Goal: Information Seeking & Learning: Compare options

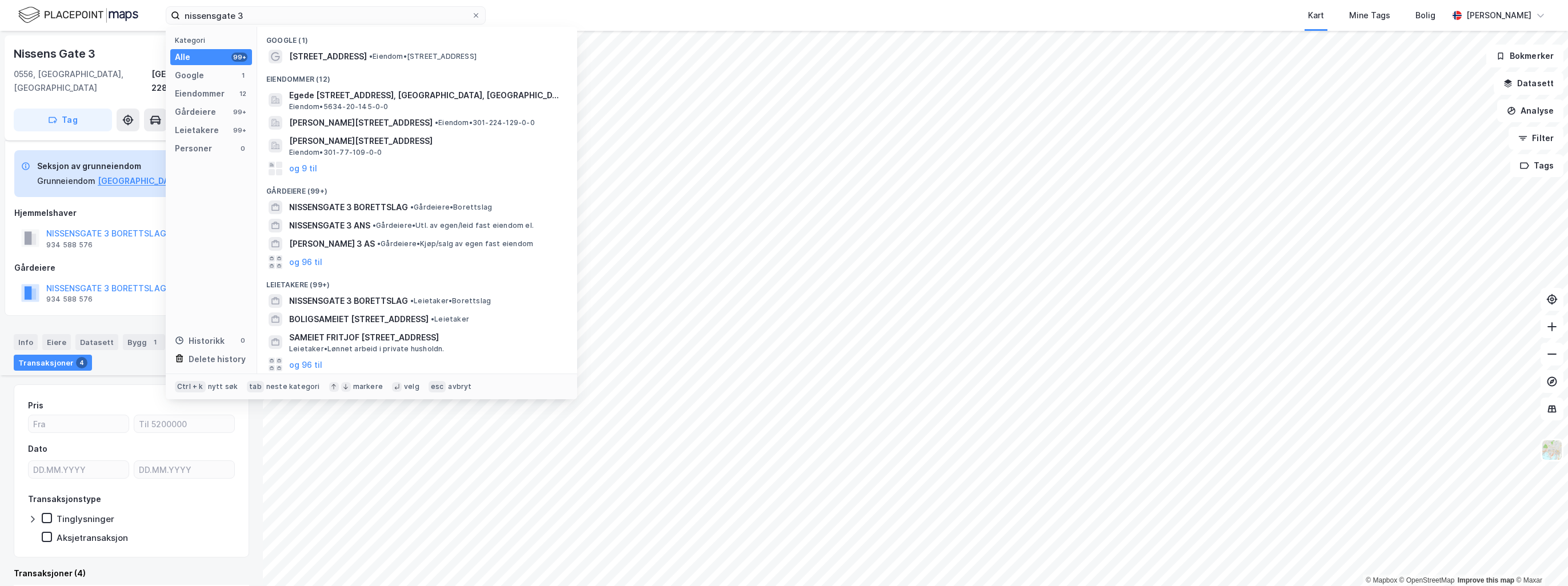
scroll to position [517, 0]
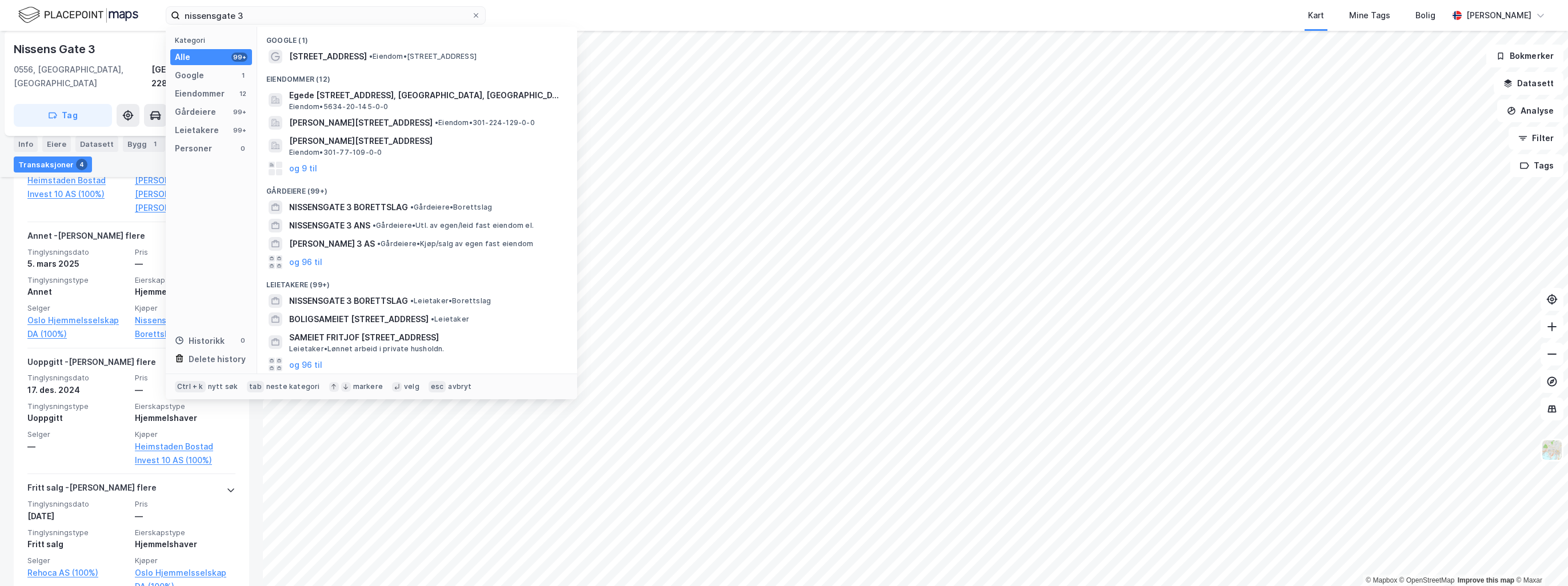
click at [117, 3] on div "nissensgate 3 Kategori Alle 99+ Google 1 Eiendommer 12 Gårdeiere 99+ Leietakere…" at bounding box center [784, 15] width 1568 height 31
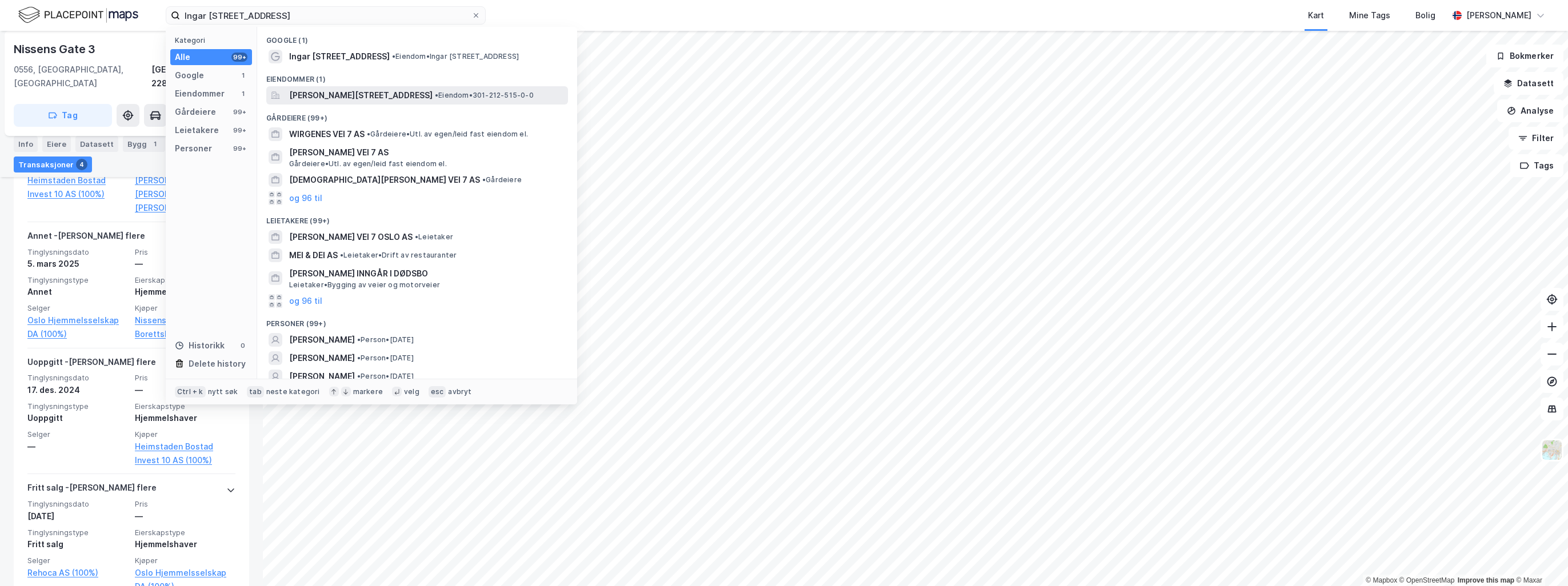
type input "Ingar Nilsens vei 7"
click at [427, 95] on span "Ingar Nilsens vei 7, 0268, OSLO, OSLO" at bounding box center [361, 95] width 144 height 14
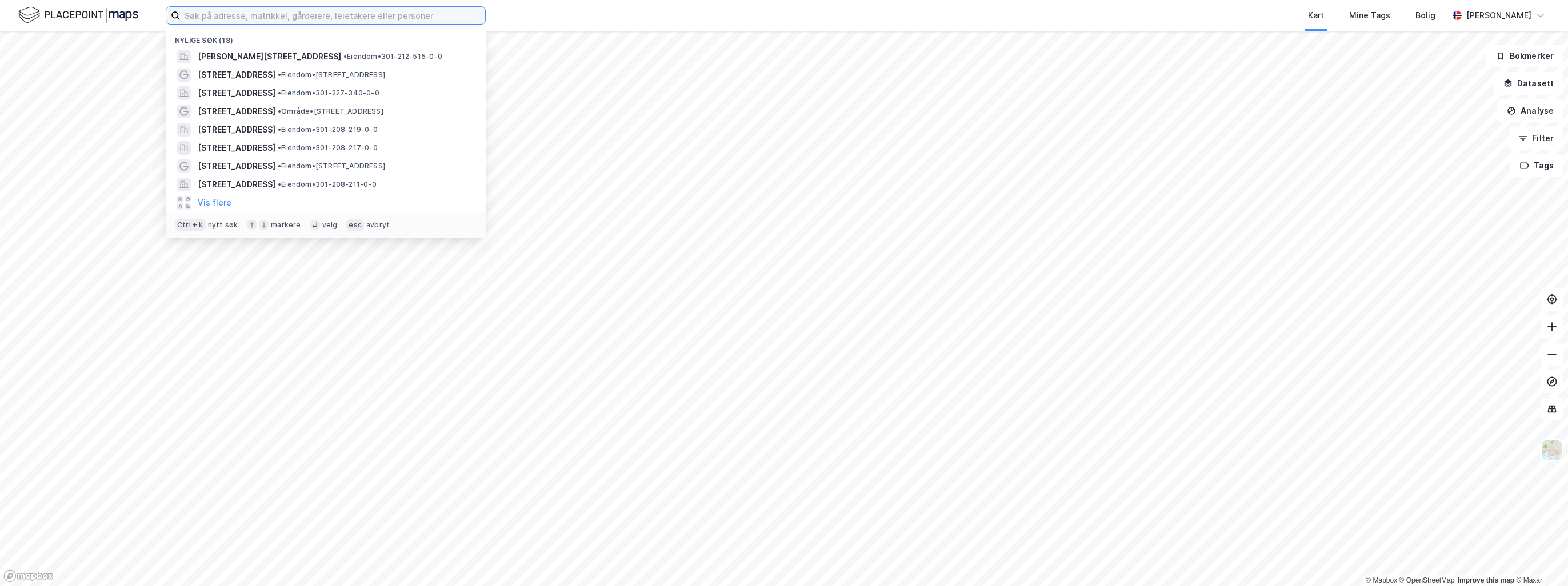
click at [257, 13] on input at bounding box center [333, 15] width 305 height 17
paste input "Ingar [STREET_ADDRESS]"
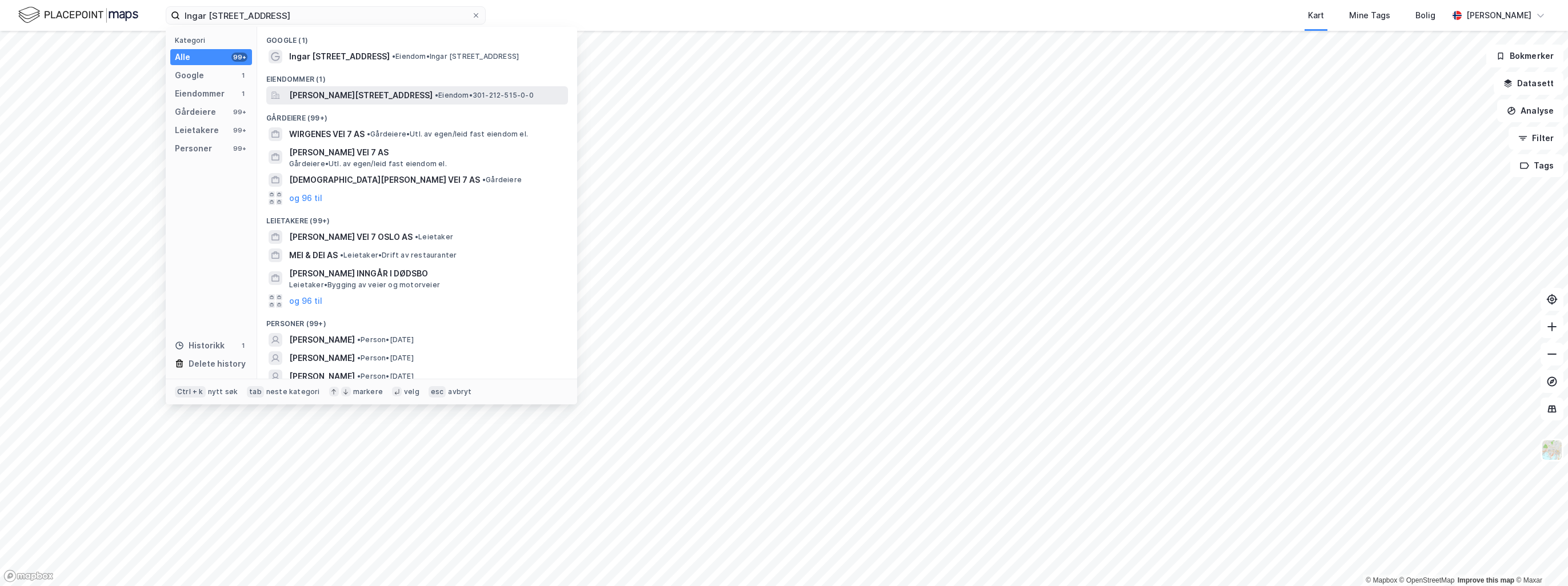
click at [326, 95] on span "[PERSON_NAME][STREET_ADDRESS]" at bounding box center [361, 95] width 144 height 14
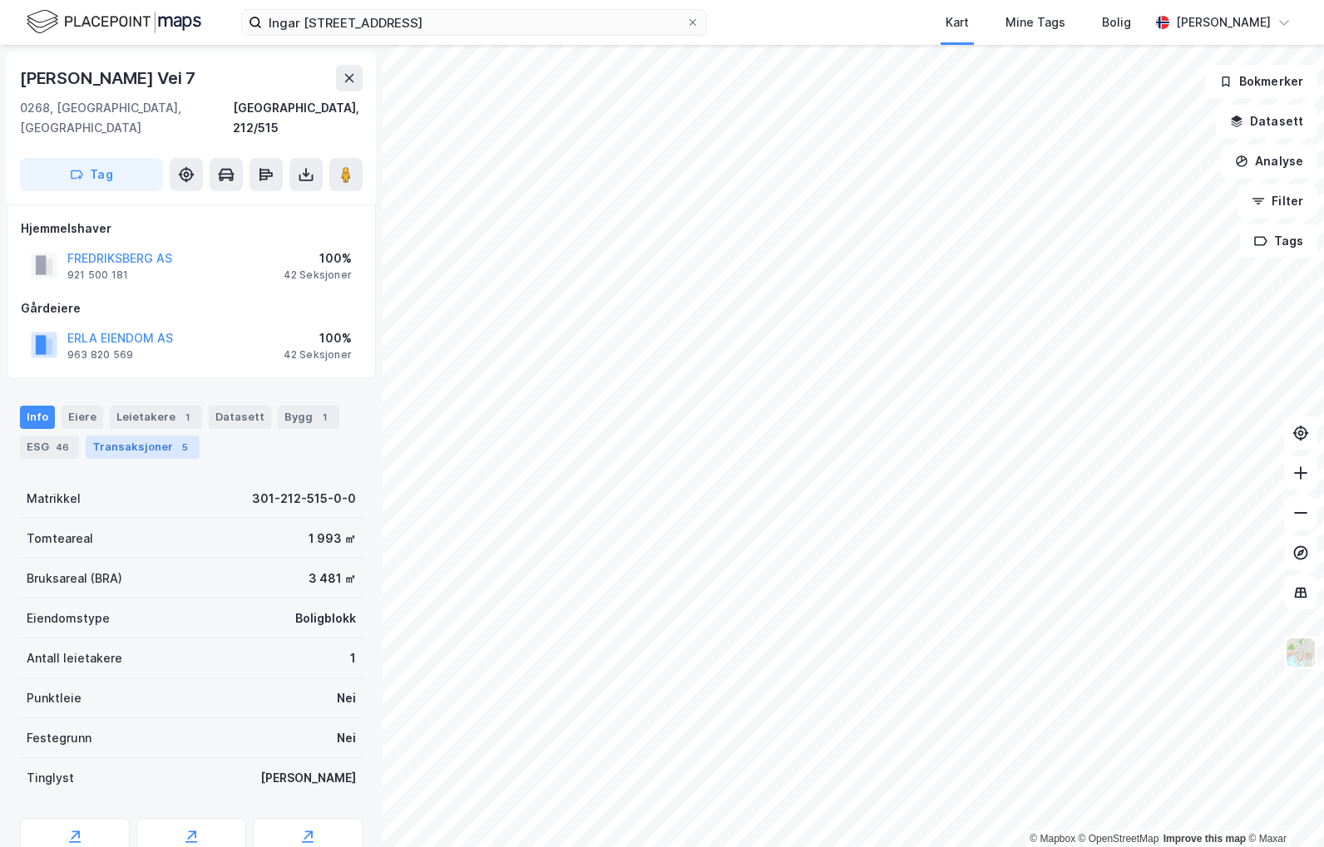
click at [147, 436] on div "Transaksjoner 5" at bounding box center [143, 447] width 114 height 23
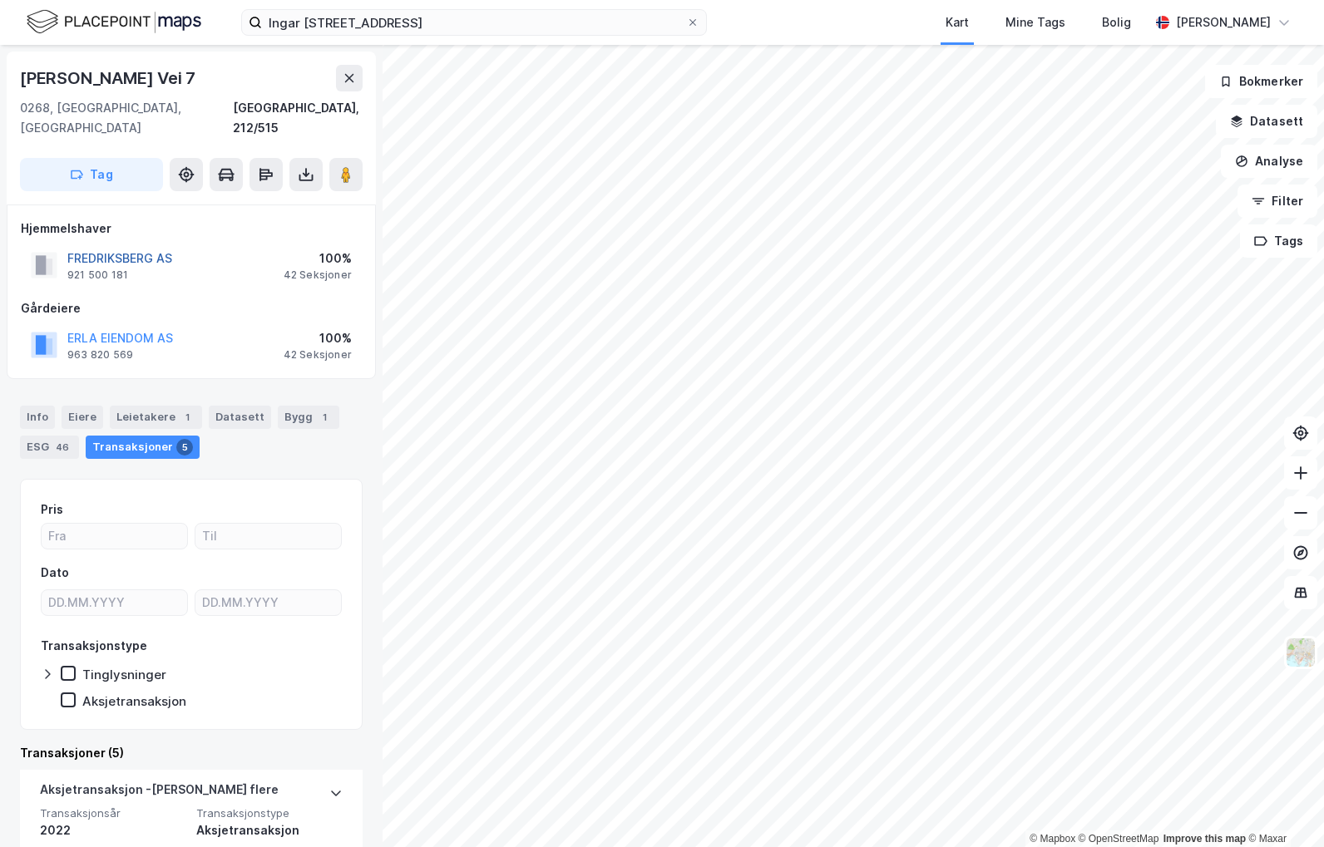
click at [0, 0] on button "FREDRIKSBERG AS" at bounding box center [0, 0] width 0 height 0
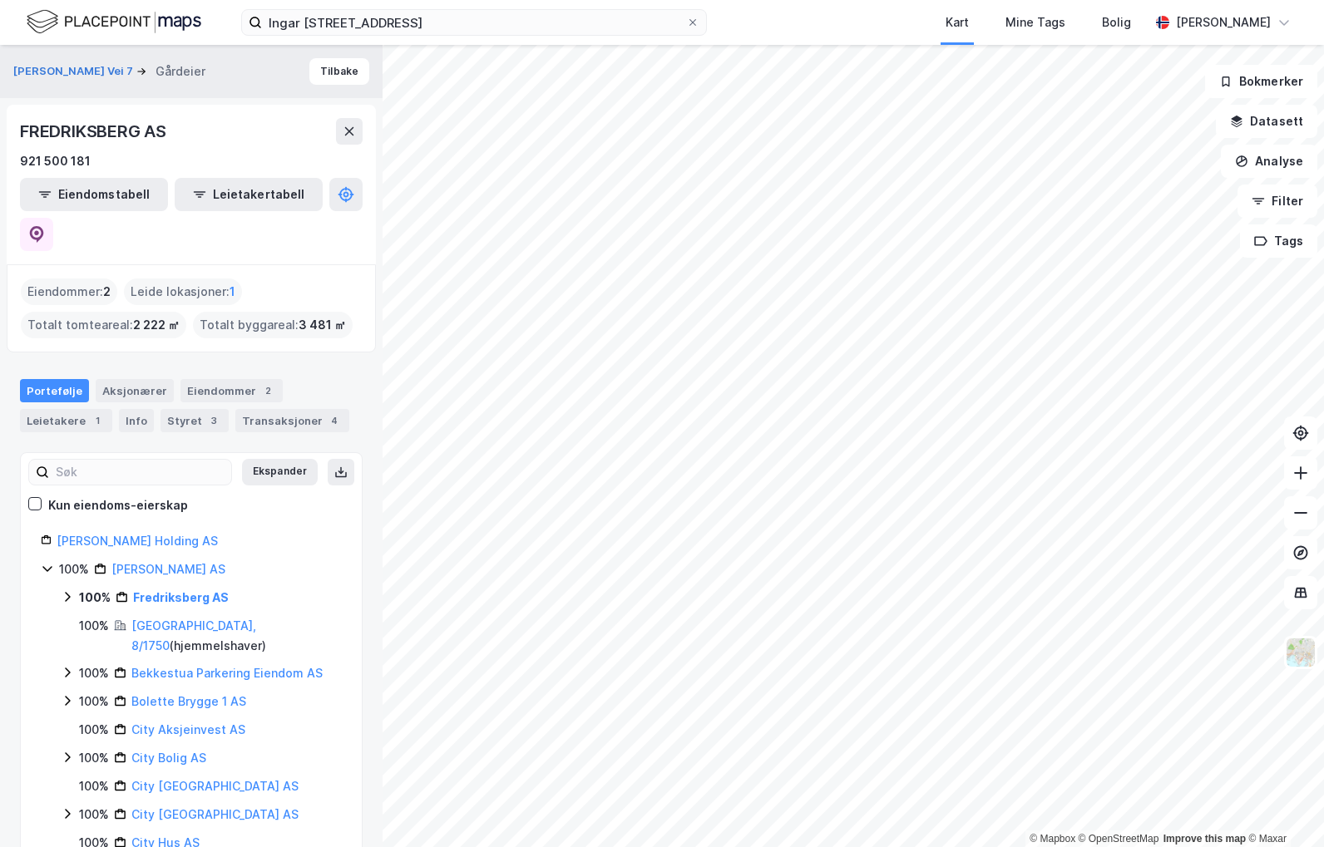
scroll to position [166, 0]
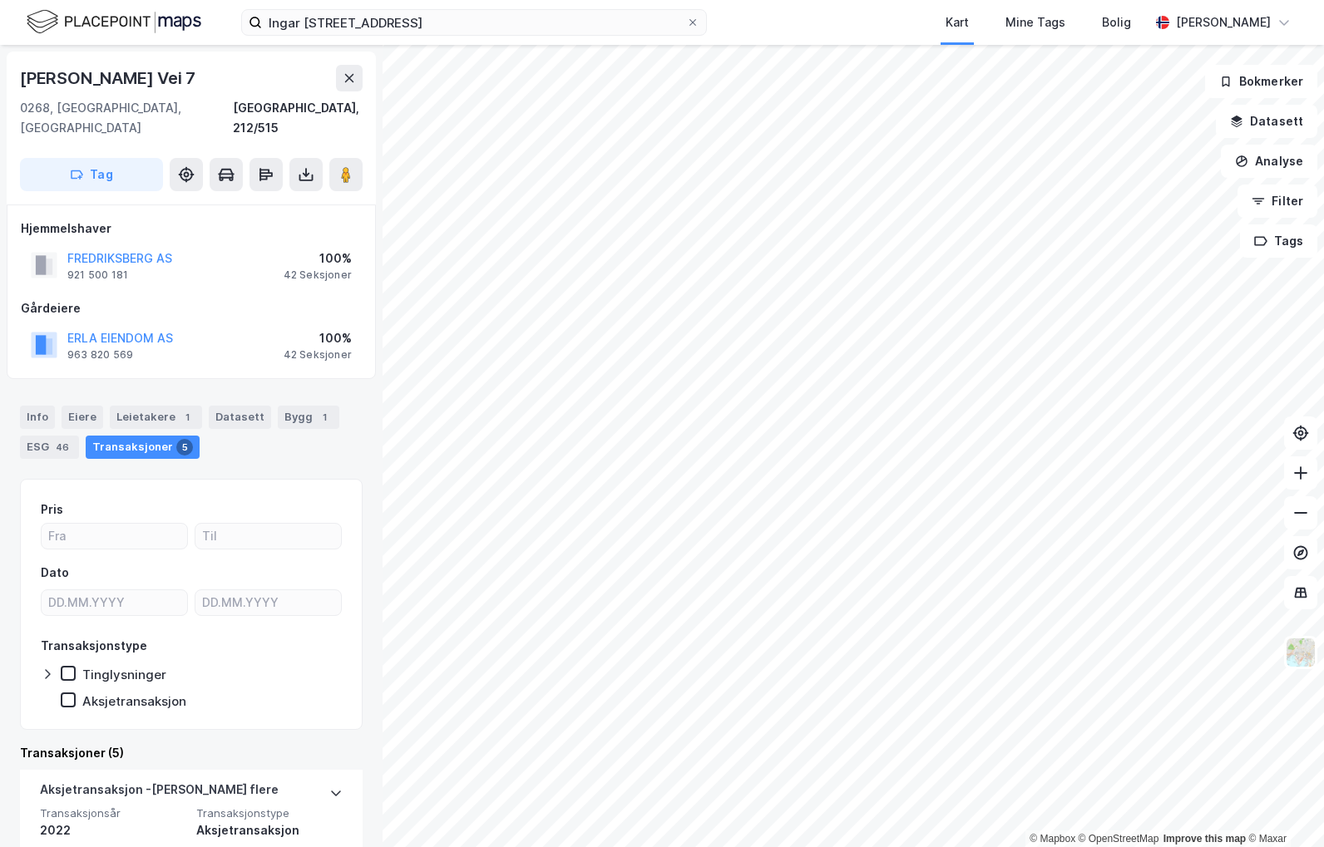
click at [234, 418] on div "Info [PERSON_NAME] 1 Datasett Bygg 1 ESG 46 Transaksjoner 5" at bounding box center [191, 432] width 343 height 53
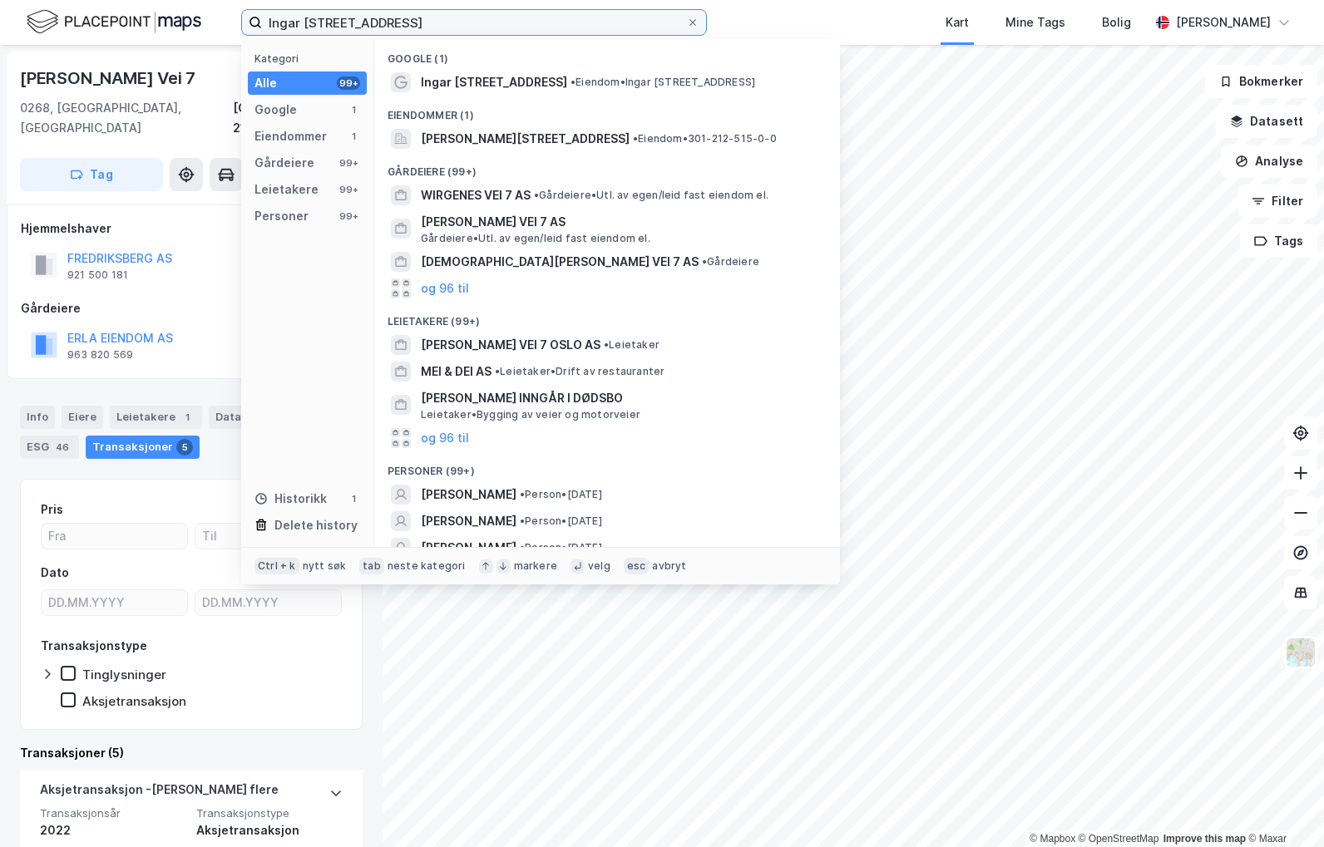
drag, startPoint x: 422, startPoint y: 24, endPoint x: 156, endPoint y: 16, distance: 267.1
click at [156, 16] on div "[PERSON_NAME] vei 7 Kategori Alle 99+ Google 1 Eiendommer 1 Gårdeiere 99+ Leiet…" at bounding box center [662, 22] width 1324 height 45
click at [205, 93] on div "Ingar [STREET_ADDRESS], 212/515" at bounding box center [191, 101] width 343 height 73
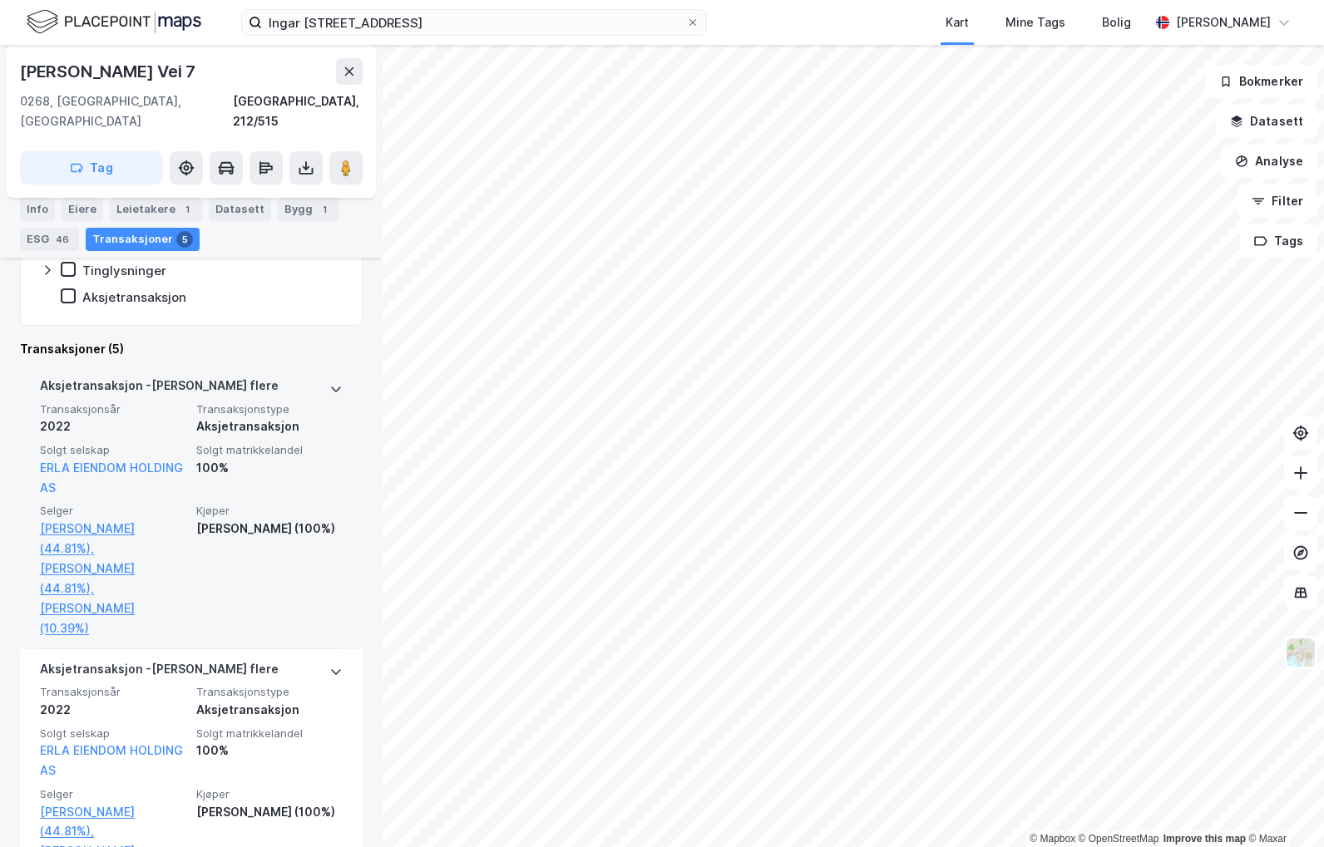
scroll to position [499, 0]
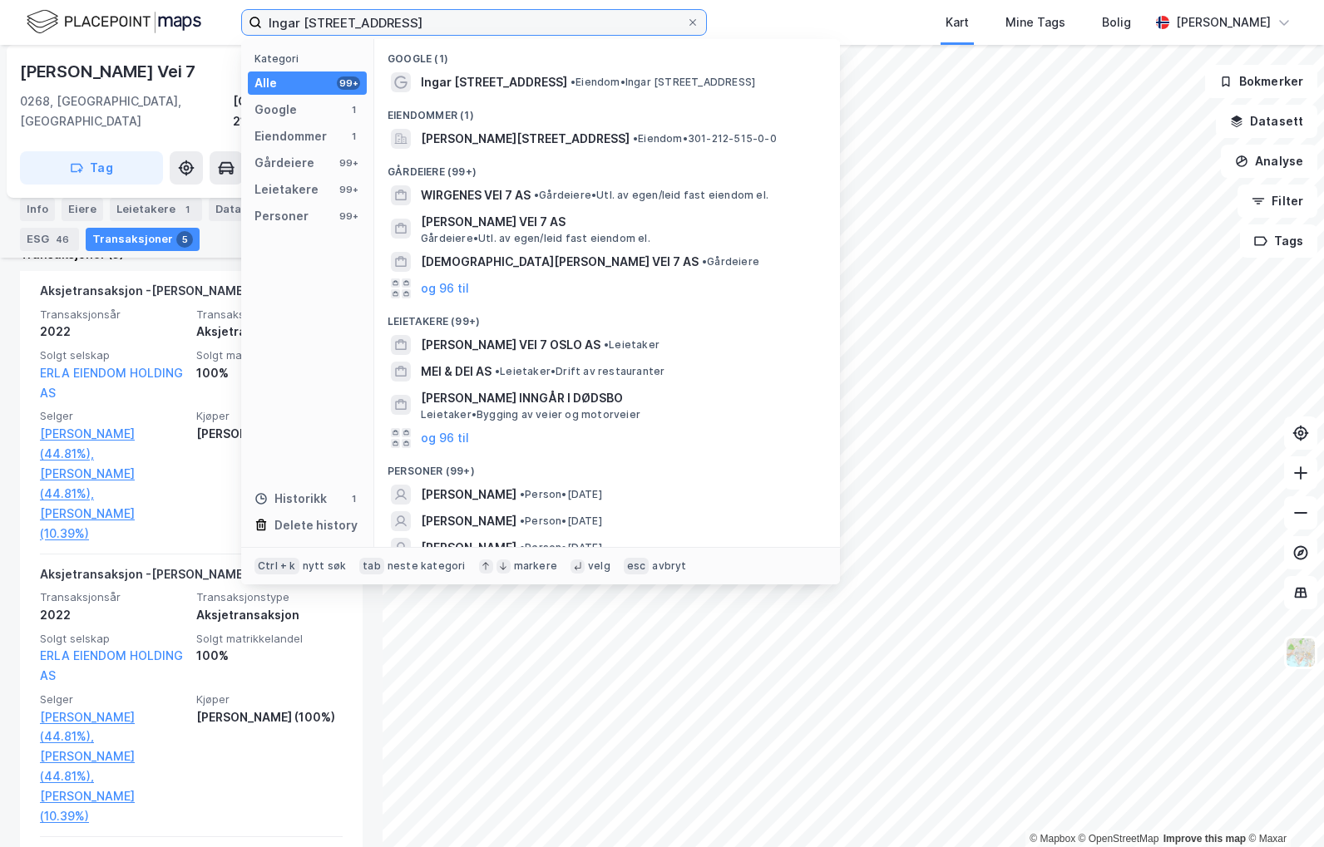
drag, startPoint x: 402, startPoint y: 26, endPoint x: 186, endPoint y: 19, distance: 216.3
click at [186, 19] on div "[PERSON_NAME] vei 7 Kategori Alle 99+ Google 1 Eiendommer 1 Gårdeiere 99+ Leiet…" at bounding box center [662, 22] width 1324 height 45
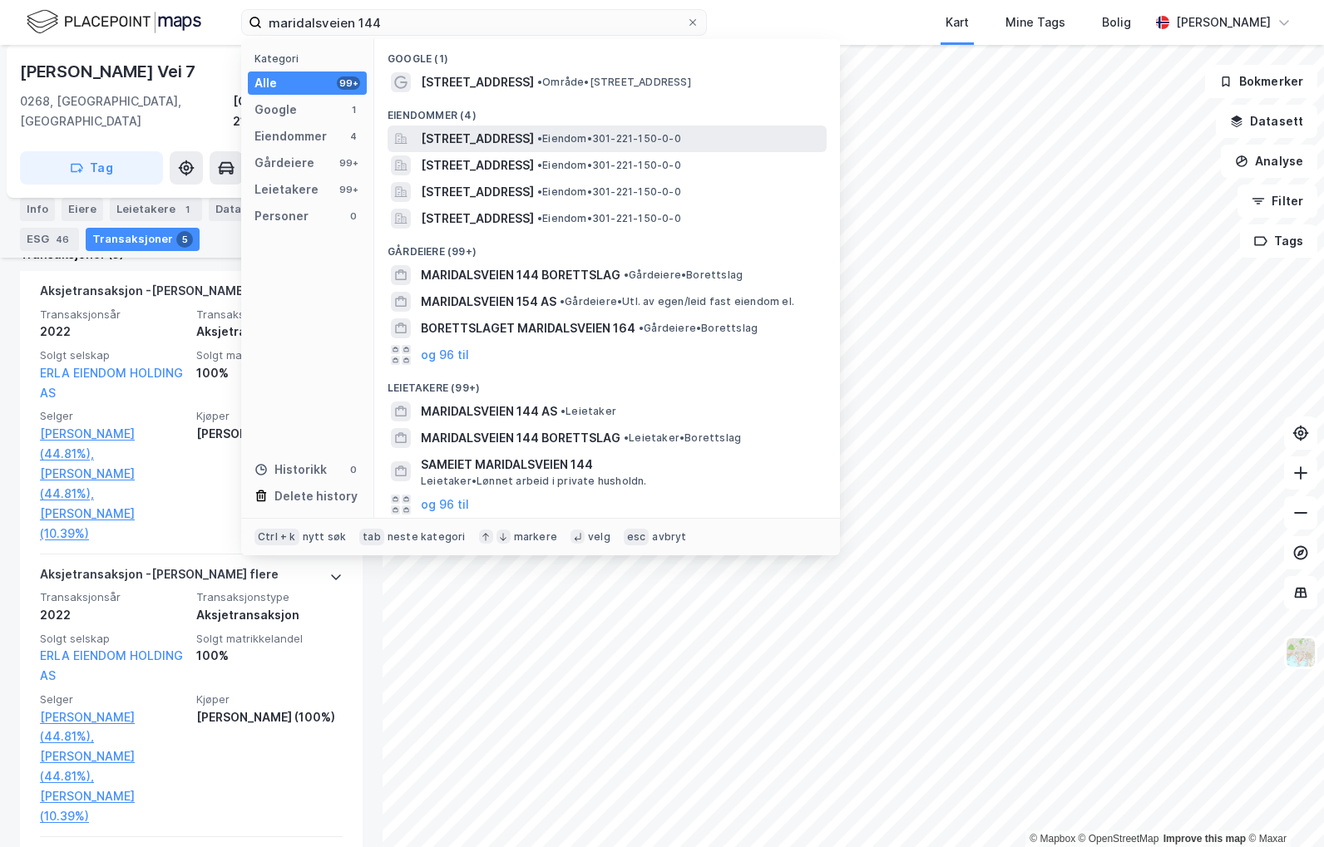
click at [534, 138] on span "[STREET_ADDRESS]" at bounding box center [477, 139] width 113 height 20
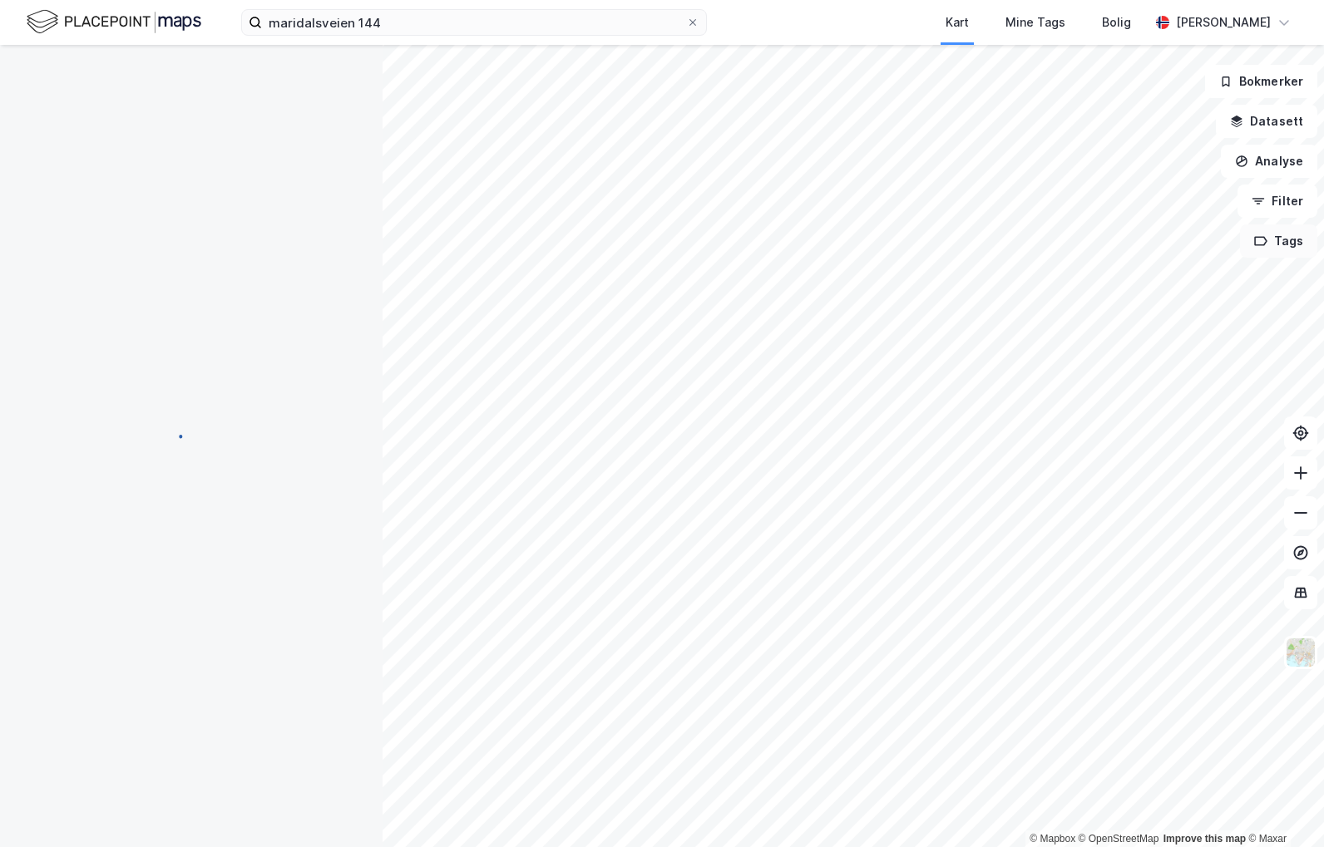
scroll to position [1, 0]
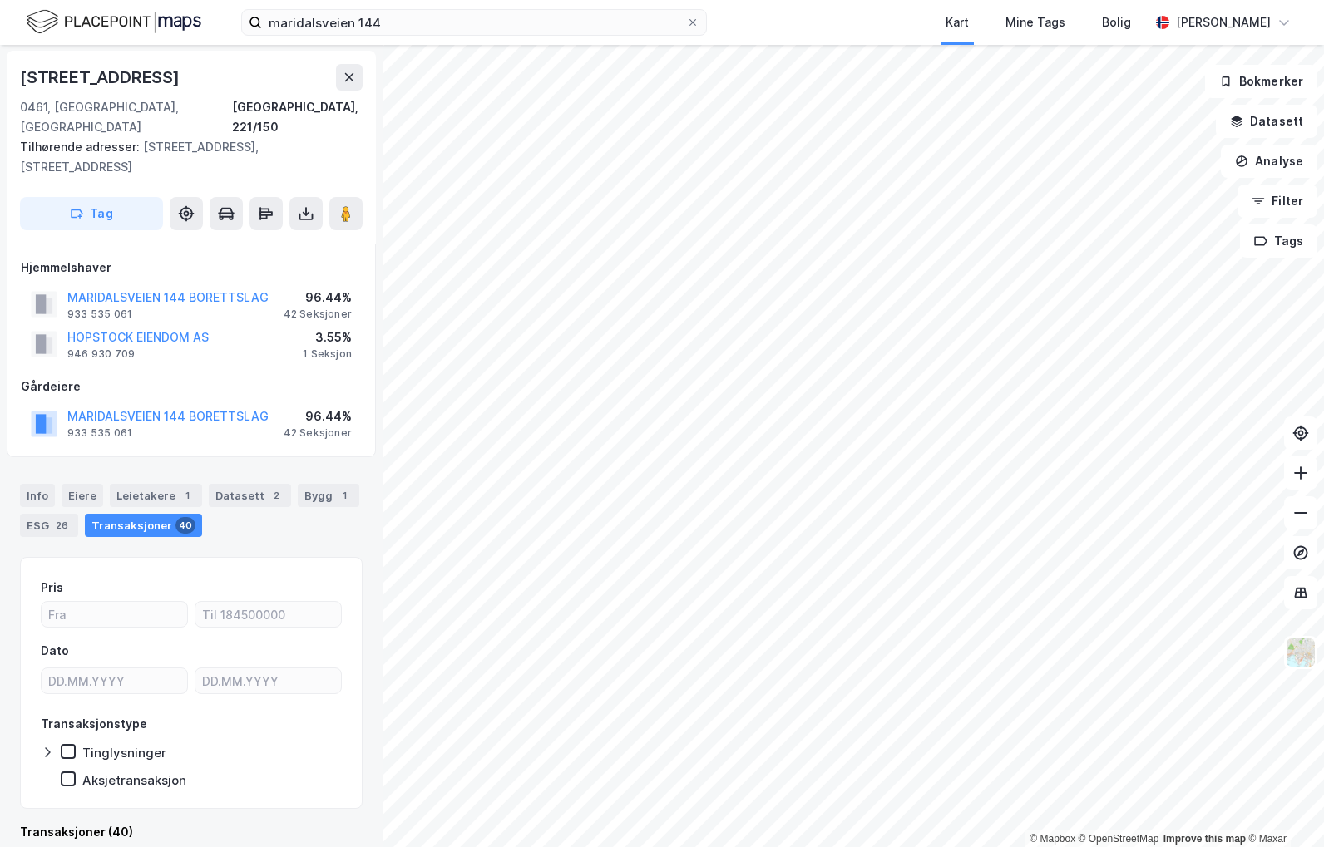
drag, startPoint x: 154, startPoint y: 394, endPoint x: 116, endPoint y: 423, distance: 48.1
click at [116, 423] on div "Hjemmelshaver MARIDALSVEIEN 144 BORETTSLAG 933 535 061 96.44% 42 Seksjoner HOPS…" at bounding box center [191, 351] width 369 height 215
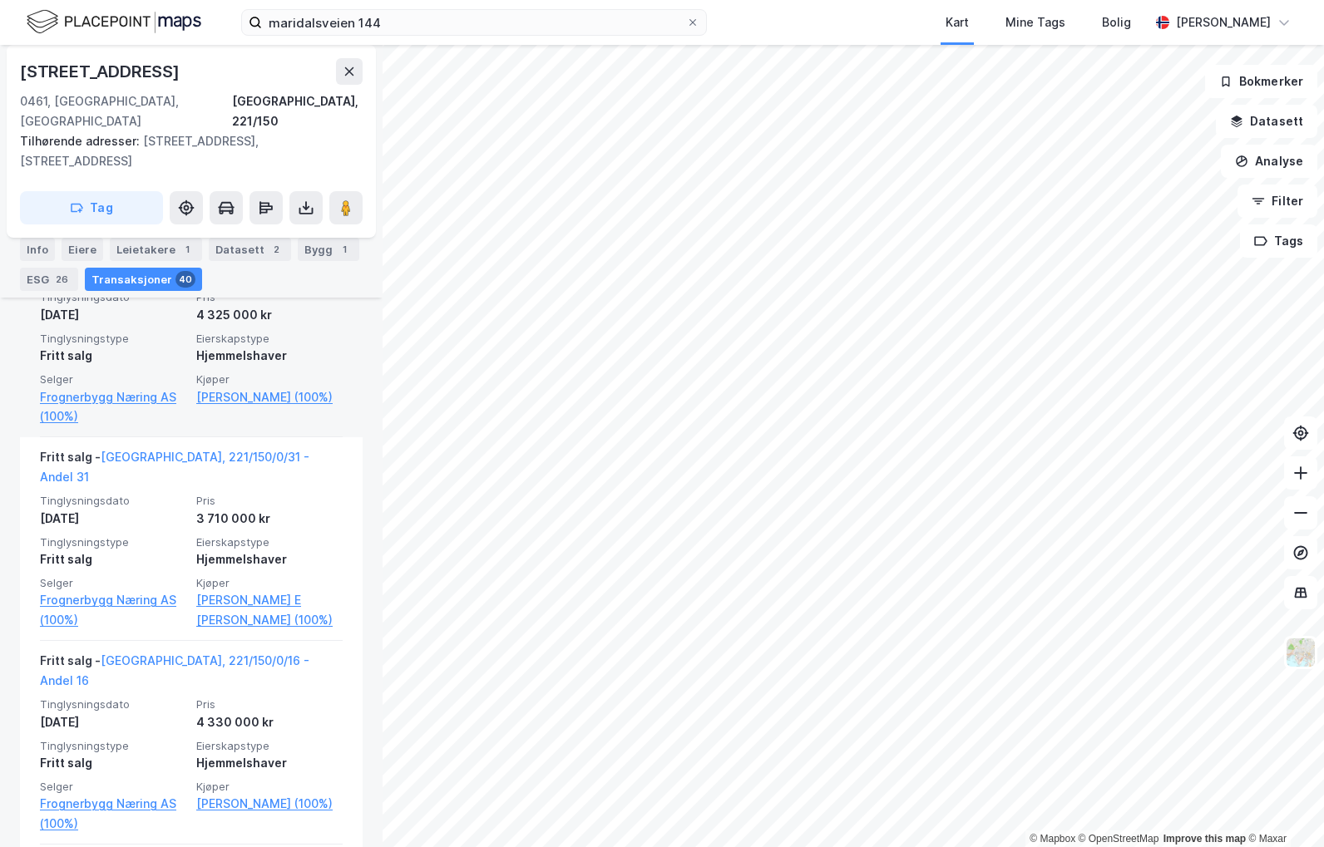
scroll to position [1580, 0]
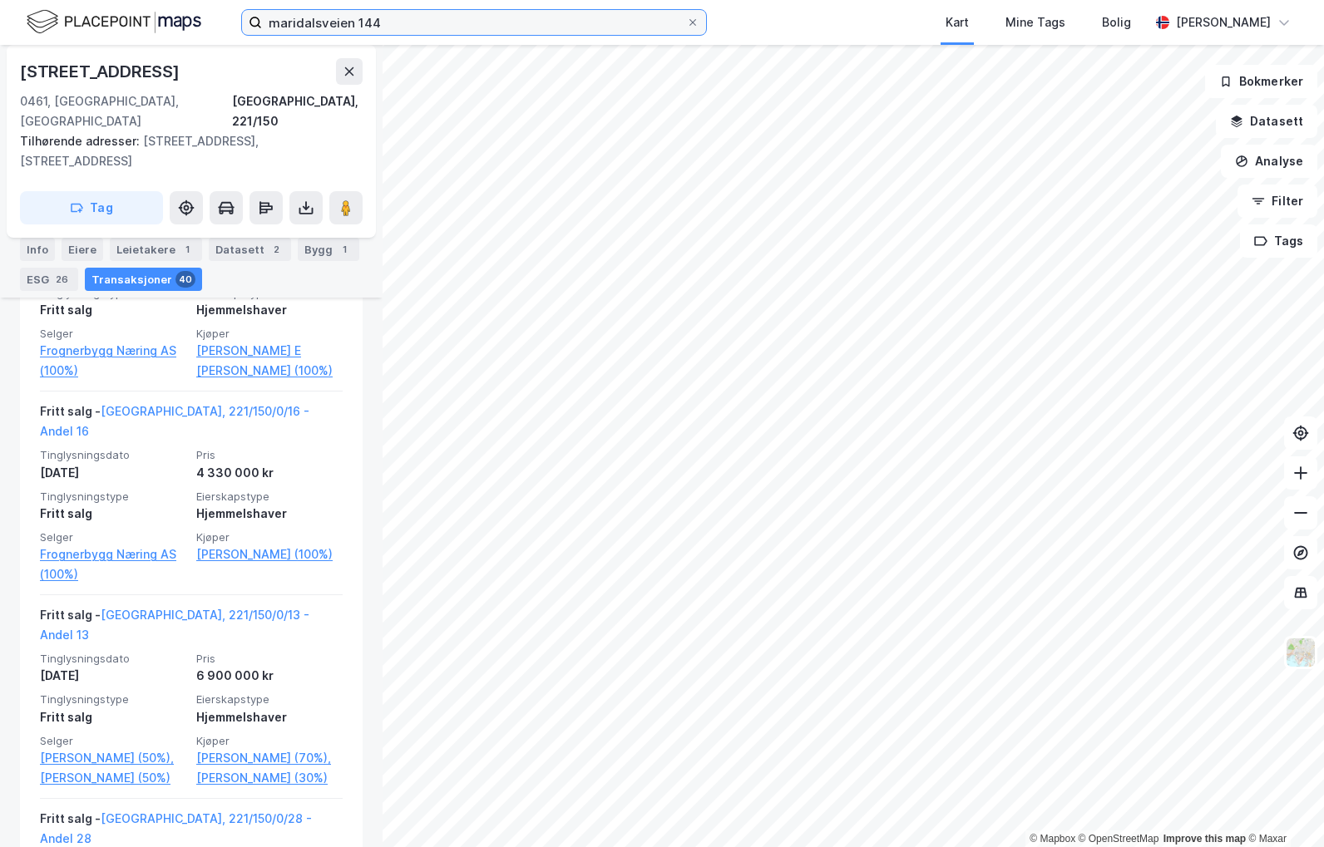
click at [430, 28] on input "maridalsveien 144" at bounding box center [474, 22] width 424 height 25
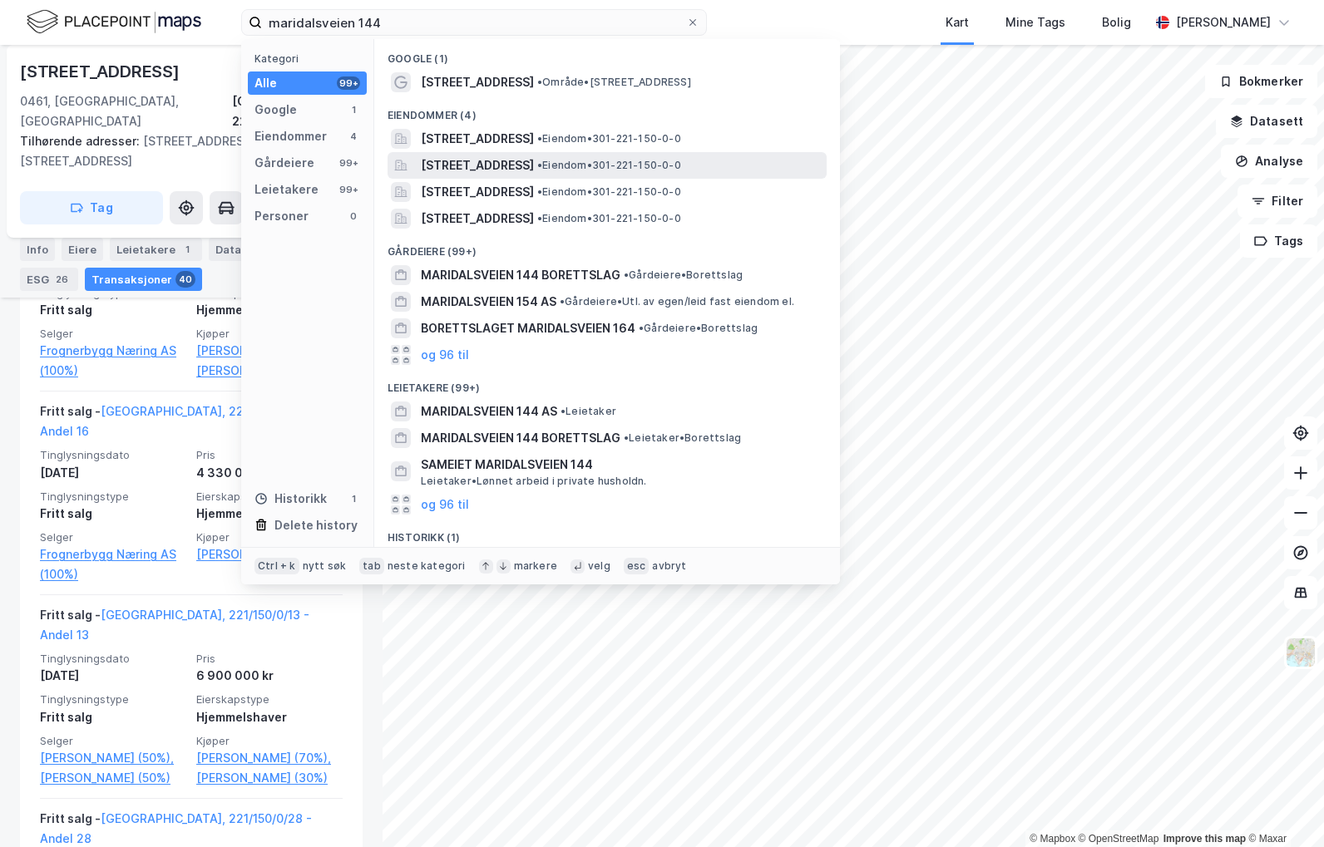
click at [533, 161] on span "[STREET_ADDRESS]" at bounding box center [477, 166] width 113 height 20
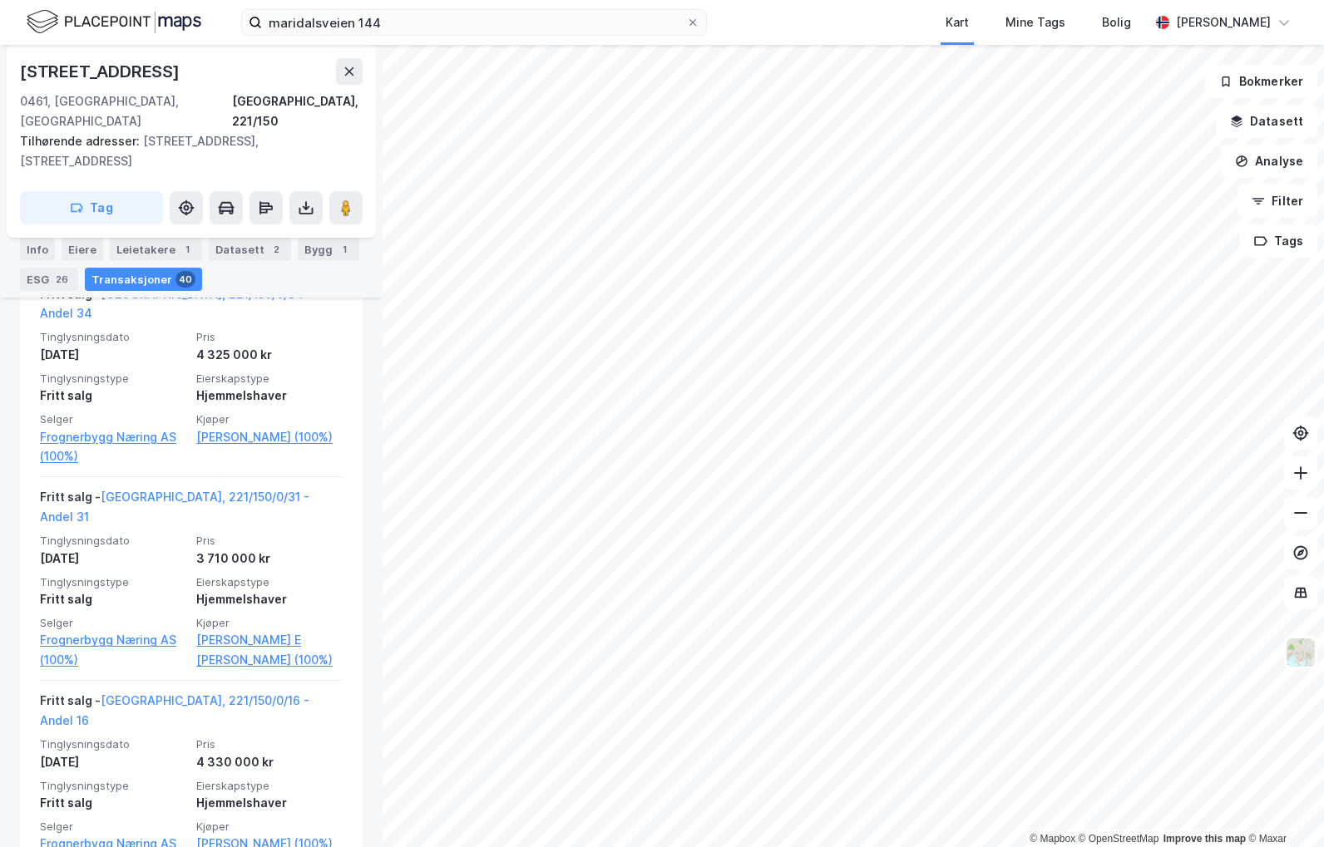
scroll to position [1415, 0]
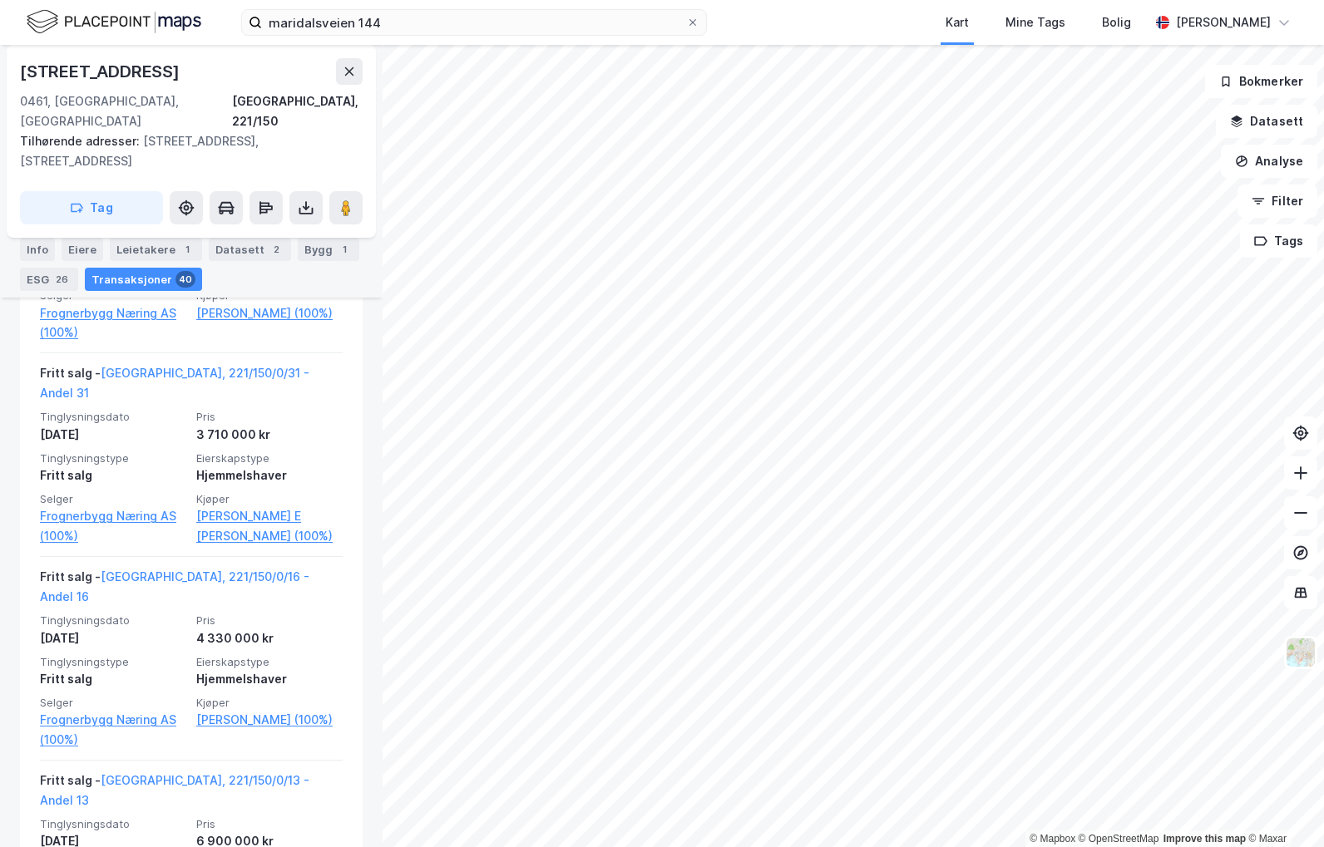
click at [449, 36] on div "maridalsveien 144 Kart Mine Tags Bolig [PERSON_NAME]" at bounding box center [662, 22] width 1324 height 45
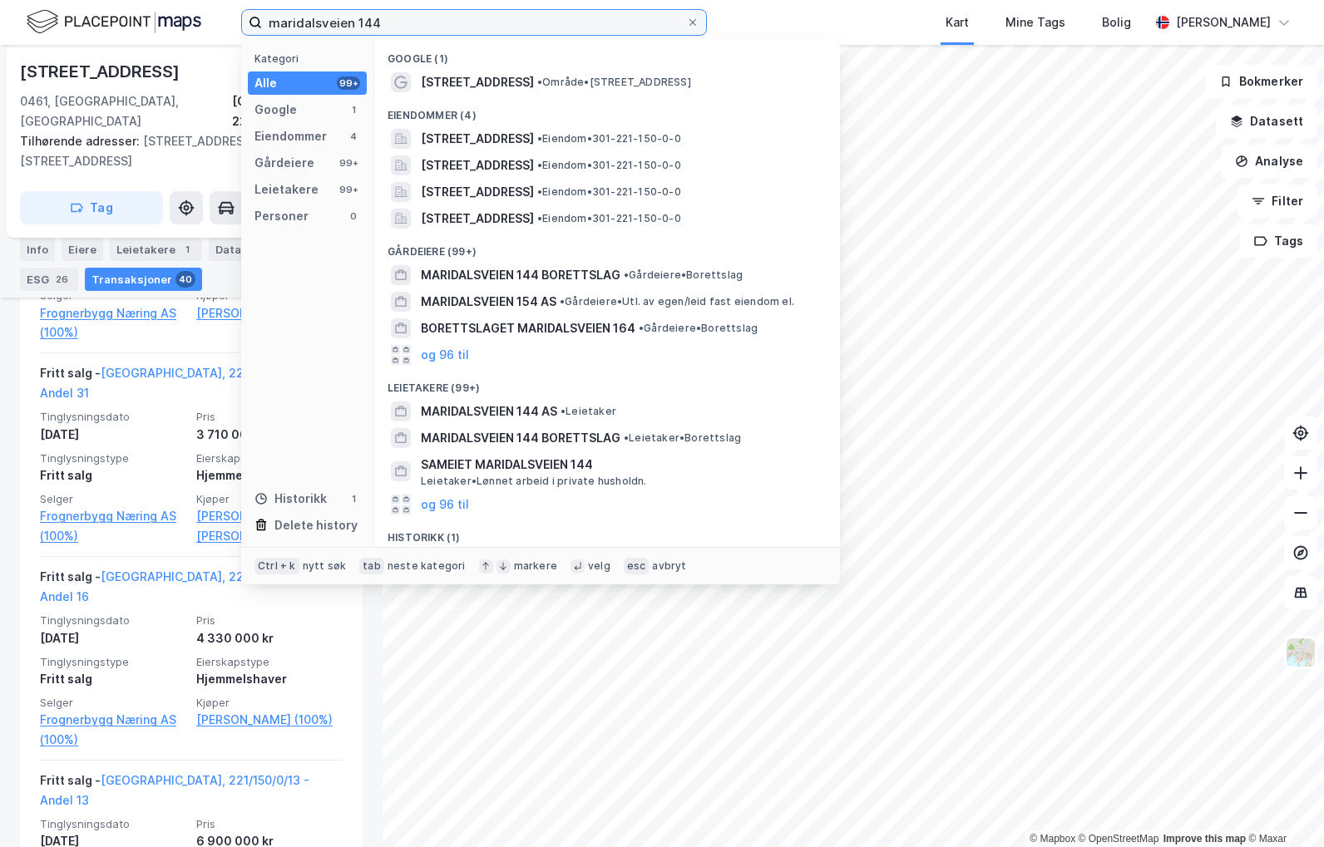
click at [454, 27] on input "maridalsveien 144" at bounding box center [474, 22] width 424 height 25
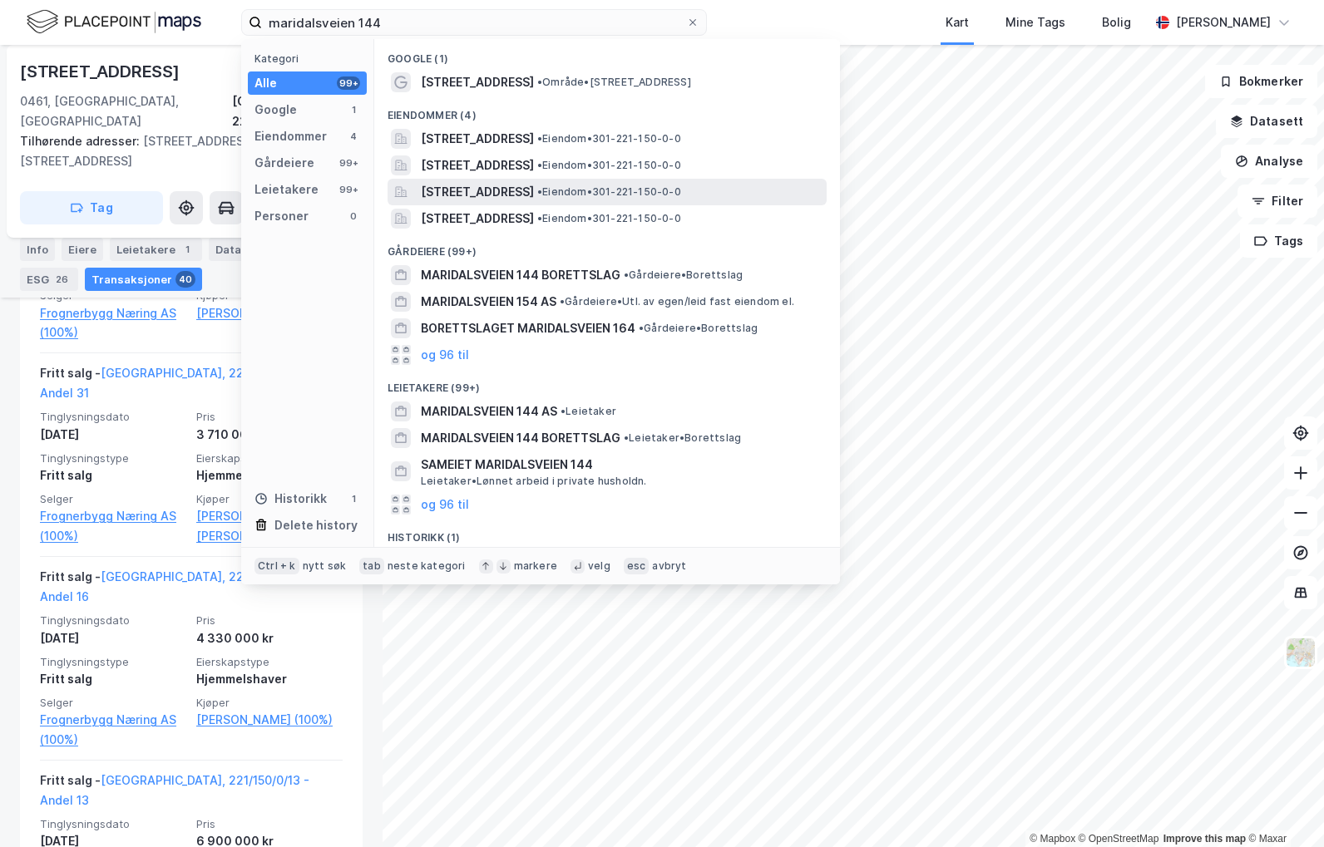
click at [499, 192] on span "[STREET_ADDRESS]" at bounding box center [477, 192] width 113 height 20
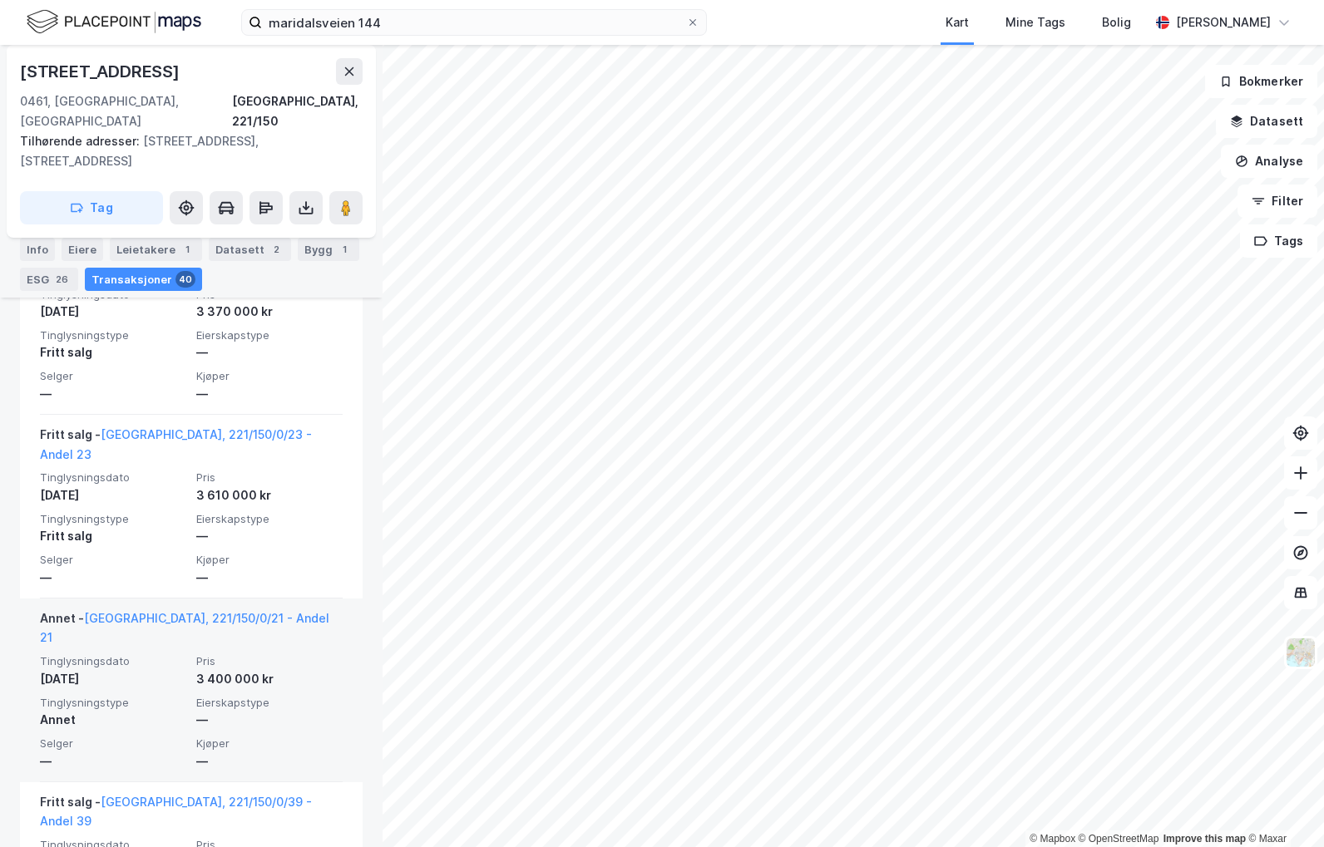
scroll to position [417, 0]
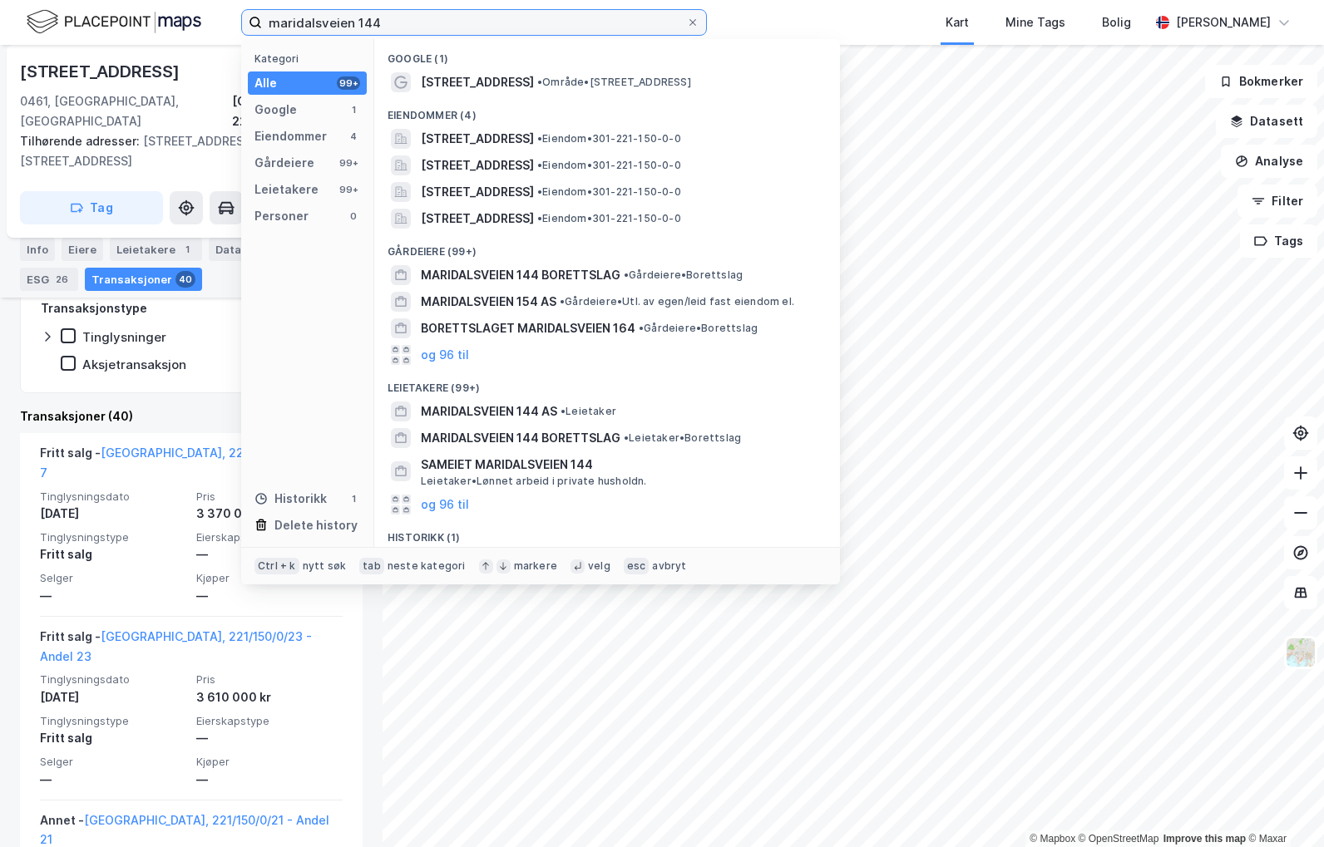
click at [510, 20] on input "maridalsveien 144" at bounding box center [474, 22] width 424 height 25
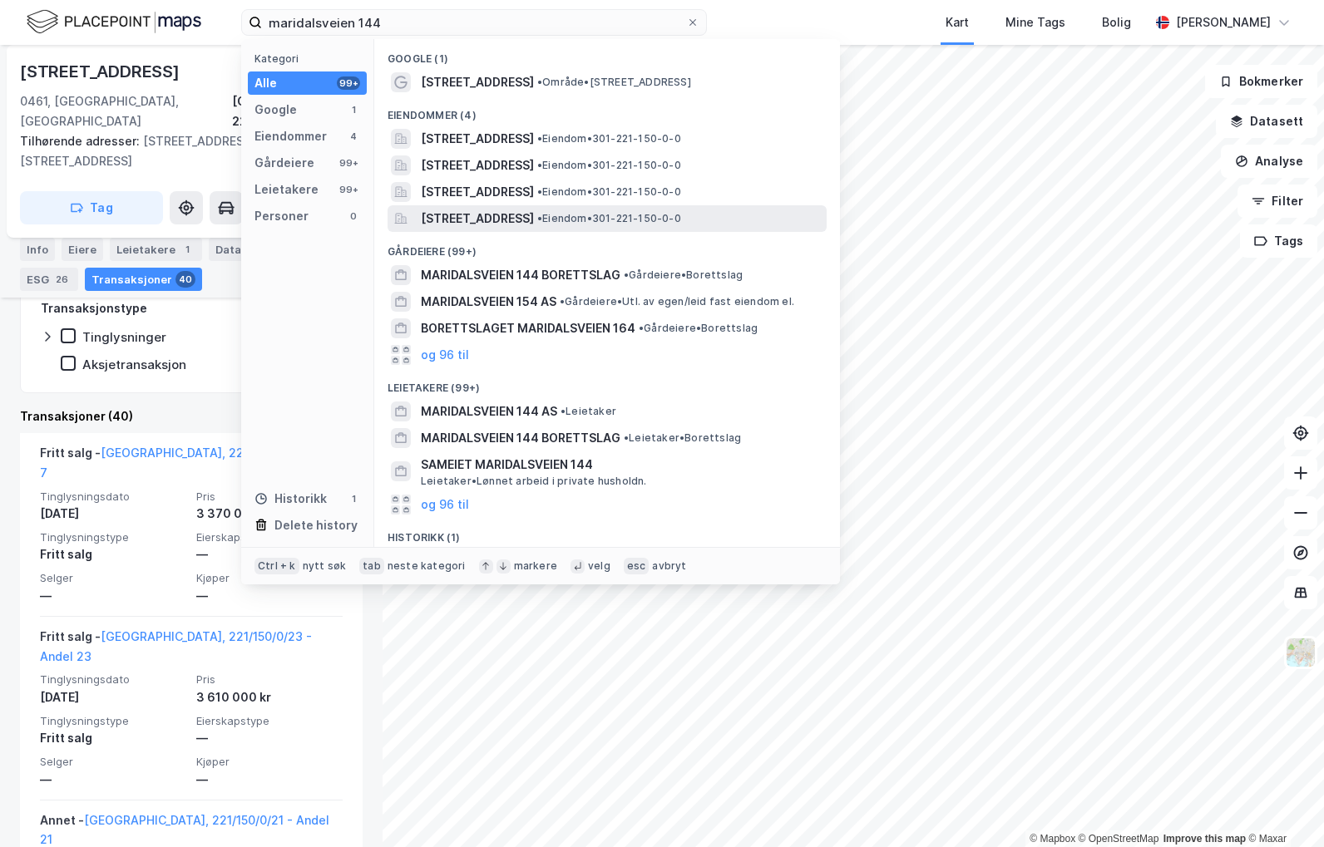
click at [491, 216] on span "[STREET_ADDRESS]" at bounding box center [477, 219] width 113 height 20
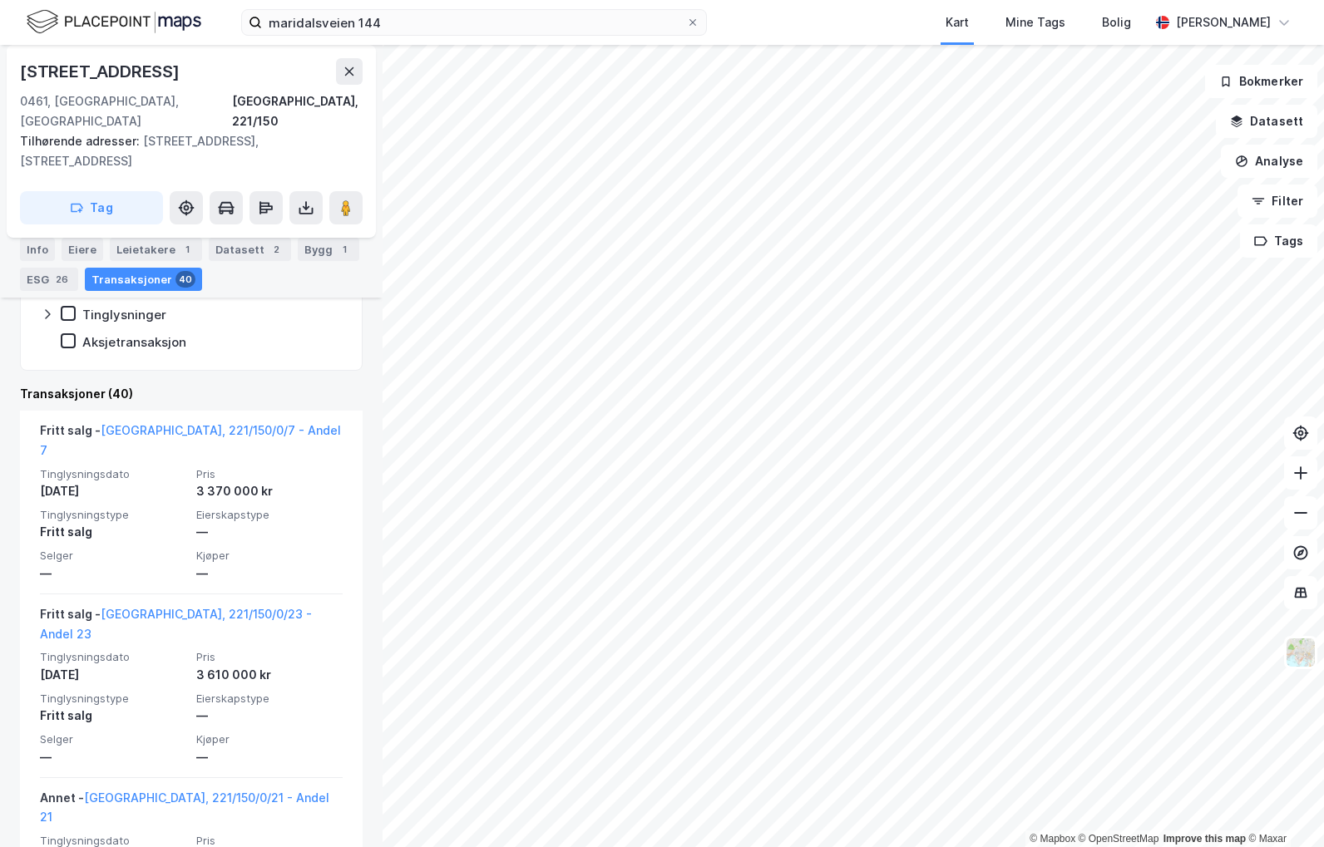
scroll to position [250, 0]
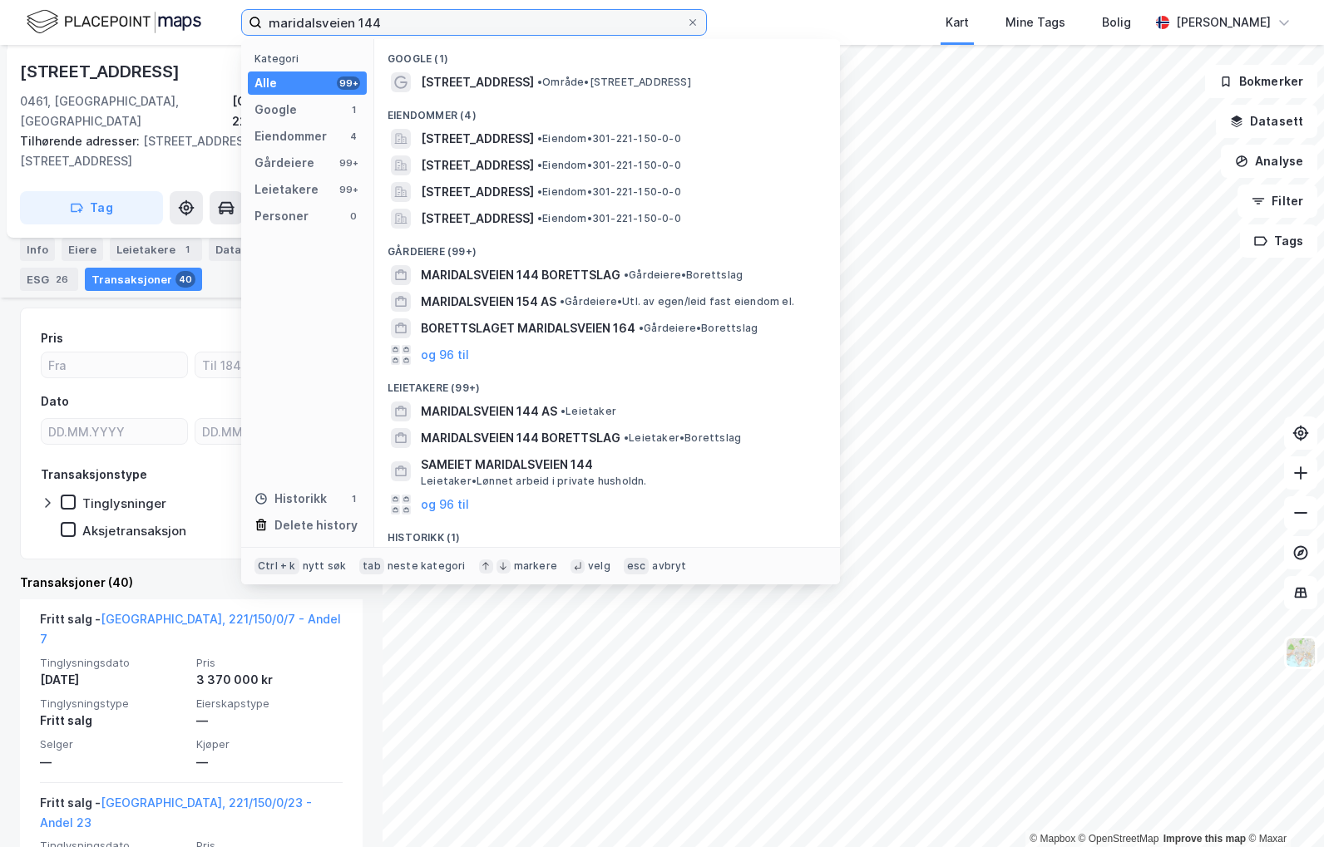
click at [528, 24] on input "maridalsveien 144" at bounding box center [474, 22] width 424 height 25
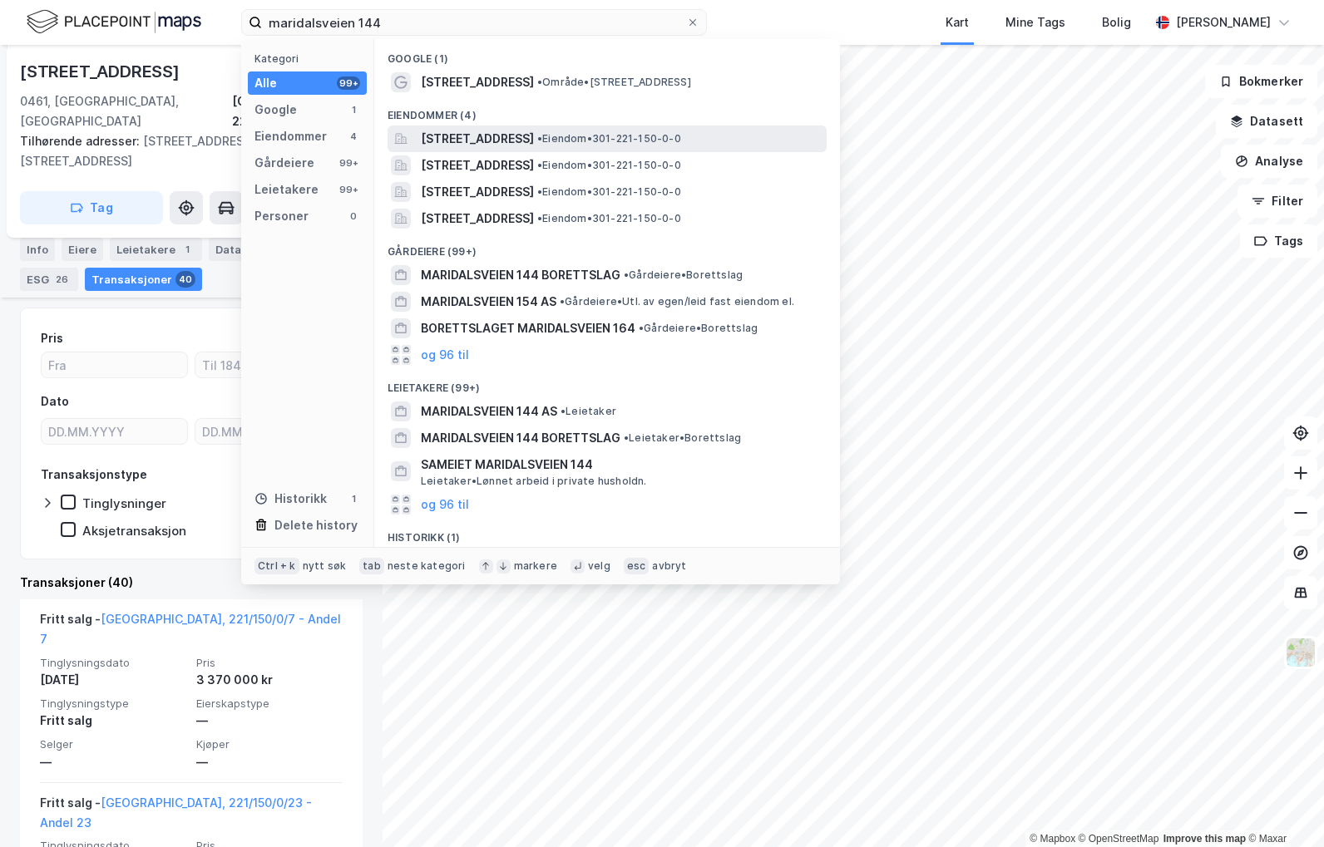
click at [526, 127] on div "[STREET_ADDRESS] • Eiendom • 301-221-150-0-0" at bounding box center [607, 139] width 439 height 27
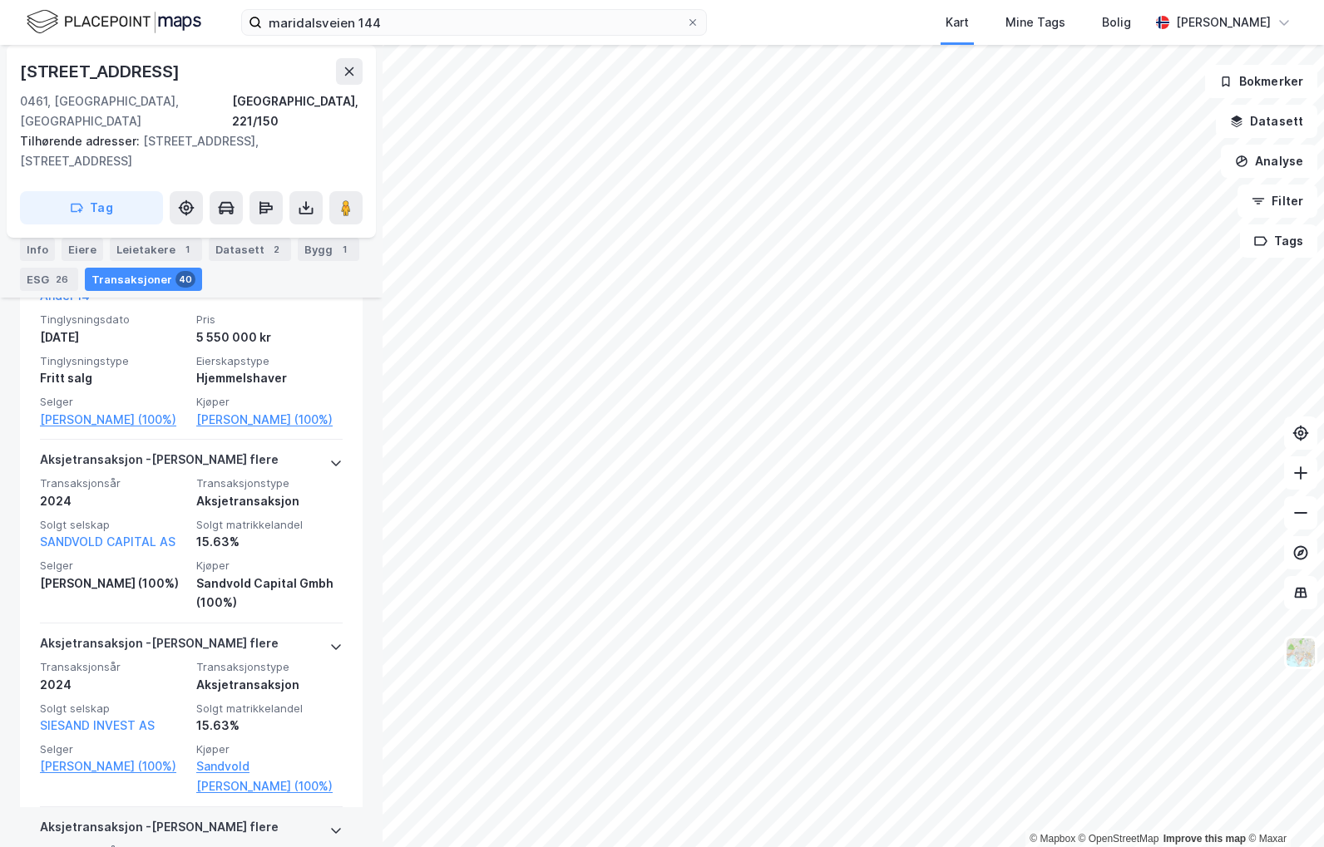
scroll to position [4075, 0]
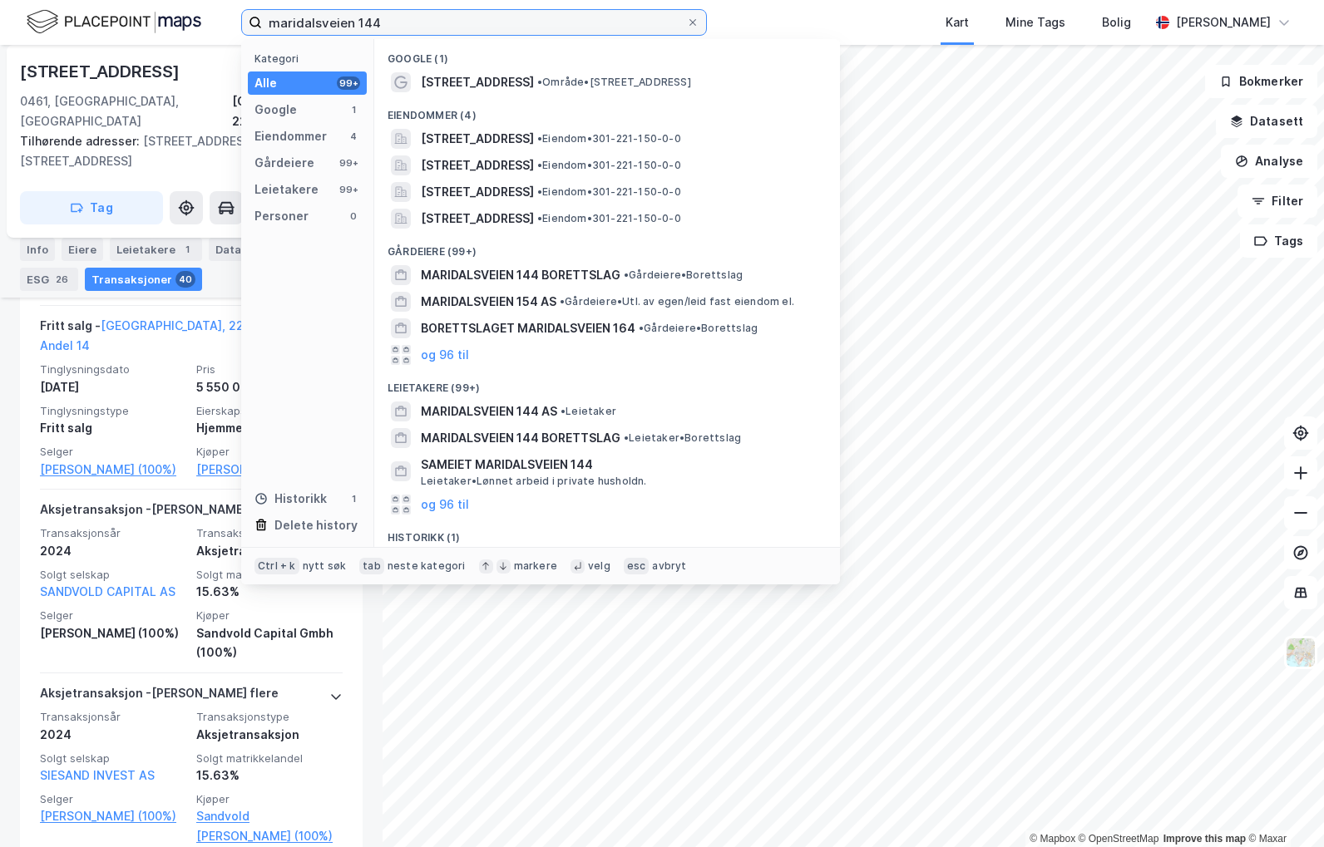
drag, startPoint x: 421, startPoint y: 29, endPoint x: -4, endPoint y: 11, distance: 425.3
click at [0, 11] on html "maridalsveien 144 Kategori Alle 99+ Google 1 Eiendommer 4 Gårdeiere 99+ Leietak…" at bounding box center [662, 423] width 1324 height 847
paste input "wilhems gate 3"
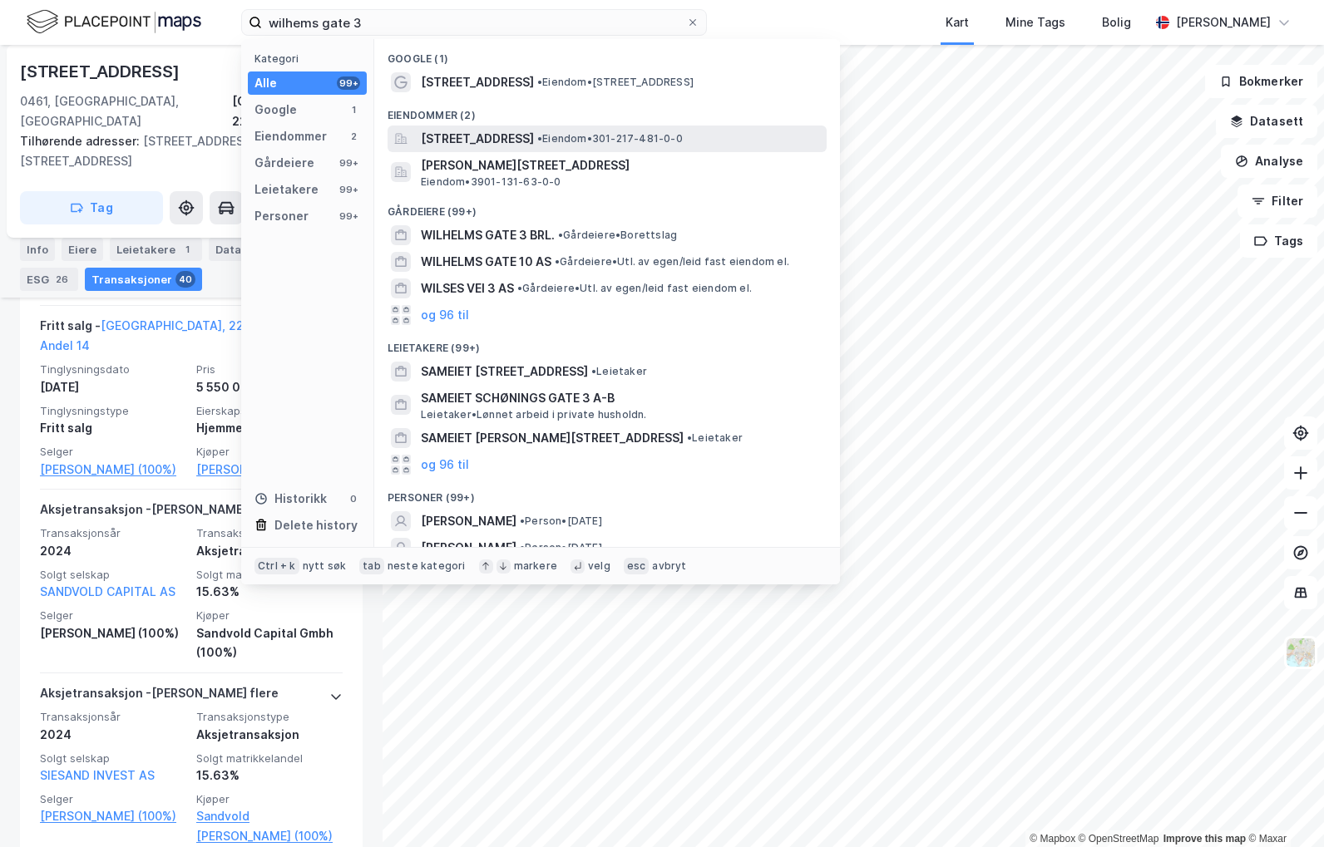
click at [472, 139] on span "[STREET_ADDRESS]" at bounding box center [477, 139] width 113 height 20
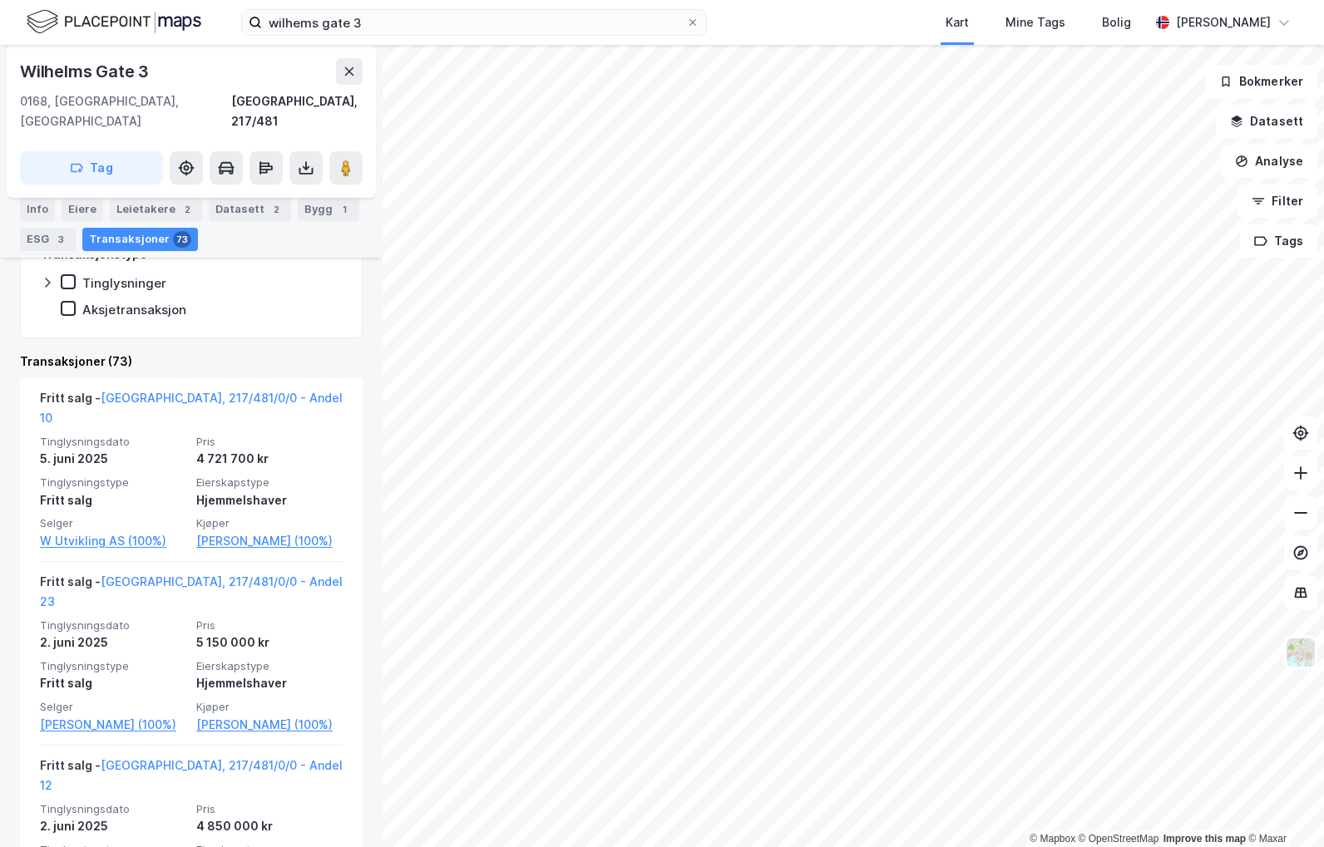
scroll to position [256, 0]
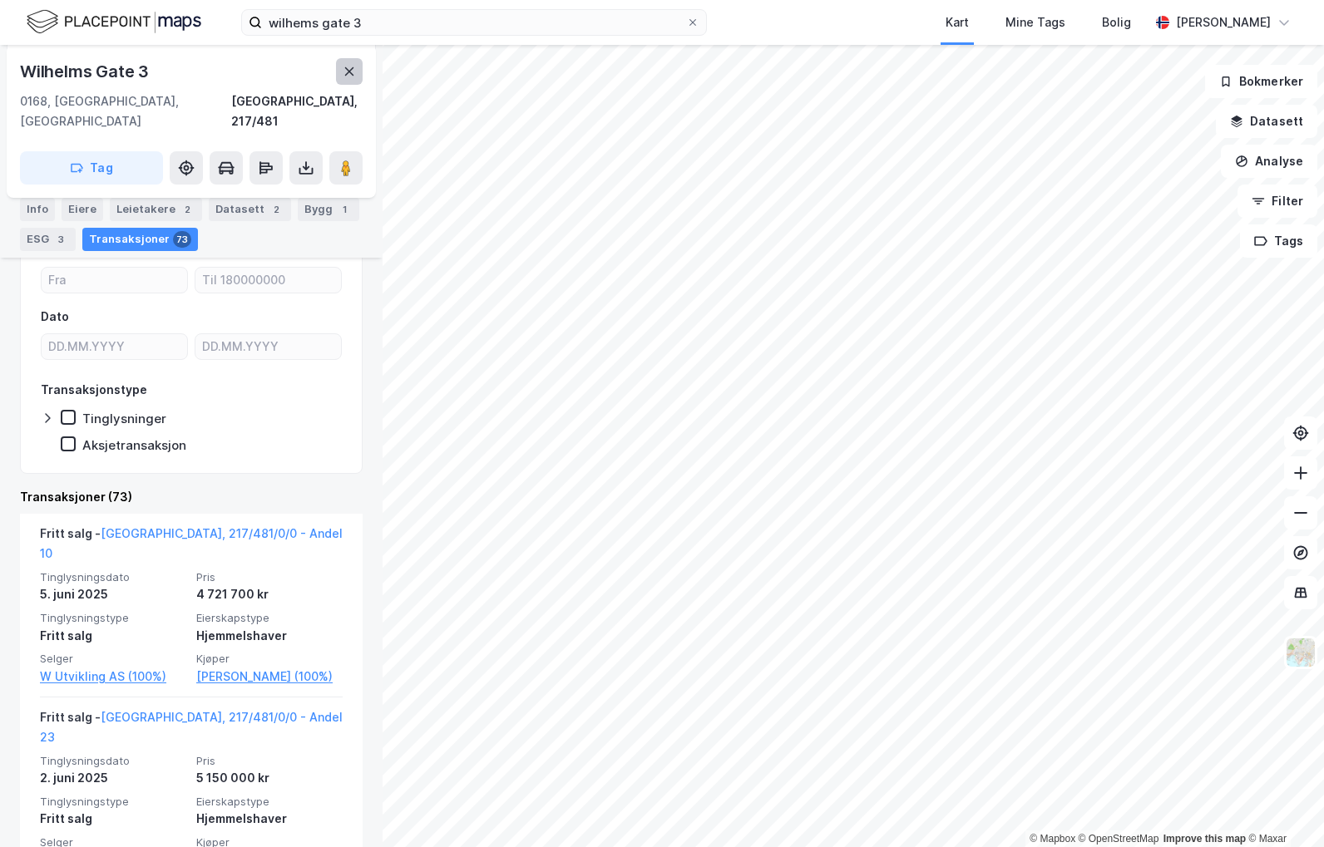
click at [352, 73] on icon at bounding box center [349, 71] width 13 height 13
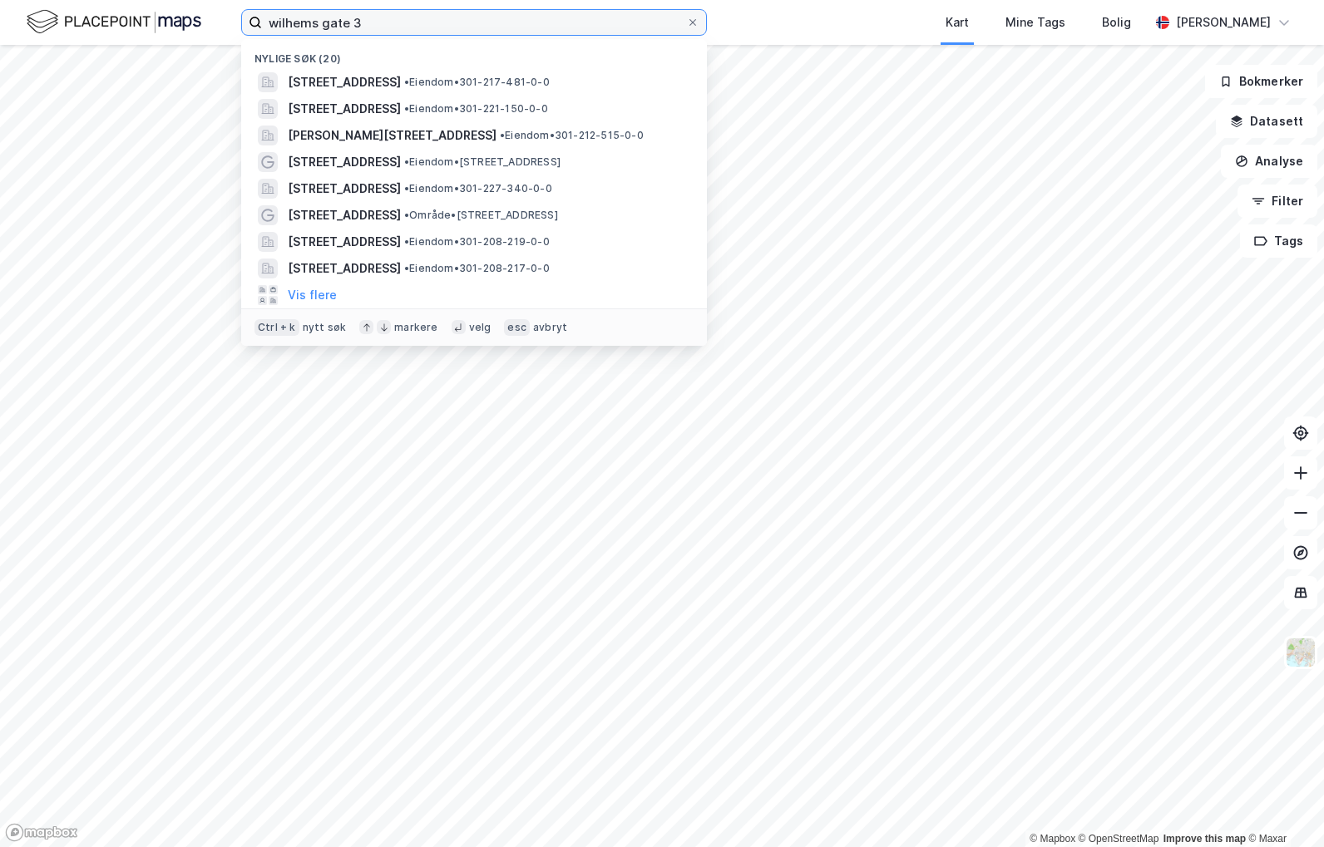
drag, startPoint x: 403, startPoint y: 31, endPoint x: 91, endPoint y: 19, distance: 312.9
click at [91, 19] on div "[STREET_ADDRESS] • Eiendom • 301-217-481-0-0 [STREET_ADDRESS] • Eiendom • 301-2…" at bounding box center [662, 22] width 1324 height 45
paste input "arendalsgate 12"
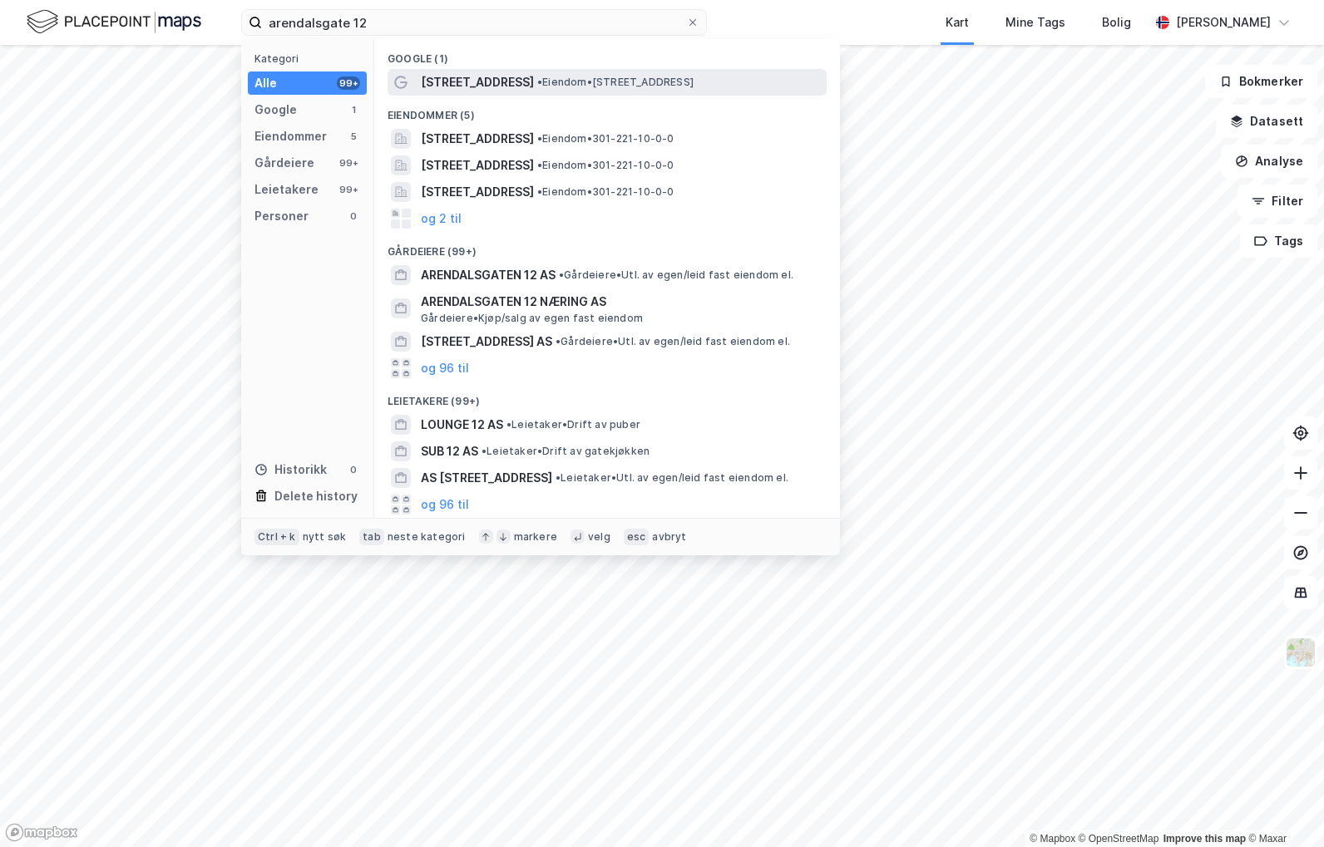
click at [497, 81] on span "[STREET_ADDRESS]" at bounding box center [477, 82] width 113 height 20
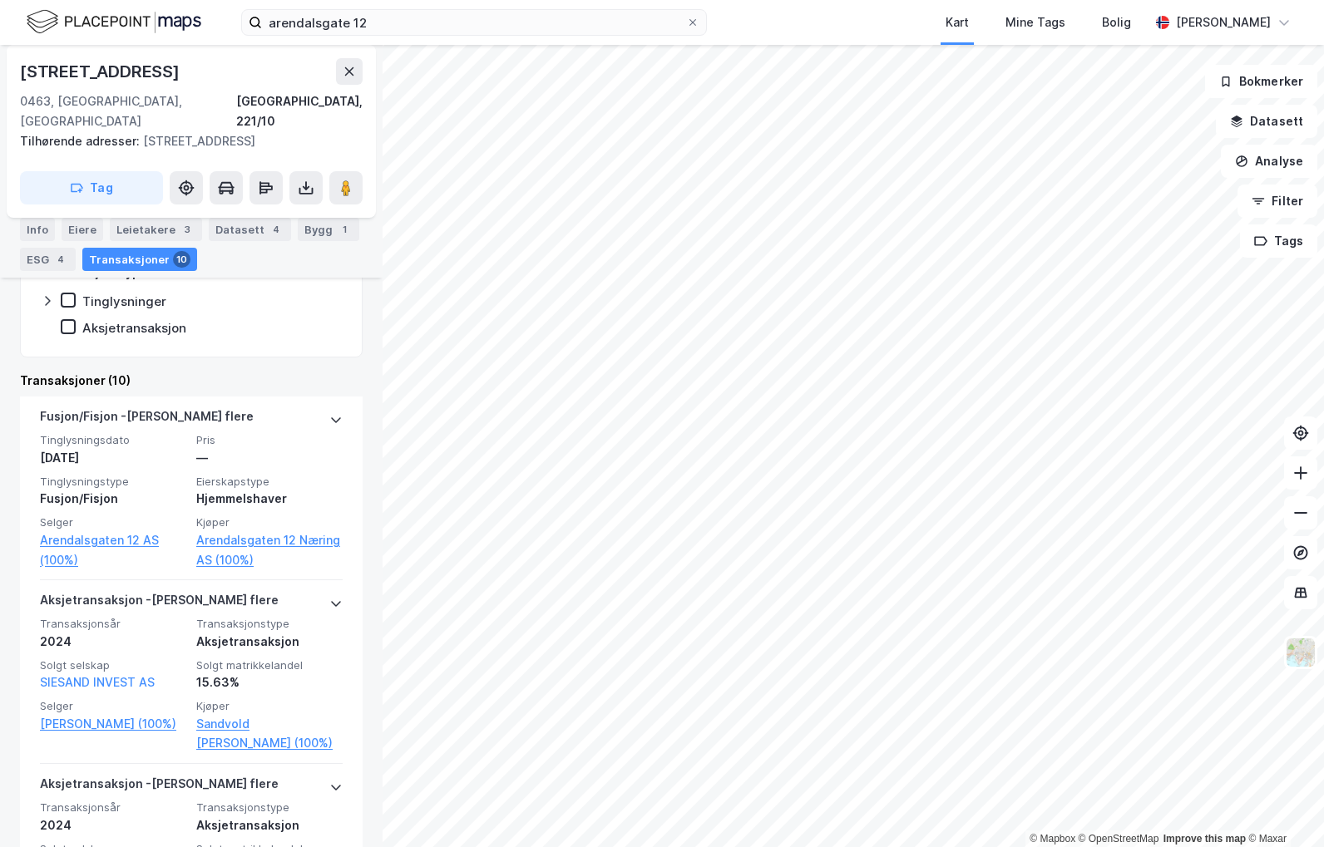
scroll to position [582, 0]
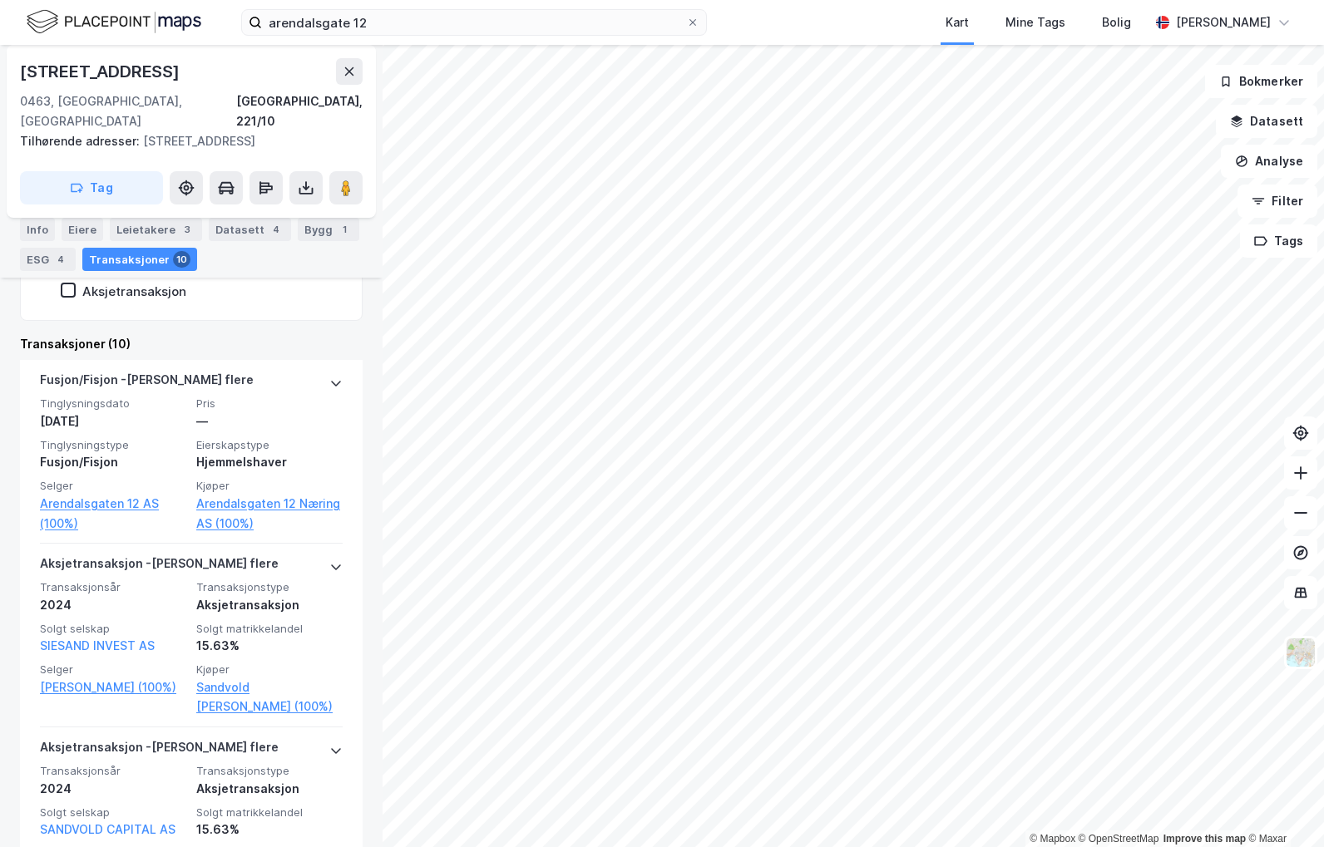
click at [904, 37] on div "Kart Mine Tags Bolig" at bounding box center [968, 22] width 363 height 45
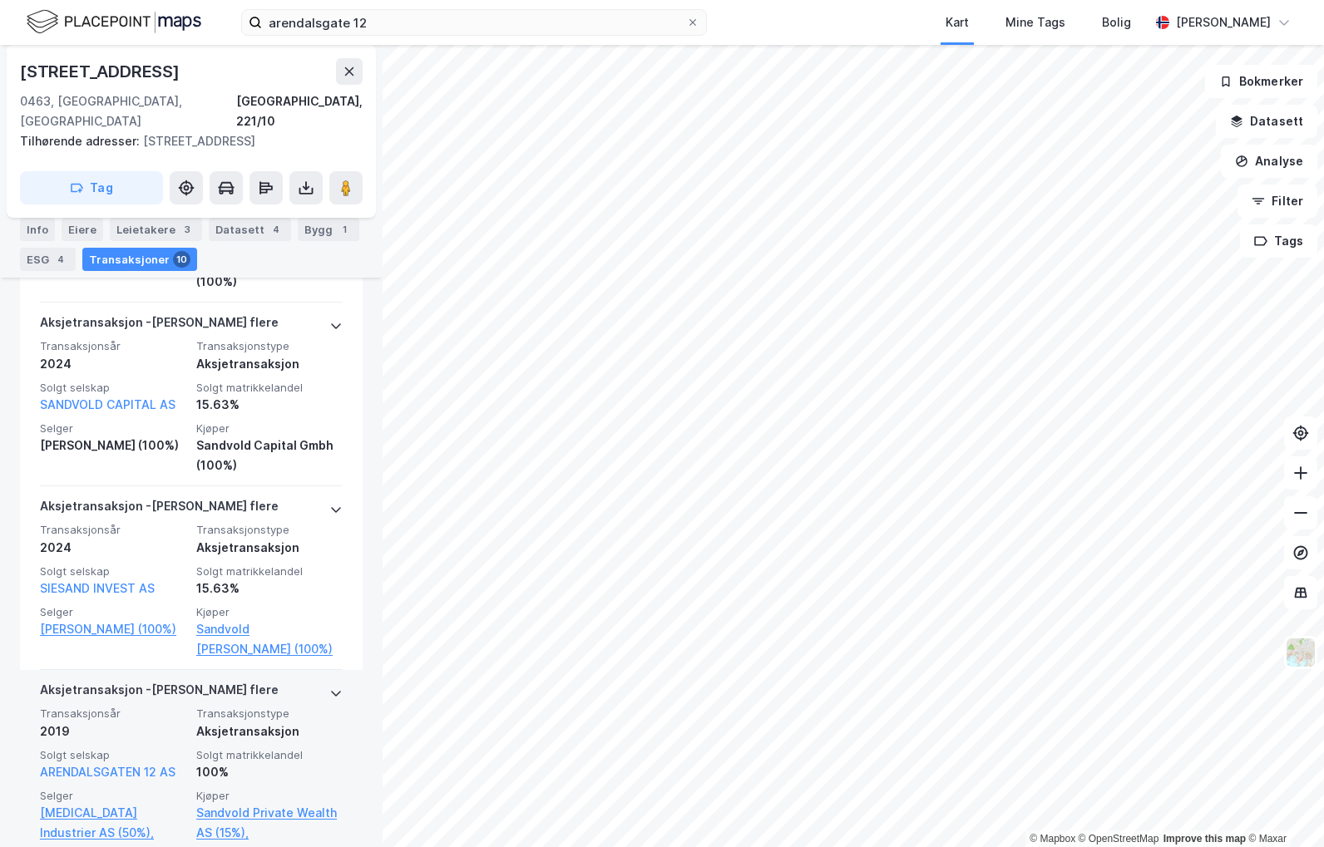
scroll to position [1558, 0]
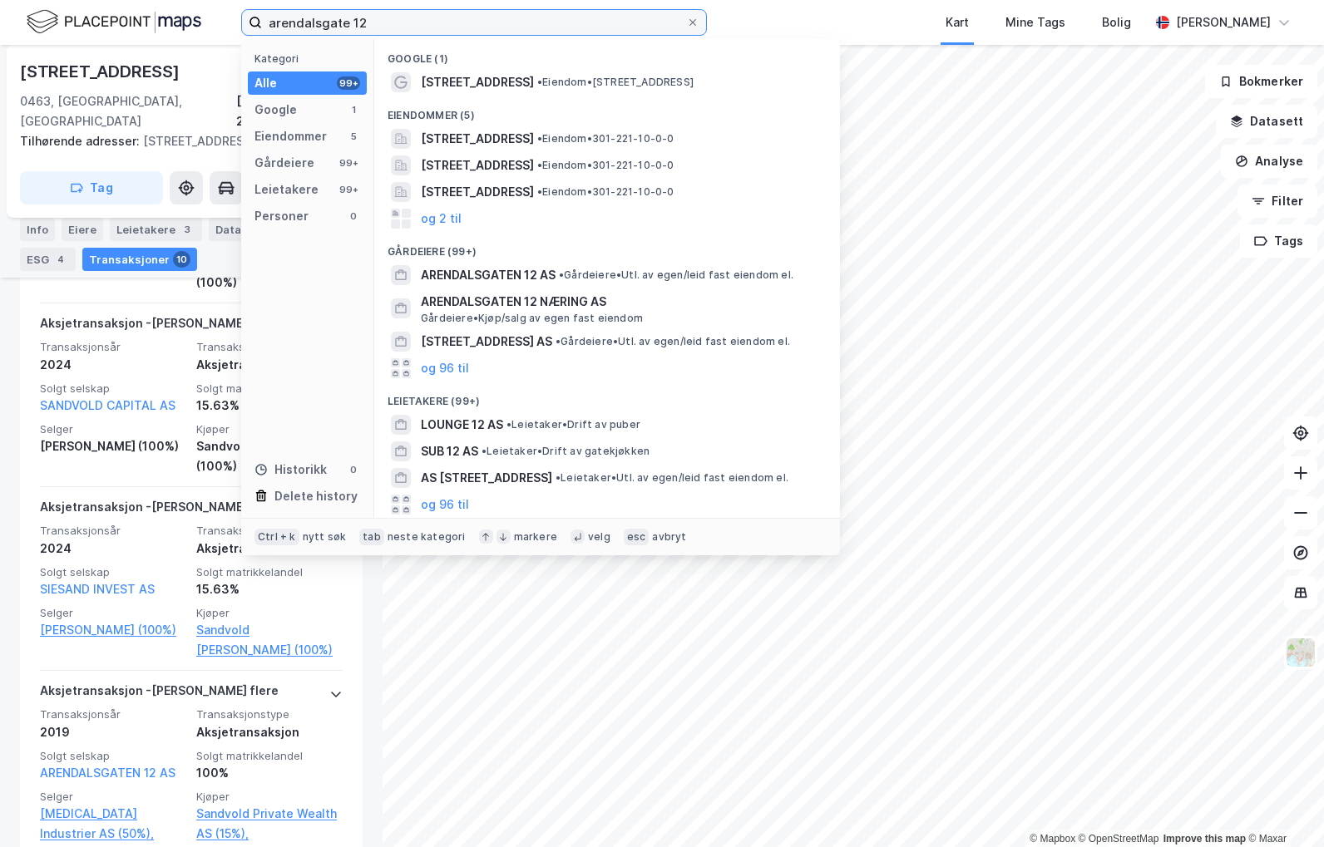
drag, startPoint x: 442, startPoint y: 12, endPoint x: 152, endPoint y: -10, distance: 291.1
click at [152, 0] on html "arendalsgate 12 Kategori Alle 99+ Google 1 Eiendommer 5 Gårdeiere 99+ Leietaker…" at bounding box center [662, 423] width 1324 height 847
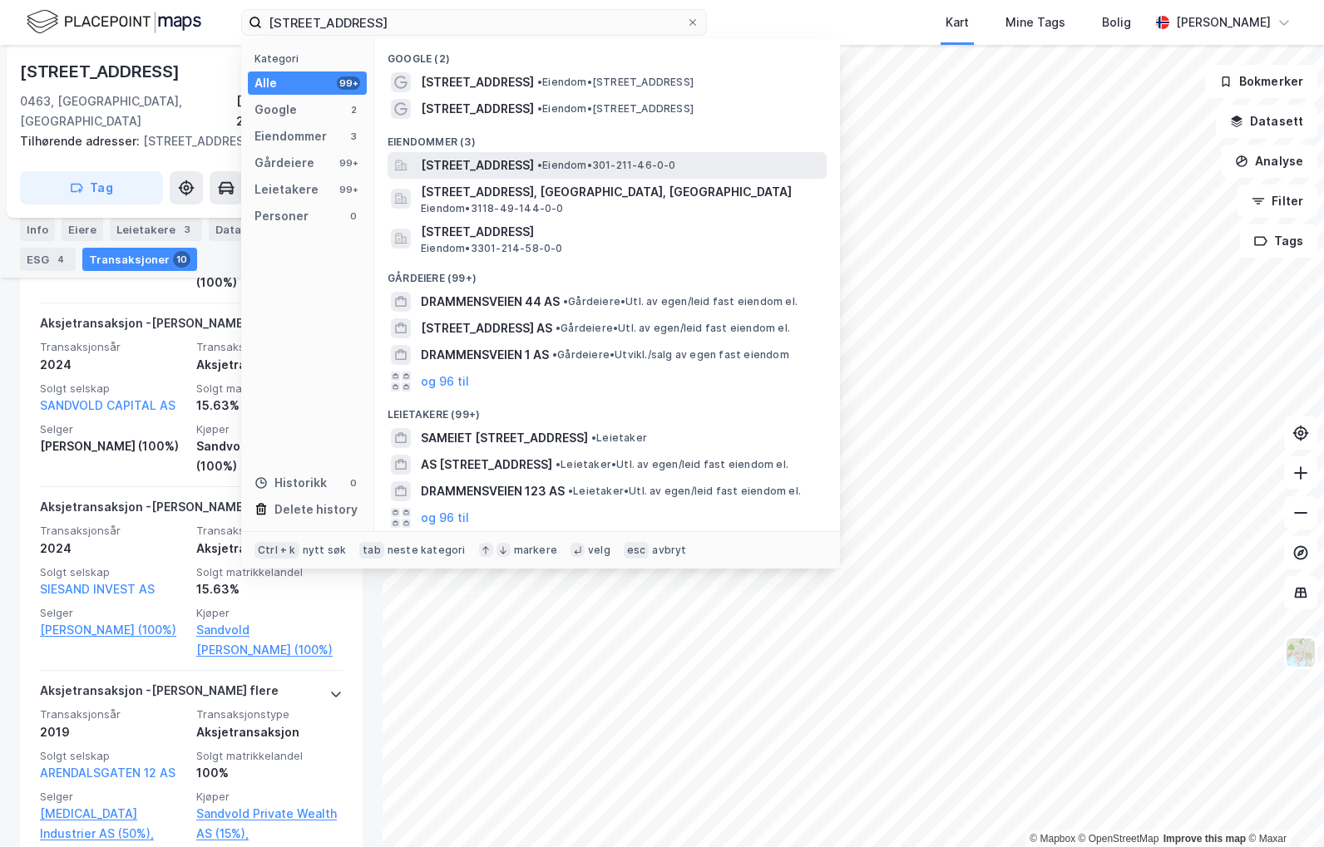
click at [542, 169] on span "•" at bounding box center [539, 165] width 5 height 12
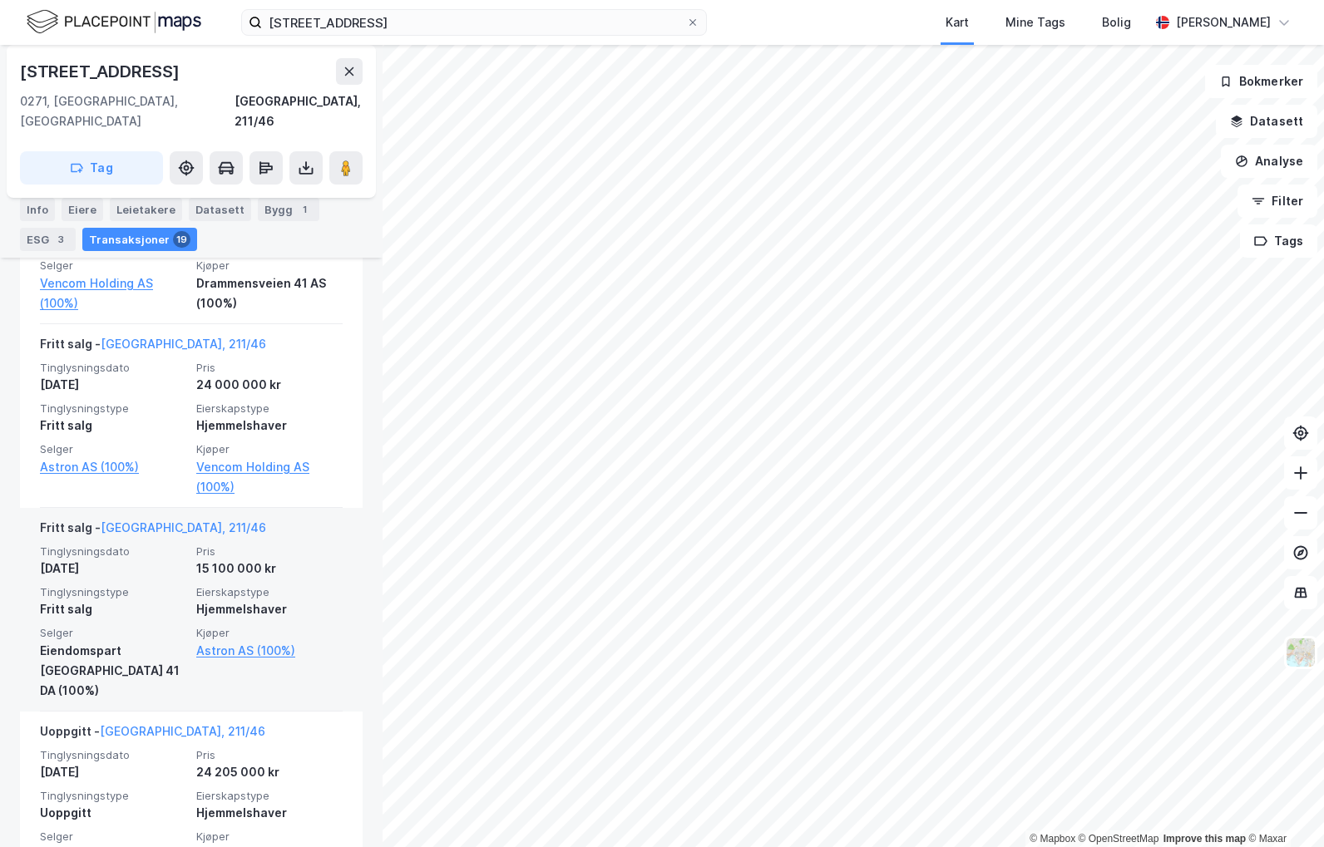
scroll to position [3539, 0]
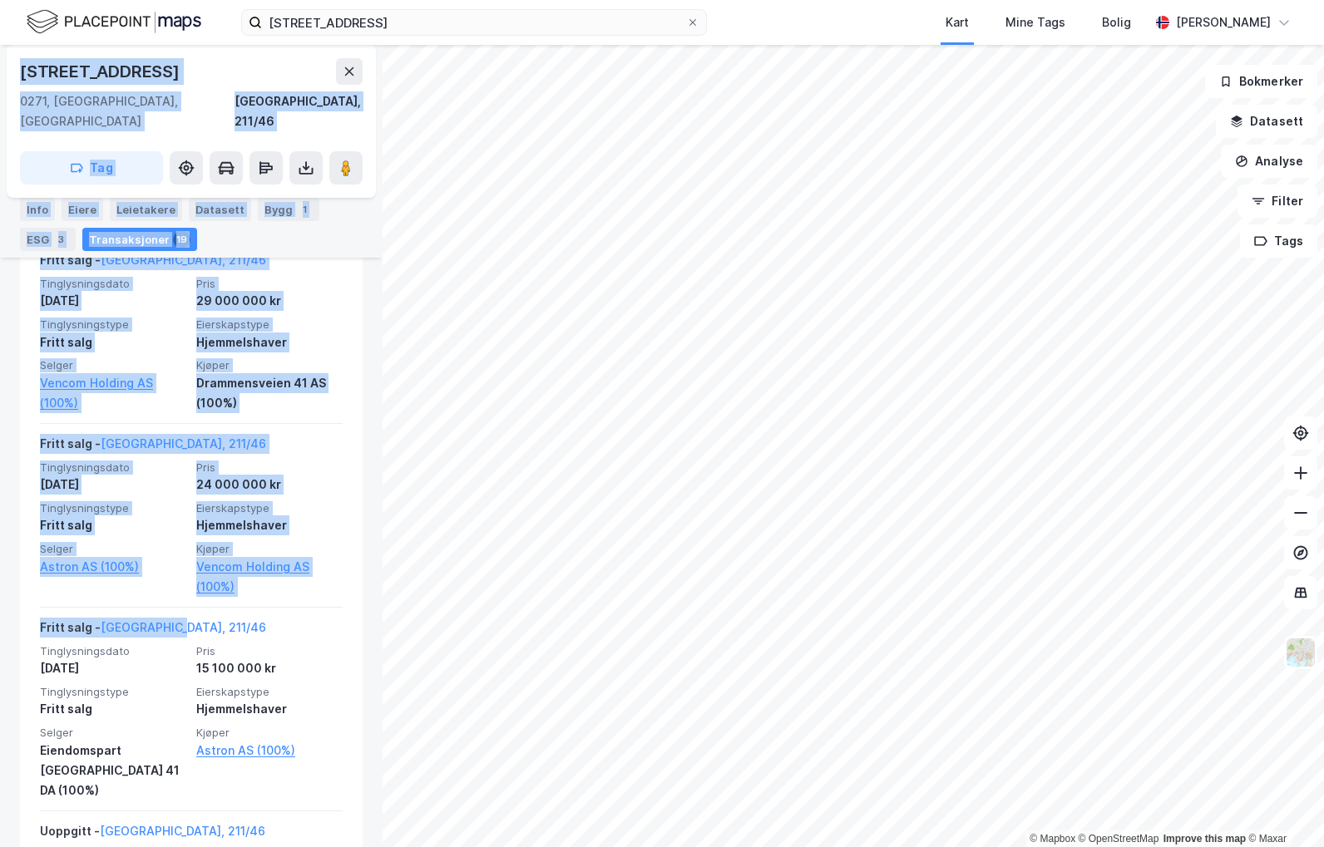
drag, startPoint x: 300, startPoint y: 615, endPoint x: -4, endPoint y: 639, distance: 305.3
click at [0, 639] on html "[STREET_ADDRESS] Kart Mine Tags Bolig [PERSON_NAME] © Mapbox © OpenStreetMap Im…" at bounding box center [662, 423] width 1324 height 847
click at [360, 681] on div "[STREET_ADDRESS], [GEOGRAPHIC_DATA], 211/46 Tag Hjemmelshaver [PERSON_NAME] 15.…" at bounding box center [191, 446] width 383 height 802
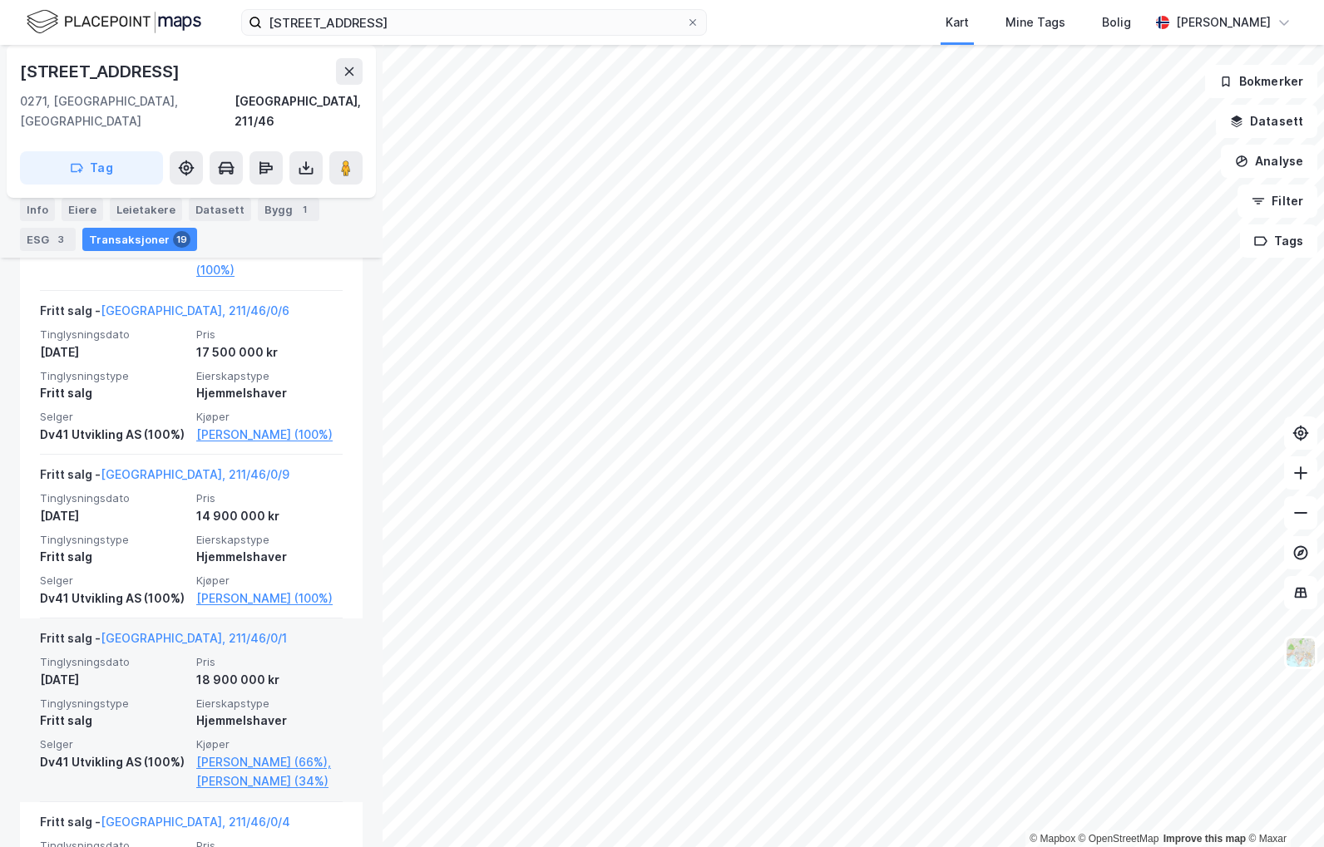
scroll to position [1876, 0]
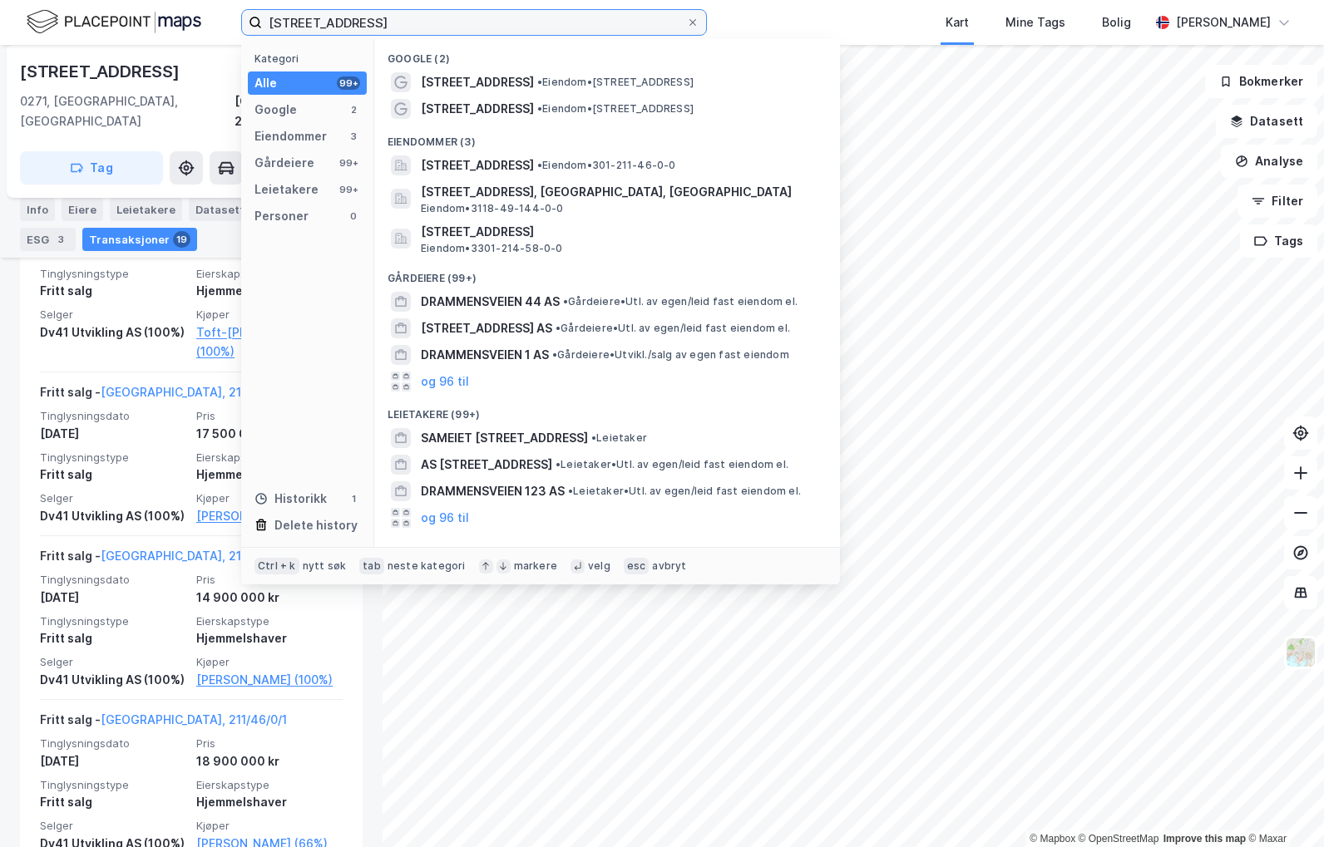
drag, startPoint x: 407, startPoint y: 17, endPoint x: 15, endPoint y: 45, distance: 392.6
click at [18, 45] on div "[STREET_ADDRESS] Kategori Alle 99+ Google 2 Eiendommer 3 Gårdeiere 99+ Leietake…" at bounding box center [662, 423] width 1324 height 847
paste input "[STREET_ADDRESS]"
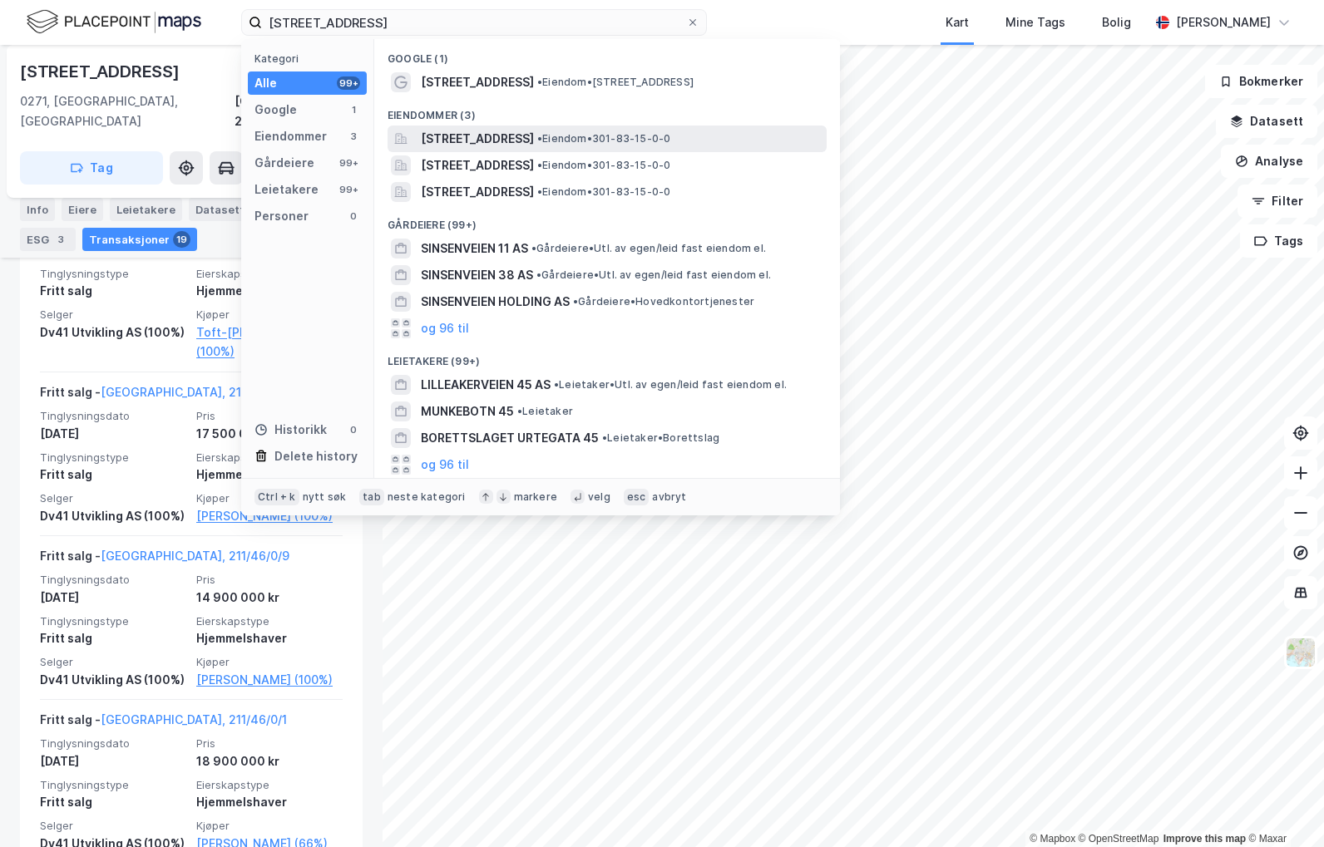
click at [534, 131] on span "[STREET_ADDRESS]" at bounding box center [477, 139] width 113 height 20
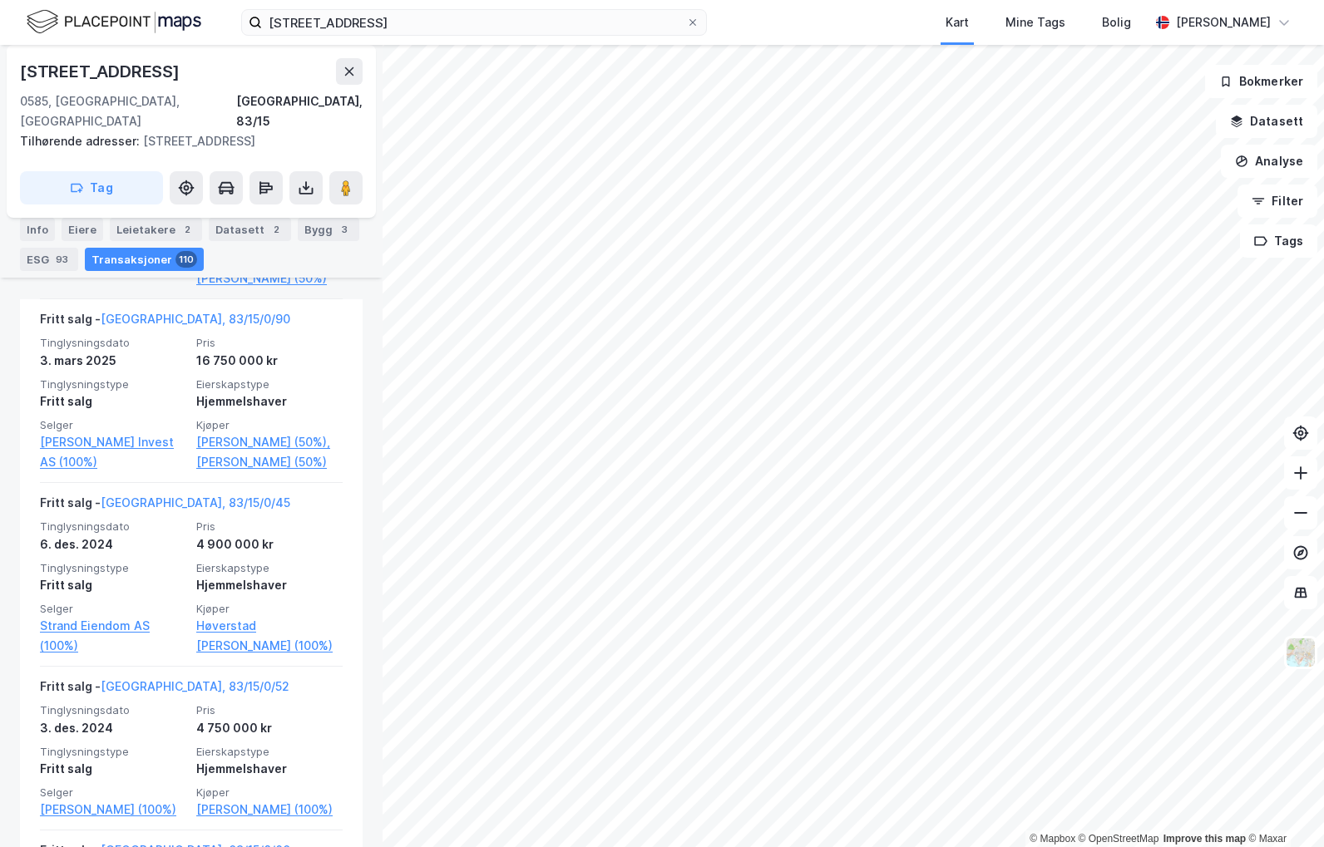
scroll to position [1523, 0]
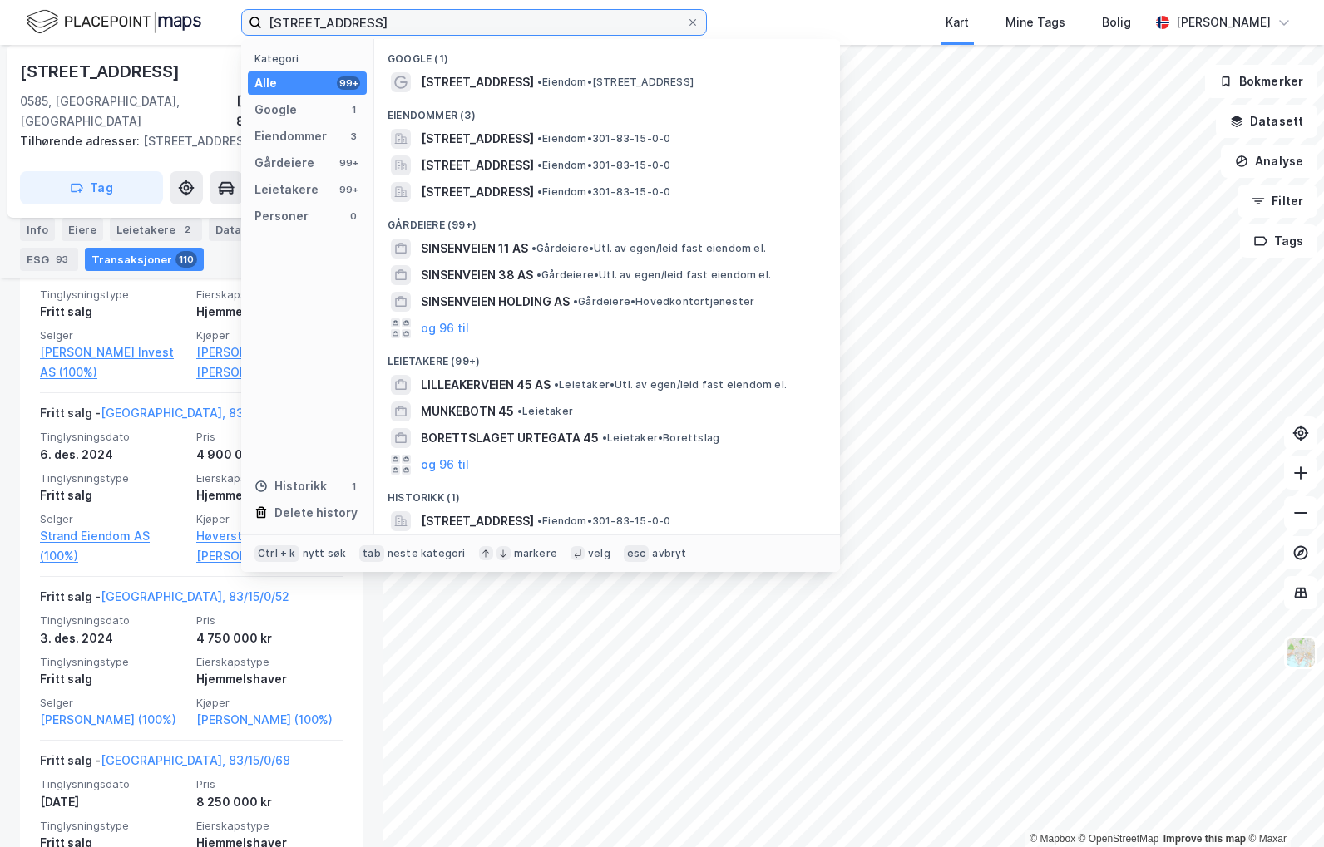
drag, startPoint x: 403, startPoint y: 32, endPoint x: 86, endPoint y: -1, distance: 319.4
click at [86, 0] on div "[STREET_ADDRESS] Kategori Alle 99+ Google 1 Eiendommer 3 Gårdeiere 99+ Leietake…" at bounding box center [662, 22] width 1324 height 45
paste input "Nycoveien 2"
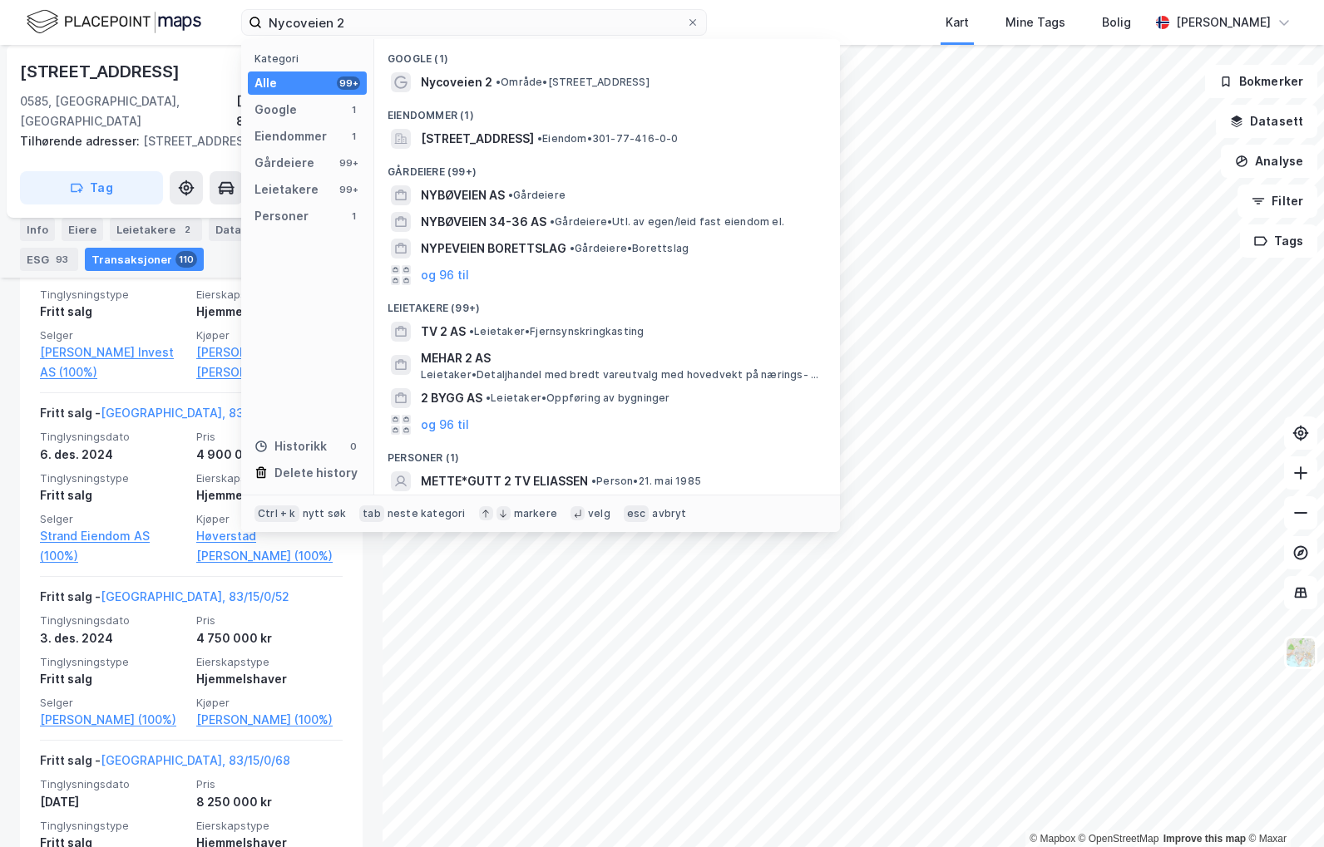
click at [541, 155] on div "Gårdeiere (99+)" at bounding box center [607, 167] width 466 height 30
click at [534, 142] on span "[STREET_ADDRESS]" at bounding box center [477, 139] width 113 height 20
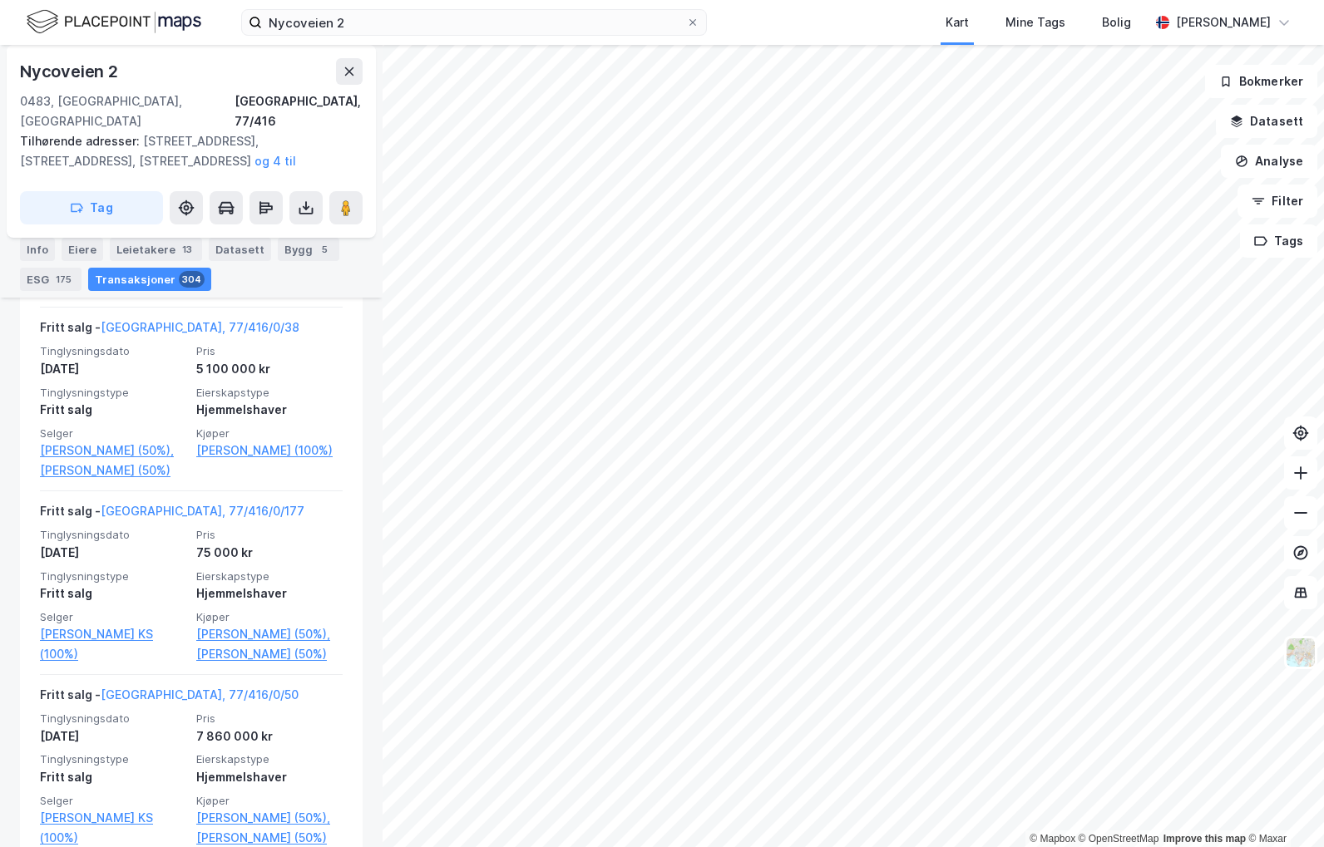
scroll to position [20742, 0]
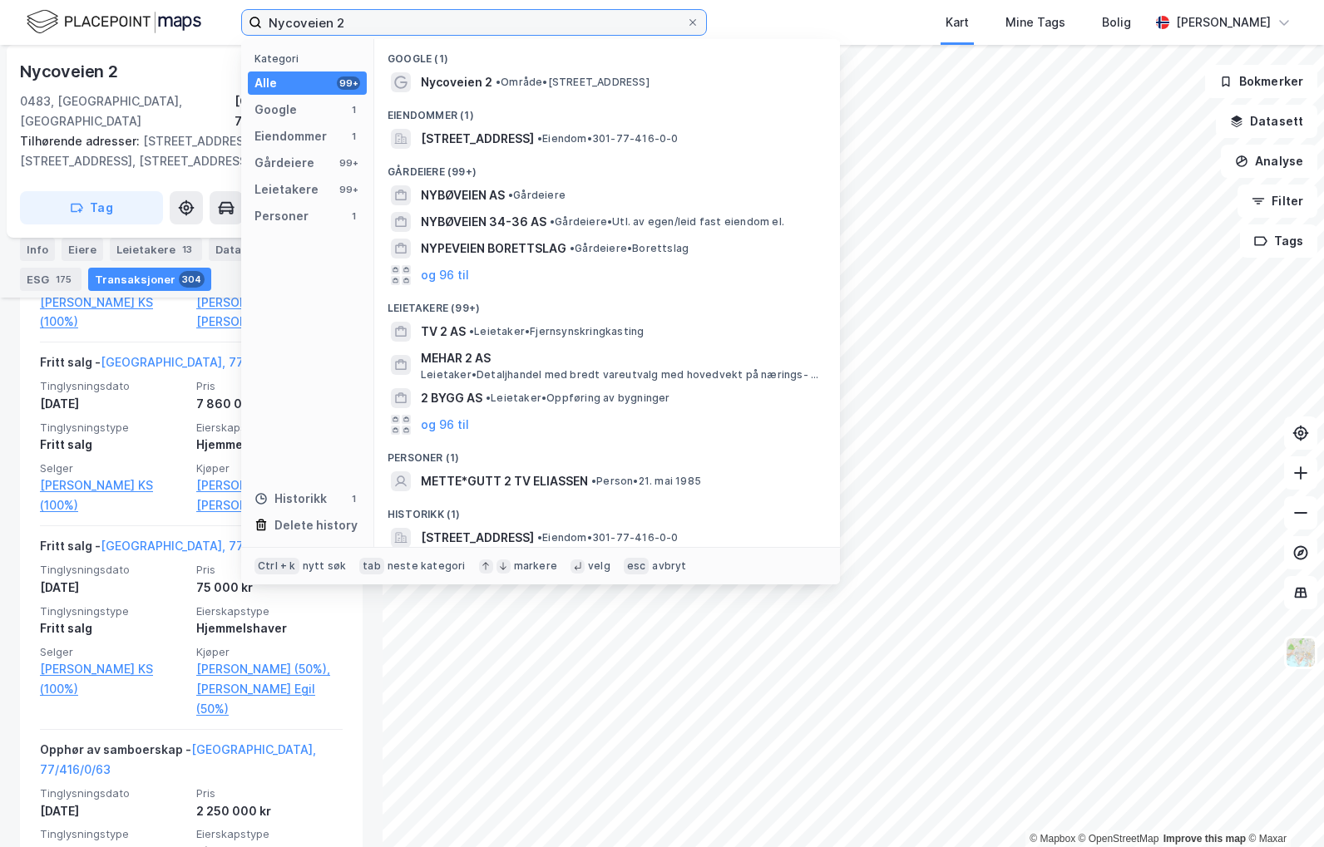
drag, startPoint x: 358, startPoint y: 28, endPoint x: 159, endPoint y: 34, distance: 199.7
click at [159, 34] on div "Nycoveien 2 Kategori Alle 99+ Google 1 Eiendommer 1 Gårdeiere 99+ Leietakere 99…" at bounding box center [662, 22] width 1324 height 45
paste input "Hoffsveien 47-49"
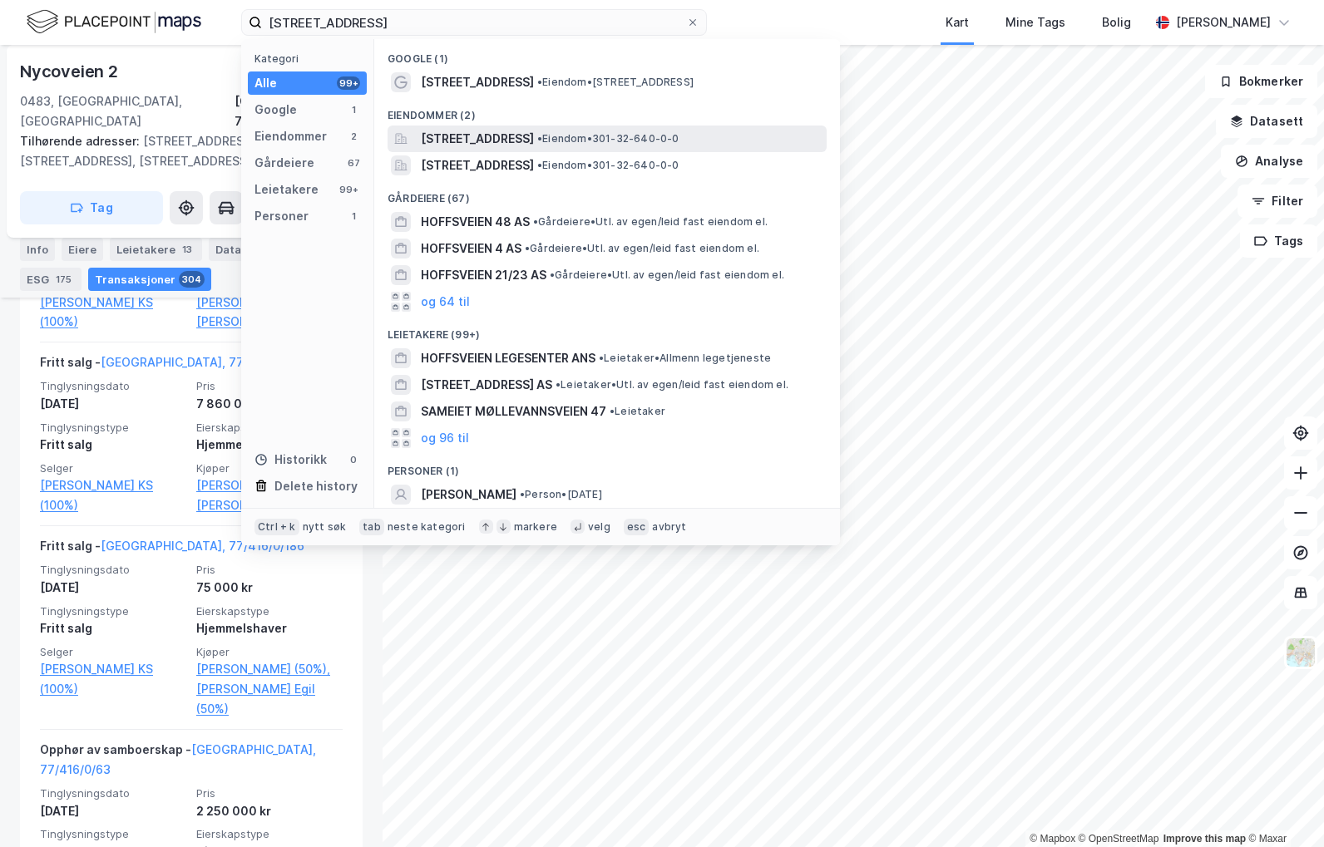
click at [446, 133] on span "[STREET_ADDRESS]" at bounding box center [477, 139] width 113 height 20
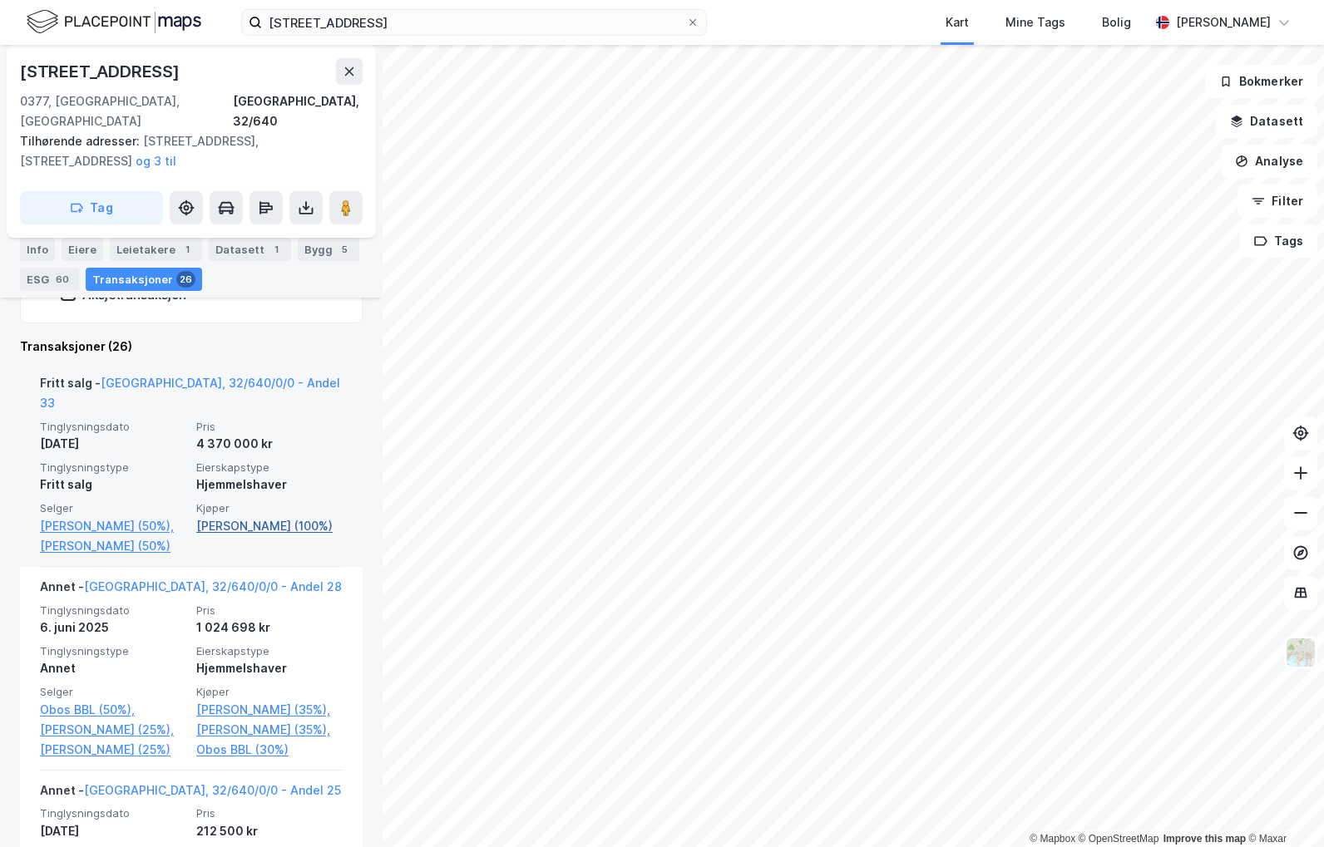
scroll to position [665, 0]
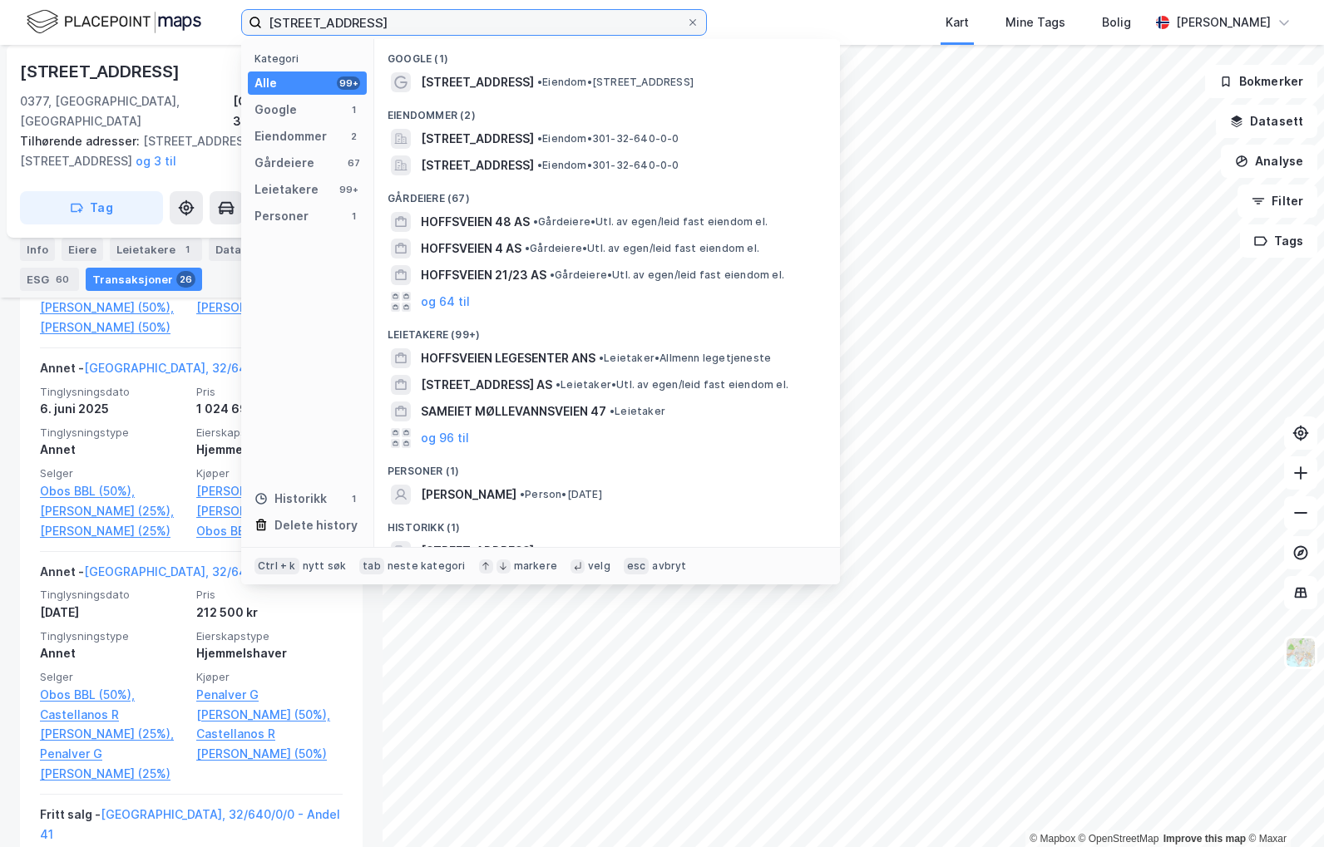
click at [476, 26] on input "[STREET_ADDRESS]" at bounding box center [474, 22] width 424 height 25
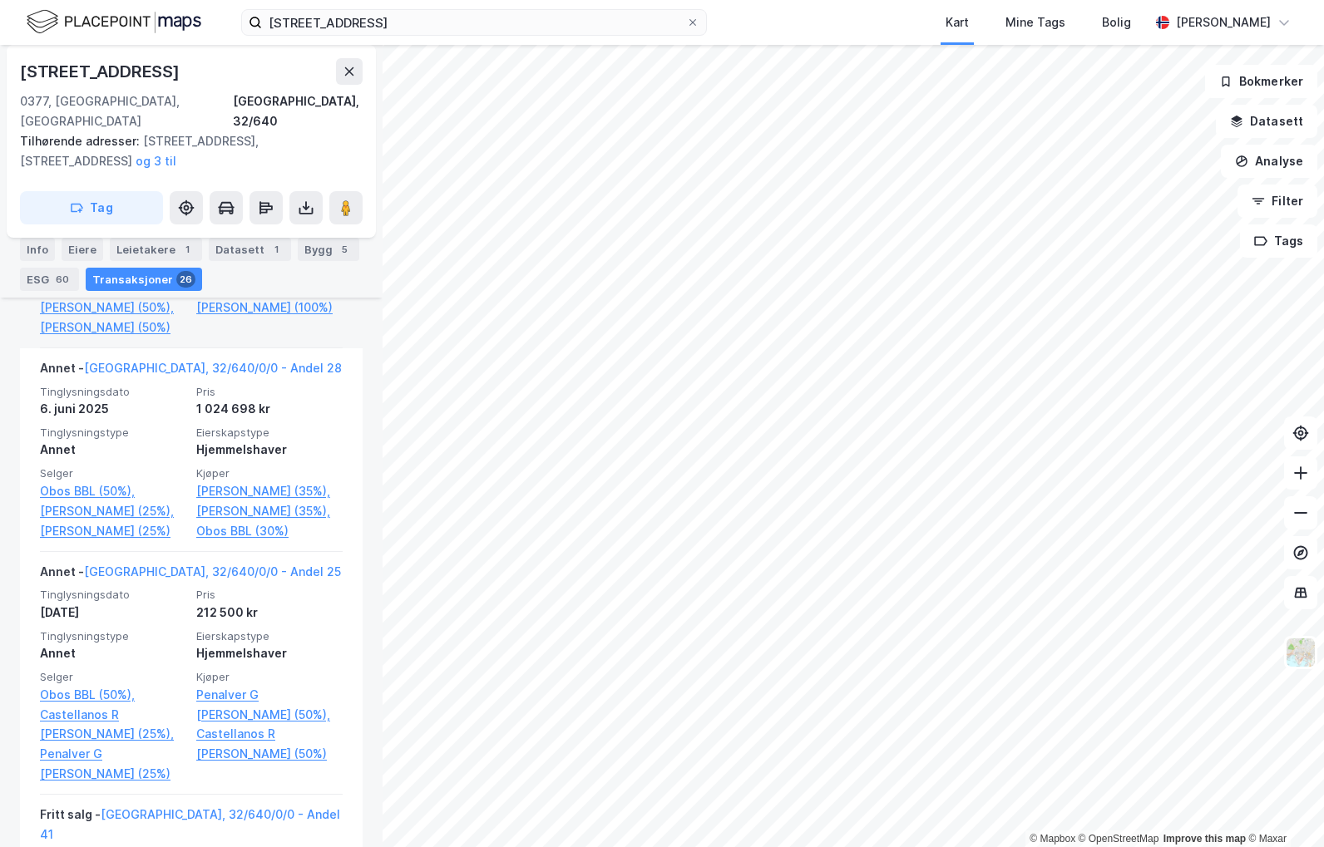
click at [212, 309] on div "Kjøper [PERSON_NAME] (100%)" at bounding box center [269, 310] width 146 height 54
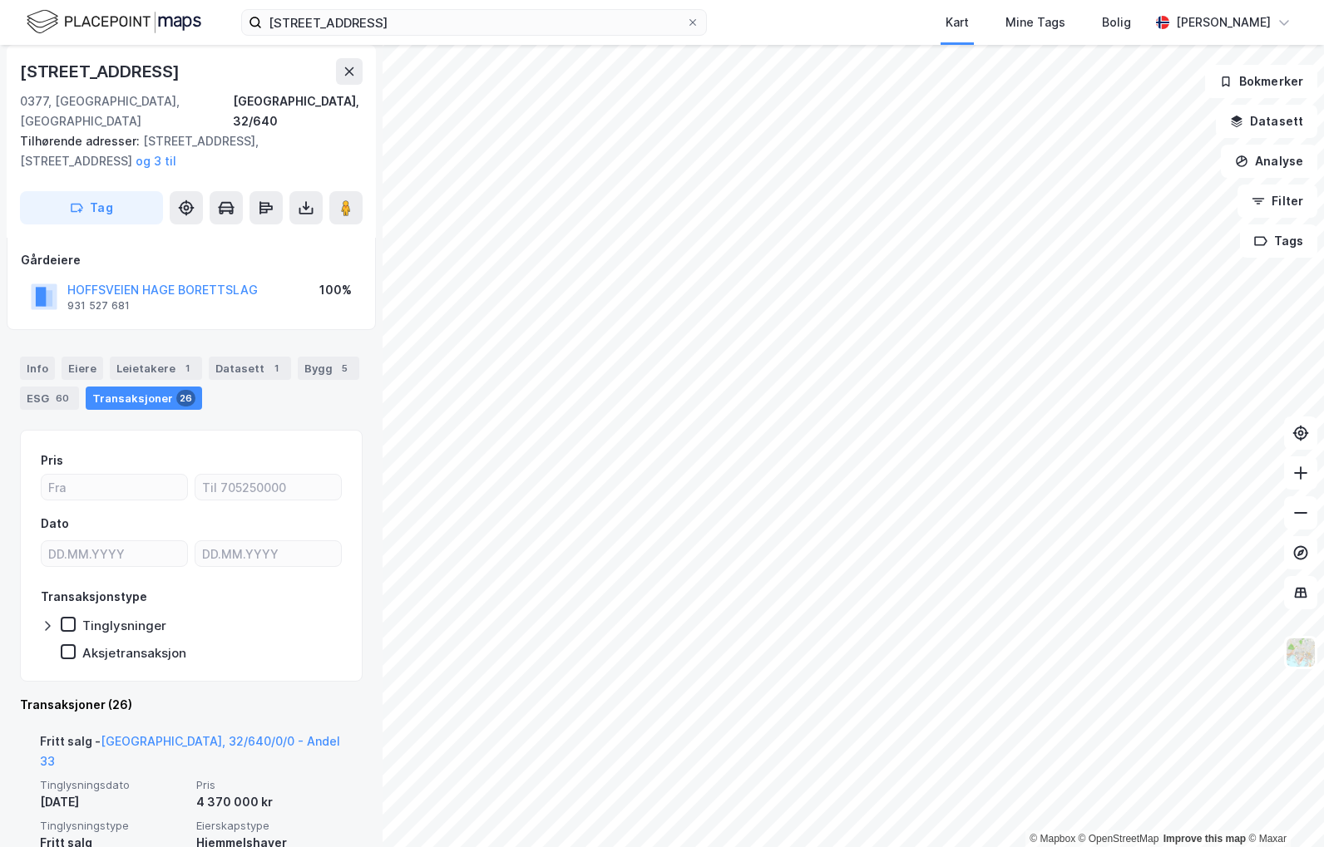
scroll to position [0, 0]
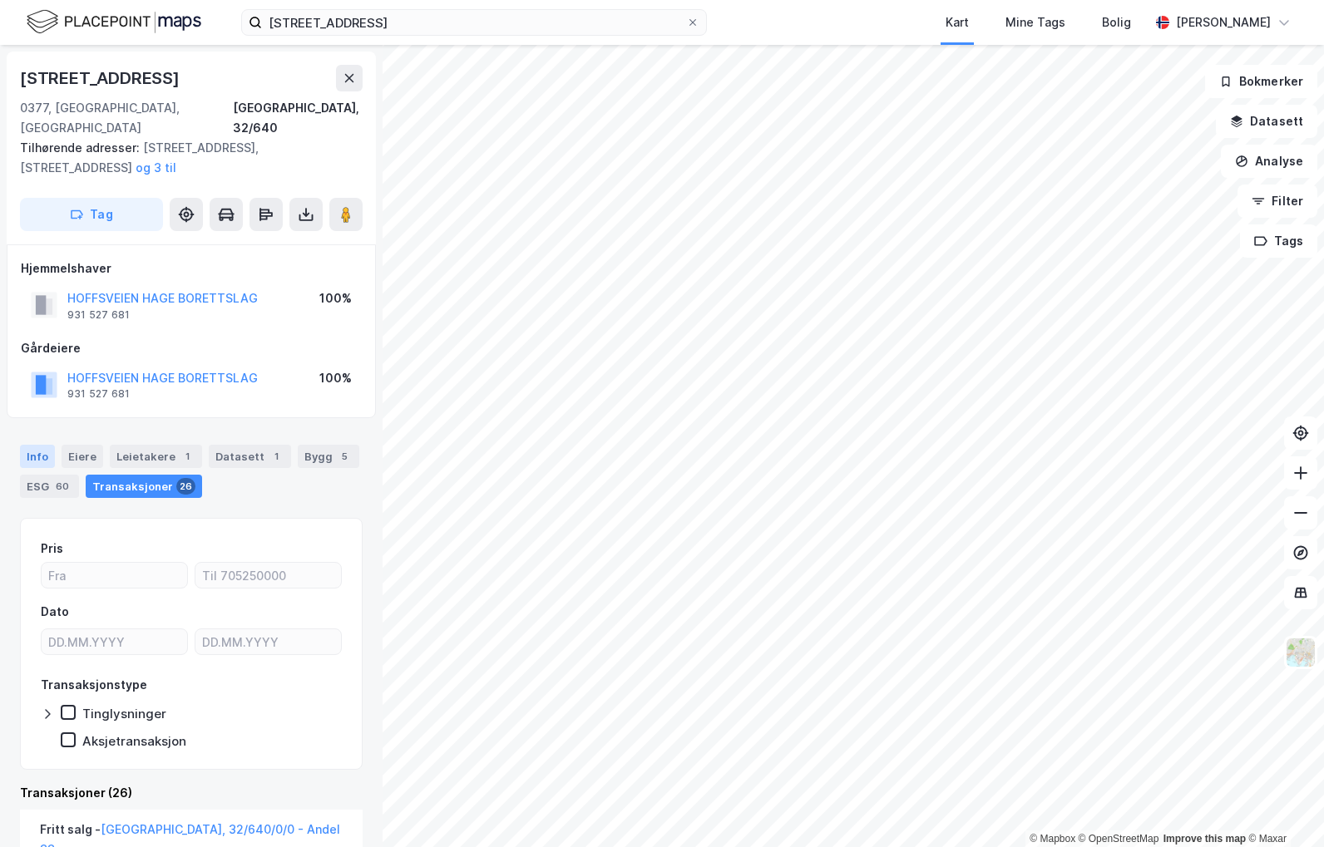
click at [37, 445] on div "Info" at bounding box center [37, 456] width 35 height 23
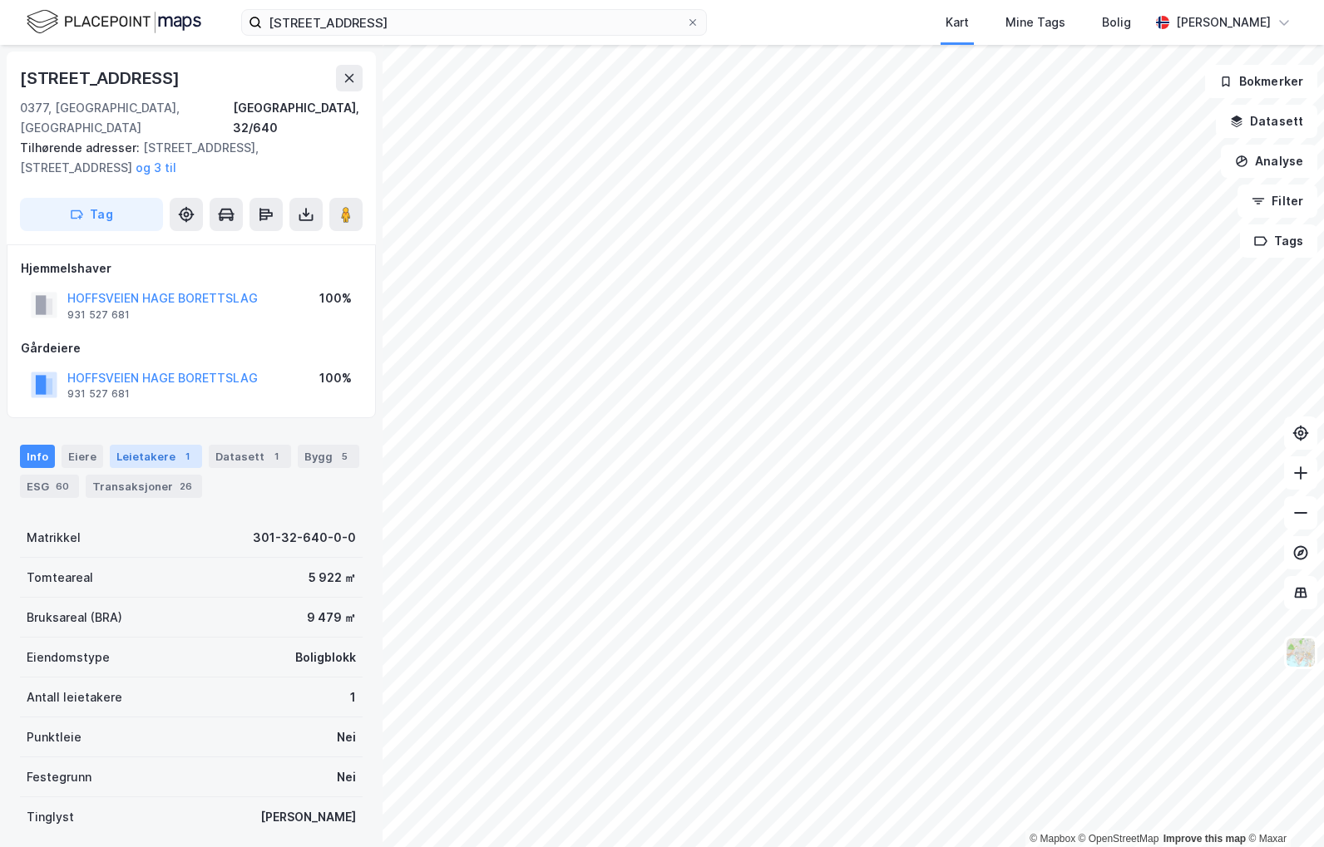
click at [160, 445] on div "Leietakere 1" at bounding box center [156, 456] width 92 height 23
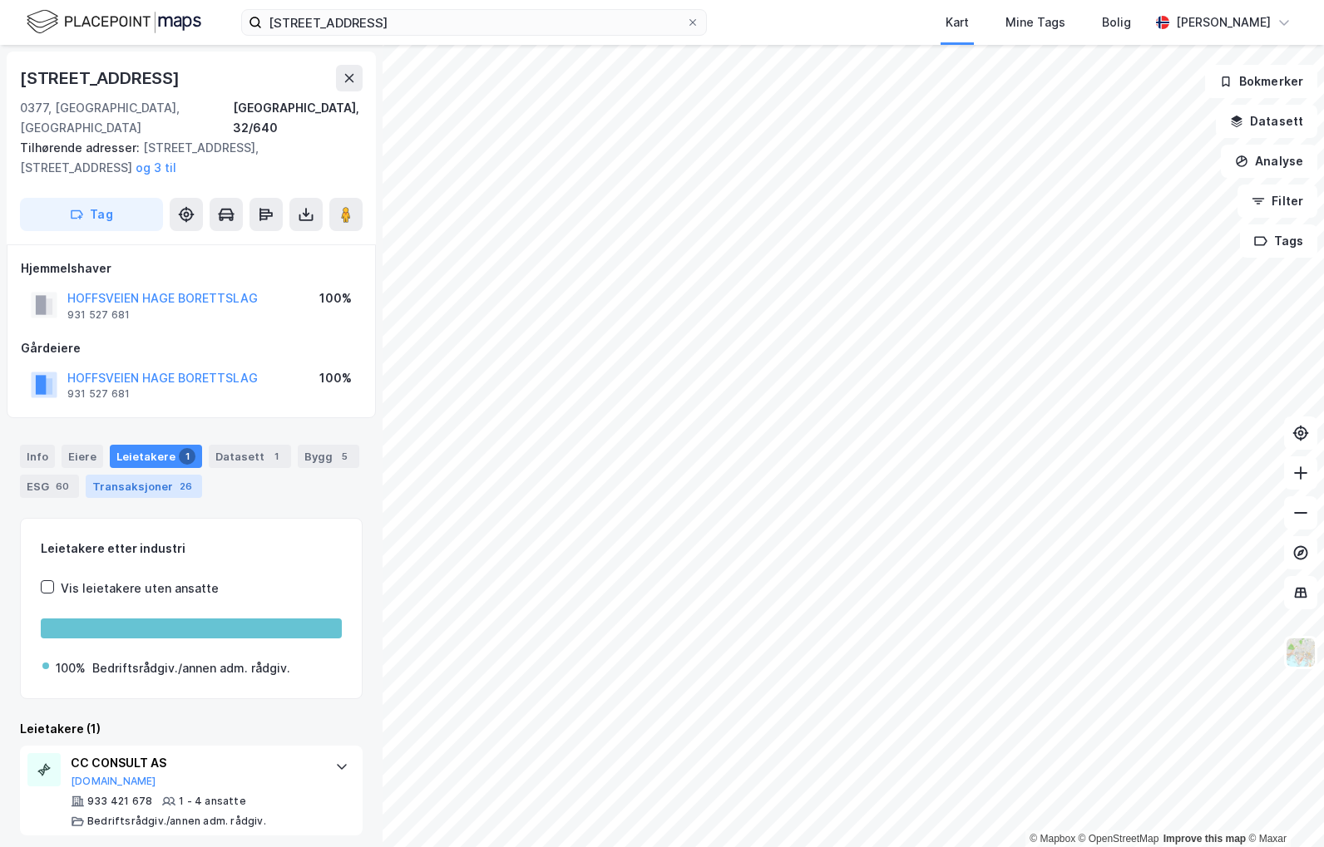
click at [159, 475] on div "Transaksjoner 26" at bounding box center [144, 486] width 116 height 23
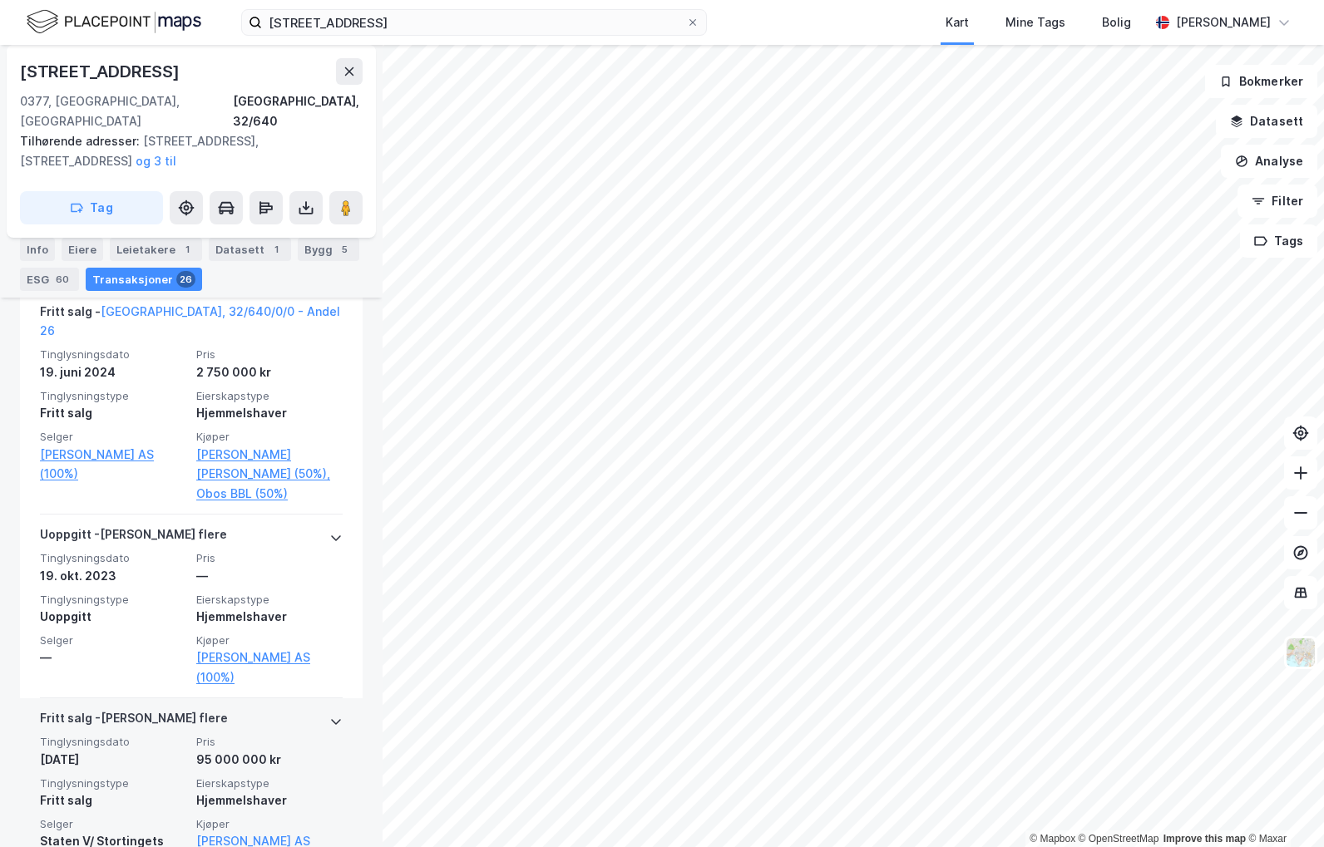
scroll to position [4950, 0]
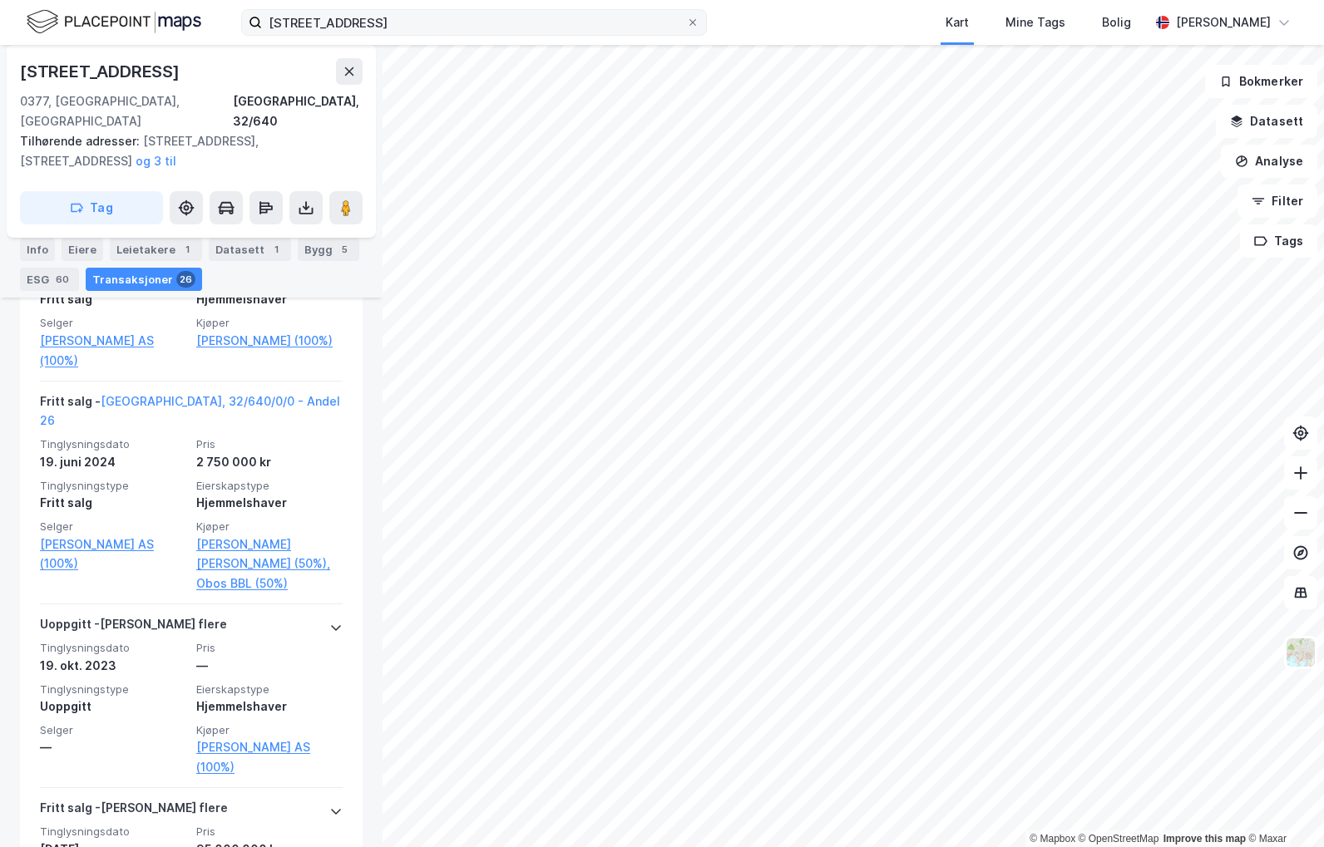
drag, startPoint x: 464, startPoint y: 37, endPoint x: 259, endPoint y: 30, distance: 204.7
click at [259, 30] on div "[STREET_ADDRESS] Kart Mine Tags Bolig [PERSON_NAME]" at bounding box center [662, 22] width 1324 height 45
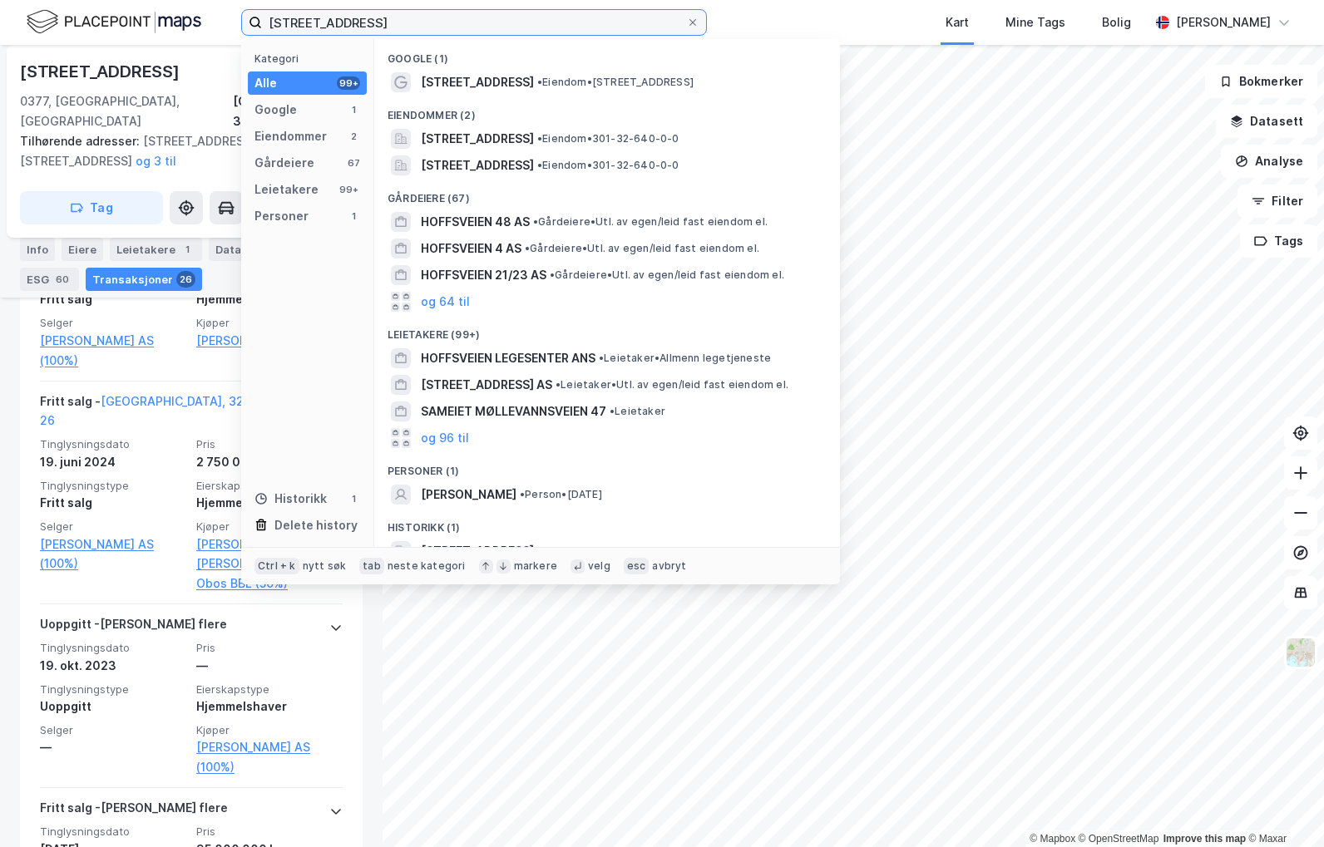
drag, startPoint x: 366, startPoint y: 18, endPoint x: 155, endPoint y: 41, distance: 212.4
click at [155, 41] on div "Hoffsveien 47 Kategori Alle 99+ Google 1 Eiendommer 2 Gårdeiere 67 Leietakere 9…" at bounding box center [662, 22] width 1324 height 45
paste input "Skippergata 22-26"
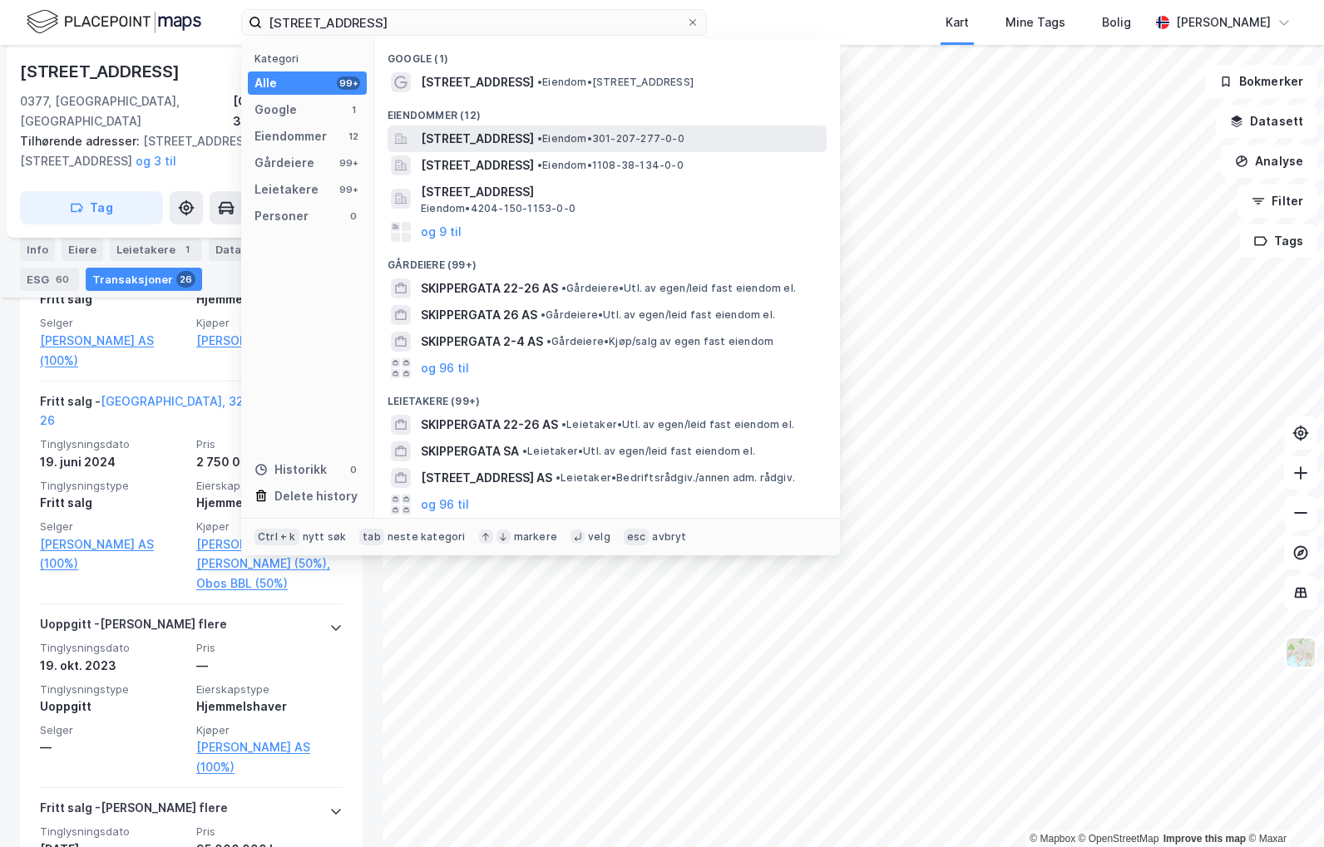
click at [534, 141] on span "[STREET_ADDRESS]" at bounding box center [477, 139] width 113 height 20
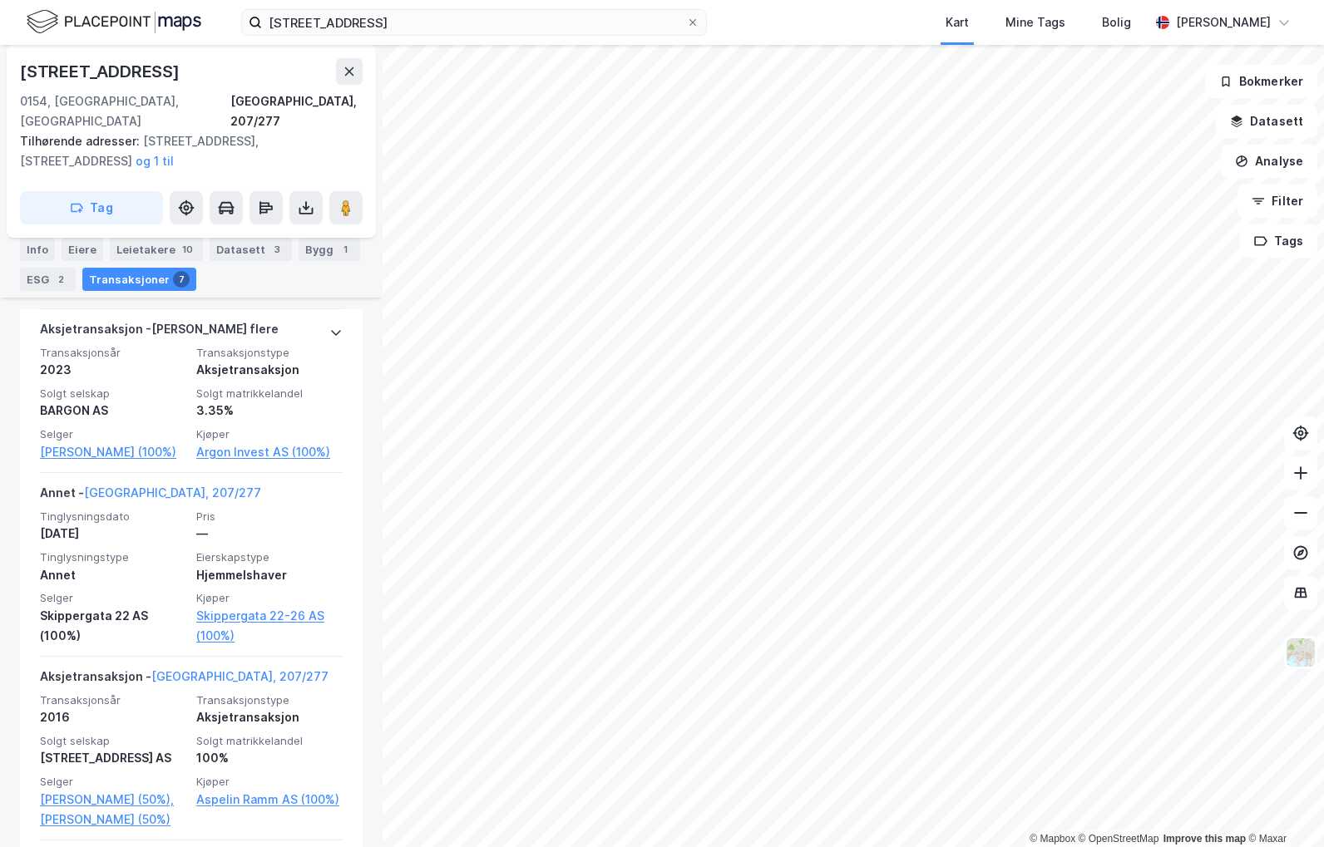
scroll to position [665, 0]
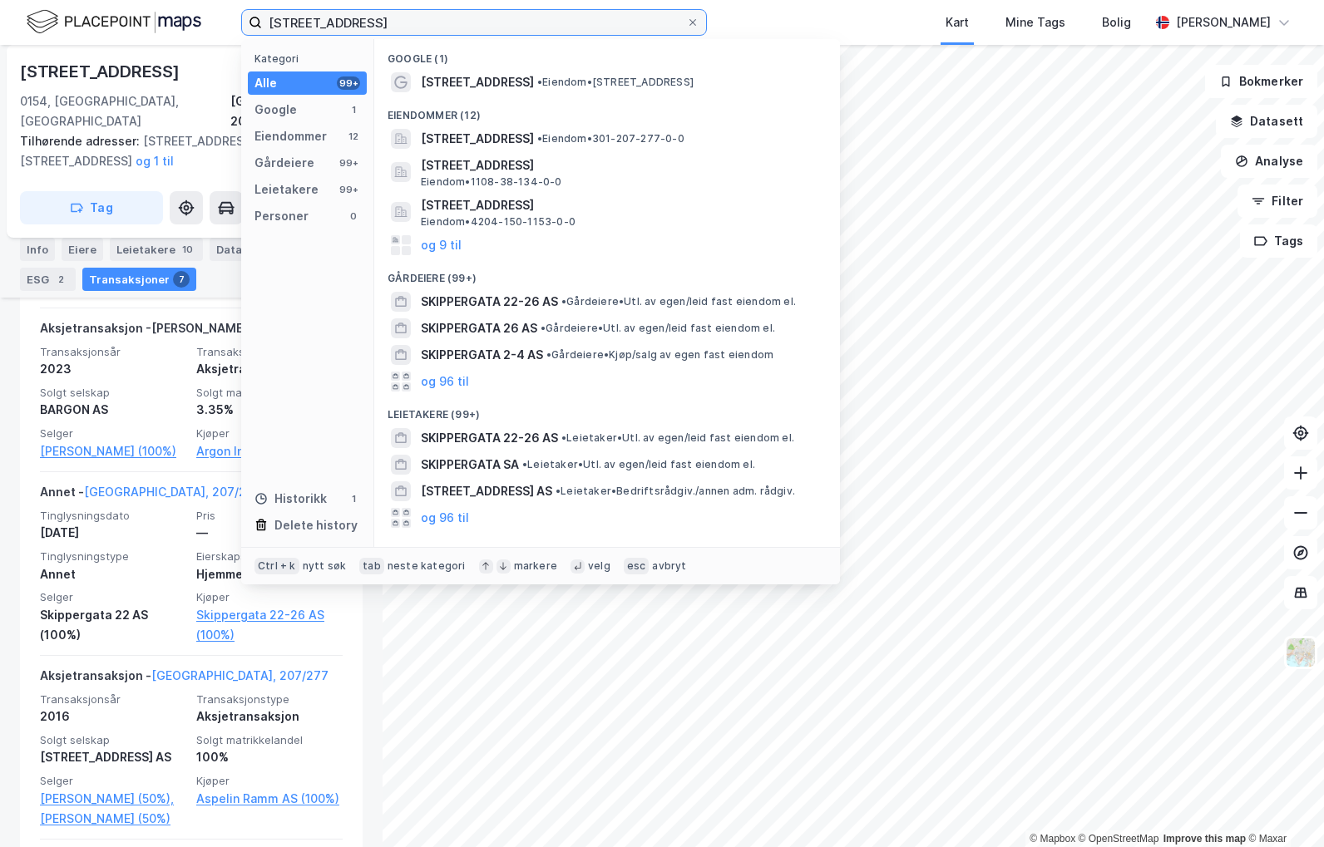
drag, startPoint x: 309, startPoint y: 26, endPoint x: 67, endPoint y: 46, distance: 242.8
click at [67, 46] on div "[STREET_ADDRESS] Kategori Alle 99+ Google 1 Eiendommer 12 Gårdeiere 99+ Leietak…" at bounding box center [662, 423] width 1324 height 847
paste input "[STREET_ADDRESS]"
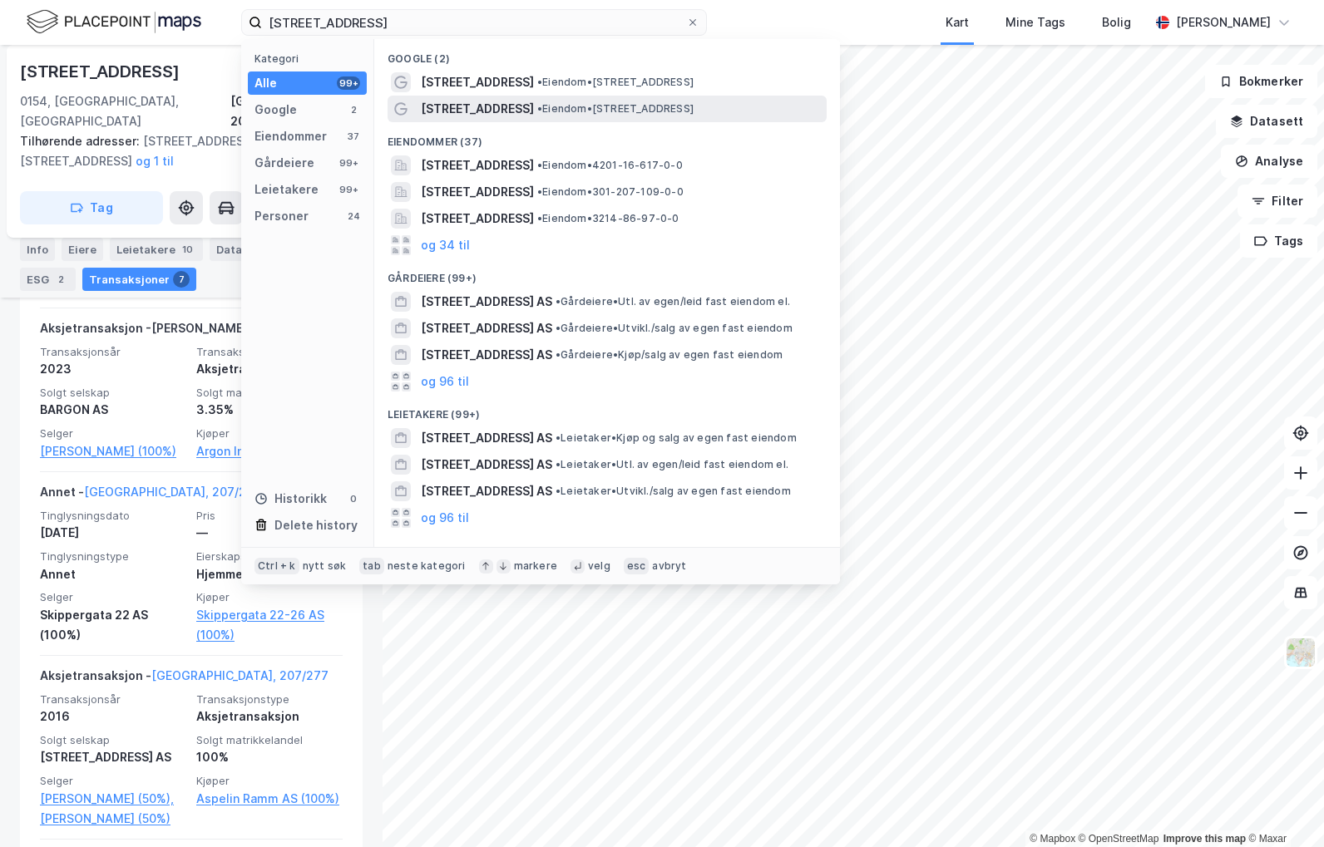
click at [469, 115] on span "[STREET_ADDRESS]" at bounding box center [477, 109] width 113 height 20
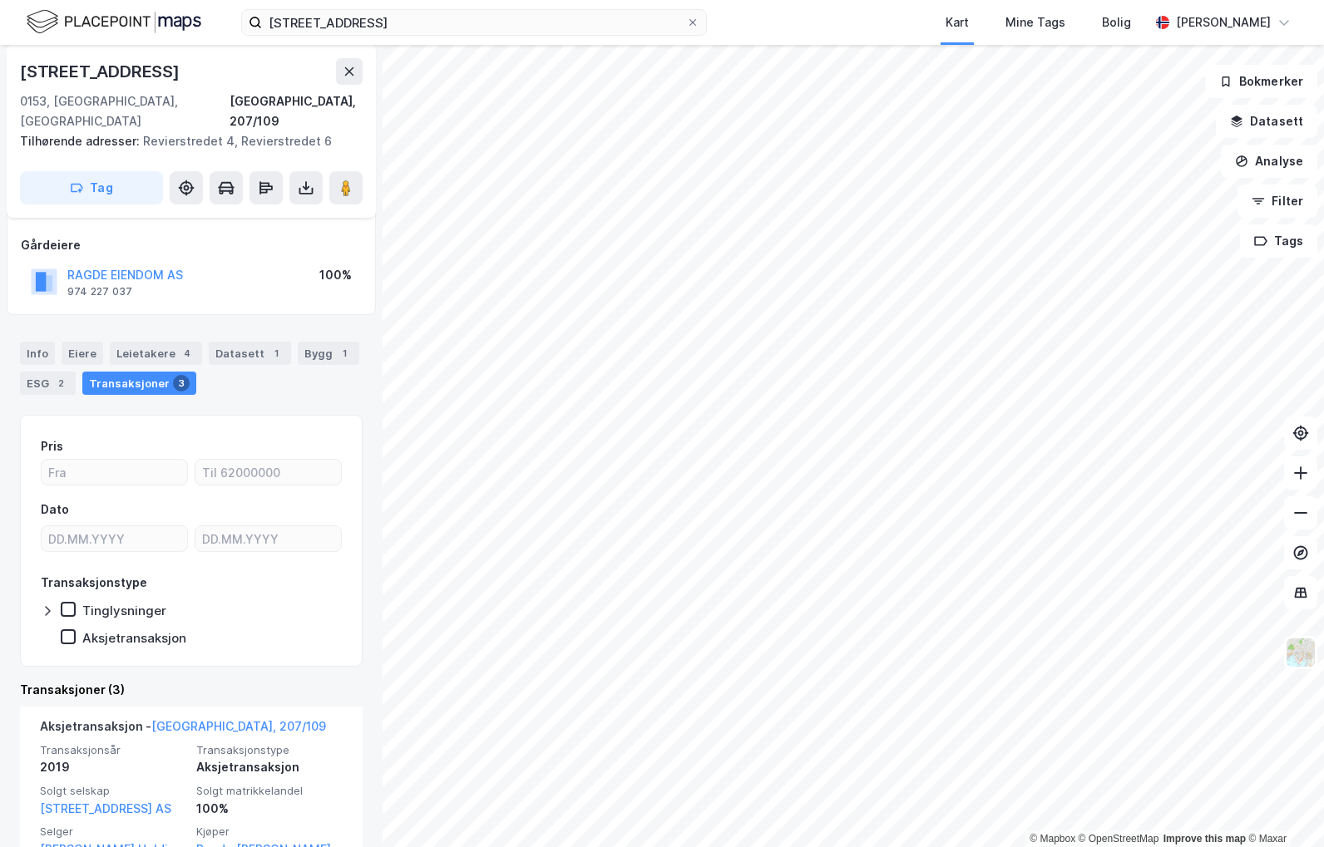
scroll to position [166, 0]
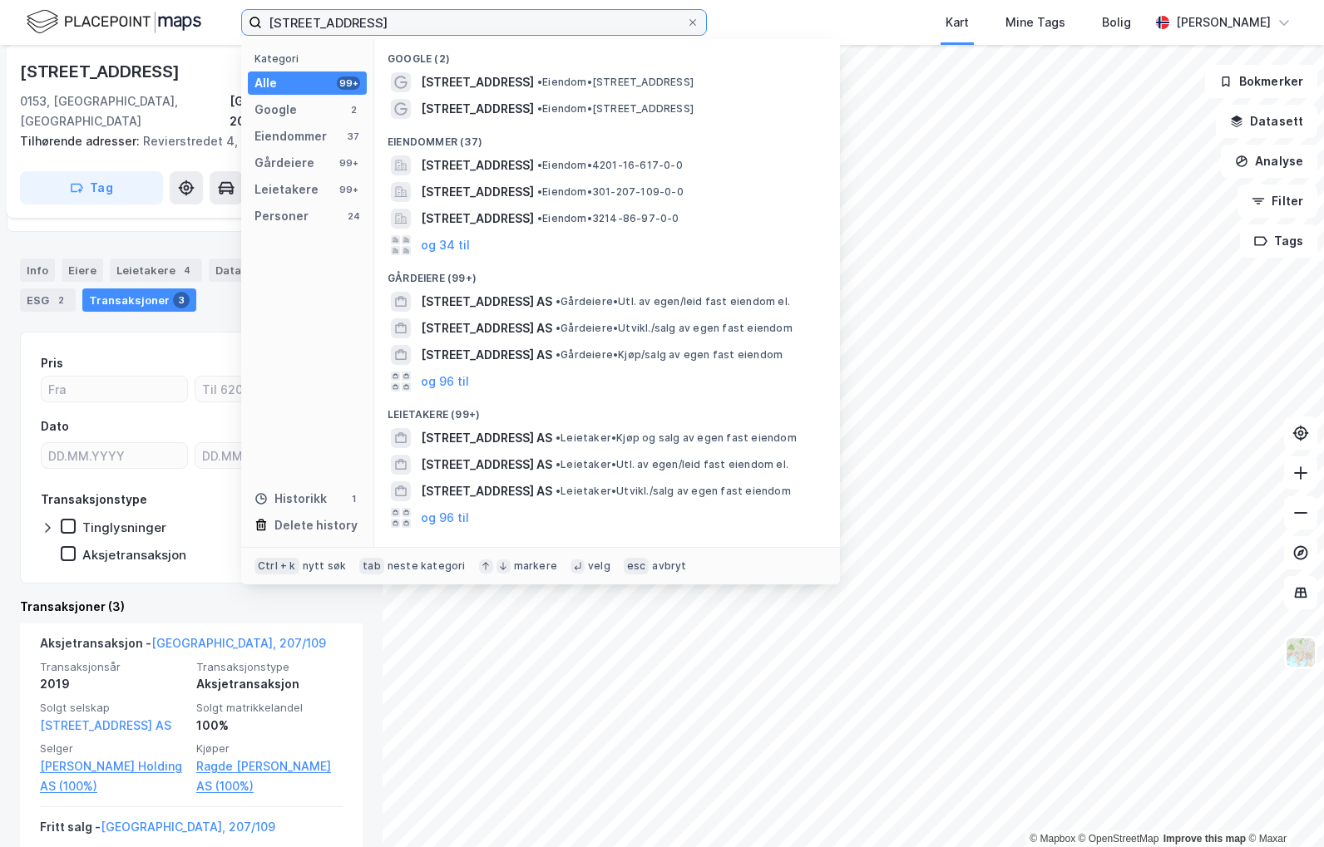
drag, startPoint x: 256, startPoint y: 36, endPoint x: 22, endPoint y: 24, distance: 234.8
click at [22, 24] on div "[STREET_ADDRESS] Kategori Alle 99+ Google 2 Eiendommer 37 Gårdeiere 99+ Leietak…" at bounding box center [662, 22] width 1324 height 45
paste input "[STREET_ADDRESS]"
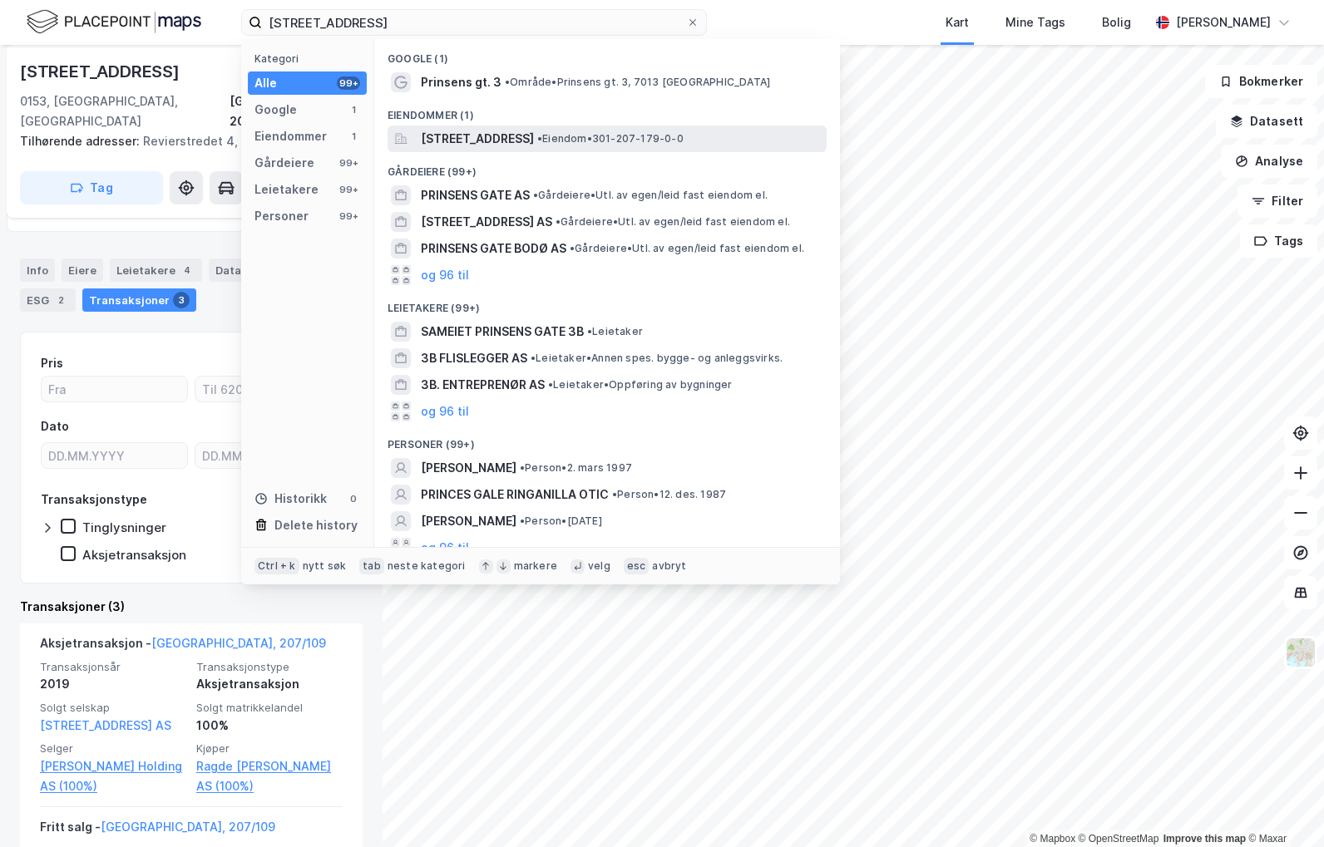
click at [498, 133] on span "[STREET_ADDRESS]" at bounding box center [477, 139] width 113 height 20
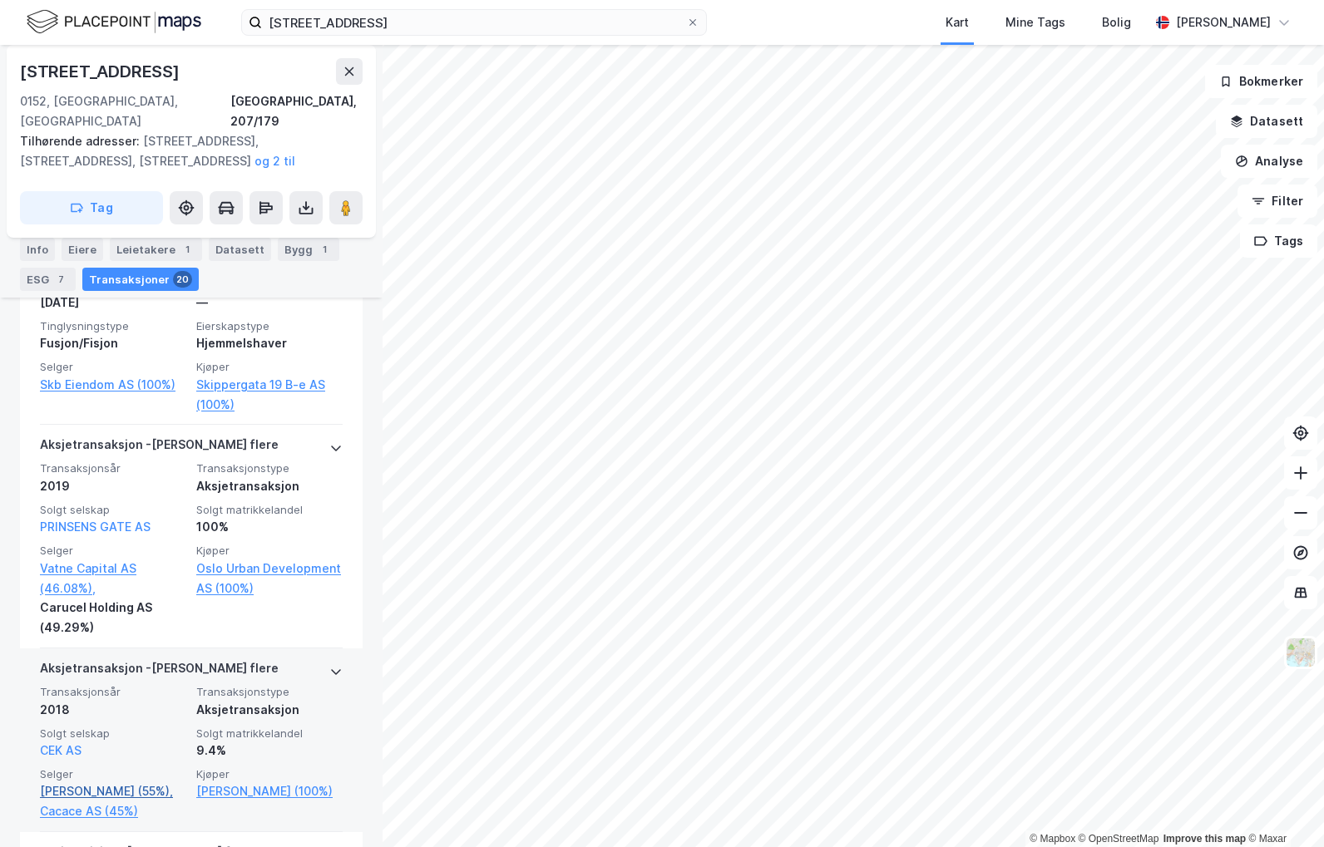
scroll to position [623, 0]
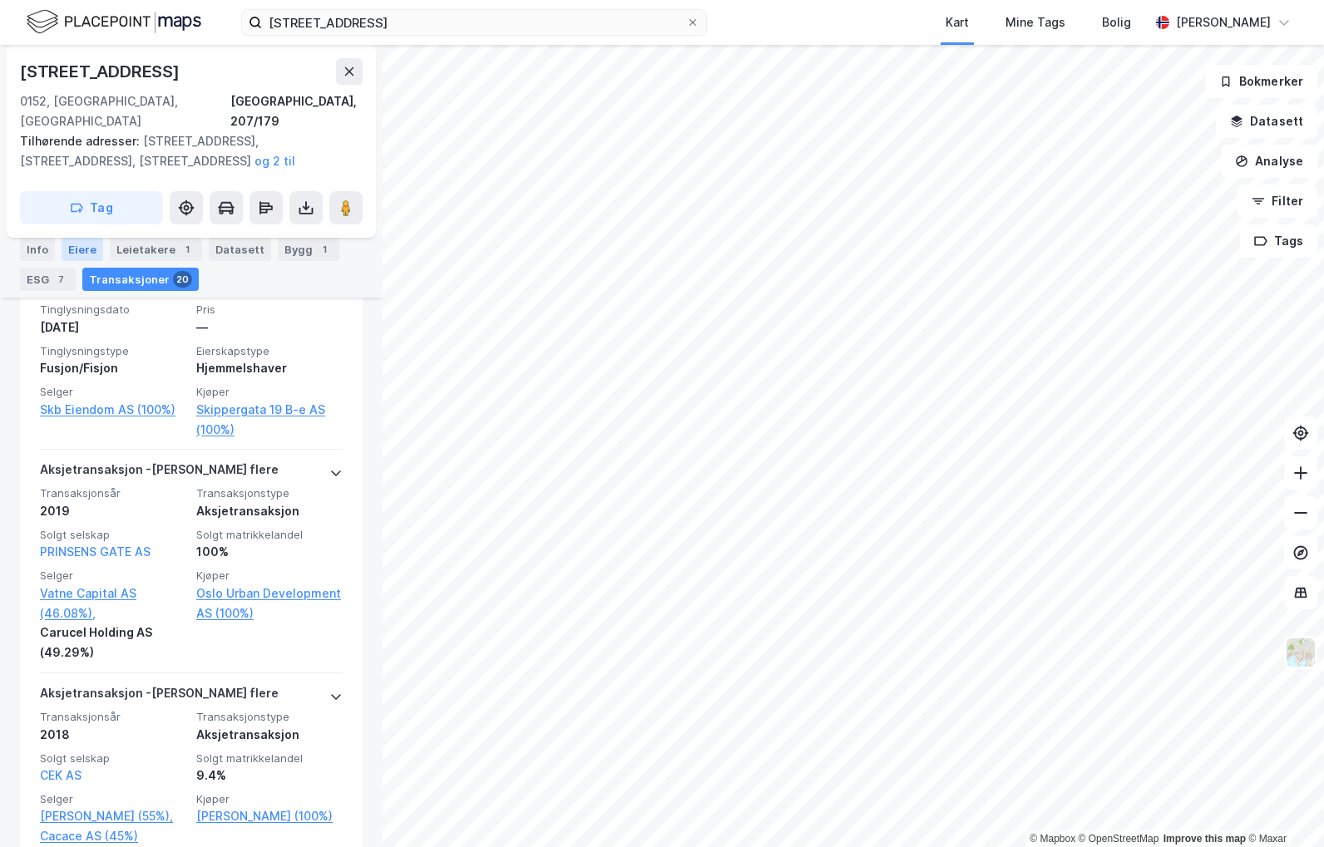
click at [90, 252] on div "Eiere" at bounding box center [83, 249] width 42 height 23
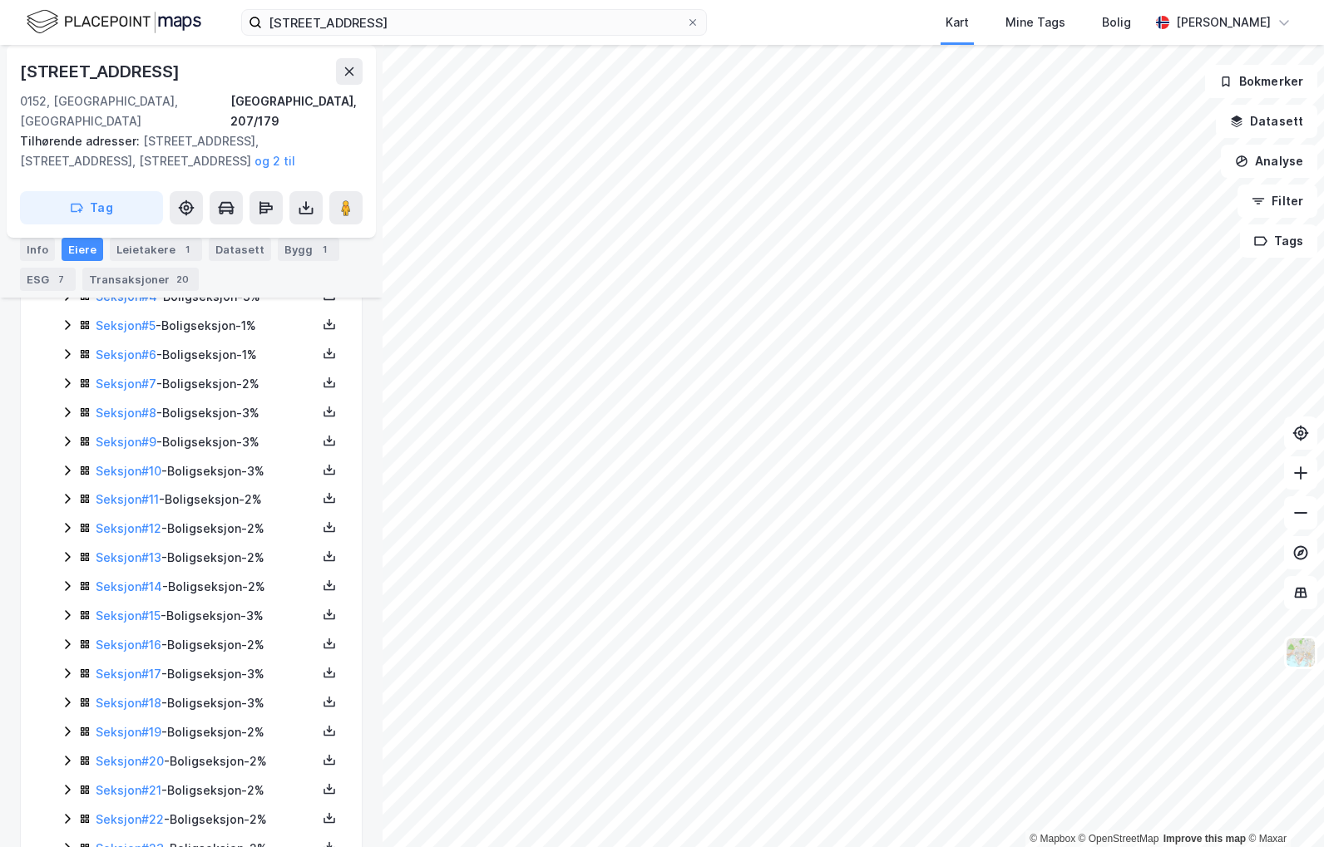
scroll to position [748, 0]
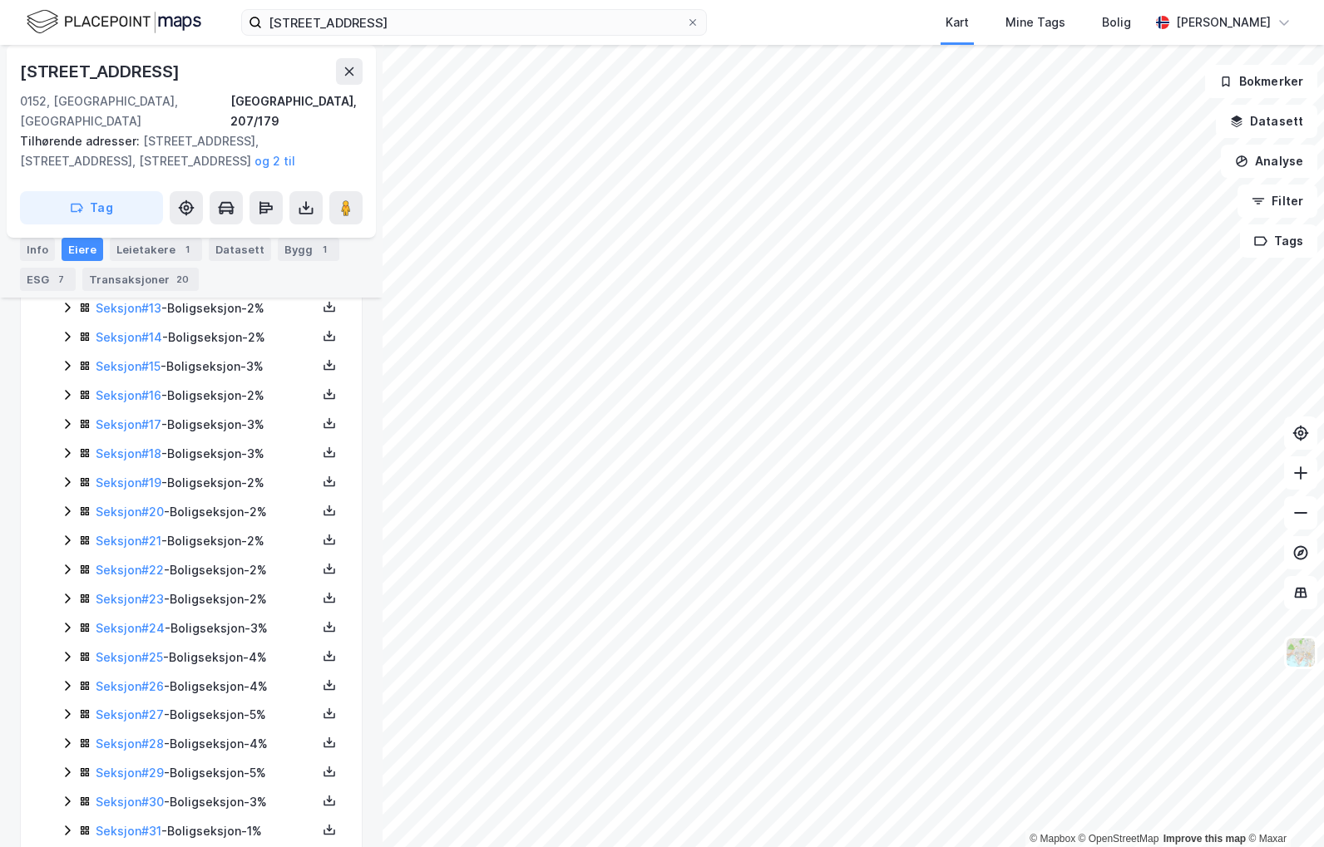
click at [67, 623] on icon at bounding box center [67, 628] width 5 height 10
click at [67, 625] on icon at bounding box center [66, 628] width 9 height 6
click at [67, 594] on icon at bounding box center [67, 599] width 5 height 10
click at [67, 596] on icon at bounding box center [66, 599] width 9 height 6
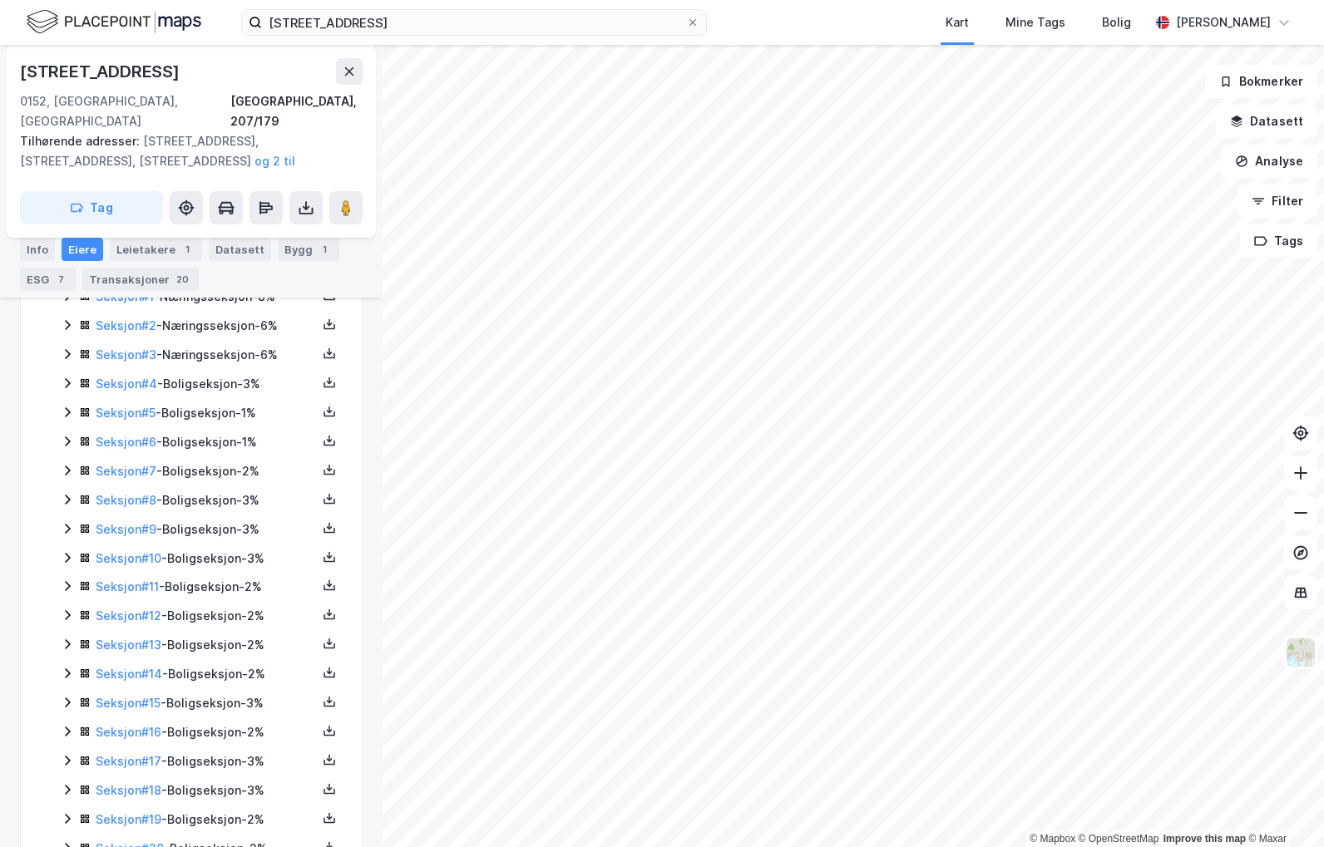
scroll to position [79, 0]
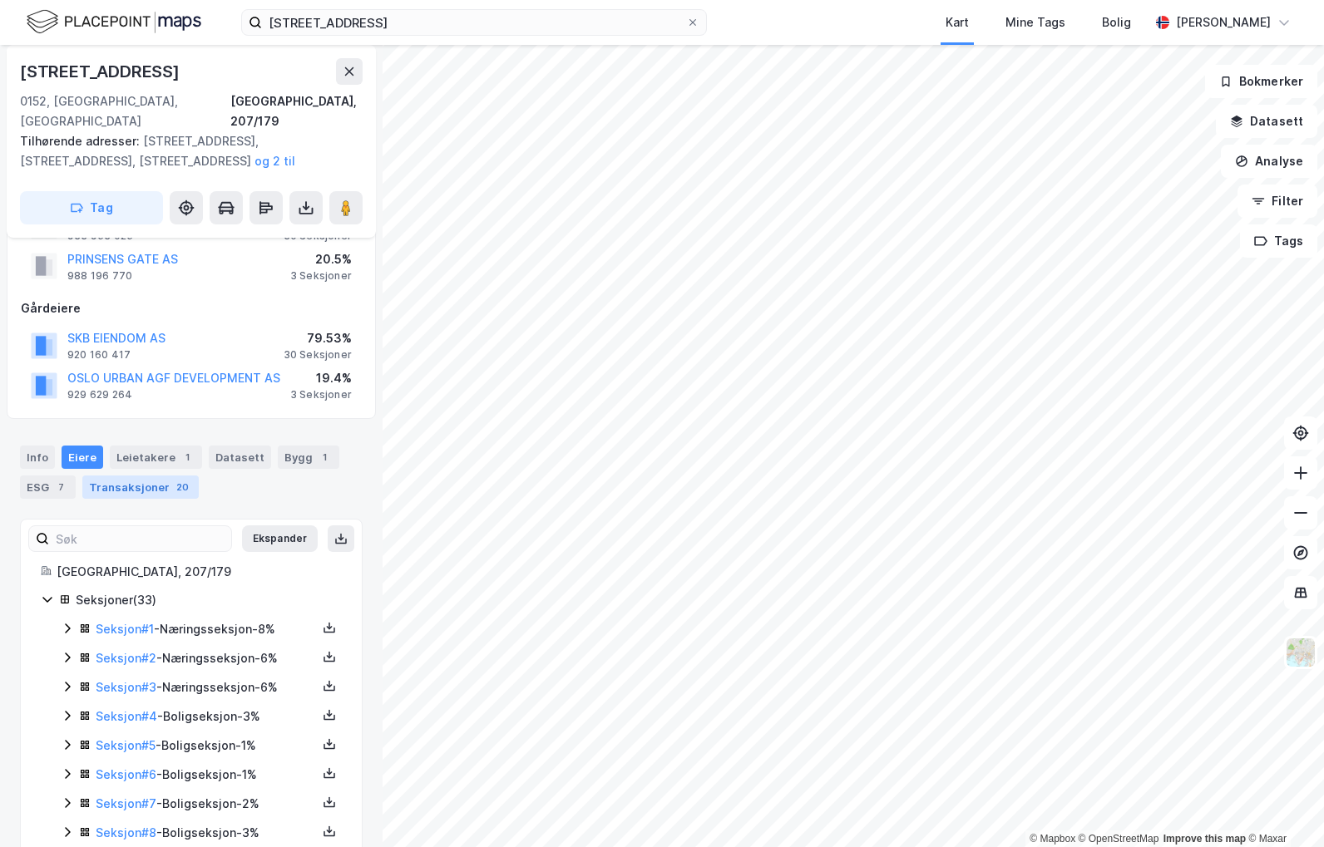
click at [127, 476] on div "Transaksjoner 20" at bounding box center [140, 487] width 116 height 23
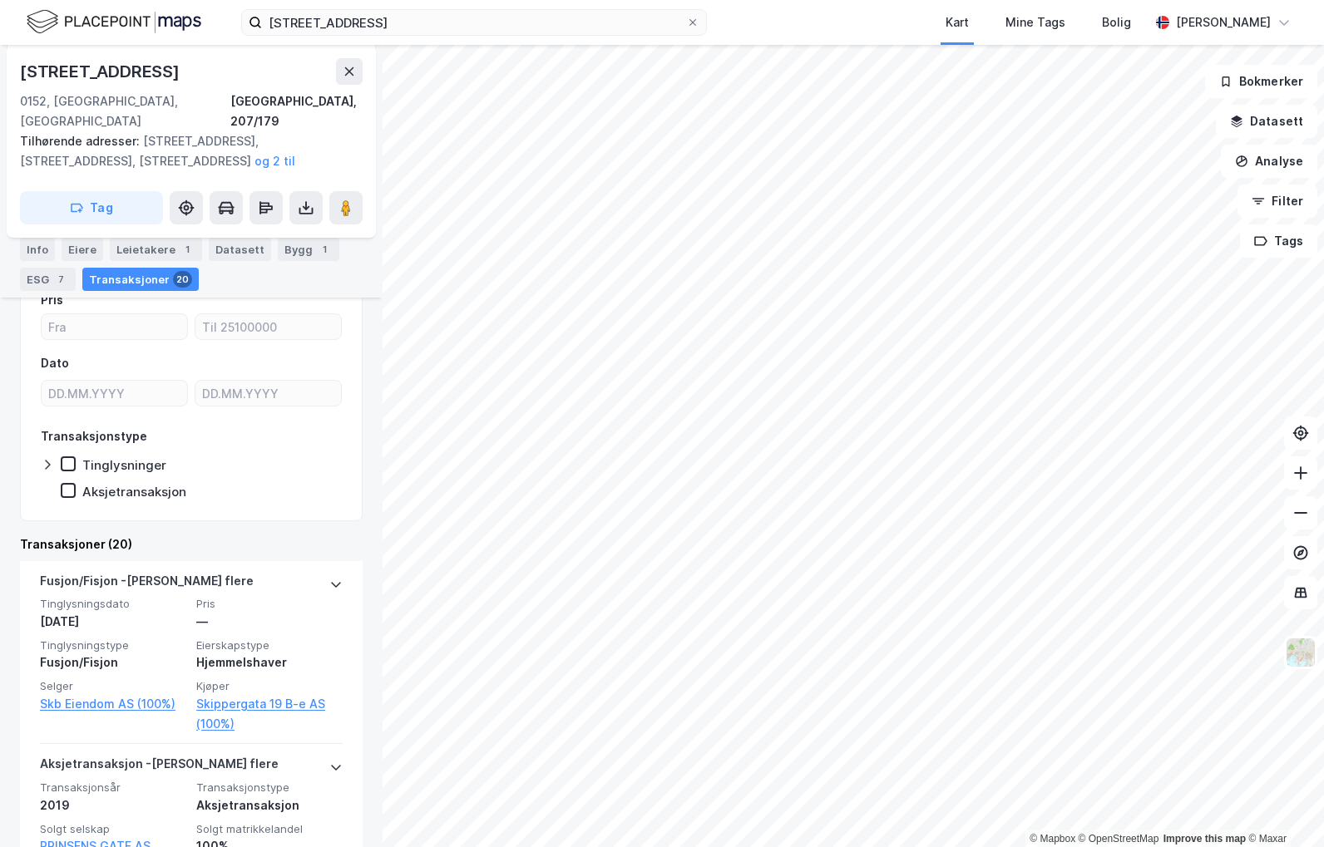
scroll to position [162, 0]
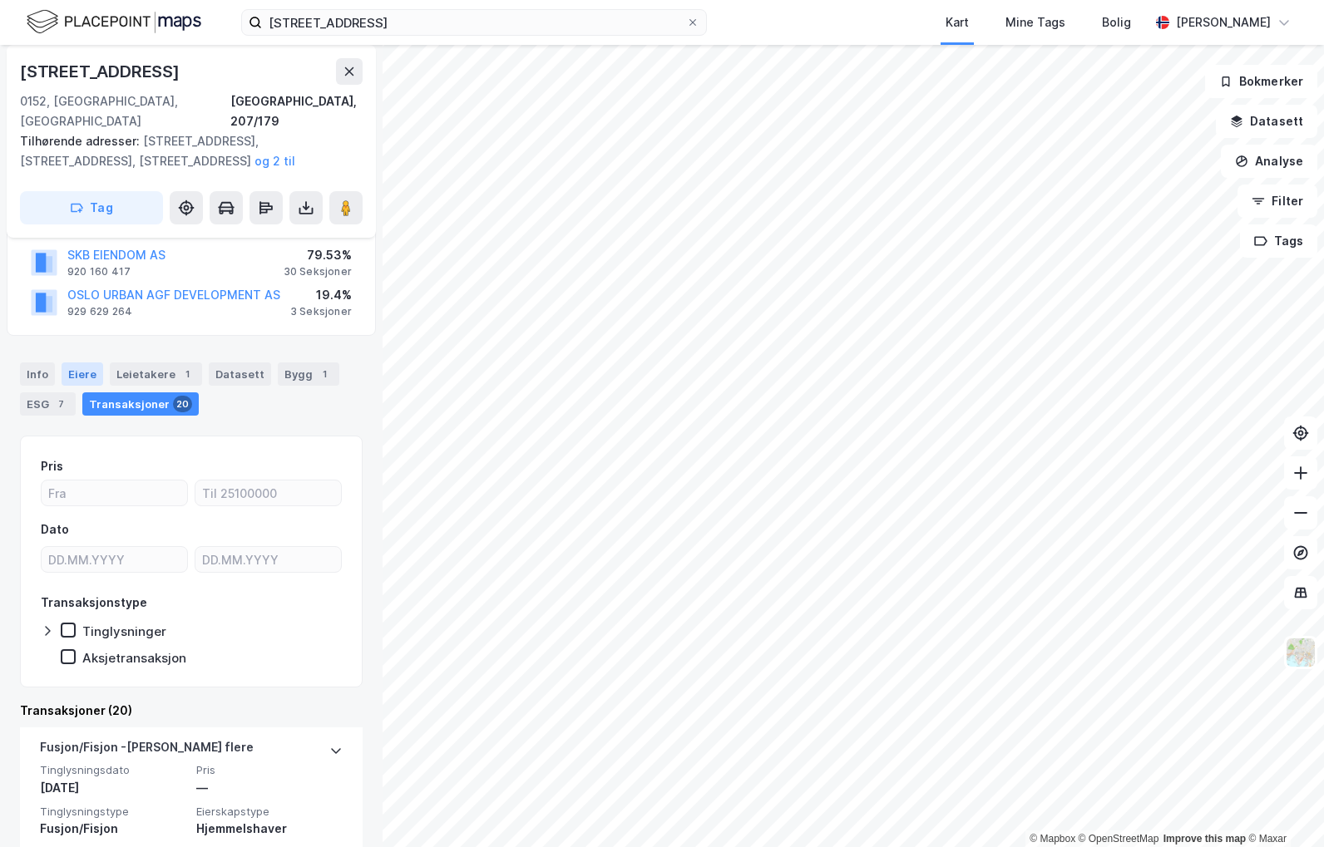
click at [82, 363] on div "Eiere" at bounding box center [83, 374] width 42 height 23
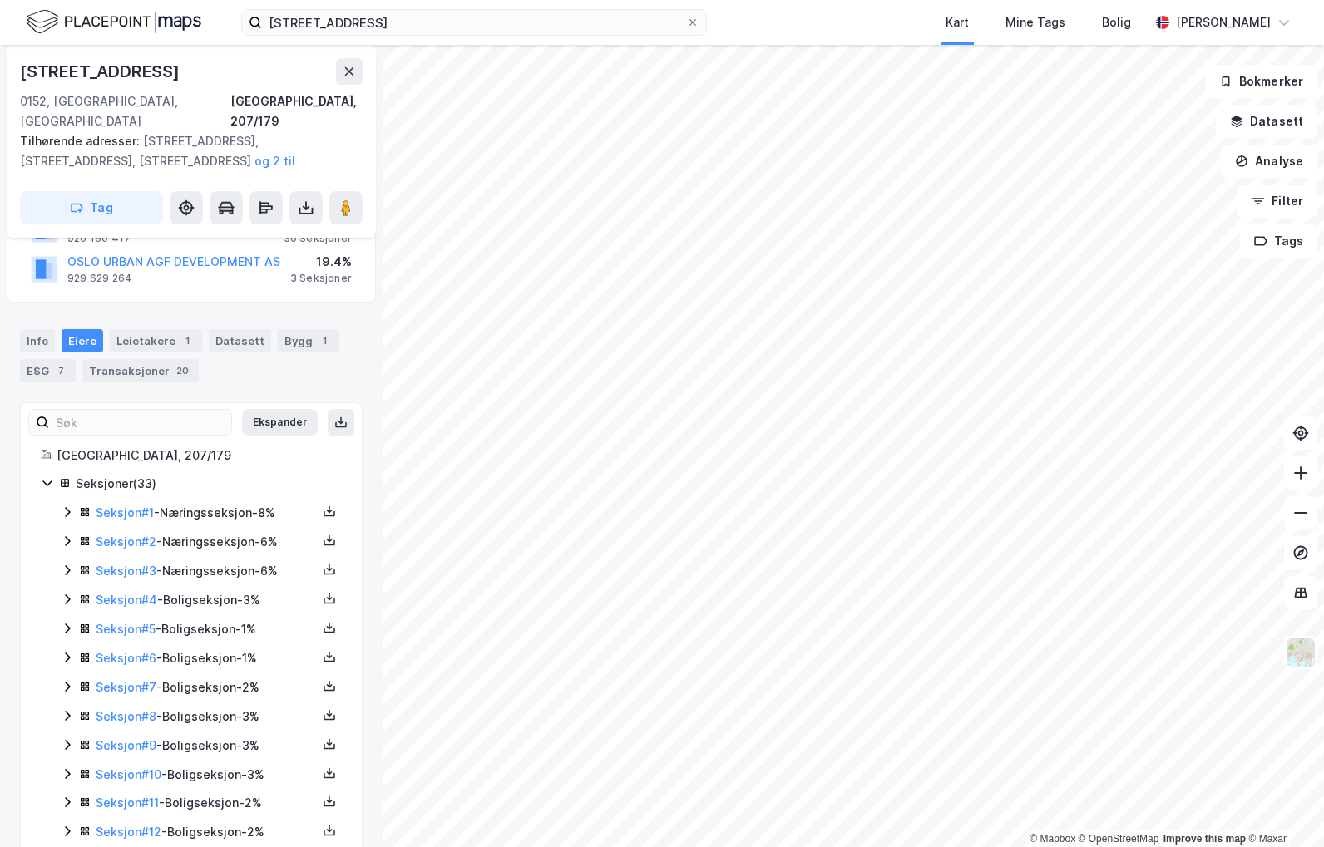
scroll to position [79, 0]
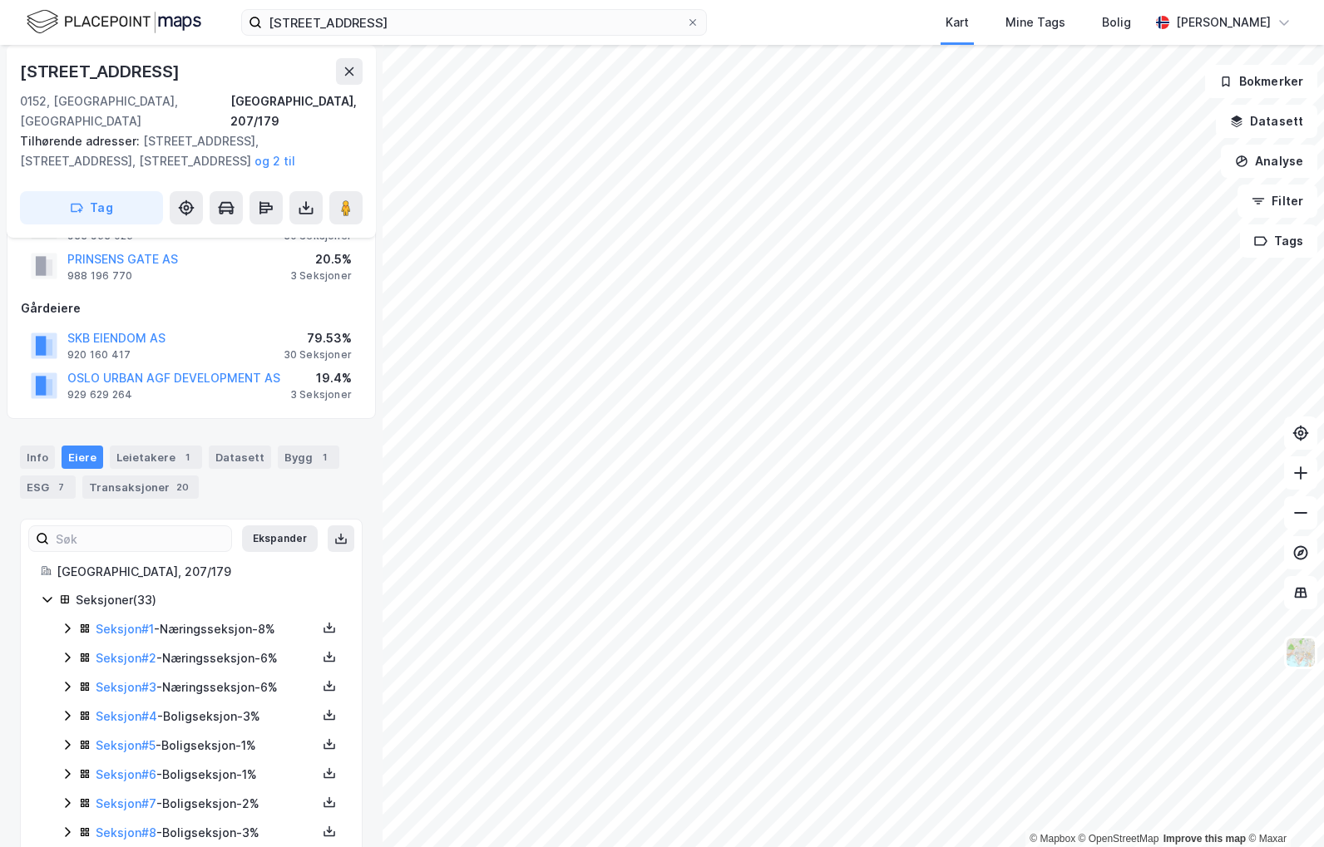
click at [70, 709] on icon at bounding box center [67, 715] width 13 height 13
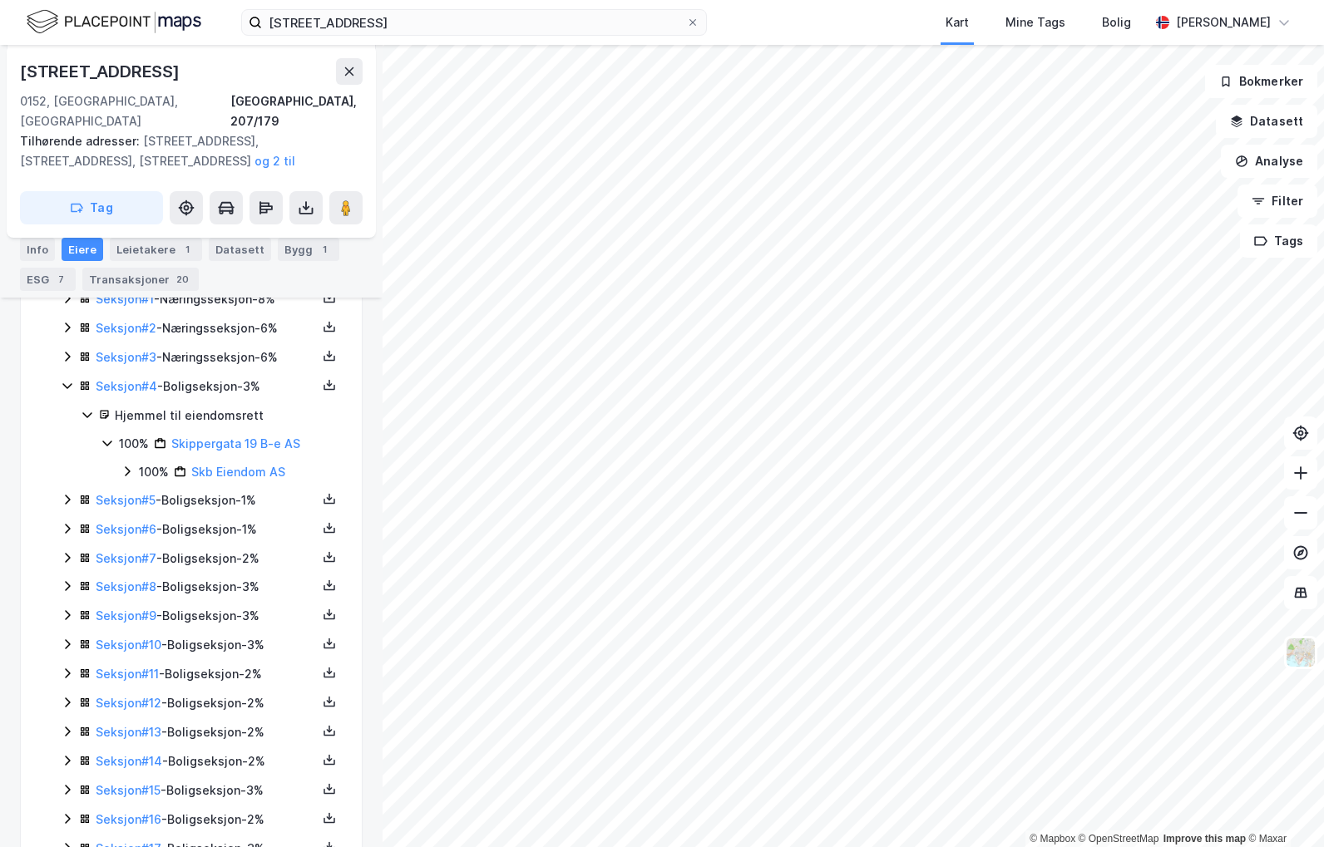
scroll to position [412, 0]
click at [67, 491] on icon at bounding box center [67, 497] width 13 height 13
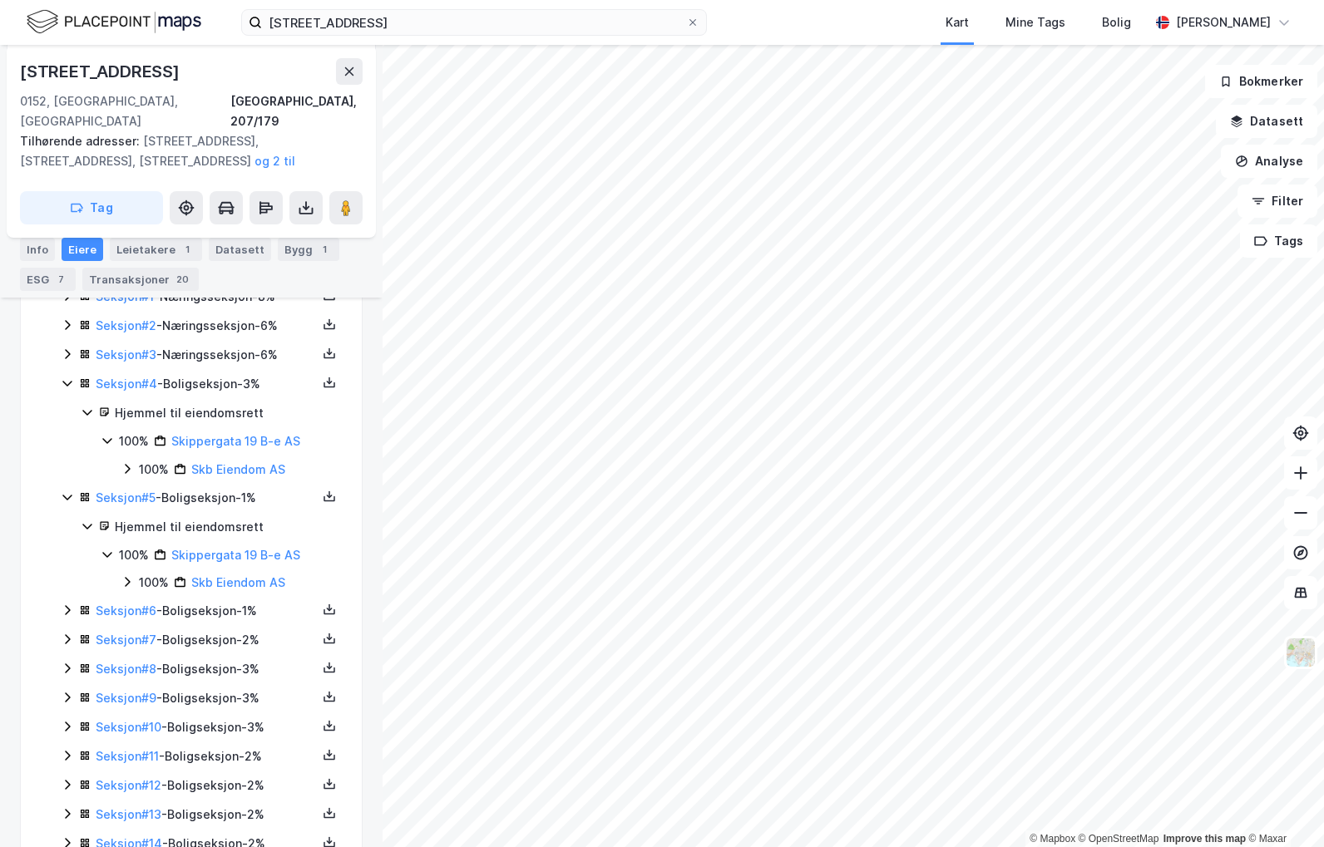
click at [67, 604] on icon at bounding box center [67, 610] width 13 height 13
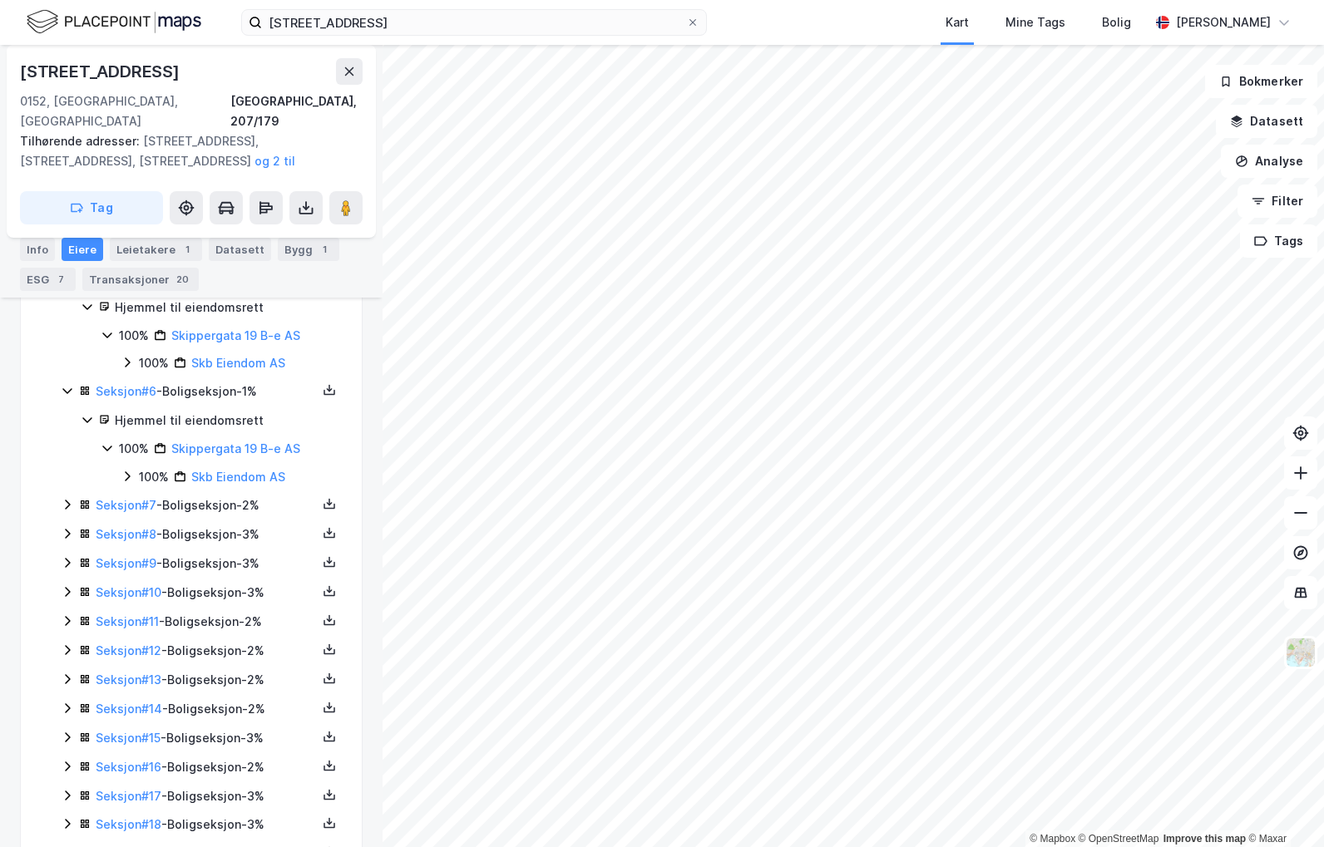
scroll to position [661, 0]
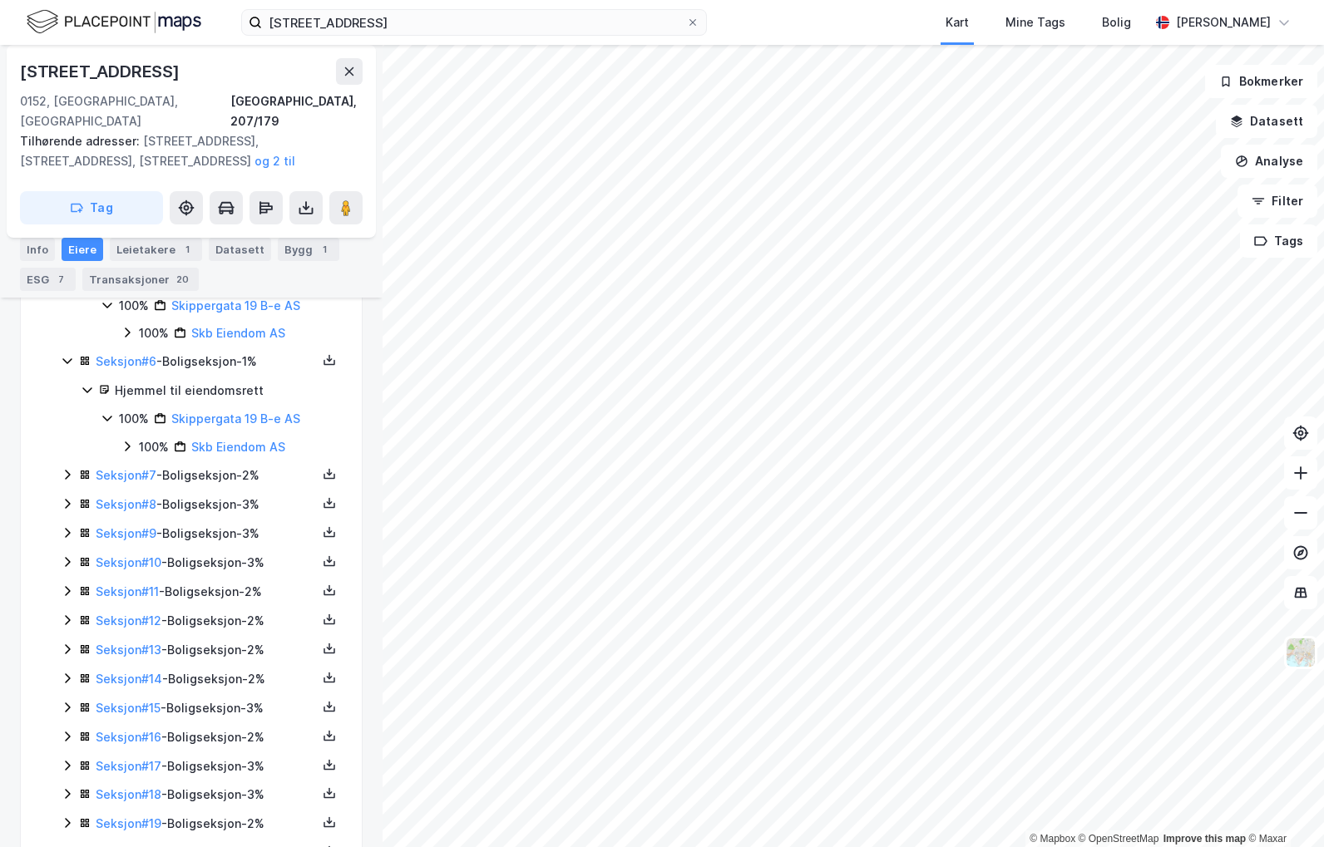
click at [61, 468] on icon at bounding box center [67, 474] width 13 height 13
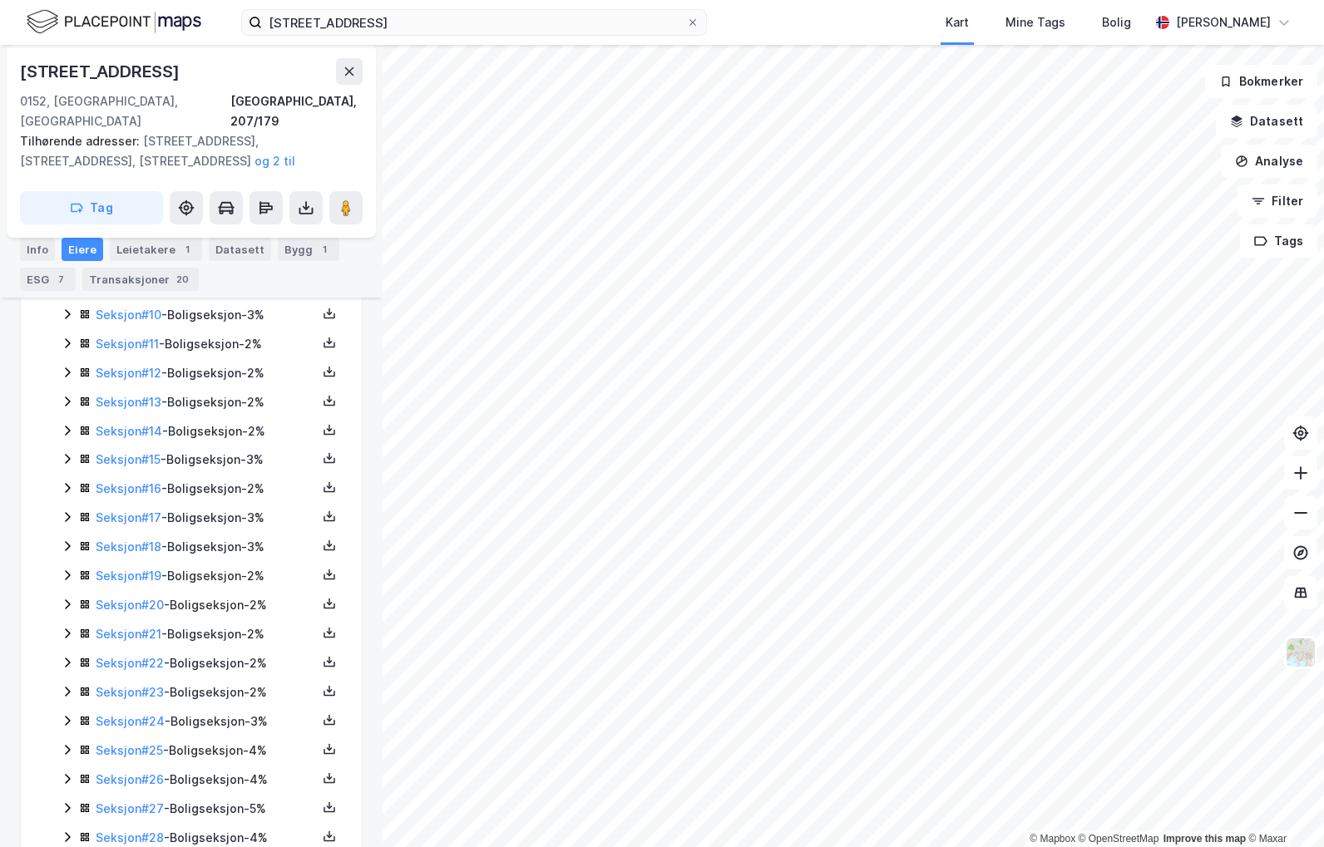
scroll to position [1160, 0]
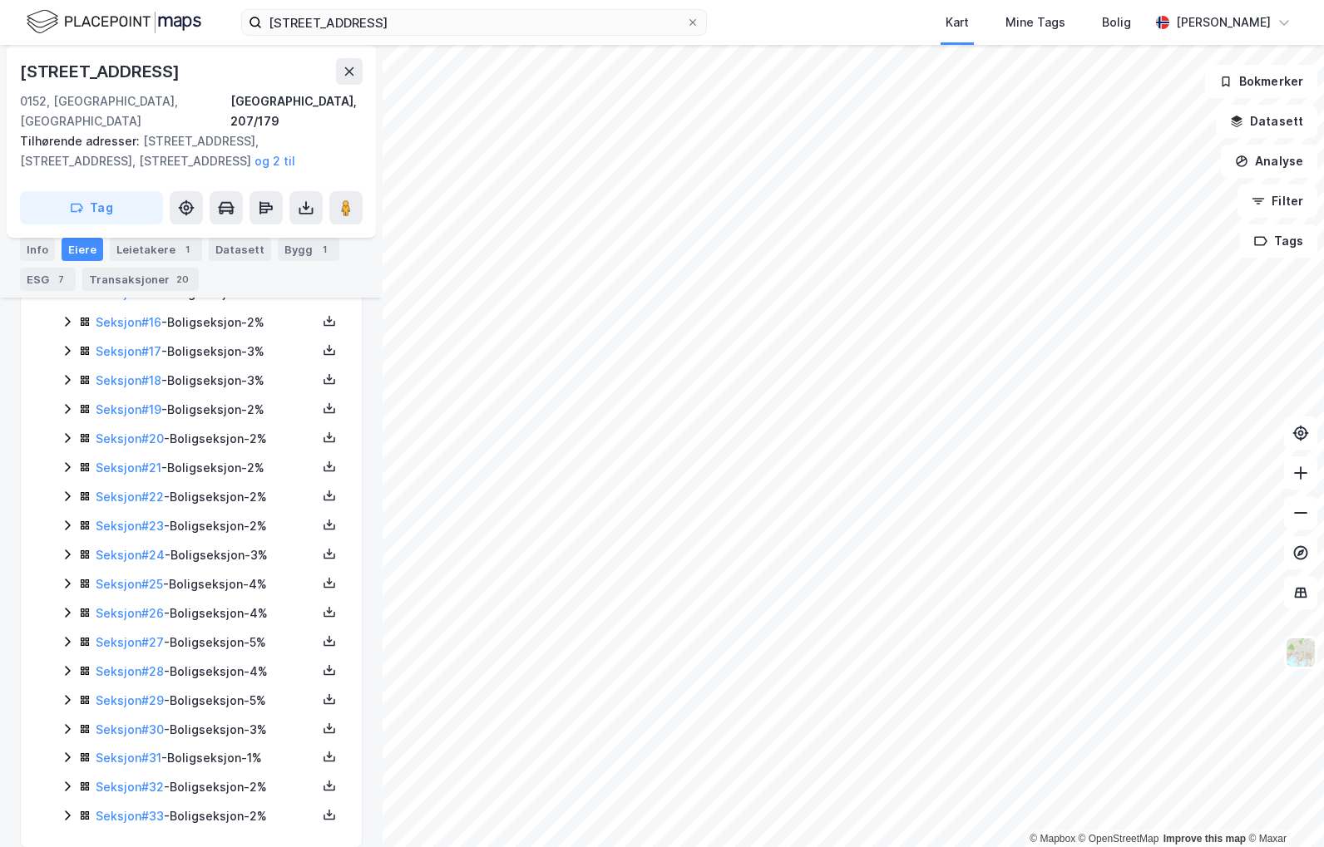
click at [67, 809] on icon at bounding box center [67, 815] width 13 height 13
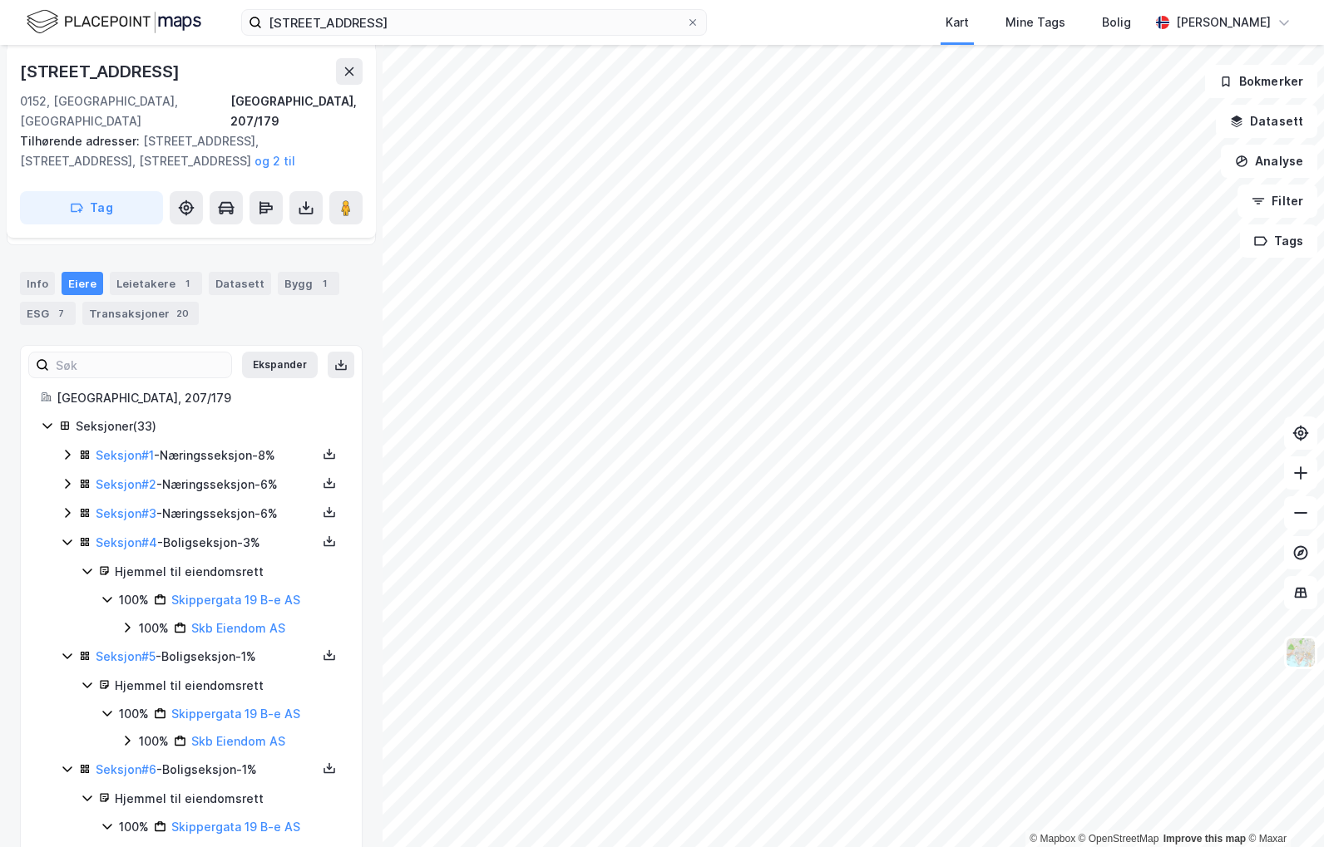
scroll to position [0, 0]
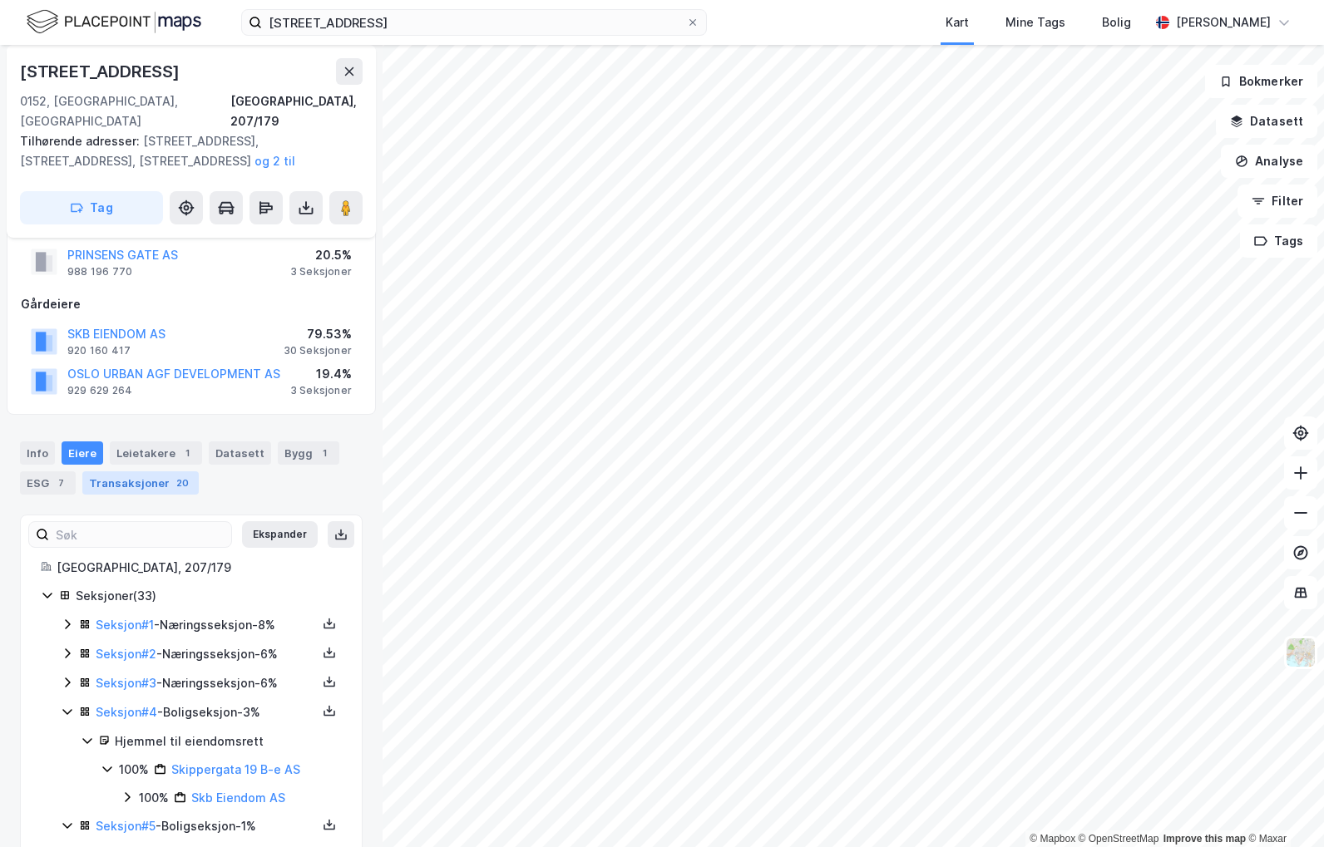
click at [163, 472] on div "Transaksjoner 20" at bounding box center [140, 483] width 116 height 23
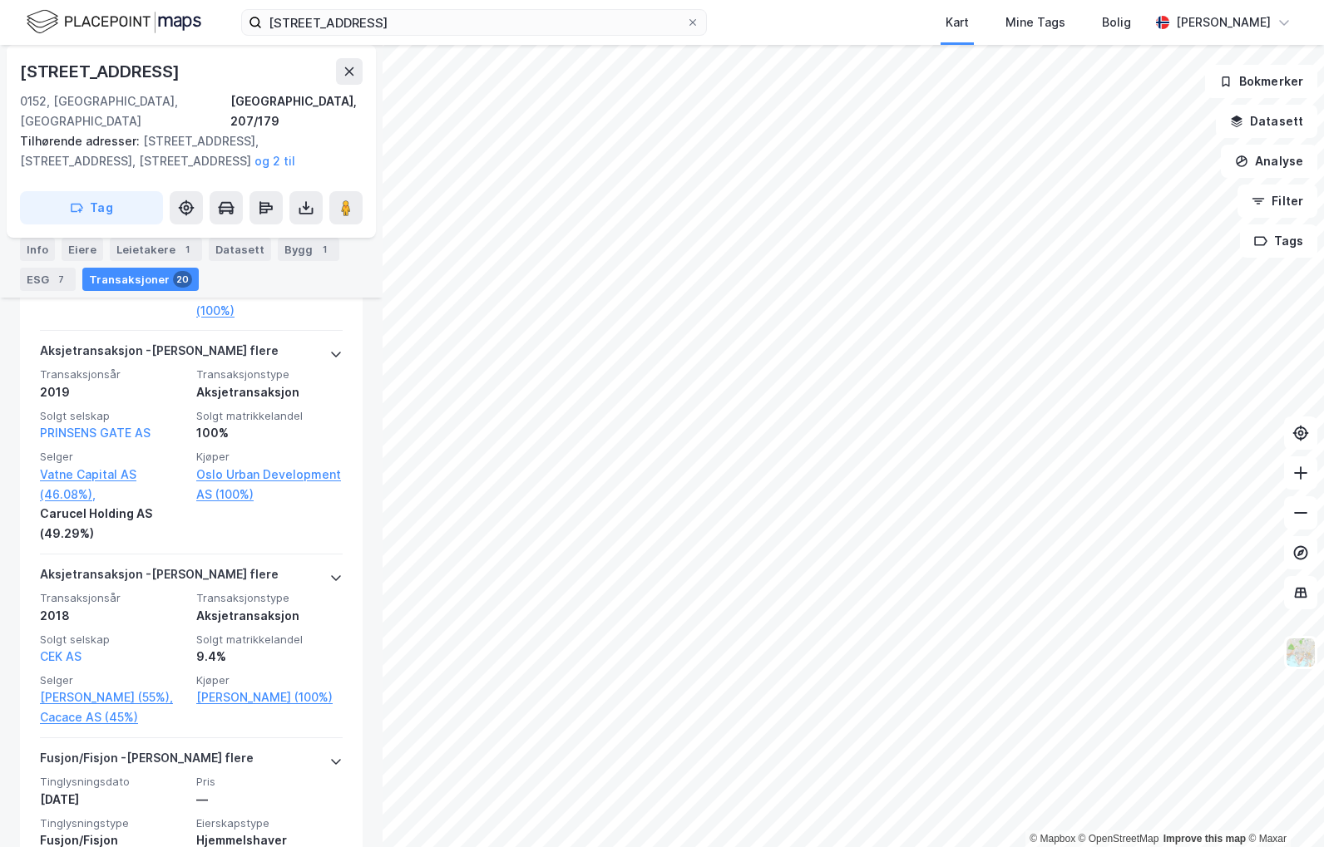
scroll to position [748, 0]
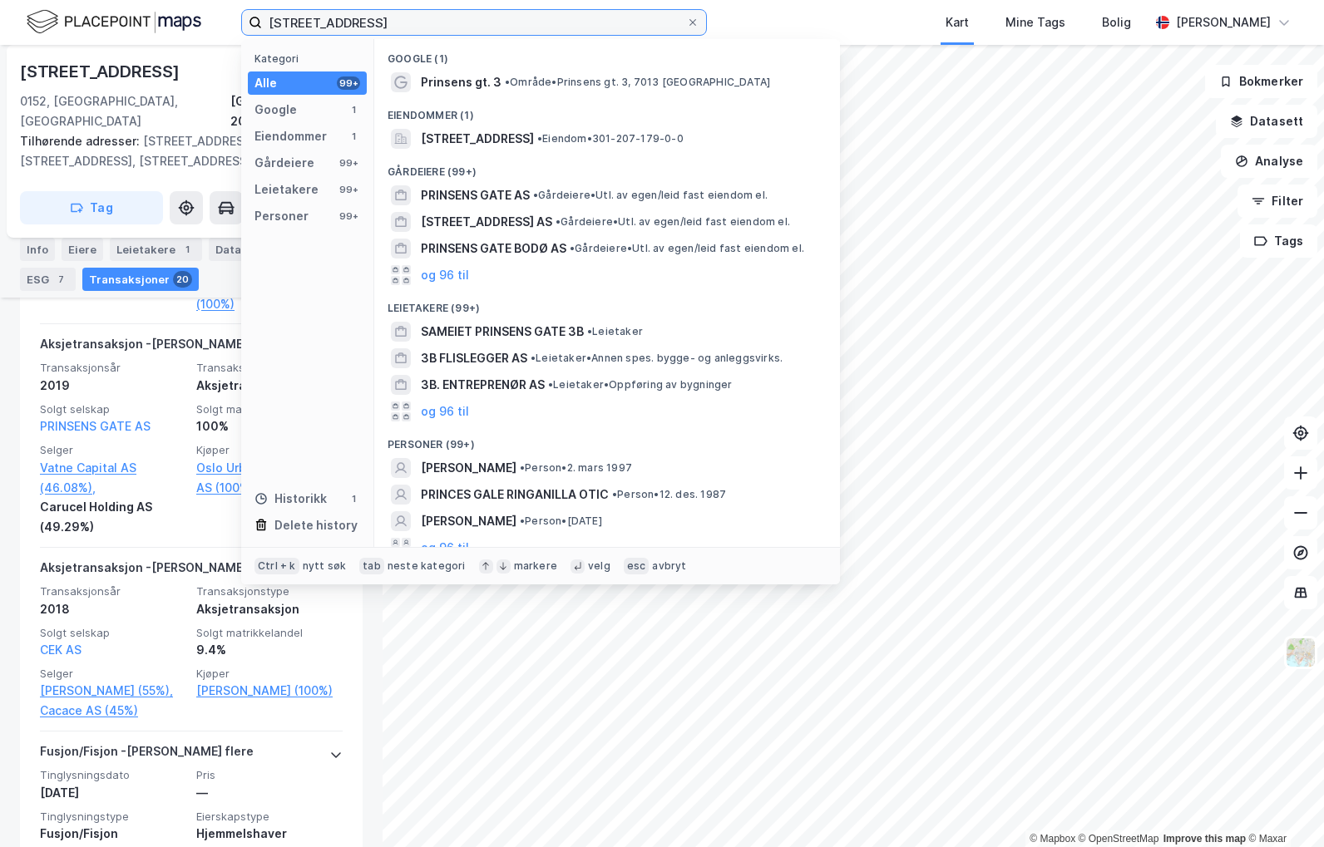
drag, startPoint x: 423, startPoint y: 35, endPoint x: 152, endPoint y: 36, distance: 271.1
click at [152, 36] on div "[STREET_ADDRESS] Kategori Alle 99+ Google 1 Eiendommer 1 Gårdeiere 99+ Leietake…" at bounding box center [662, 22] width 1324 height 45
paste input "[STREET_ADDRESS]"
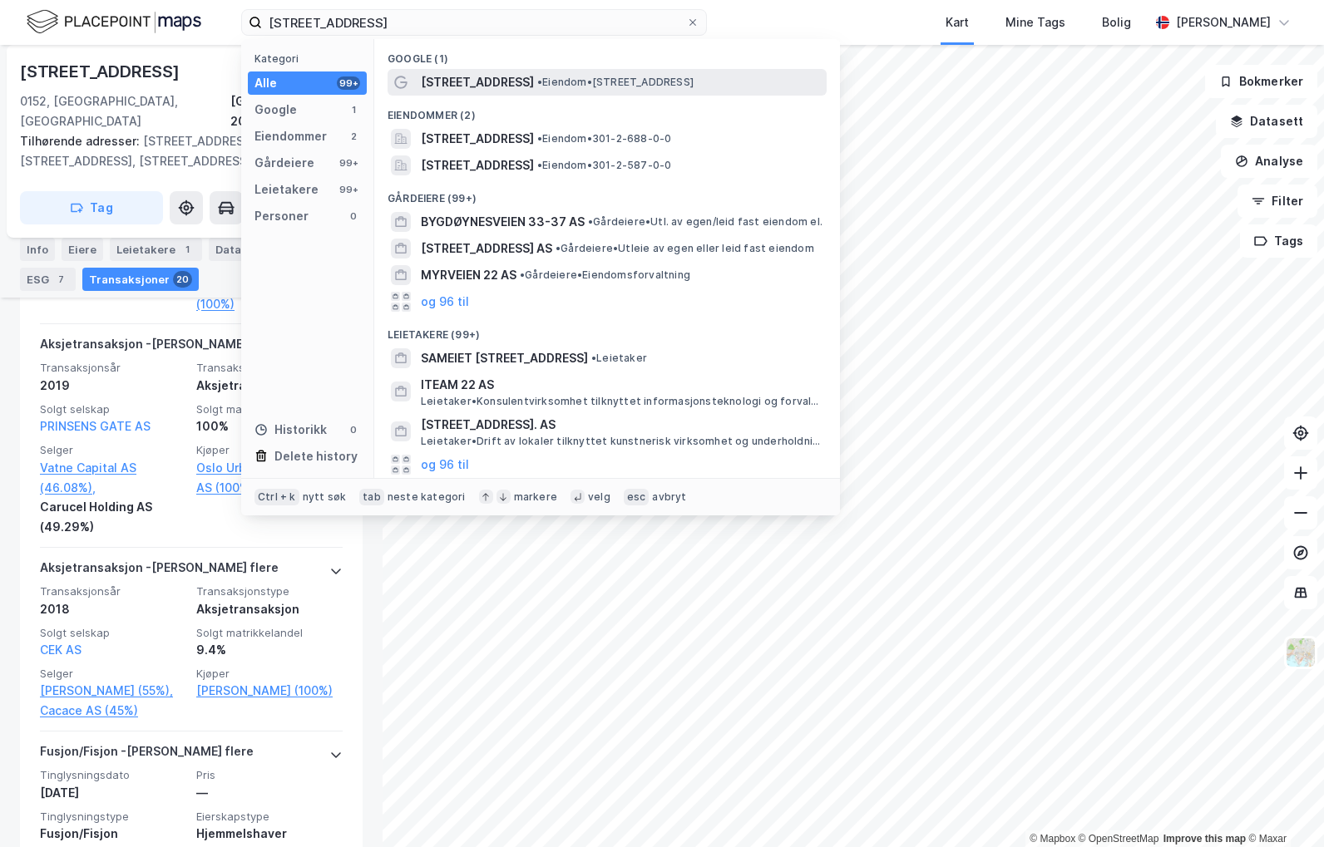
click at [664, 78] on span "• Eiendom • [STREET_ADDRESS]" at bounding box center [615, 82] width 156 height 13
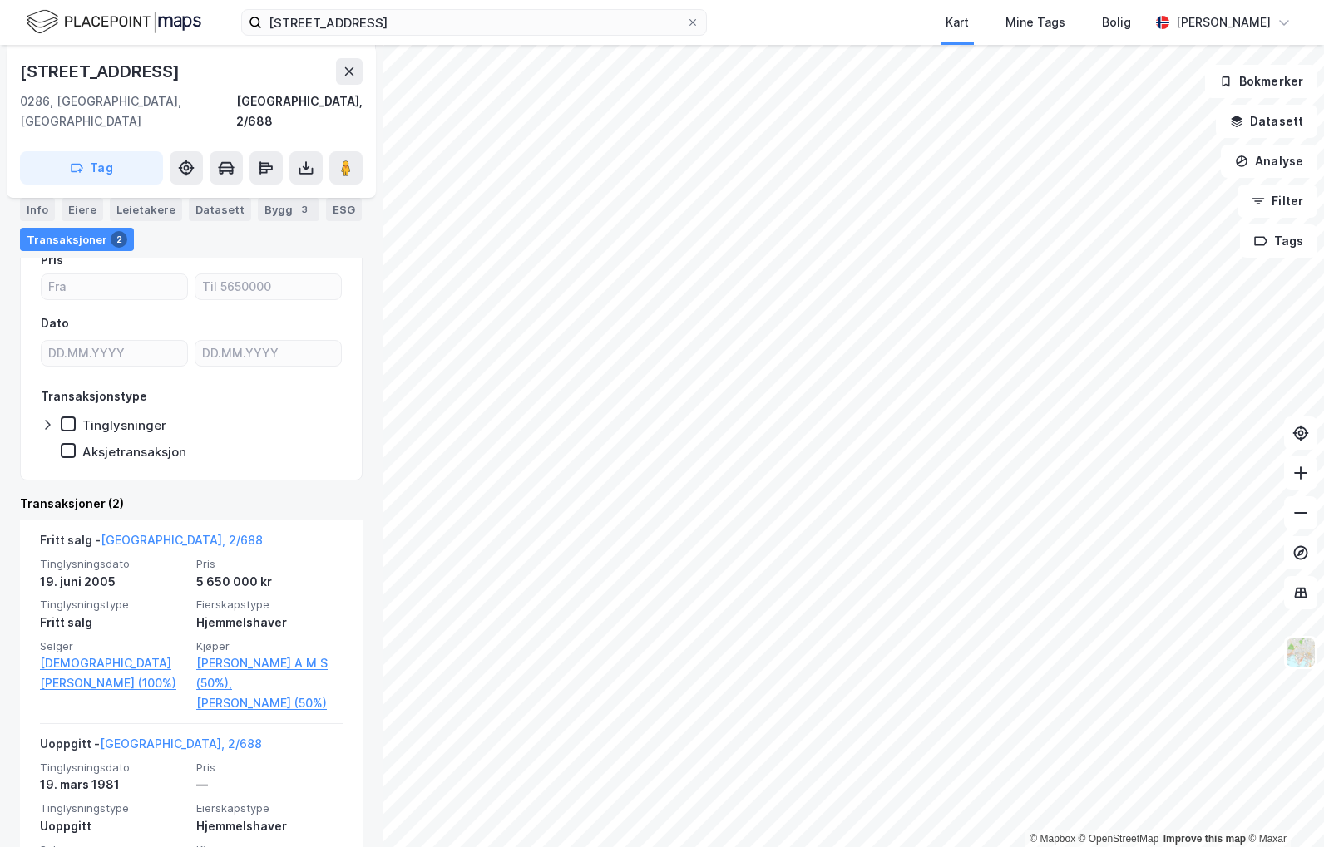
scroll to position [249, 0]
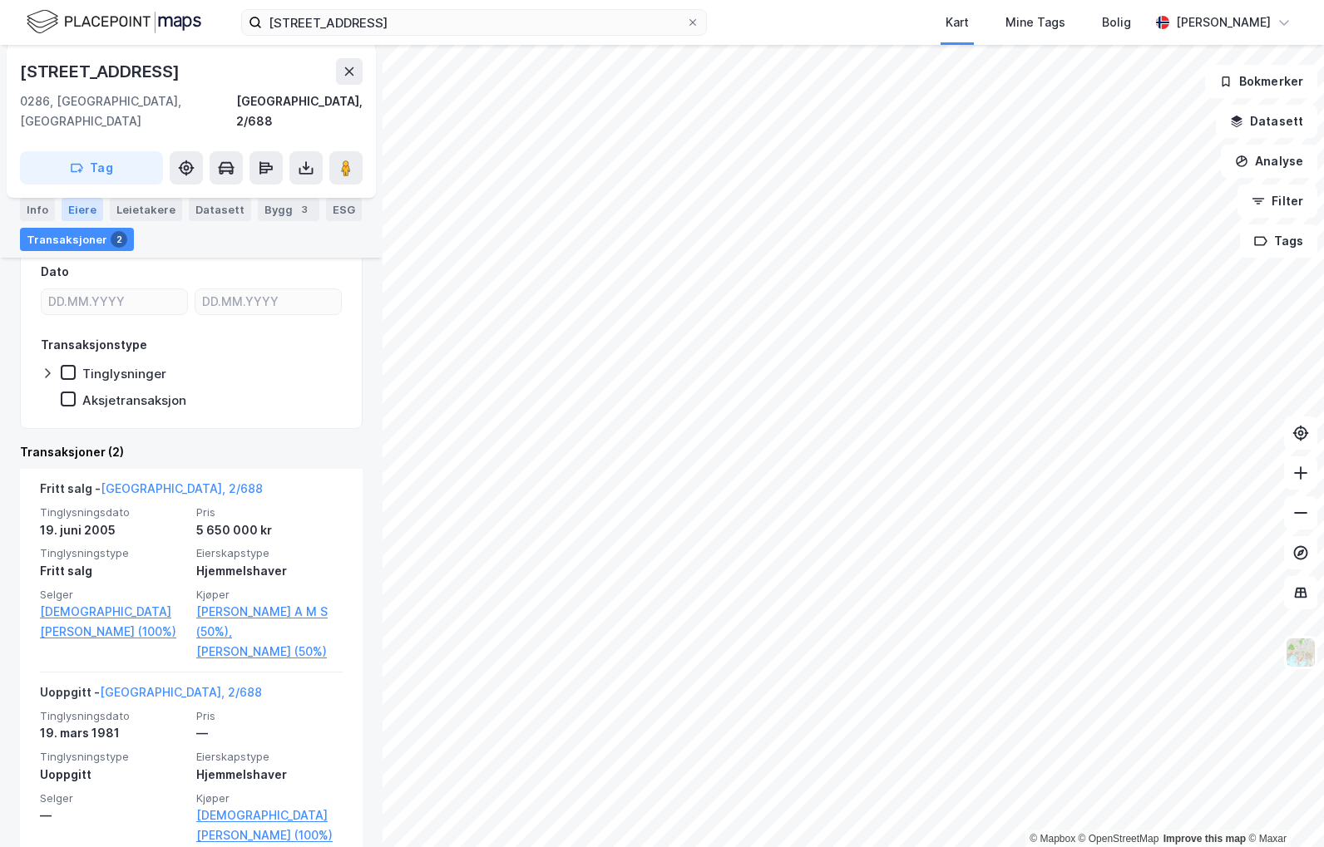
click at [77, 206] on div "Eiere" at bounding box center [83, 209] width 42 height 23
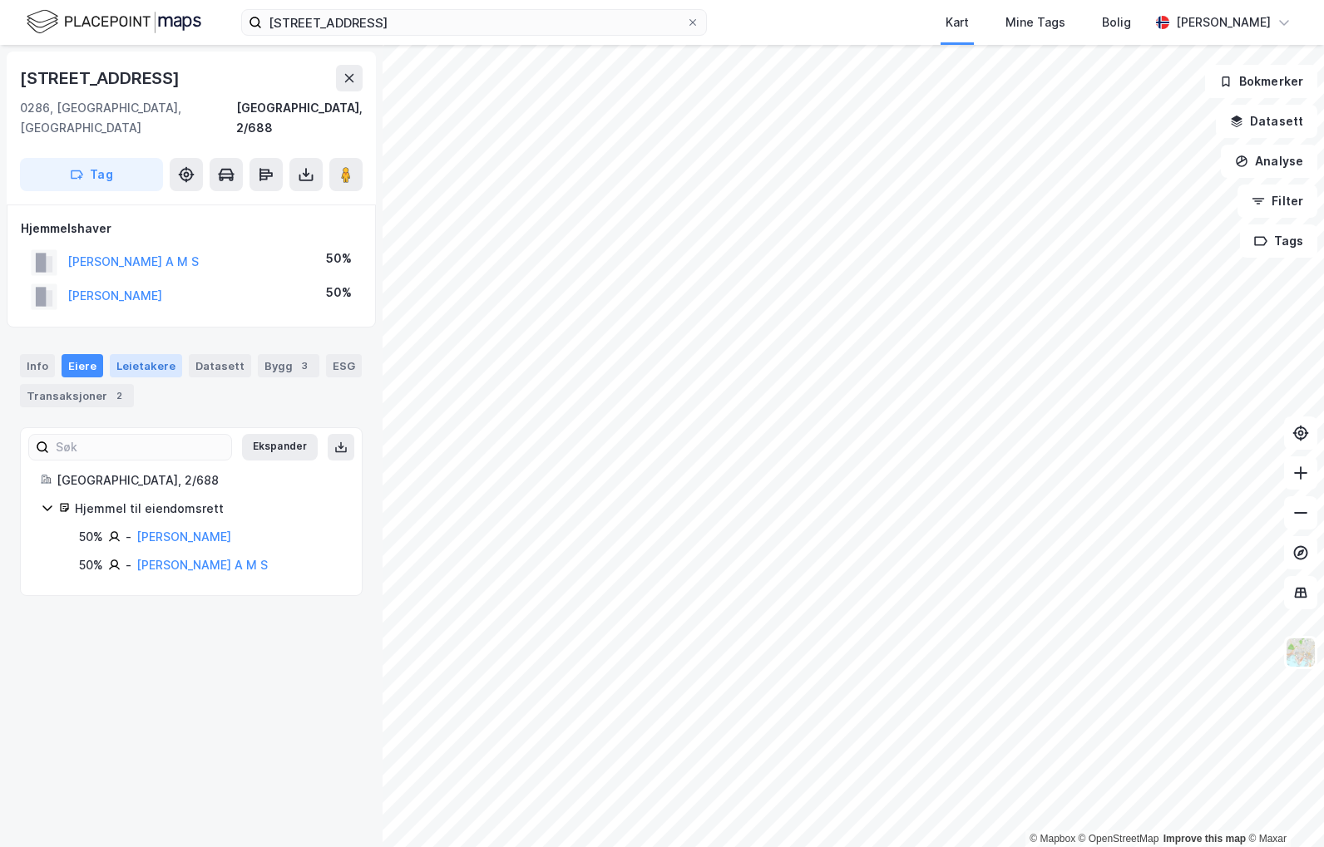
click at [120, 354] on div "Leietakere" at bounding box center [146, 365] width 72 height 23
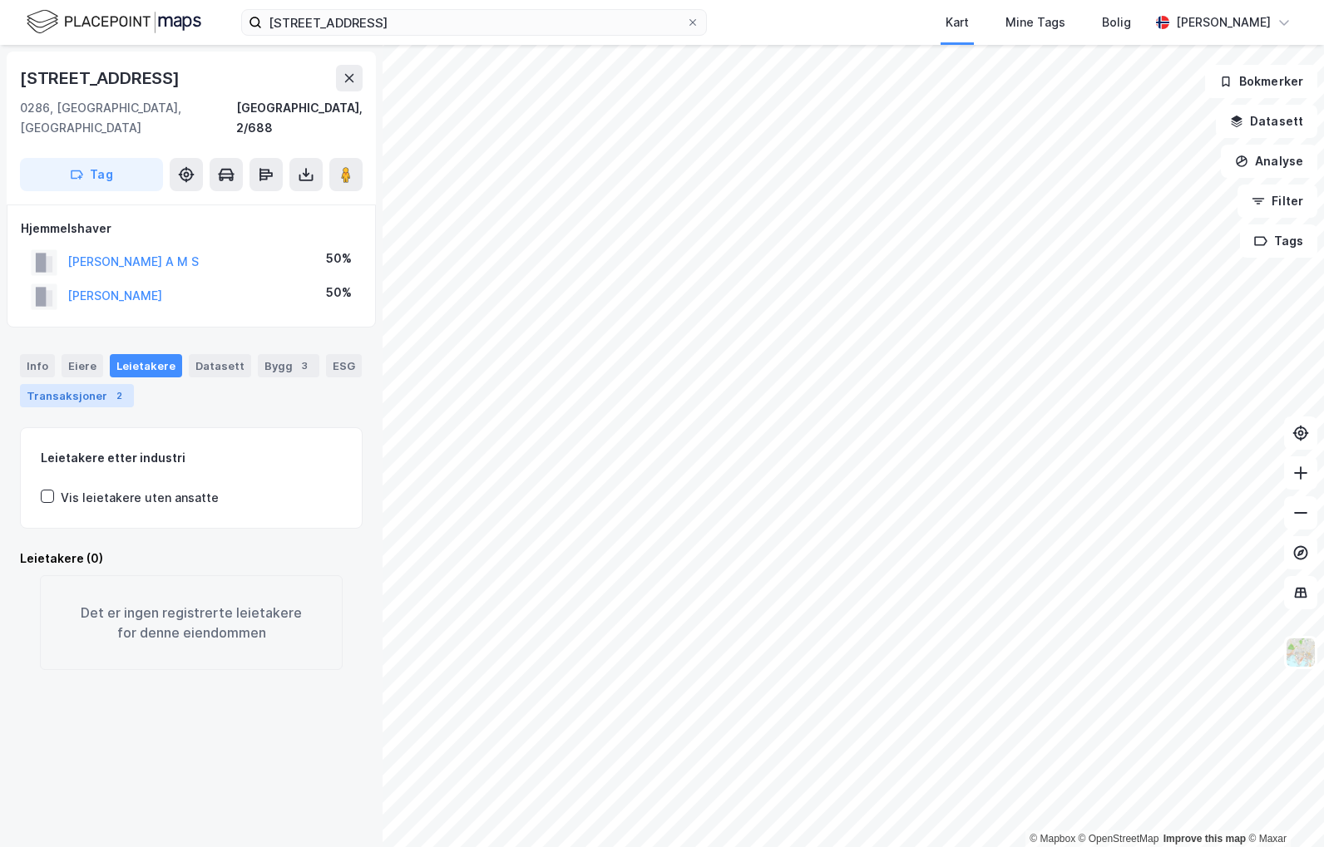
click at [96, 384] on div "Transaksjoner 2" at bounding box center [77, 395] width 114 height 23
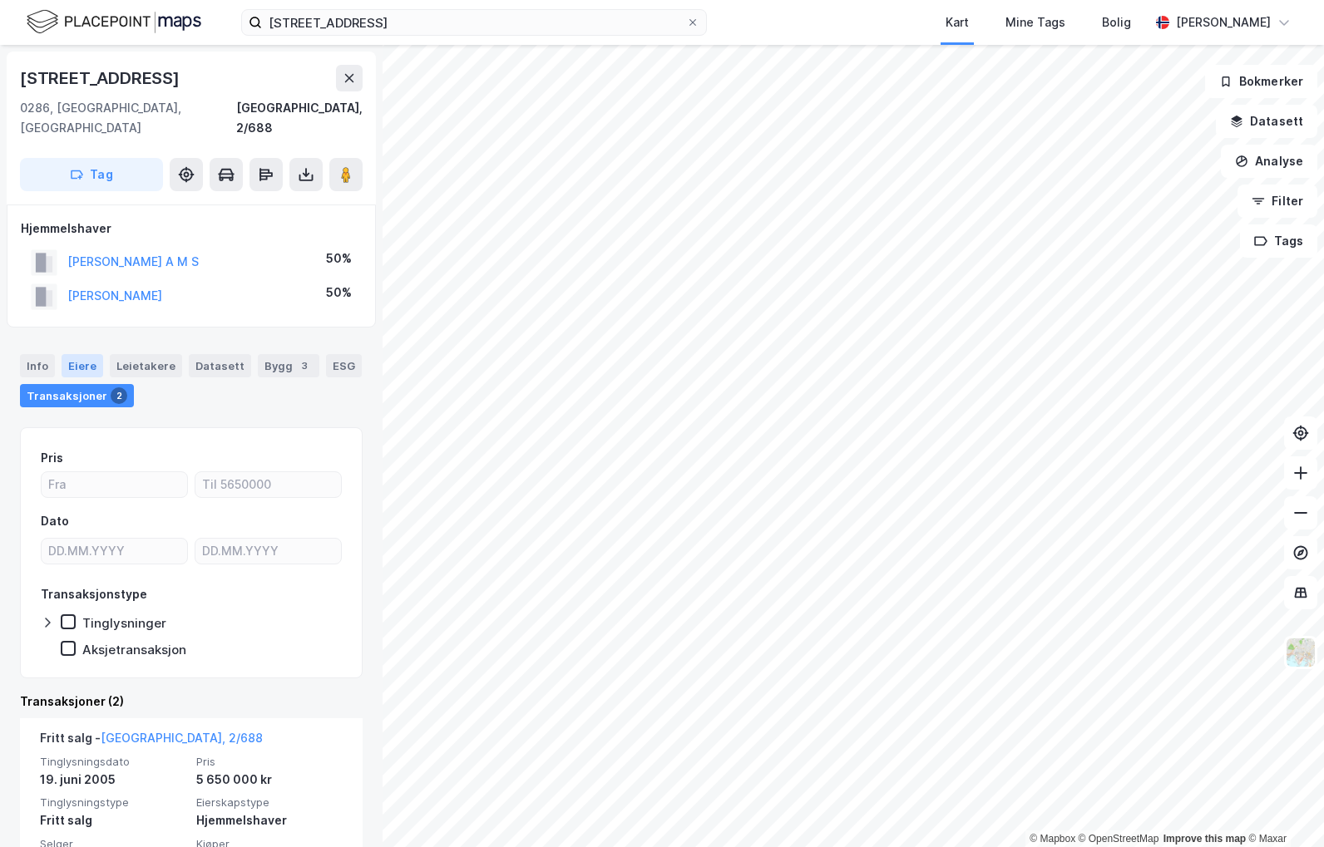
click at [94, 354] on div "Eiere" at bounding box center [83, 365] width 42 height 23
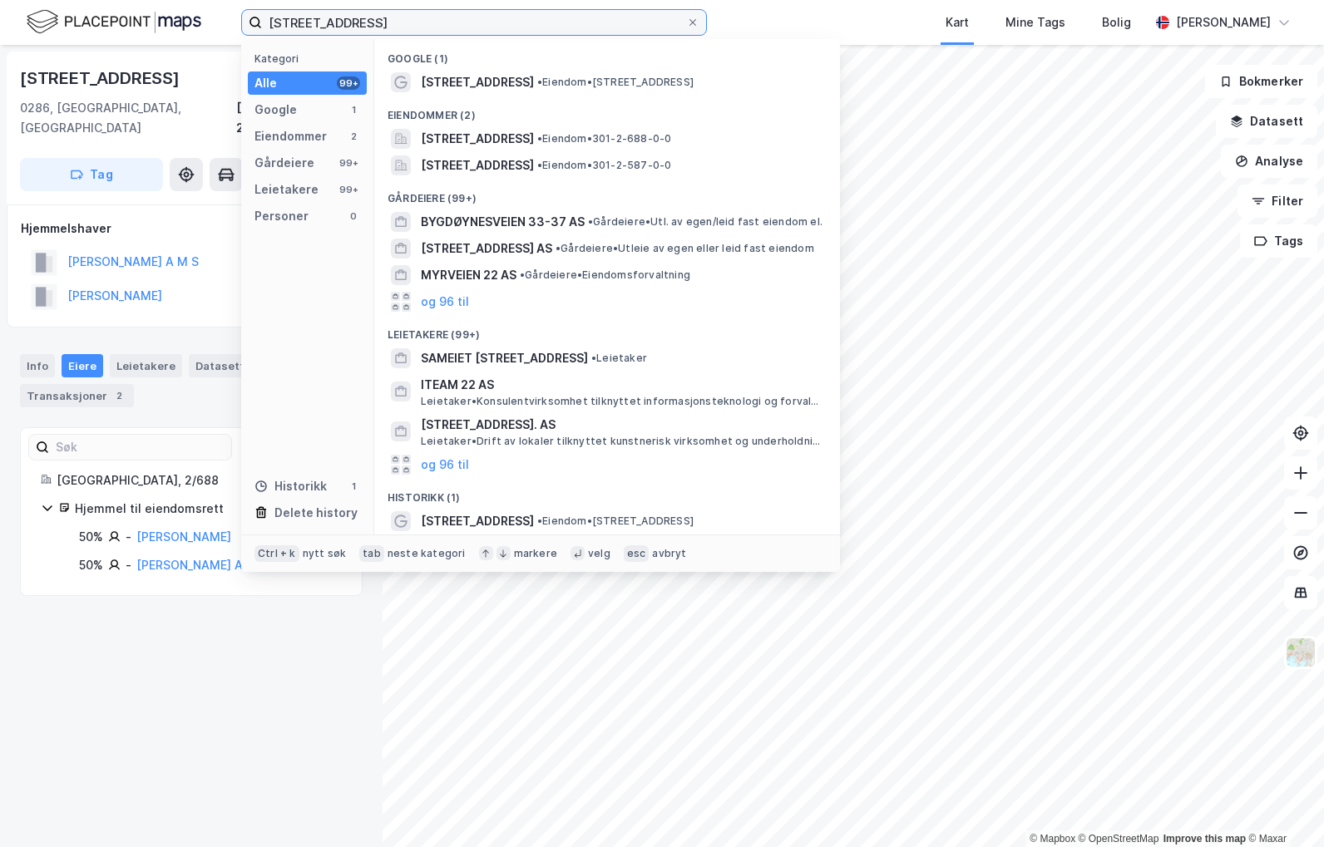
drag, startPoint x: 414, startPoint y: 16, endPoint x: 220, endPoint y: 12, distance: 193.8
click at [220, 12] on div "Bygdøynesveien 22 Kategori Alle 99+ Google 1 Eiendommer 2 Gårdeiere 99+ Leietak…" at bounding box center [662, 22] width 1324 height 45
paste input "Dronning Astrids gate"
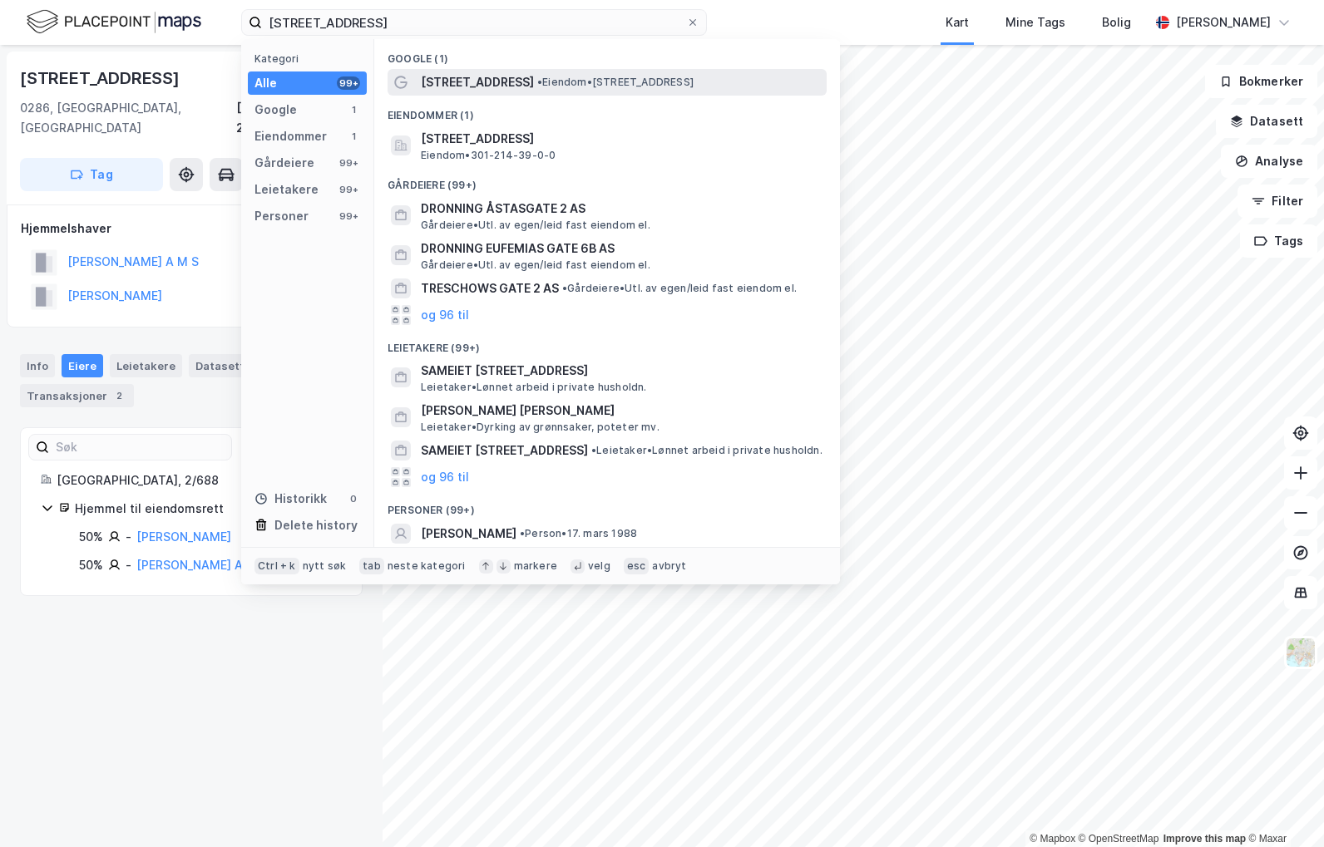
click at [630, 86] on span "• Eiendom • [STREET_ADDRESS]" at bounding box center [615, 82] width 156 height 13
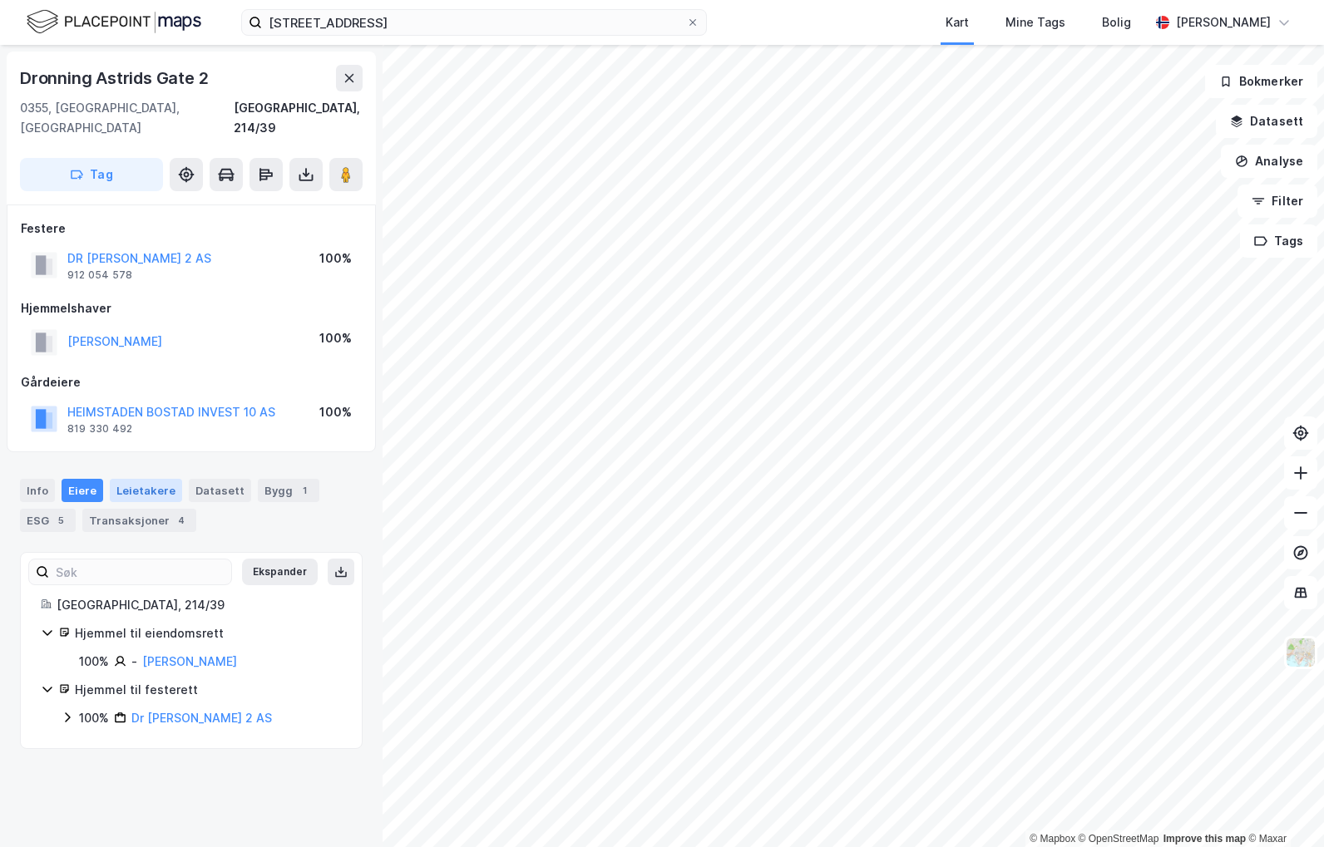
click at [141, 479] on div "Leietakere" at bounding box center [146, 490] width 72 height 23
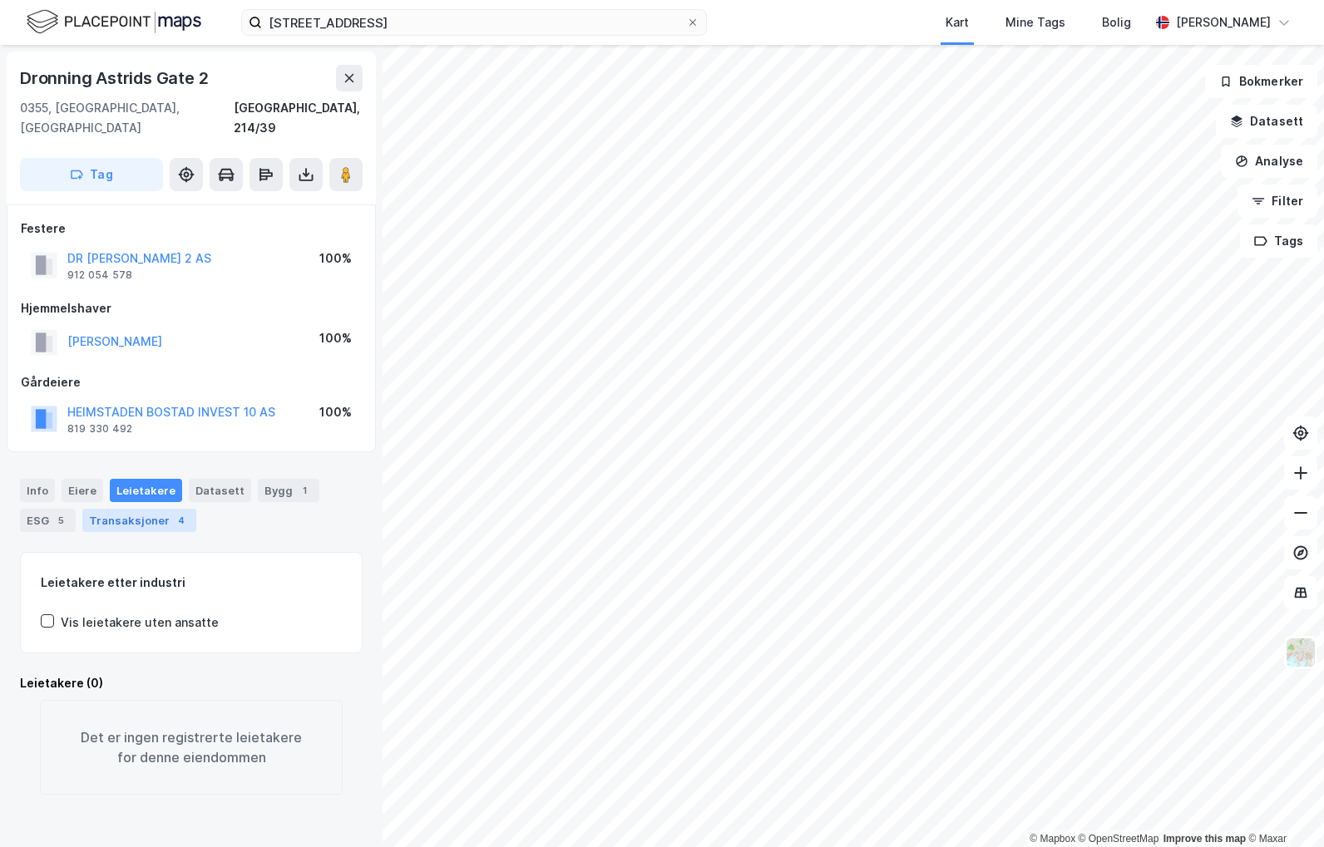
click at [144, 509] on div "Transaksjoner 4" at bounding box center [139, 520] width 114 height 23
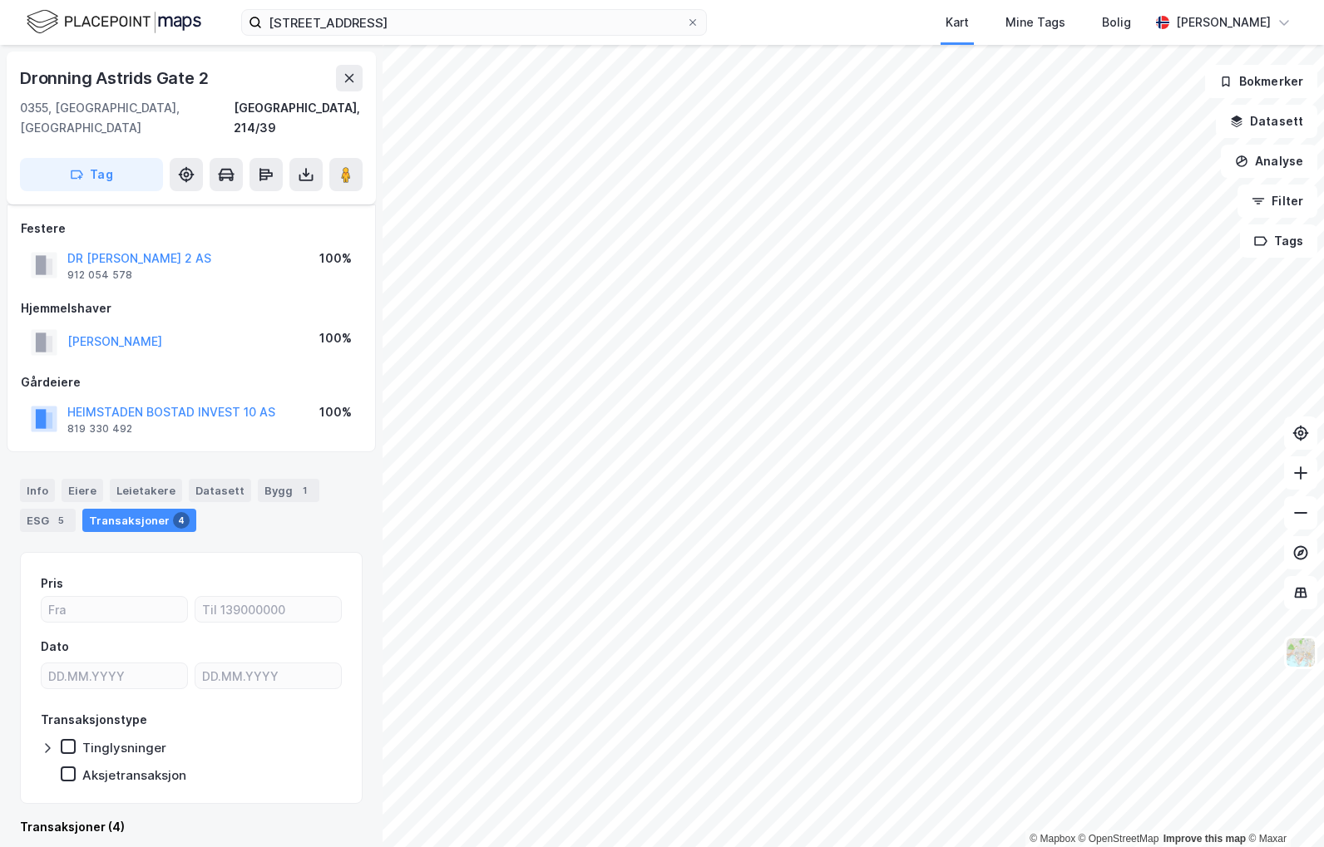
scroll to position [333, 0]
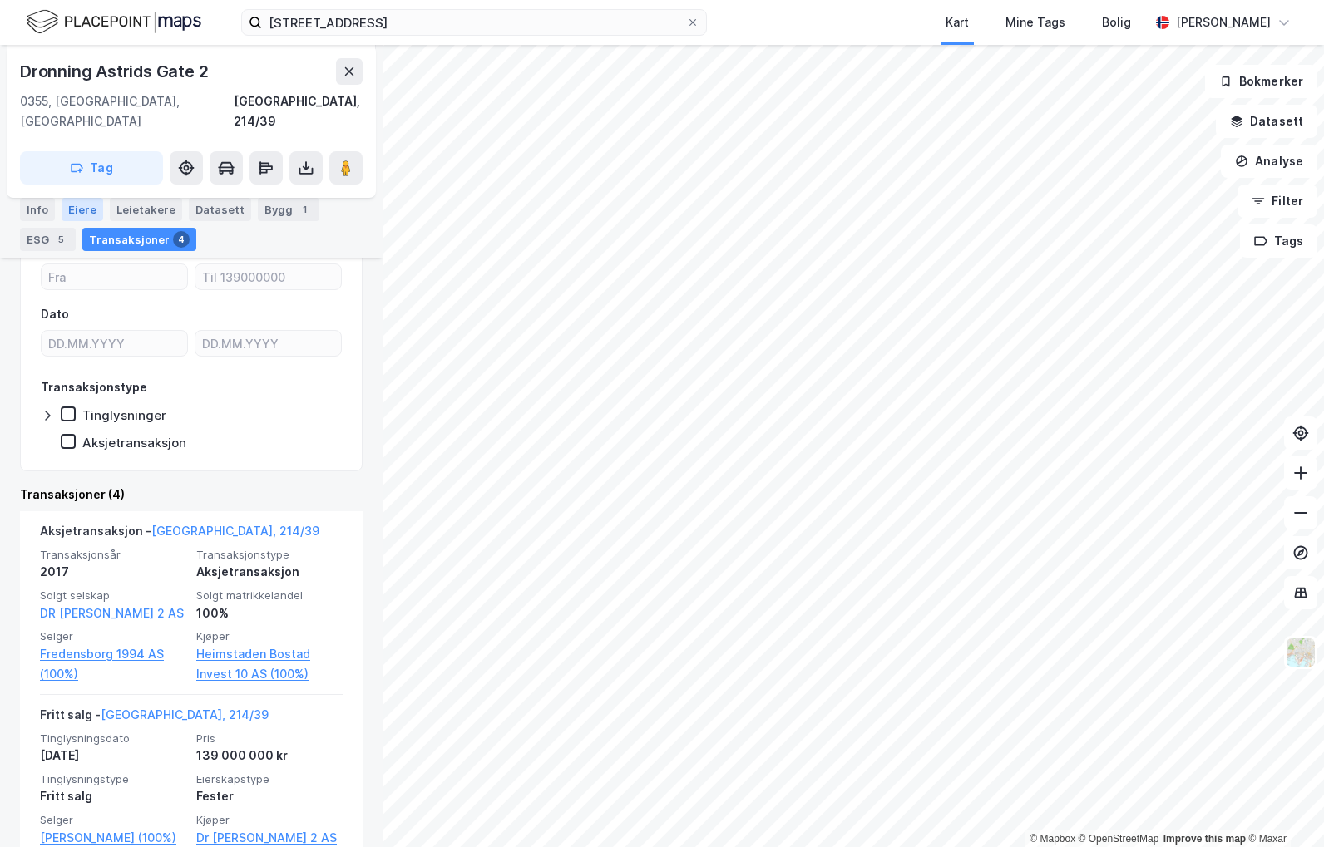
click at [80, 215] on div "Eiere" at bounding box center [83, 209] width 42 height 23
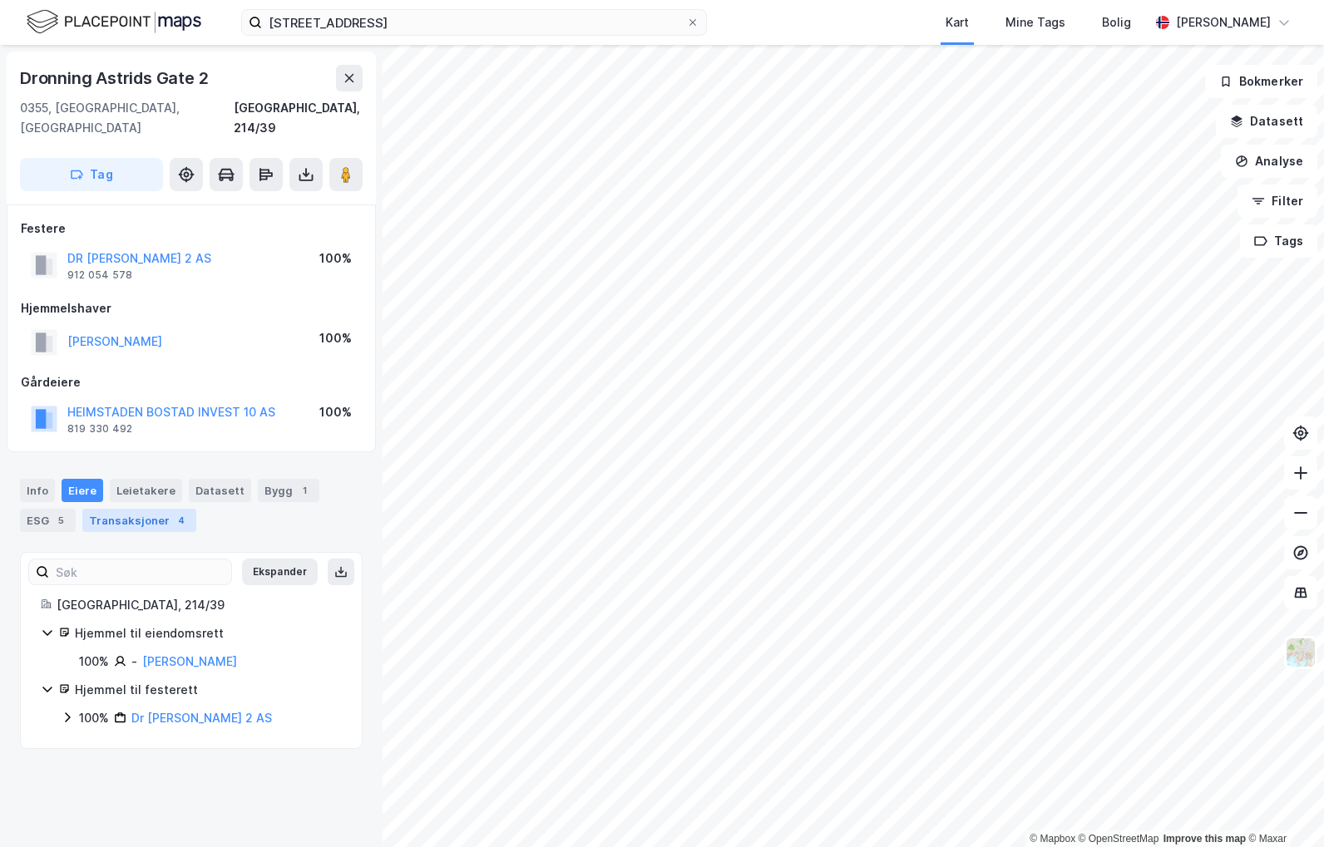
click at [173, 512] on div "4" at bounding box center [181, 520] width 17 height 17
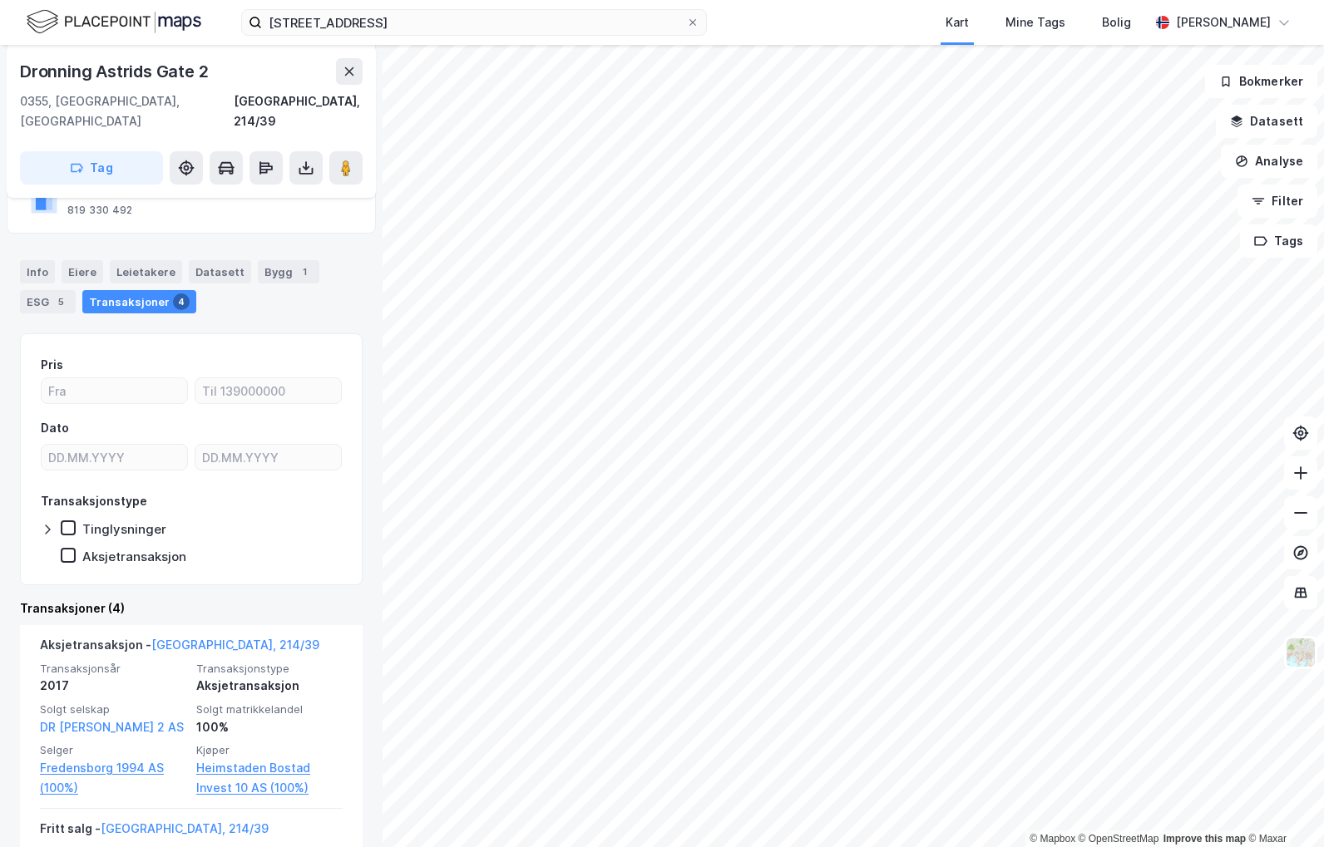
scroll to position [249, 0]
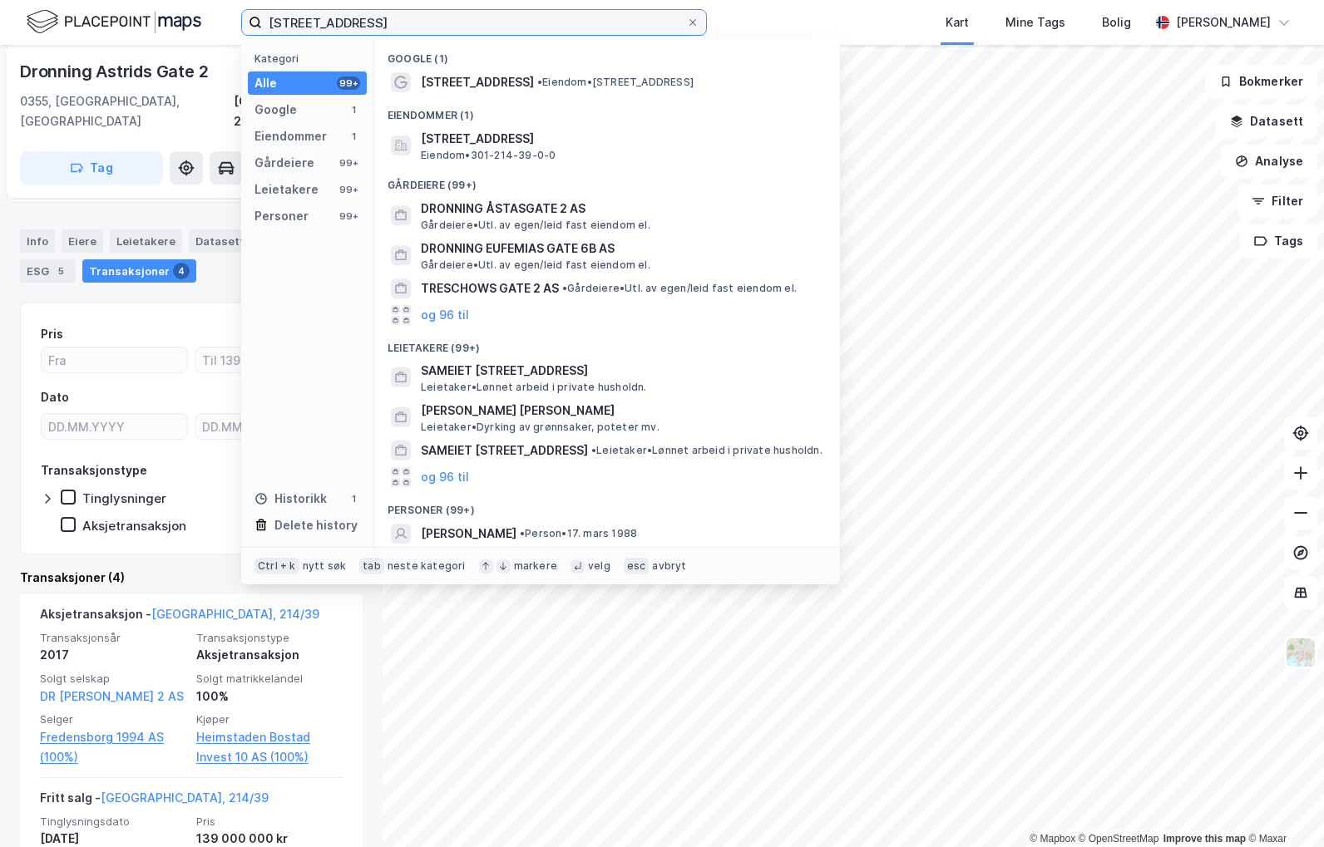
drag, startPoint x: 457, startPoint y: 27, endPoint x: 99, endPoint y: 31, distance: 358.4
click at [99, 31] on div "[STREET_ADDRESS] Kategori Alle 99+ Google 1 Eiendommer 1 Gårdeiere 99+ Leietake…" at bounding box center [662, 22] width 1324 height 45
paste input "[STREET_ADDRESS]"
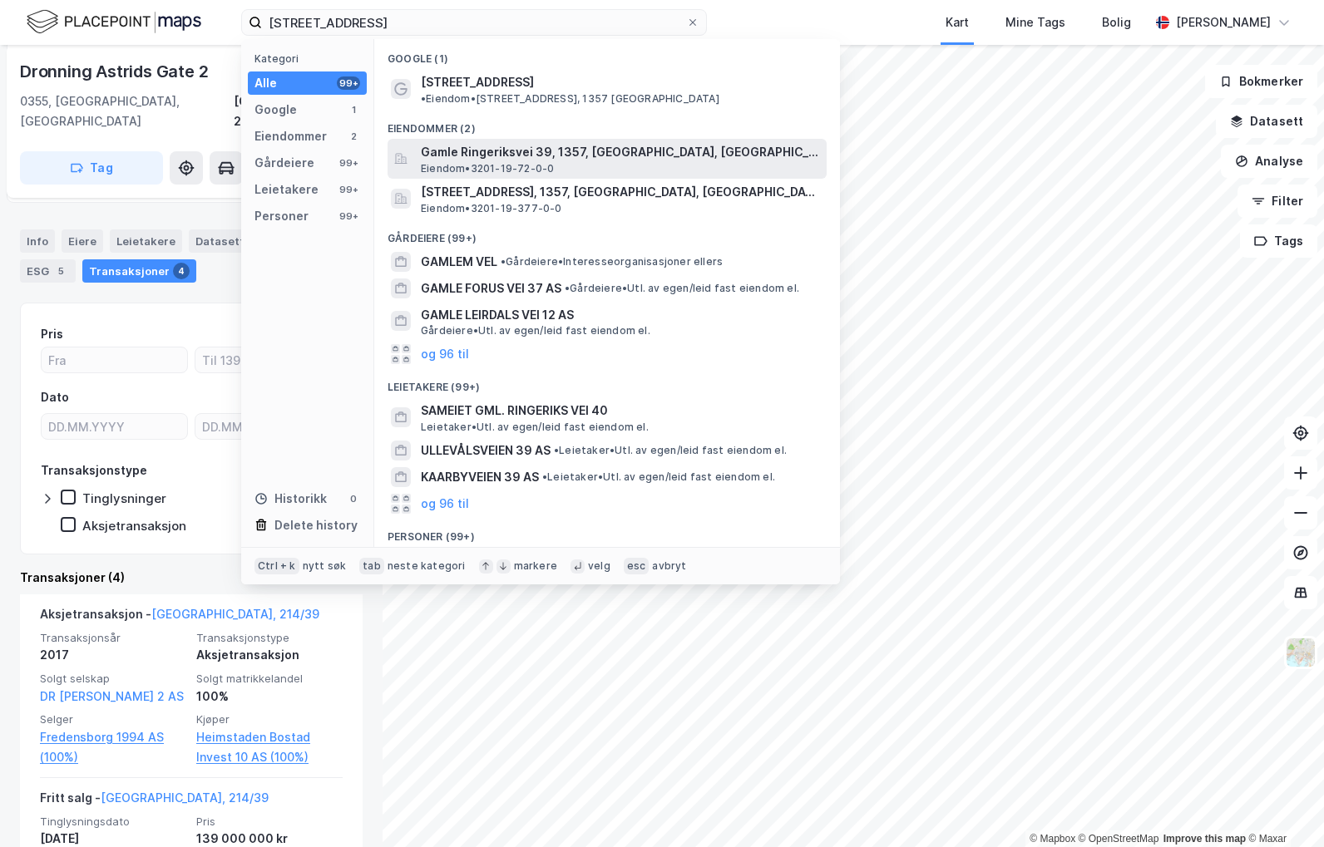
click at [738, 149] on div "Gamle Ringeriksvei 39, 1357, [GEOGRAPHIC_DATA], [GEOGRAPHIC_DATA] Eiendom • 320…" at bounding box center [622, 158] width 402 height 33
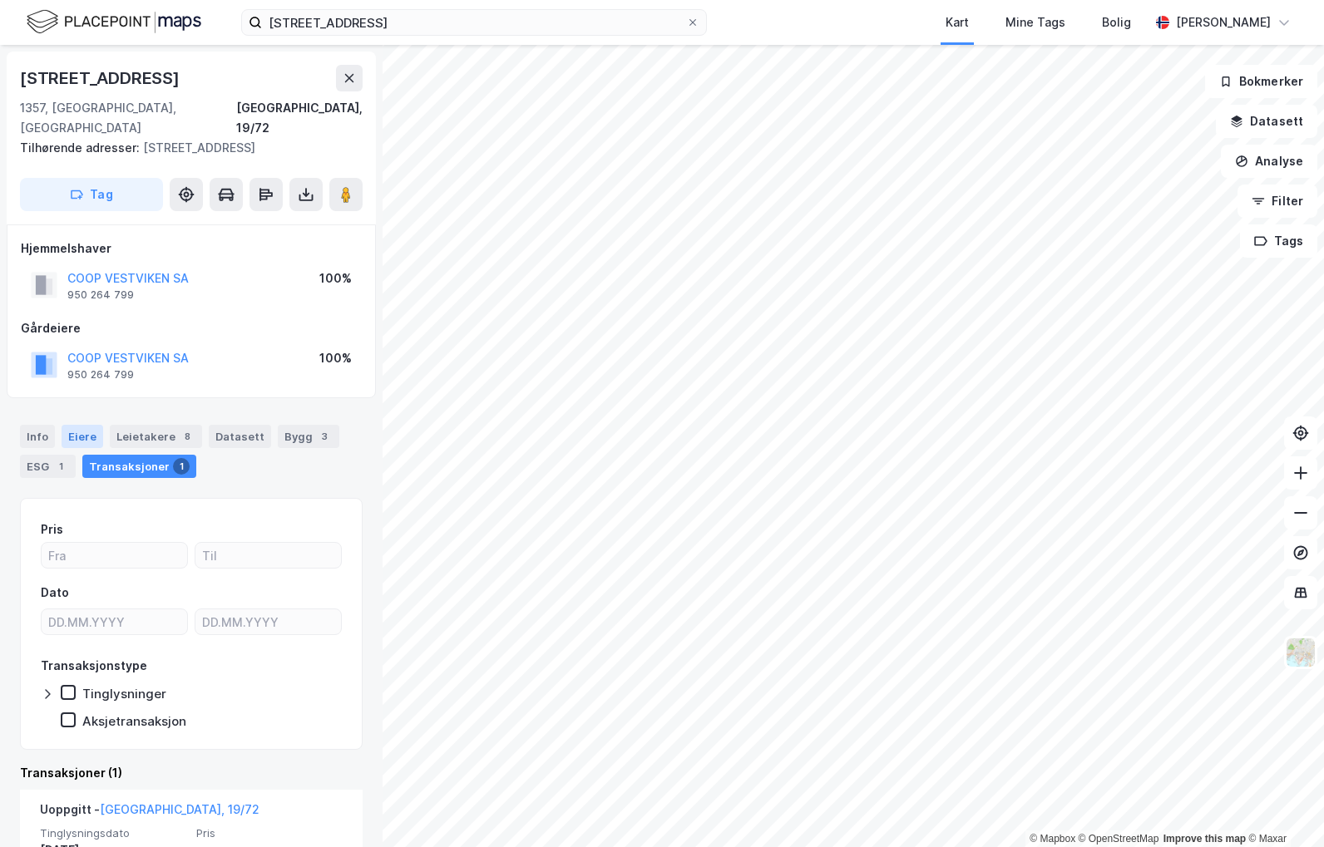
click at [67, 425] on div "Eiere" at bounding box center [83, 436] width 42 height 23
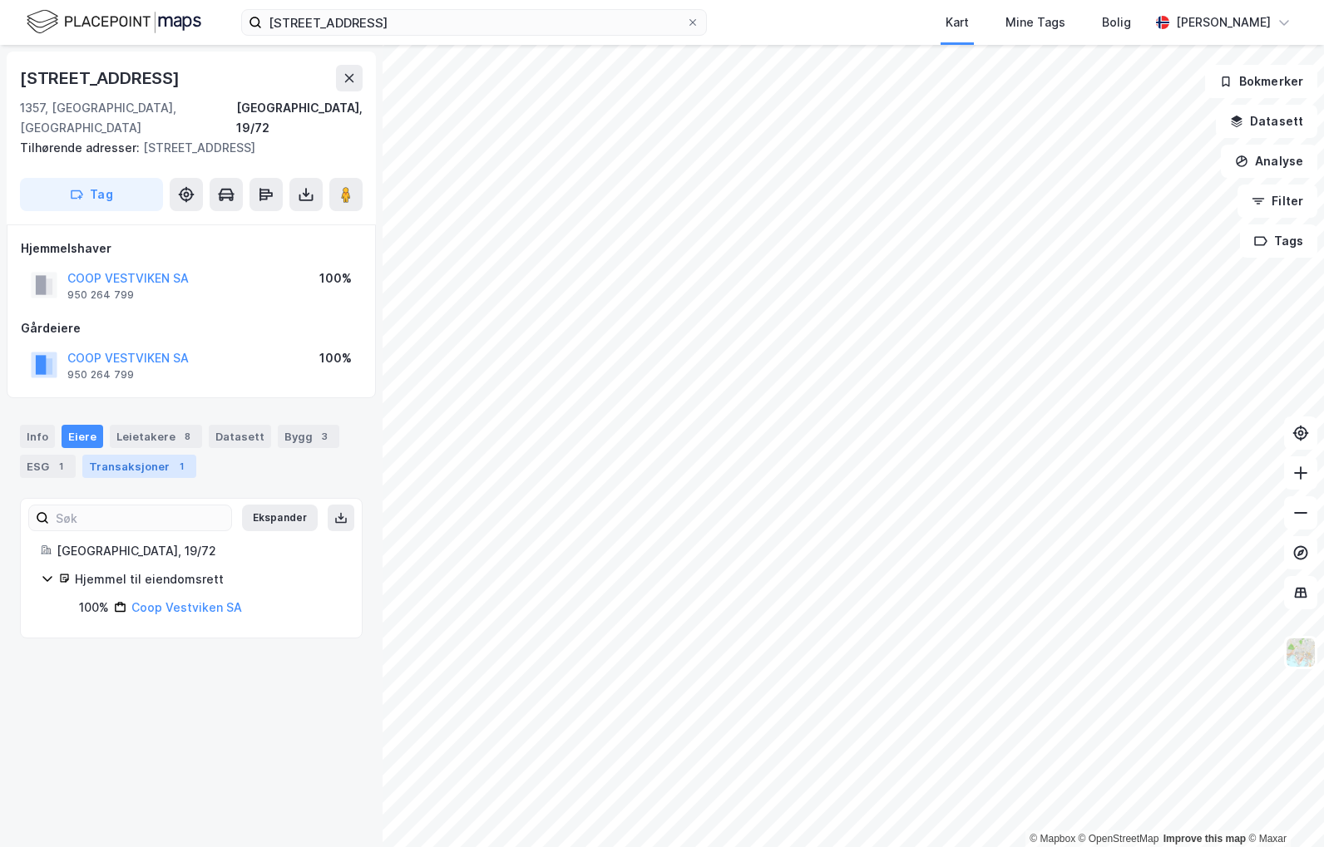
click at [136, 455] on div "Transaksjoner 1" at bounding box center [139, 466] width 114 height 23
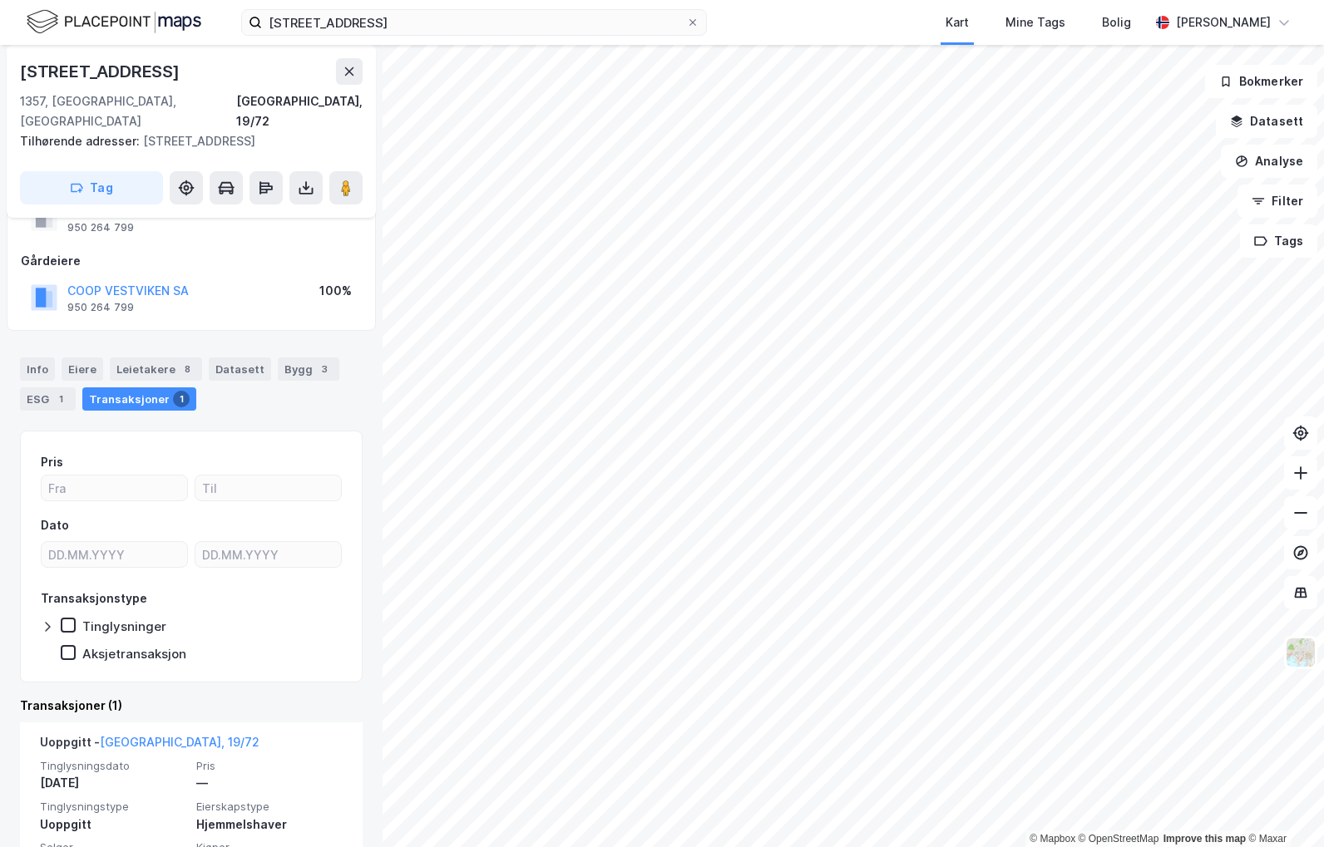
scroll to position [124, 0]
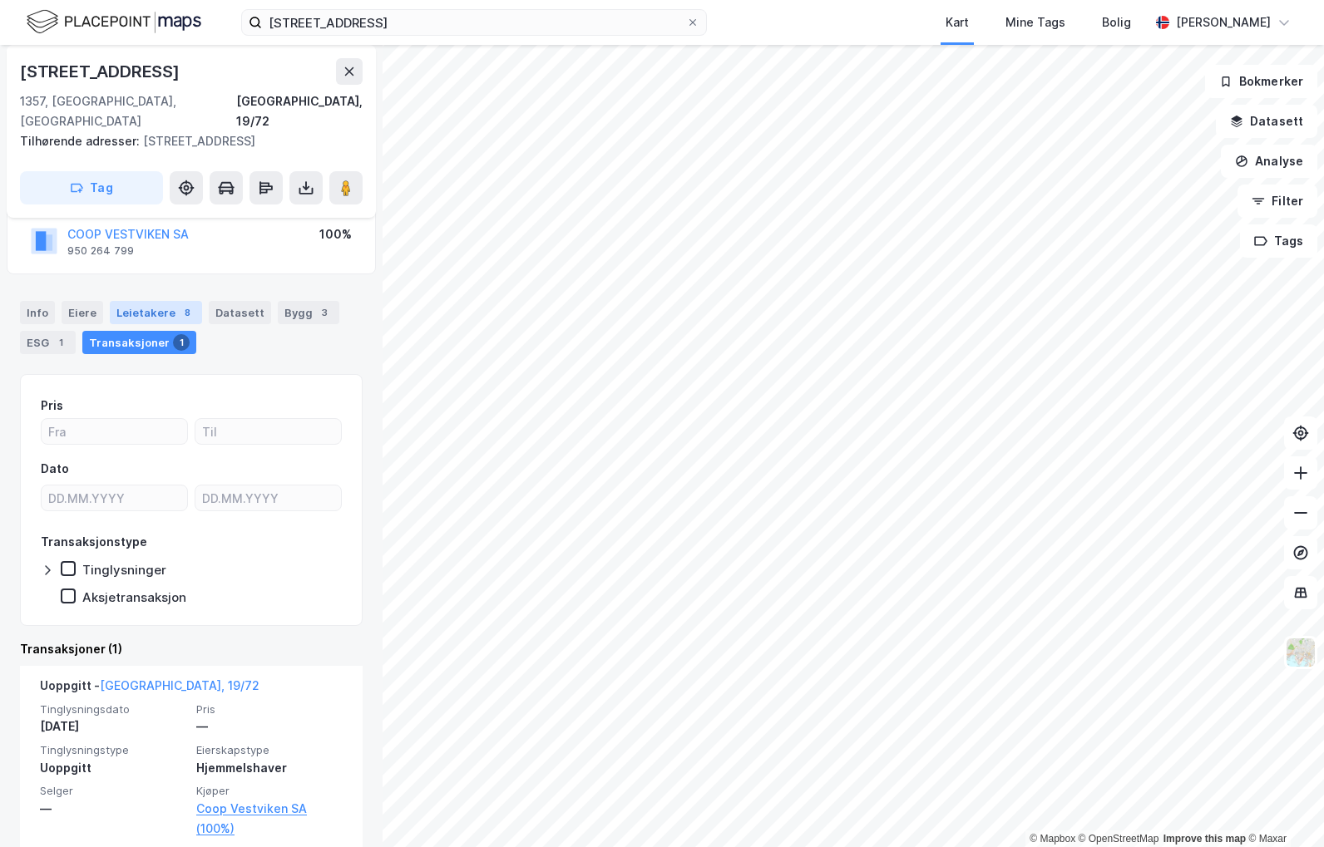
click at [127, 301] on div "Leietakere 8" at bounding box center [156, 312] width 92 height 23
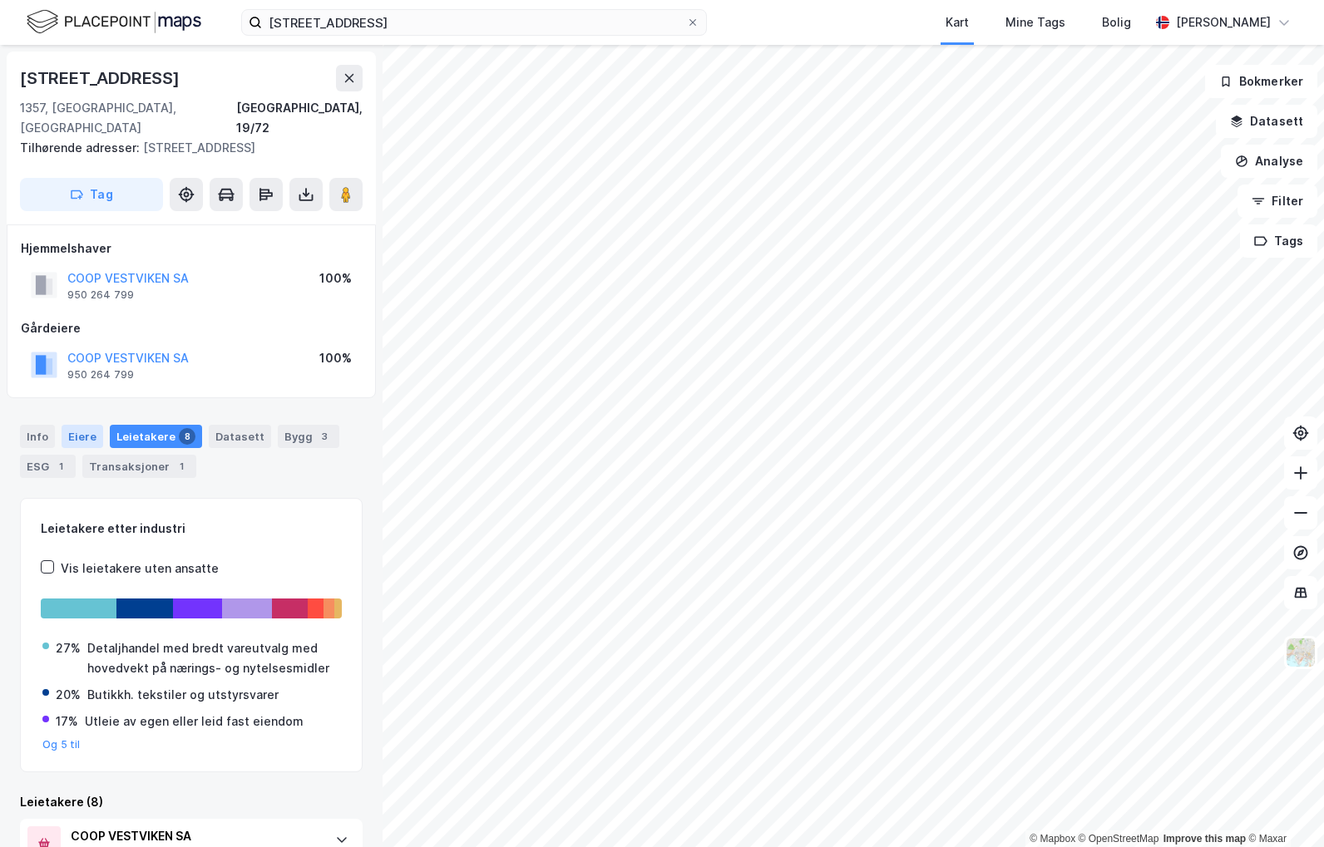
click at [84, 425] on div "Eiere" at bounding box center [83, 436] width 42 height 23
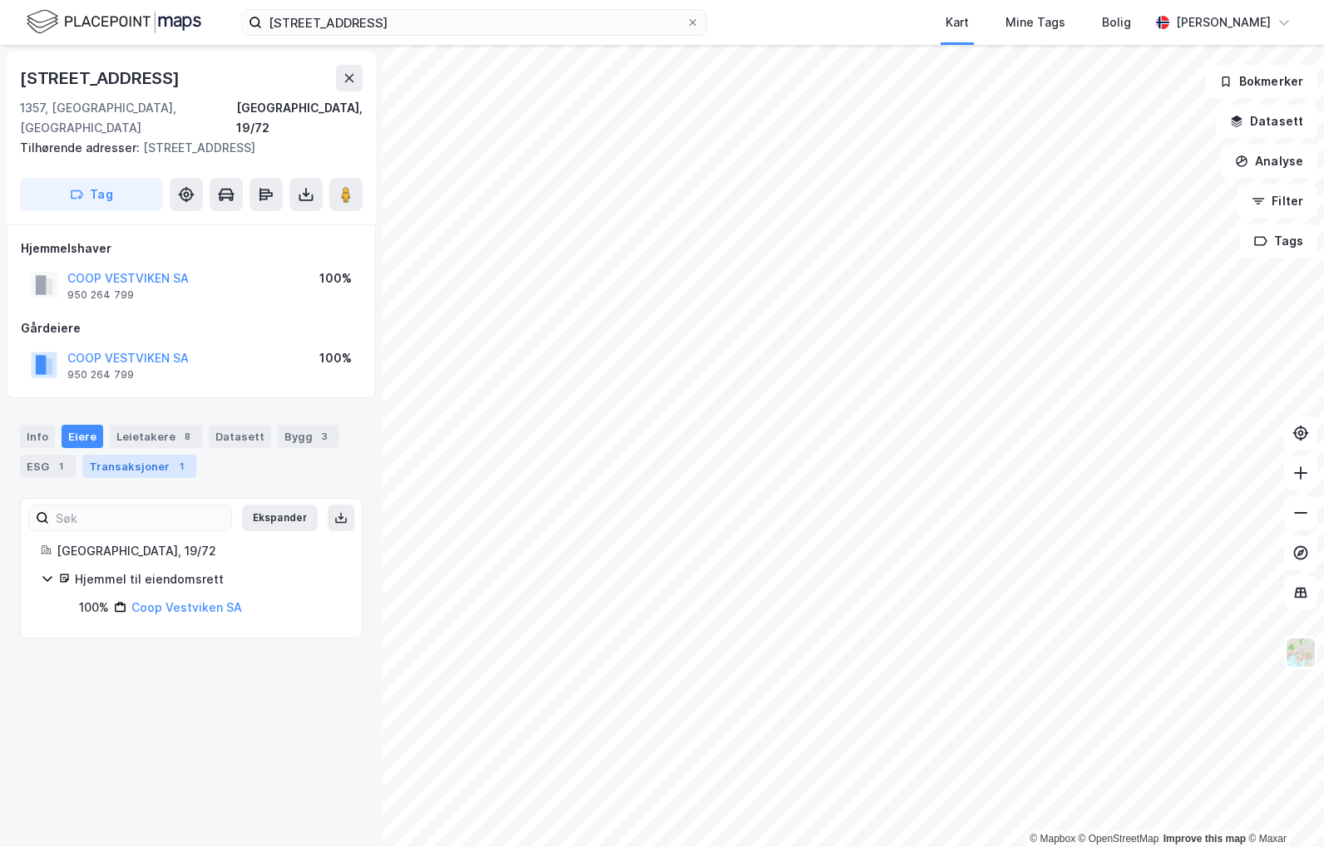
click at [117, 455] on div "Transaksjoner 1" at bounding box center [139, 466] width 114 height 23
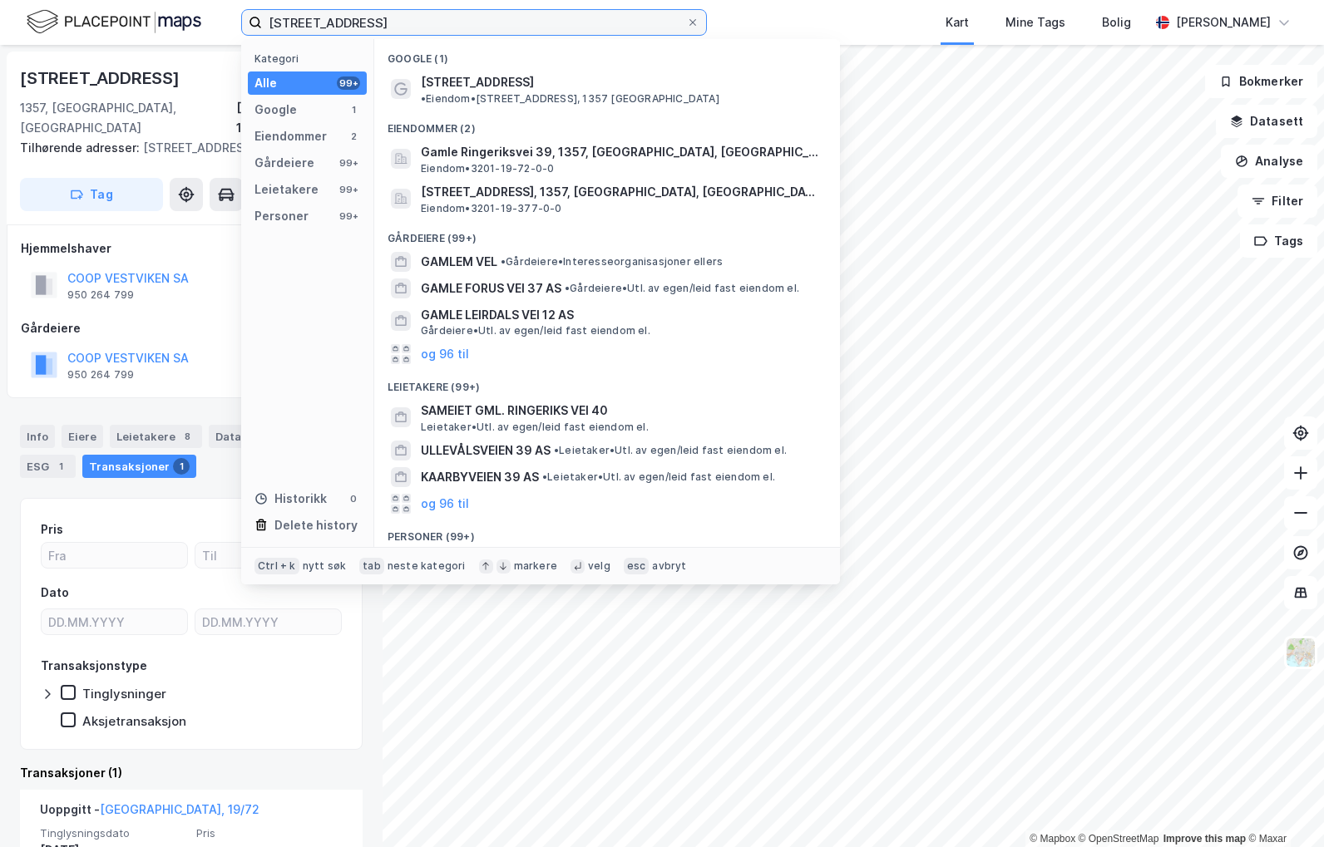
drag, startPoint x: 458, startPoint y: 13, endPoint x: -4, endPoint y: 8, distance: 462.4
click at [0, 8] on html "Gamle Ringeriks vei 39 Kategori Alle 99+ Google 1 Eiendommer 2 Gårdeiere 99+ Le…" at bounding box center [662, 423] width 1324 height 847
paste input "[PERSON_NAME][STREET_ADDRESS]"
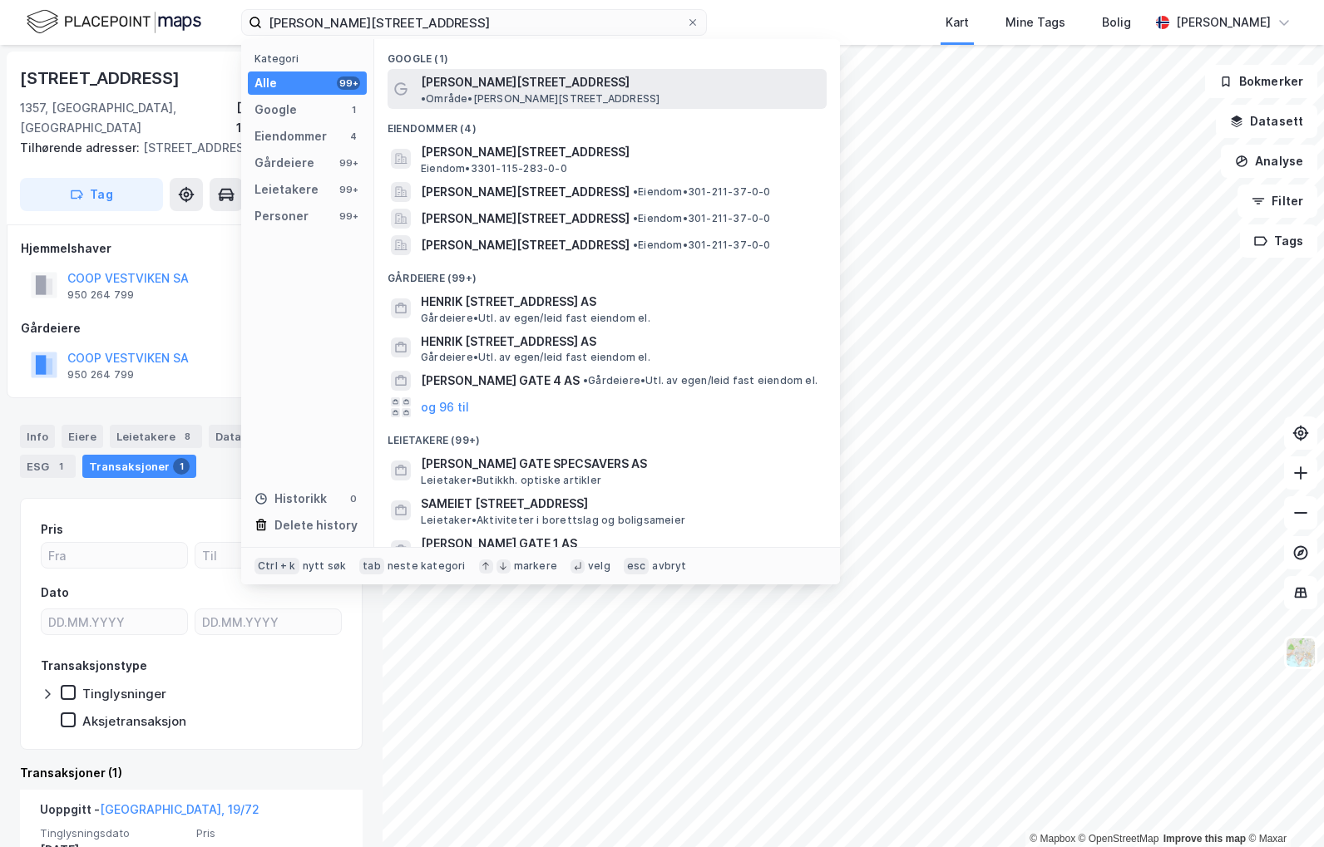
click at [625, 92] on span "• Område • [PERSON_NAME][STREET_ADDRESS]" at bounding box center [540, 98] width 239 height 13
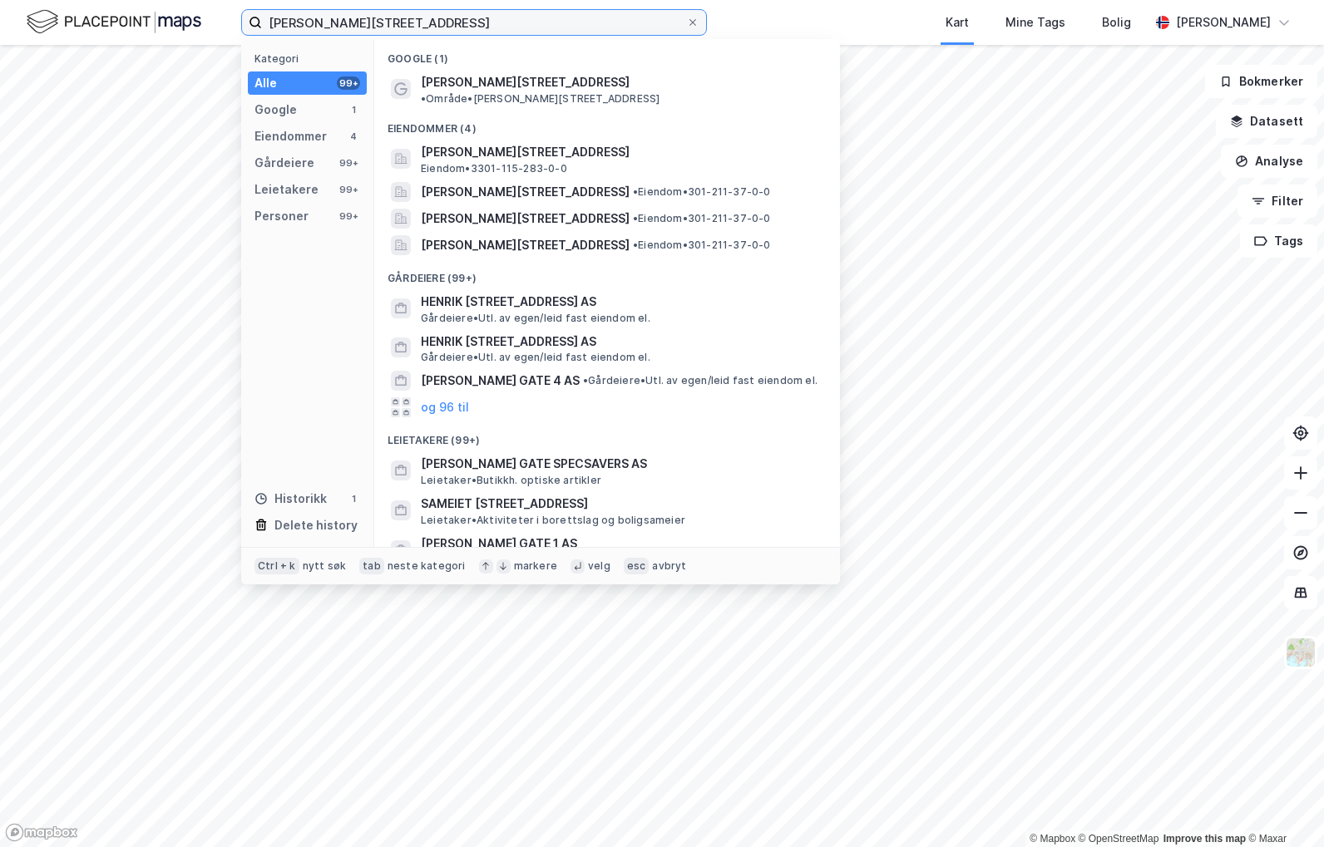
click at [503, 22] on input "[PERSON_NAME][STREET_ADDRESS]" at bounding box center [474, 22] width 424 height 25
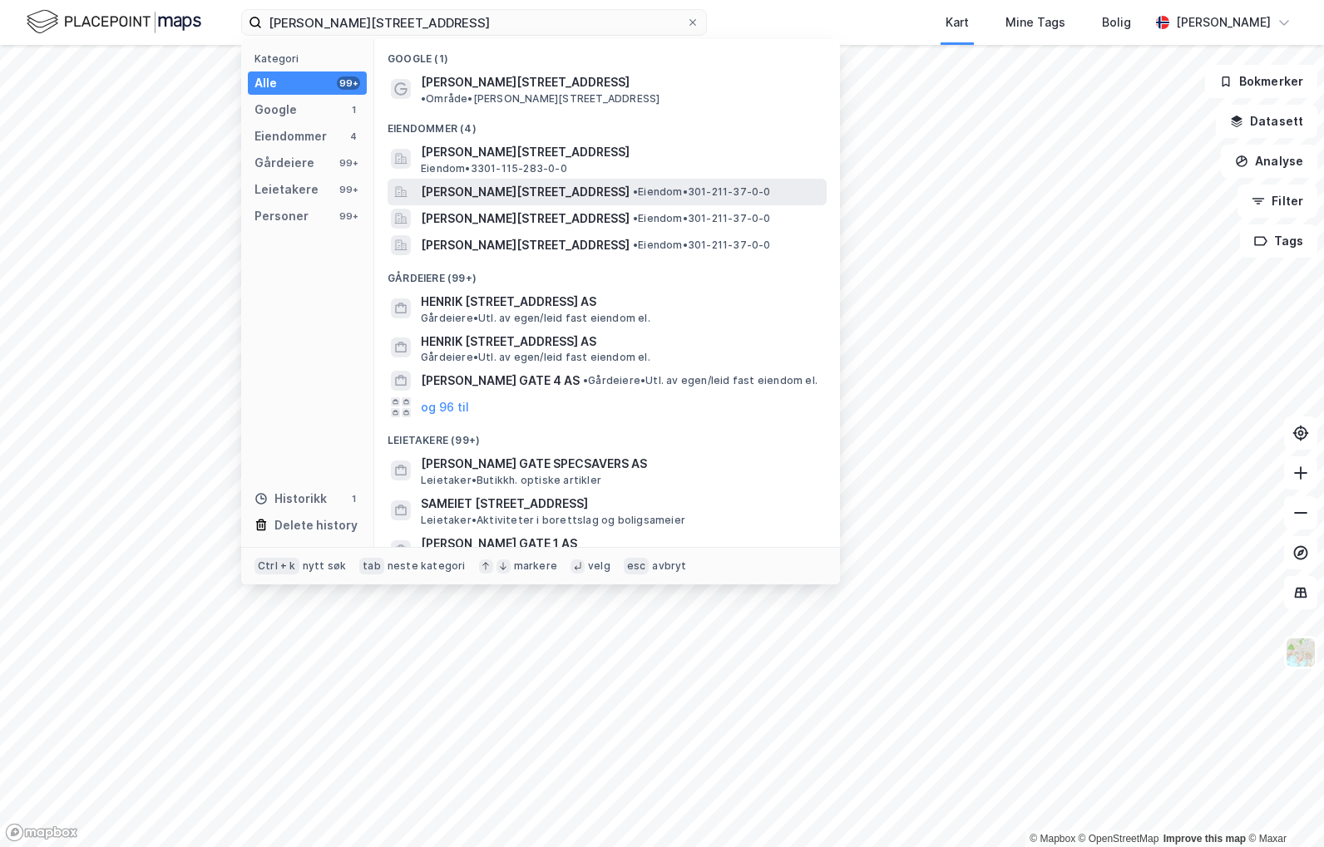
click at [502, 182] on span "[PERSON_NAME][STREET_ADDRESS]" at bounding box center [525, 192] width 209 height 20
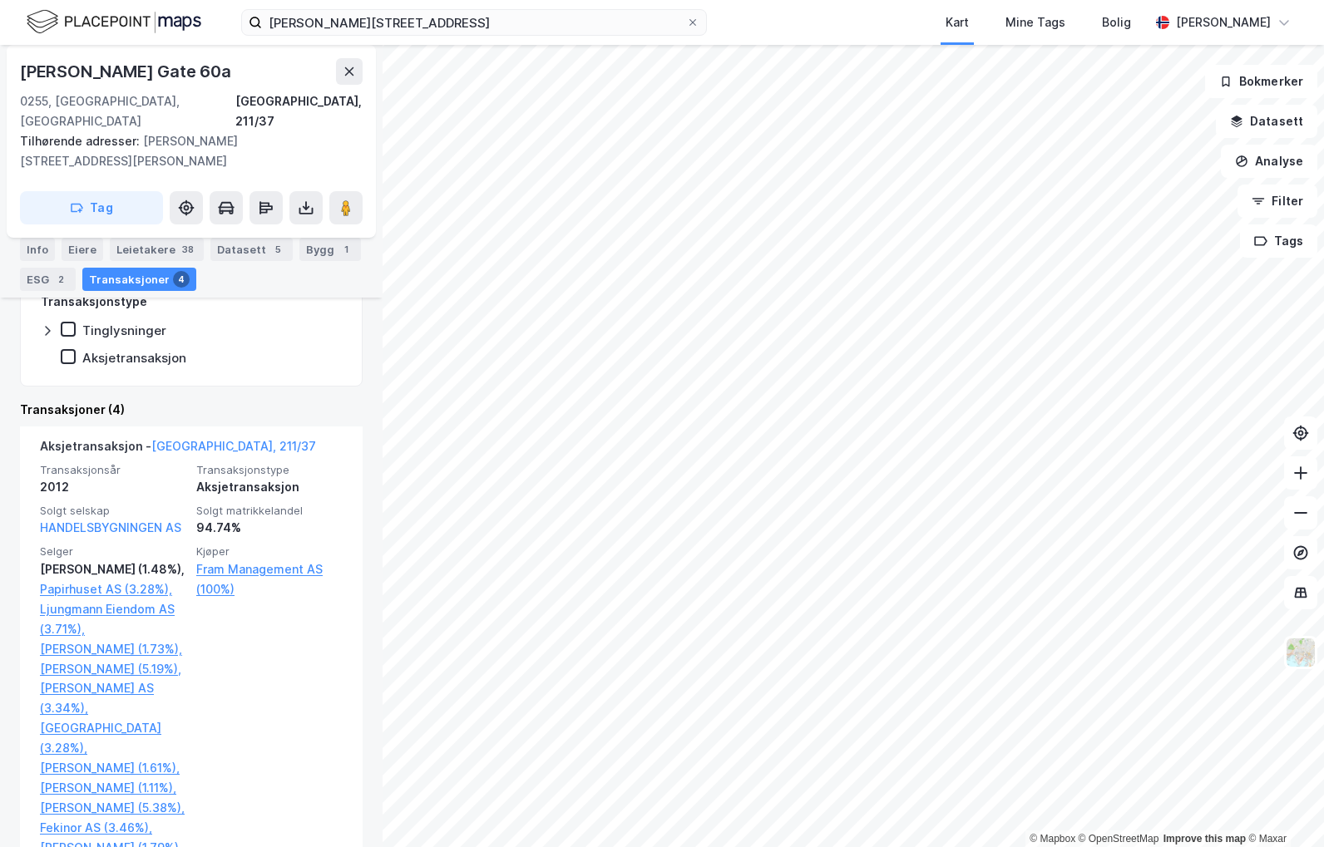
scroll to position [333, 0]
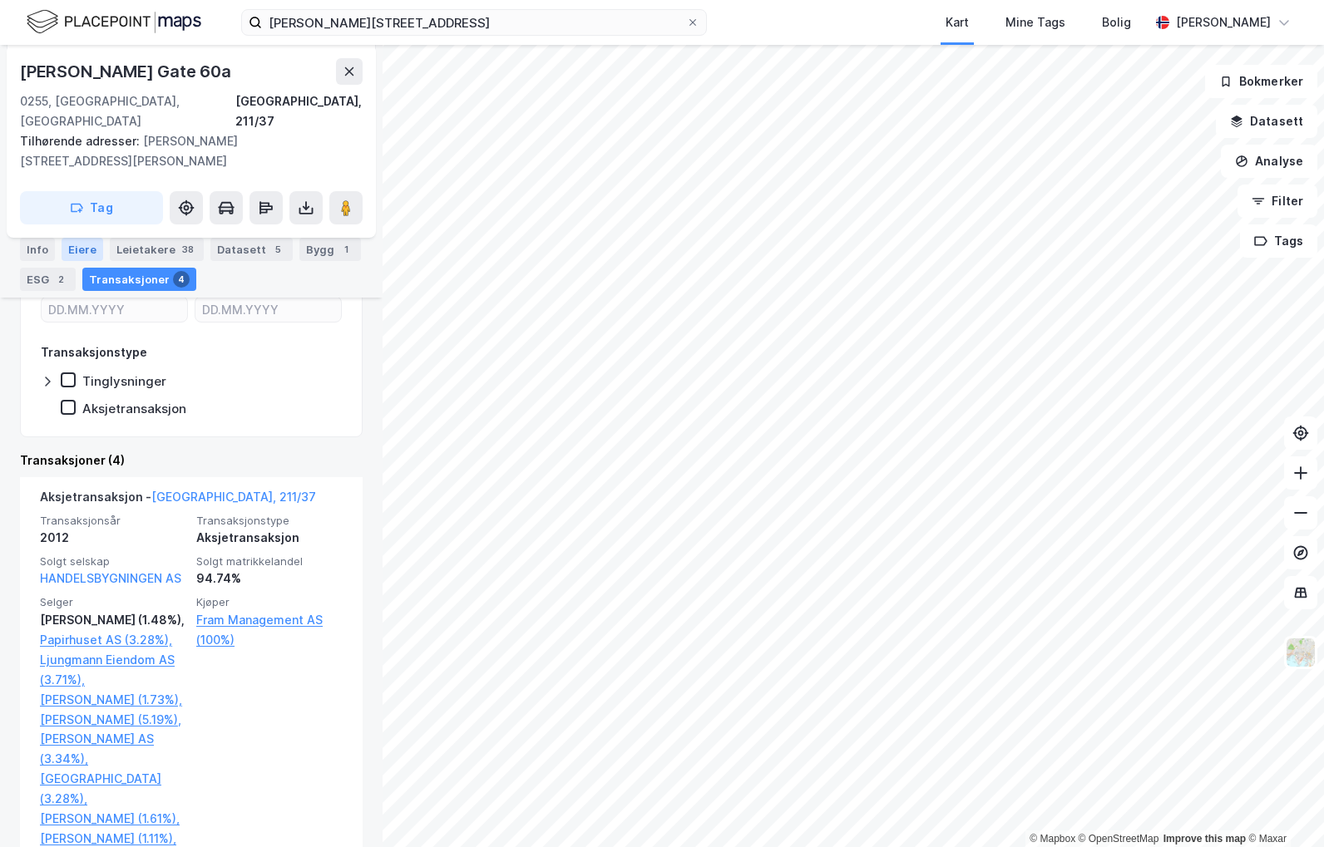
click at [86, 245] on div "Eiere" at bounding box center [83, 249] width 42 height 23
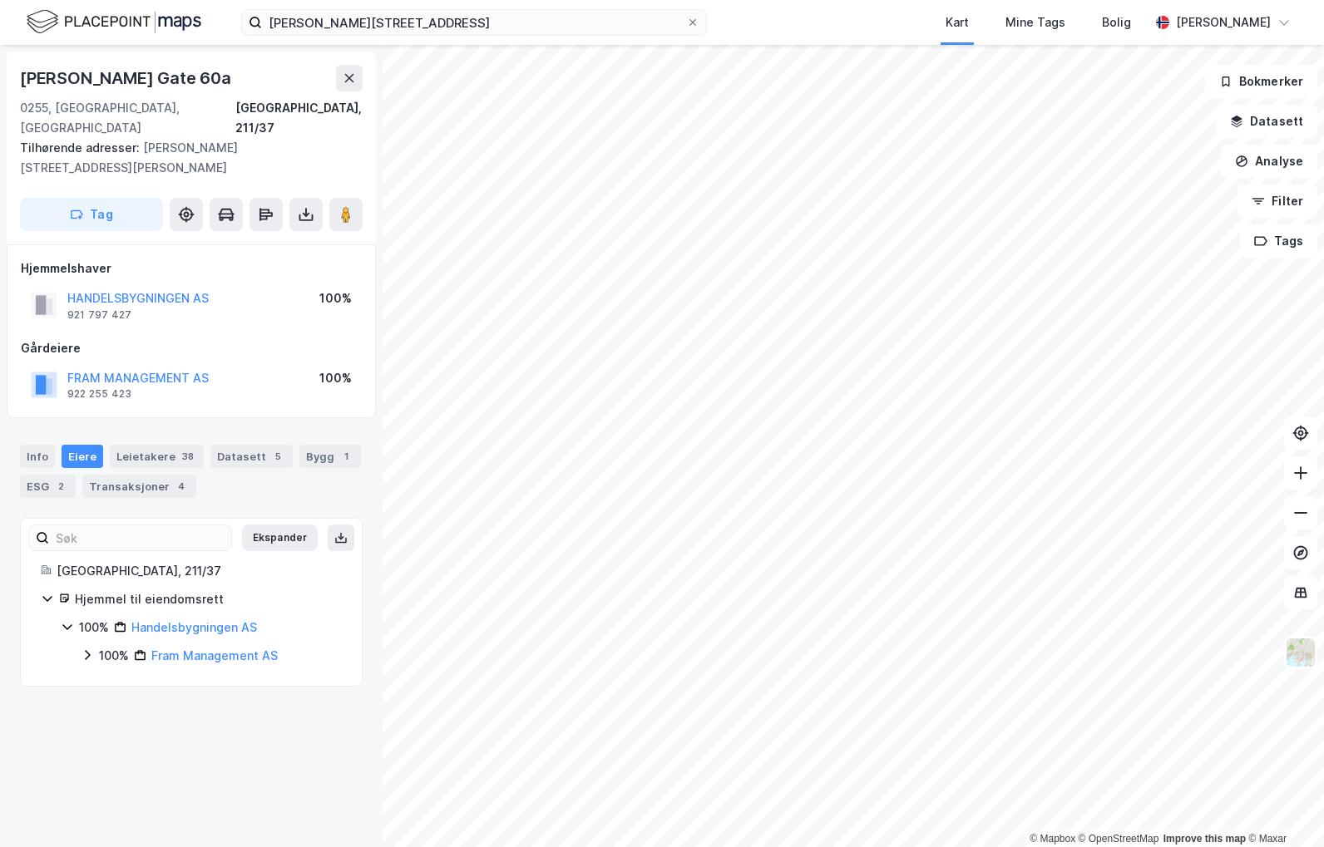
click at [164, 684] on div "[PERSON_NAME] Gate 60a [GEOGRAPHIC_DATA], 211/37 Tilhørende adresser: [PERSON_N…" at bounding box center [191, 446] width 383 height 802
click at [141, 475] on div "Transaksjoner 4" at bounding box center [139, 486] width 114 height 23
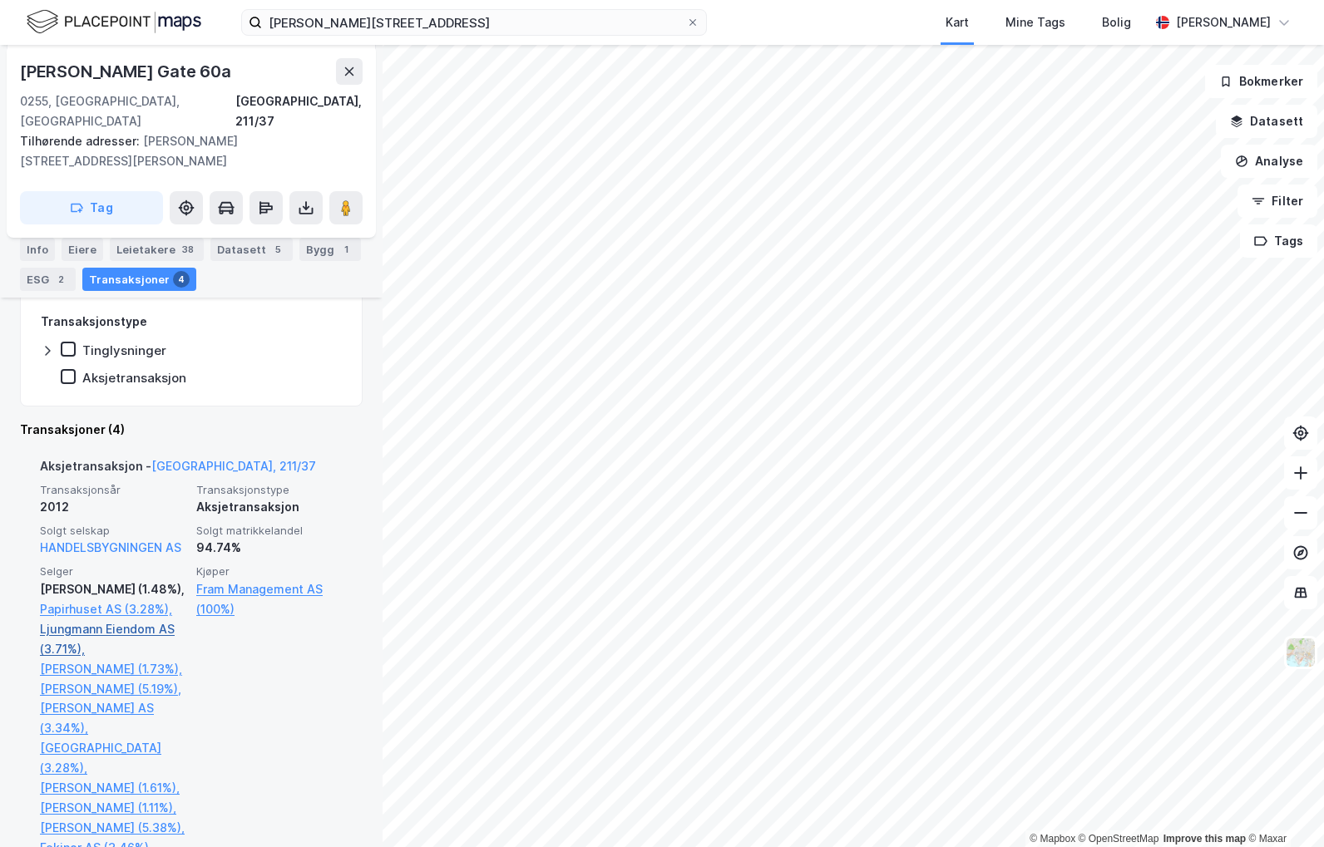
scroll to position [390, 0]
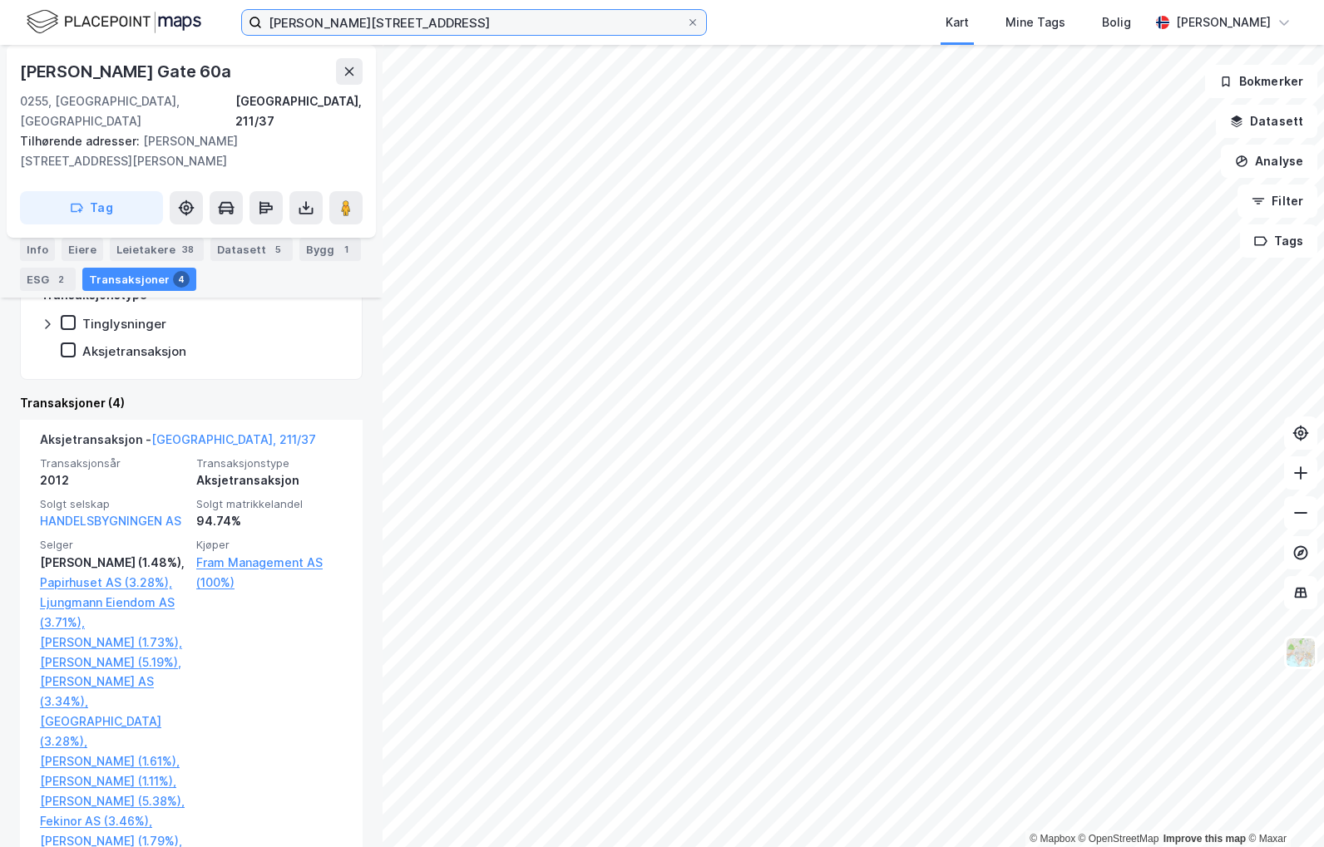
click at [412, 12] on input "[PERSON_NAME][STREET_ADDRESS]" at bounding box center [474, 22] width 424 height 25
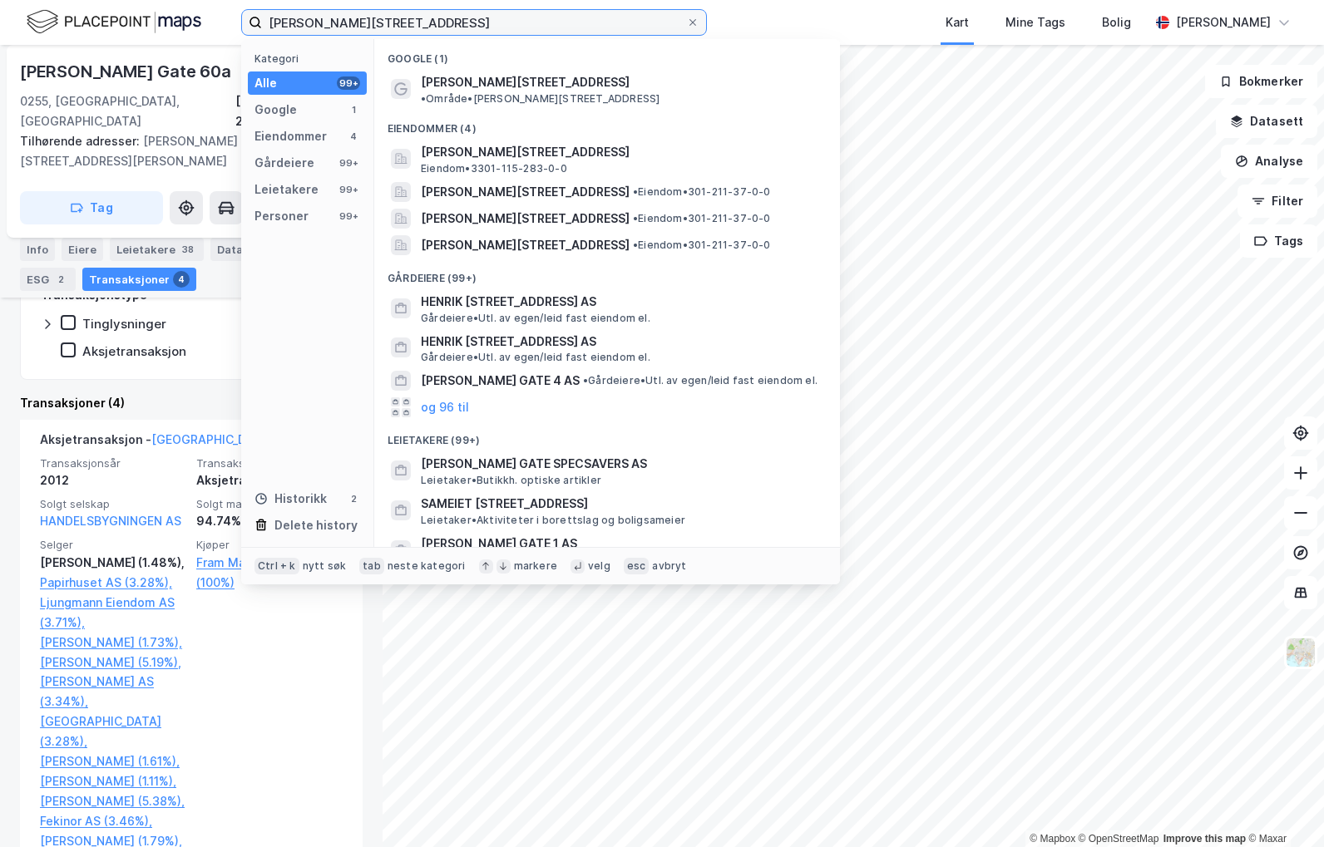
drag, startPoint x: 412, startPoint y: 18, endPoint x: 106, endPoint y: 7, distance: 306.2
click at [106, 7] on div "[PERSON_NAME][STREET_ADDRESS] Kategori Alle 99+ Google 1 Eiendommer 4 Gårdeiere…" at bounding box center [662, 22] width 1324 height 45
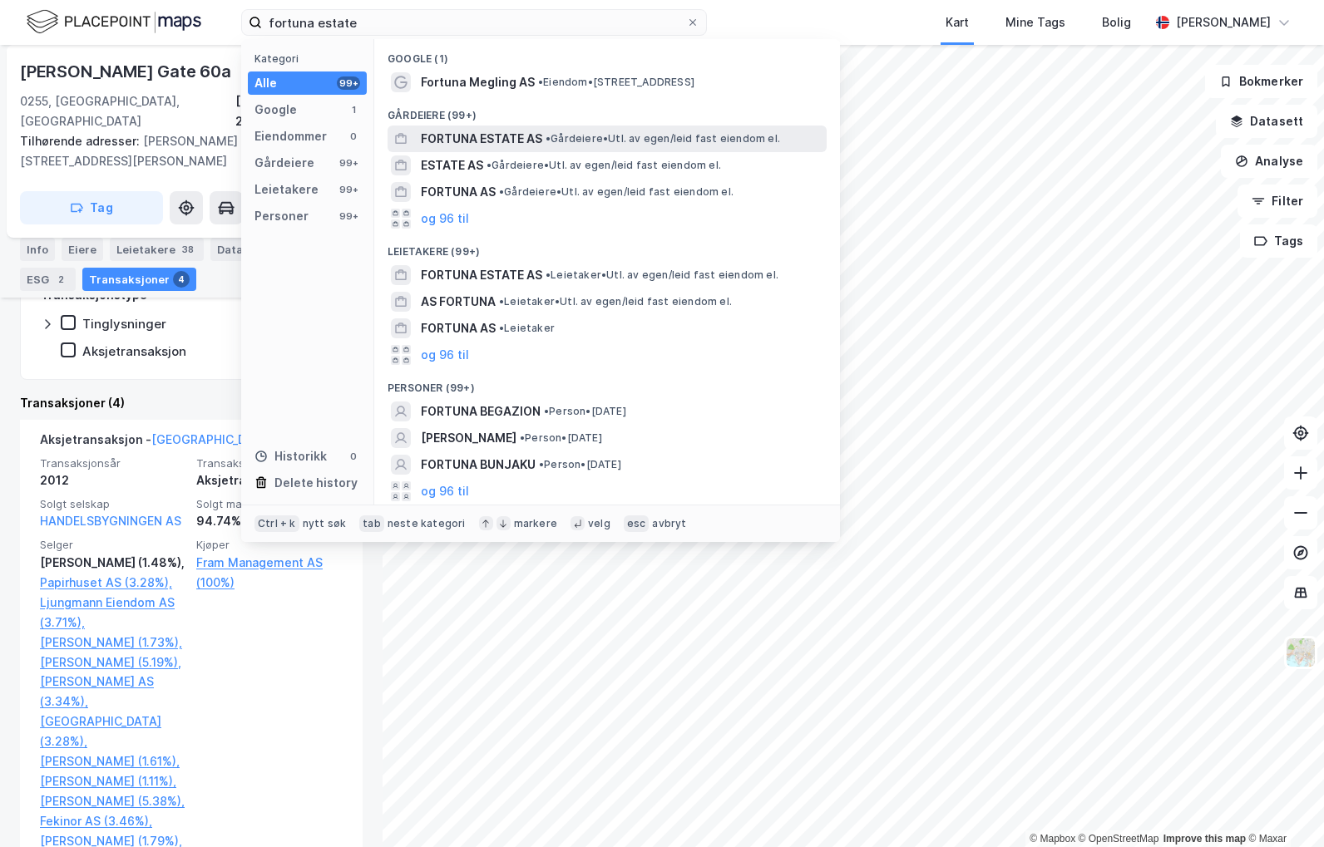
click at [459, 132] on span "FORTUNA ESTATE AS" at bounding box center [481, 139] width 121 height 20
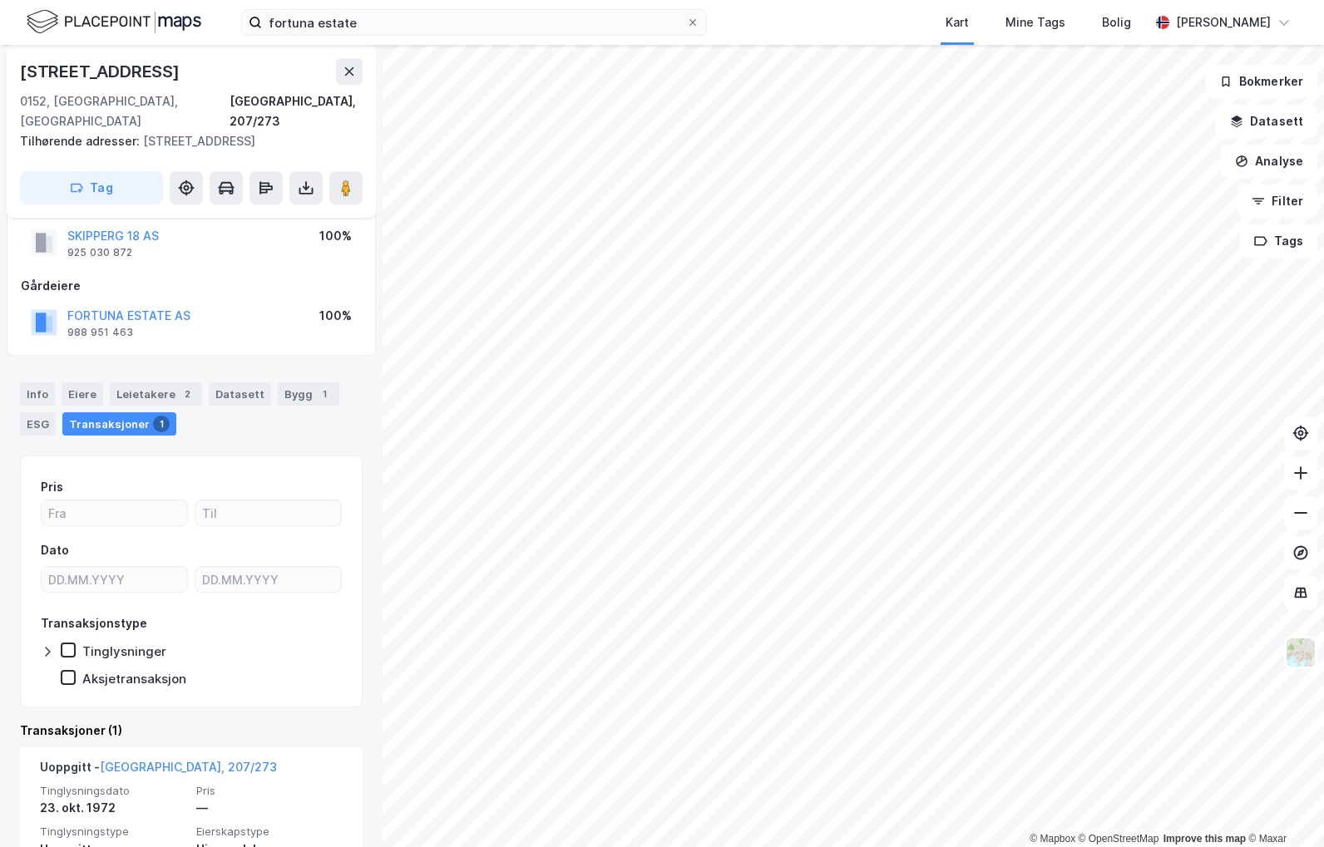
scroll to position [157, 0]
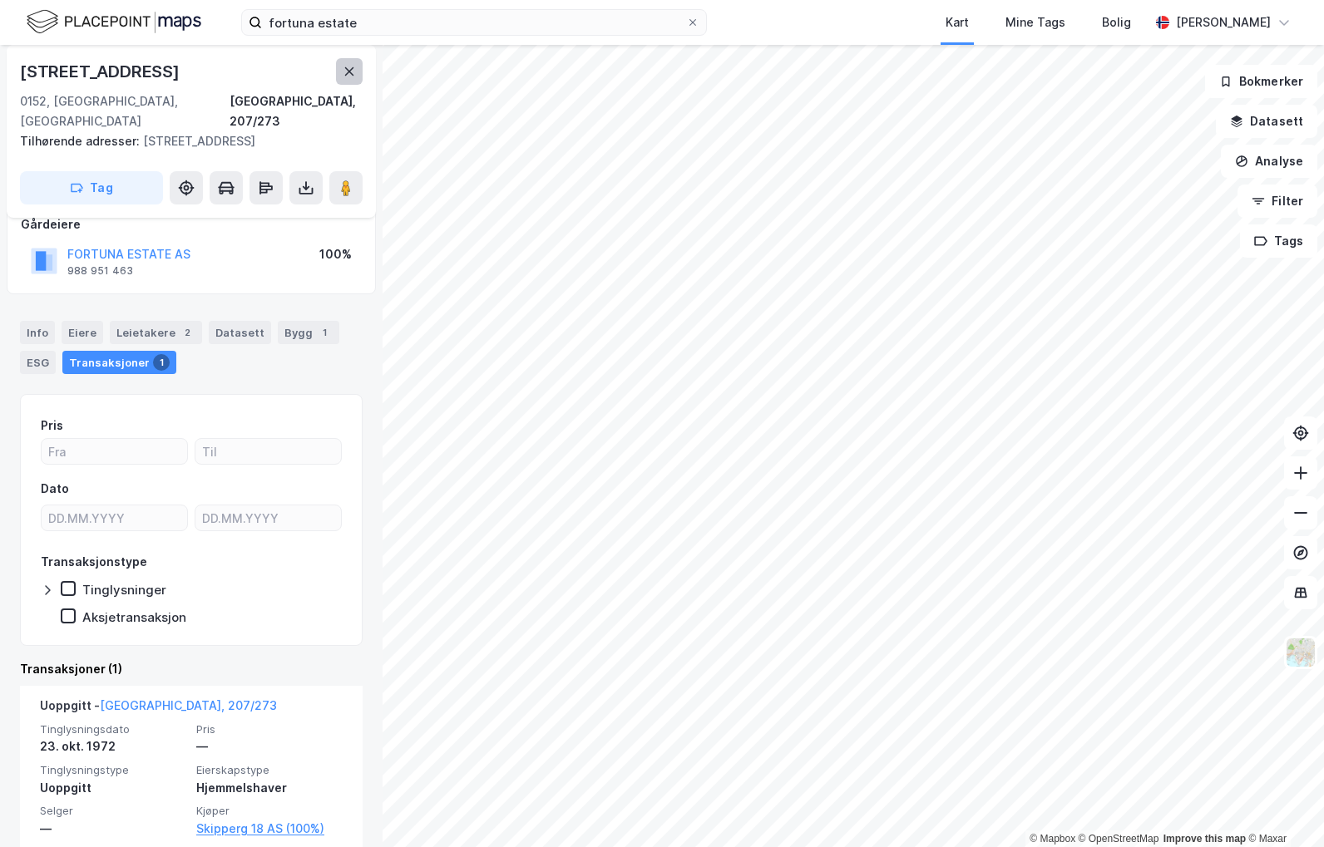
click at [348, 74] on icon at bounding box center [349, 71] width 13 height 13
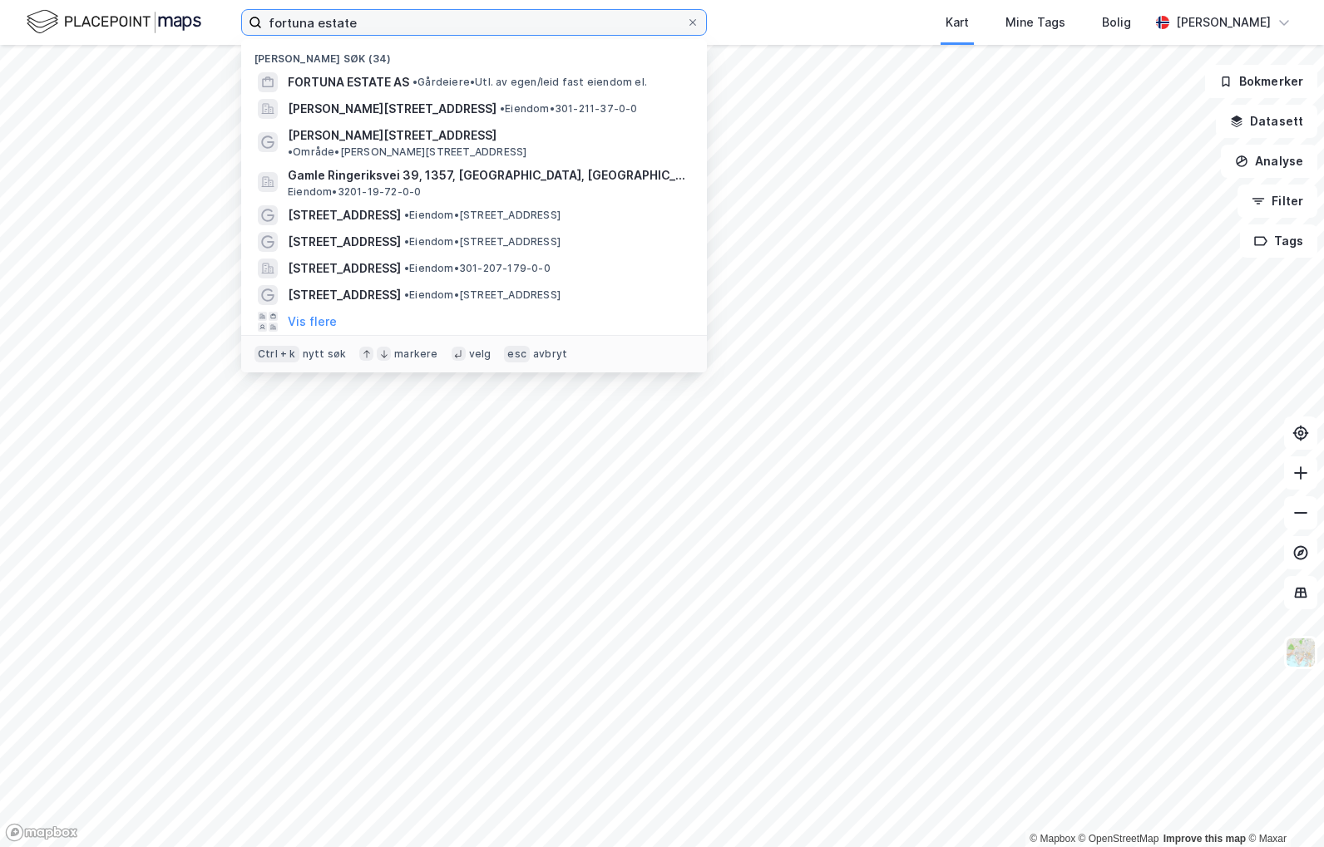
click at [386, 23] on input "fortuna estate" at bounding box center [474, 22] width 424 height 25
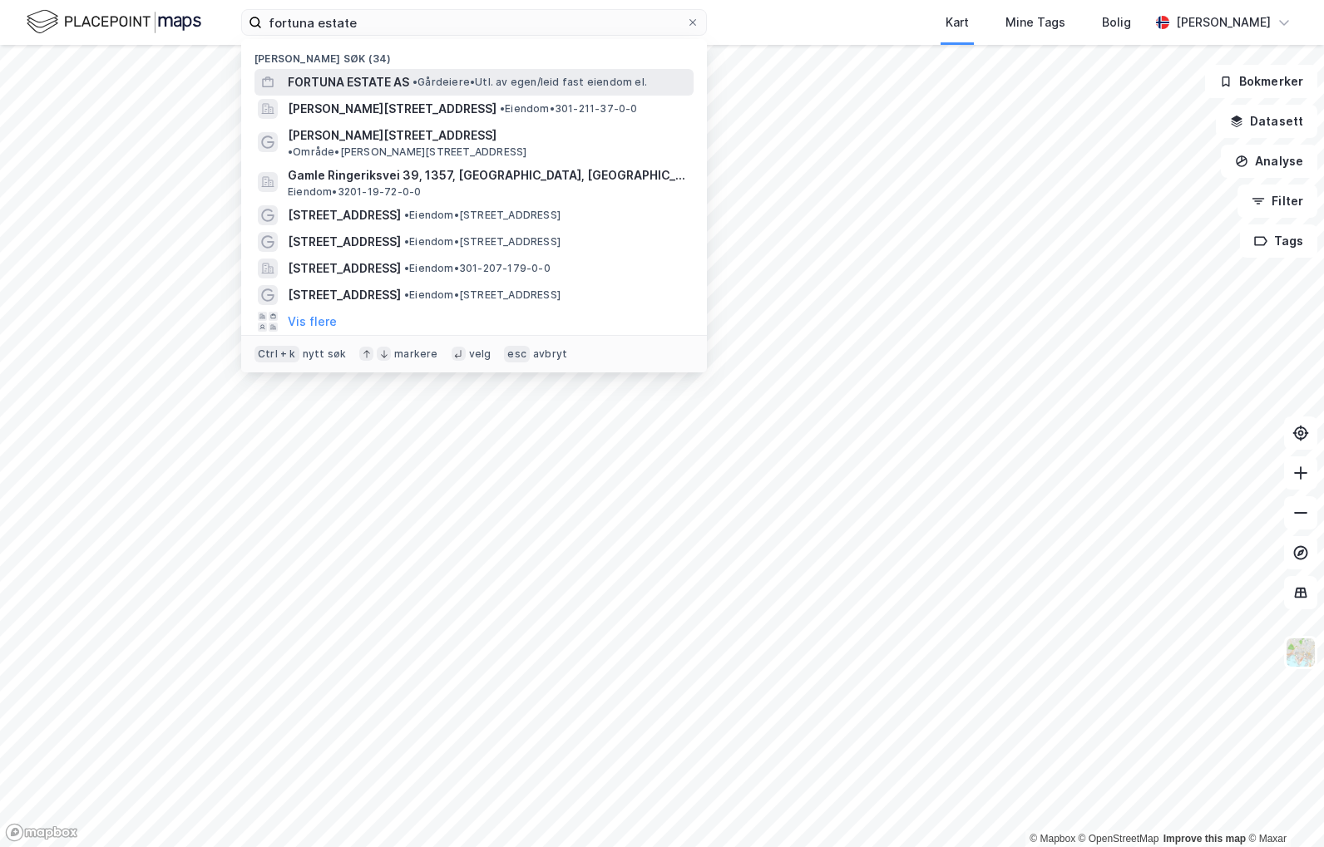
click at [369, 86] on span "FORTUNA ESTATE AS" at bounding box center [348, 82] width 121 height 20
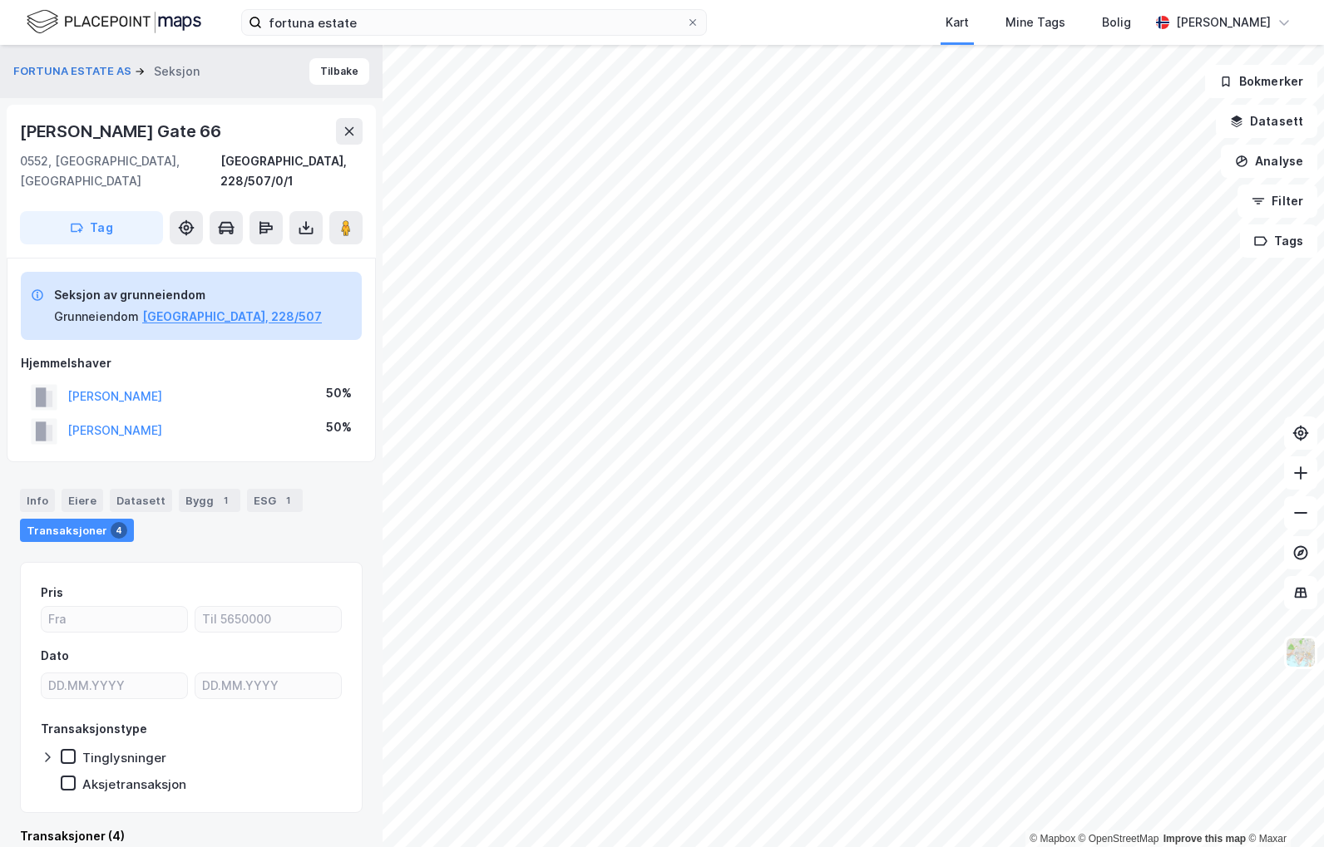
scroll to position [5, 0]
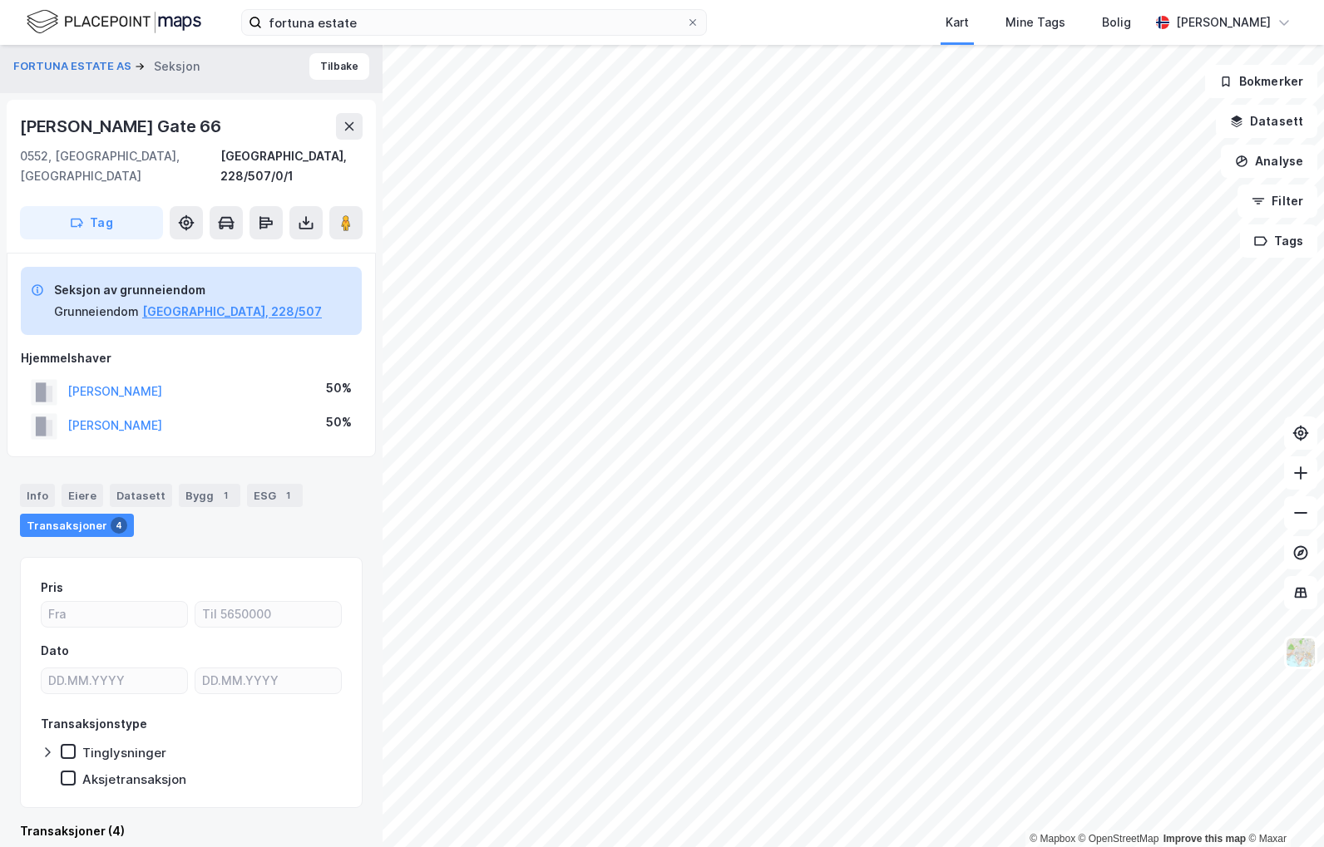
click at [298, 62] on div "FORTUNA ESTATE AS Seksjon Tilbake" at bounding box center [191, 66] width 383 height 53
click at [309, 62] on button "Tilbake" at bounding box center [339, 66] width 60 height 27
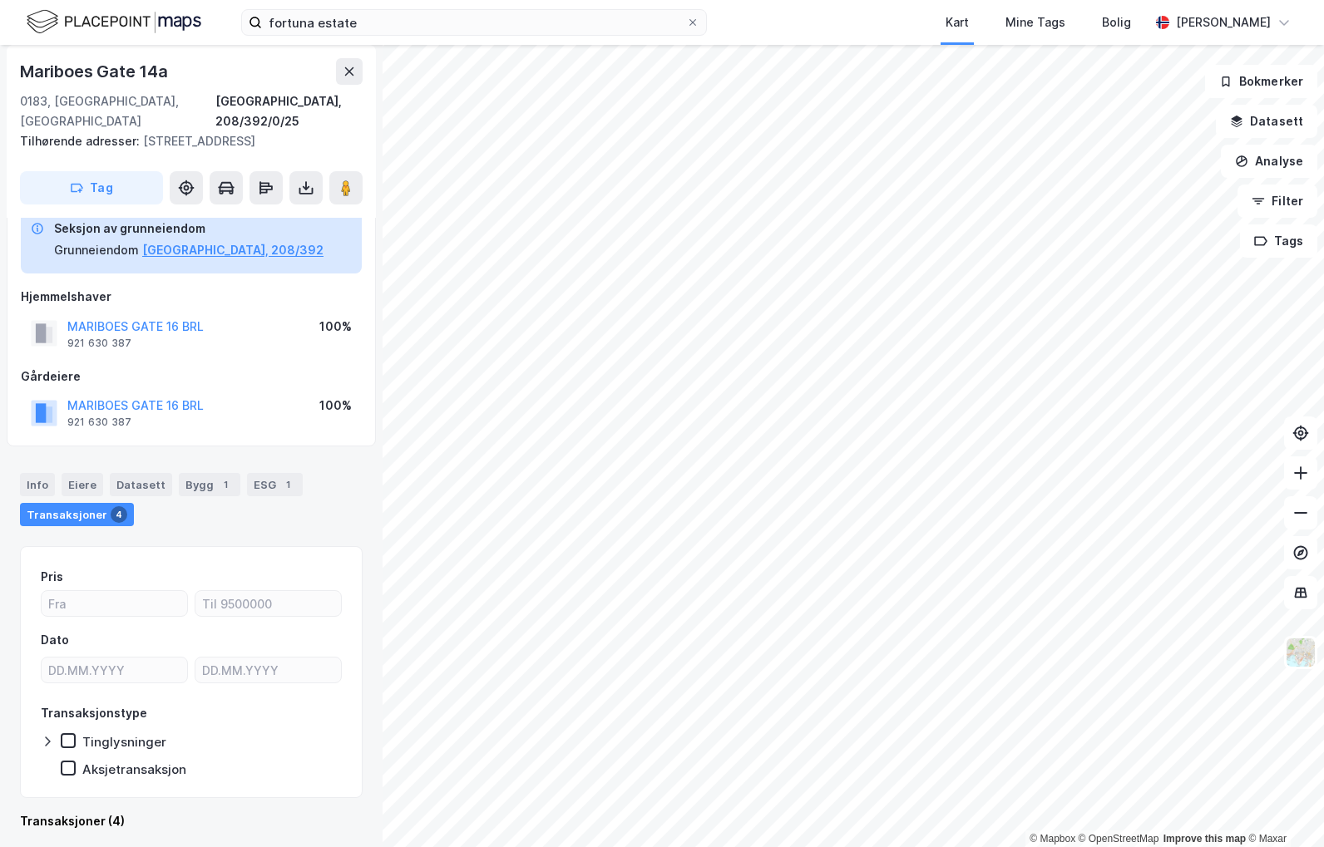
scroll to position [96, 0]
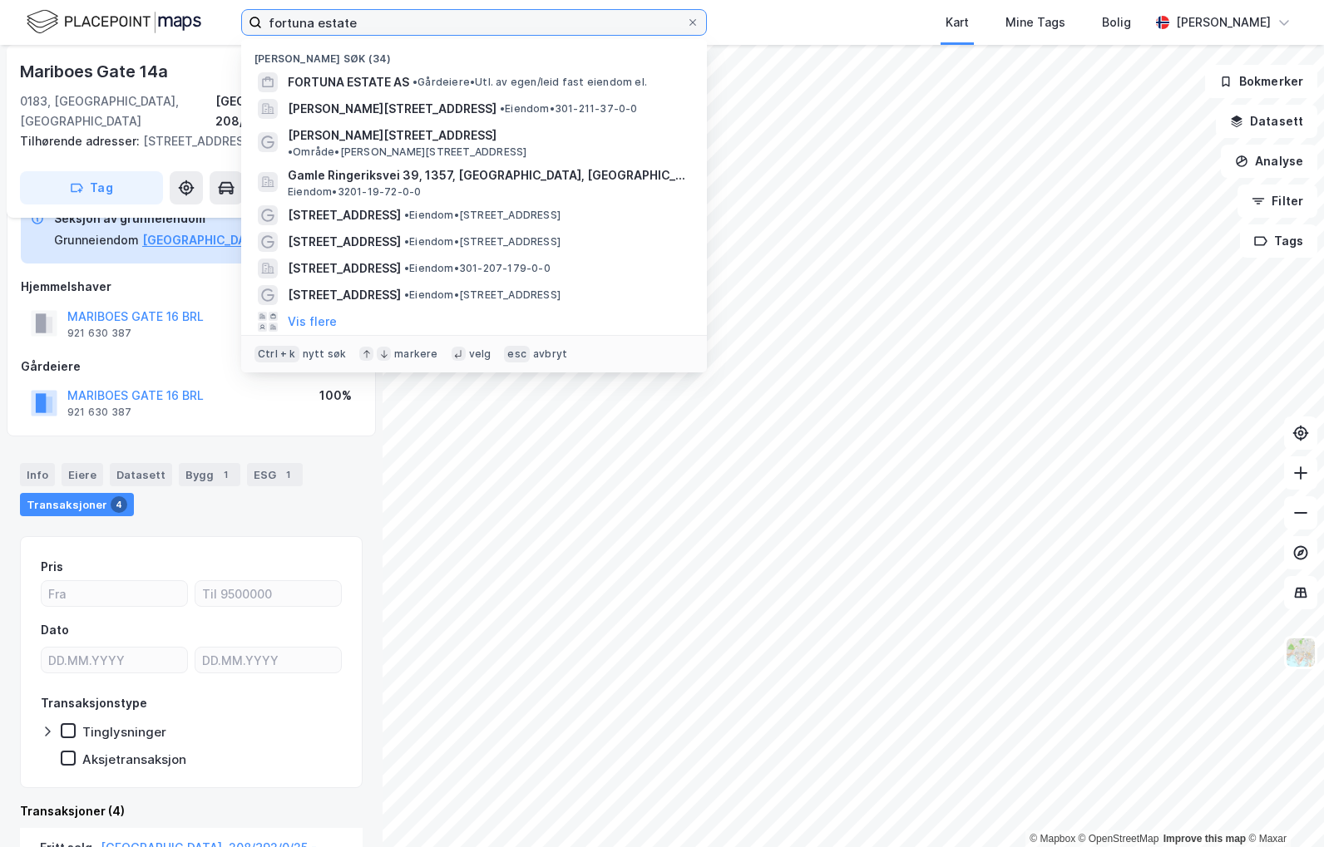
click at [195, 17] on div "fortuna estate Nylige søk (34) FORTUNA ESTATE AS • [PERSON_NAME]. av egen/leid …" at bounding box center [662, 22] width 1324 height 45
paste input "Middelthuns gate 19-25"
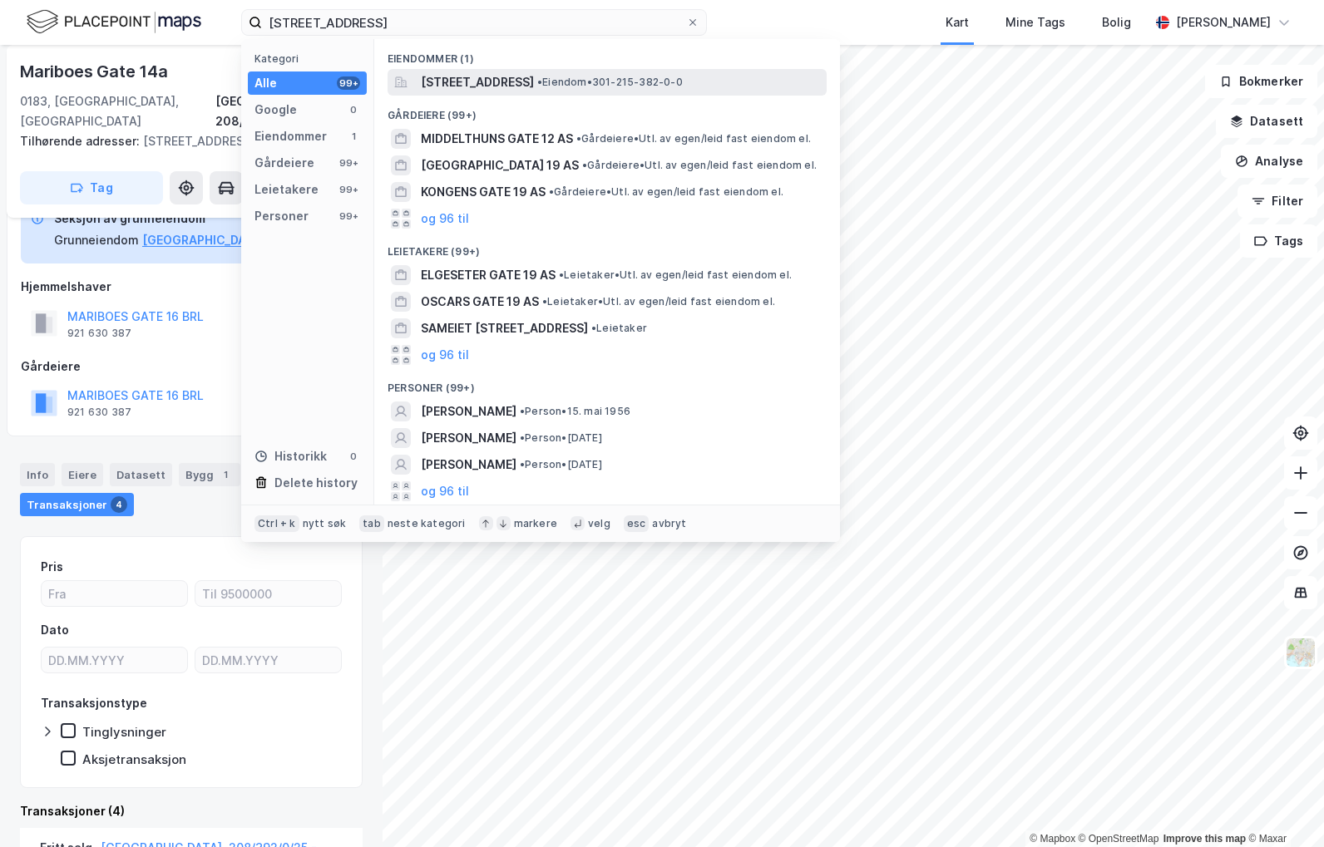
click at [524, 87] on span "[STREET_ADDRESS]" at bounding box center [477, 82] width 113 height 20
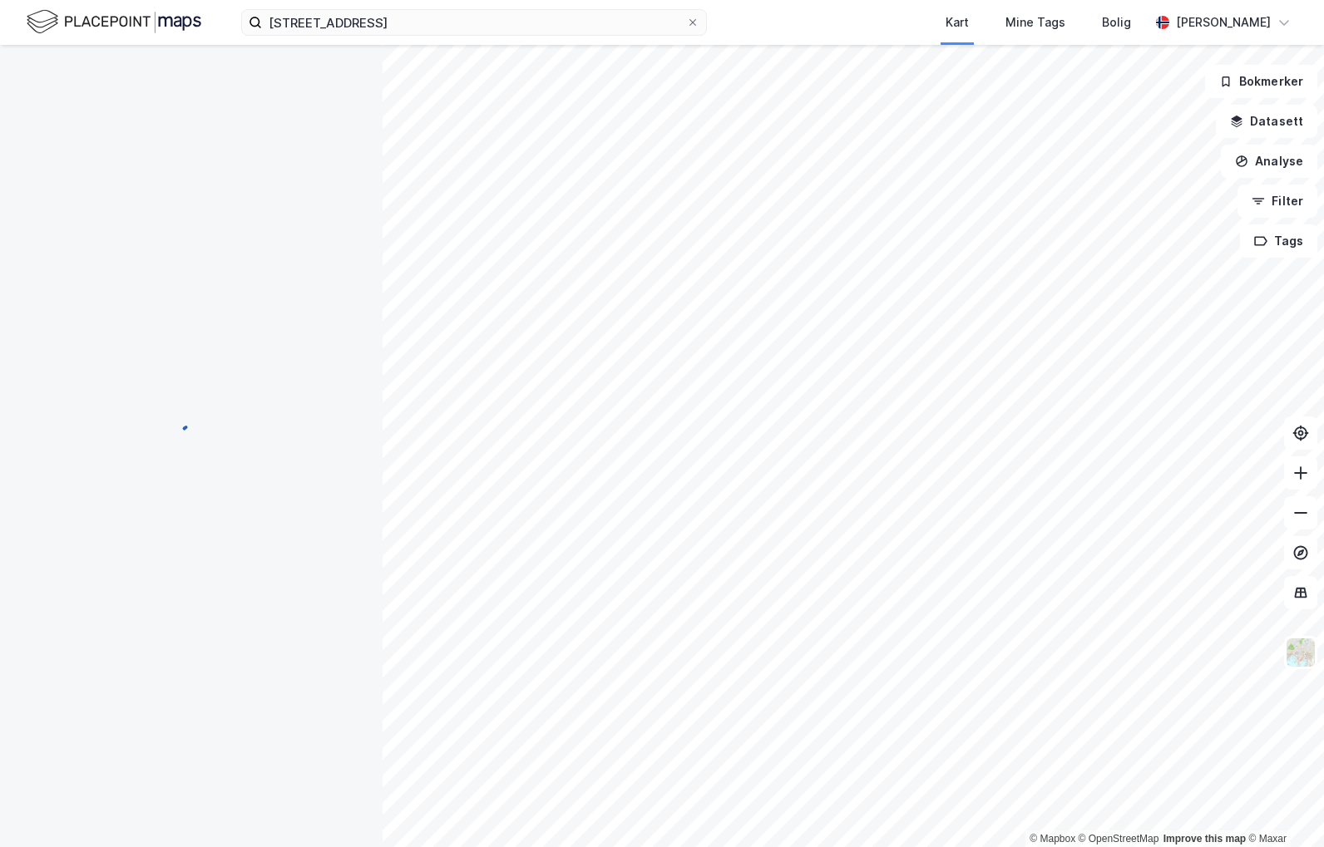
click at [739, 22] on div "Middelthuns gate 19 Kart Mine Tags Bolig [PERSON_NAME]" at bounding box center [662, 22] width 1324 height 45
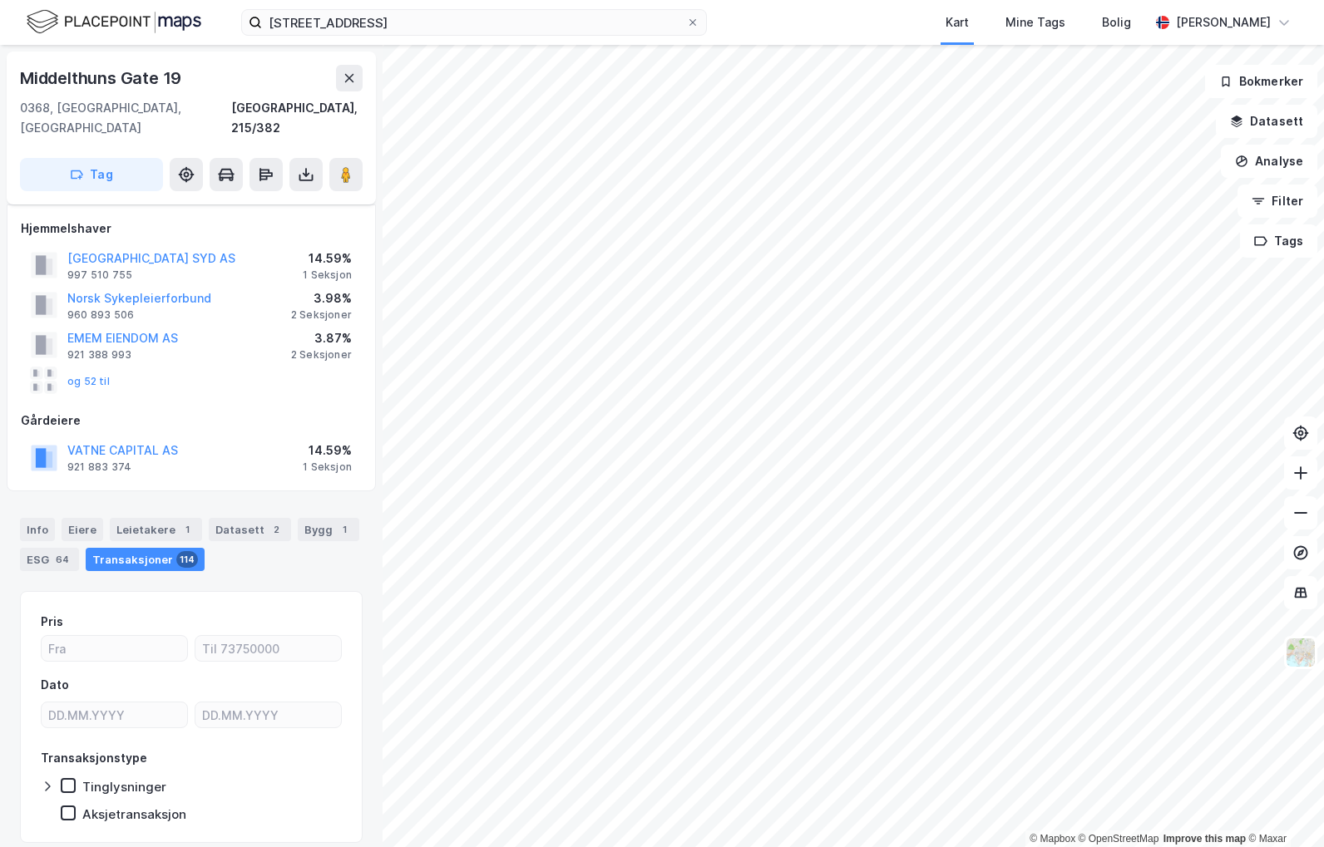
scroll to position [34, 0]
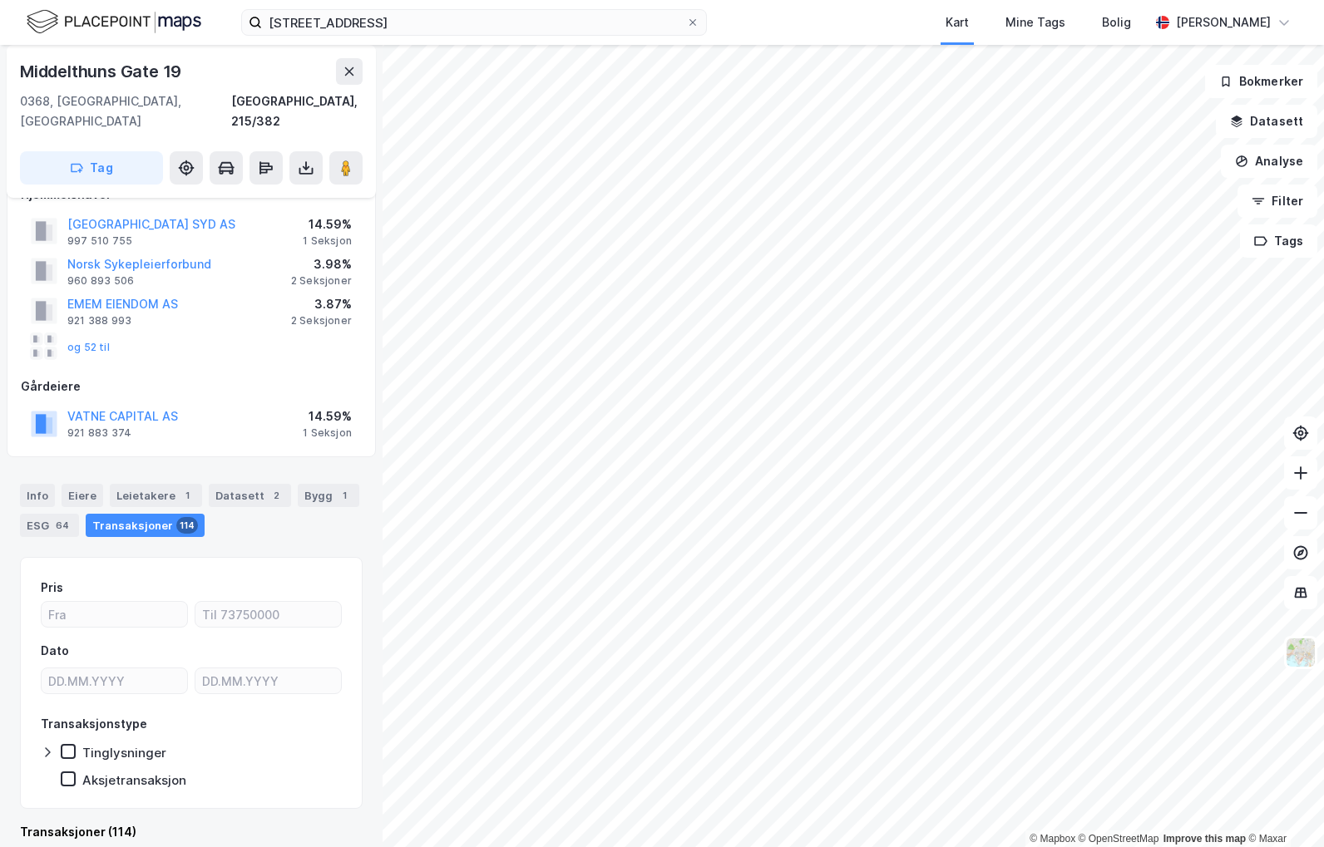
click at [81, 484] on div "Eiere" at bounding box center [83, 495] width 42 height 23
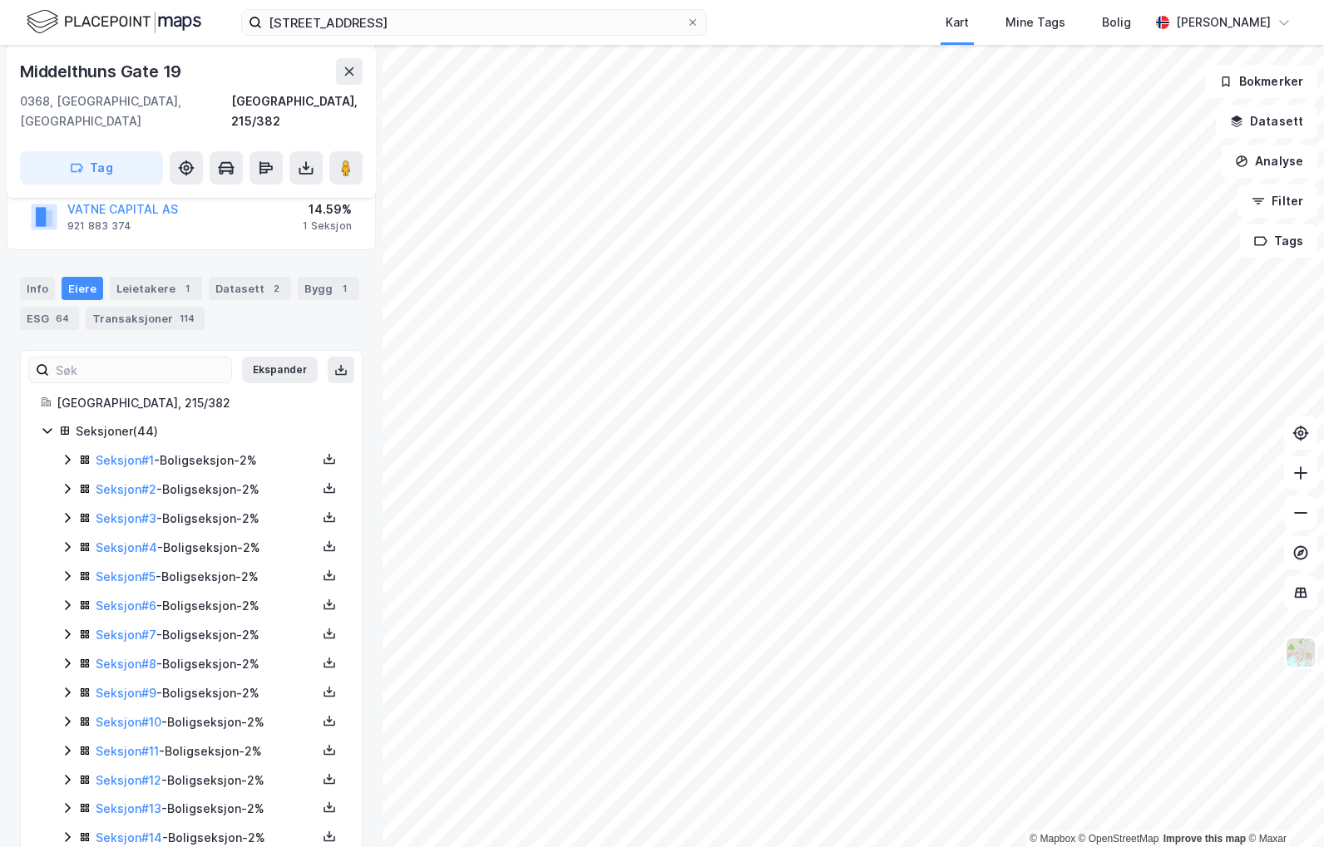
scroll to position [249, 0]
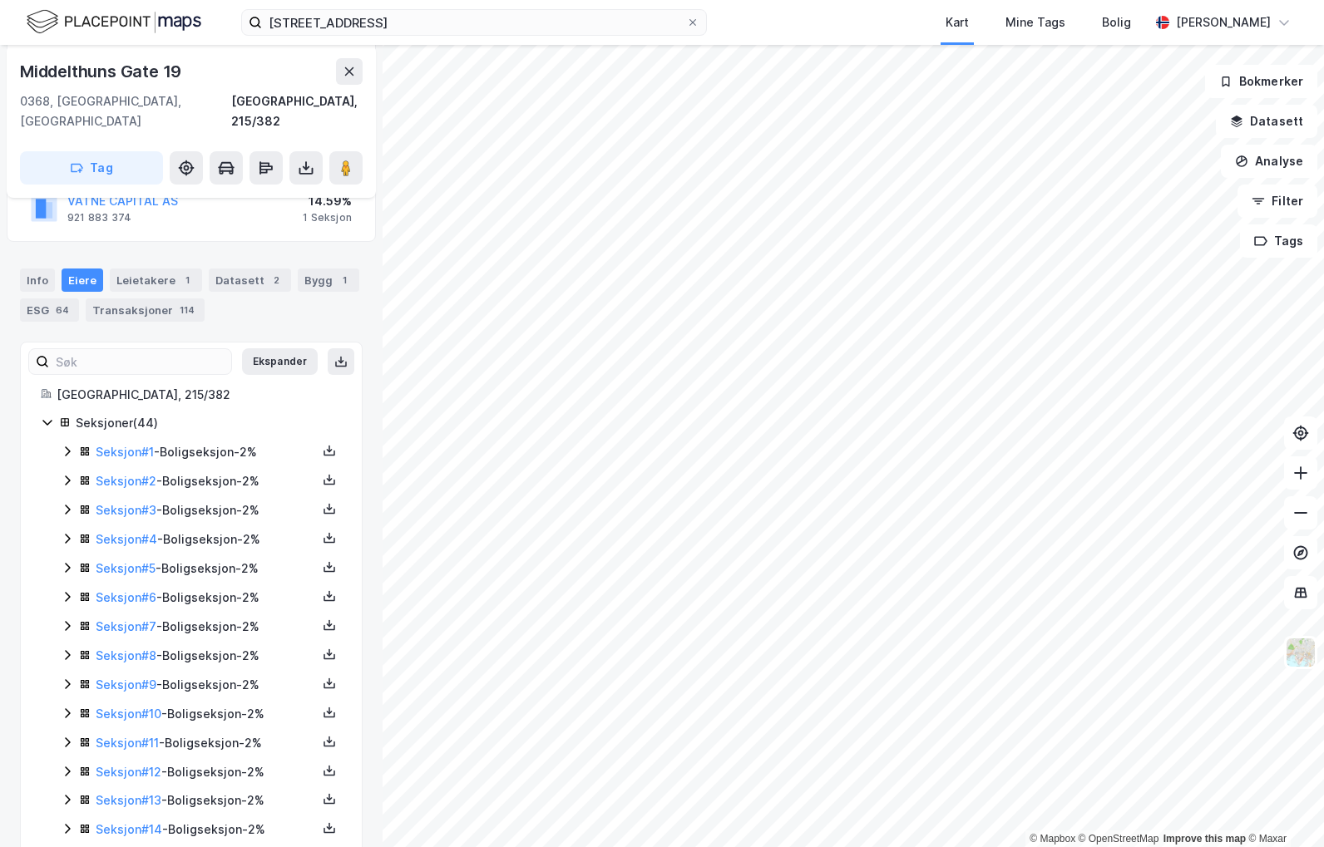
click at [67, 650] on icon at bounding box center [67, 655] width 5 height 10
click at [67, 649] on icon at bounding box center [67, 655] width 13 height 13
click at [63, 620] on icon at bounding box center [67, 626] width 13 height 13
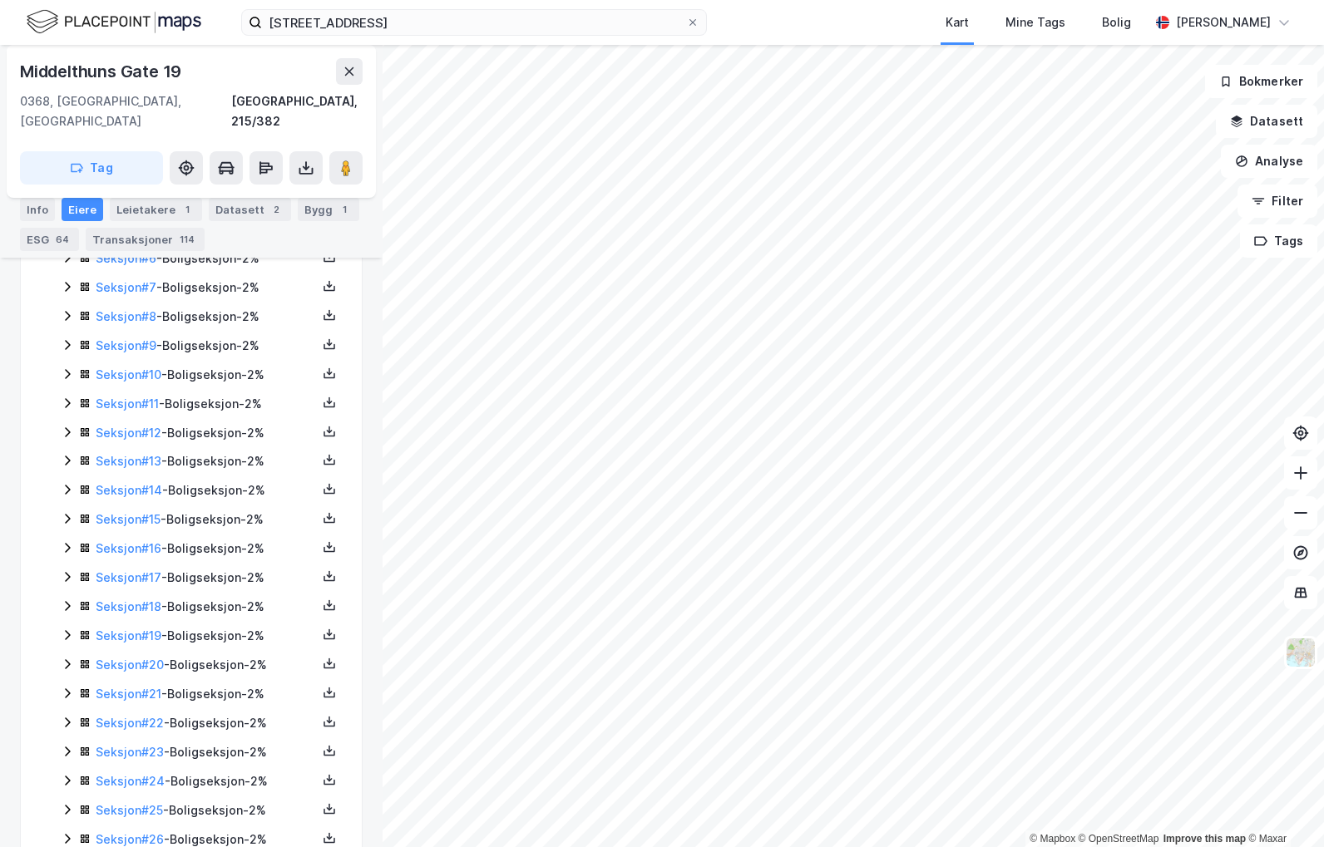
scroll to position [560, 0]
click at [143, 244] on div "Transaksjoner 114" at bounding box center [145, 239] width 119 height 23
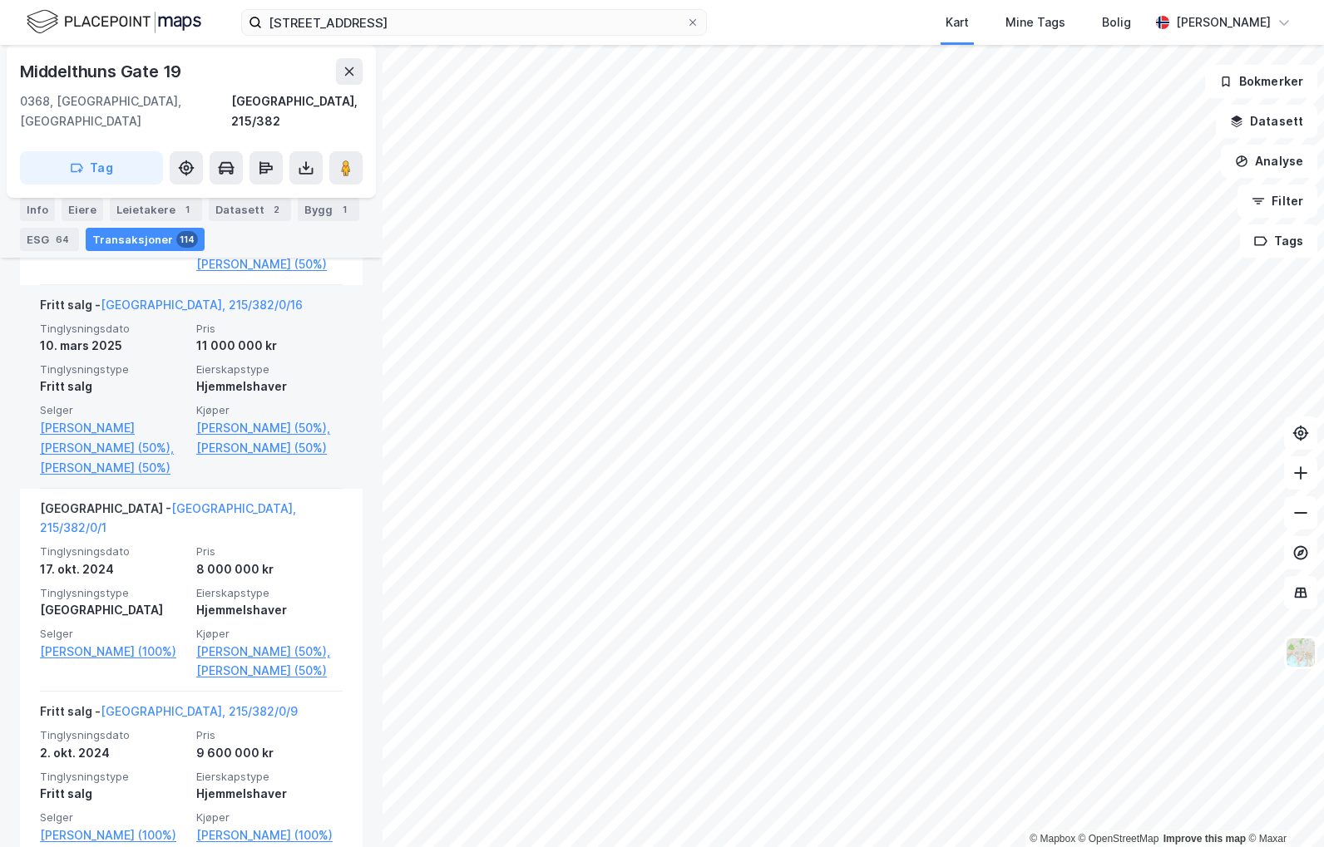
scroll to position [560, 0]
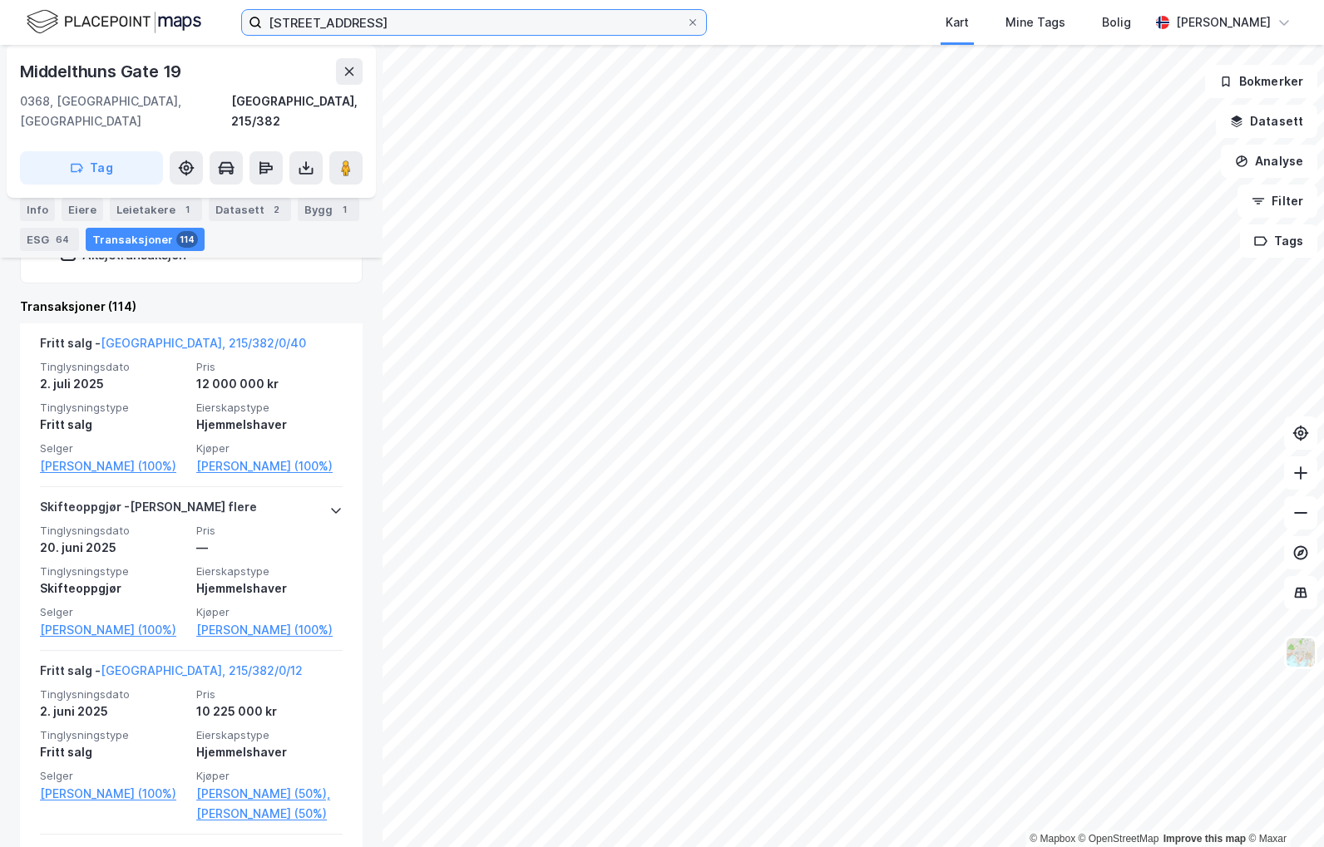
click at [387, 22] on input "[STREET_ADDRESS]" at bounding box center [474, 22] width 424 height 25
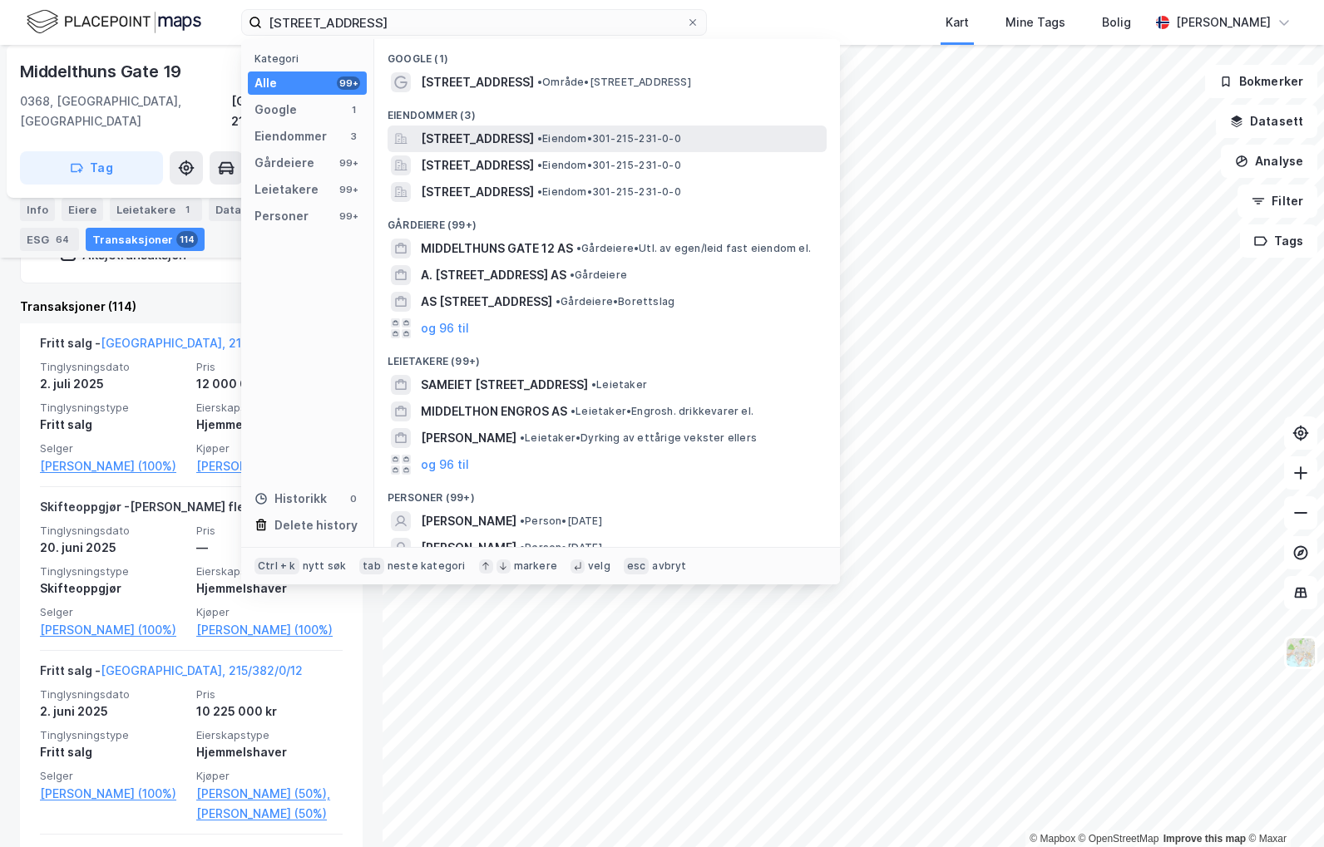
click at [534, 130] on span "[STREET_ADDRESS]" at bounding box center [477, 139] width 113 height 20
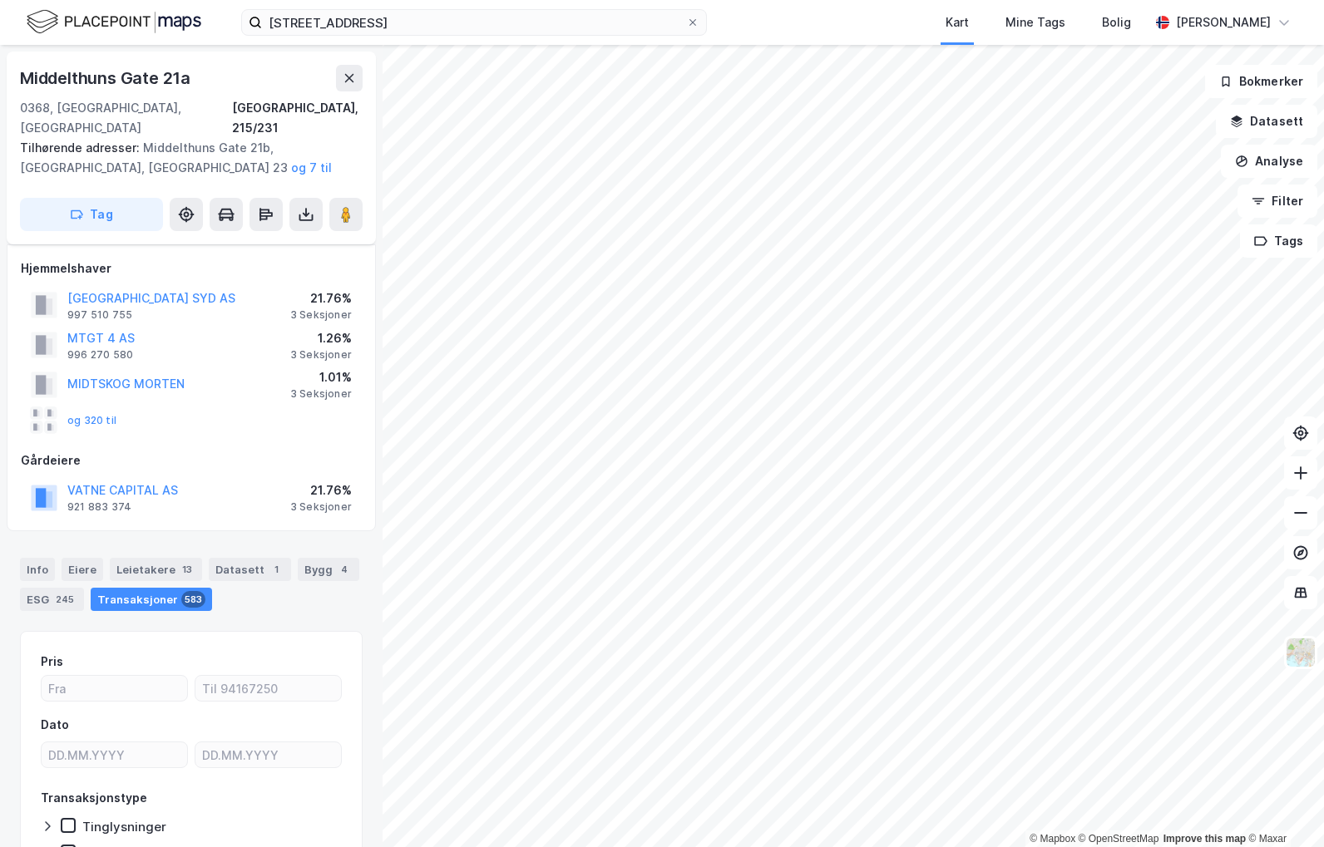
scroll to position [74, 0]
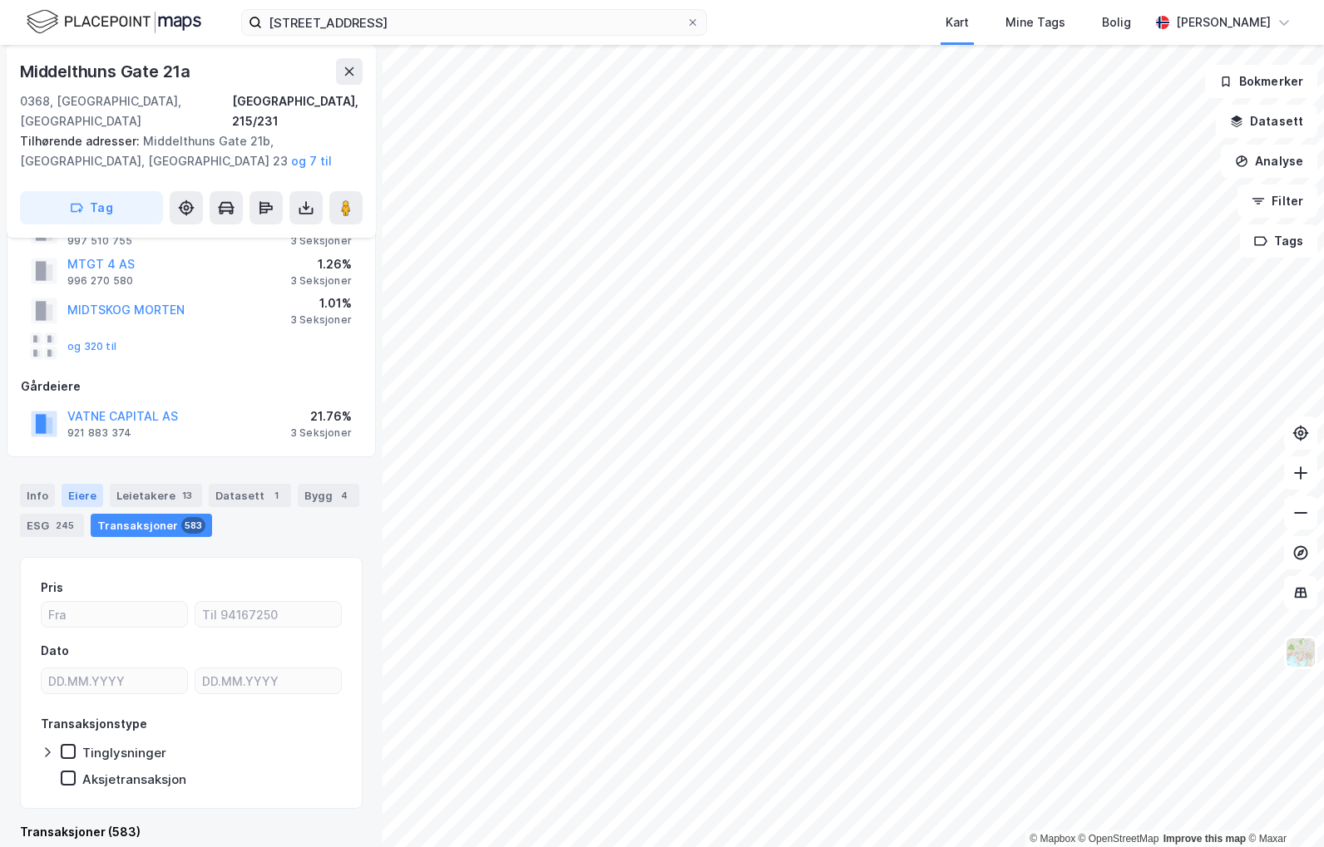
click at [69, 484] on div "Eiere" at bounding box center [83, 495] width 42 height 23
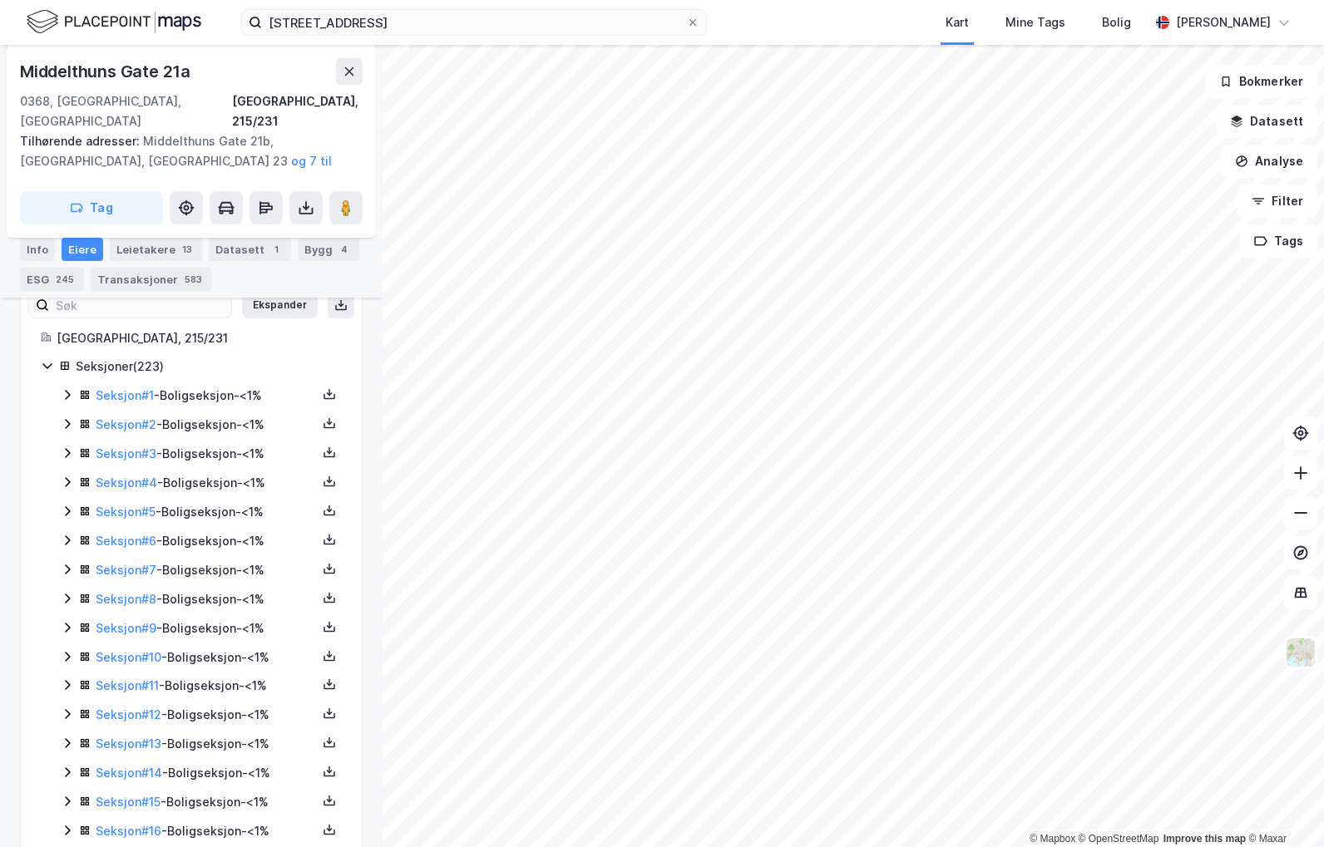
scroll to position [416, 0]
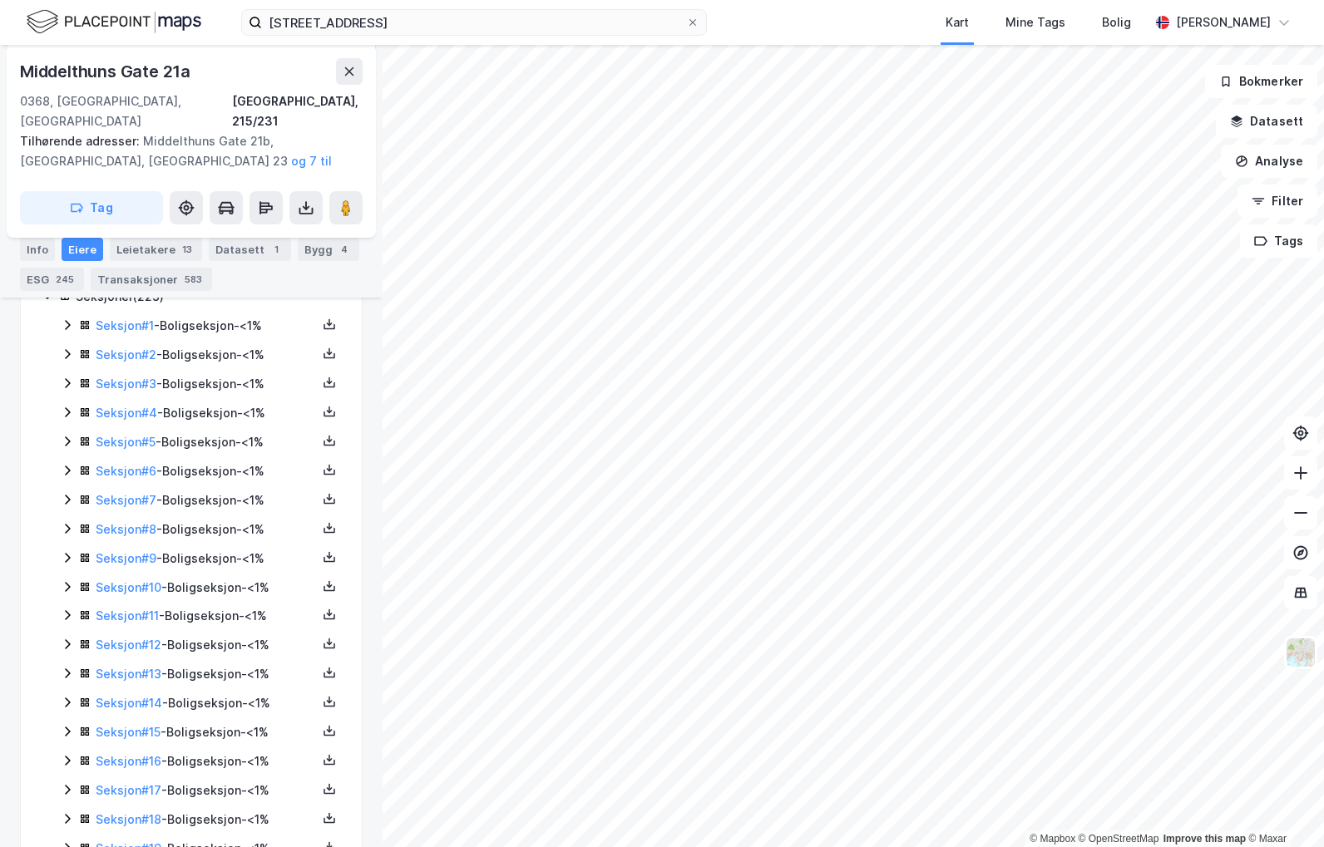
click at [66, 609] on icon at bounding box center [67, 615] width 13 height 13
click at [67, 580] on icon at bounding box center [67, 586] width 13 height 13
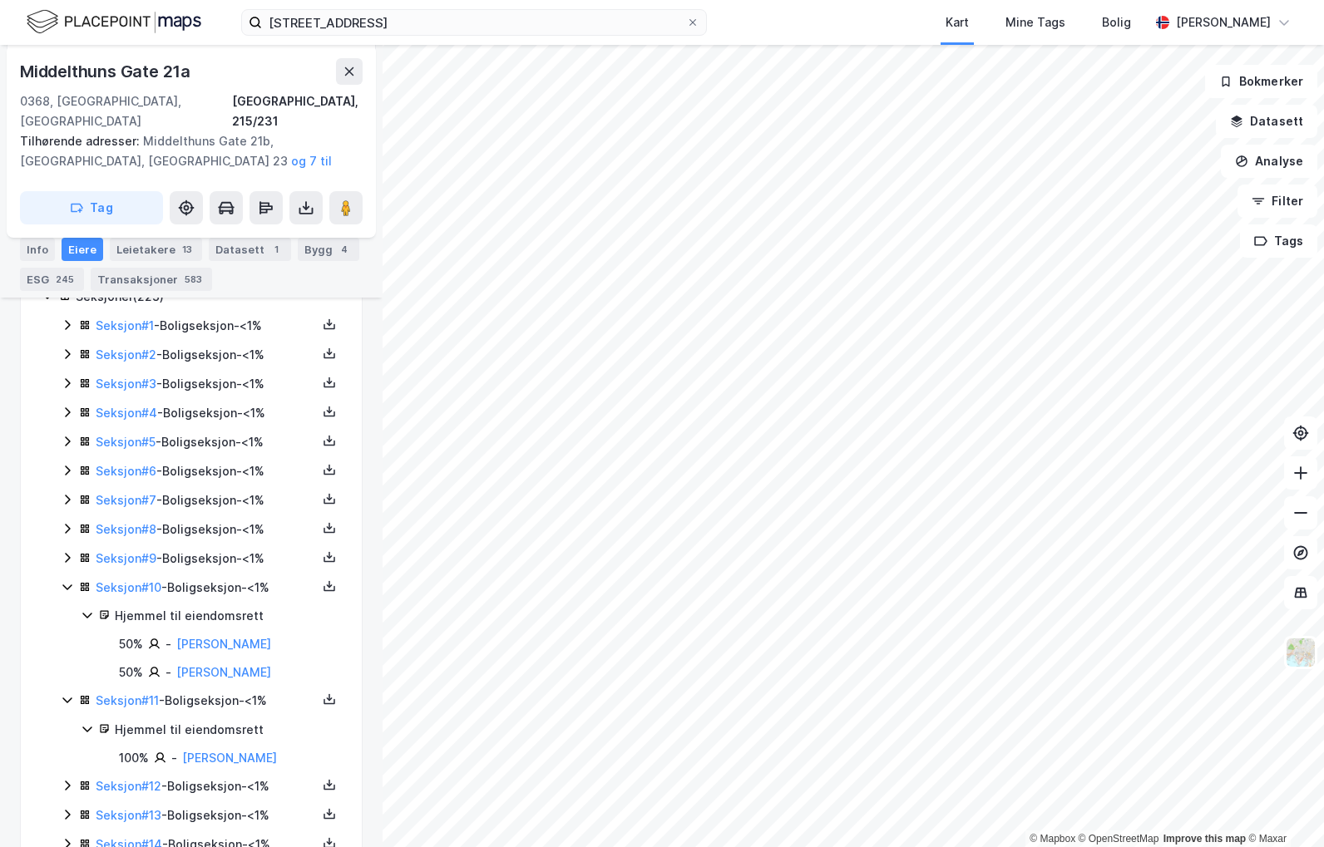
click at [68, 553] on icon at bounding box center [67, 558] width 5 height 10
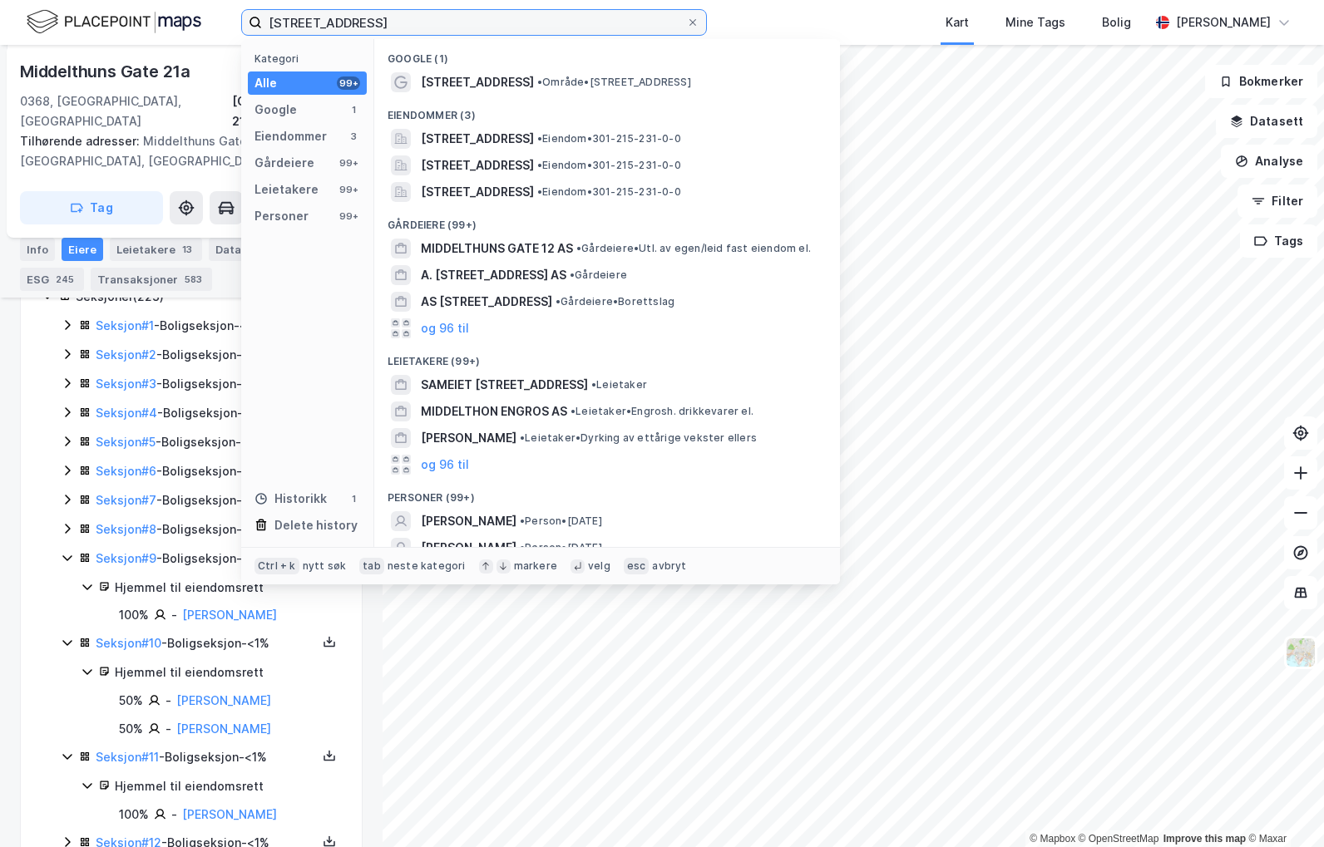
click at [408, 19] on input "[STREET_ADDRESS]" at bounding box center [474, 22] width 424 height 25
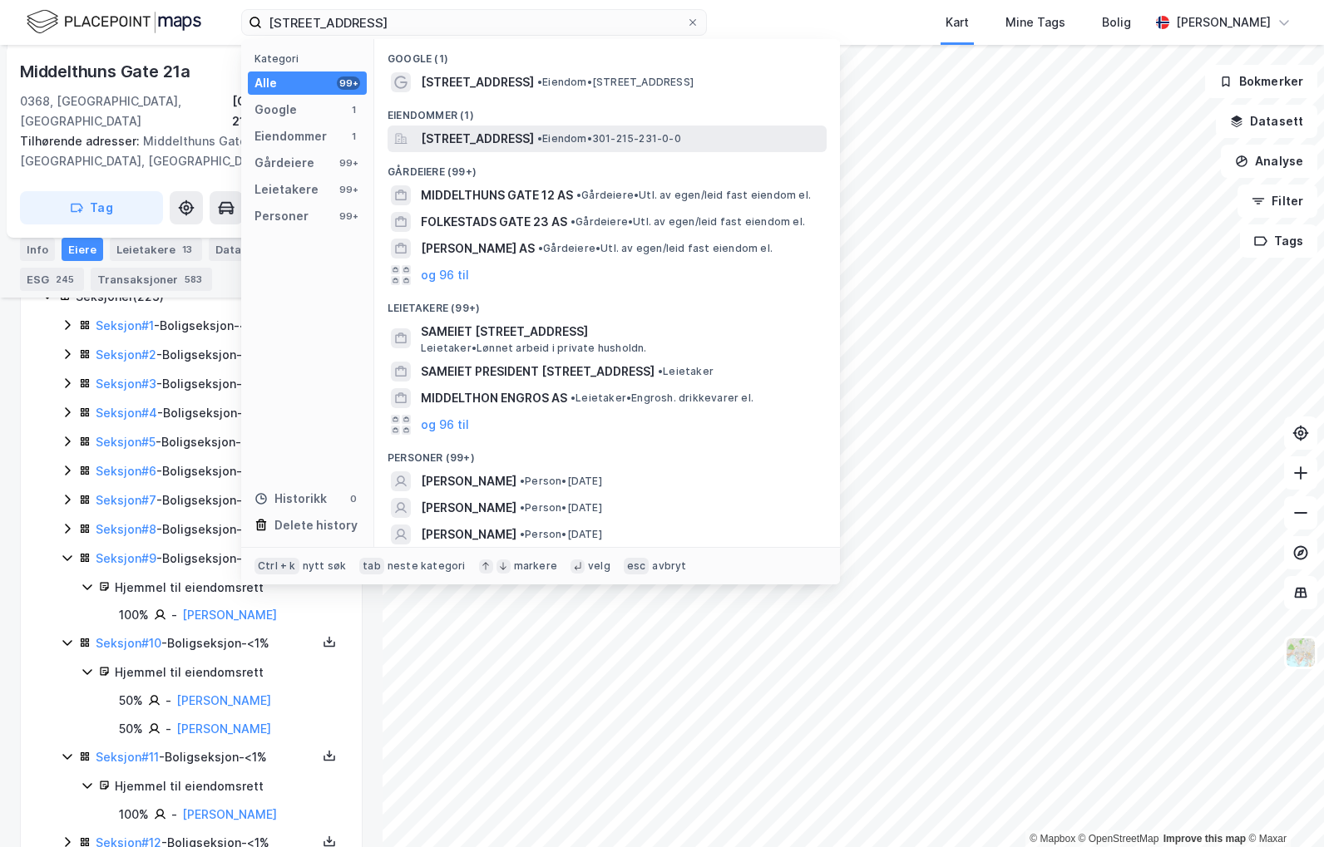
click at [497, 132] on span "[STREET_ADDRESS]" at bounding box center [477, 139] width 113 height 20
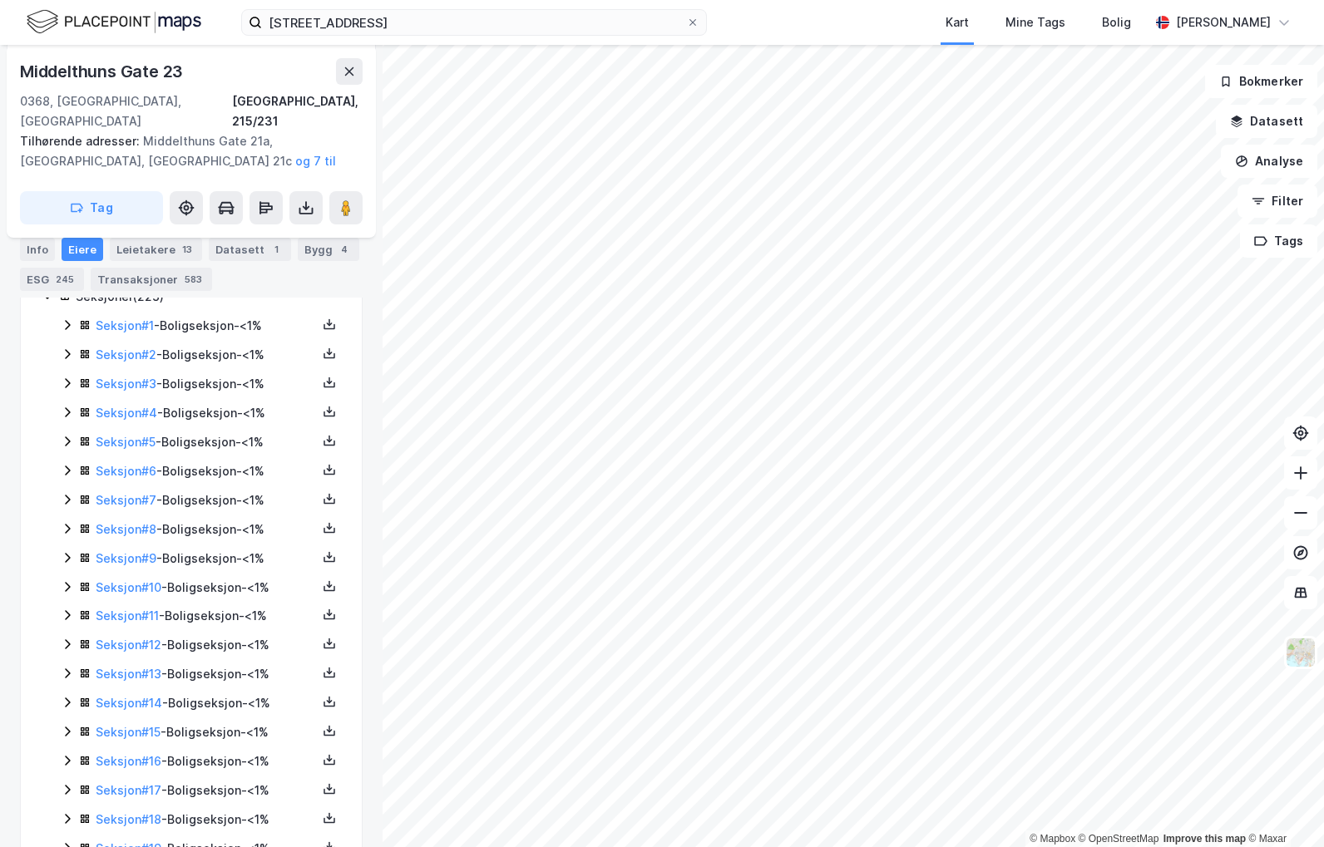
scroll to position [166, 0]
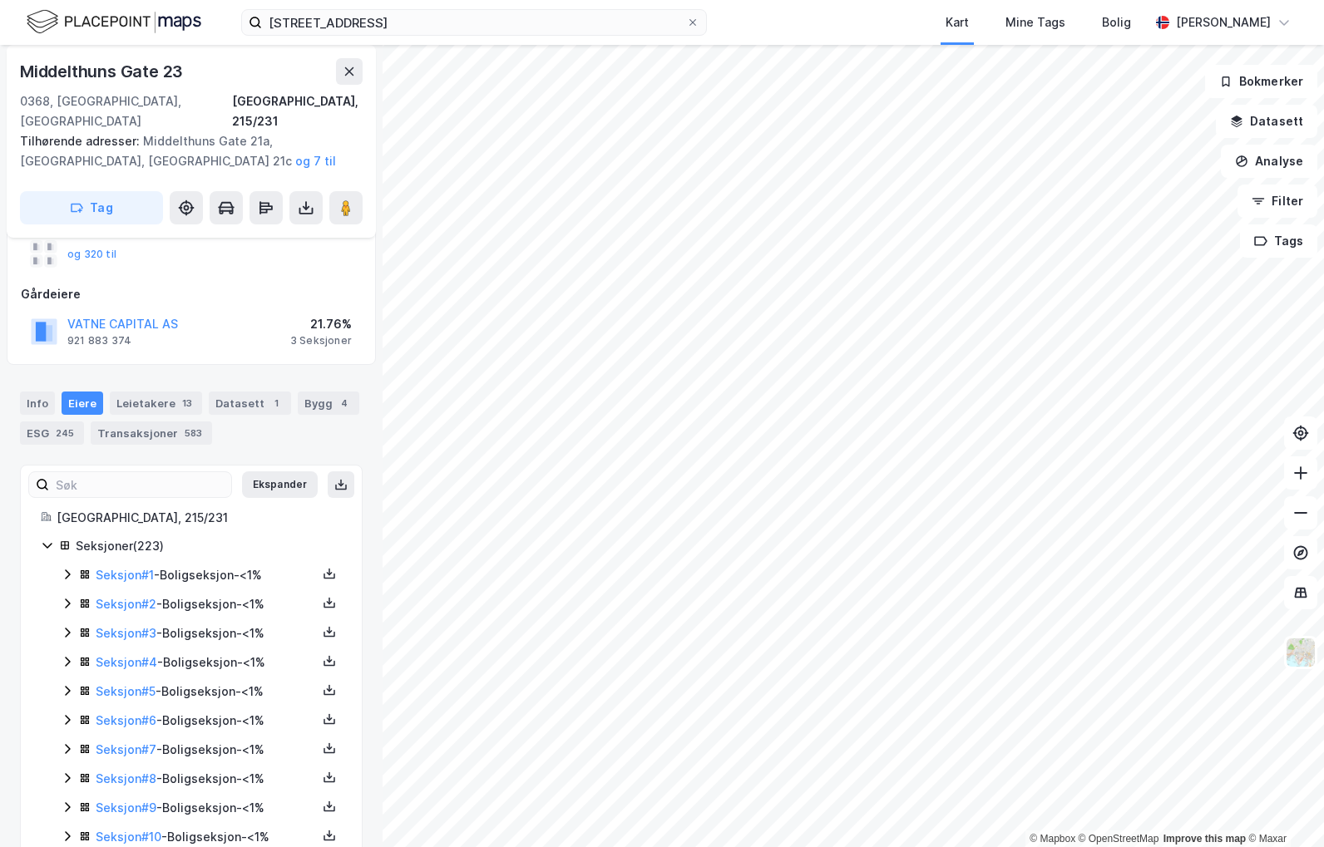
click at [67, 653] on div "Seksjon # 4 - Boligseksjon - <1%" at bounding box center [201, 663] width 281 height 21
click at [61, 741] on icon at bounding box center [67, 747] width 13 height 13
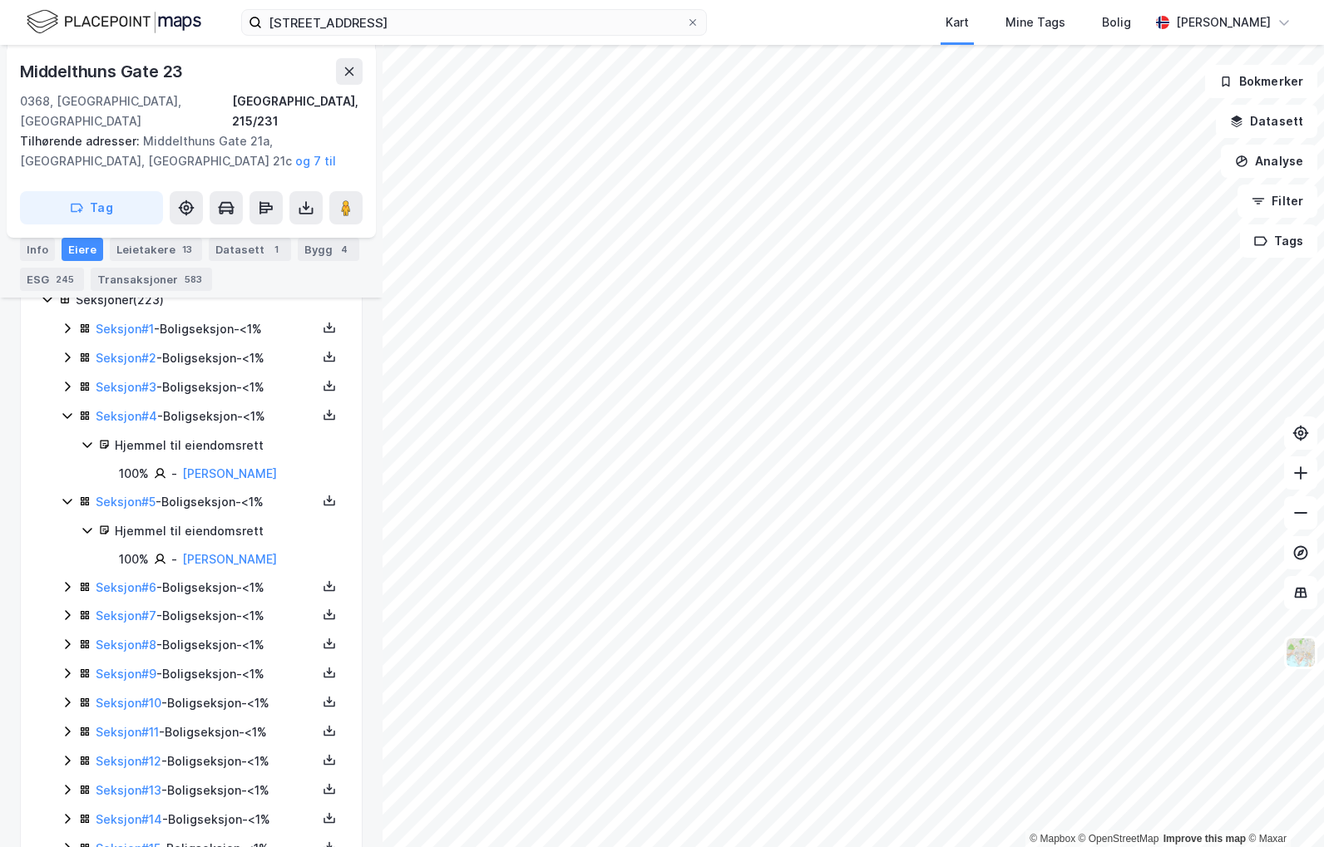
scroll to position [416, 0]
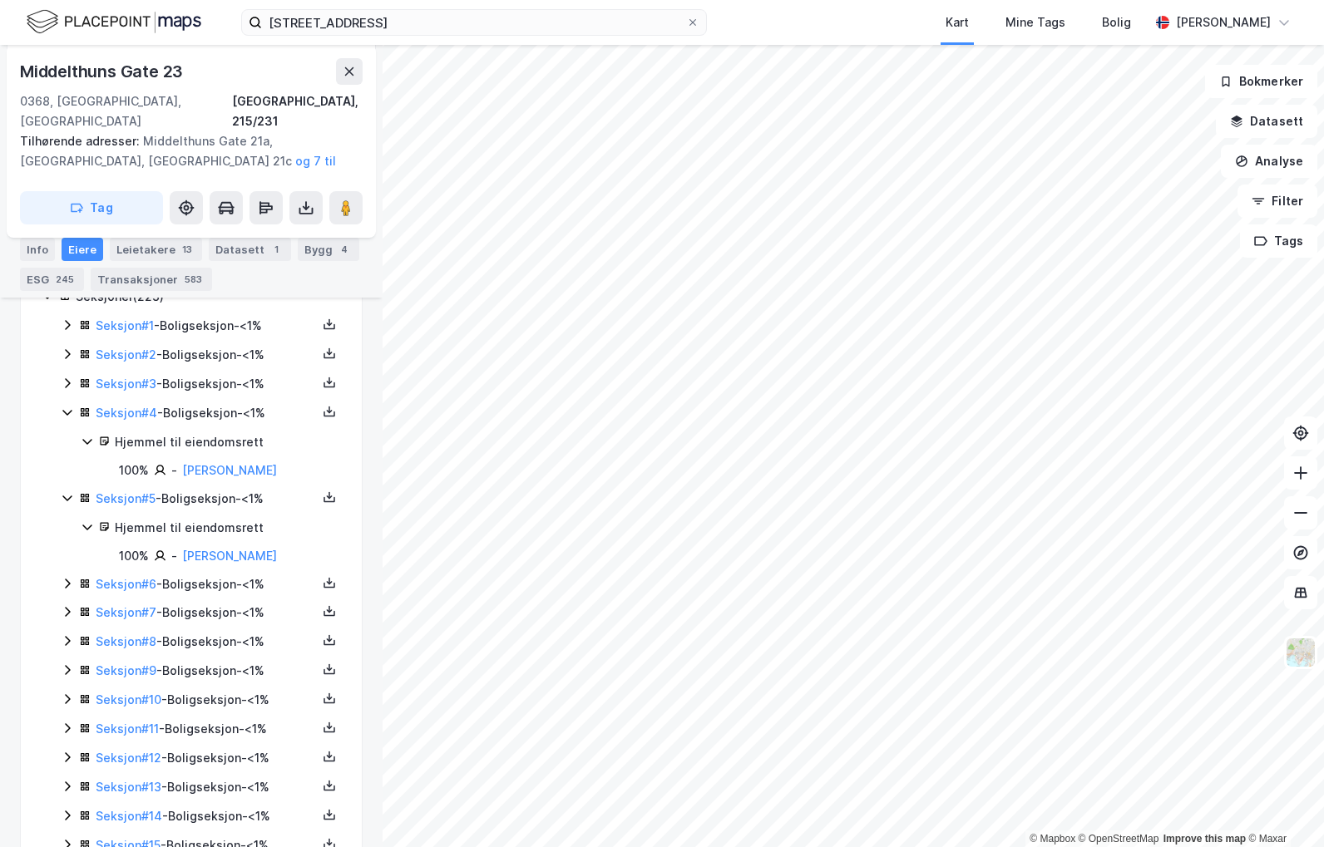
click at [67, 722] on icon at bounding box center [67, 728] width 13 height 13
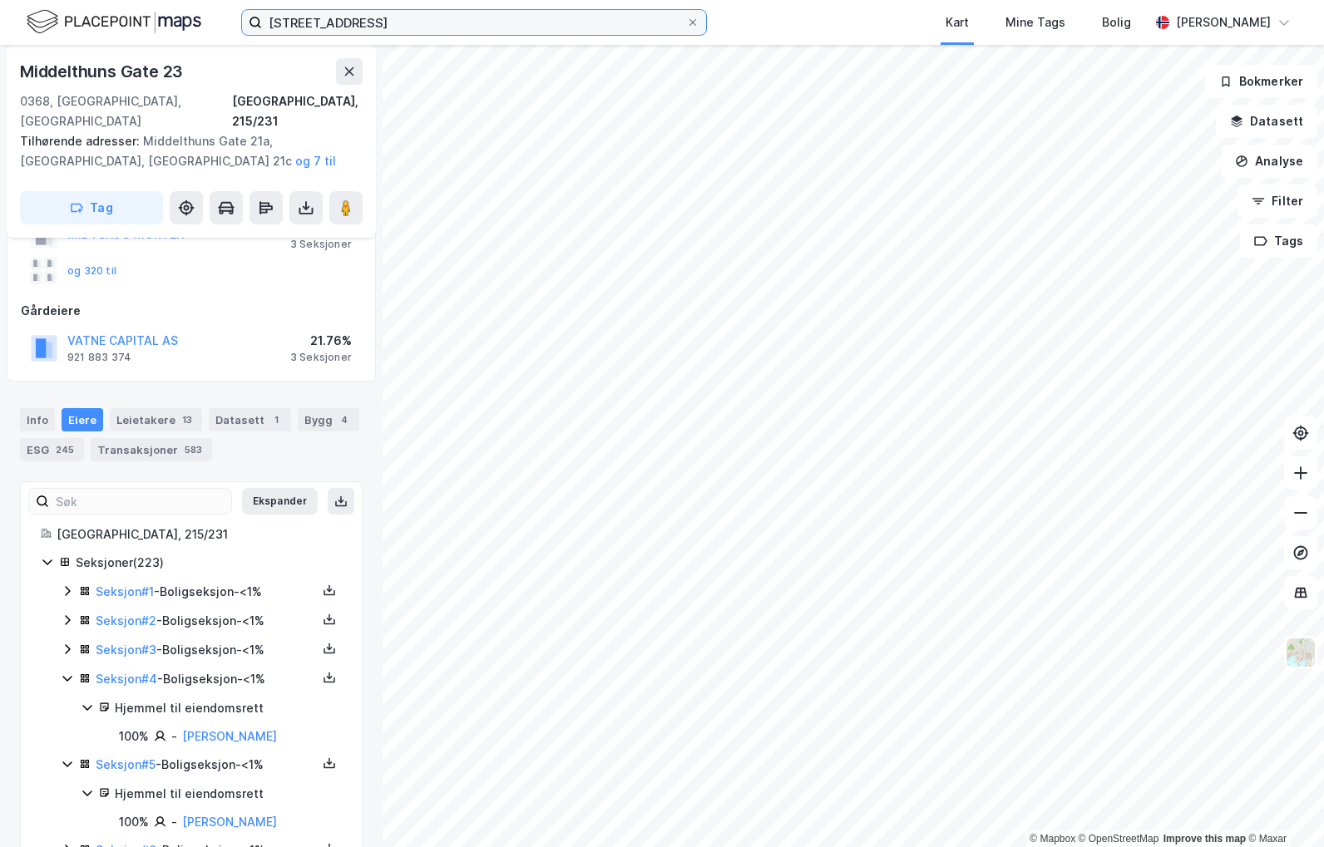
click at [482, 30] on input "[STREET_ADDRESS]" at bounding box center [474, 22] width 424 height 25
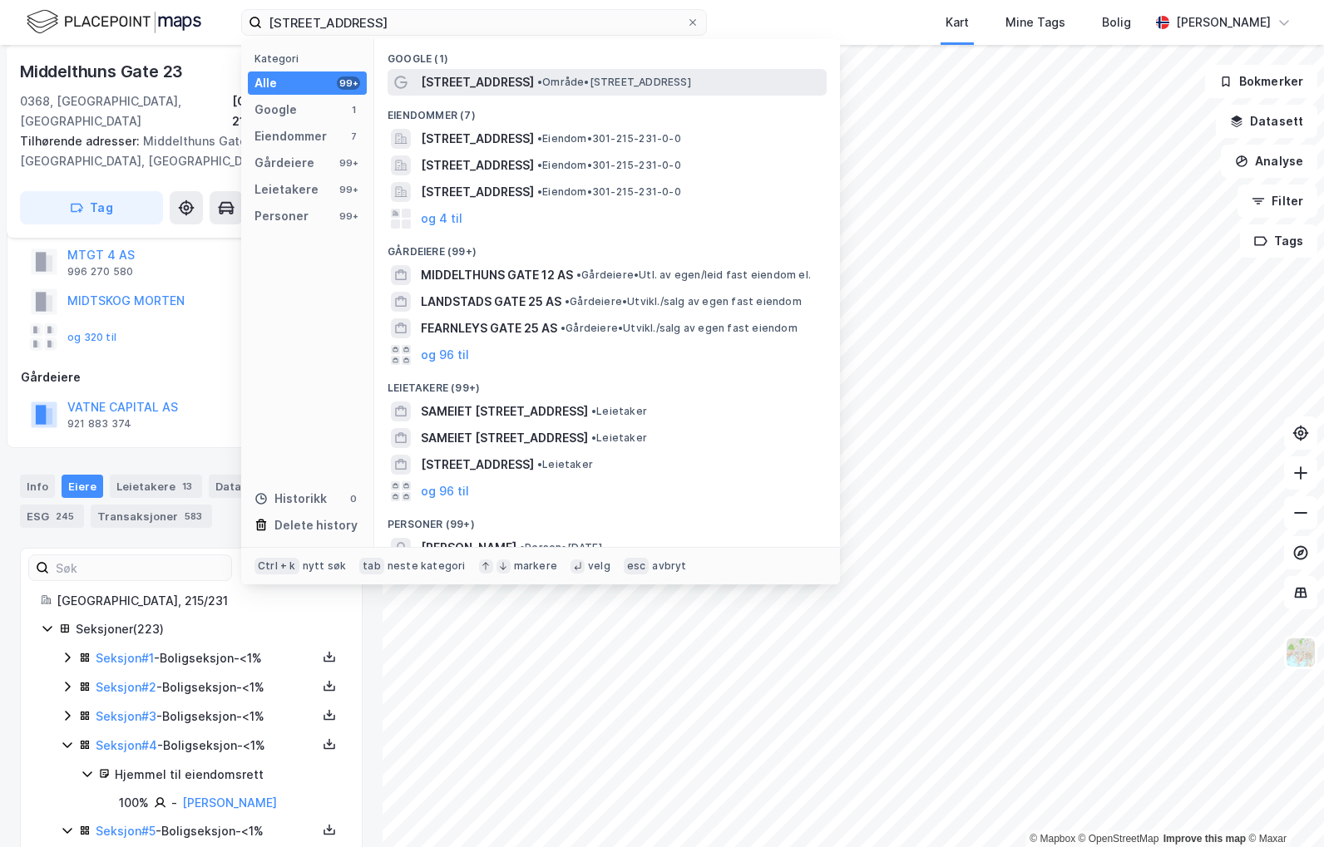
click at [497, 89] on span "[STREET_ADDRESS]" at bounding box center [477, 82] width 113 height 20
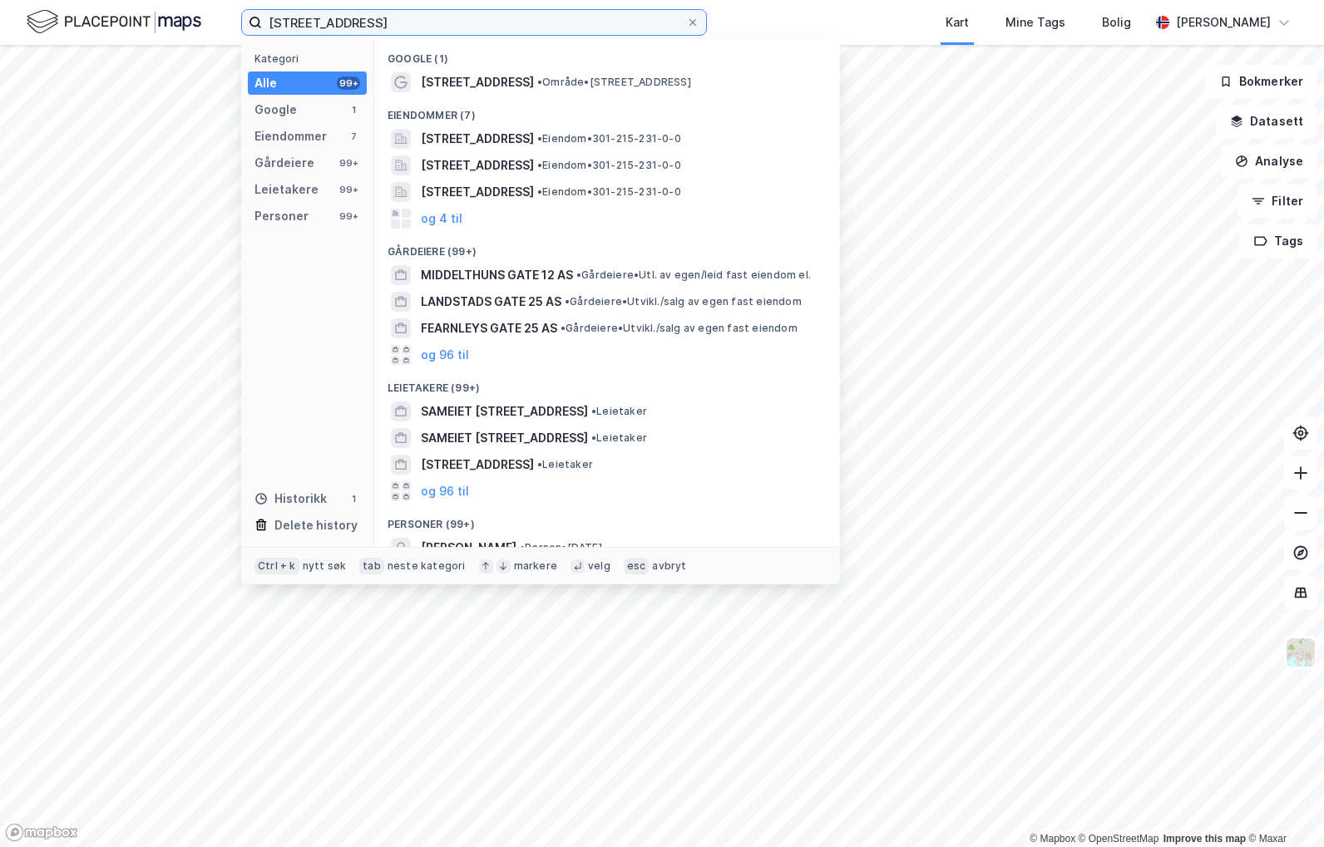
click at [462, 23] on input "[STREET_ADDRESS]" at bounding box center [474, 22] width 424 height 25
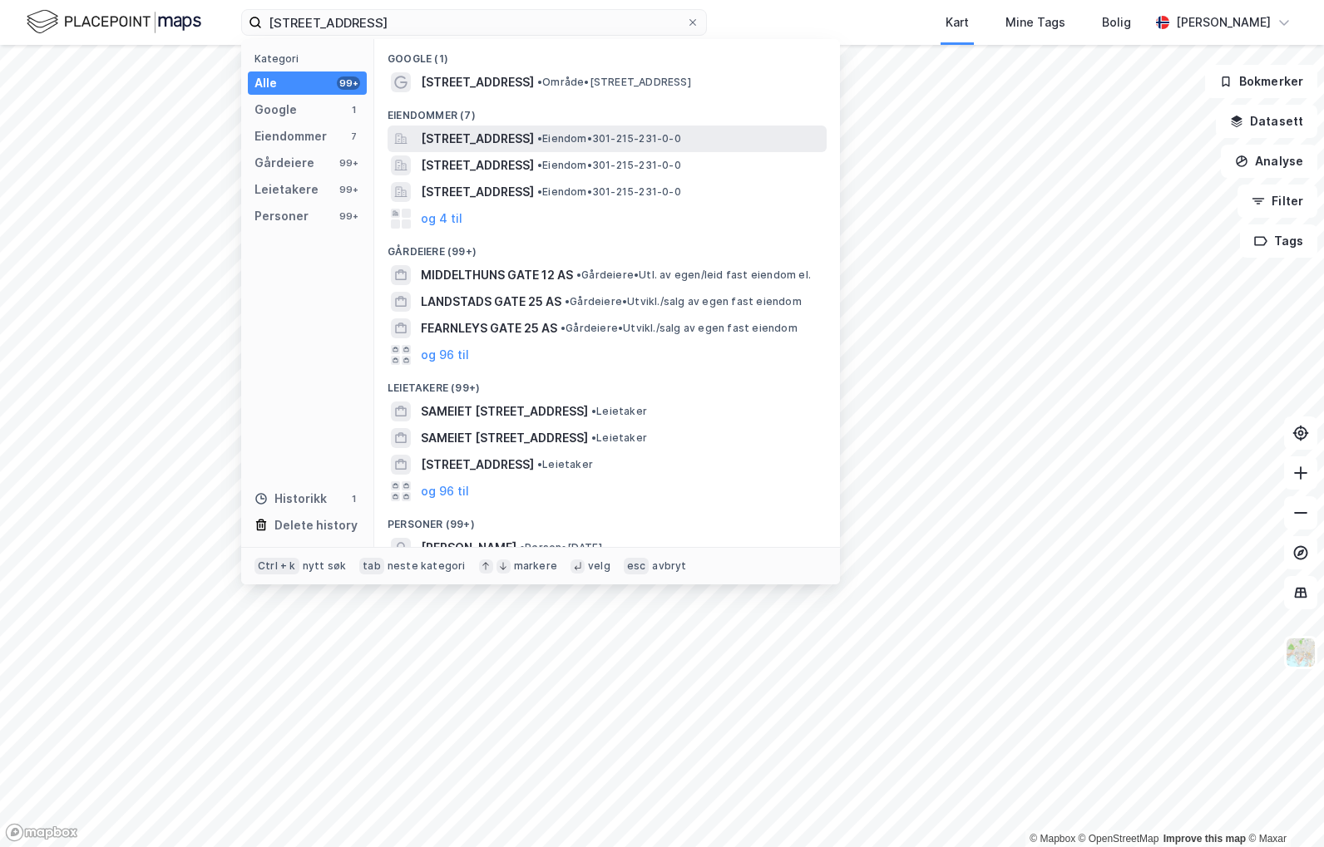
click at [517, 142] on span "[STREET_ADDRESS]" at bounding box center [477, 139] width 113 height 20
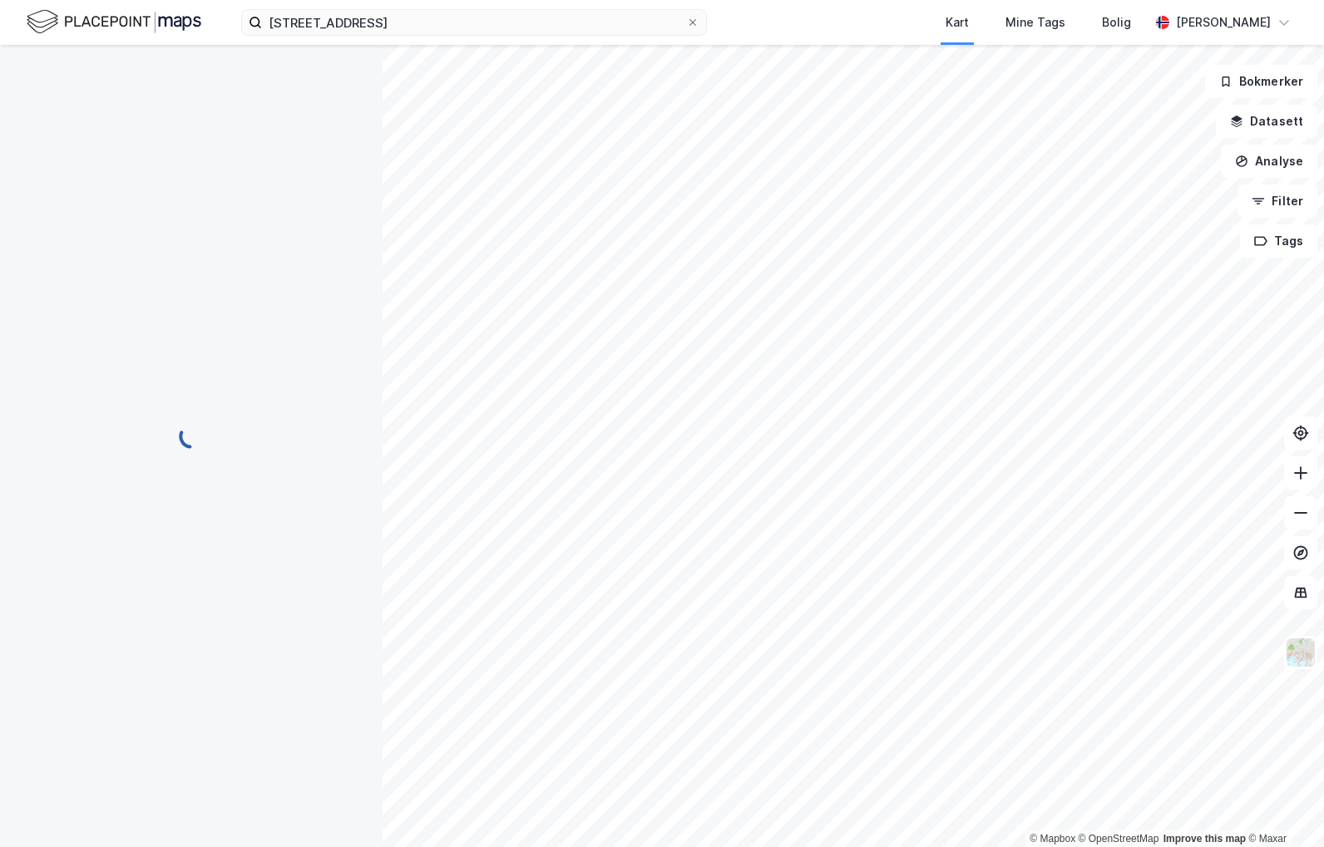
scroll to position [83, 0]
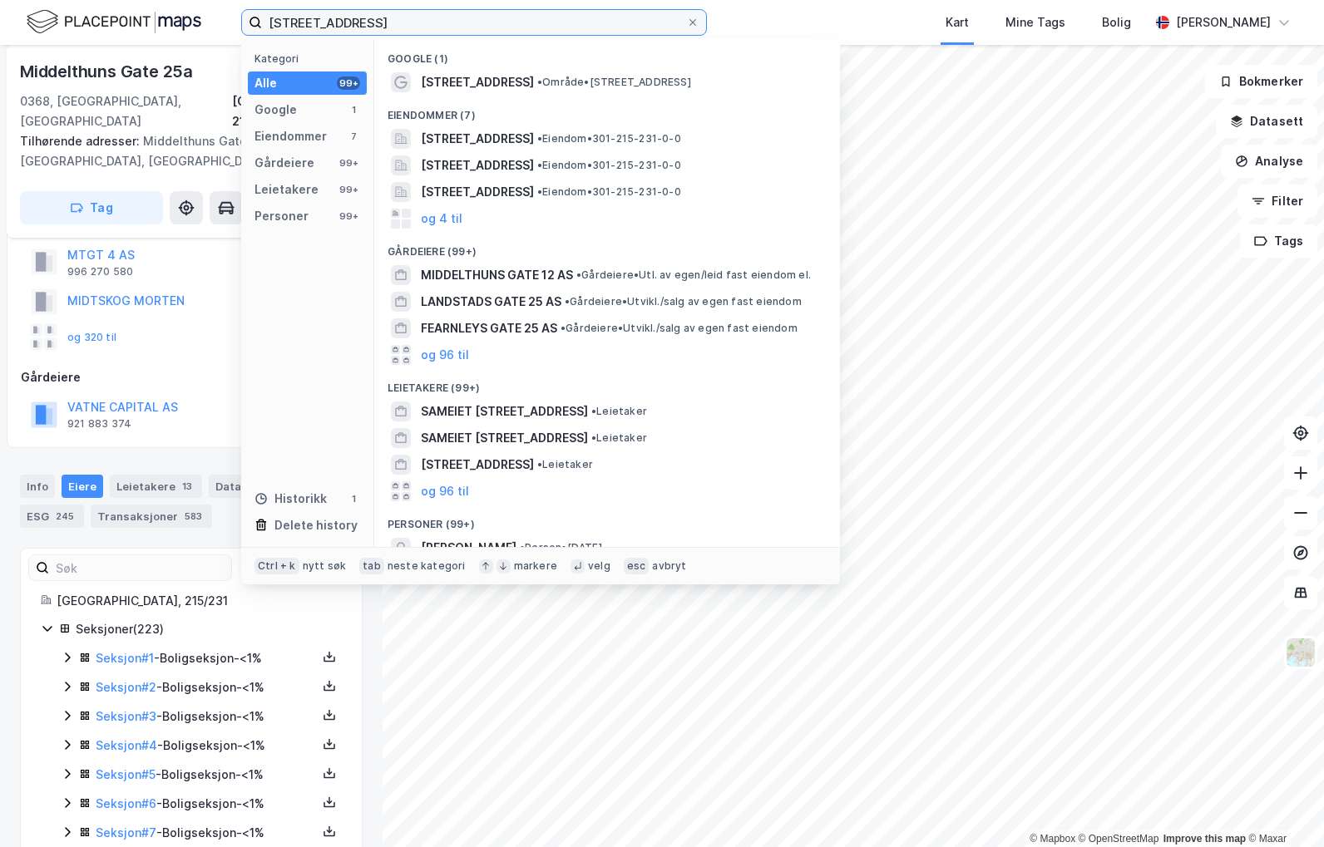
drag, startPoint x: 504, startPoint y: 16, endPoint x: -4, endPoint y: 19, distance: 508.1
click at [0, 19] on html "Middelthuns gate 25 Kategori Alle 99+ Google 1 Eiendommer 7 Gårdeiere 99+ Leiet…" at bounding box center [662, 423] width 1324 height 847
paste input "[STREET_ADDRESS]"
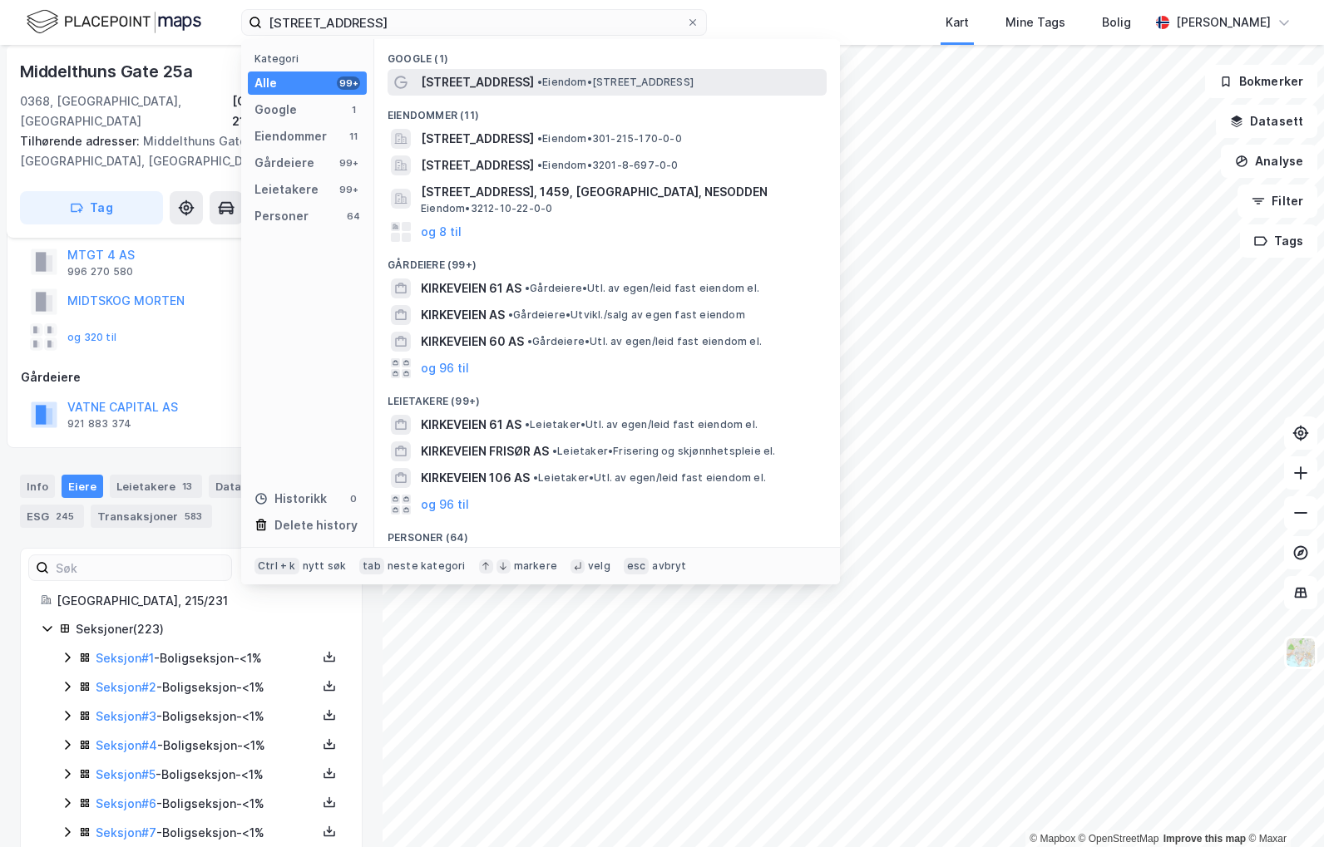
click at [537, 82] on span "• Eiendom • [STREET_ADDRESS]" at bounding box center [615, 82] width 156 height 13
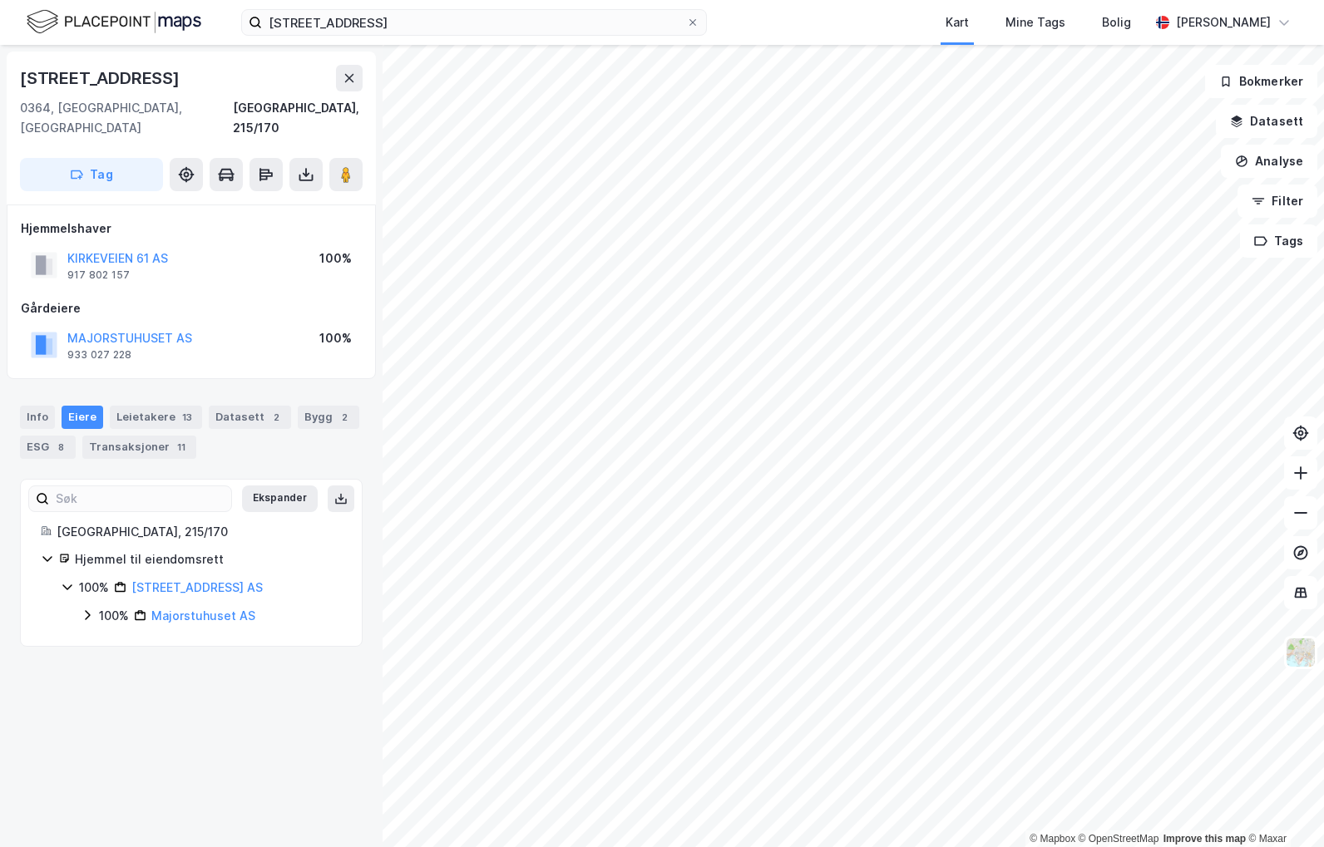
drag, startPoint x: 132, startPoint y: 432, endPoint x: 133, endPoint y: 442, distance: 10.0
click at [132, 436] on div "Transaksjoner 11" at bounding box center [139, 447] width 114 height 23
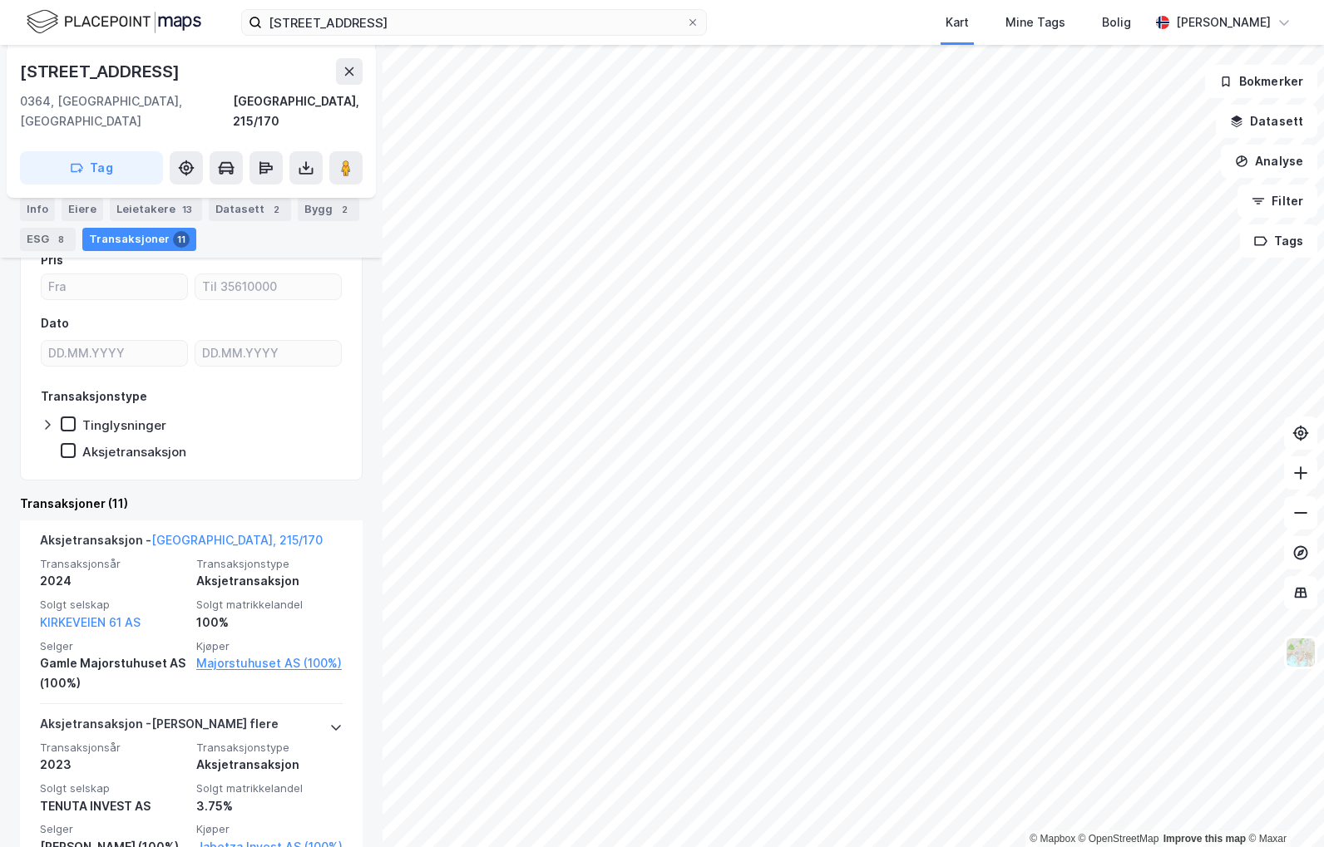
scroll to position [249, 0]
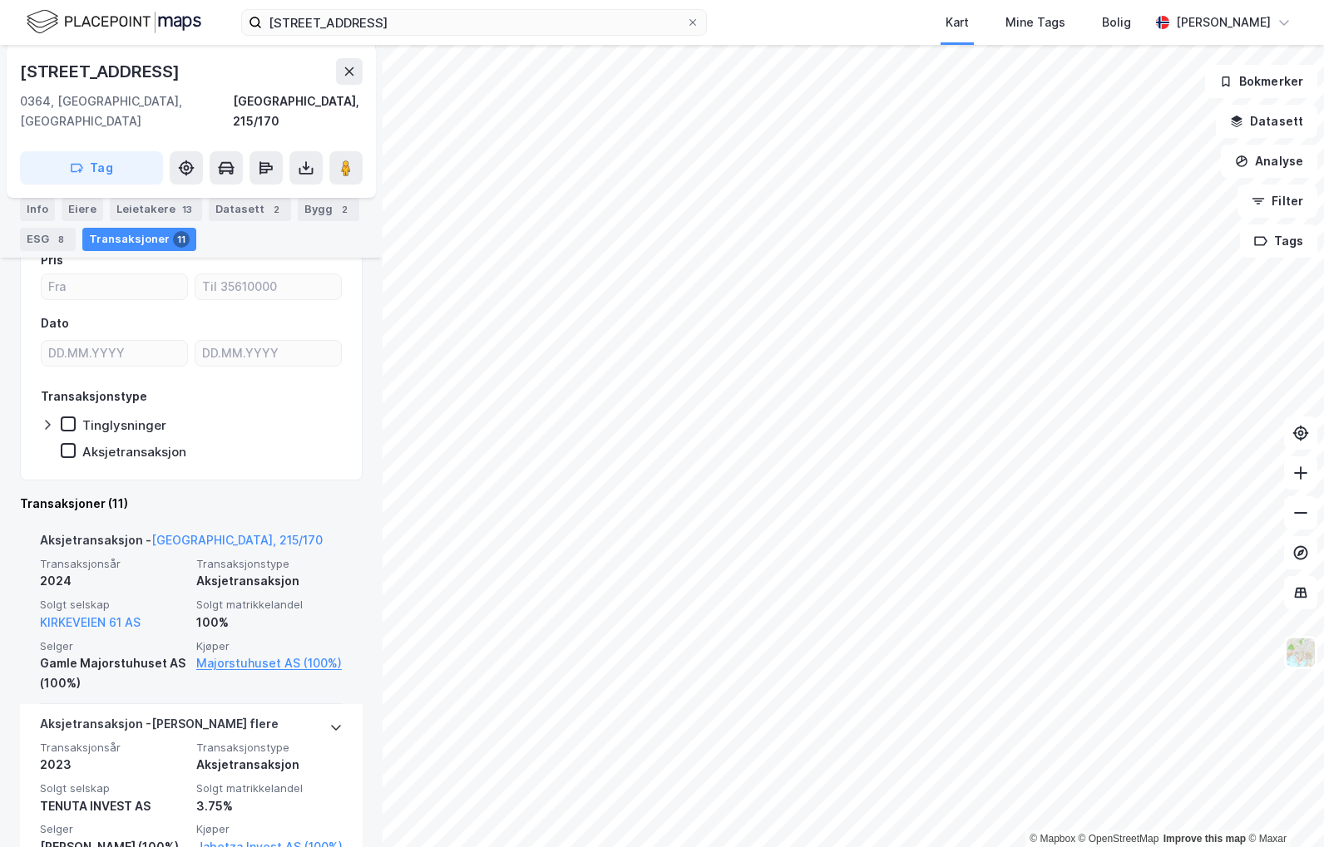
drag, startPoint x: 240, startPoint y: 644, endPoint x: 241, endPoint y: 677, distance: 32.4
click at [241, 677] on div "Aksjetransaksjon - [GEOGRAPHIC_DATA], 215/170 Transaksjonsår 2024 Transaksjonst…" at bounding box center [191, 613] width 303 height 184
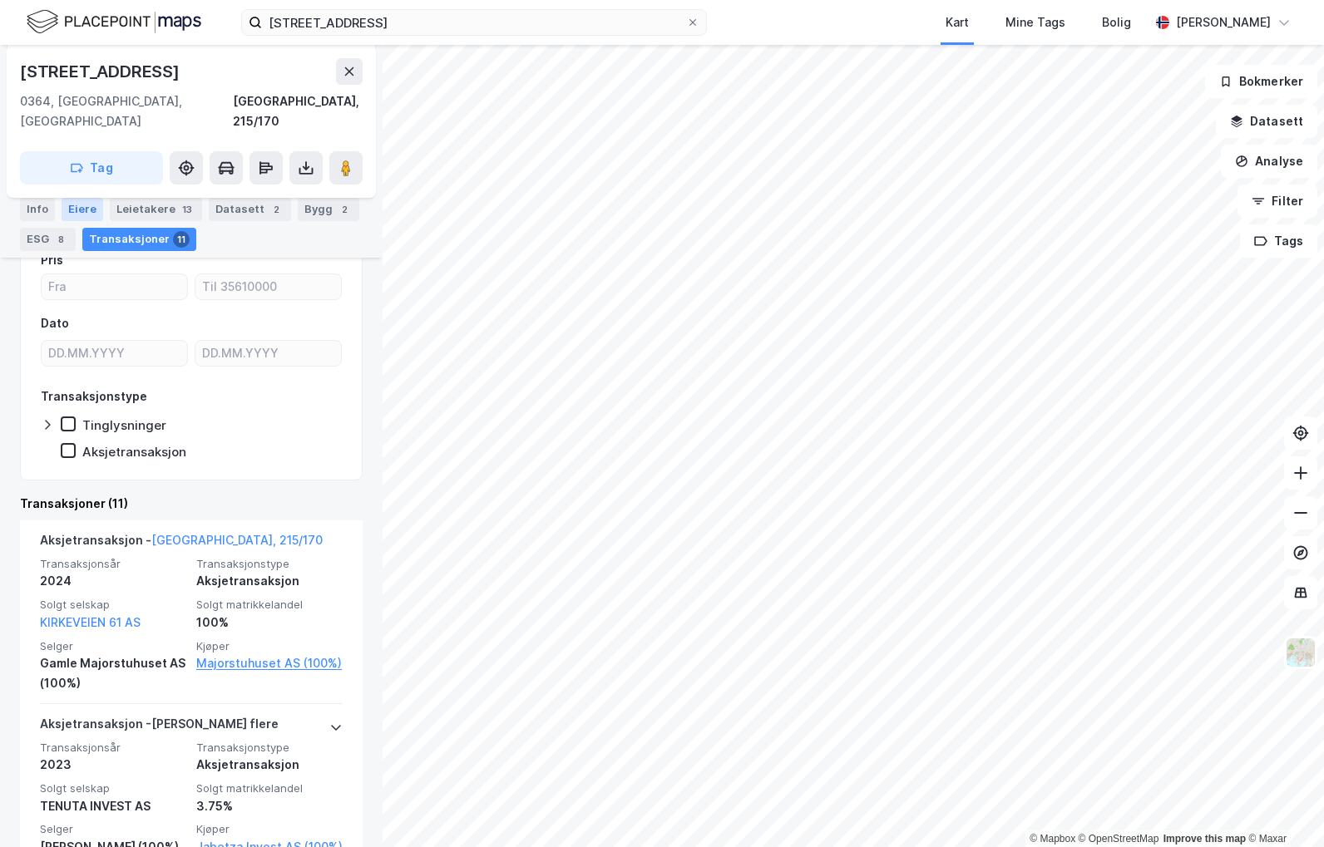
click at [89, 205] on div "Eiere" at bounding box center [83, 209] width 42 height 23
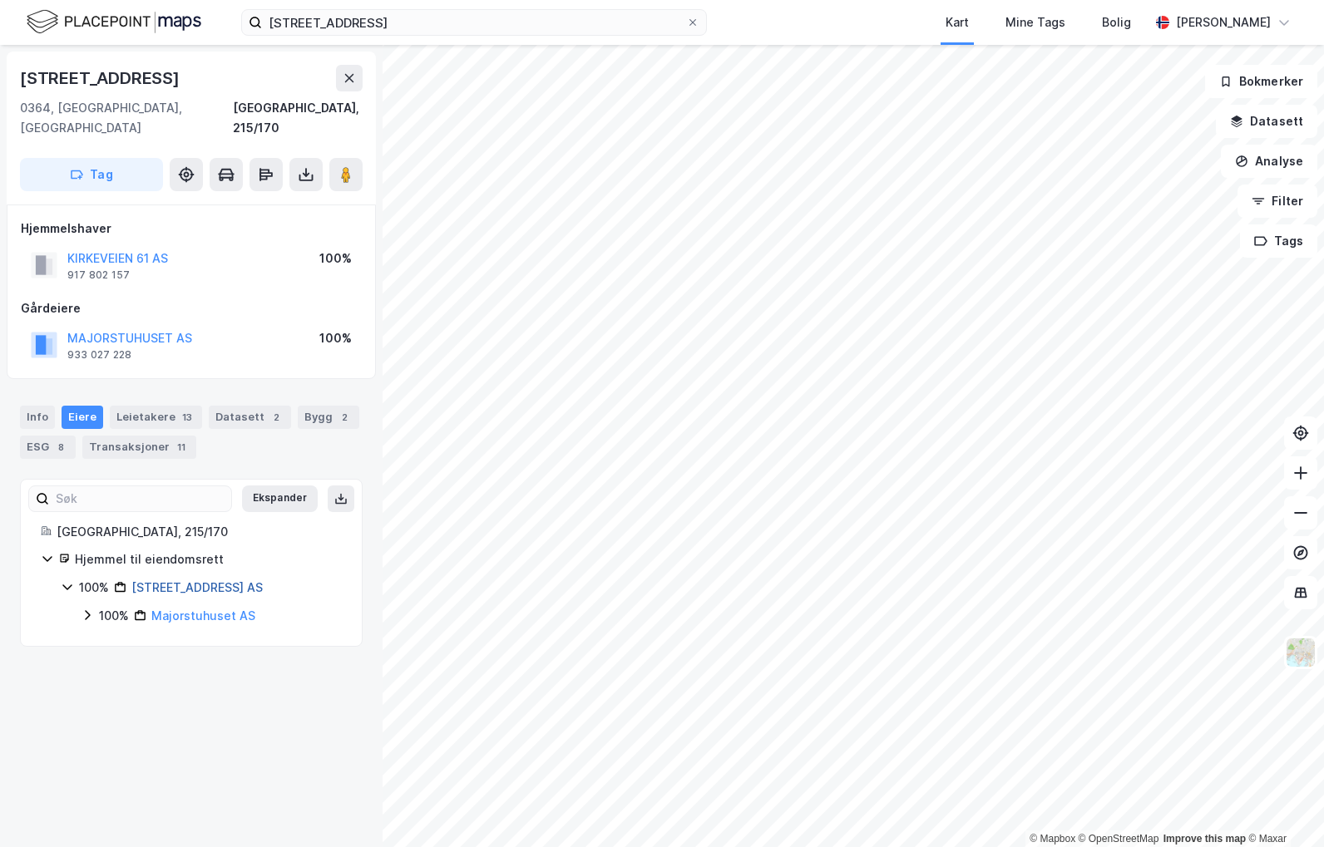
click at [210, 580] on link "[STREET_ADDRESS] AS" at bounding box center [196, 587] width 131 height 14
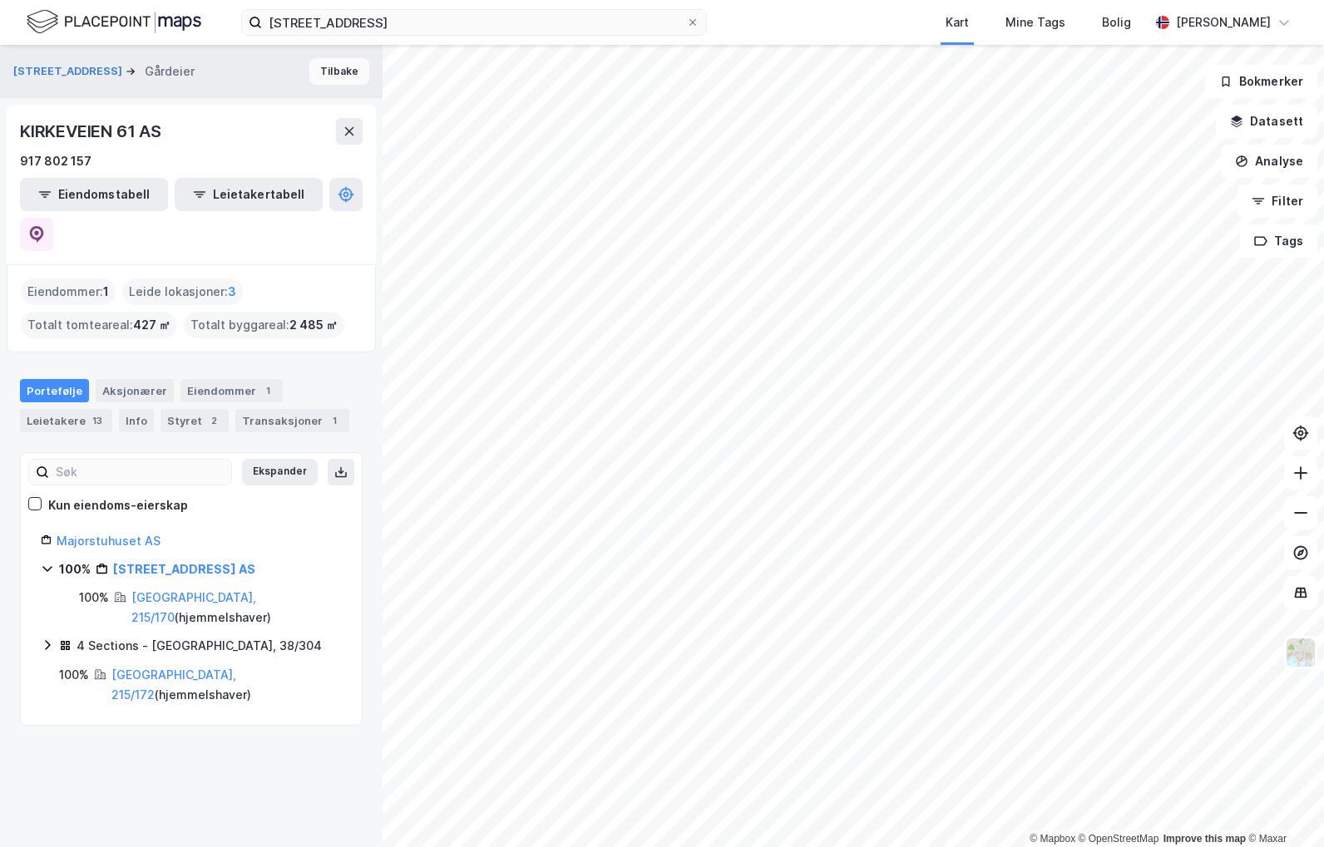
click at [309, 76] on button "Tilbake" at bounding box center [339, 71] width 60 height 27
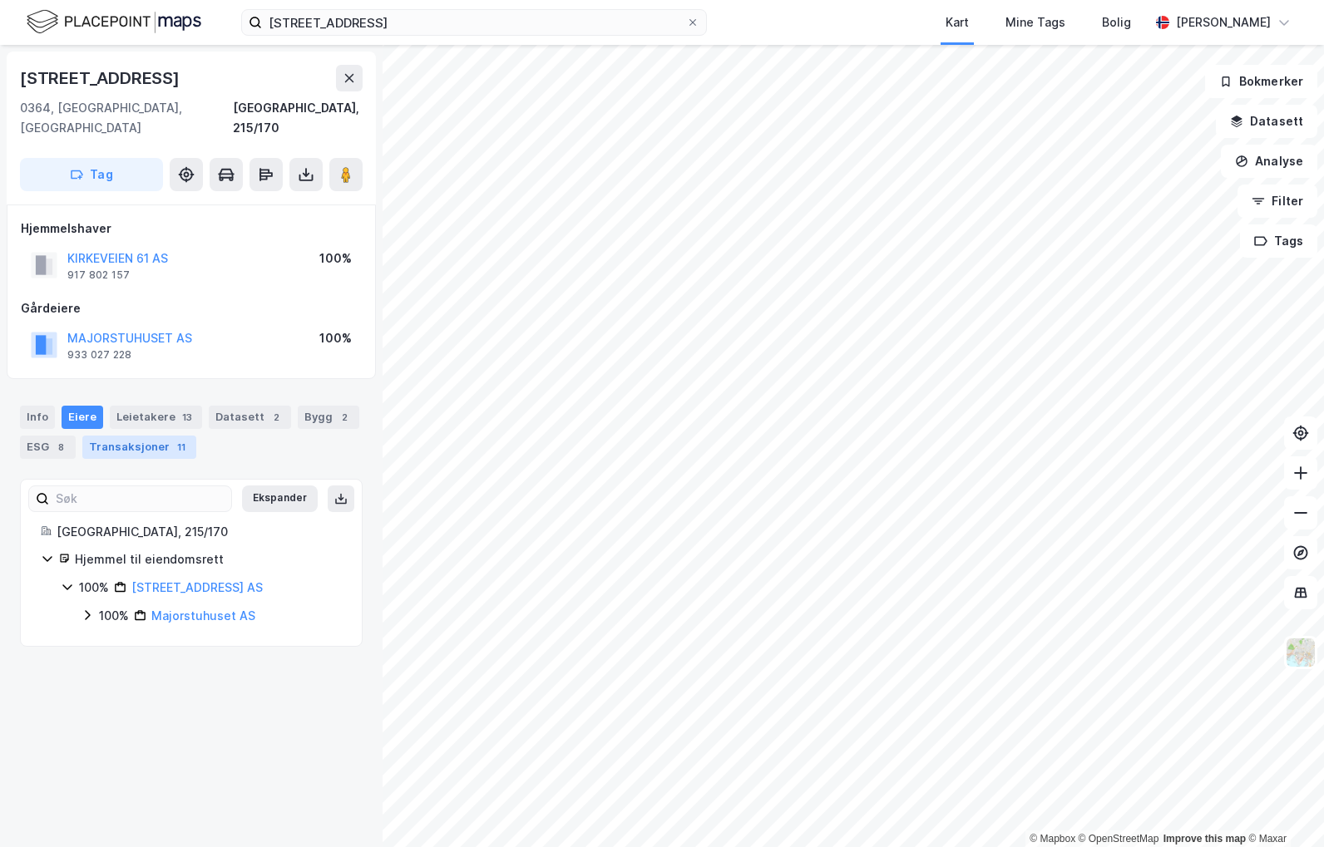
click at [140, 436] on div "Transaksjoner 11" at bounding box center [139, 447] width 114 height 23
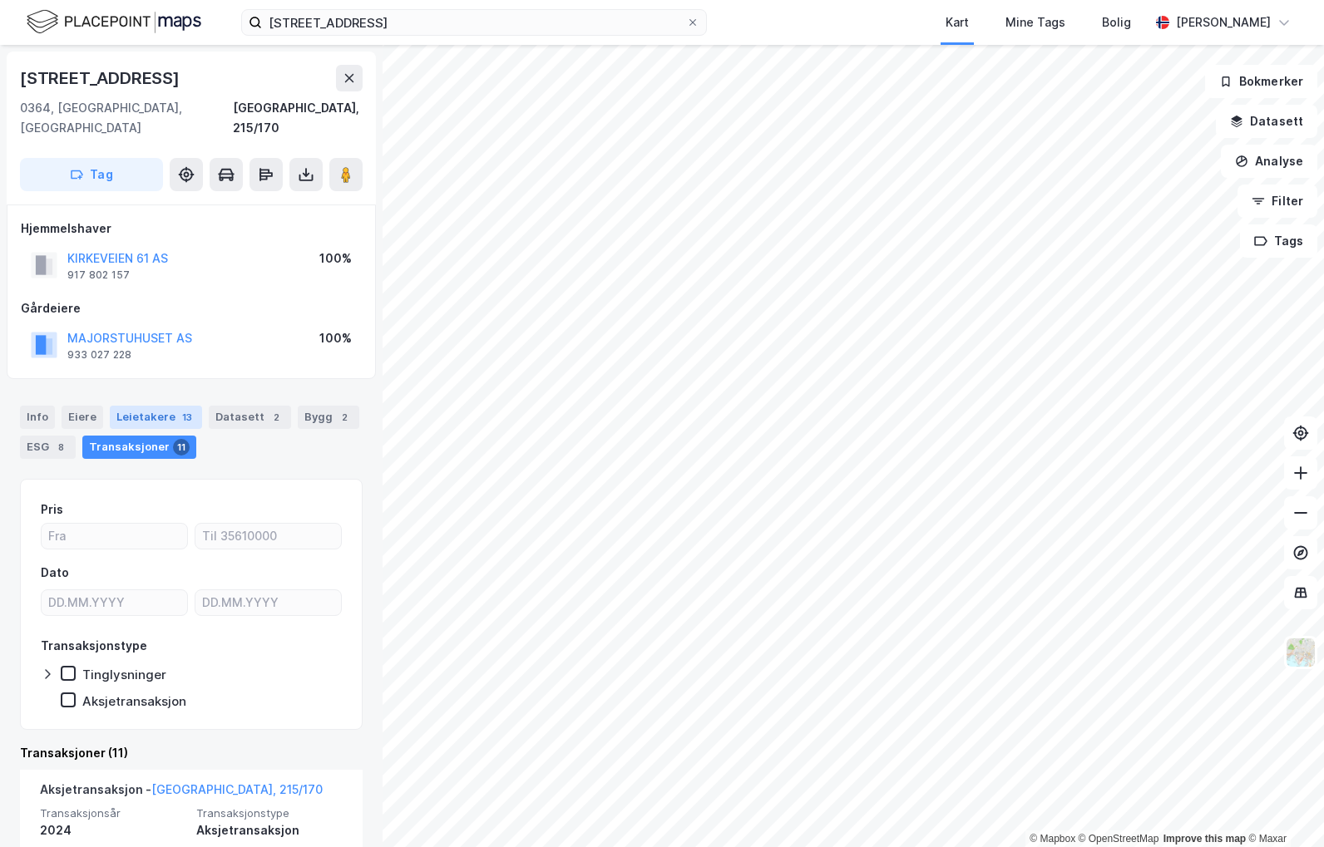
click at [167, 406] on div "Leietakere 13" at bounding box center [156, 417] width 92 height 23
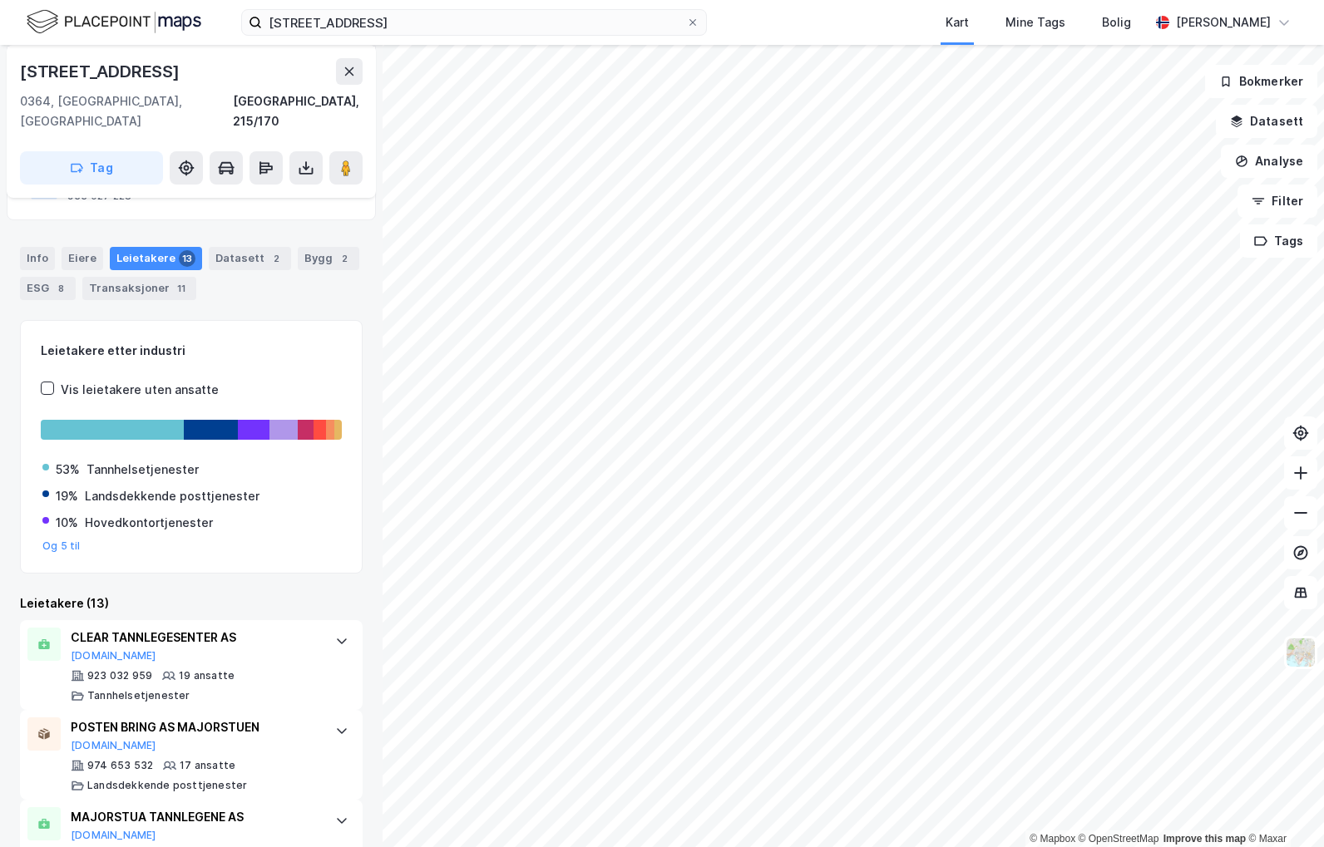
scroll to position [249, 0]
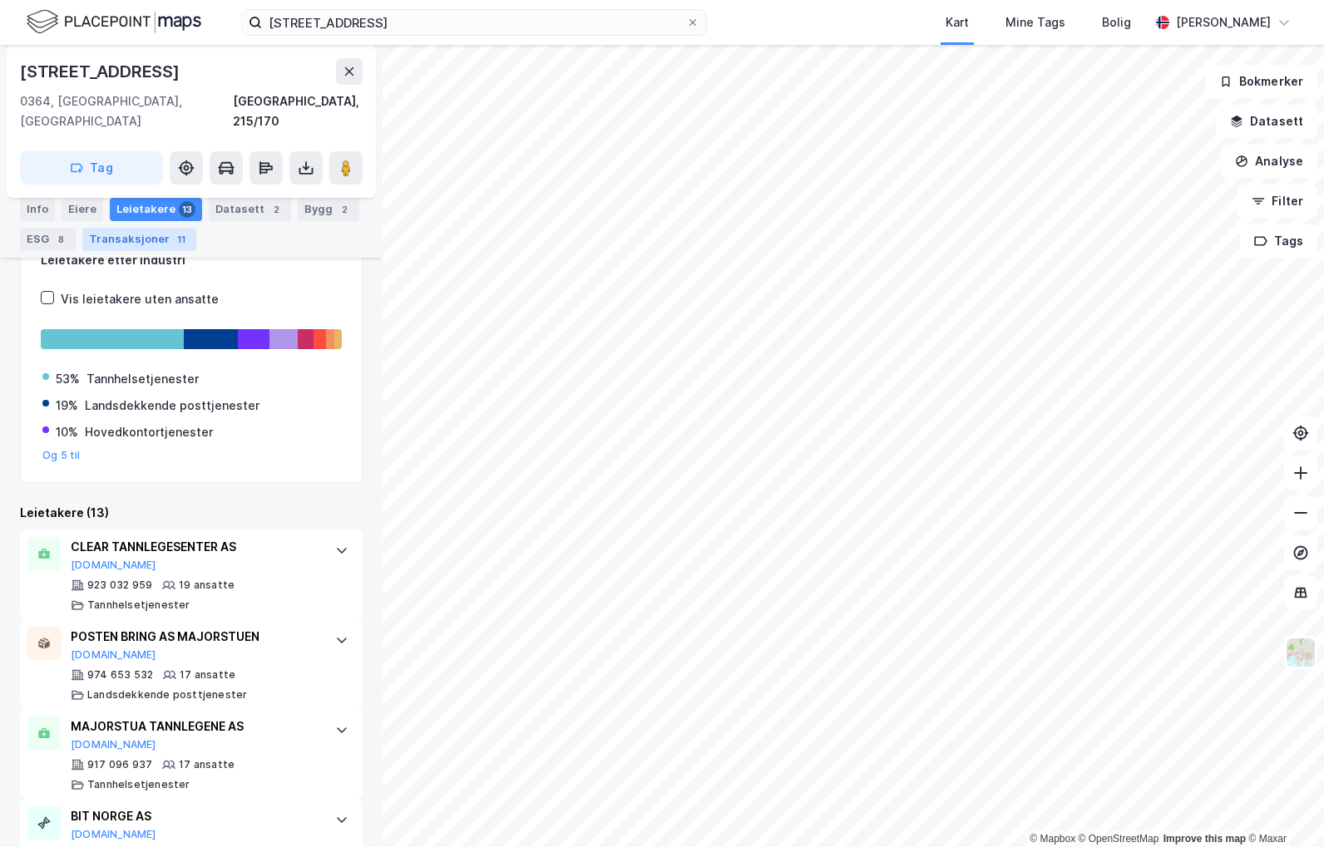
click at [140, 239] on div "Transaksjoner 11" at bounding box center [139, 239] width 114 height 23
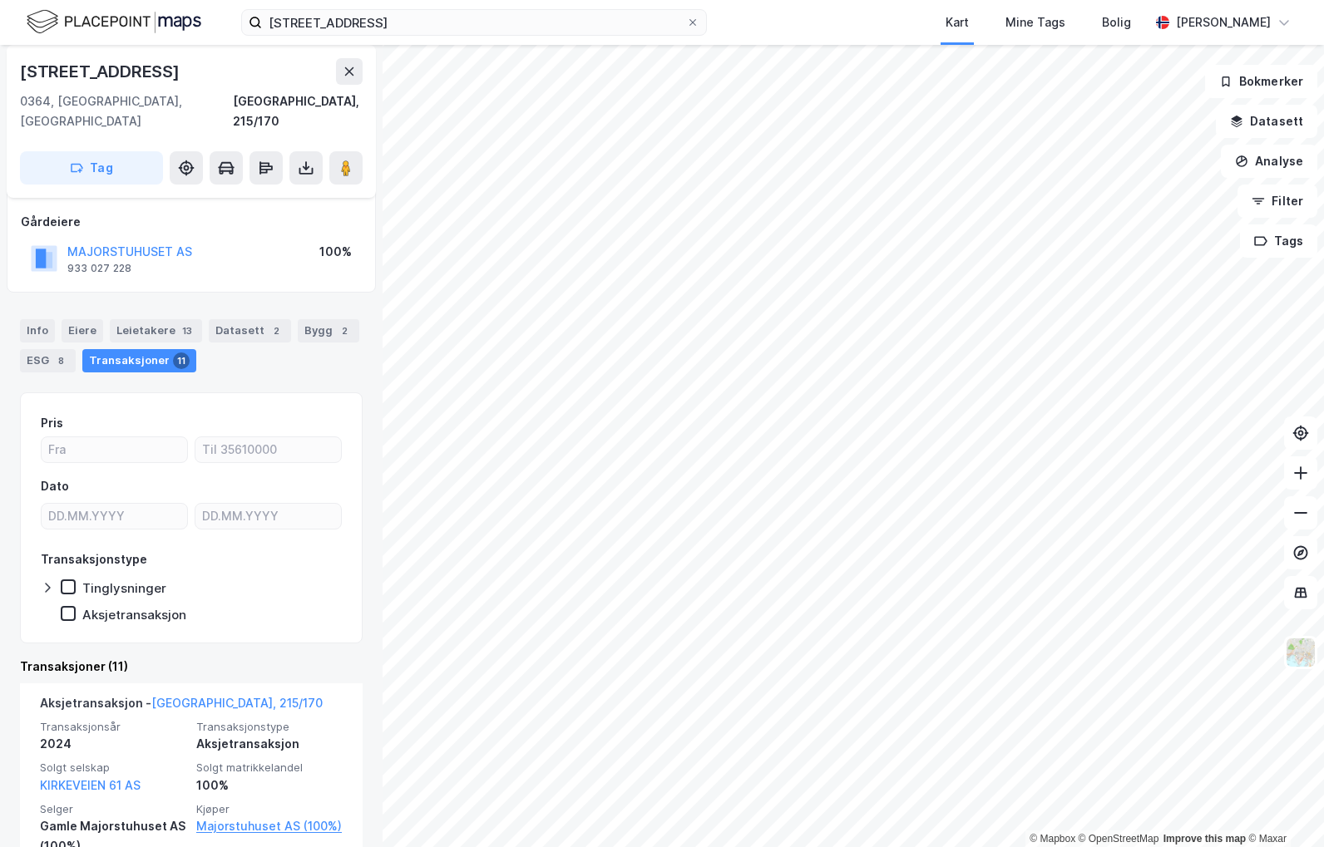
scroll to position [83, 0]
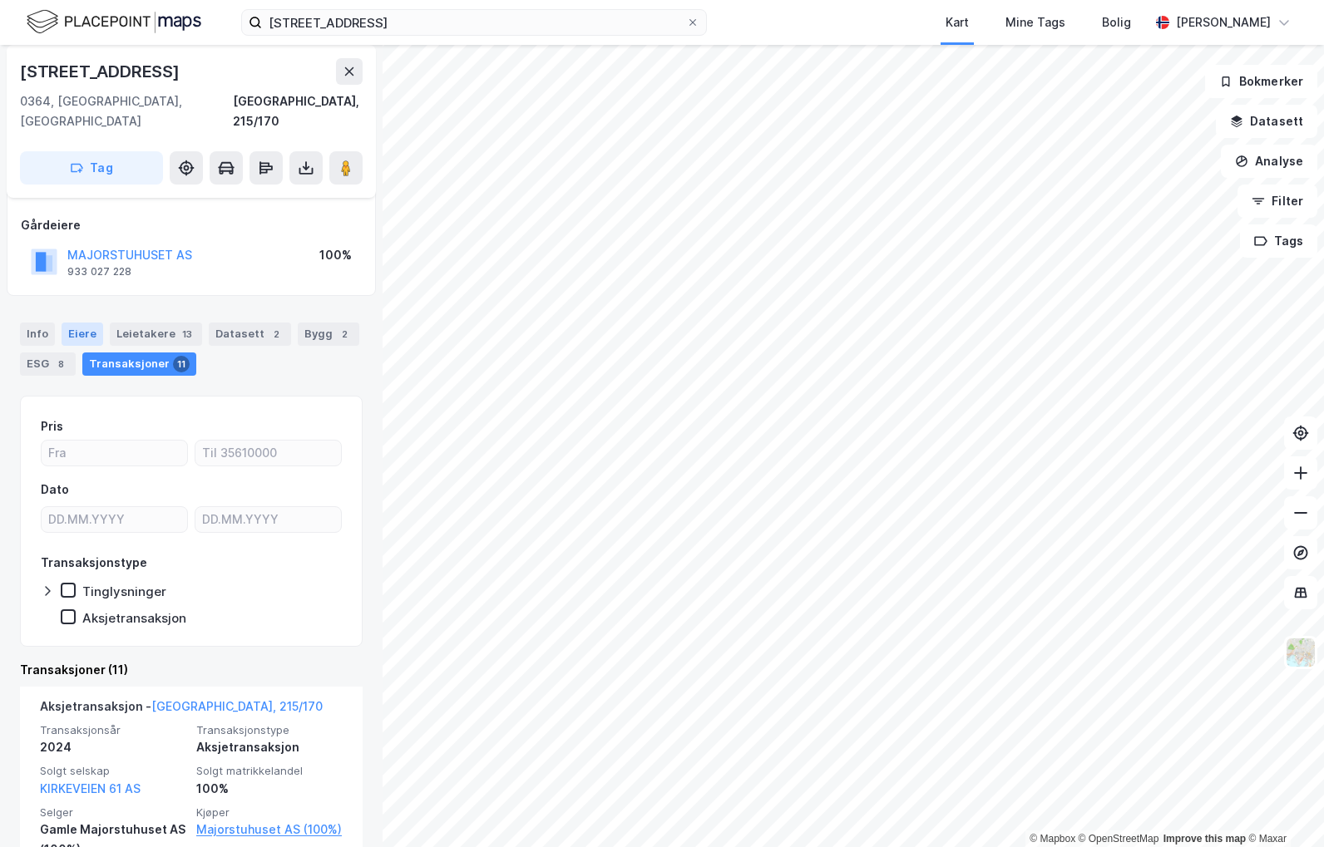
click at [92, 323] on div "Eiere" at bounding box center [83, 334] width 42 height 23
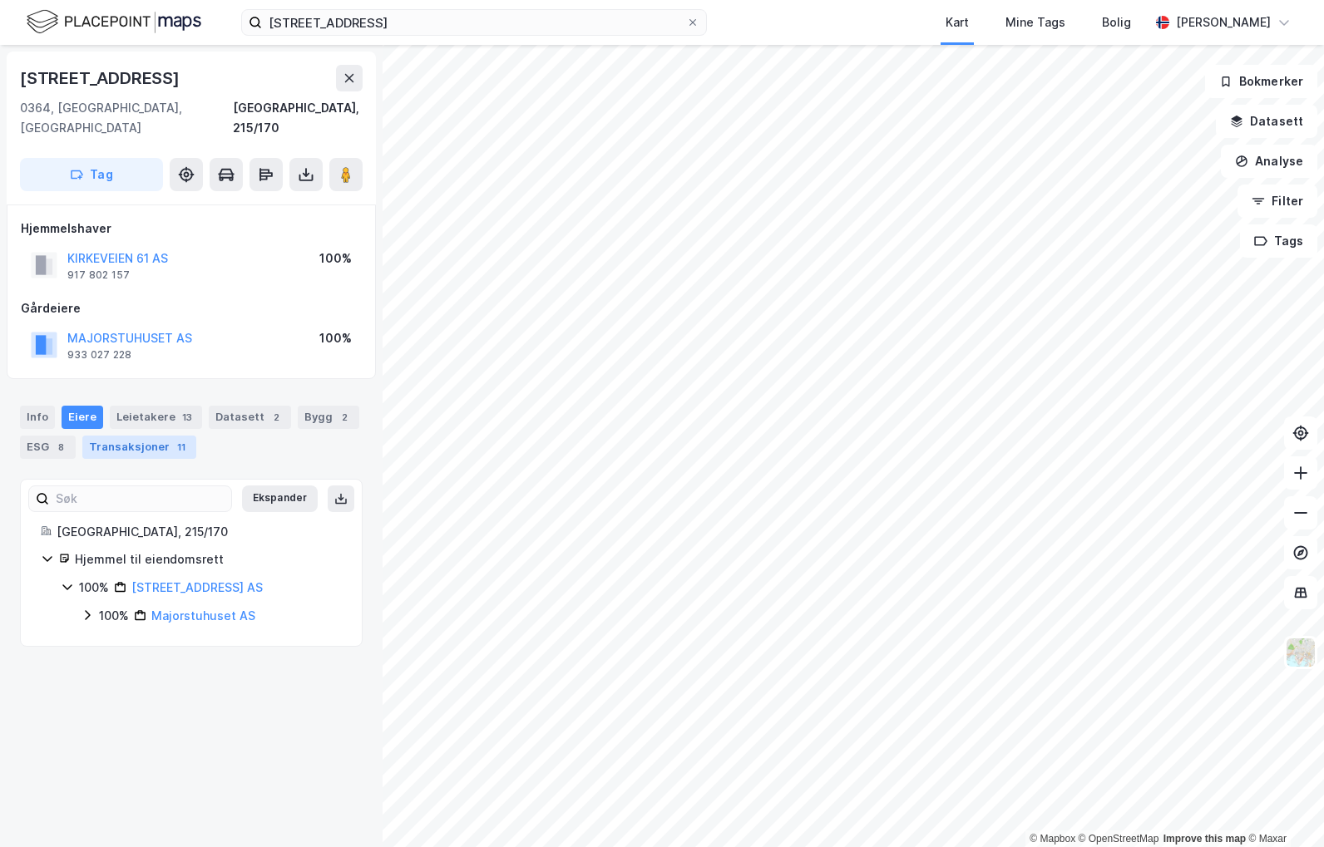
click at [173, 439] on div "11" at bounding box center [181, 447] width 17 height 17
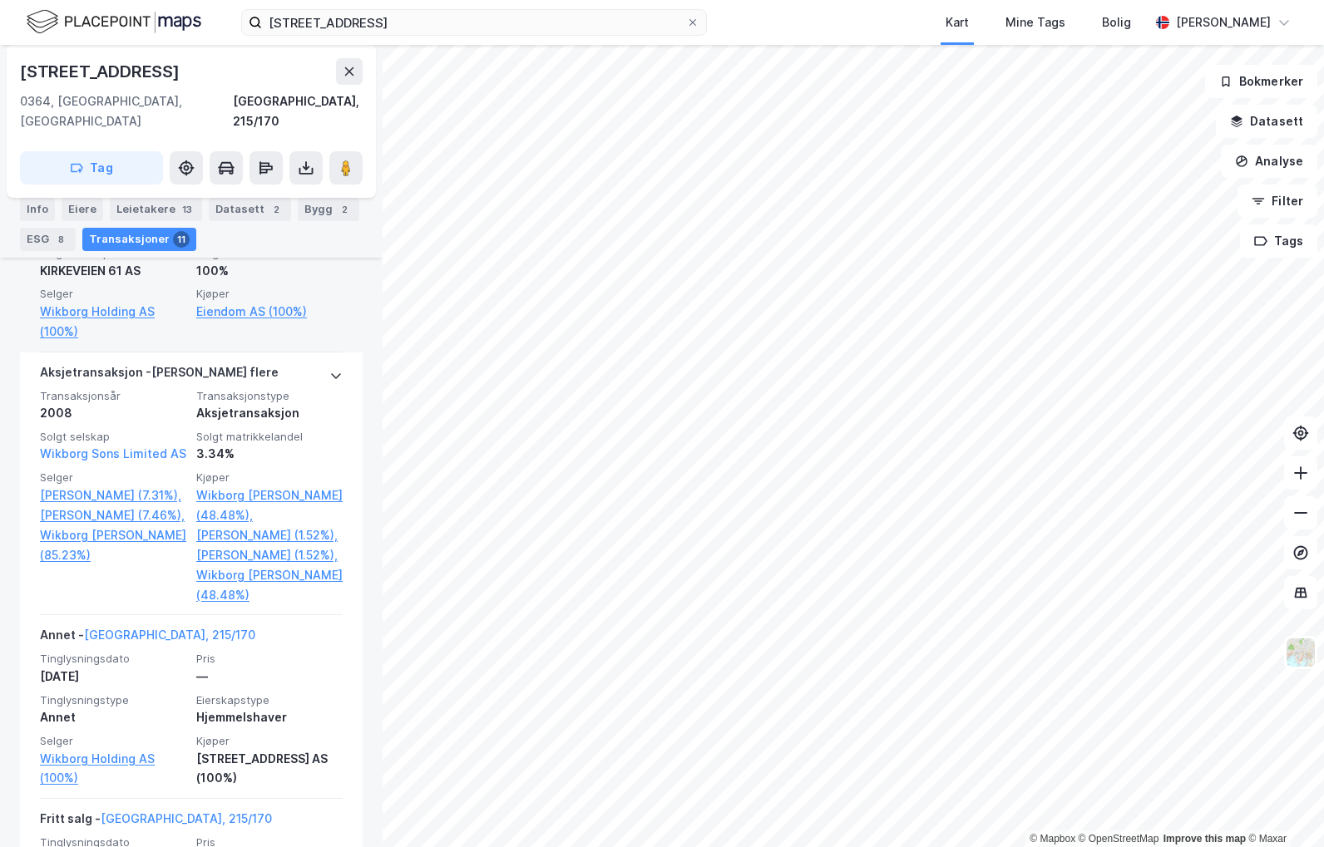
scroll to position [1913, 0]
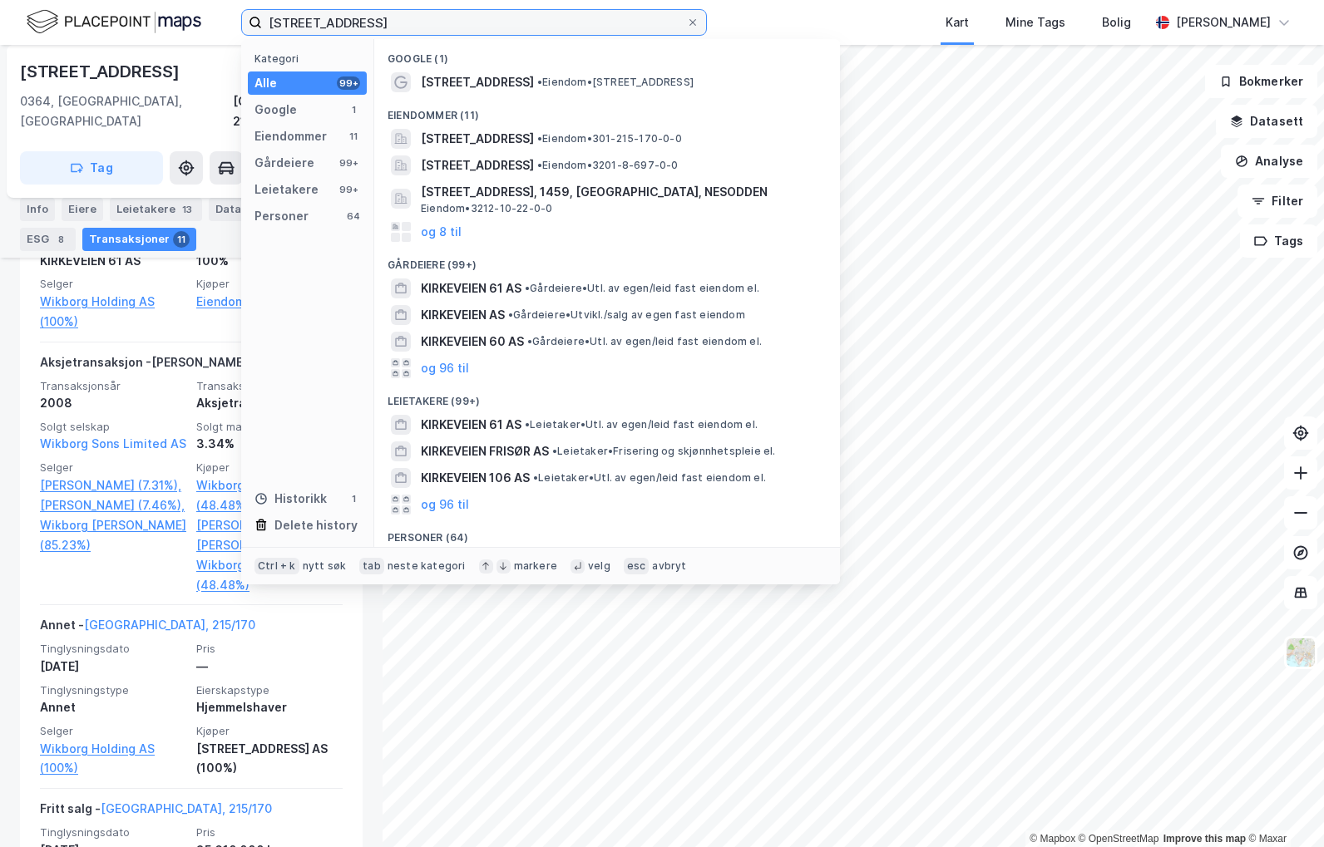
drag, startPoint x: 372, startPoint y: 12, endPoint x: 131, endPoint y: -3, distance: 241.7
click at [131, 0] on html "[STREET_ADDRESS] Kategori Alle 99+ Google 1 Eiendommer 11 Gårdeiere 99+ Leietak…" at bounding box center [662, 423] width 1324 height 847
paste input "[STREET_ADDRESS]"
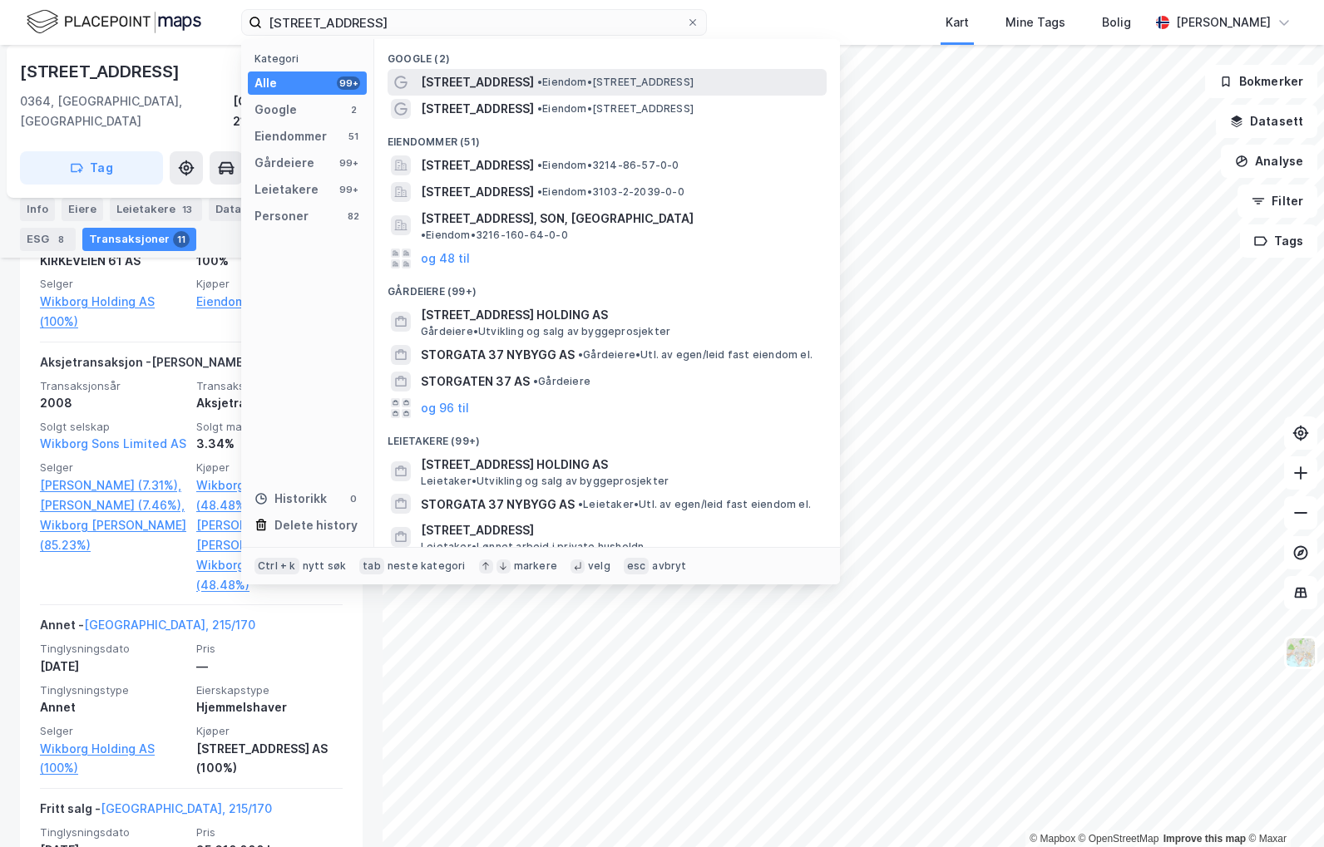
click at [555, 86] on span "• Eiendom • [STREET_ADDRESS]" at bounding box center [615, 82] width 156 height 13
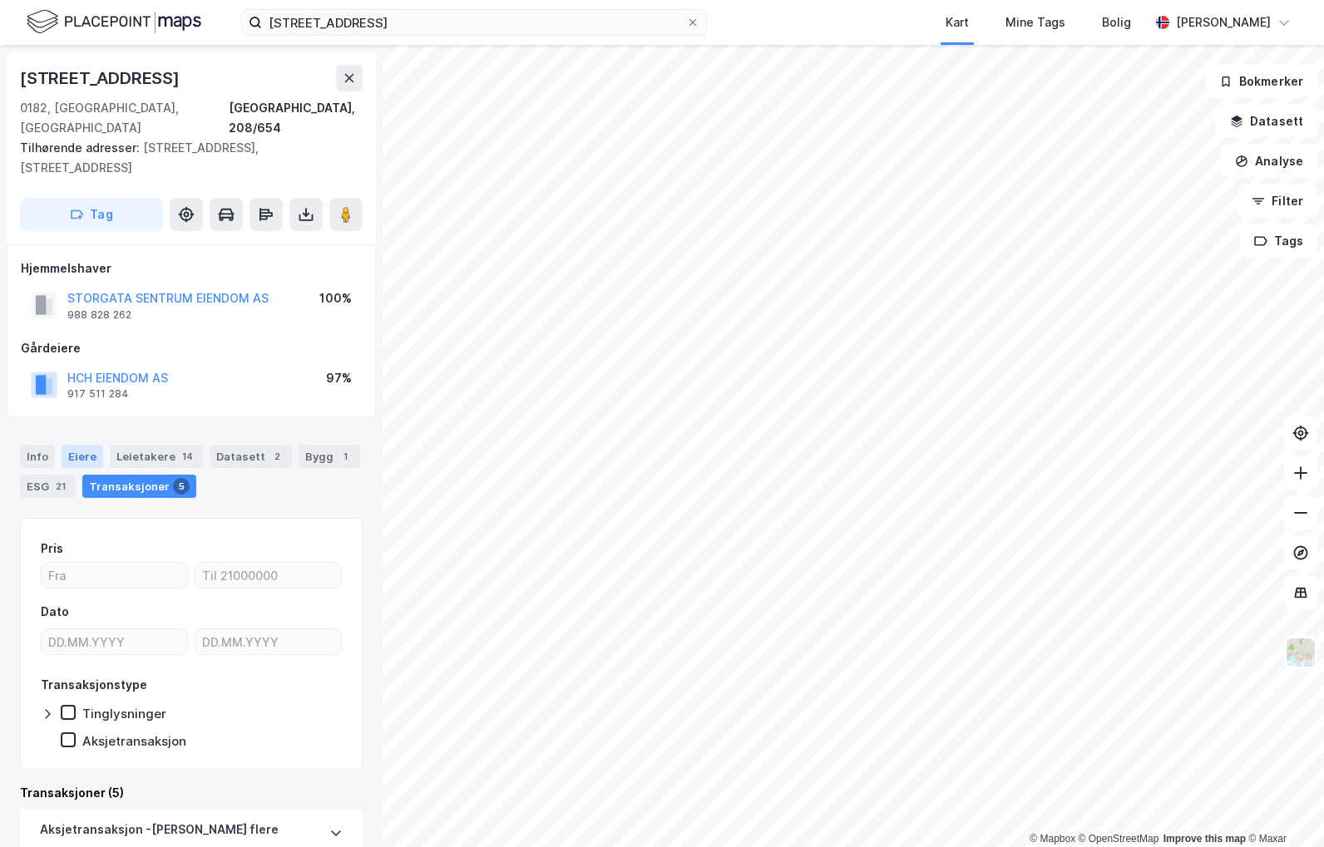
click at [86, 445] on div "Eiere" at bounding box center [83, 456] width 42 height 23
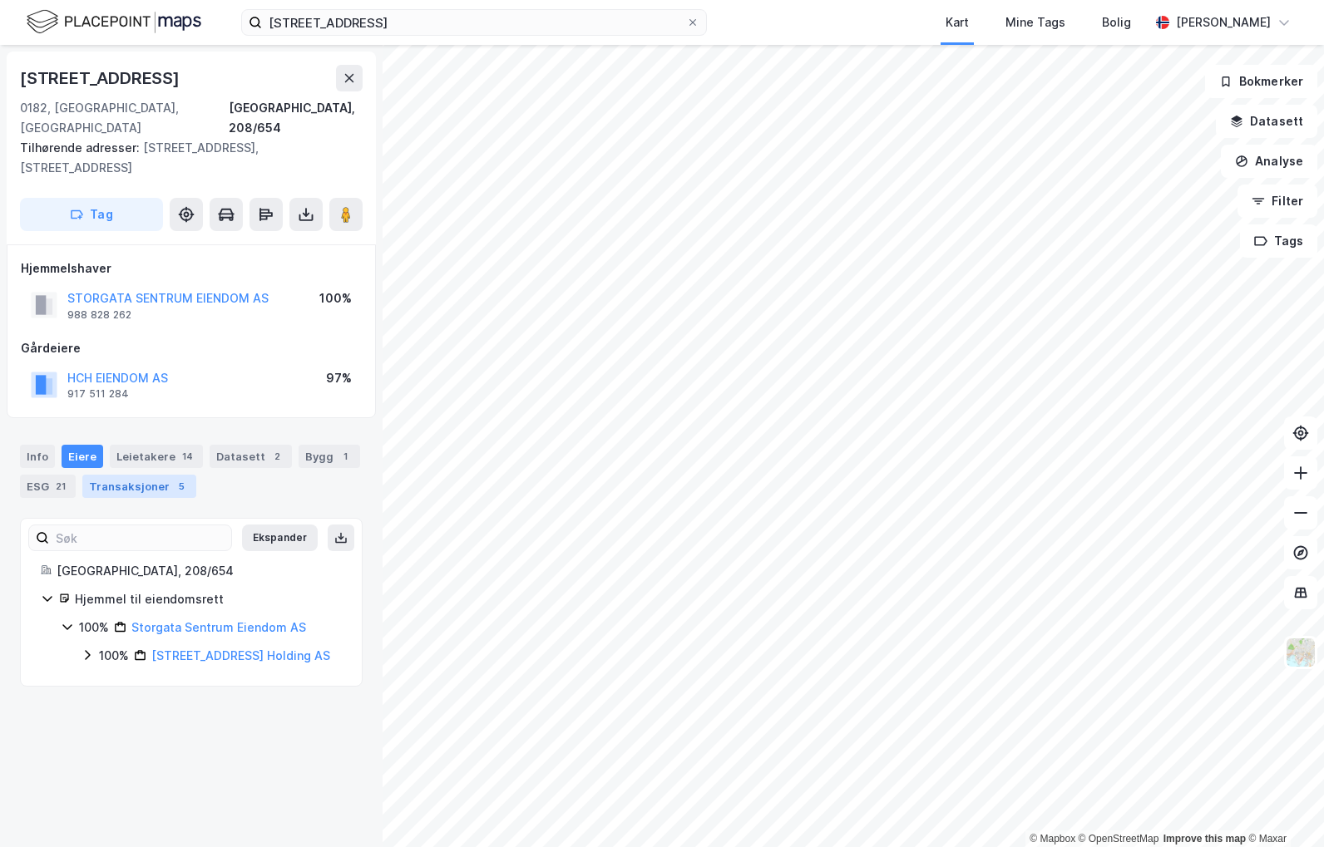
click at [131, 475] on div "Transaksjoner 5" at bounding box center [139, 486] width 114 height 23
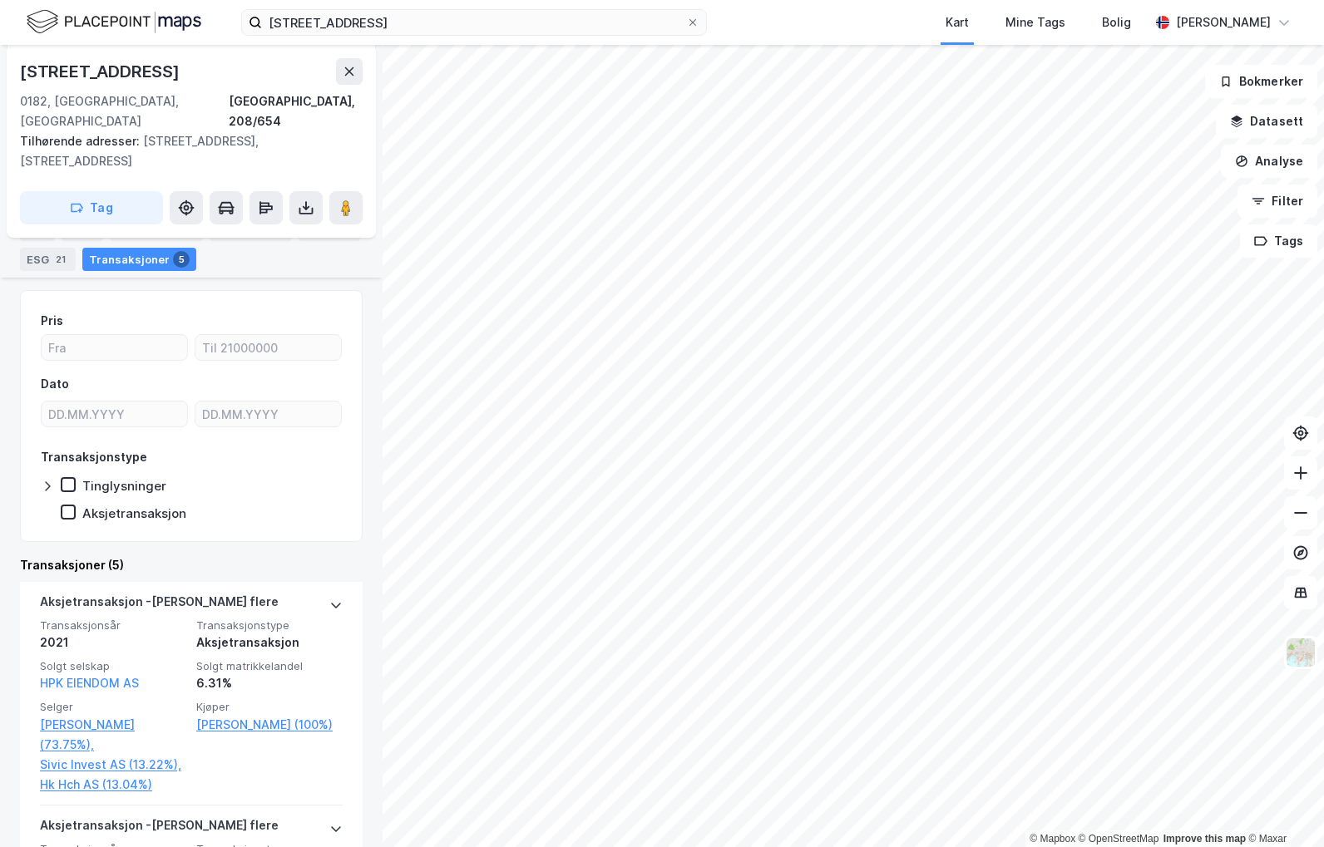
scroll to position [168, 0]
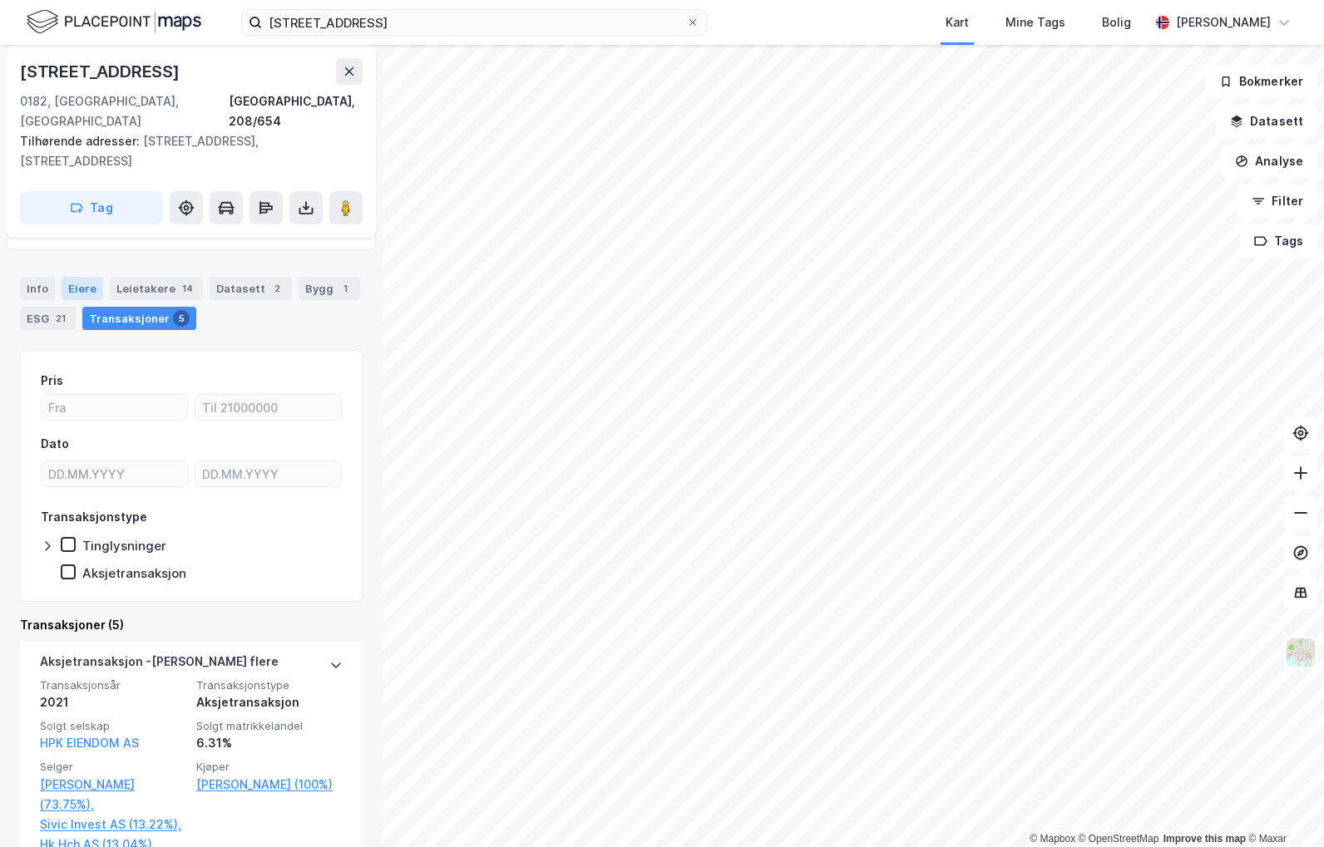
click at [86, 277] on div "Eiere" at bounding box center [83, 288] width 42 height 23
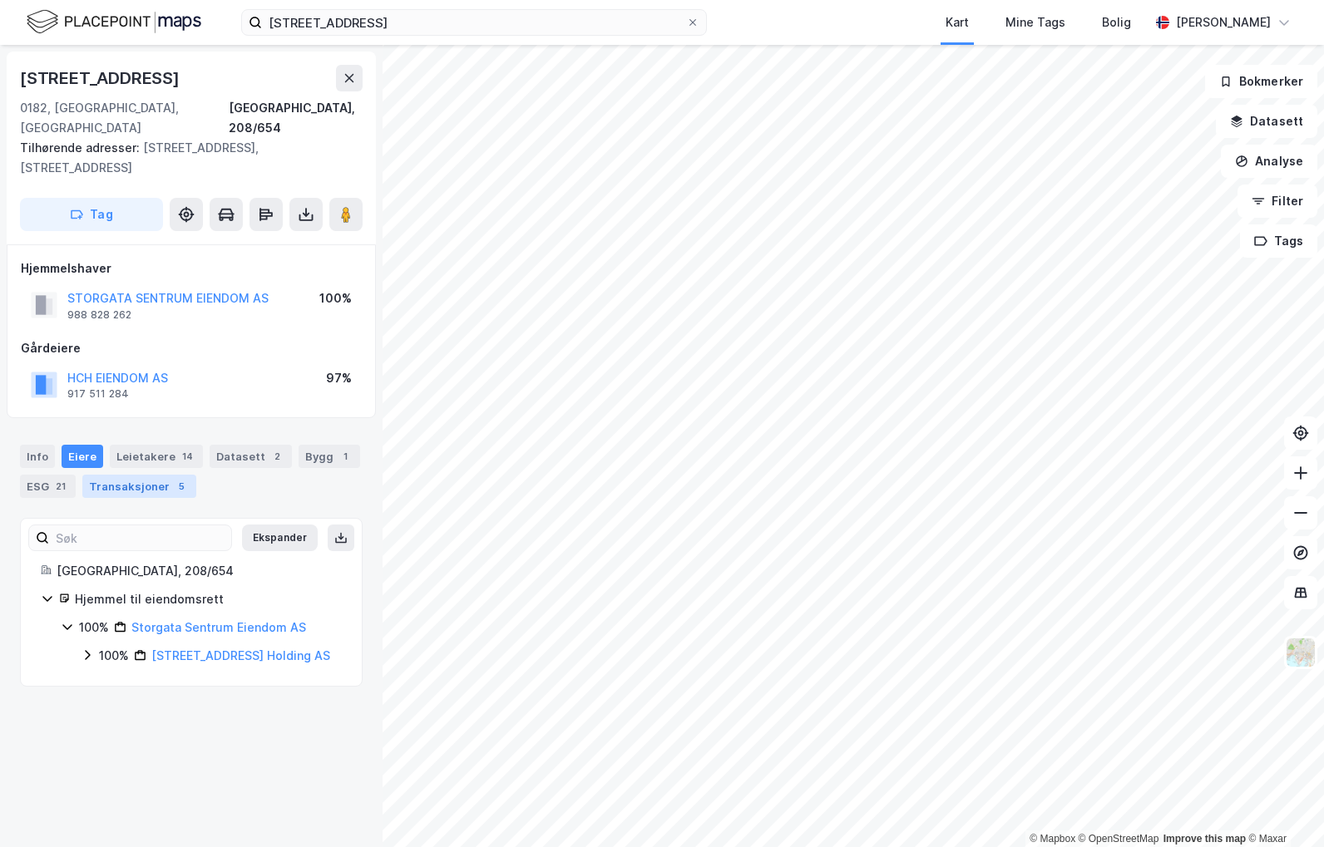
click at [144, 475] on div "Transaksjoner 5" at bounding box center [139, 486] width 114 height 23
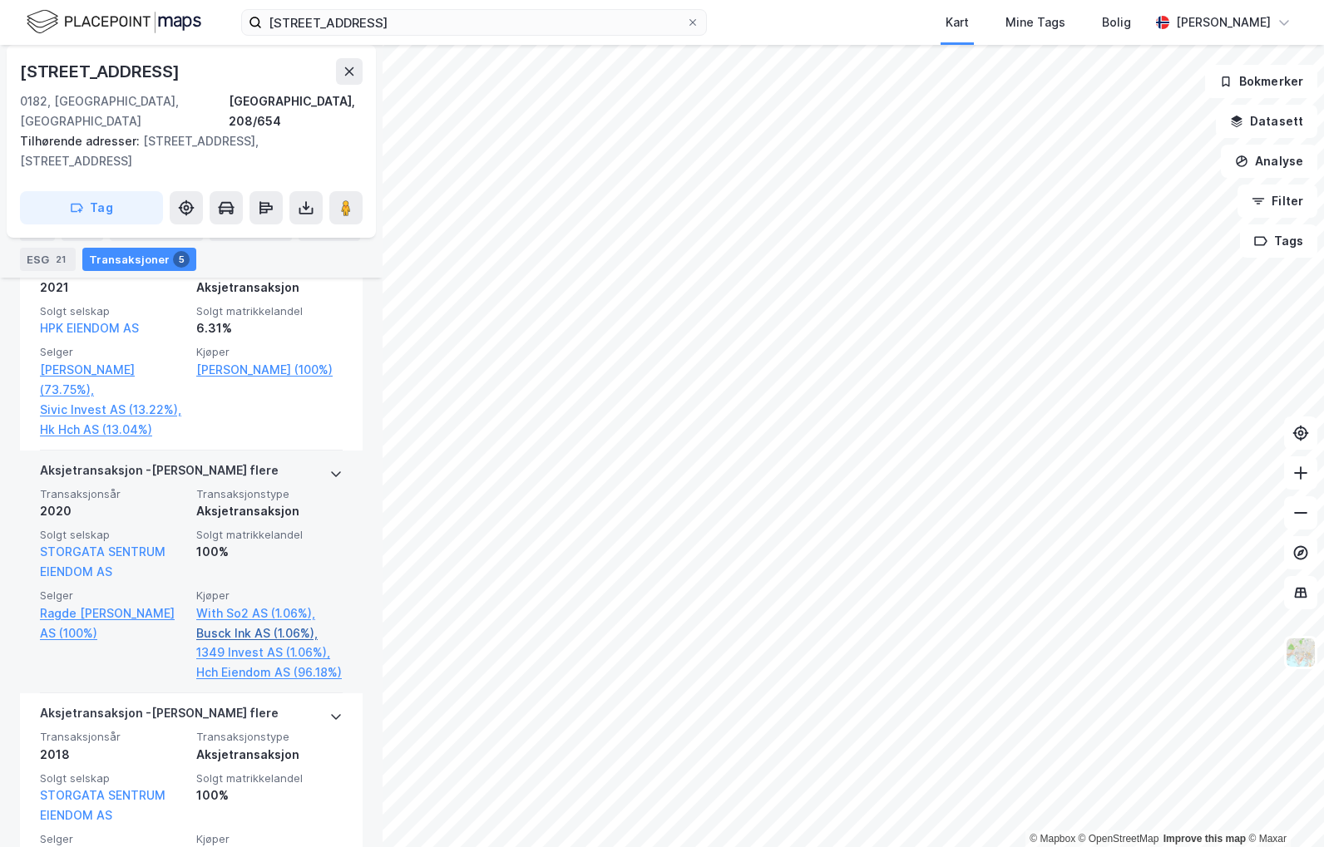
scroll to position [582, 0]
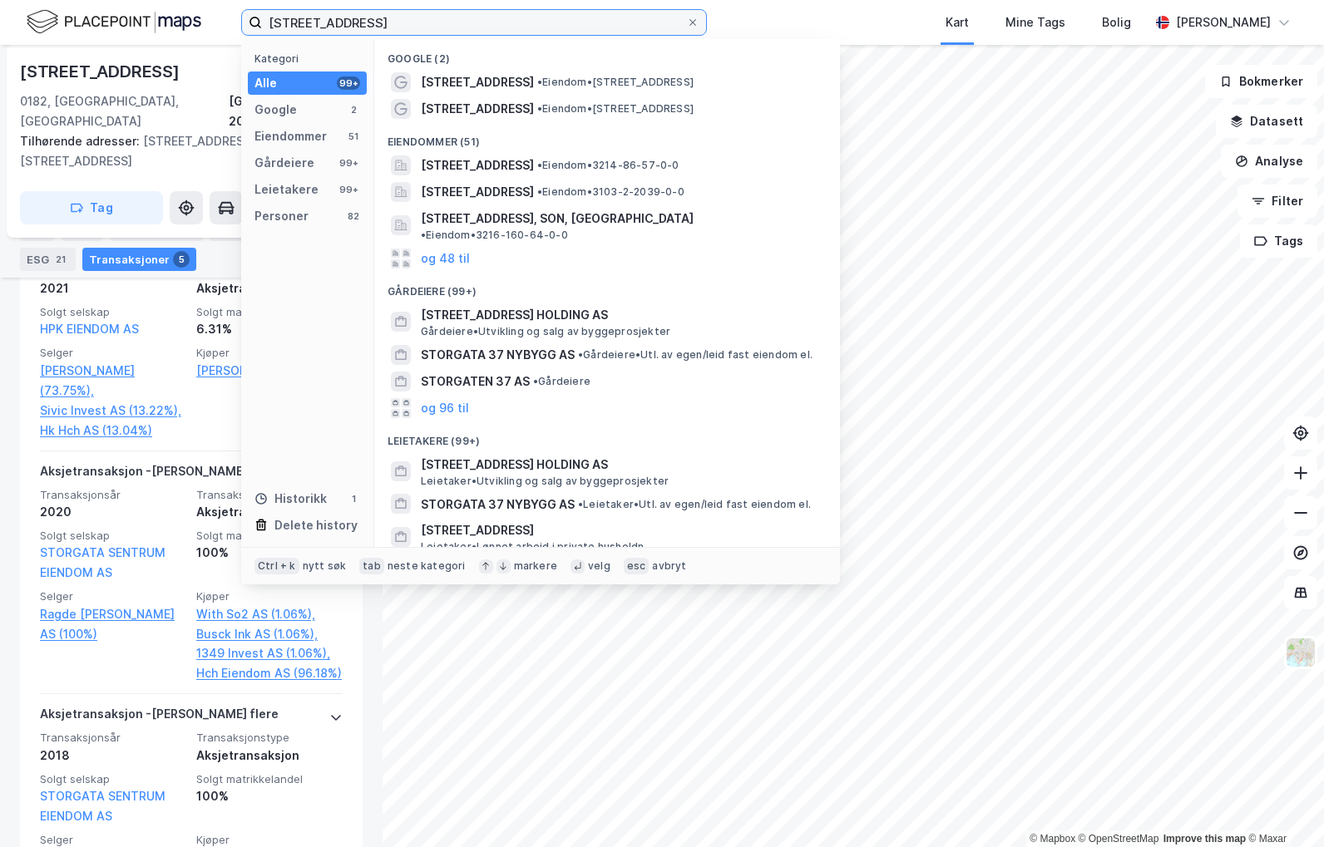
drag, startPoint x: 431, startPoint y: 27, endPoint x: 28, endPoint y: 15, distance: 402.7
click at [28, 15] on div "[STREET_ADDRESS] Kategori Alle 99+ Google 2 Eiendommer 51 Gårdeiere 99+ Leietak…" at bounding box center [662, 22] width 1324 height 45
paste input "Maridalsveien 128"
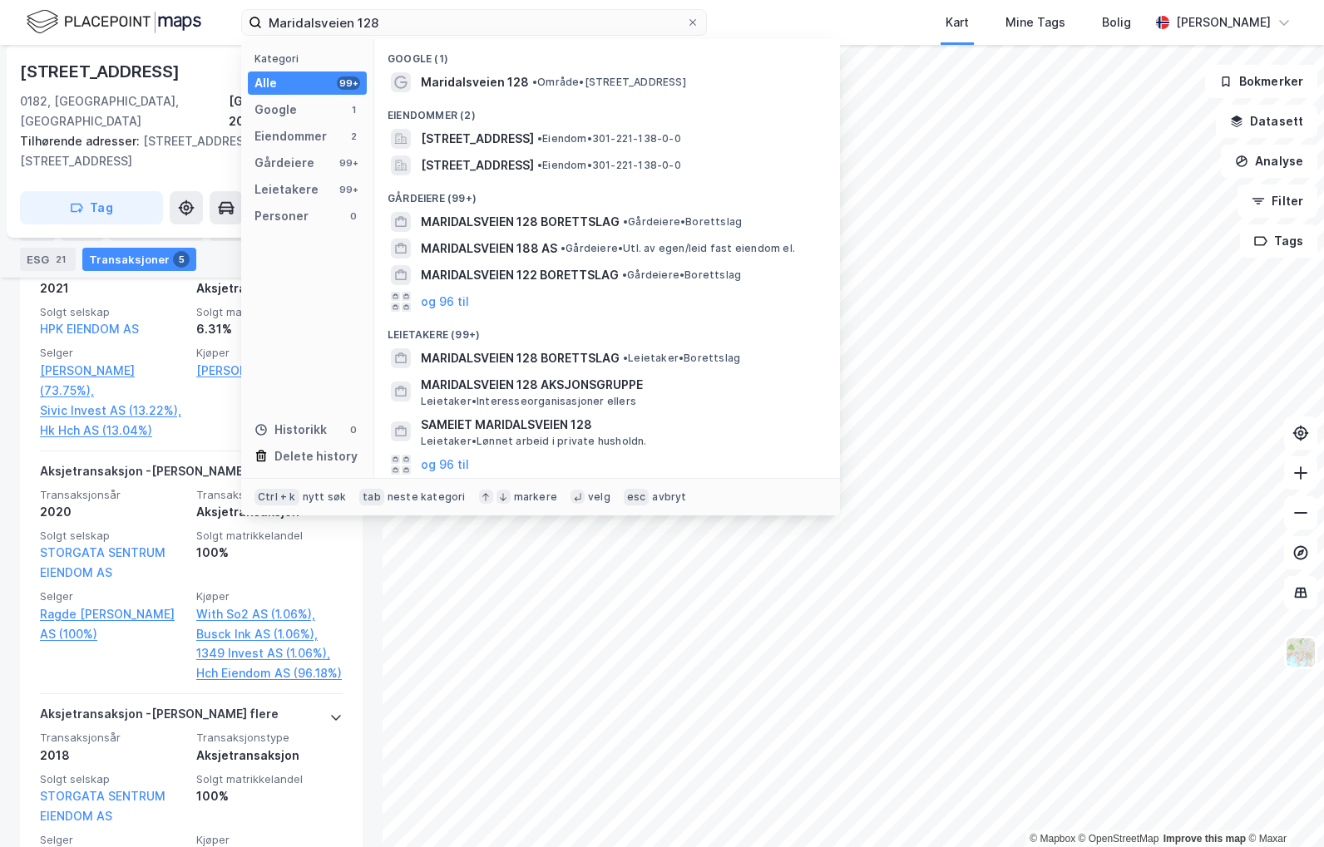
click at [615, 119] on div "Eiendommer (2)" at bounding box center [607, 111] width 466 height 30
click at [534, 137] on span "[STREET_ADDRESS]" at bounding box center [477, 139] width 113 height 20
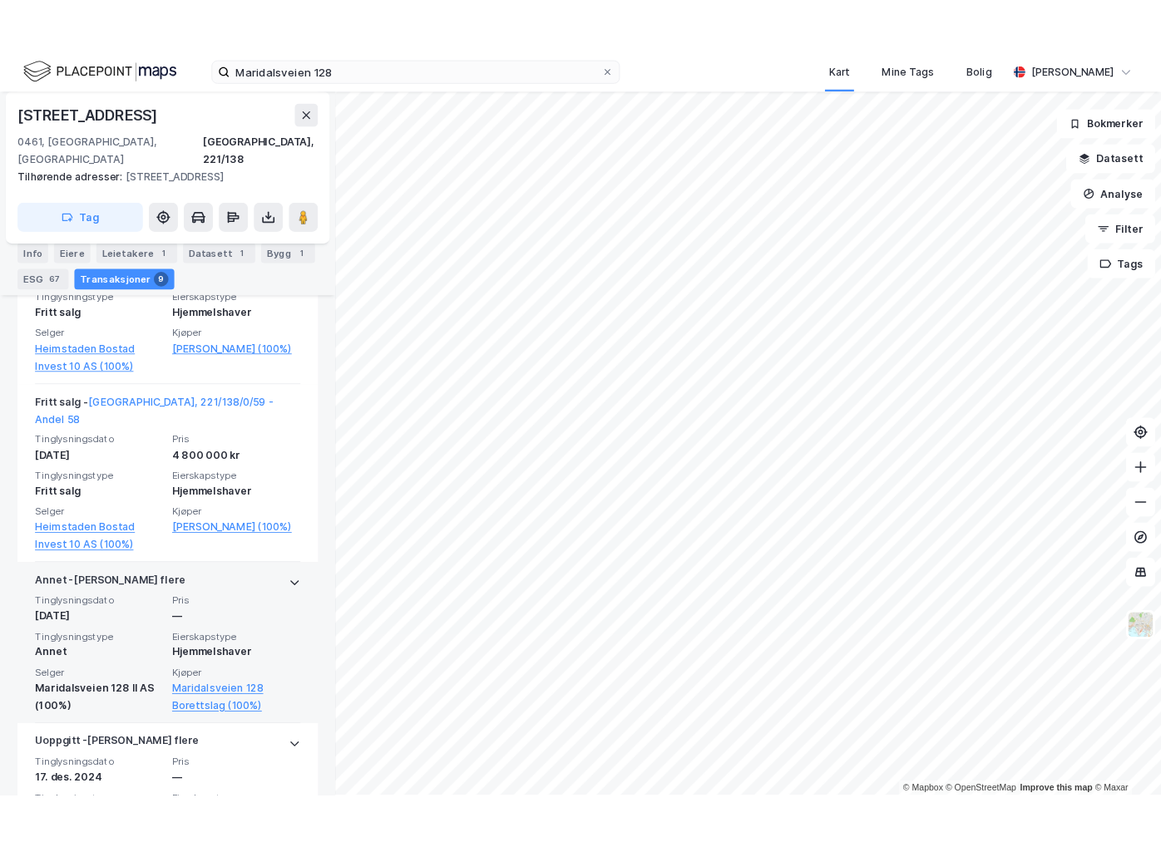
scroll to position [1081, 0]
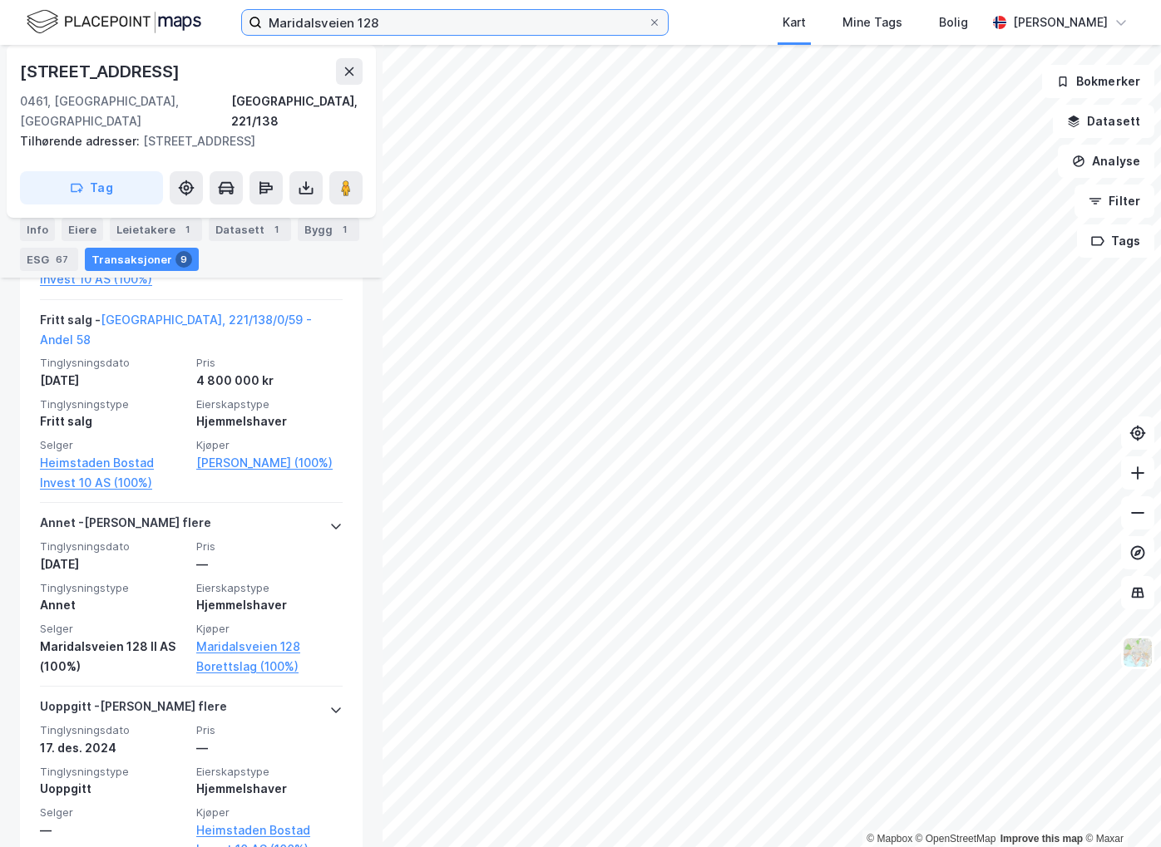
click at [414, 19] on input "Maridalsveien 128" at bounding box center [455, 22] width 386 height 25
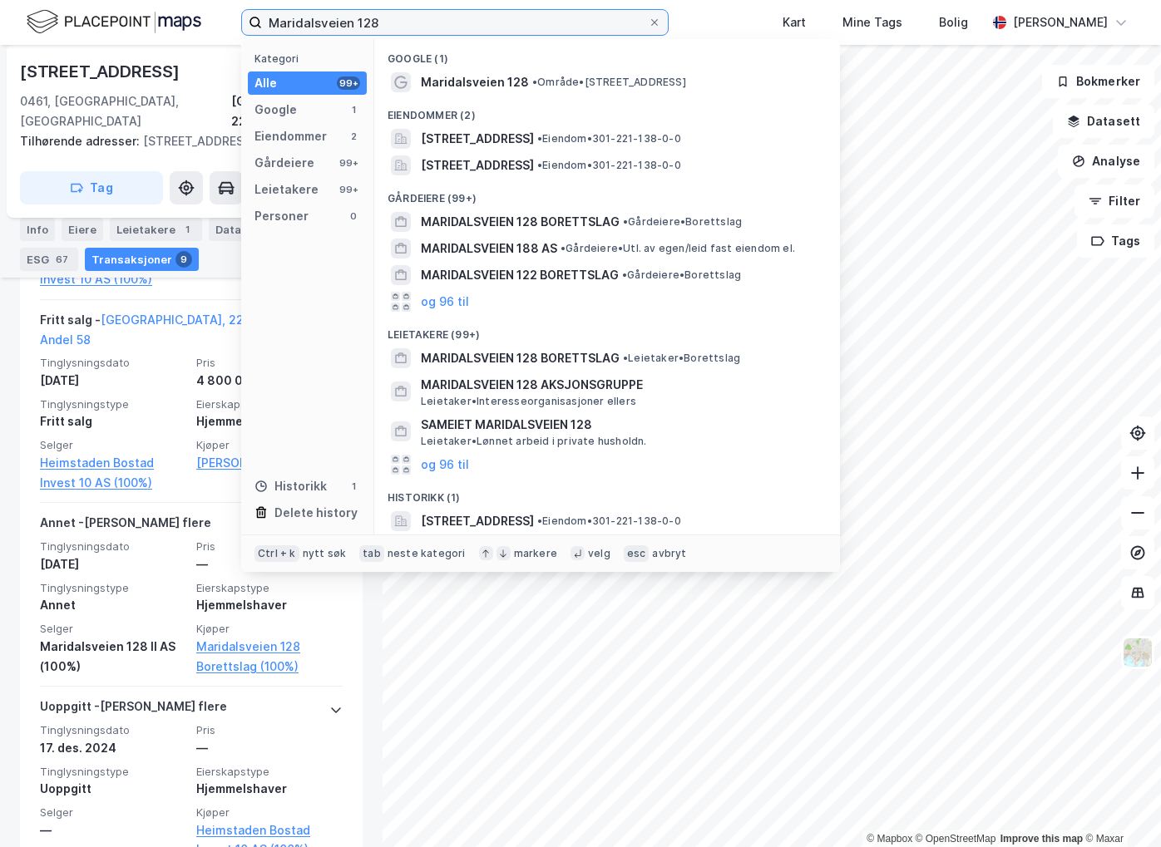
drag, startPoint x: 419, startPoint y: 27, endPoint x: 200, endPoint y: 22, distance: 218.8
click at [200, 22] on div "Maridalsveien 128 Kategori Alle 99+ Google 1 Eiendommer 2 Gårdeiere 99+ Leietak…" at bounding box center [580, 22] width 1161 height 45
paste input "Seljeveien 21"
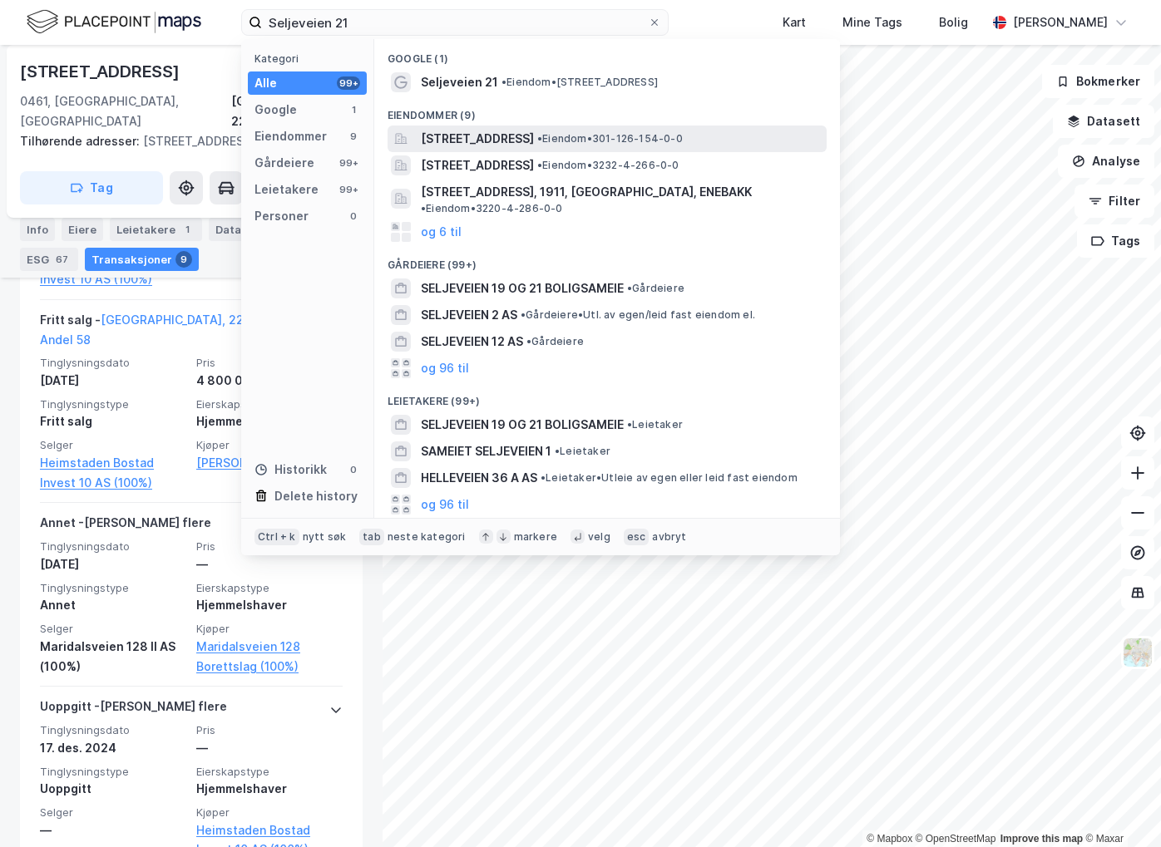
click at [489, 136] on span "[STREET_ADDRESS]" at bounding box center [477, 139] width 113 height 20
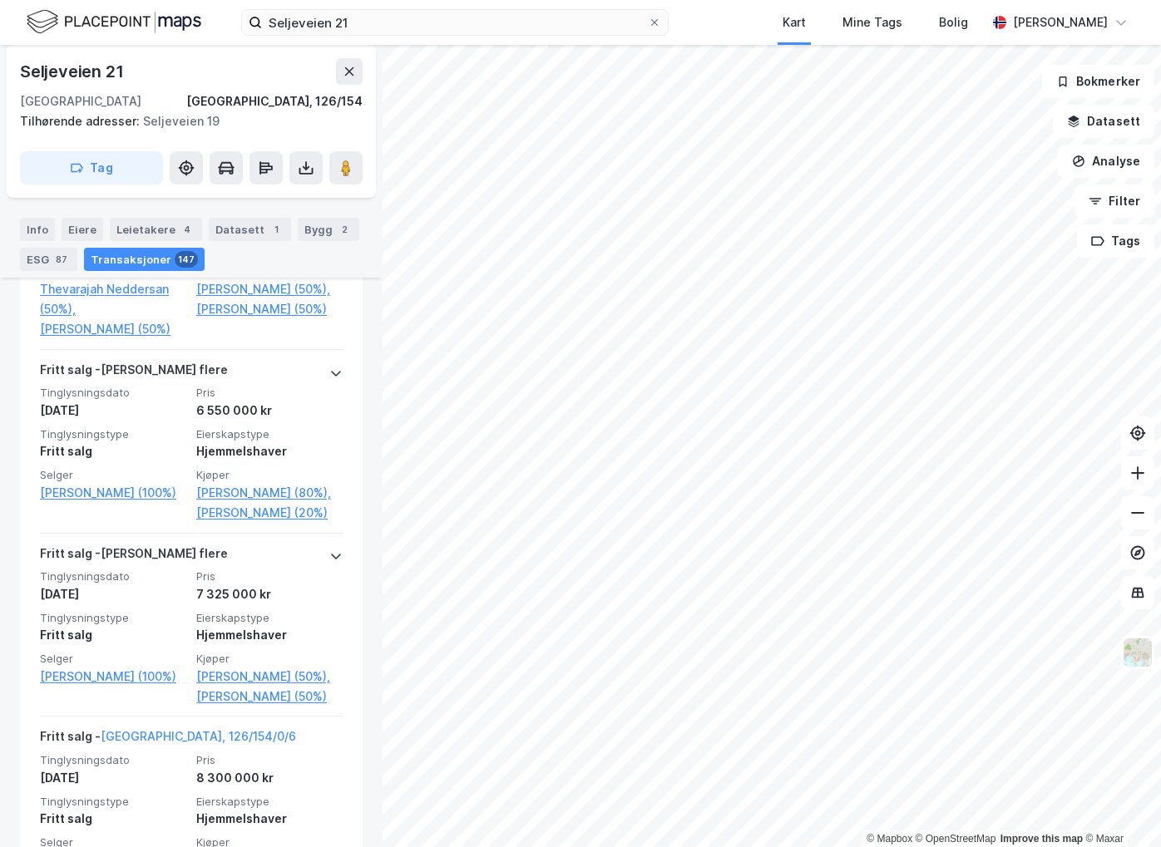
scroll to position [1190, 0]
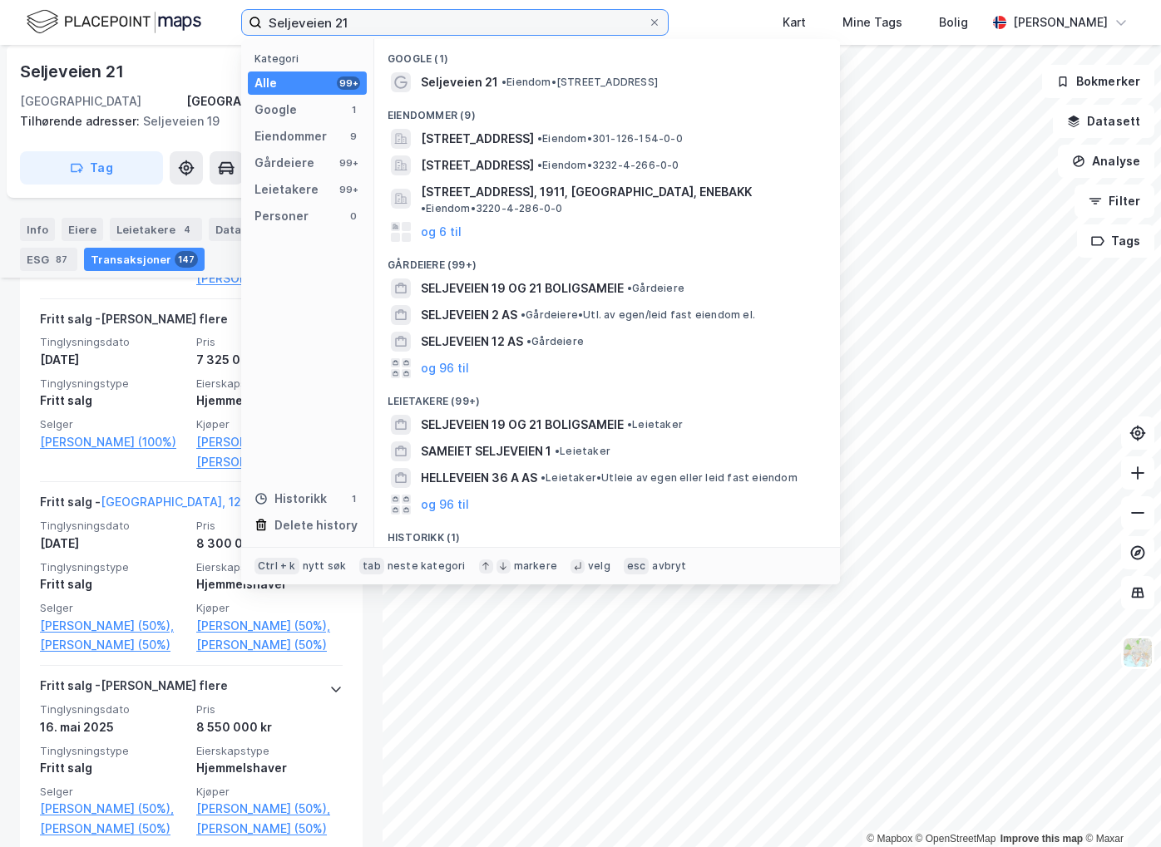
drag, startPoint x: 403, startPoint y: 19, endPoint x: 126, endPoint y: 20, distance: 277.8
click at [126, 20] on div "Seljeveien 21 Kategori Alle 99+ Google 1 Eiendommer 9 Gårdeiere 99+ Leietakere …" at bounding box center [580, 22] width 1161 height 45
paste input "Bygdøy alle 1"
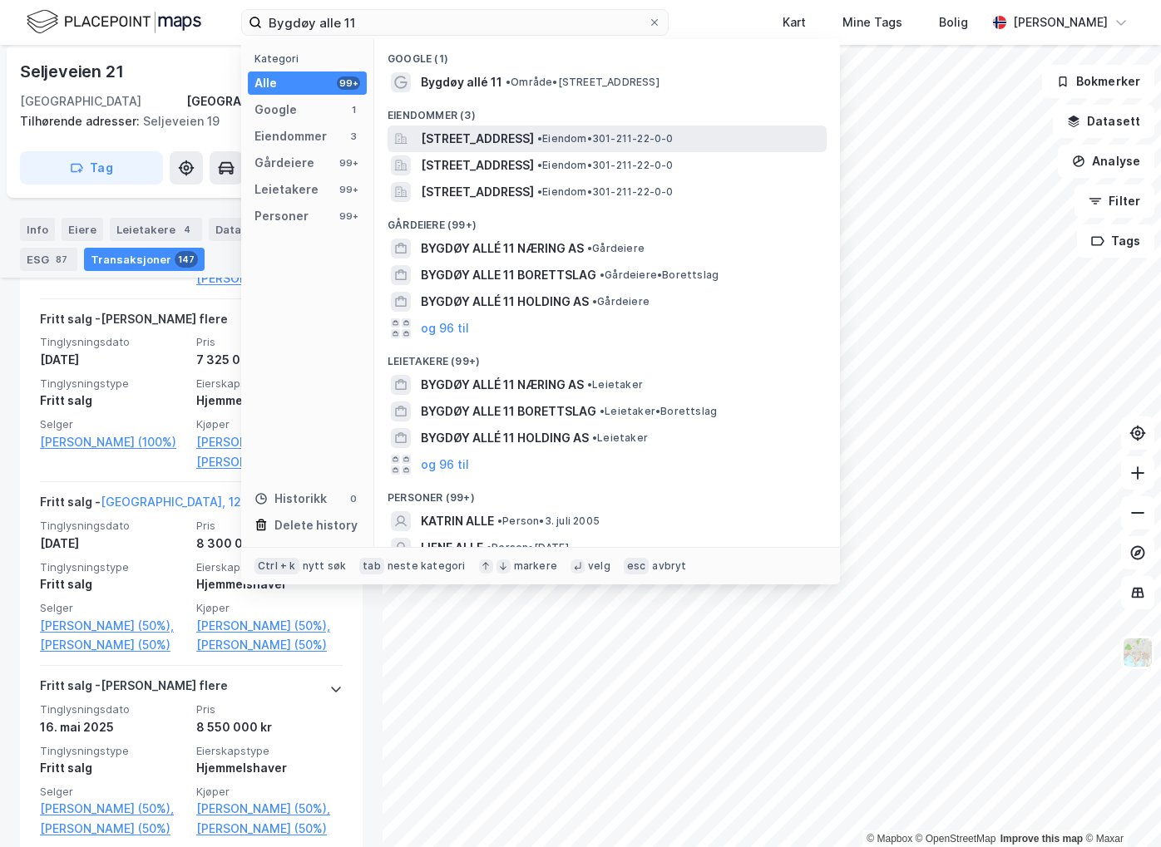
click at [534, 141] on span "[STREET_ADDRESS]" at bounding box center [477, 139] width 113 height 20
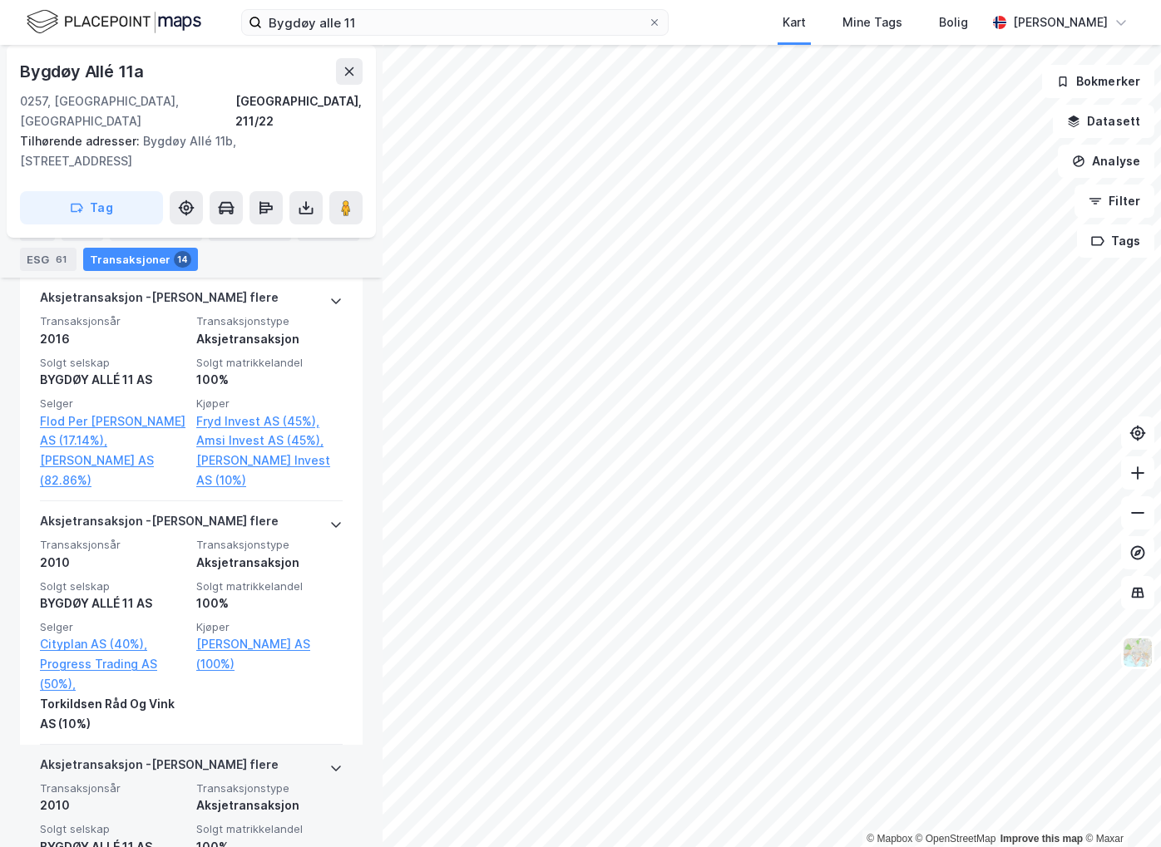
scroll to position [2495, 0]
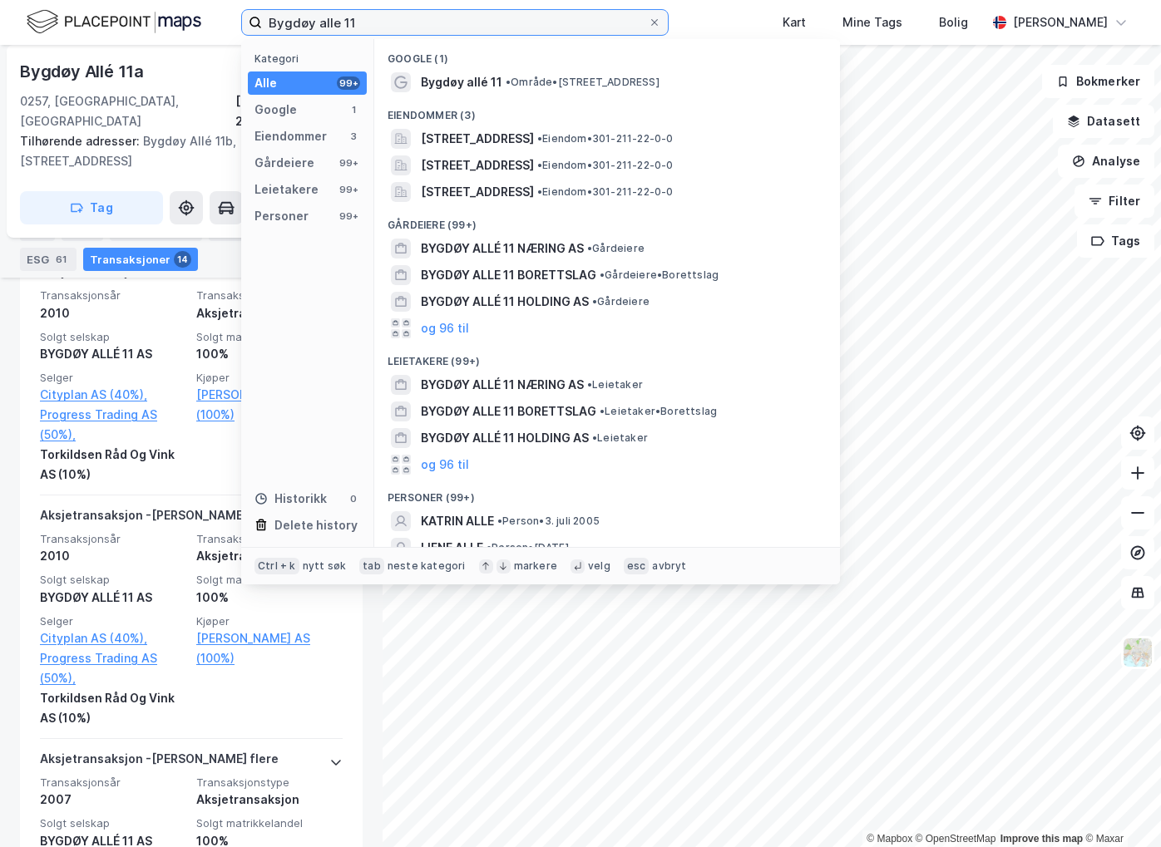
drag, startPoint x: 369, startPoint y: 26, endPoint x: 248, endPoint y: 18, distance: 121.6
click at [248, 18] on label "Bygdøy alle 11" at bounding box center [454, 22] width 427 height 27
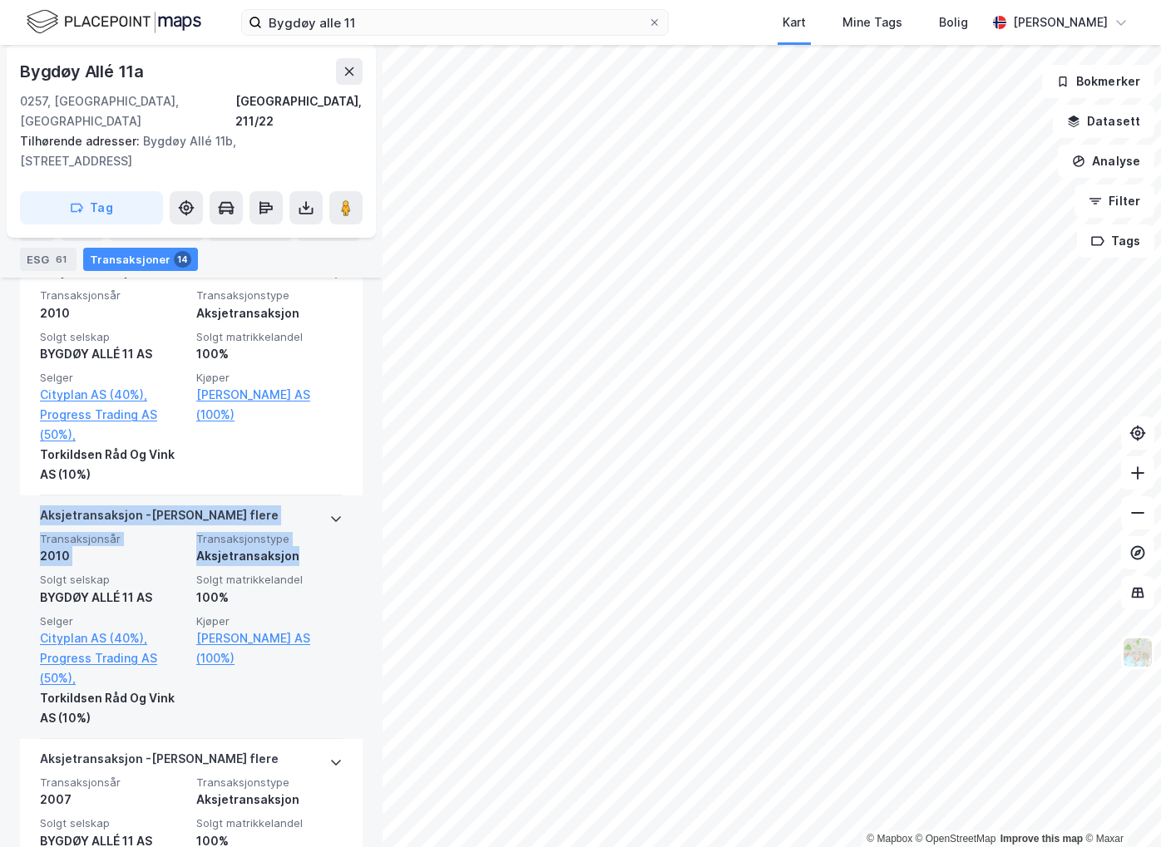
drag, startPoint x: 32, startPoint y: 422, endPoint x: 333, endPoint y: 477, distance: 306.0
click at [333, 496] on div "Aksjetransaksjon - Gjelder flere Transaksjonsår 2010 Transaksjonstype Aksjetran…" at bounding box center [191, 618] width 343 height 244
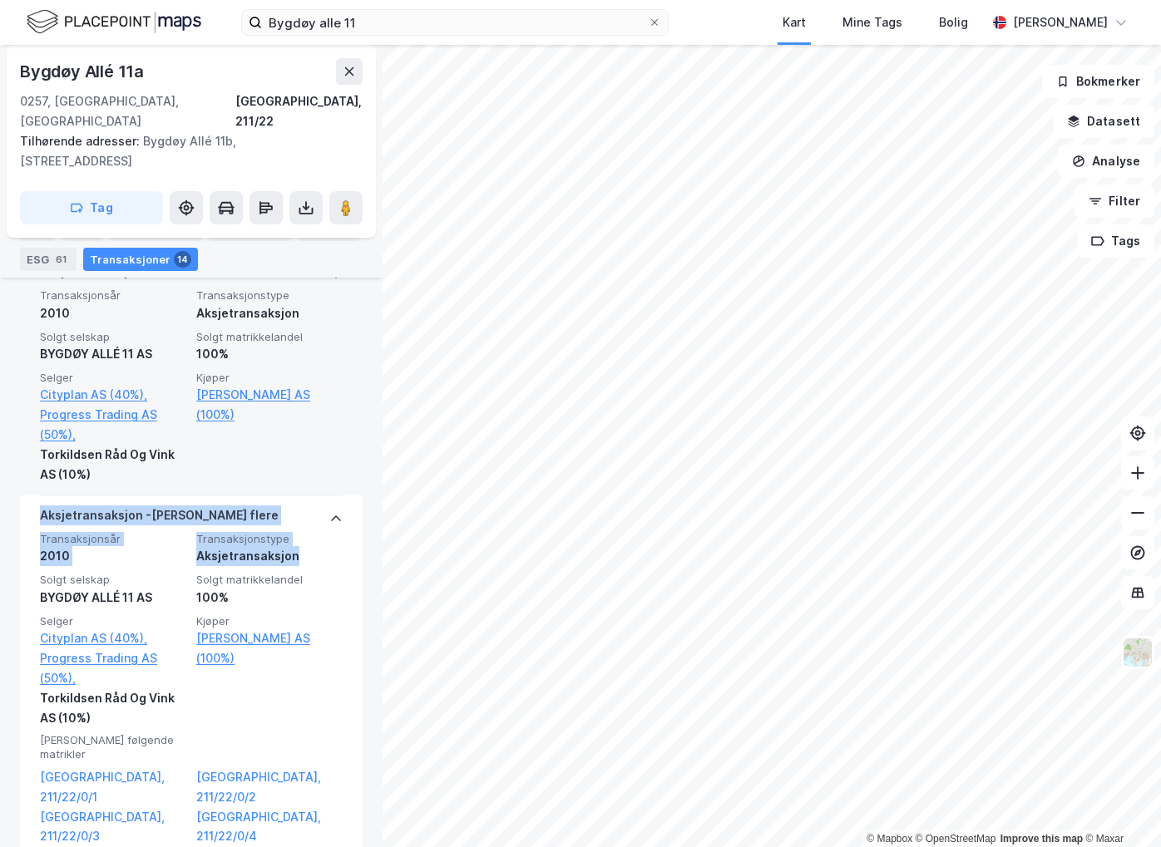
drag, startPoint x: 333, startPoint y: 477, endPoint x: 309, endPoint y: 384, distance: 95.4
click at [309, 384] on div "Kjøper [PERSON_NAME] AS (100%)" at bounding box center [269, 428] width 146 height 114
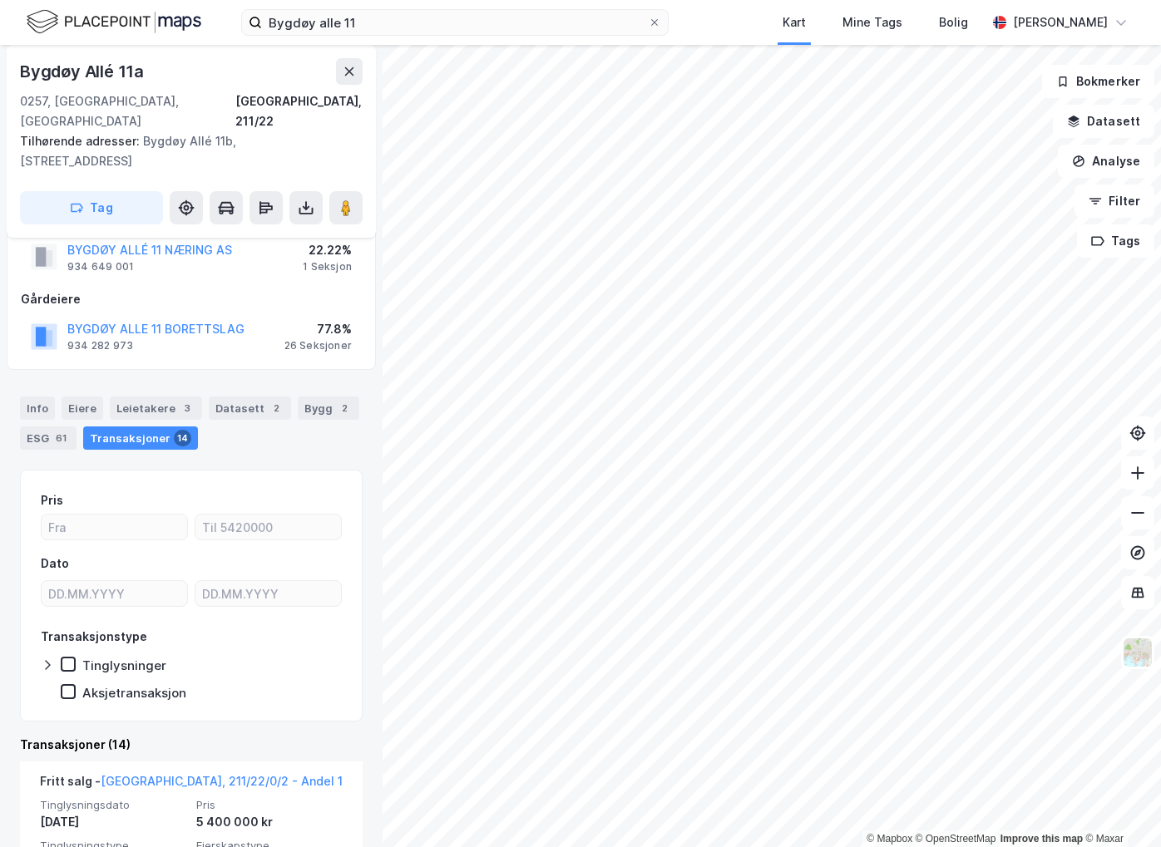
scroll to position [83, 0]
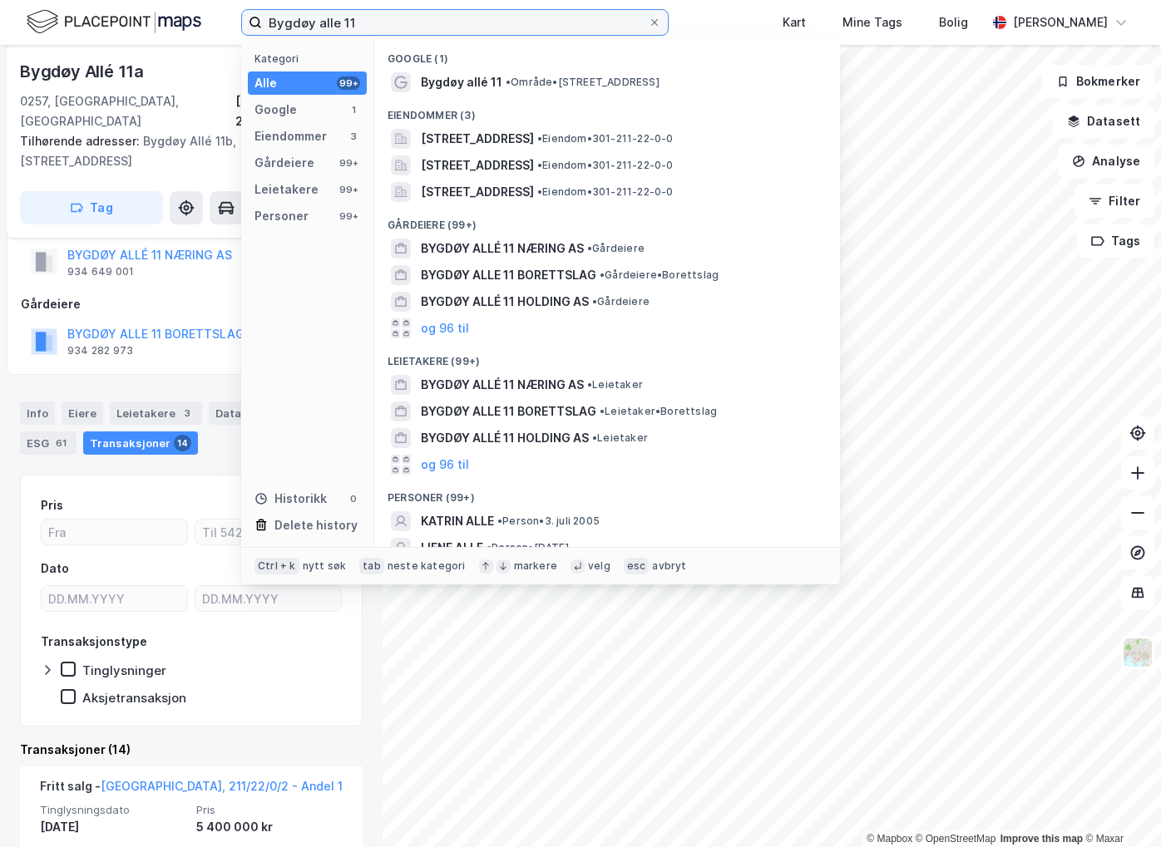
drag, startPoint x: 383, startPoint y: 26, endPoint x: -4, endPoint y: 1, distance: 387.5
click at [0, 1] on html "Bygdøy alle 11 Kategori Alle 99+ Google 1 Eiendommer 3 Gårdeiere 99+ Leietakere…" at bounding box center [580, 423] width 1161 height 847
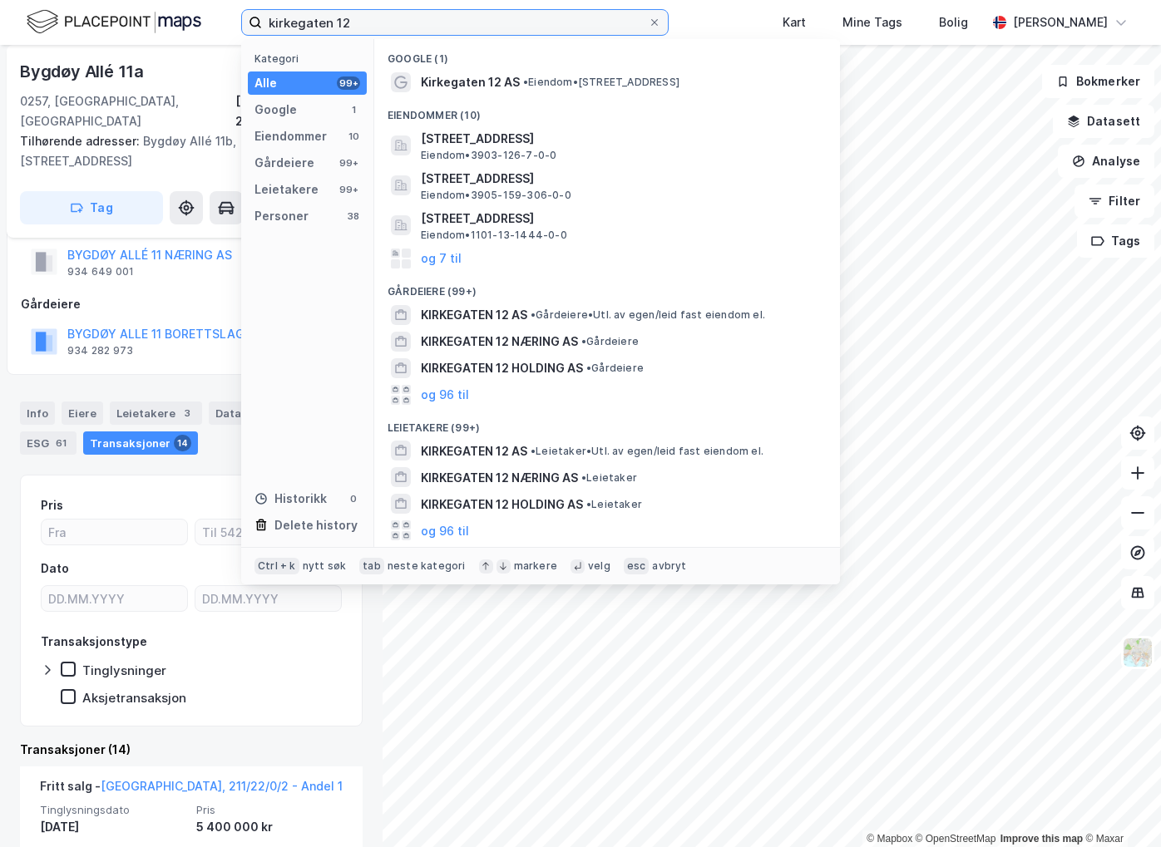
drag, startPoint x: 439, startPoint y: 20, endPoint x: 233, endPoint y: -5, distance: 207.7
click at [233, 0] on html "kirkegaten 12 Kategori Alle 99+ Google 1 Eiendommer 10 Gårdeiere 99+ Leietakere…" at bounding box center [580, 423] width 1161 height 847
paste input "[PERSON_NAME] Gate 80"
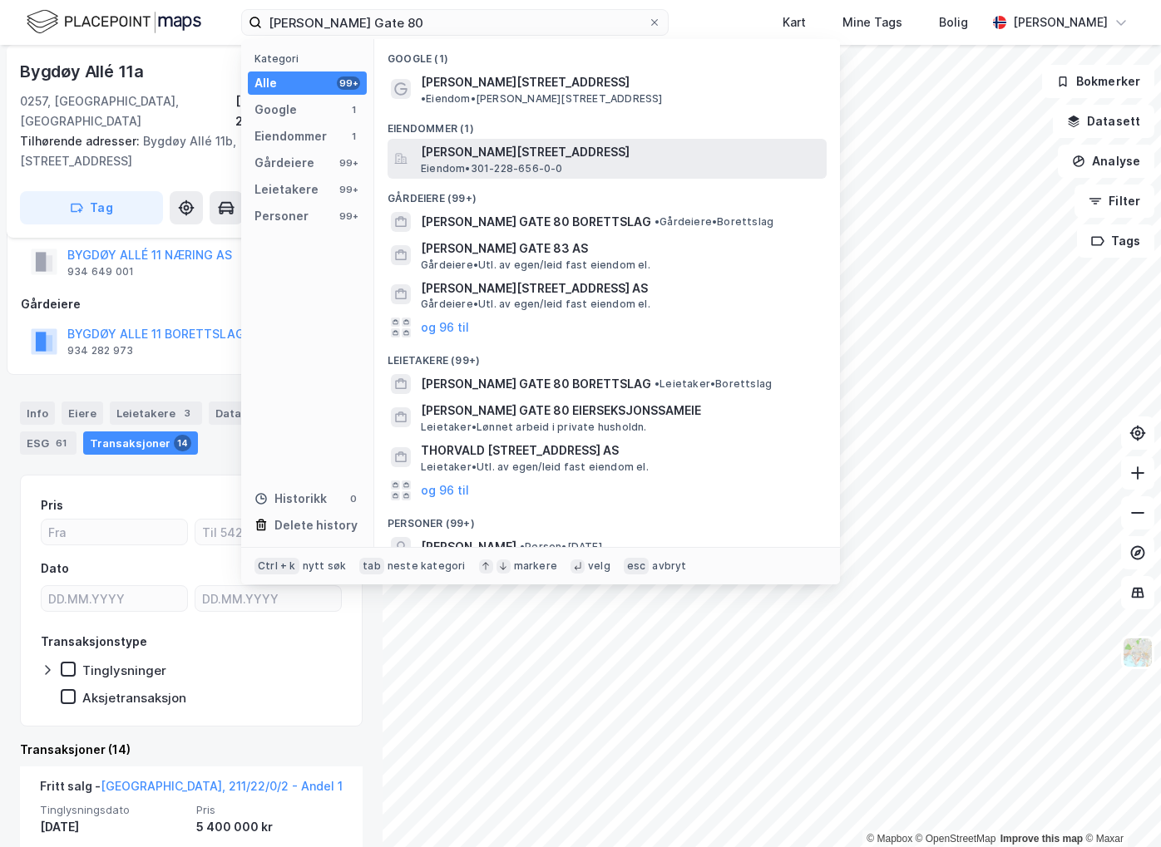
click at [518, 146] on span "[PERSON_NAME][STREET_ADDRESS]" at bounding box center [620, 152] width 399 height 20
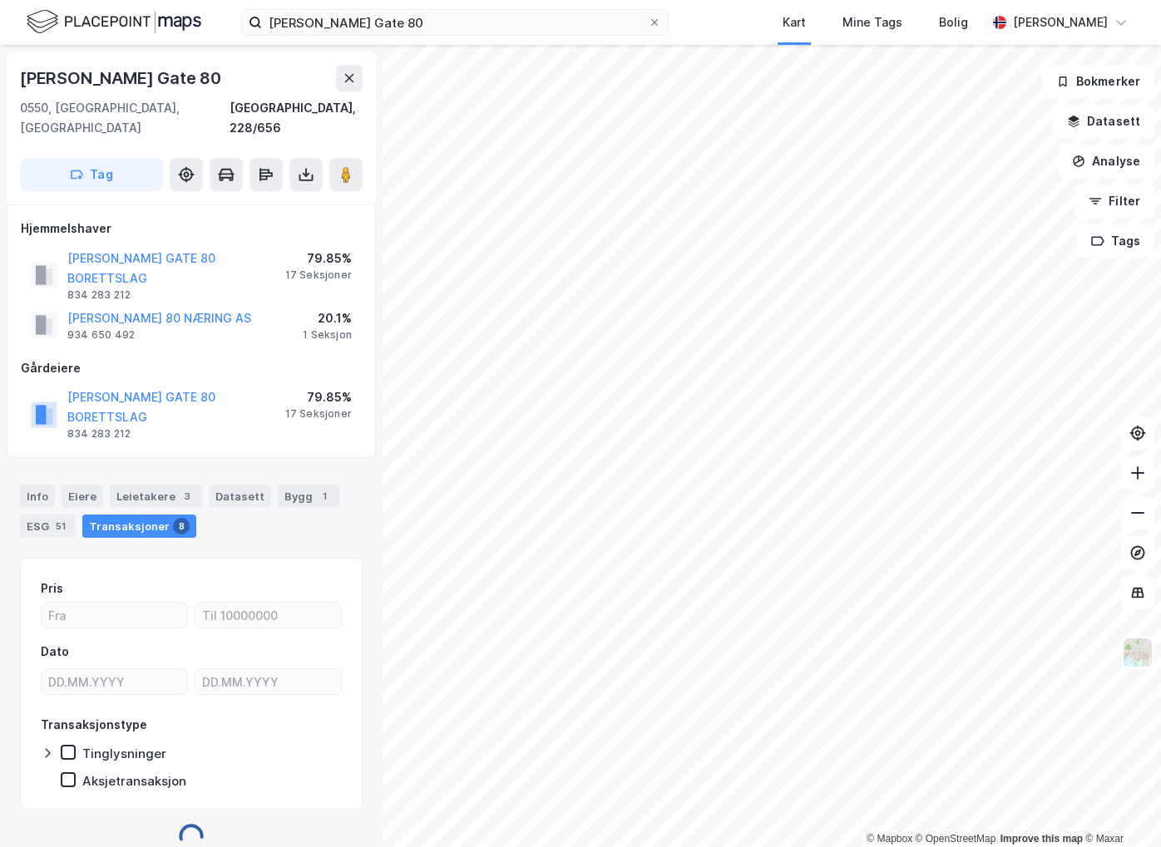
scroll to position [1, 0]
click at [86, 484] on div "Eiere" at bounding box center [83, 495] width 42 height 23
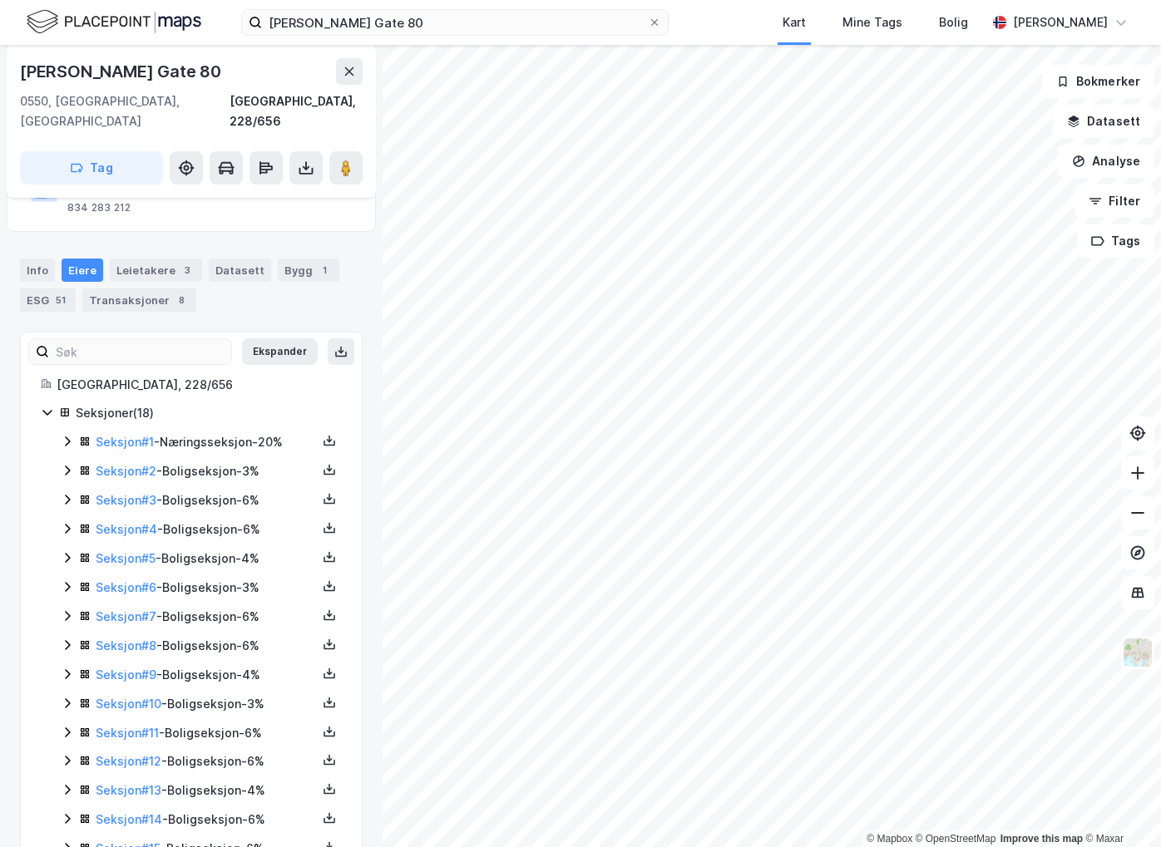
scroll to position [249, 0]
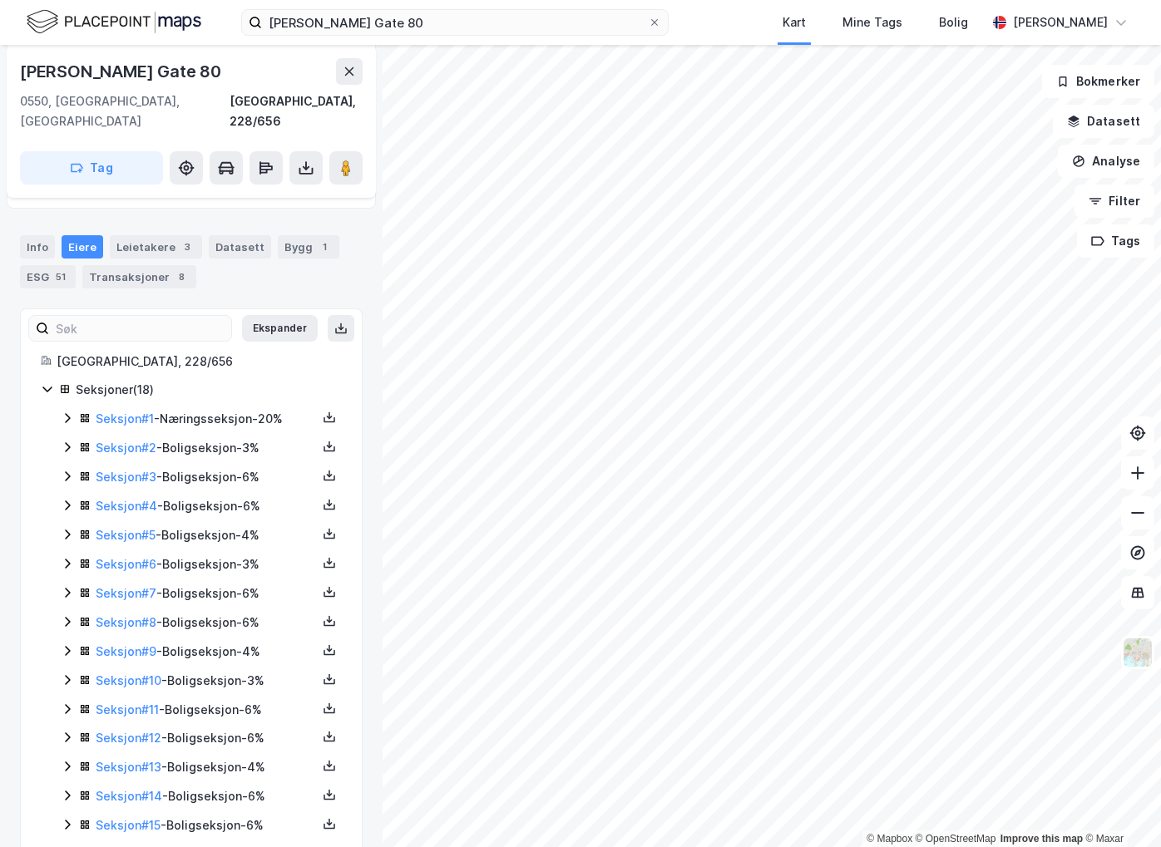
click at [64, 557] on icon at bounding box center [67, 563] width 13 height 13
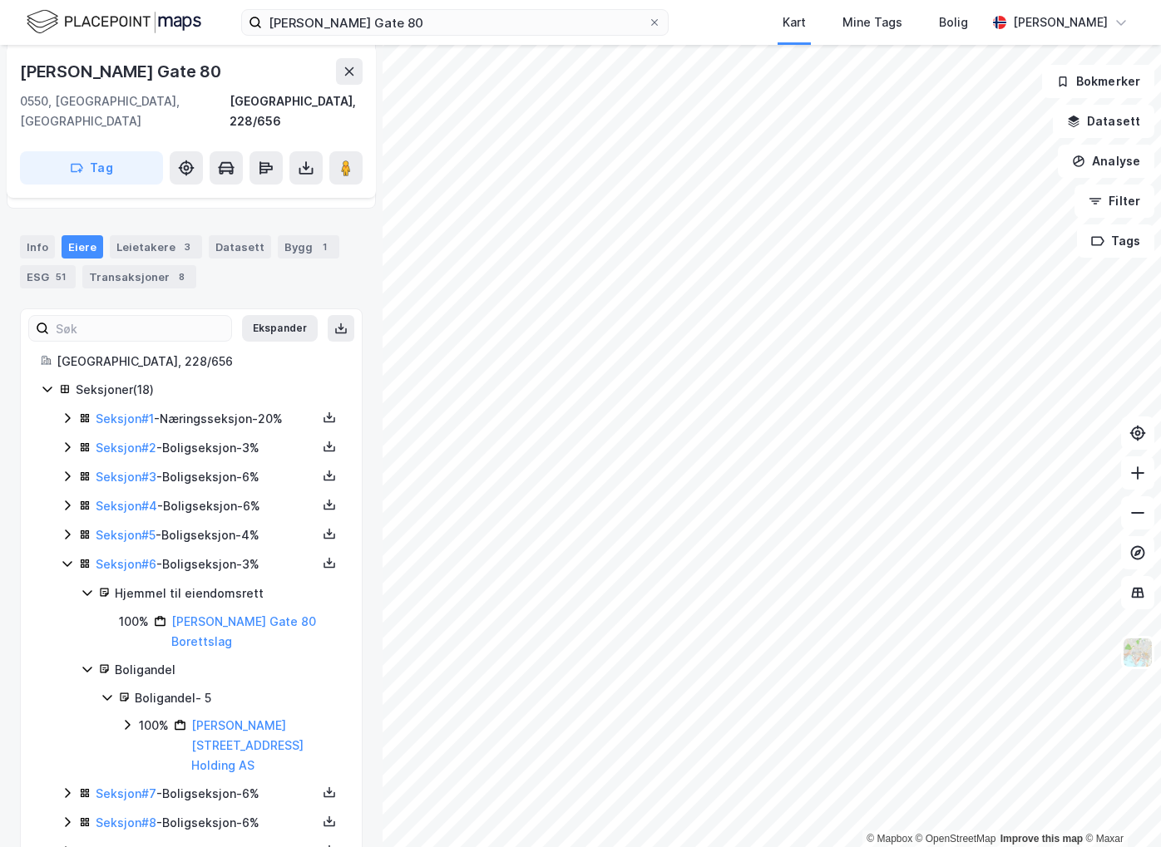
click at [67, 528] on icon at bounding box center [67, 534] width 13 height 13
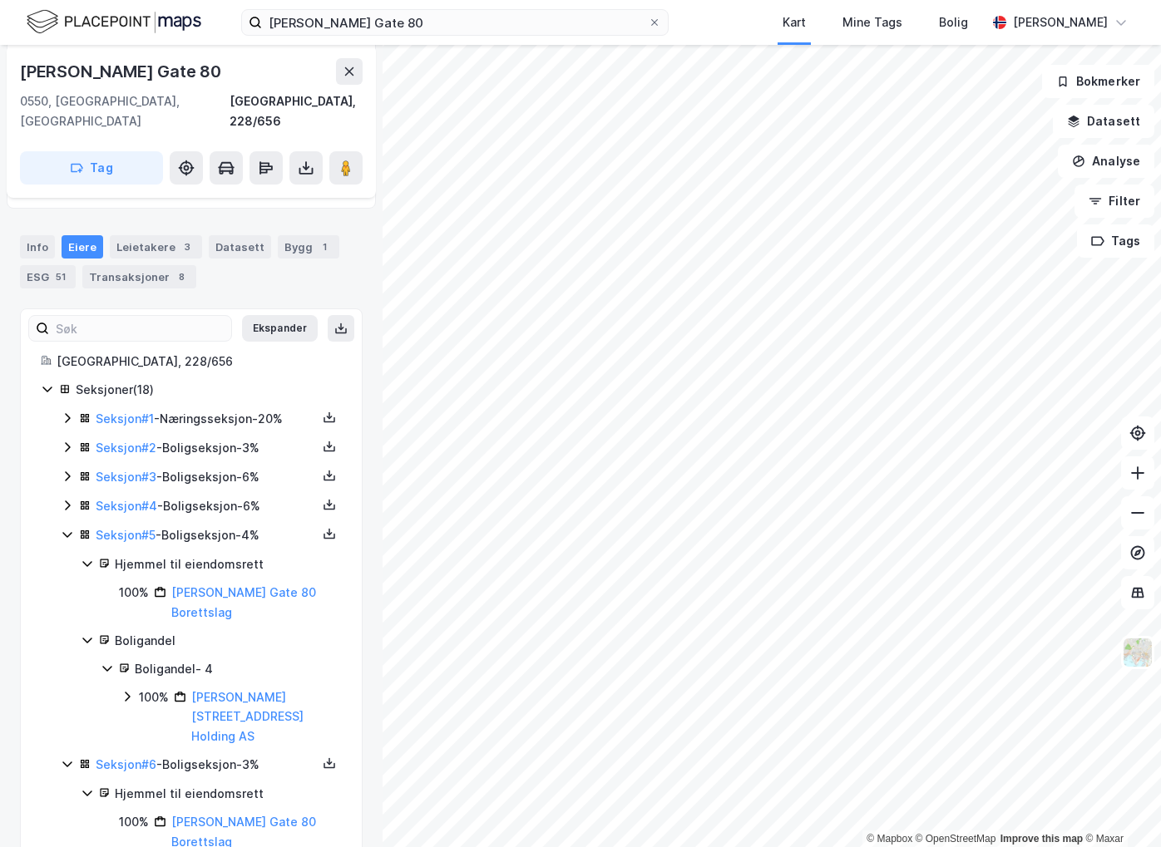
click at [67, 501] on icon at bounding box center [67, 506] width 5 height 10
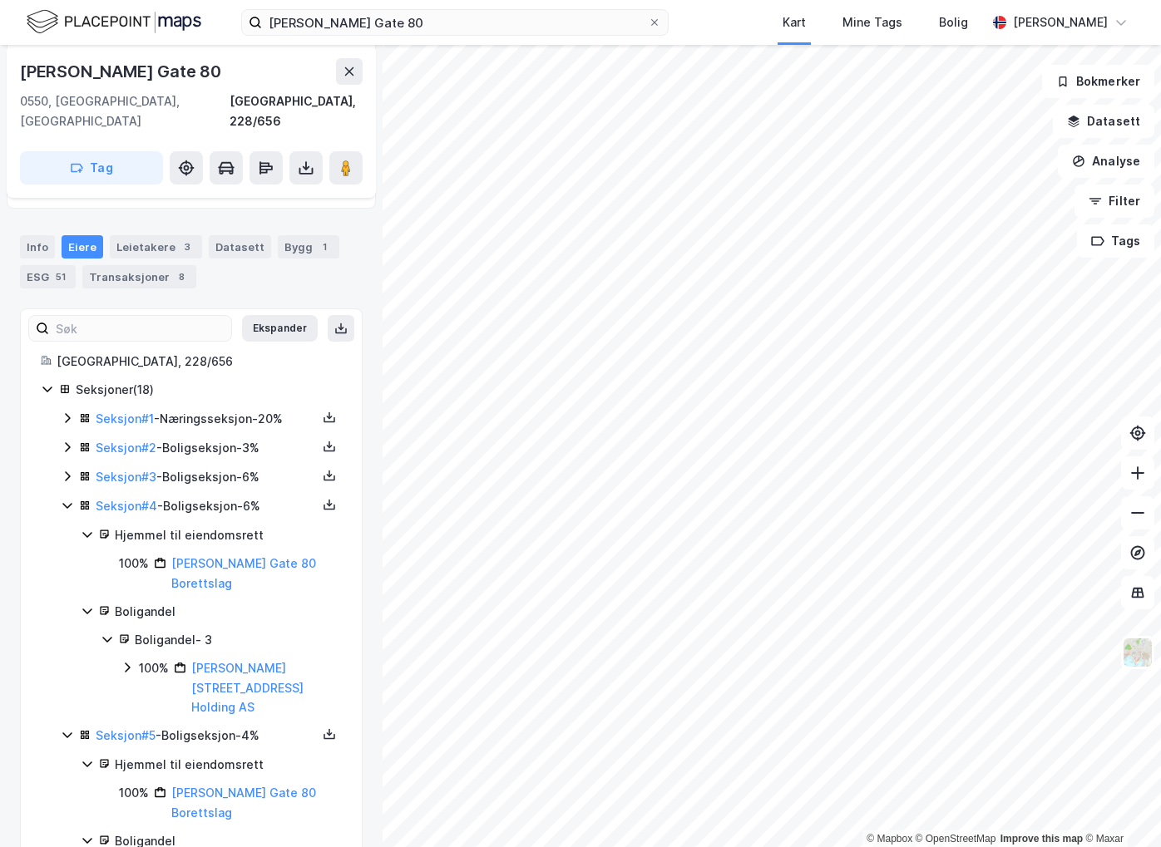
click at [67, 470] on icon at bounding box center [67, 476] width 13 height 13
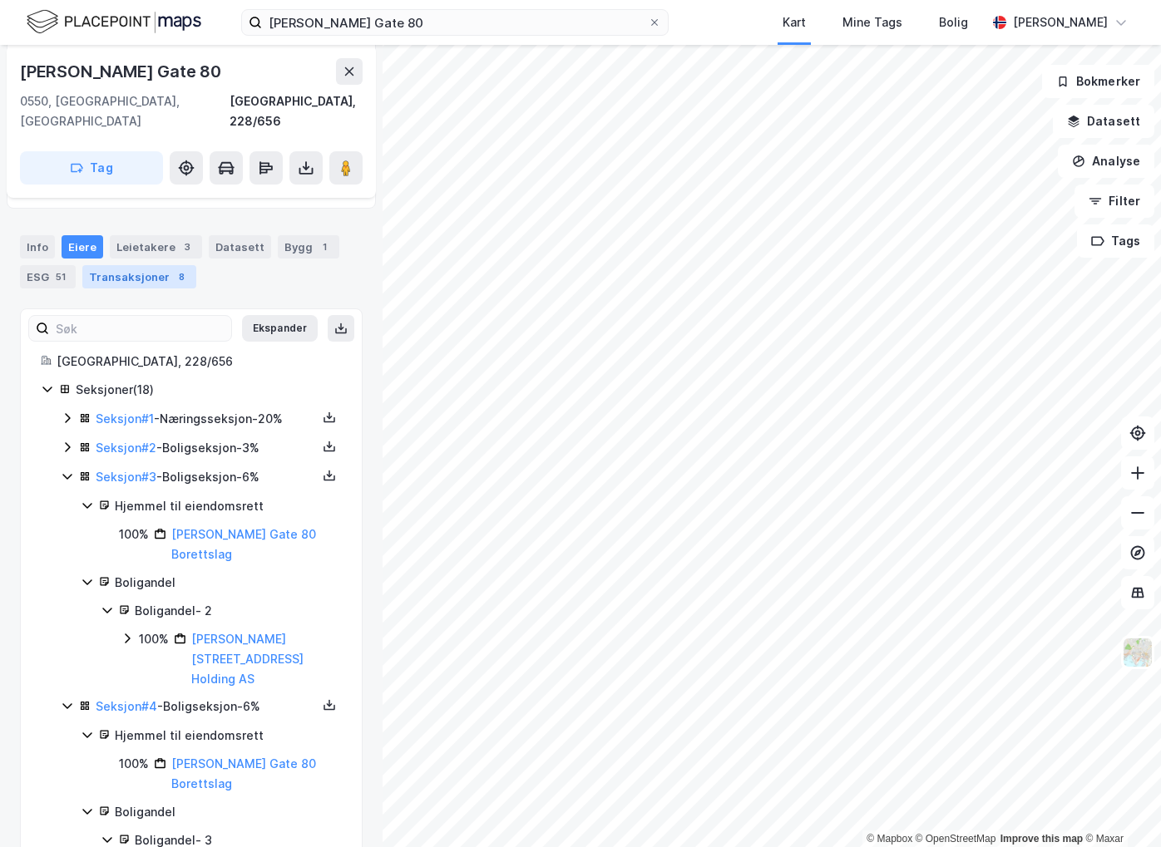
click at [126, 265] on div "Transaksjoner 8" at bounding box center [139, 276] width 114 height 23
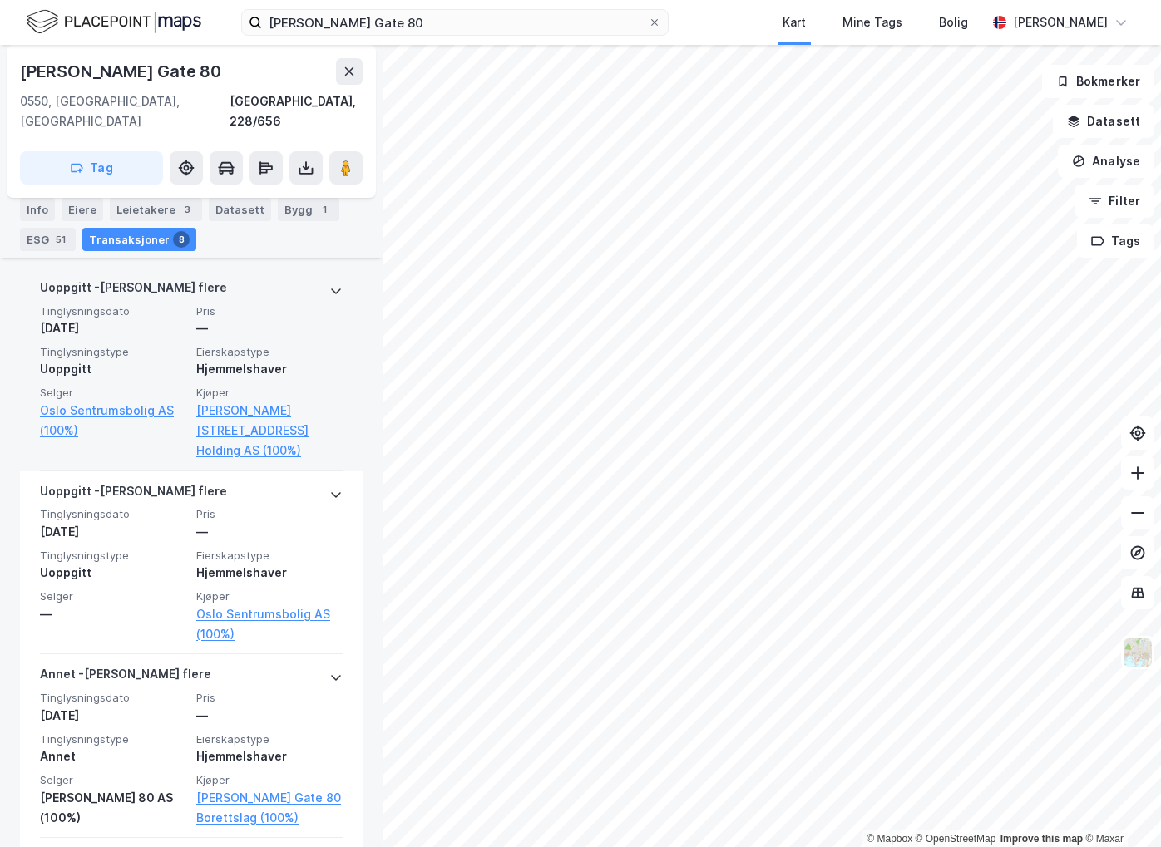
scroll to position [333, 0]
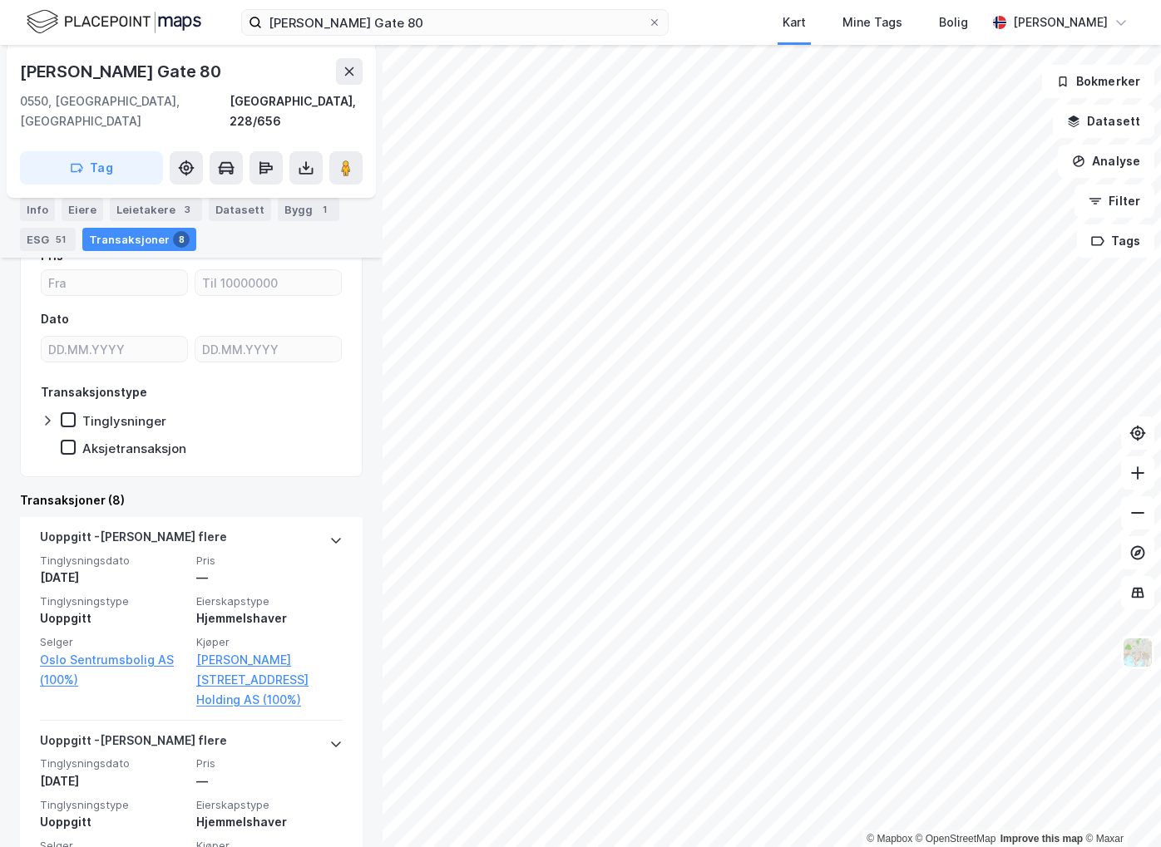
drag, startPoint x: 229, startPoint y: 69, endPoint x: 17, endPoint y: 62, distance: 212.2
click at [17, 62] on div "Thorvald [STREET_ADDRESS], 228/656 Tag" at bounding box center [191, 121] width 369 height 153
copy div "[PERSON_NAME] Gate 80"
click at [276, 491] on div "Transaksjoner (8)" at bounding box center [191, 501] width 343 height 20
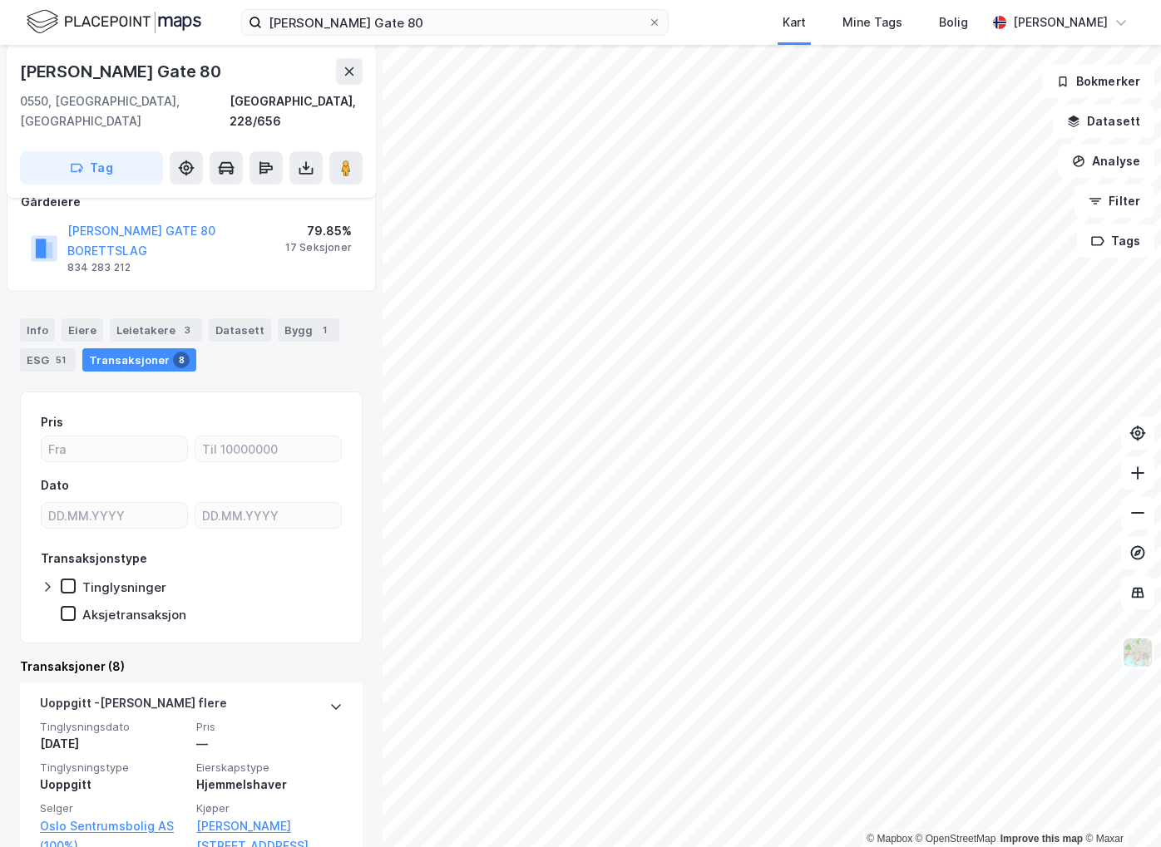
scroll to position [0, 0]
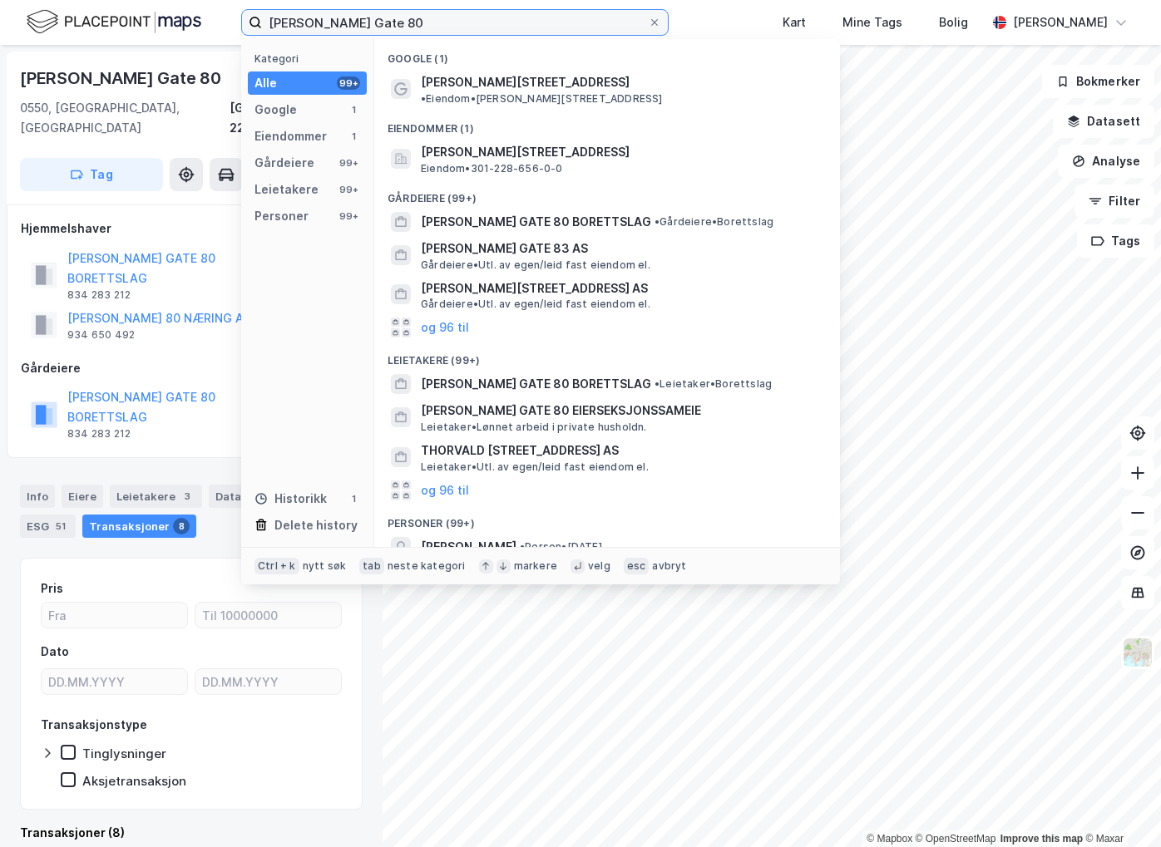
drag, startPoint x: 440, startPoint y: 23, endPoint x: 140, endPoint y: 16, distance: 300.3
click at [140, 16] on div "[PERSON_NAME] Gate 80 Kategori Alle 99+ Google 1 Eiendommer 1 Gårdeiere 99+ Lei…" at bounding box center [580, 22] width 1161 height 45
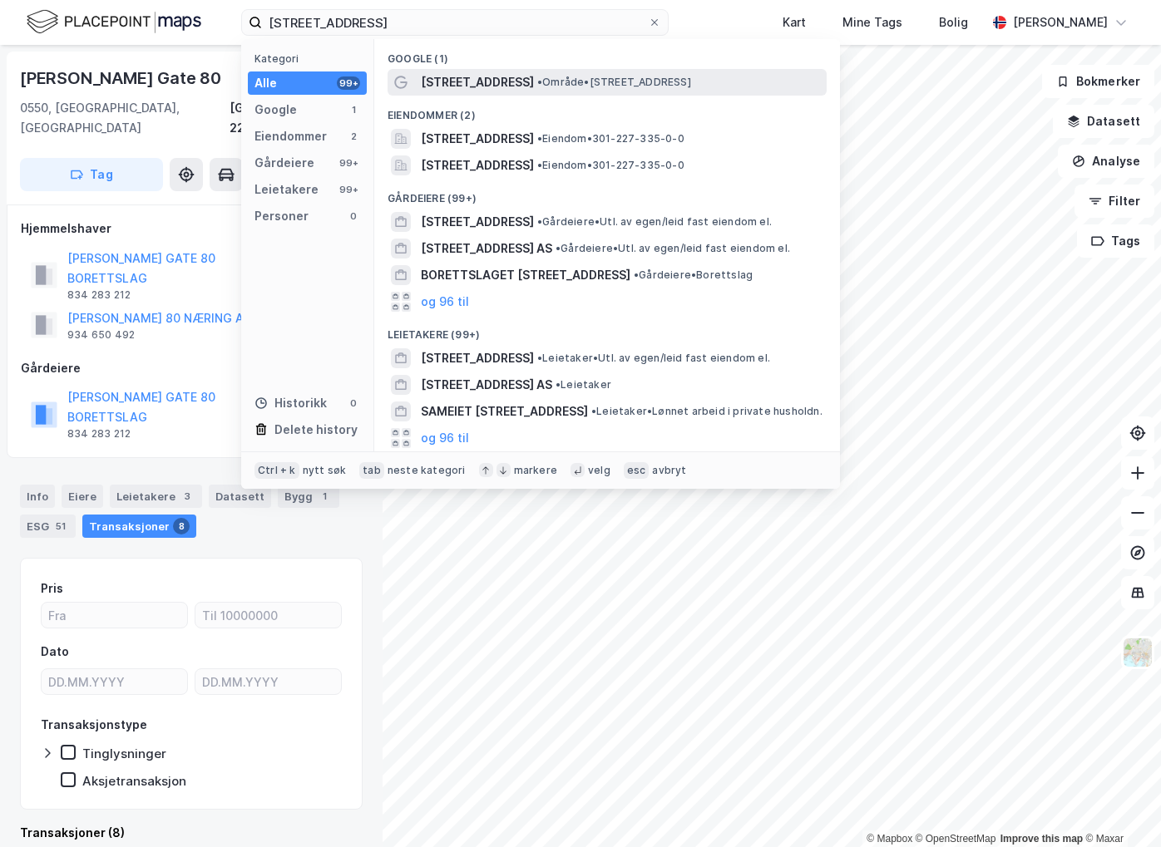
click at [555, 86] on span "• Område • [STREET_ADDRESS]" at bounding box center [614, 82] width 154 height 13
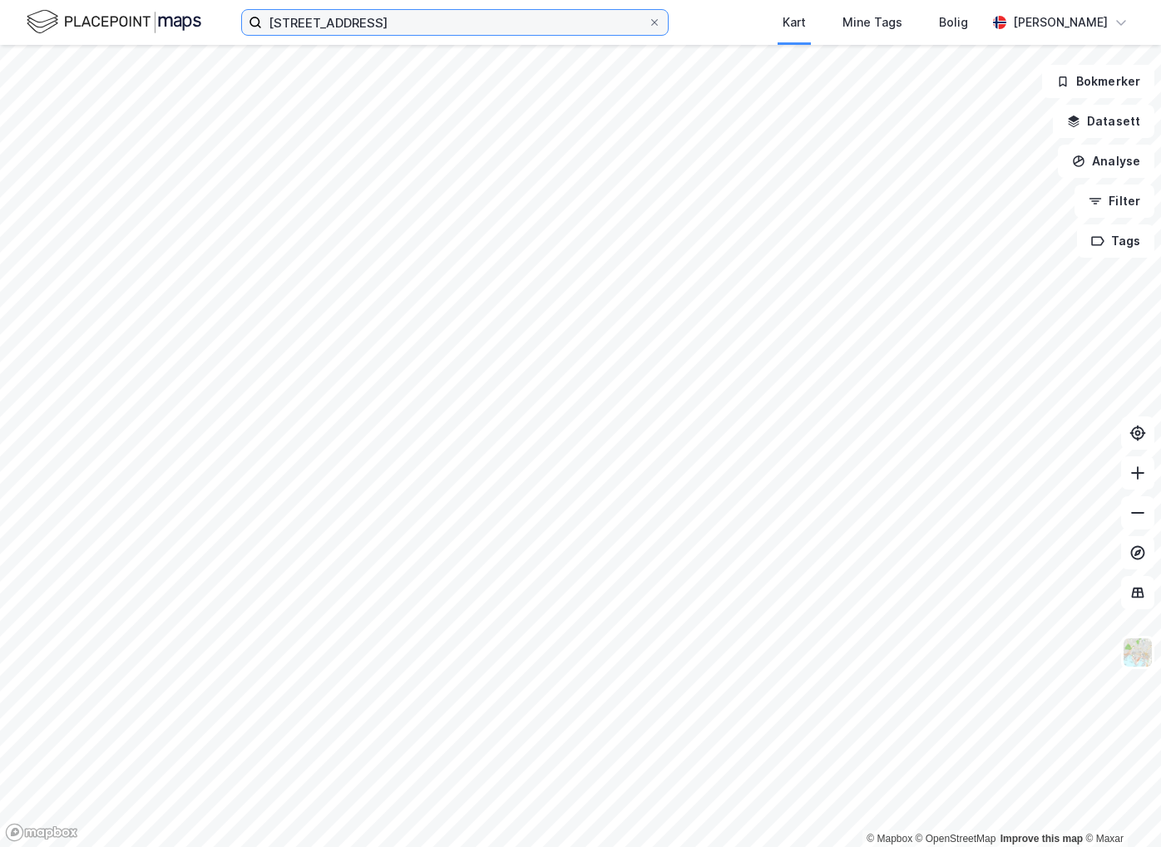
click at [410, 22] on input "[STREET_ADDRESS]" at bounding box center [455, 22] width 386 height 25
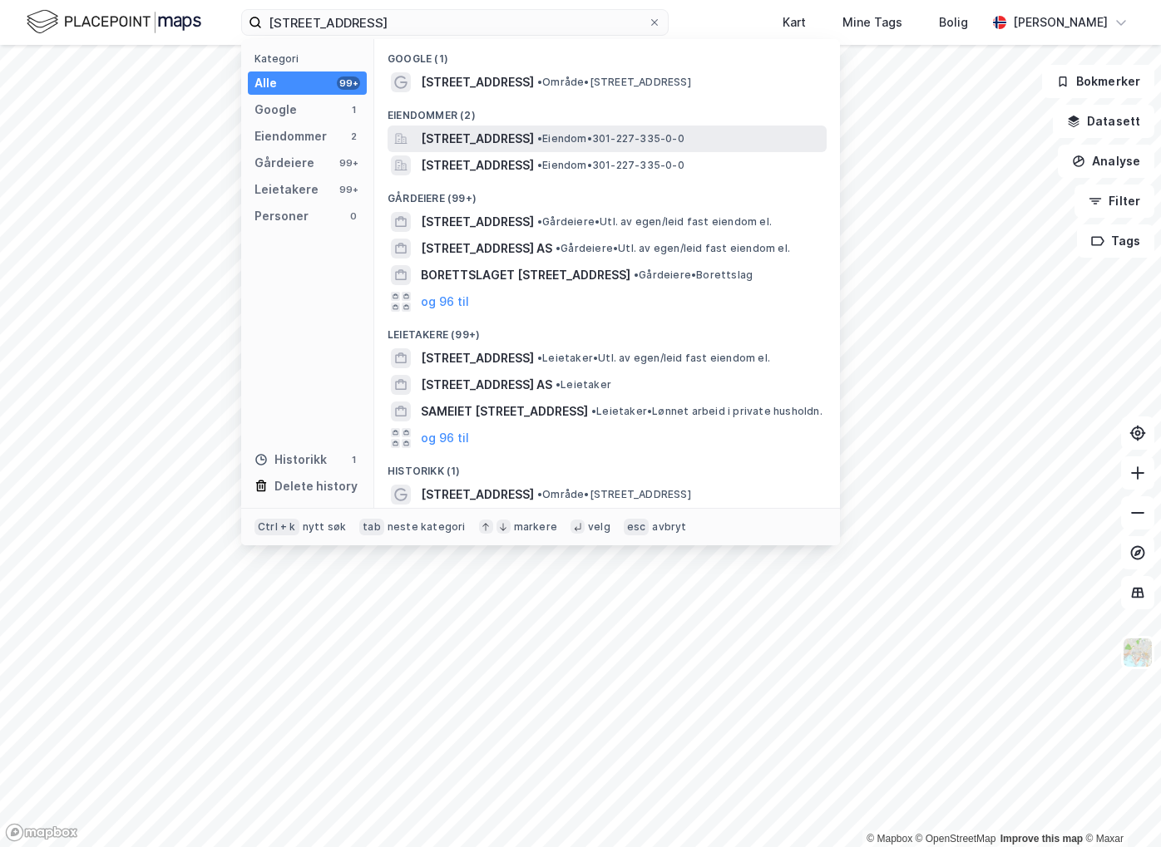
click at [478, 139] on span "[STREET_ADDRESS]" at bounding box center [477, 139] width 113 height 20
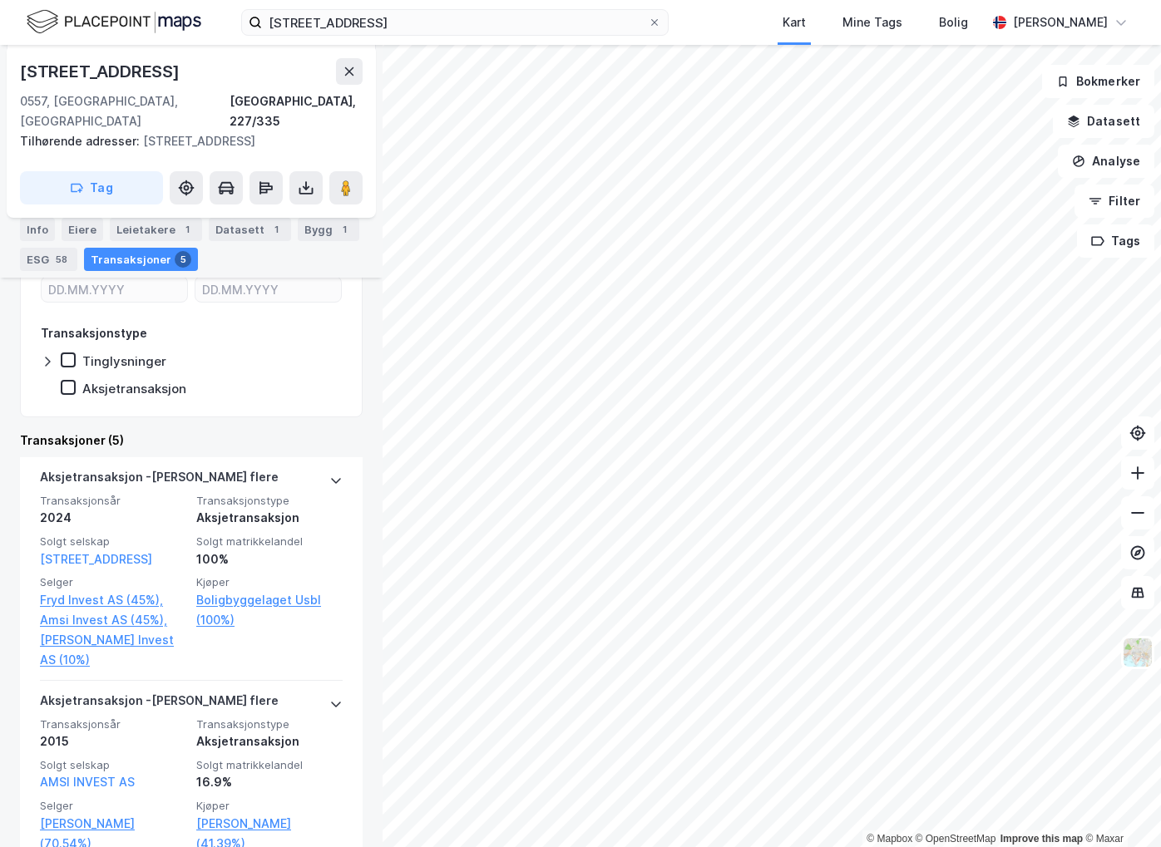
scroll to position [416, 0]
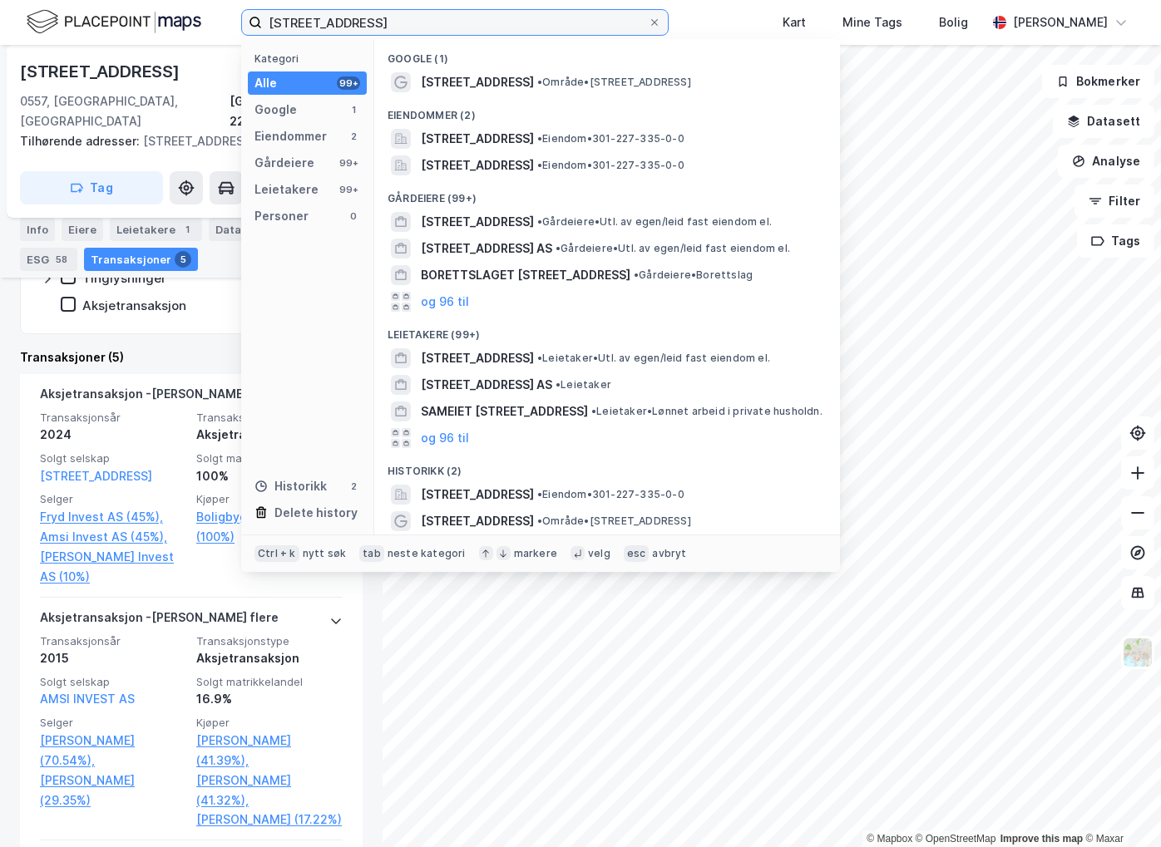
drag, startPoint x: 407, startPoint y: 31, endPoint x: 169, endPoint y: 46, distance: 239.1
click at [169, 46] on div "[STREET_ADDRESS] Kategori Alle 99+ Google 1 Eiendommer 2 Gårdeiere 99+ Leietake…" at bounding box center [580, 423] width 1161 height 847
paste input "Malerhaugen 25"
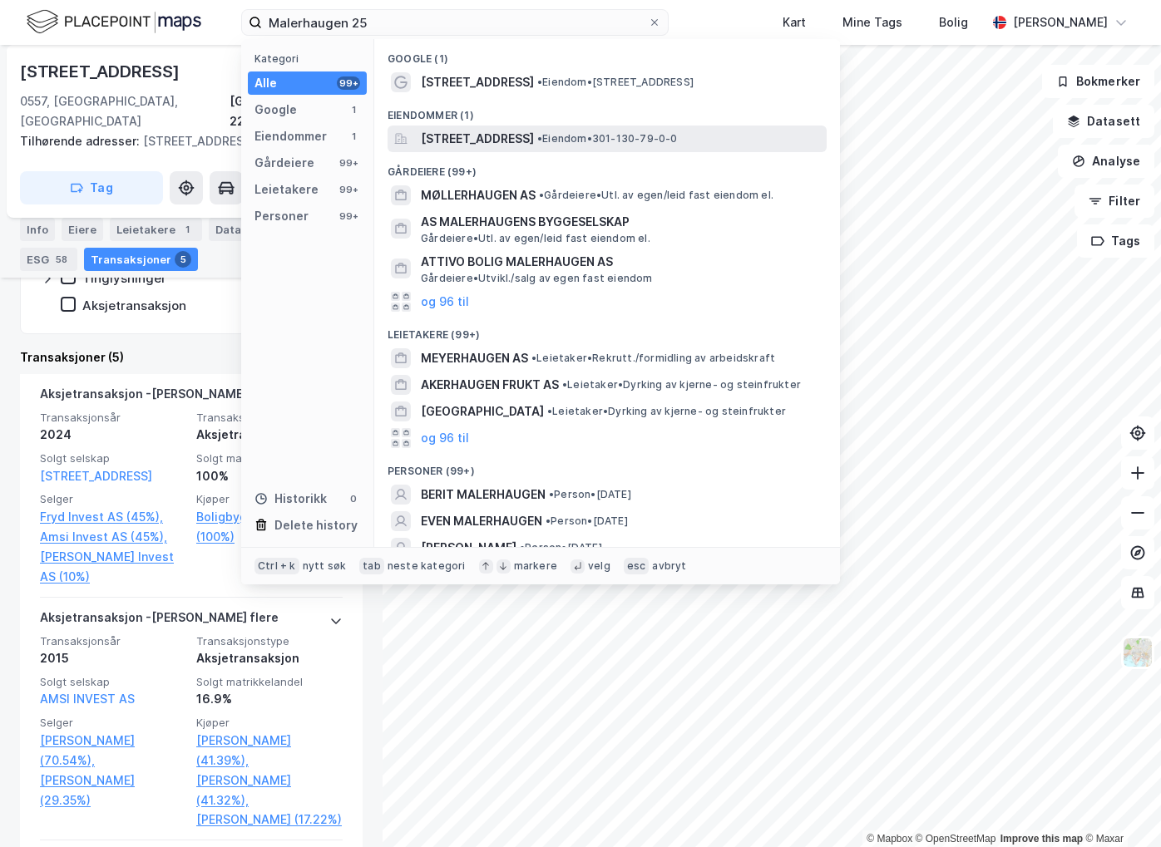
click at [678, 141] on span "• Eiendom • 301-130-79-0-0" at bounding box center [607, 138] width 141 height 13
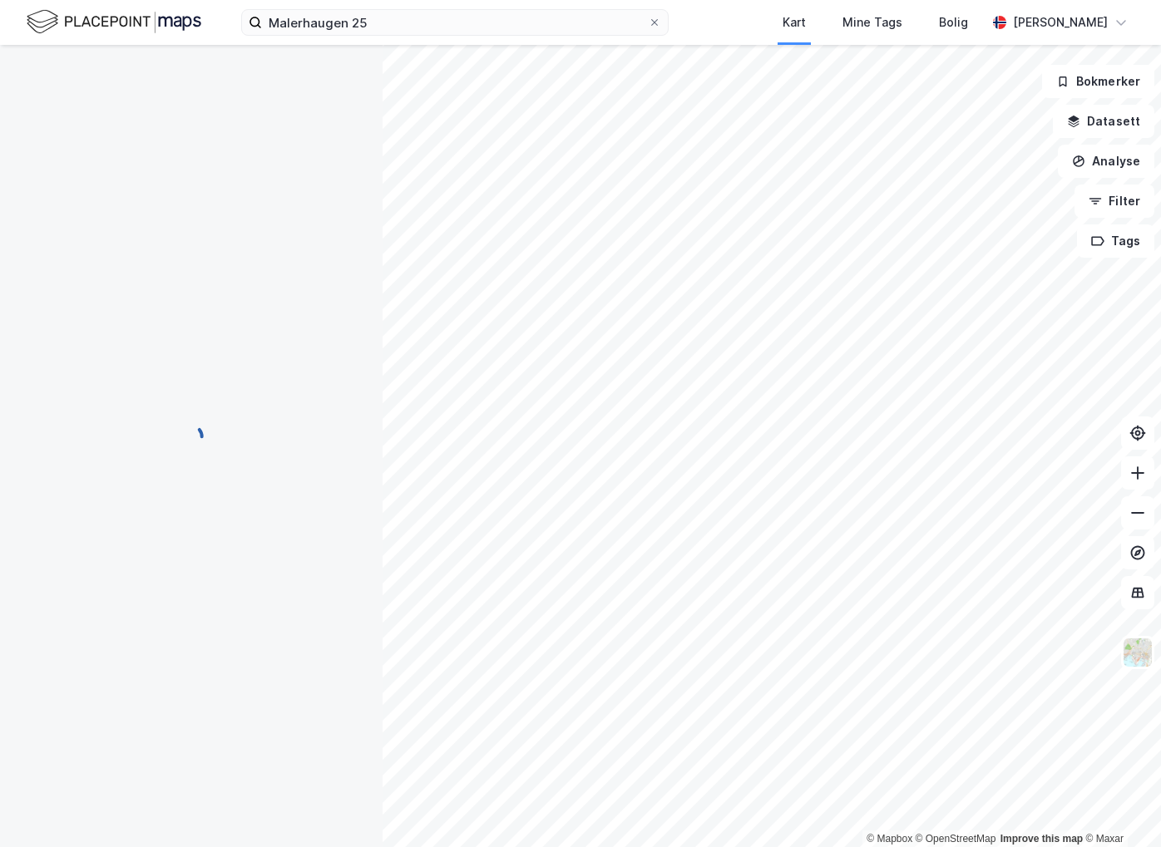
scroll to position [129, 0]
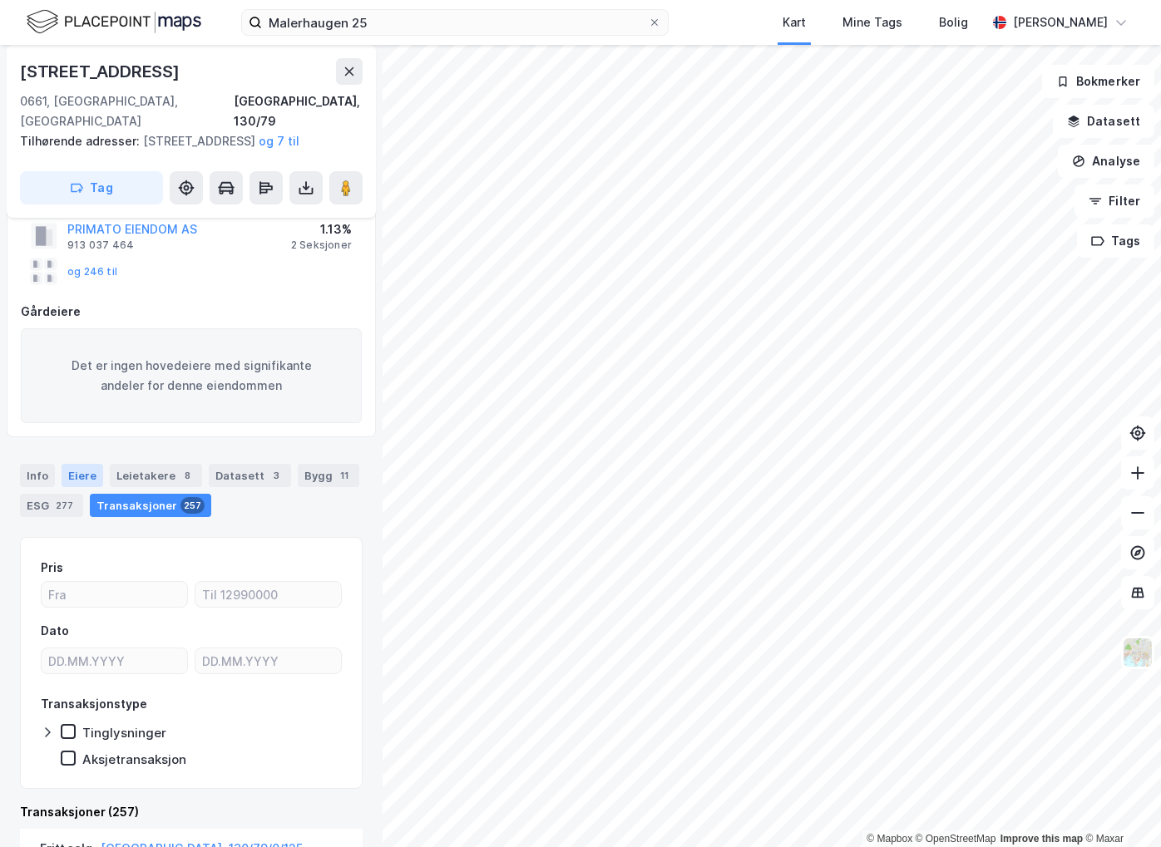
click at [74, 475] on div "Eiere" at bounding box center [83, 475] width 42 height 23
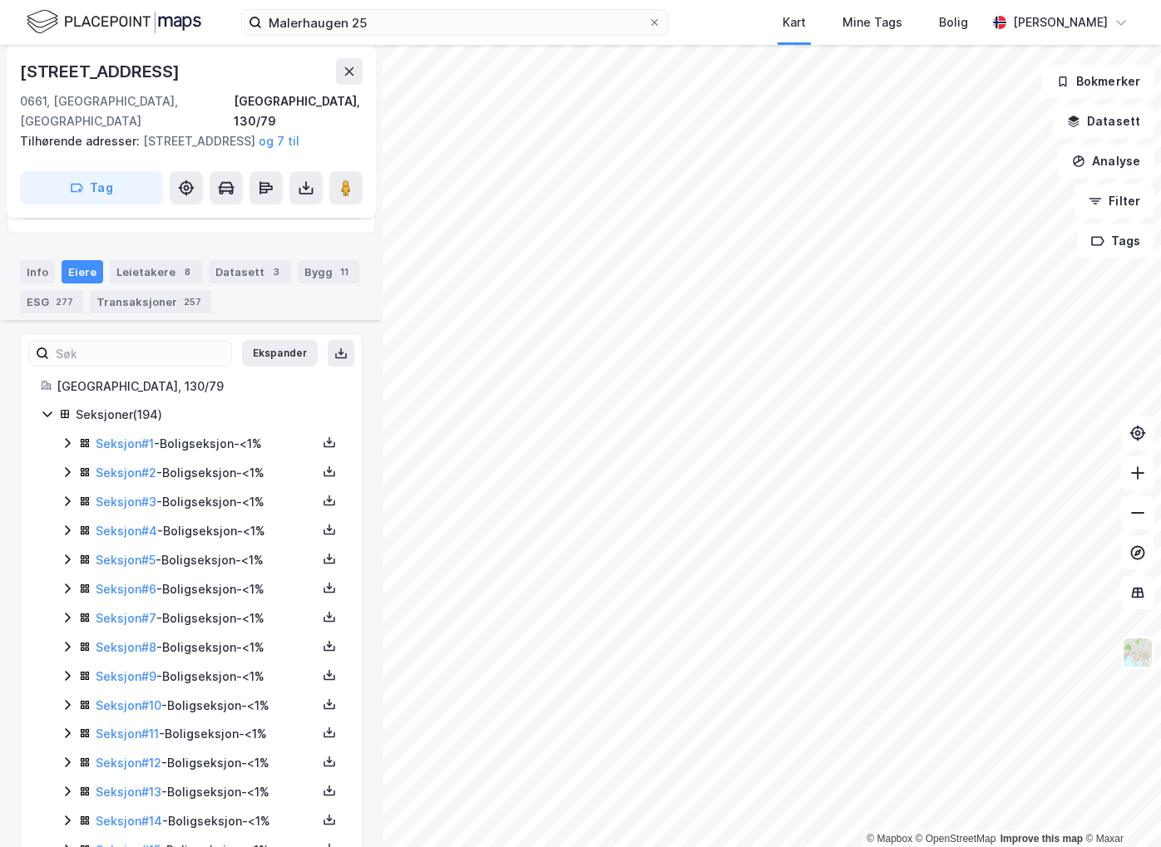
scroll to position [665, 0]
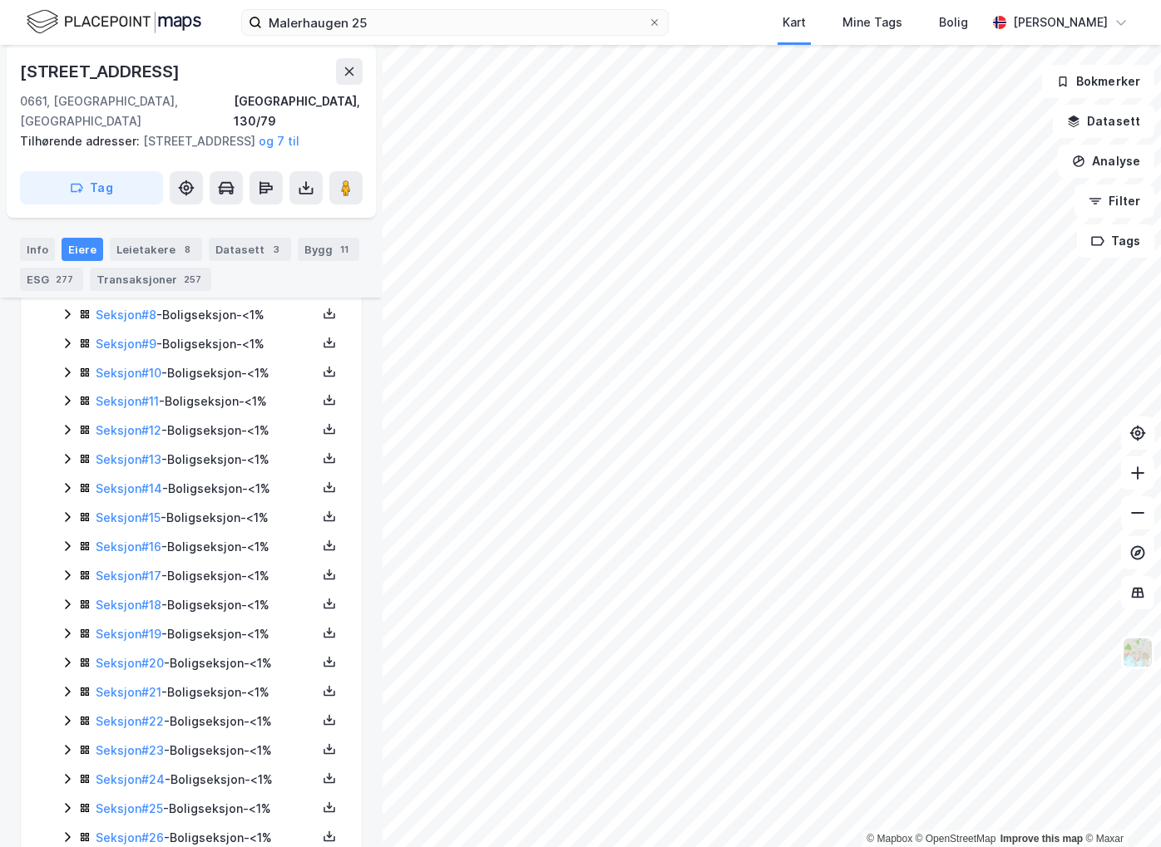
click at [72, 551] on icon at bounding box center [67, 546] width 13 height 13
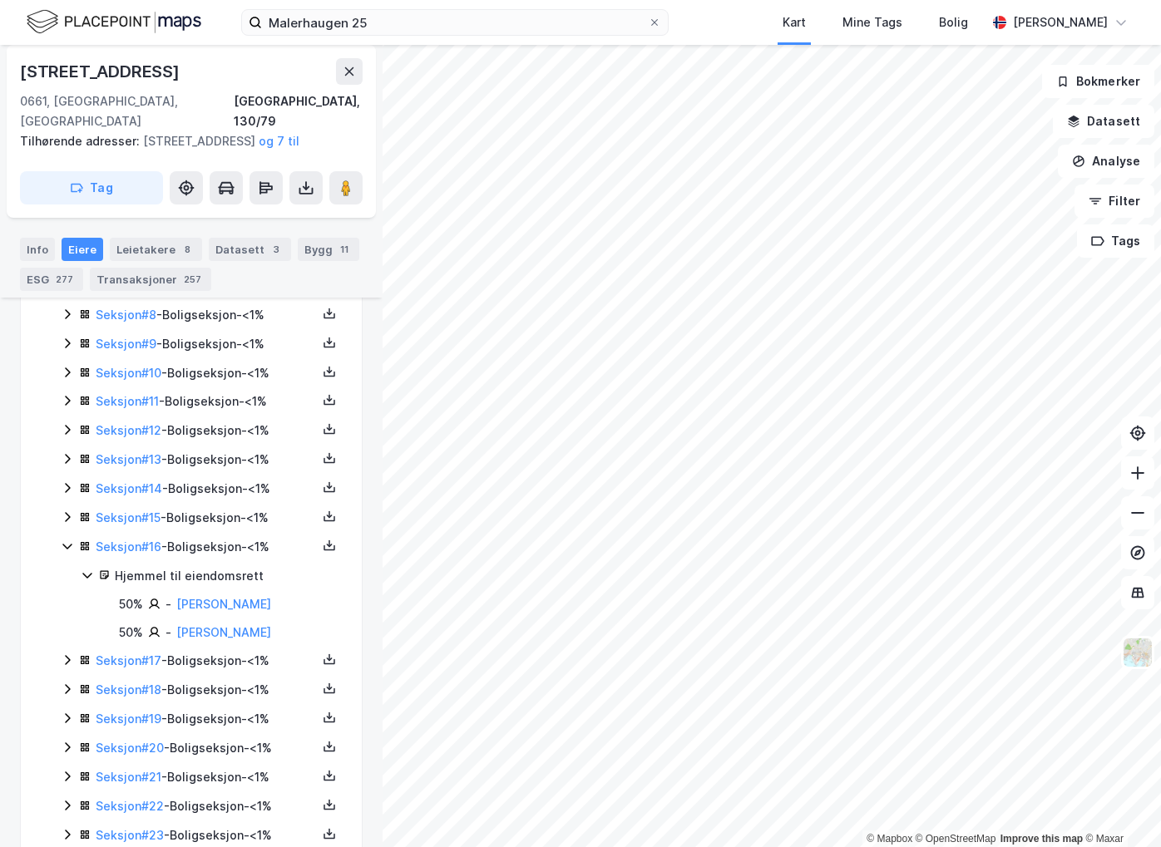
click at [70, 520] on icon at bounding box center [67, 517] width 13 height 13
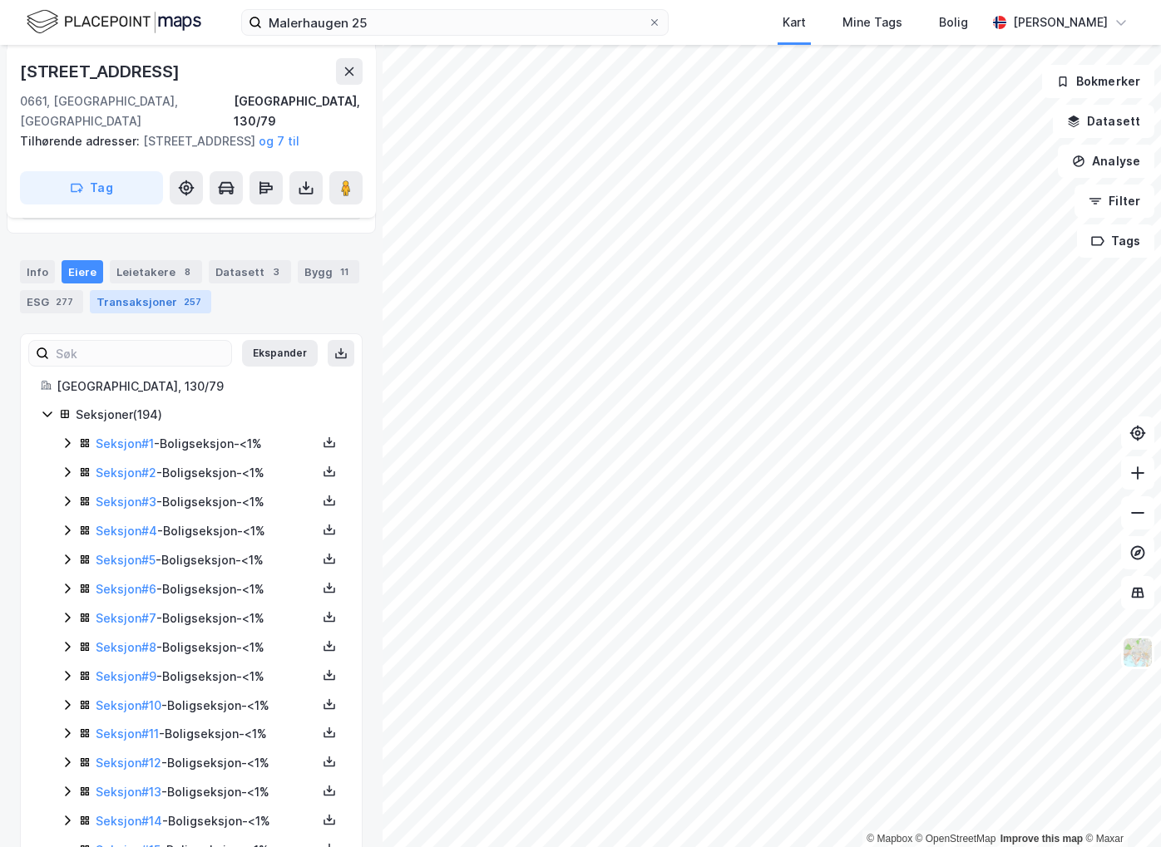
click at [180, 305] on div "257" at bounding box center [192, 302] width 24 height 17
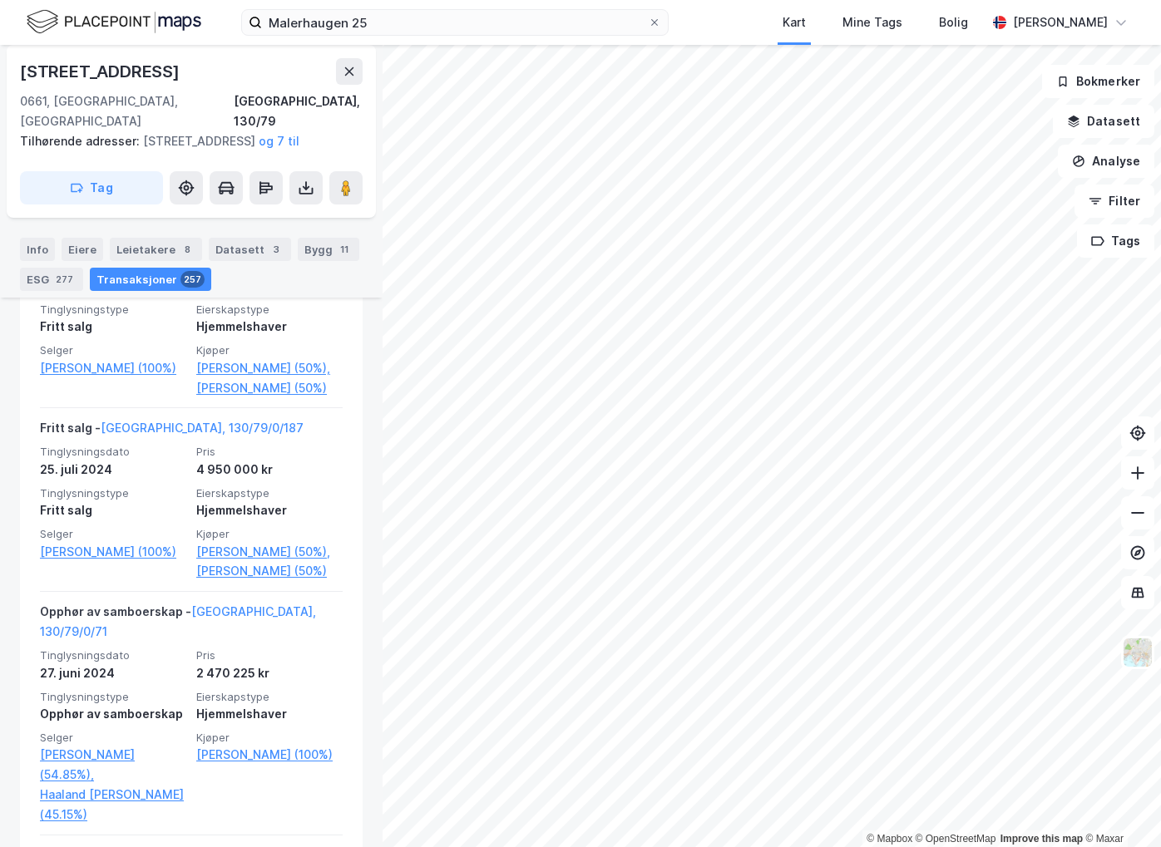
scroll to position [4574, 0]
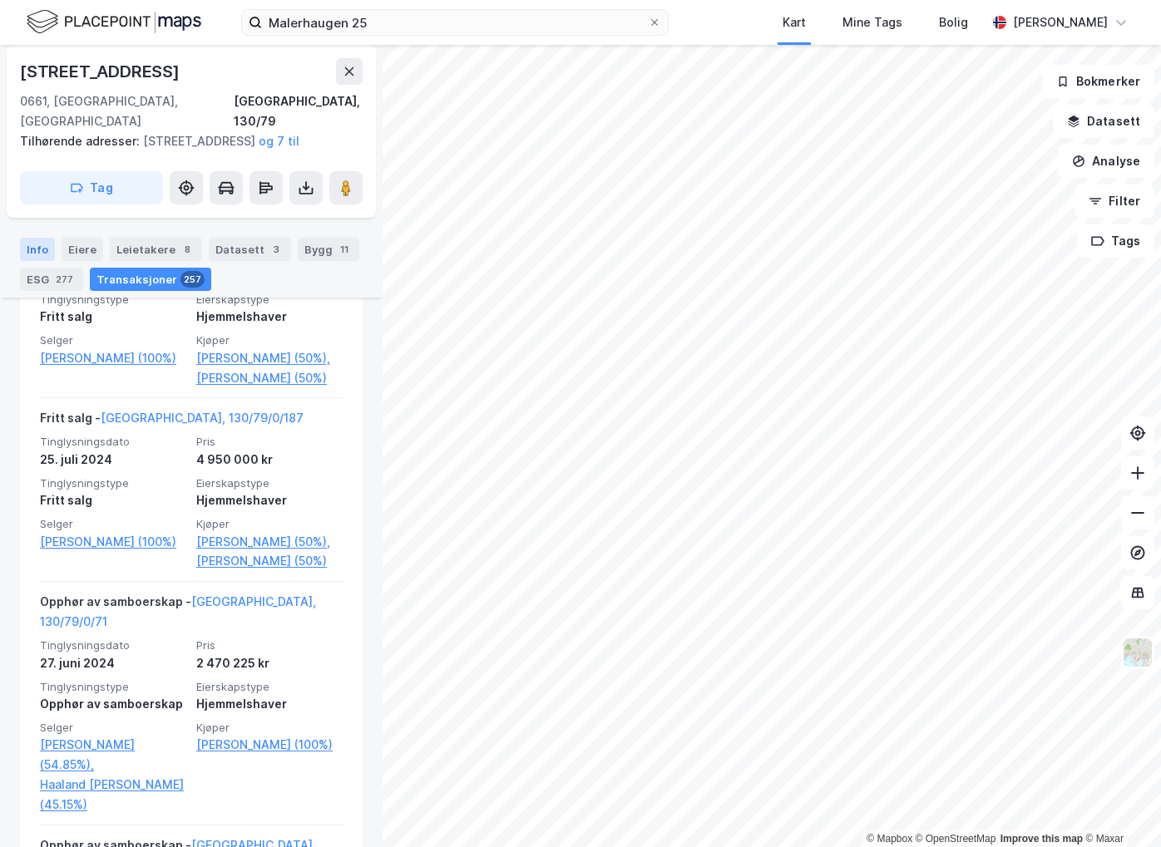
click at [47, 249] on div "Info" at bounding box center [37, 249] width 35 height 23
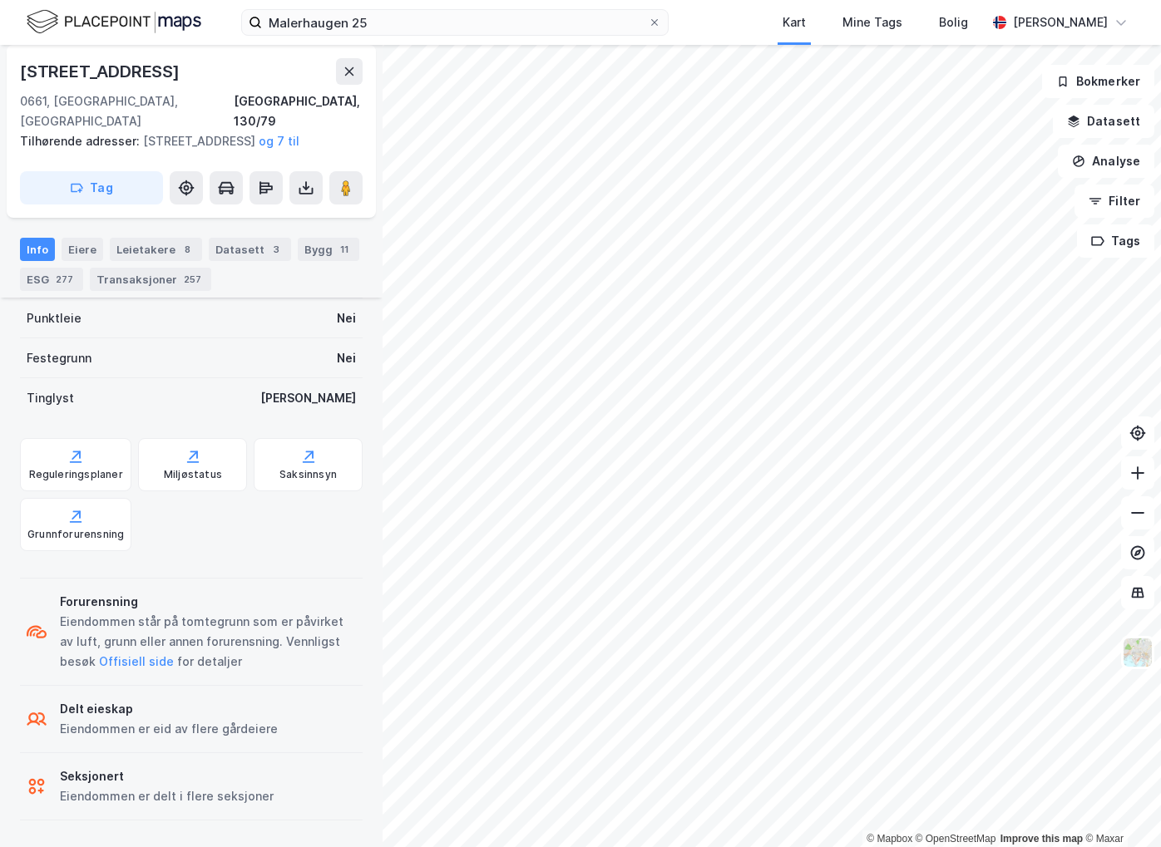
scroll to position [605, 0]
click at [309, 249] on div "Bygg 11" at bounding box center [329, 249] width 62 height 23
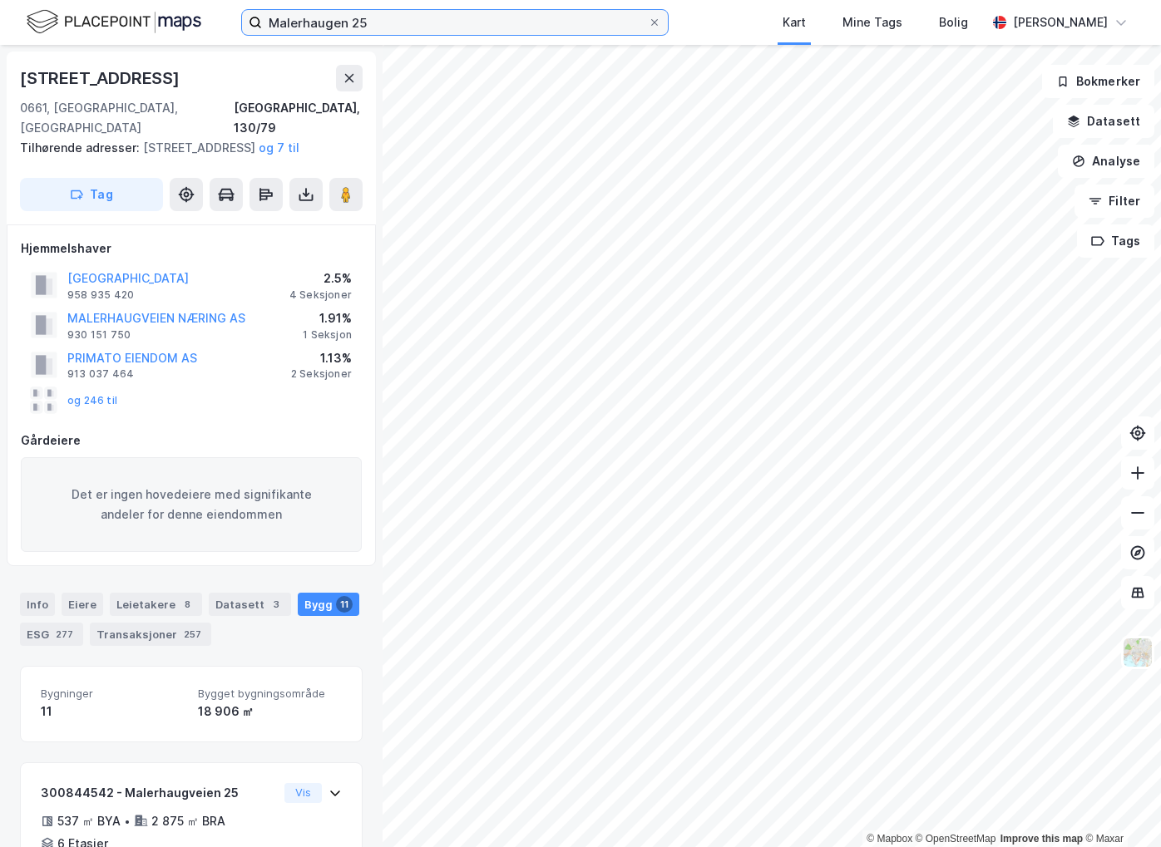
click at [437, 29] on input "Malerhaugen 25" at bounding box center [455, 22] width 386 height 25
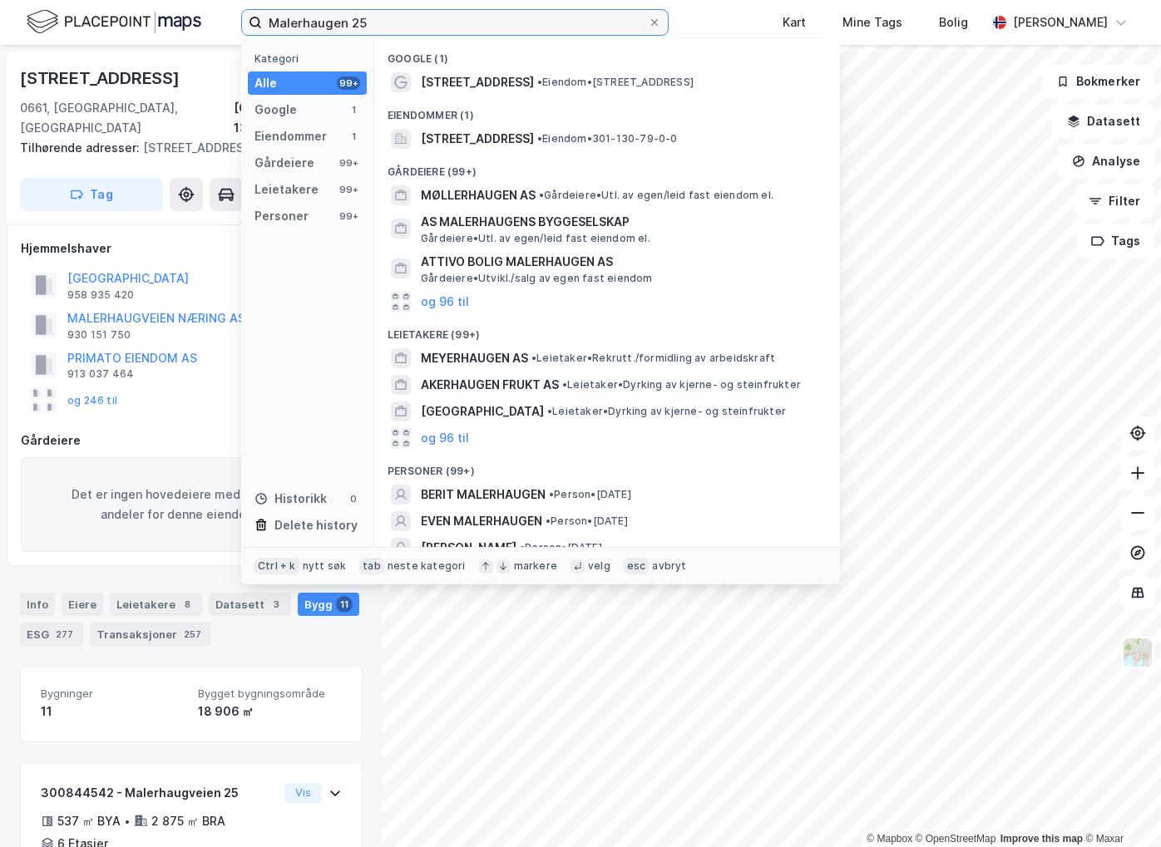
drag, startPoint x: 437, startPoint y: 21, endPoint x: 193, endPoint y: 26, distance: 243.7
click at [193, 26] on div "Malerhaugen 25 Kategori Alle 99+ Google 1 Eiendommer 1 Gårdeiere 99+ Leietakere…" at bounding box center [580, 22] width 1161 height 45
paste input "[PERSON_NAME] gate 22-24"
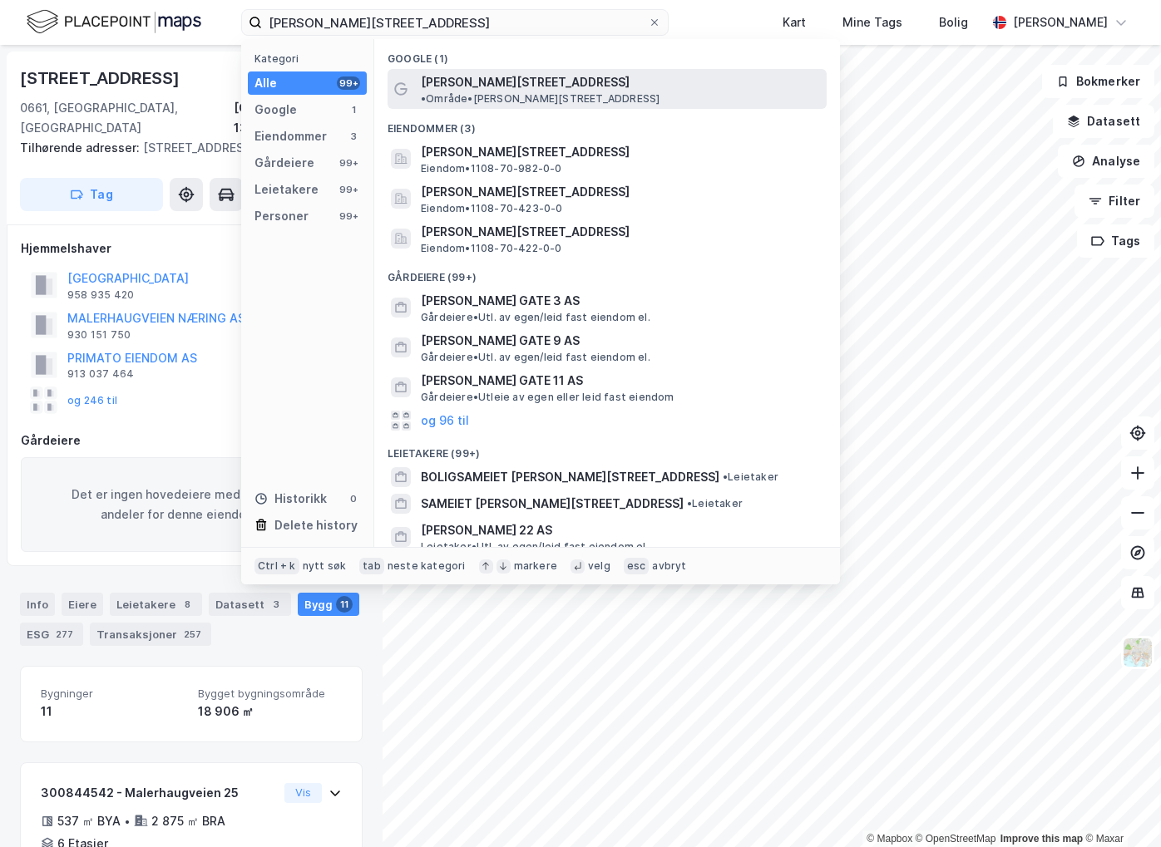
click at [598, 92] on span "• Område • [PERSON_NAME][STREET_ADDRESS]" at bounding box center [540, 98] width 239 height 13
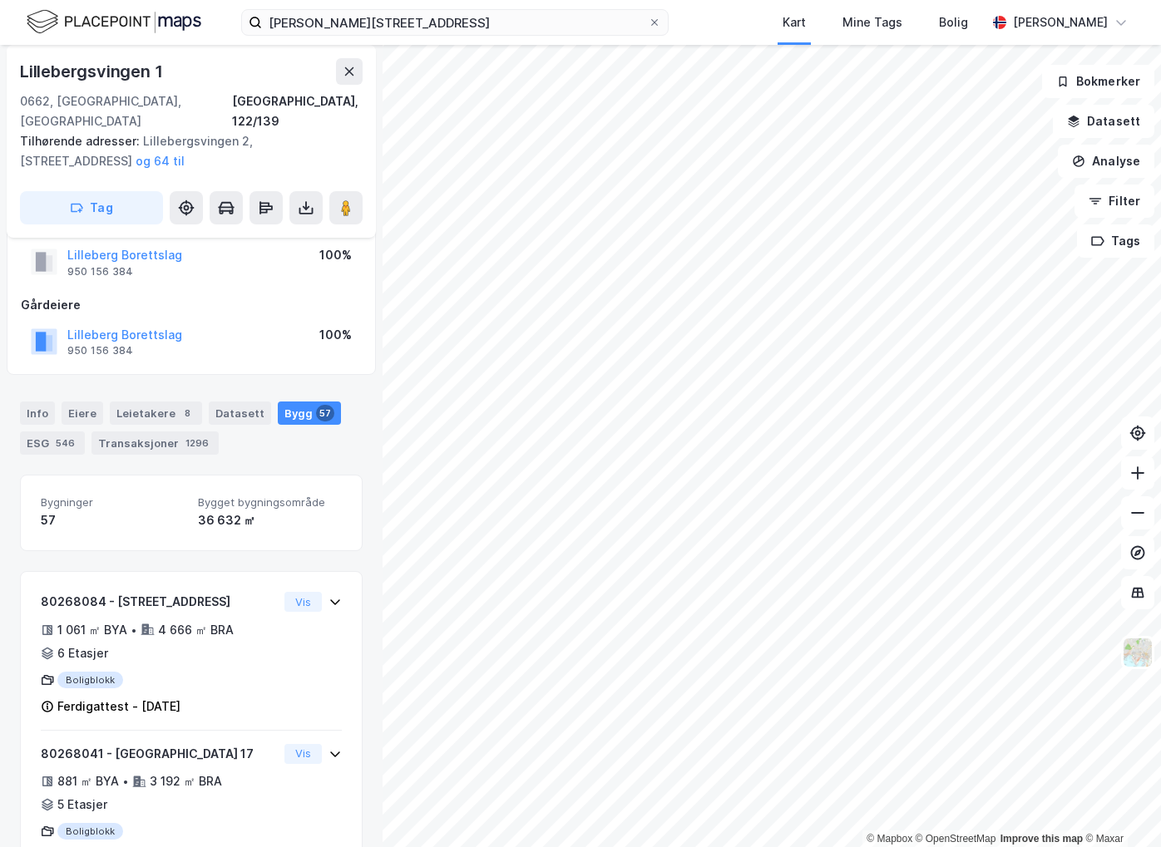
scroll to position [13, 0]
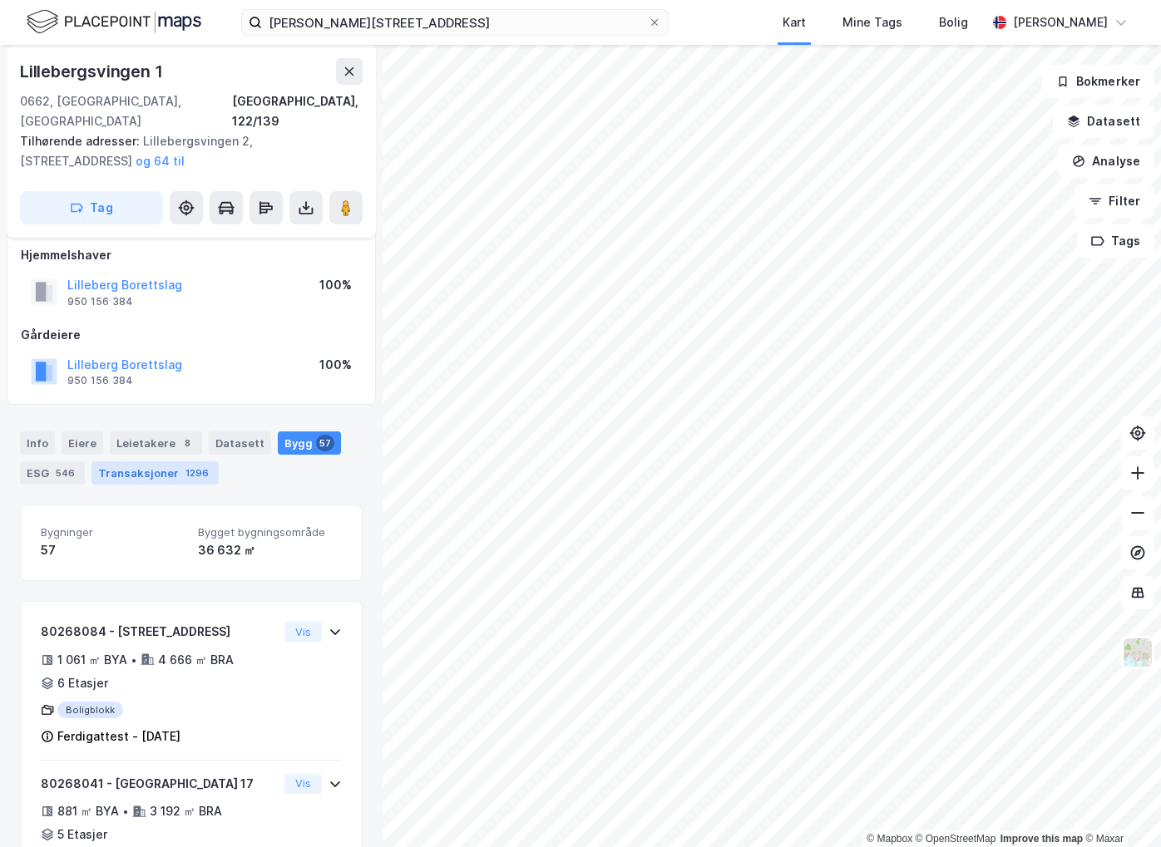
click at [149, 462] on div "Transaksjoner 1296" at bounding box center [154, 473] width 127 height 23
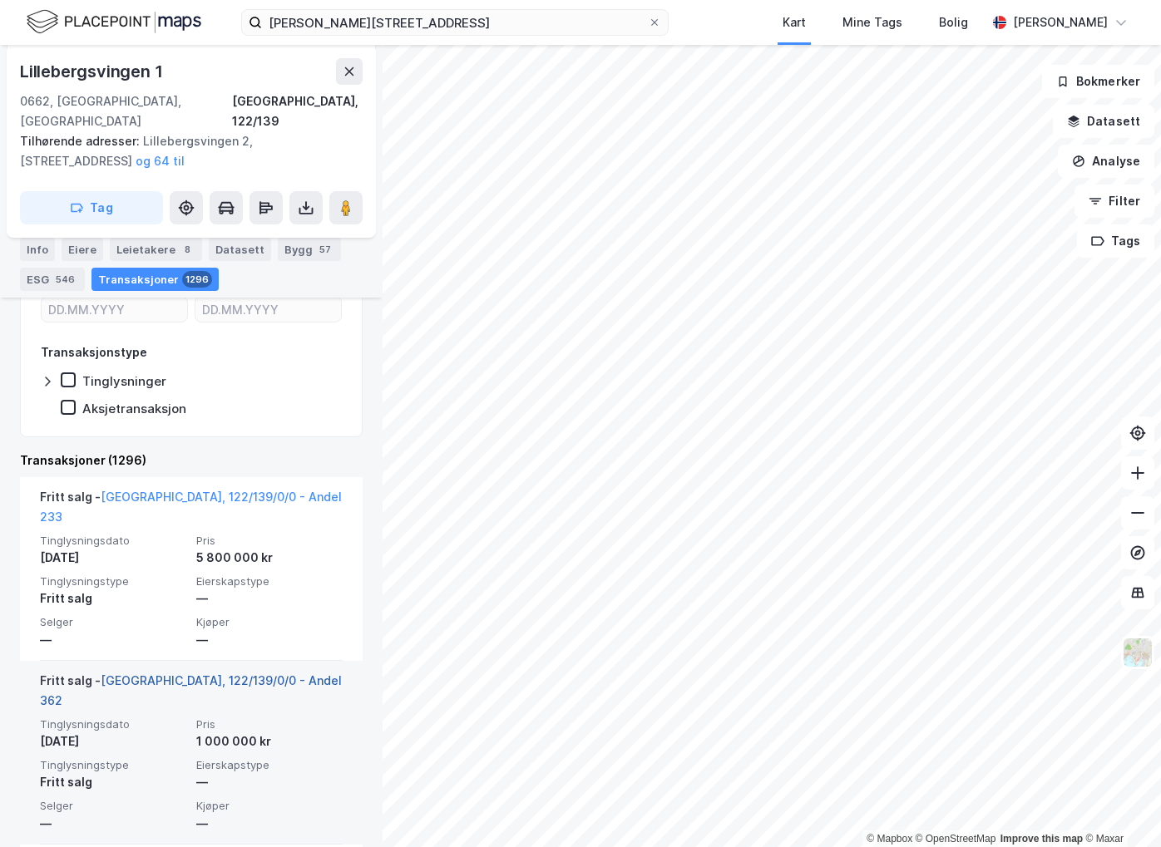
scroll to position [582, 0]
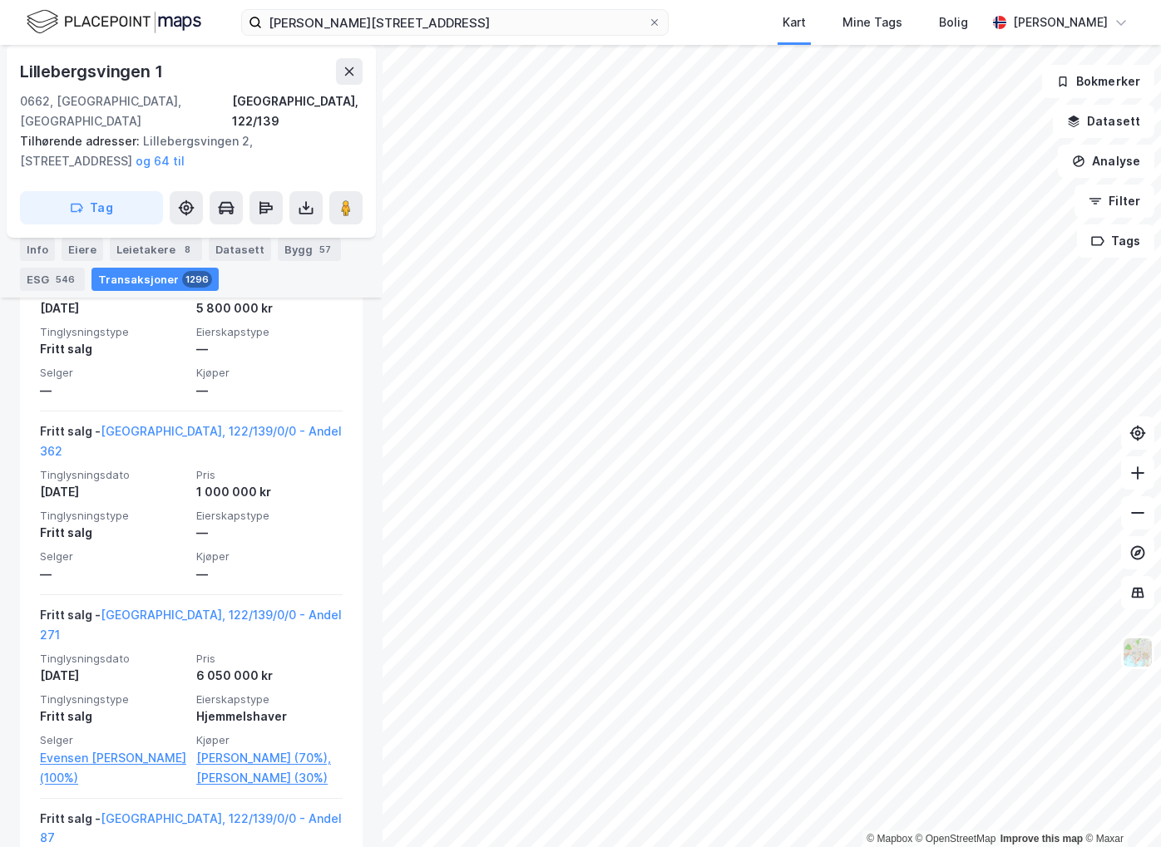
click at [72, 243] on div "Eiere" at bounding box center [83, 249] width 42 height 23
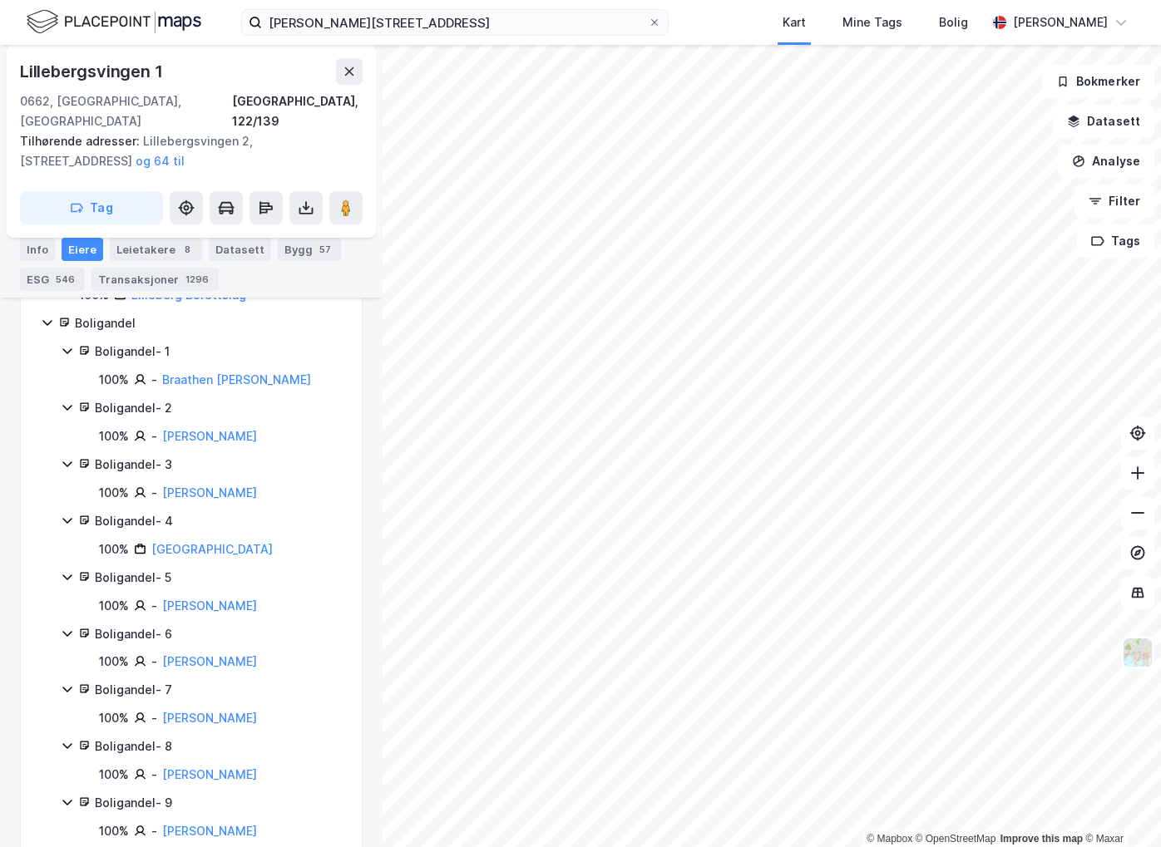
scroll to position [416, 0]
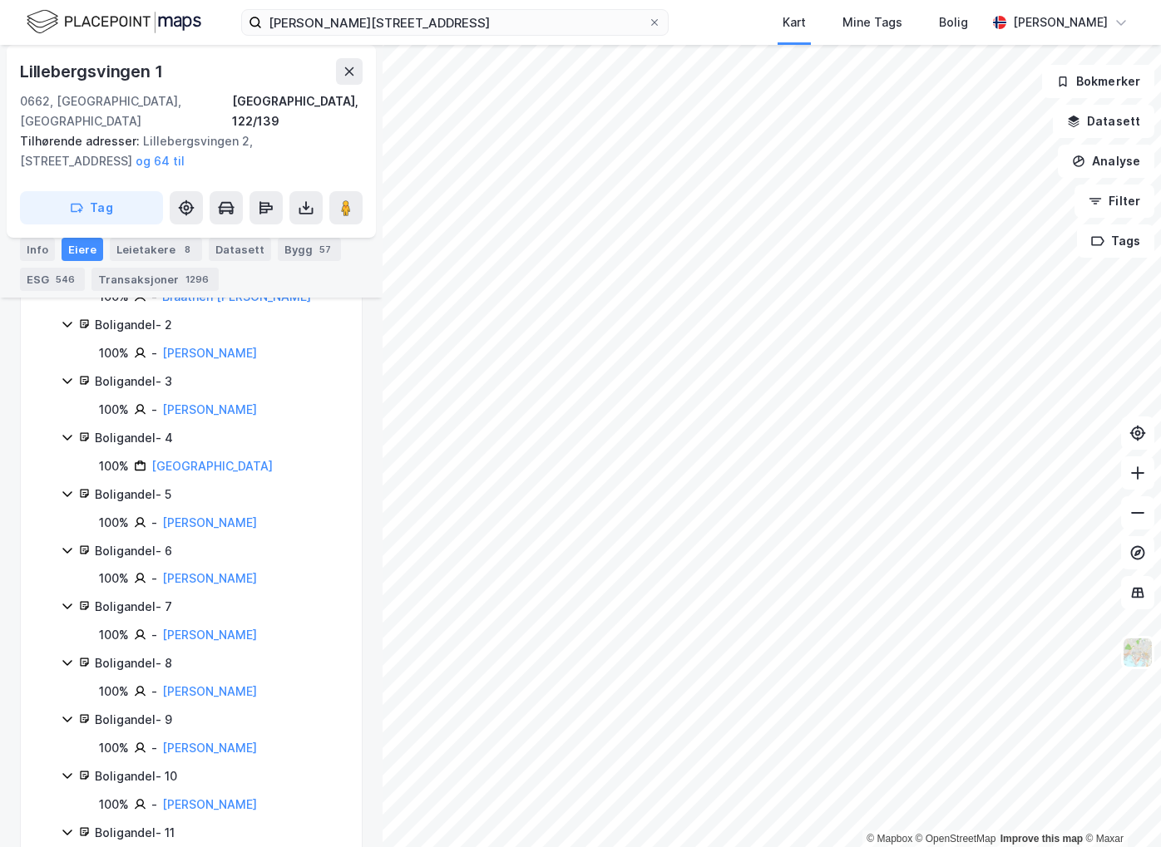
click at [156, 274] on div "Transaksjoner 1296" at bounding box center [154, 279] width 127 height 23
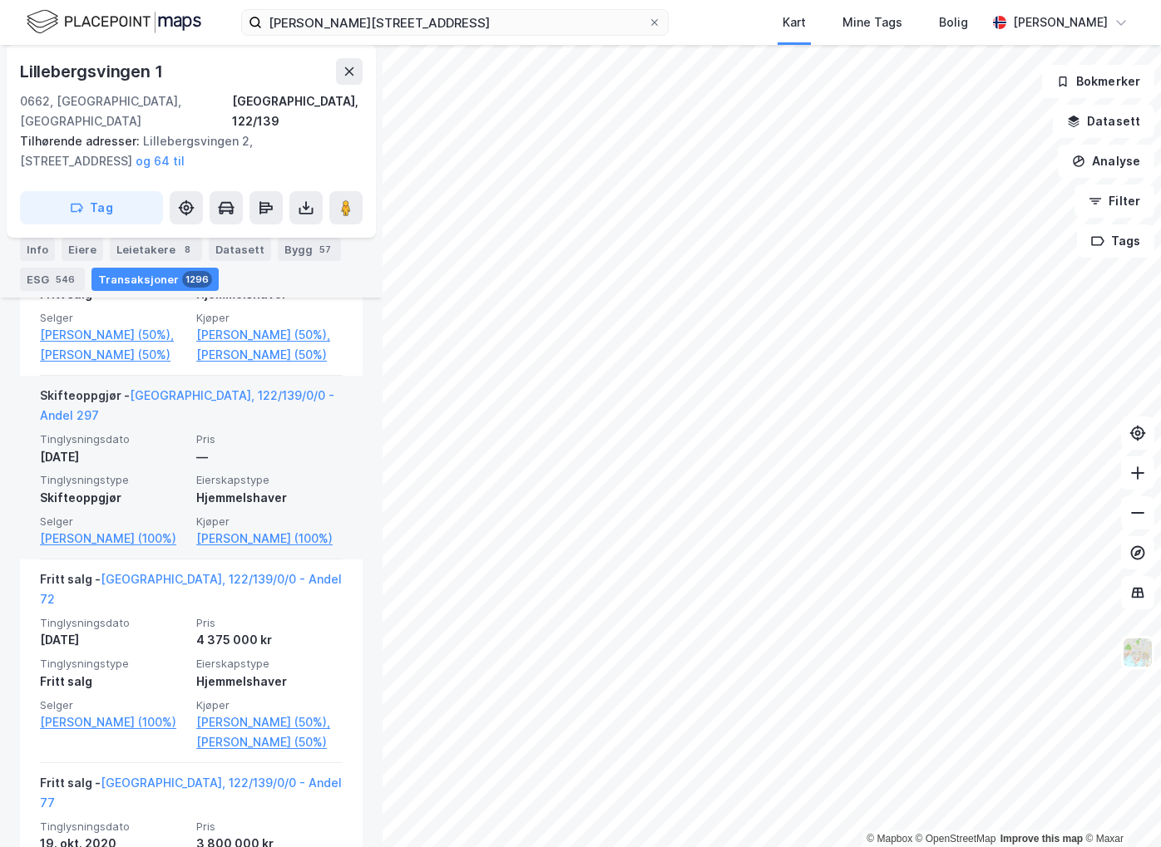
scroll to position [41898, 0]
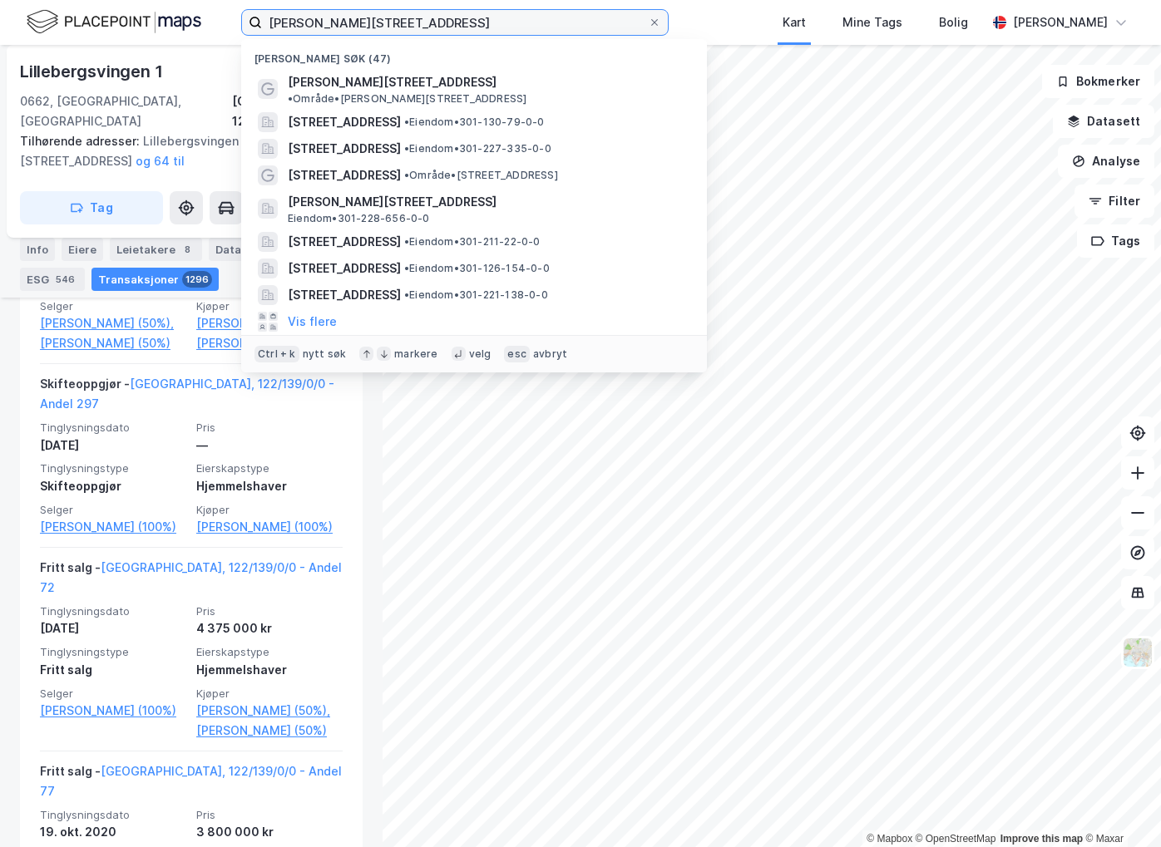
click at [515, 29] on input "[PERSON_NAME][STREET_ADDRESS]" at bounding box center [455, 22] width 386 height 25
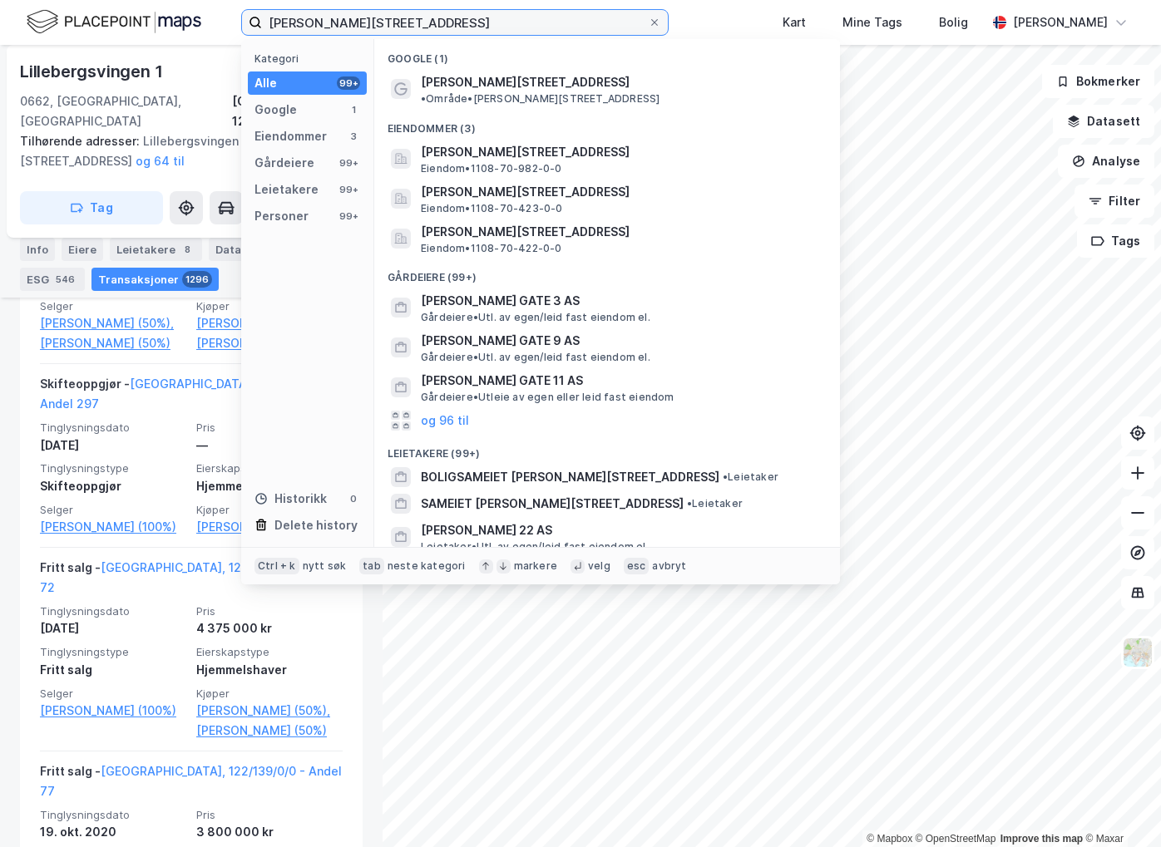
click at [490, 22] on input "[PERSON_NAME][STREET_ADDRESS]" at bounding box center [455, 22] width 386 height 25
drag, startPoint x: 490, startPoint y: 22, endPoint x: 154, endPoint y: 13, distance: 336.1
click at [154, 13] on div "Fredrik [STREET_ADDRESS] Kategori Alle 99+ Google 1 Eiendommer 3 Gårdeiere 99+ …" at bounding box center [580, 22] width 1161 height 45
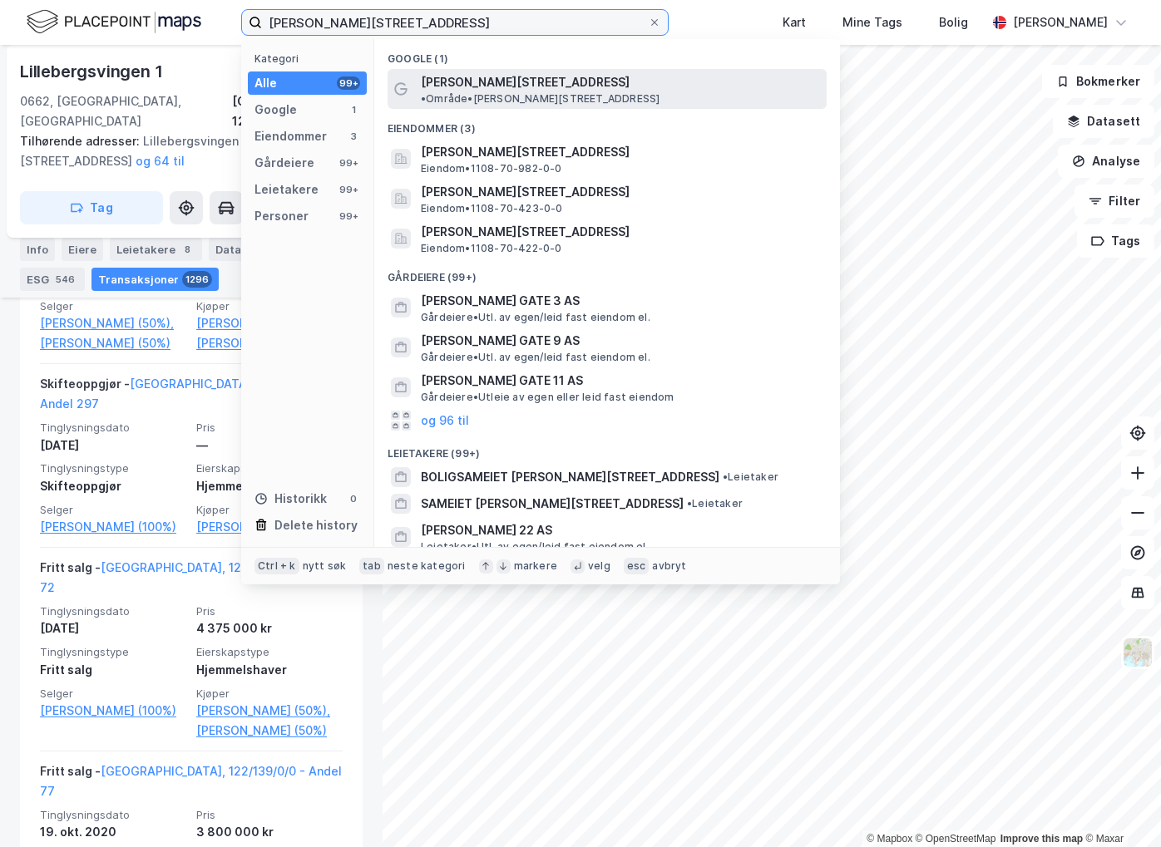
paste input "[STREET_ADDRESS]"
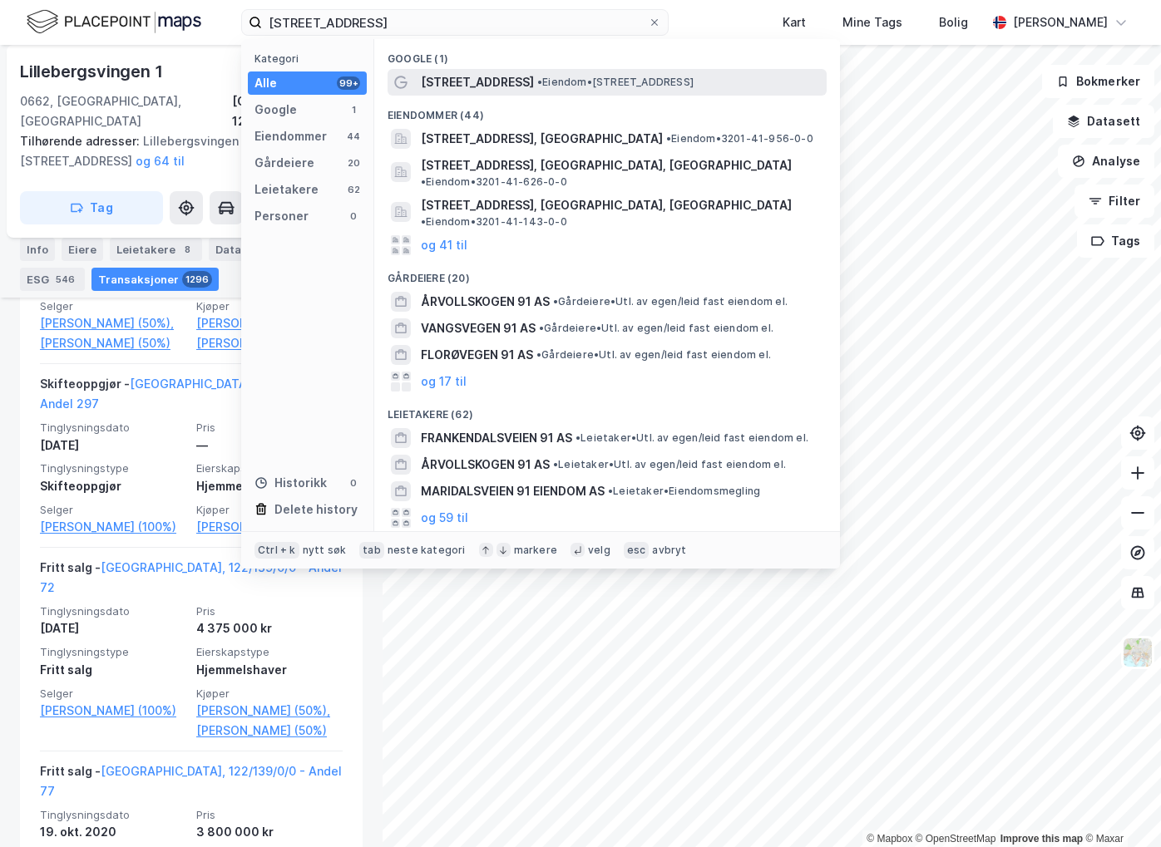
click at [623, 84] on span "• Eiendom • [STREET_ADDRESS]" at bounding box center [615, 82] width 156 height 13
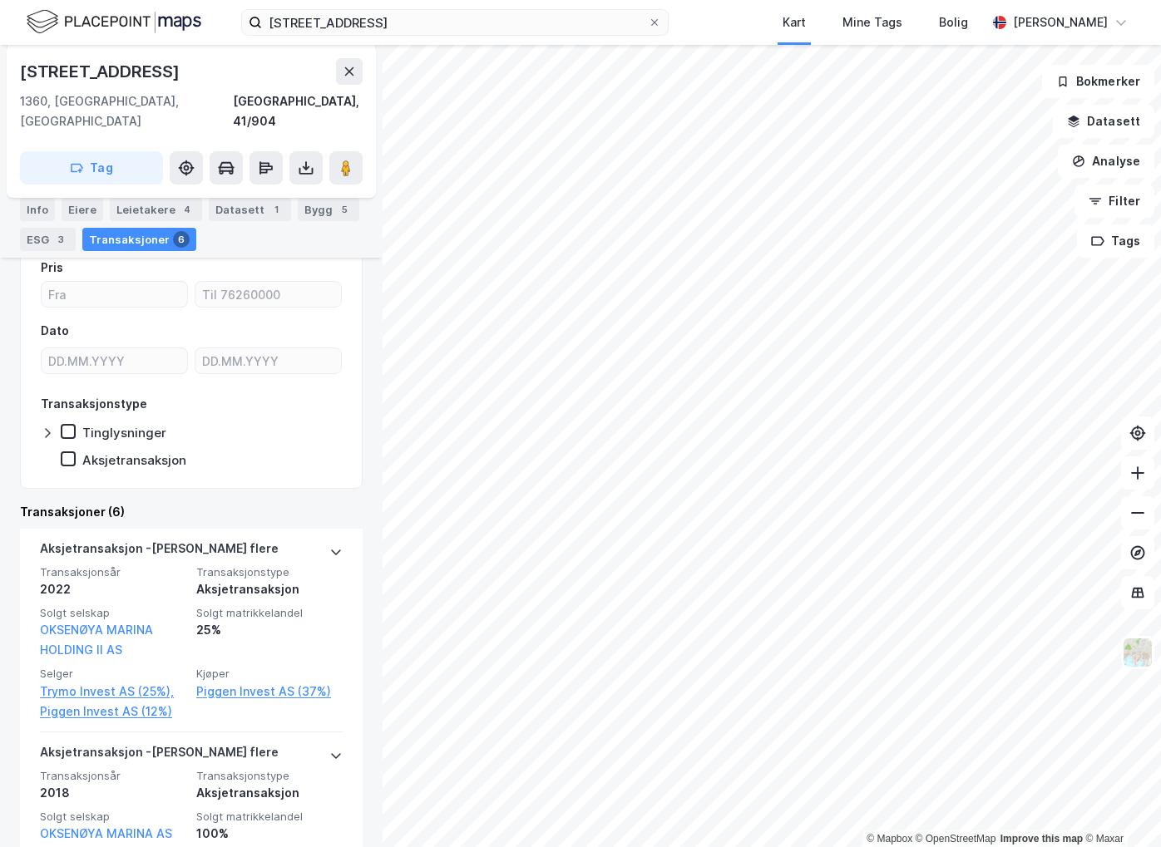
scroll to position [274, 0]
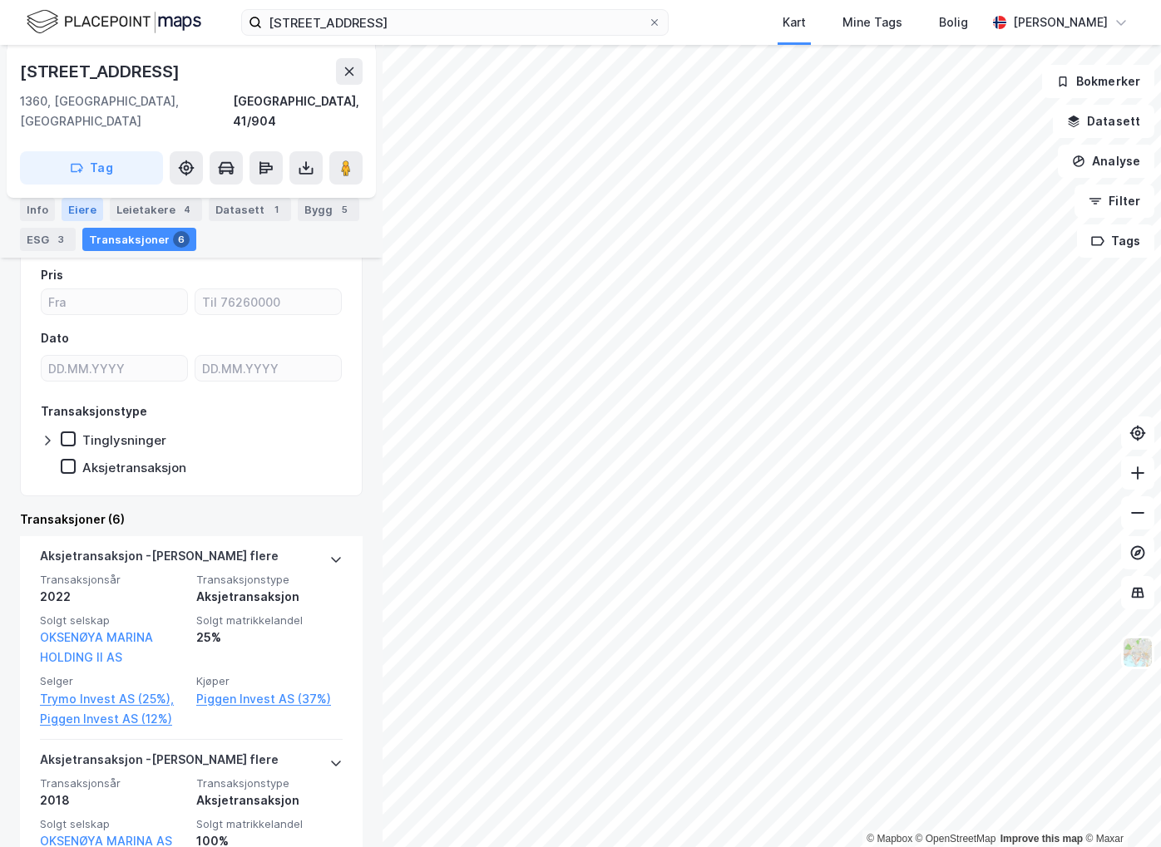
click at [73, 200] on div "Eiere" at bounding box center [83, 209] width 42 height 23
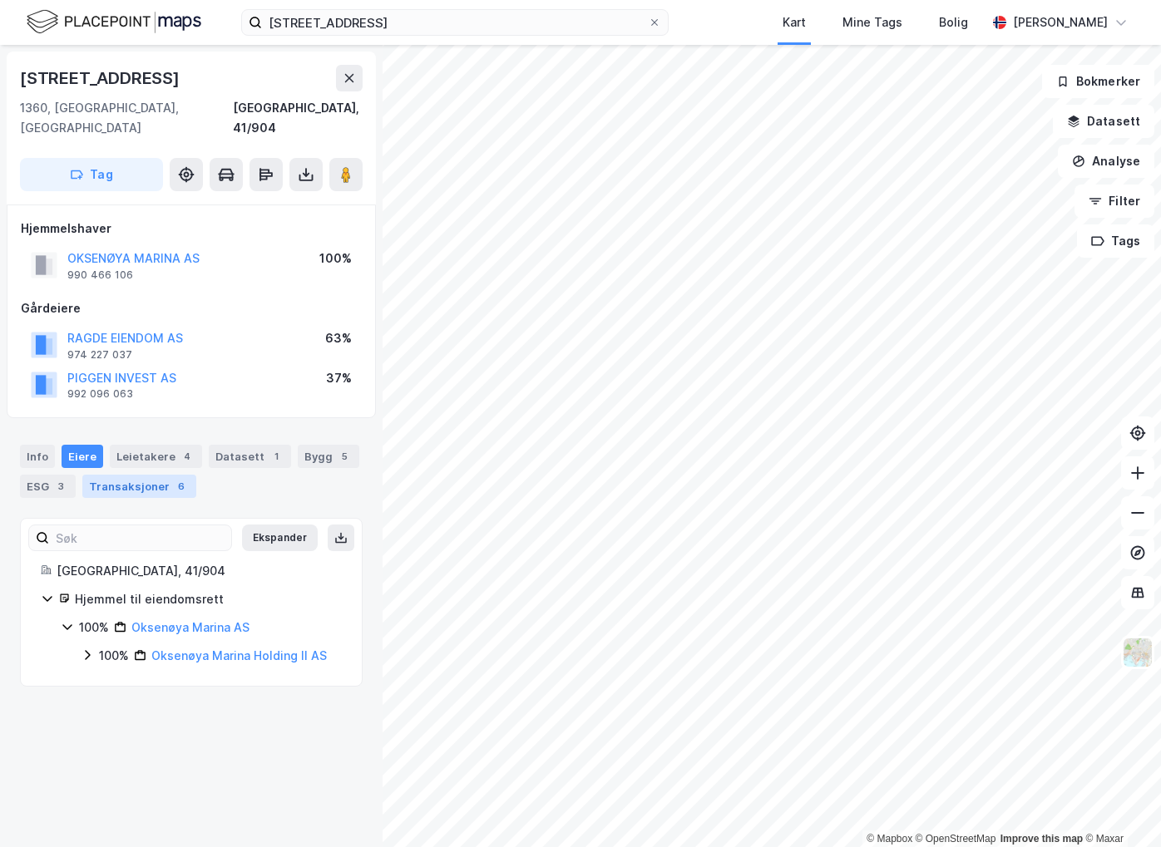
click at [131, 475] on div "Transaksjoner 6" at bounding box center [139, 486] width 114 height 23
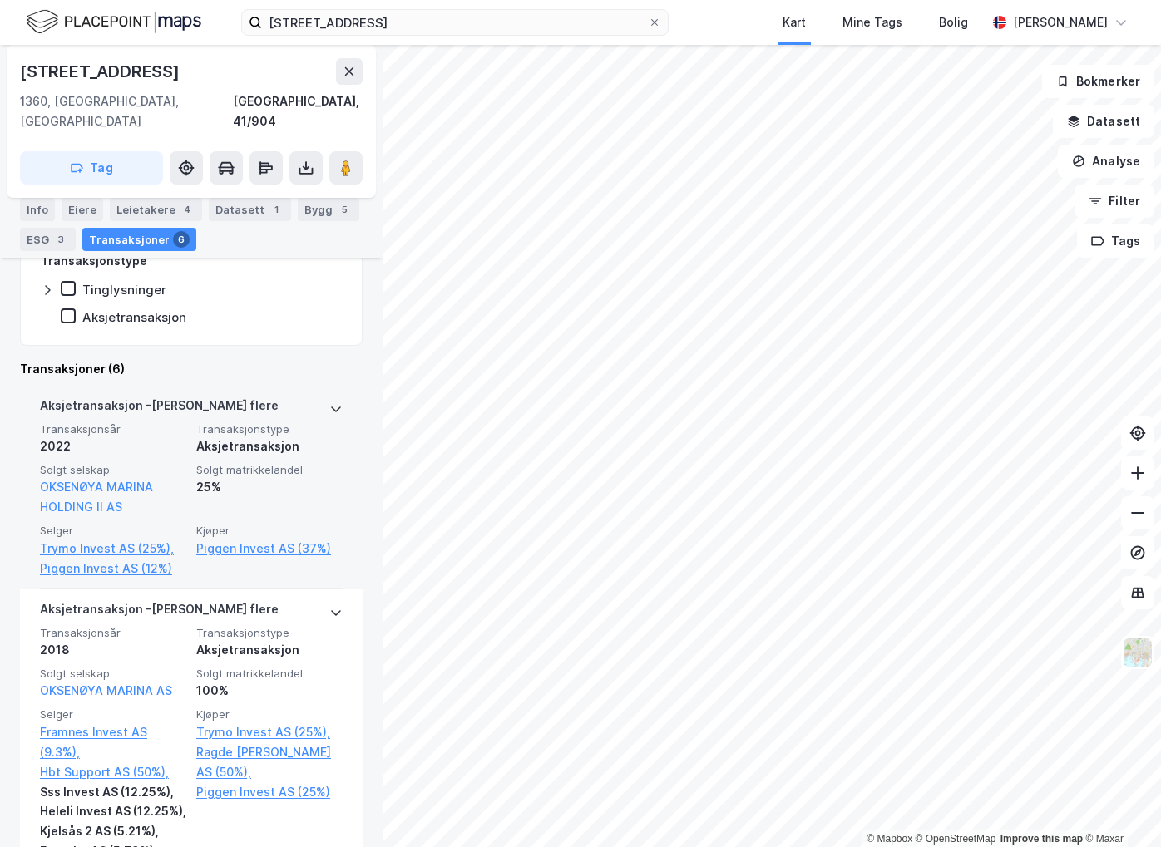
scroll to position [416, 0]
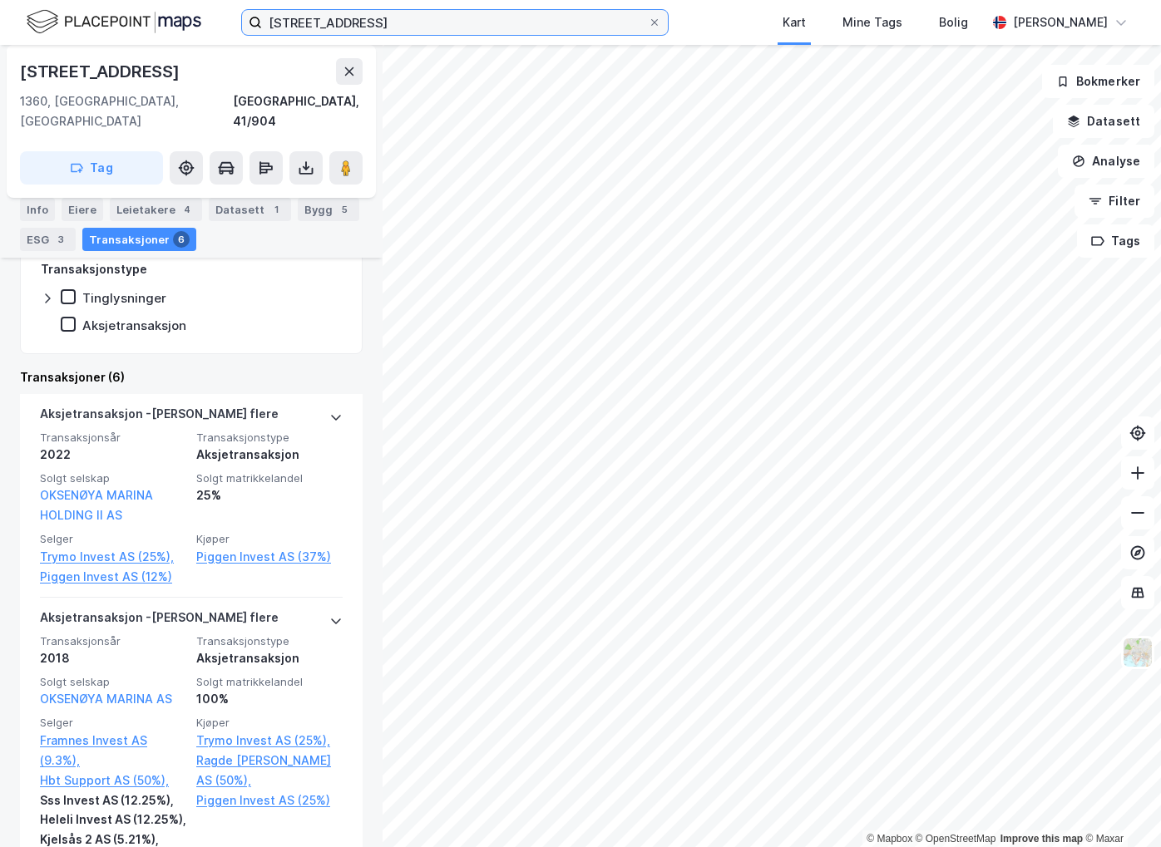
click at [453, 12] on input "[STREET_ADDRESS]" at bounding box center [455, 22] width 386 height 25
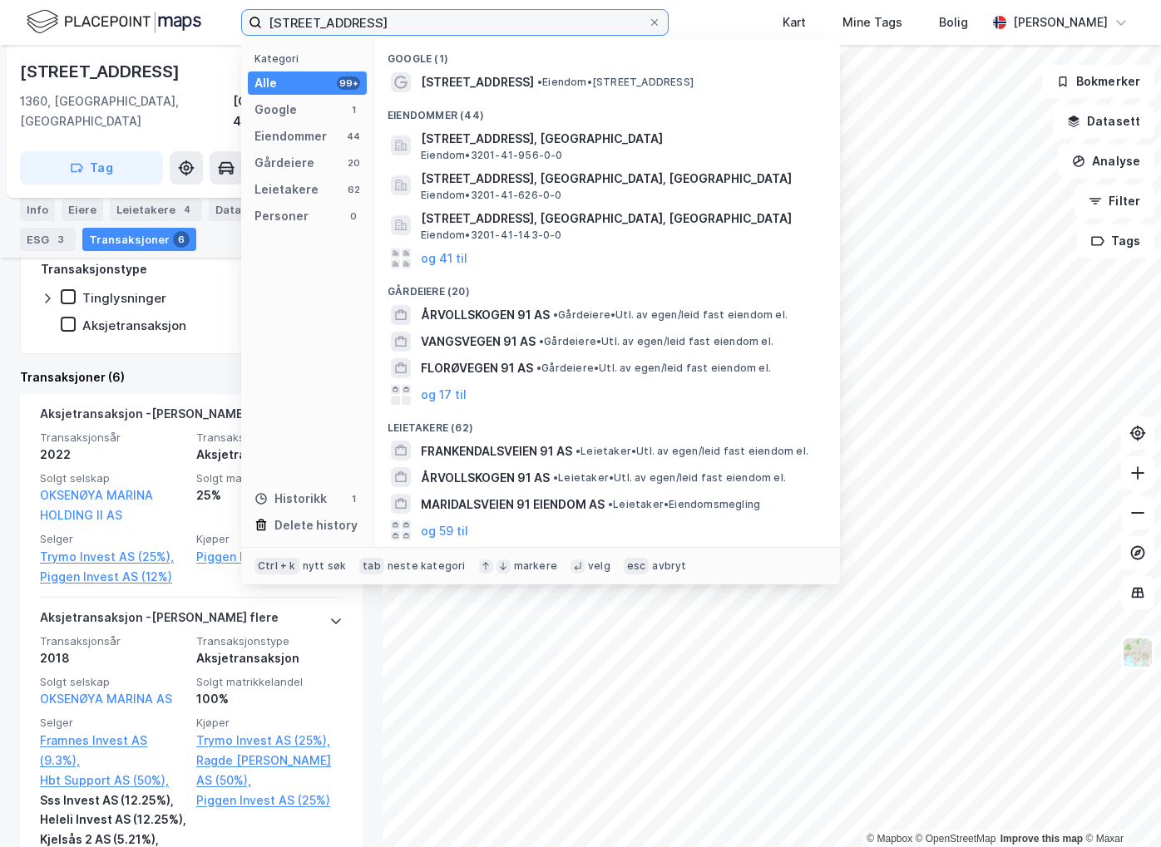
drag, startPoint x: 445, startPoint y: 22, endPoint x: 167, endPoint y: 42, distance: 278.5
click at [167, 42] on div "[STREET_ADDRESS] Kategori Alle 99+ Google 1 Eiendommer 44 Gårdeiere 20 Leietake…" at bounding box center [580, 22] width 1161 height 45
paste input "Brobekkveien 31-33"
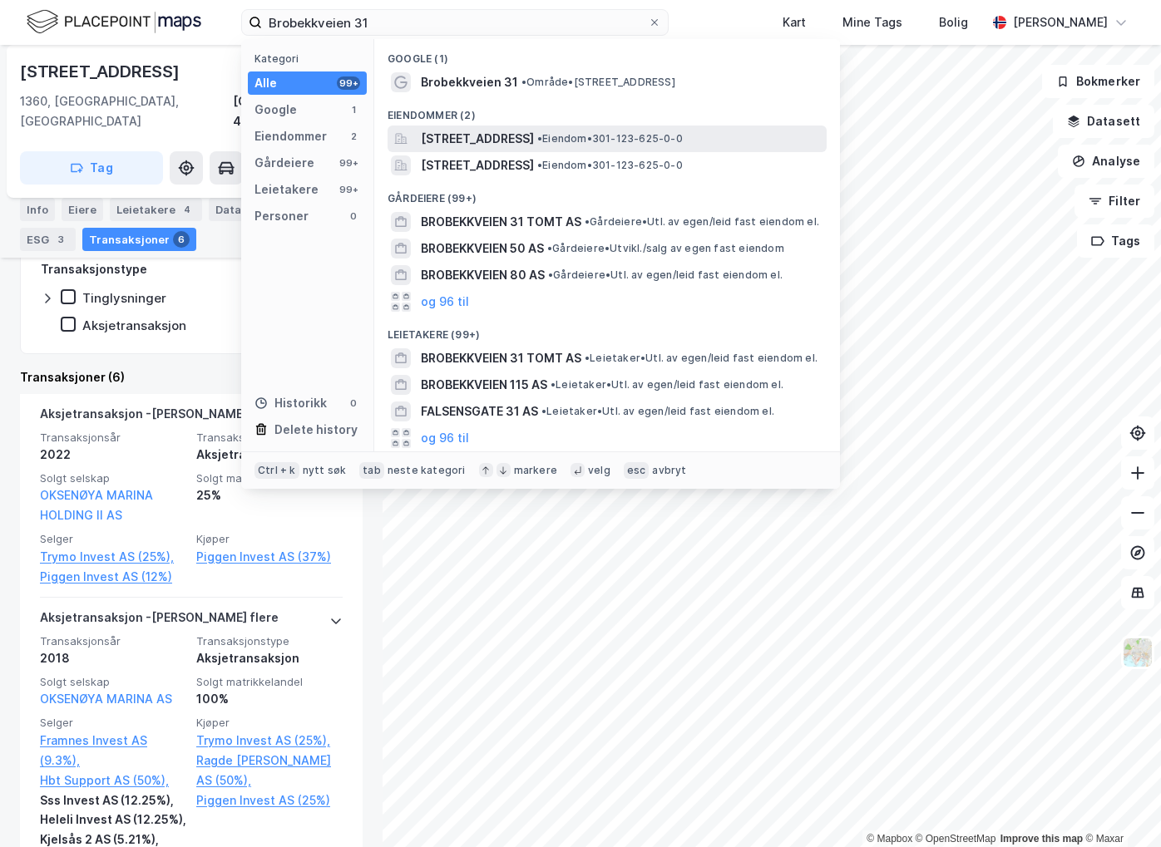
click at [534, 141] on span "[STREET_ADDRESS]" at bounding box center [477, 139] width 113 height 20
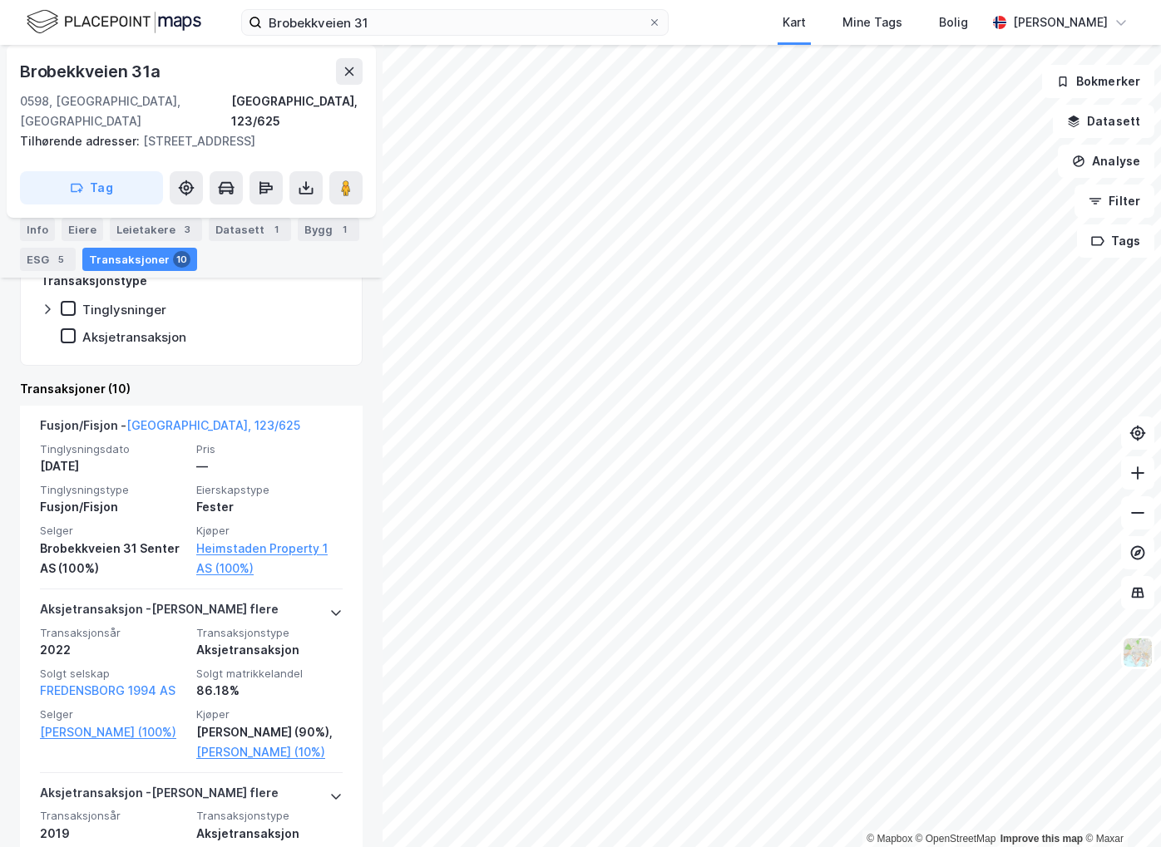
scroll to position [520, 0]
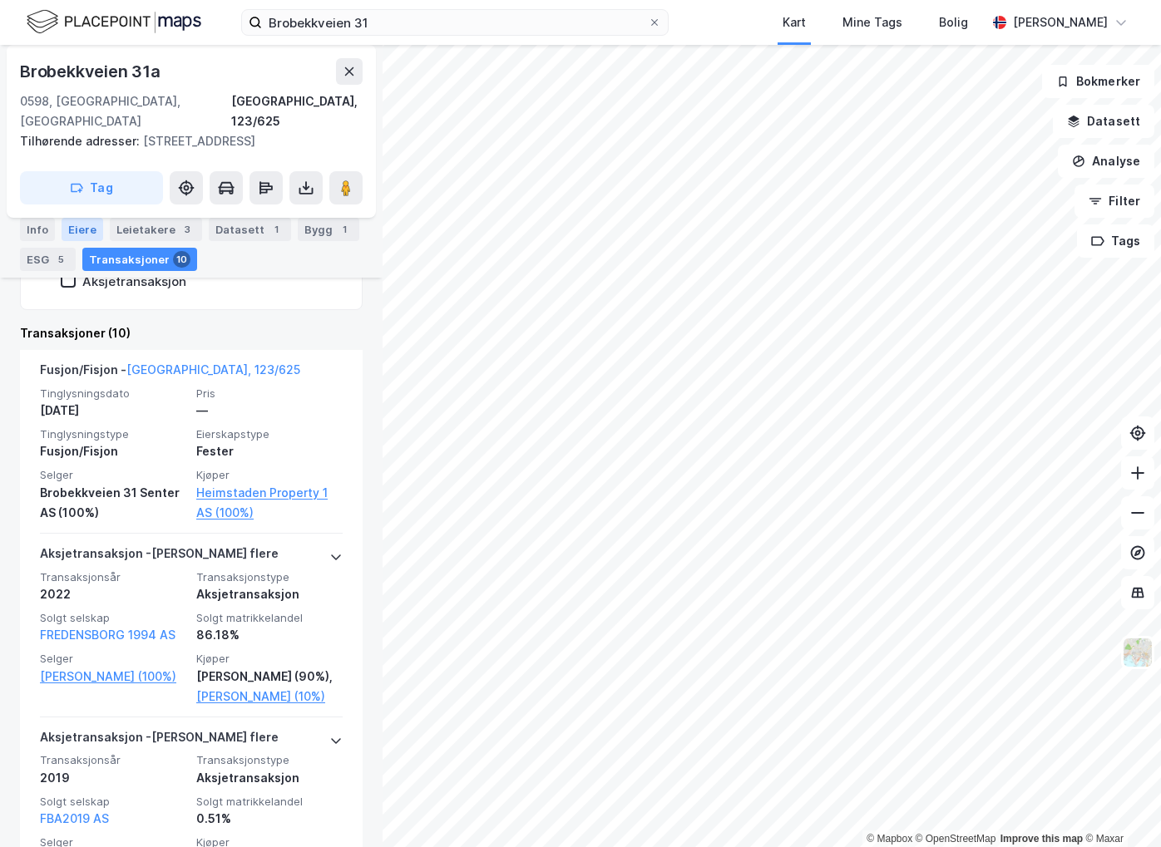
click at [93, 225] on div "Eiere" at bounding box center [83, 229] width 42 height 23
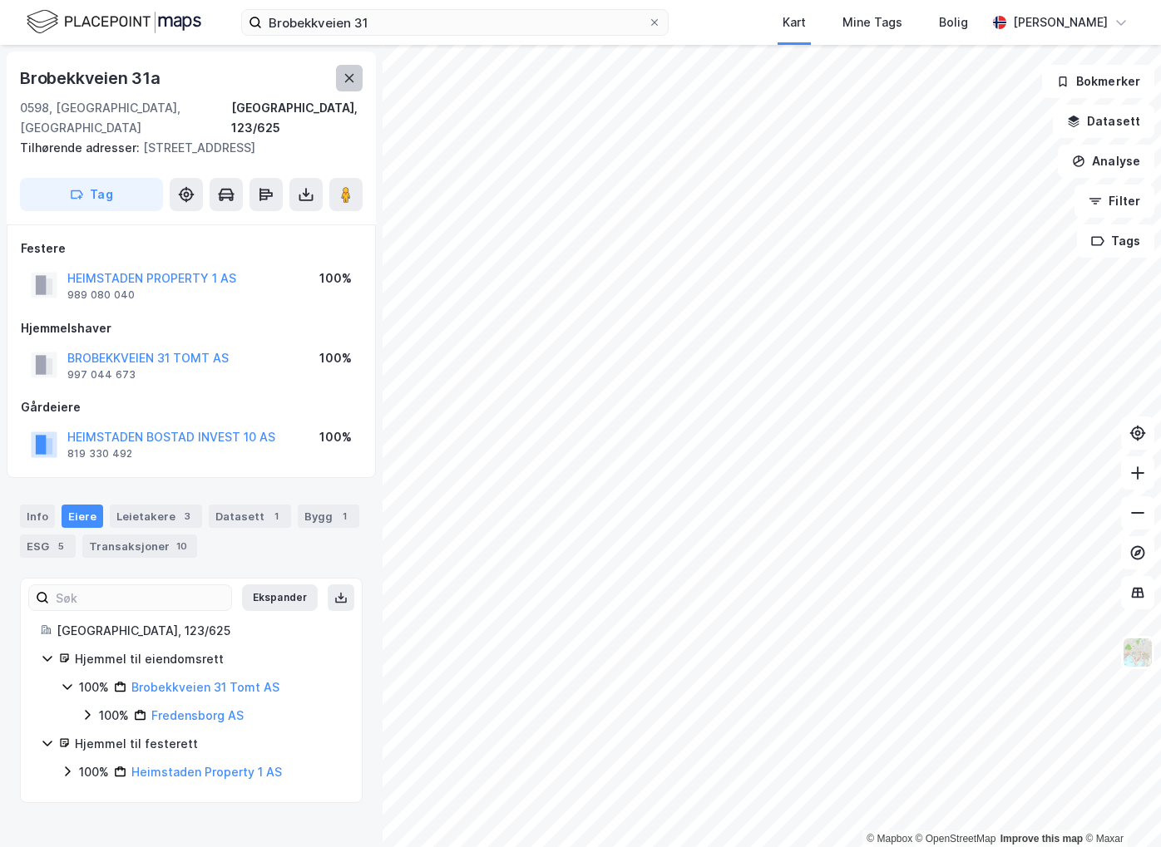
click at [339, 86] on button at bounding box center [349, 78] width 27 height 27
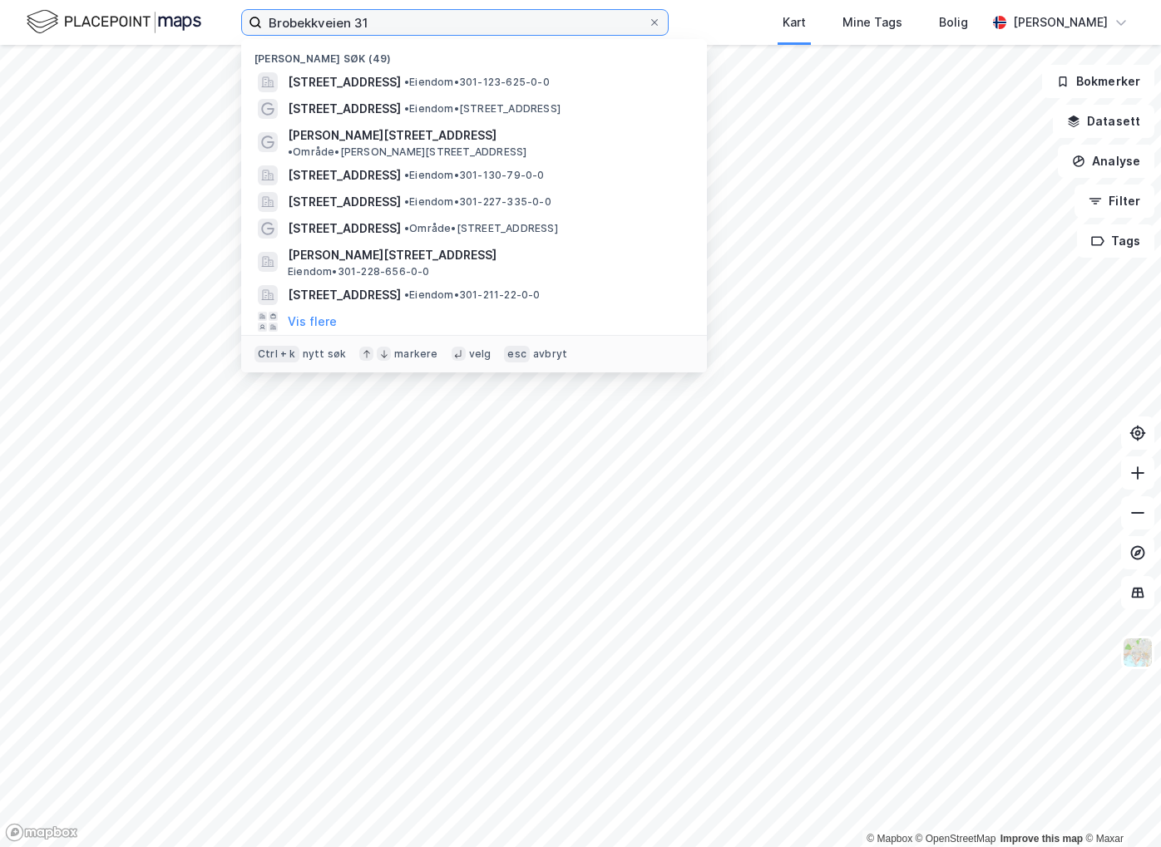
click at [396, 18] on input "Brobekkveien 31" at bounding box center [455, 22] width 386 height 25
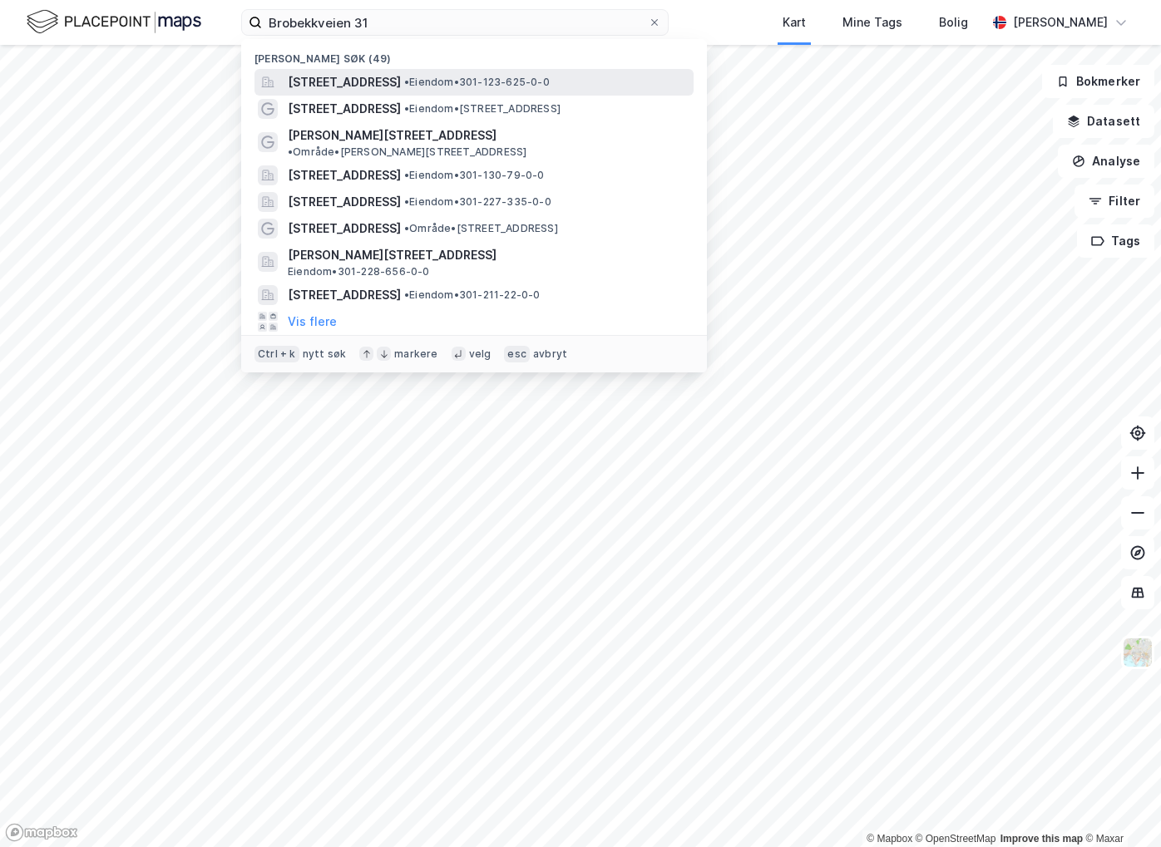
click at [389, 81] on span "[STREET_ADDRESS]" at bounding box center [344, 82] width 113 height 20
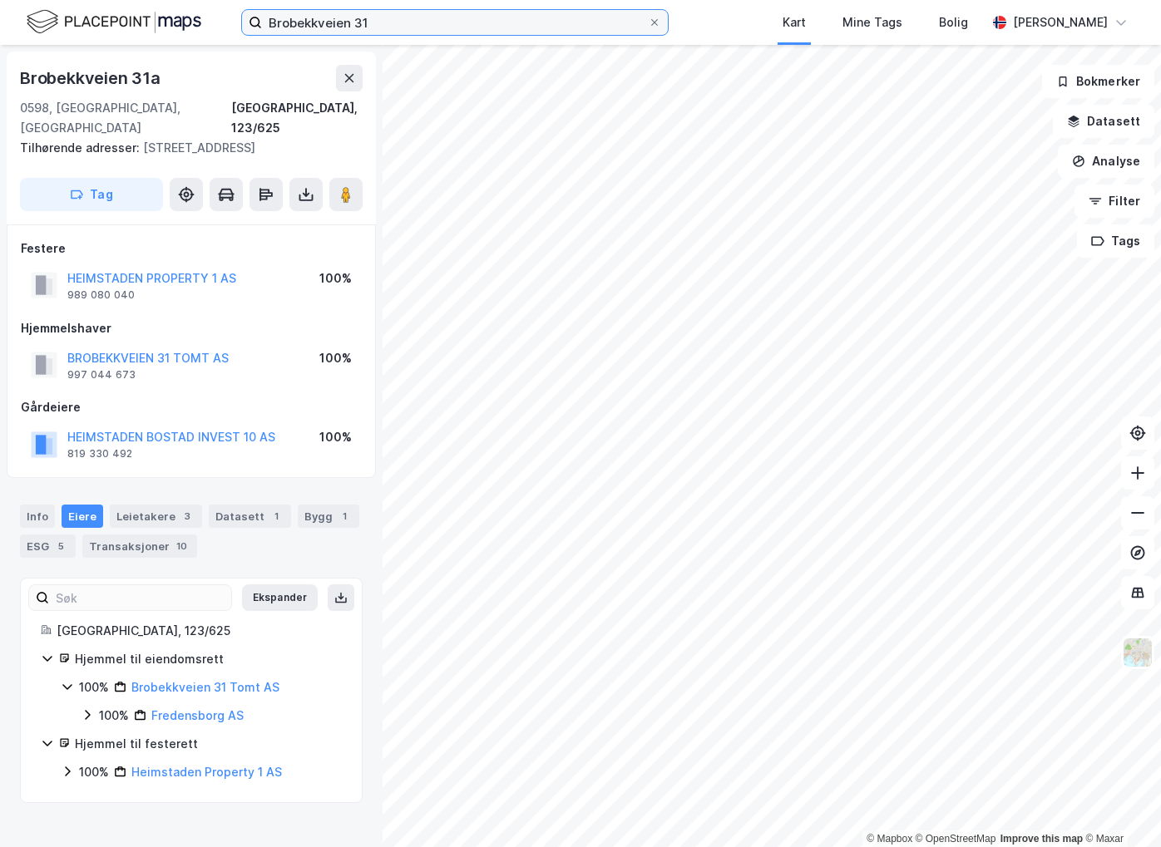
click at [412, 27] on input "Brobekkveien 31" at bounding box center [455, 22] width 386 height 25
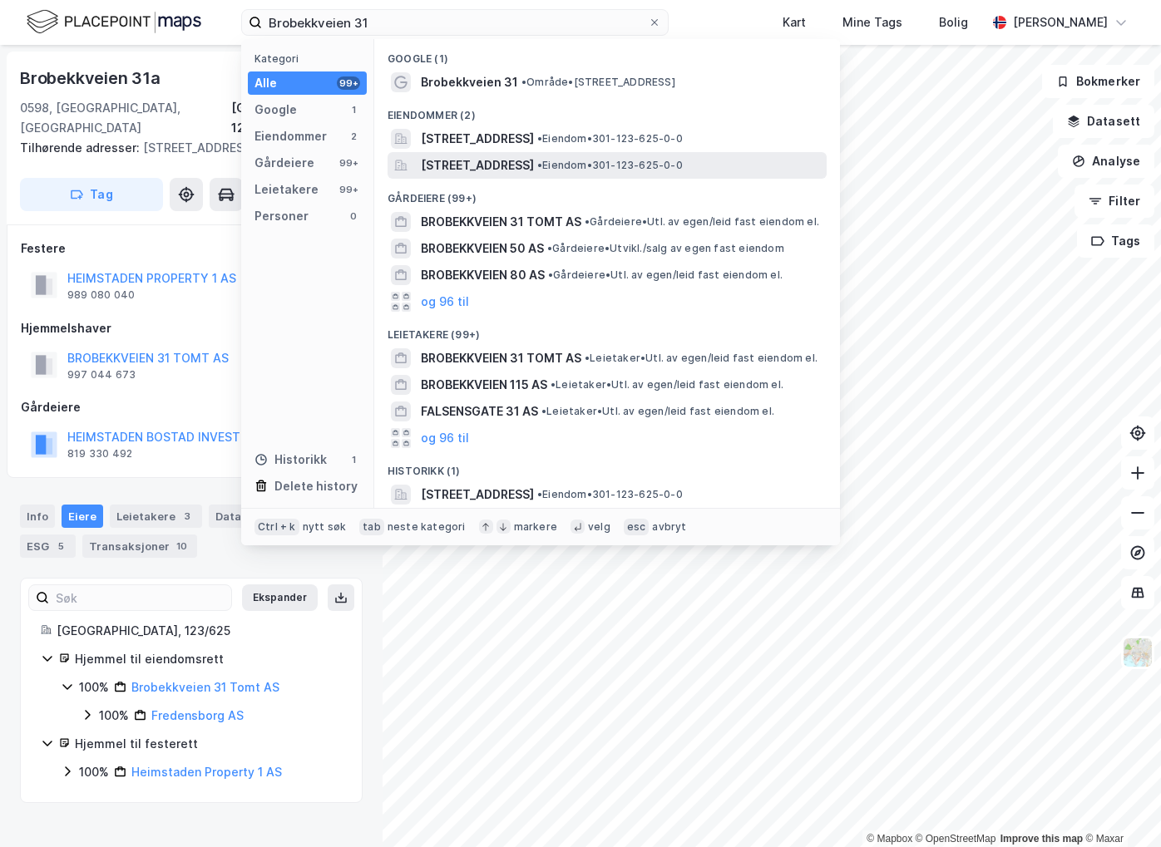
click at [459, 169] on span "[STREET_ADDRESS]" at bounding box center [477, 166] width 113 height 20
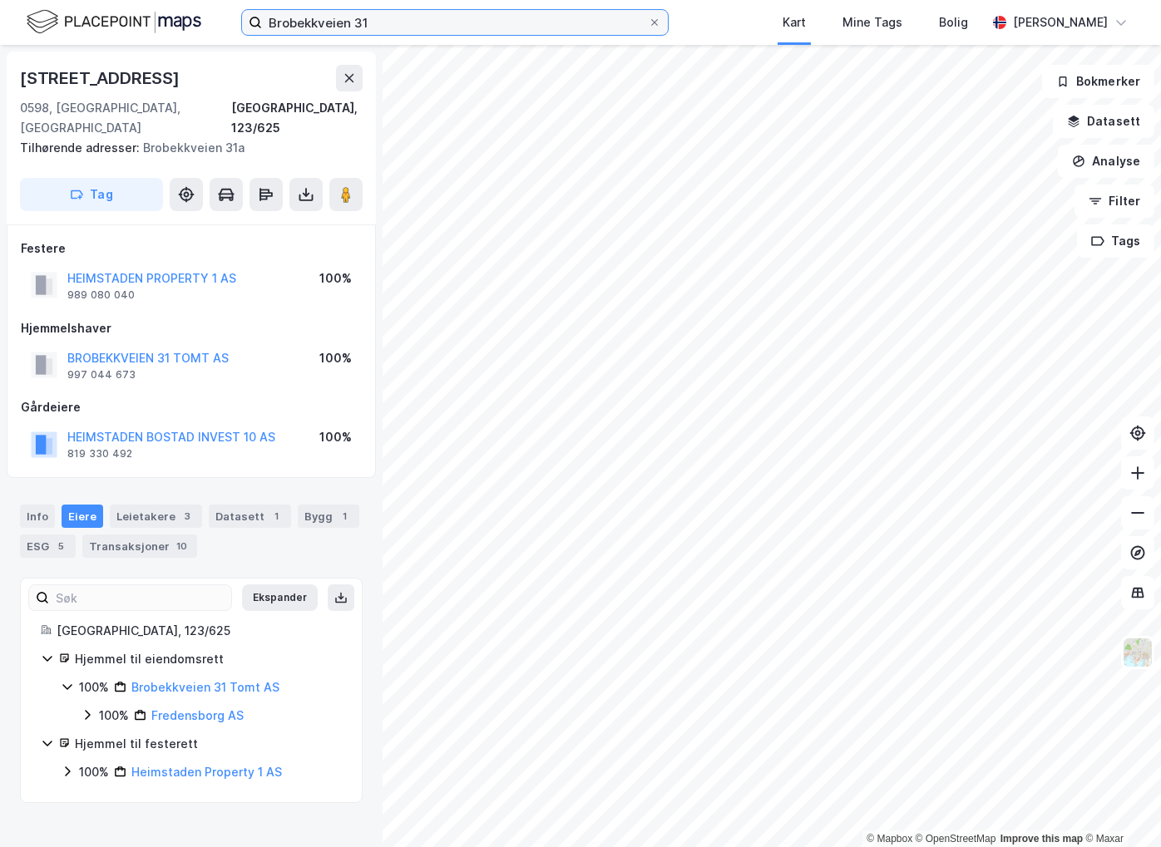
click at [442, 15] on input "Brobekkveien 31" at bounding box center [455, 22] width 386 height 25
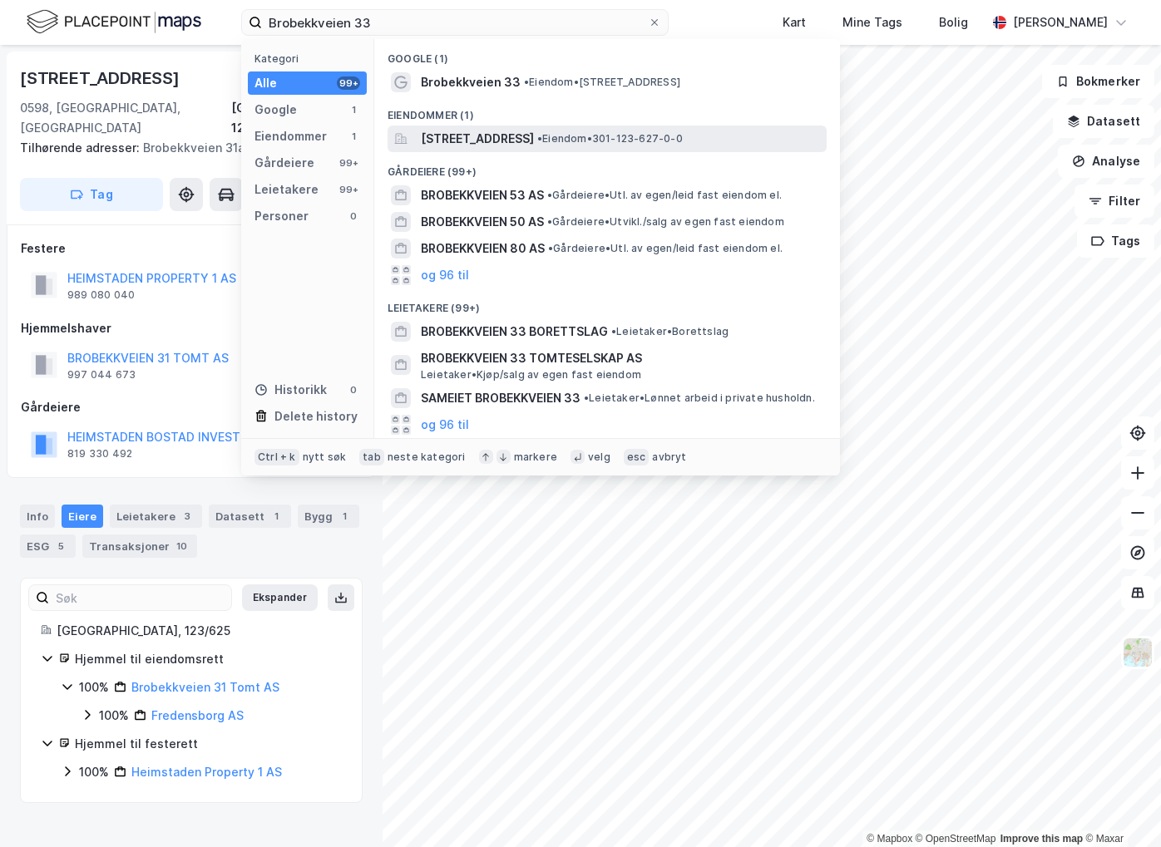
click at [519, 139] on span "[STREET_ADDRESS]" at bounding box center [477, 139] width 113 height 20
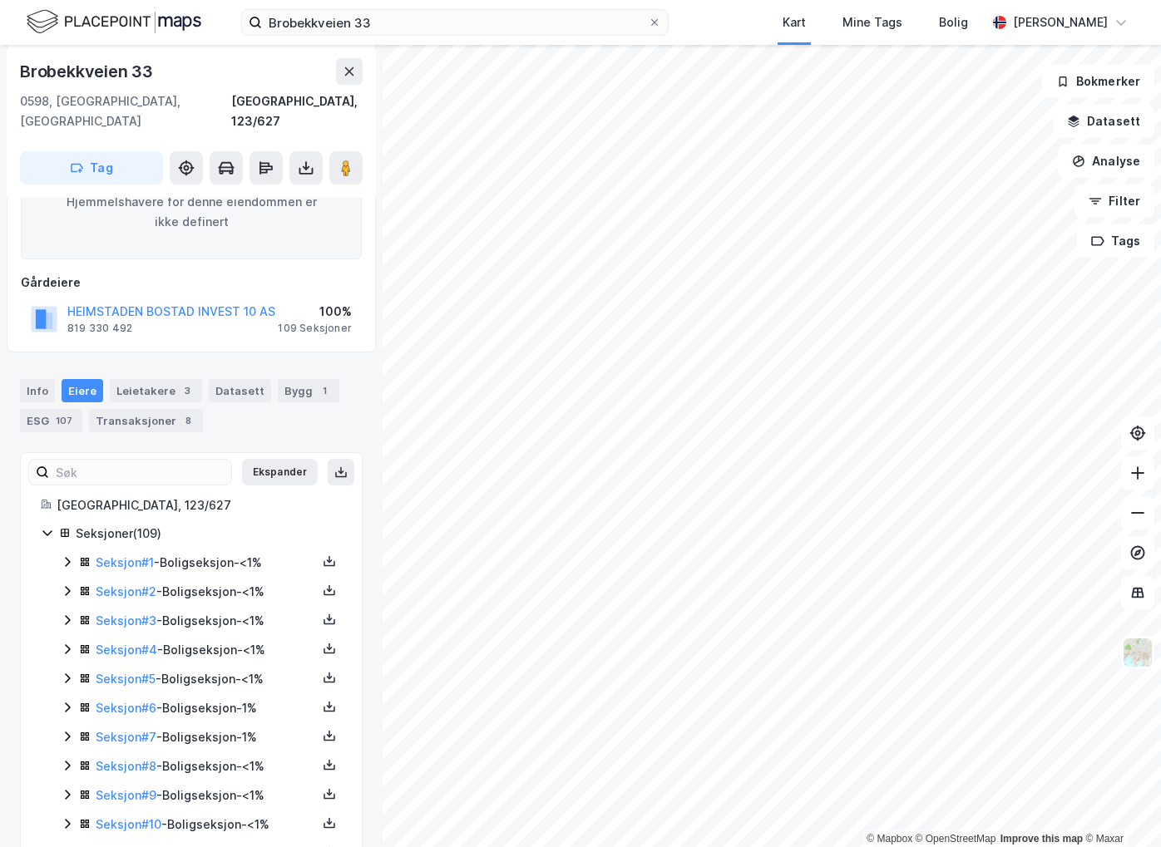
scroll to position [249, 0]
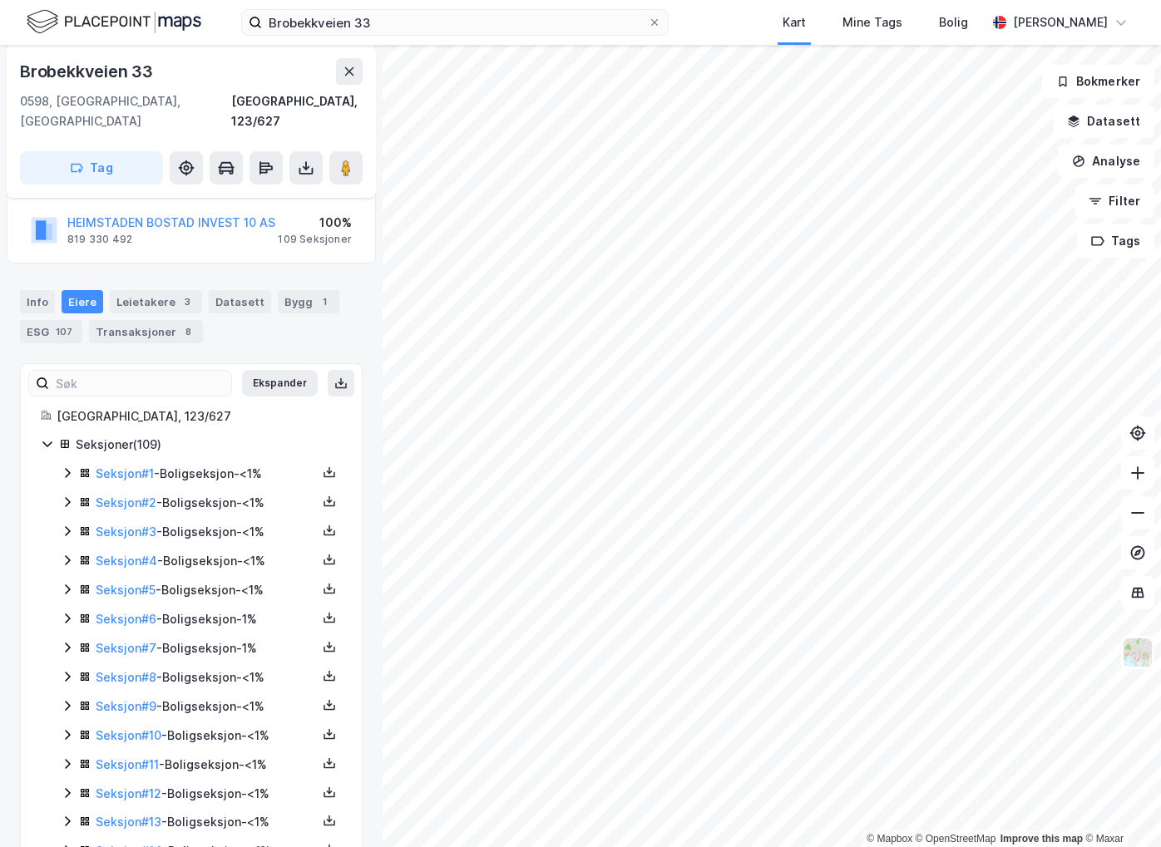
click at [72, 612] on icon at bounding box center [67, 618] width 13 height 13
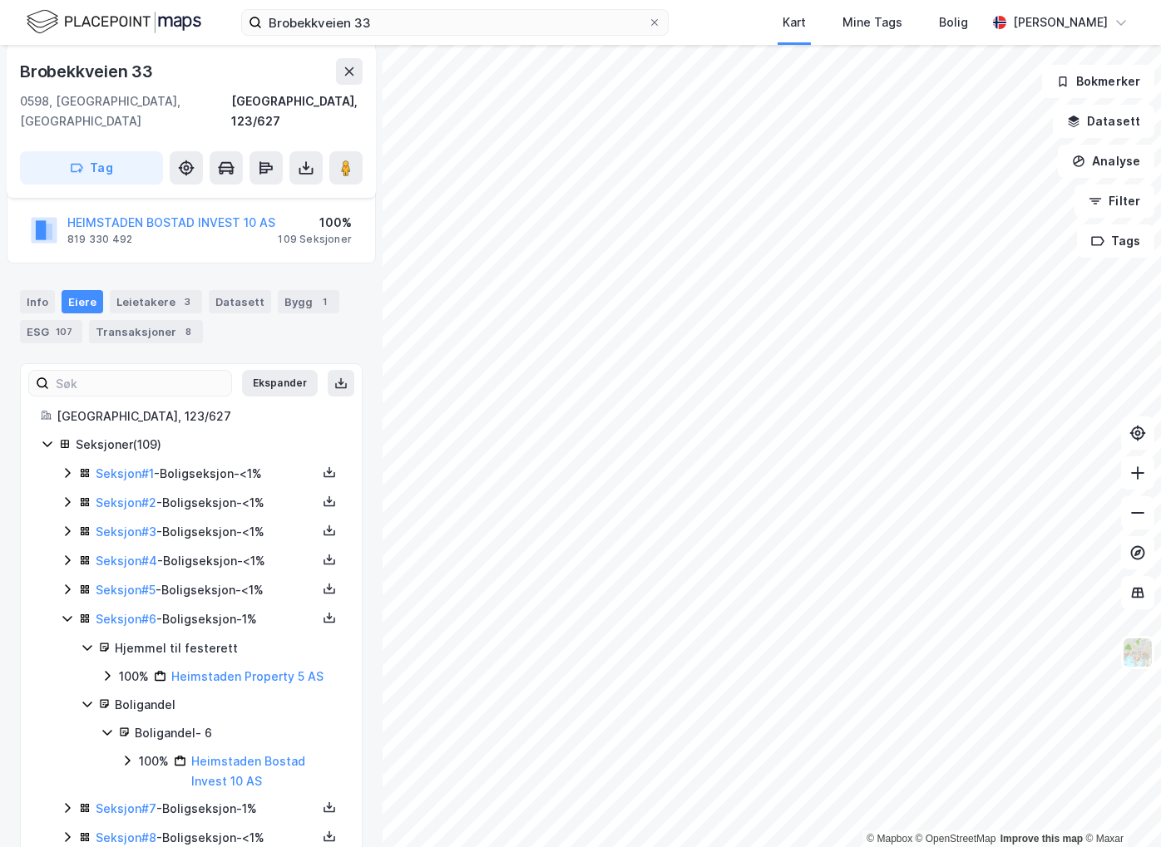
click at [67, 585] on icon at bounding box center [67, 590] width 5 height 10
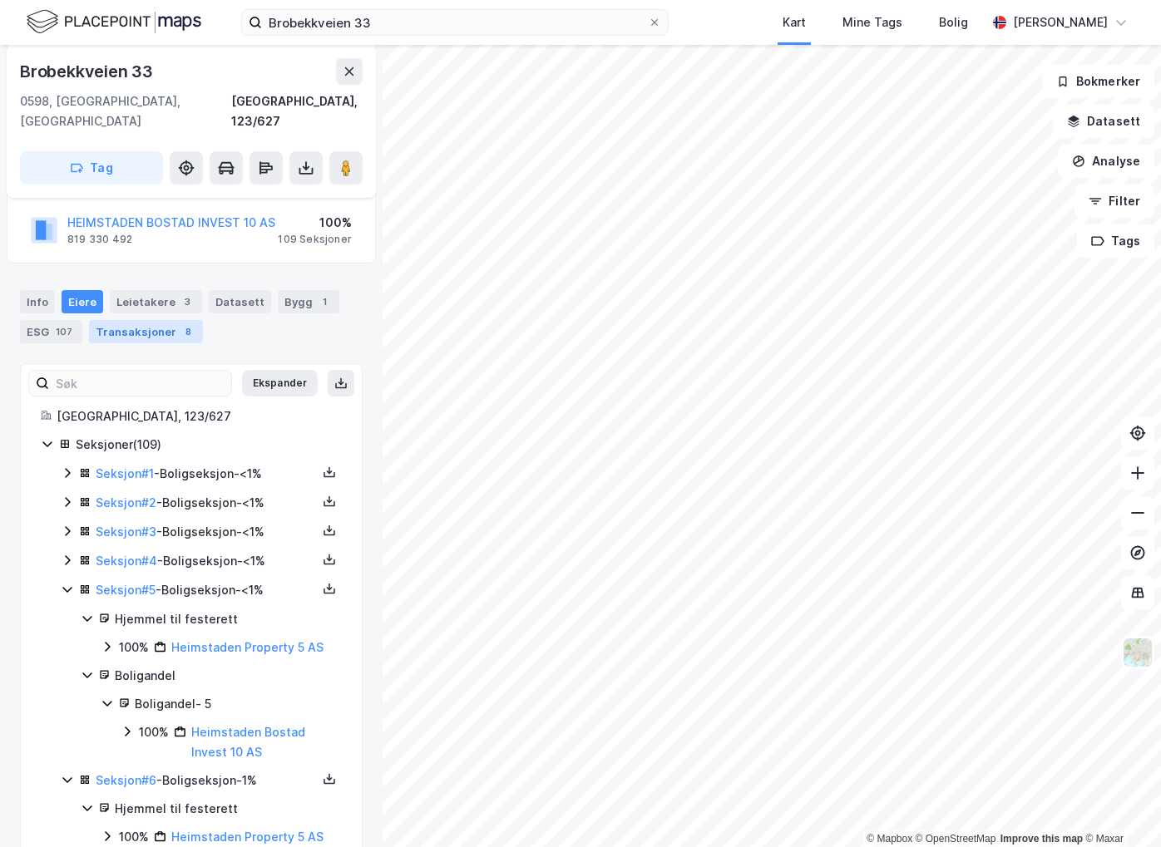
click at [148, 320] on div "Transaksjoner 8" at bounding box center [146, 331] width 114 height 23
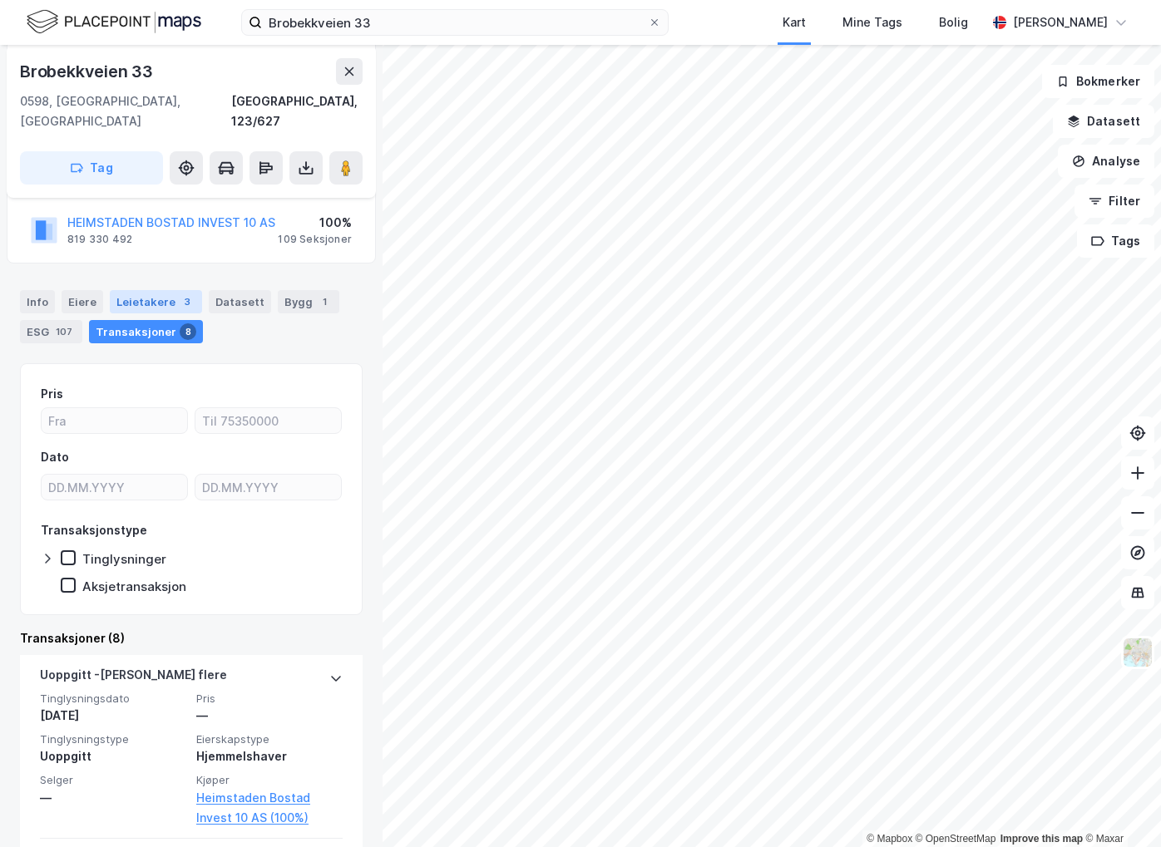
scroll to position [582, 0]
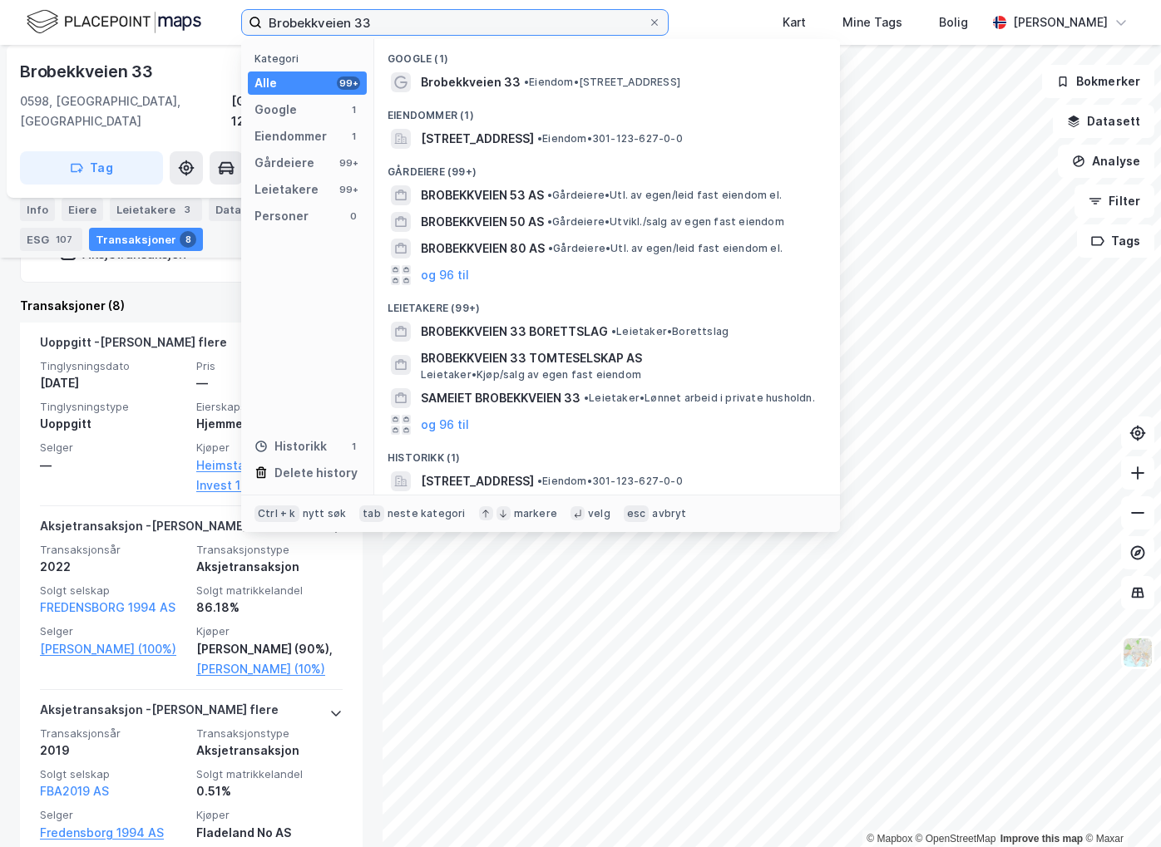
drag, startPoint x: 475, startPoint y: 20, endPoint x: 48, endPoint y: -14, distance: 428.0
click at [48, 0] on html "Brobekkveien 33 Kategori Alle 99+ Google 1 Eiendommer 1 Gårdeiere 99+ Leietaker…" at bounding box center [580, 423] width 1161 height 847
paste input "[STREET_ADDRESS]"
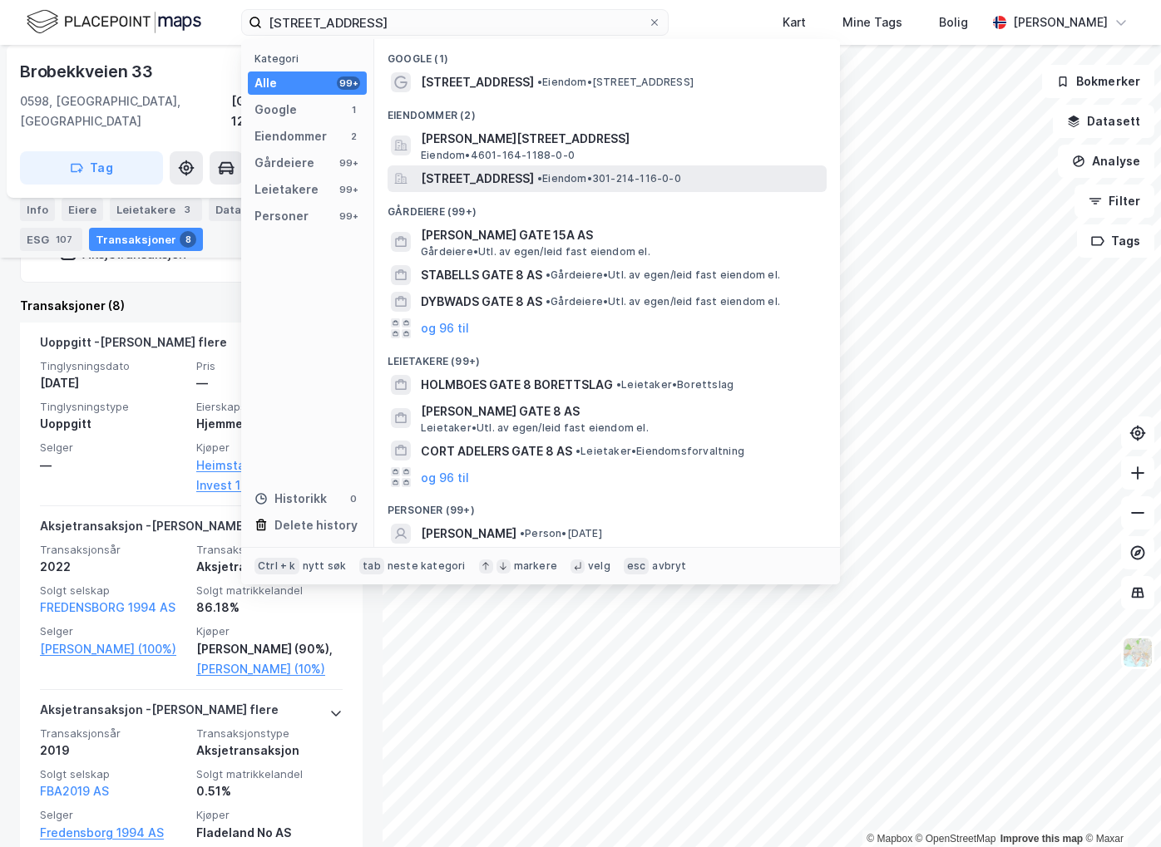
click at [534, 177] on span "[STREET_ADDRESS]" at bounding box center [477, 179] width 113 height 20
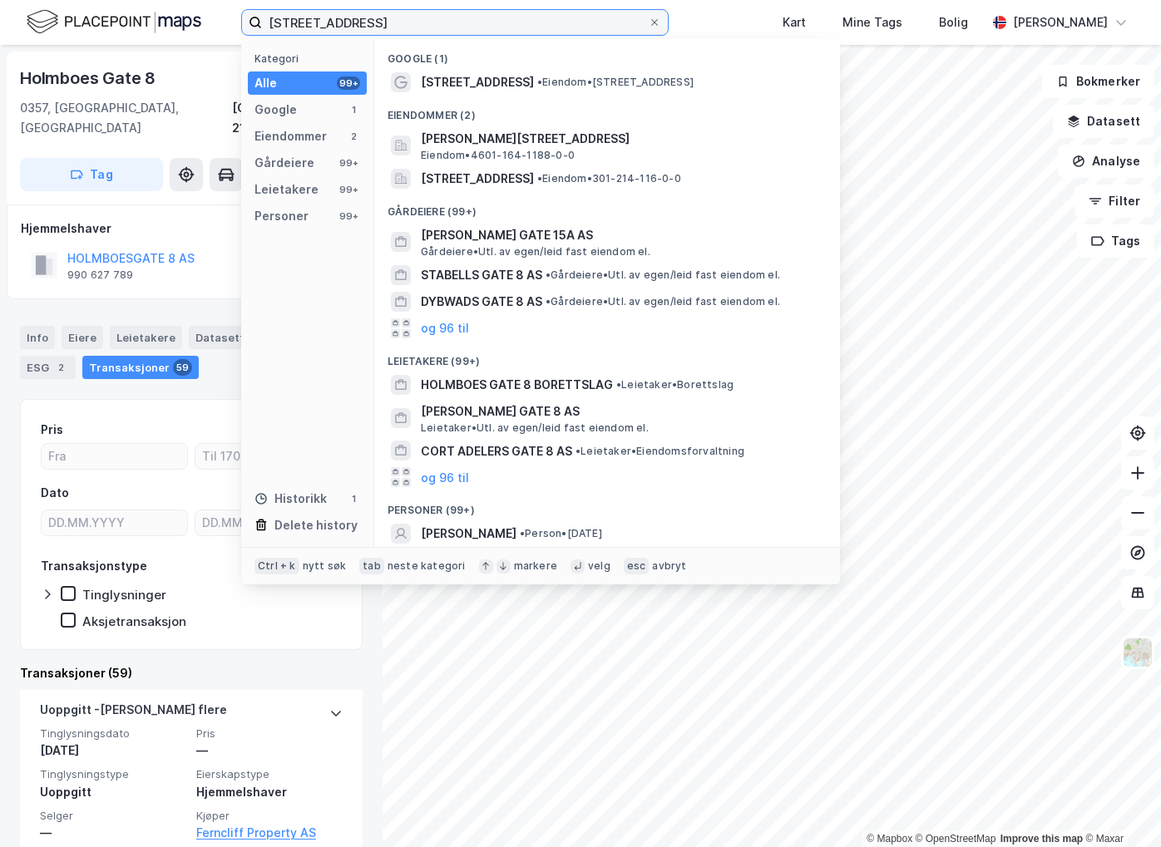
drag, startPoint x: 376, startPoint y: 17, endPoint x: 136, endPoint y: 30, distance: 239.8
click at [136, 30] on div "[STREET_ADDRESS] Kategori Alle 99+ Google 1 Eiendommer 2 Gårdeiere 99+ Leietake…" at bounding box center [580, 22] width 1161 height 45
paste input "Grønlandsleirer 69"
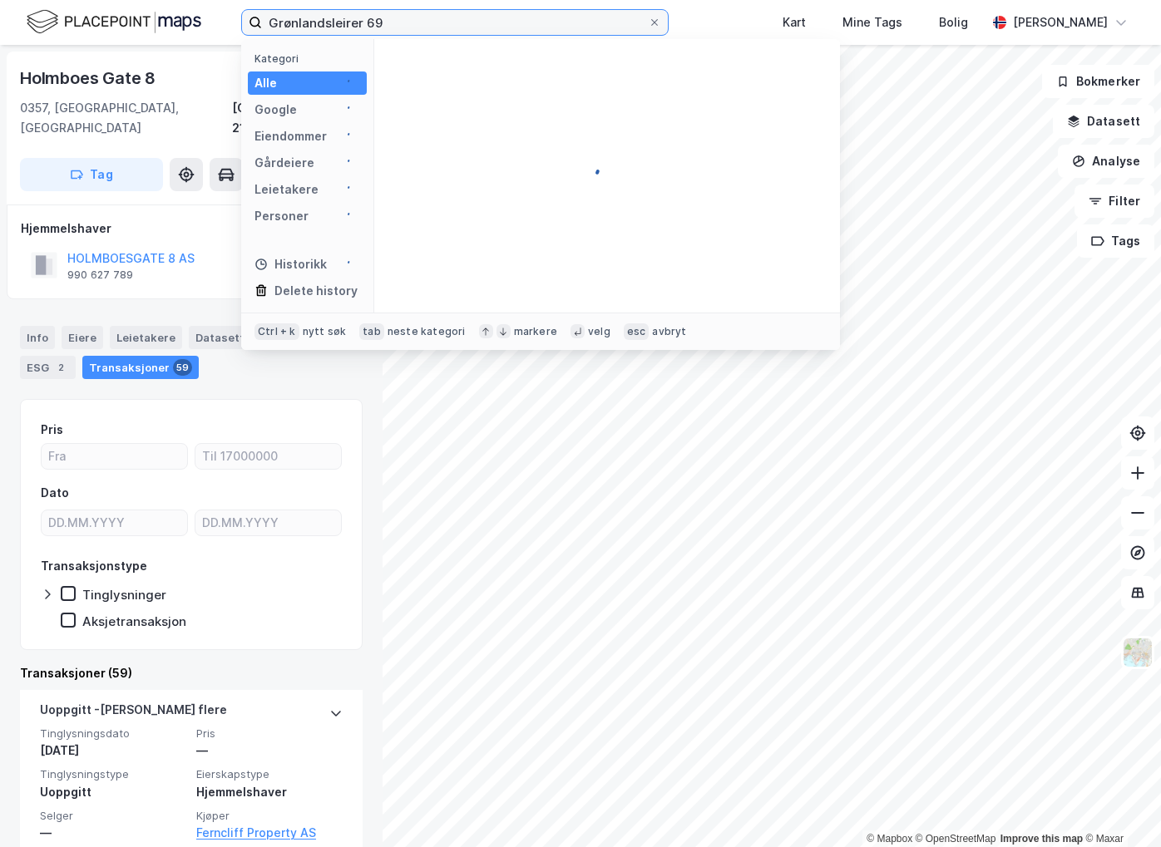
drag, startPoint x: 357, startPoint y: 22, endPoint x: 409, endPoint y: 36, distance: 54.3
click at [368, 25] on input "Grønlandsleirer 69" at bounding box center [455, 22] width 386 height 25
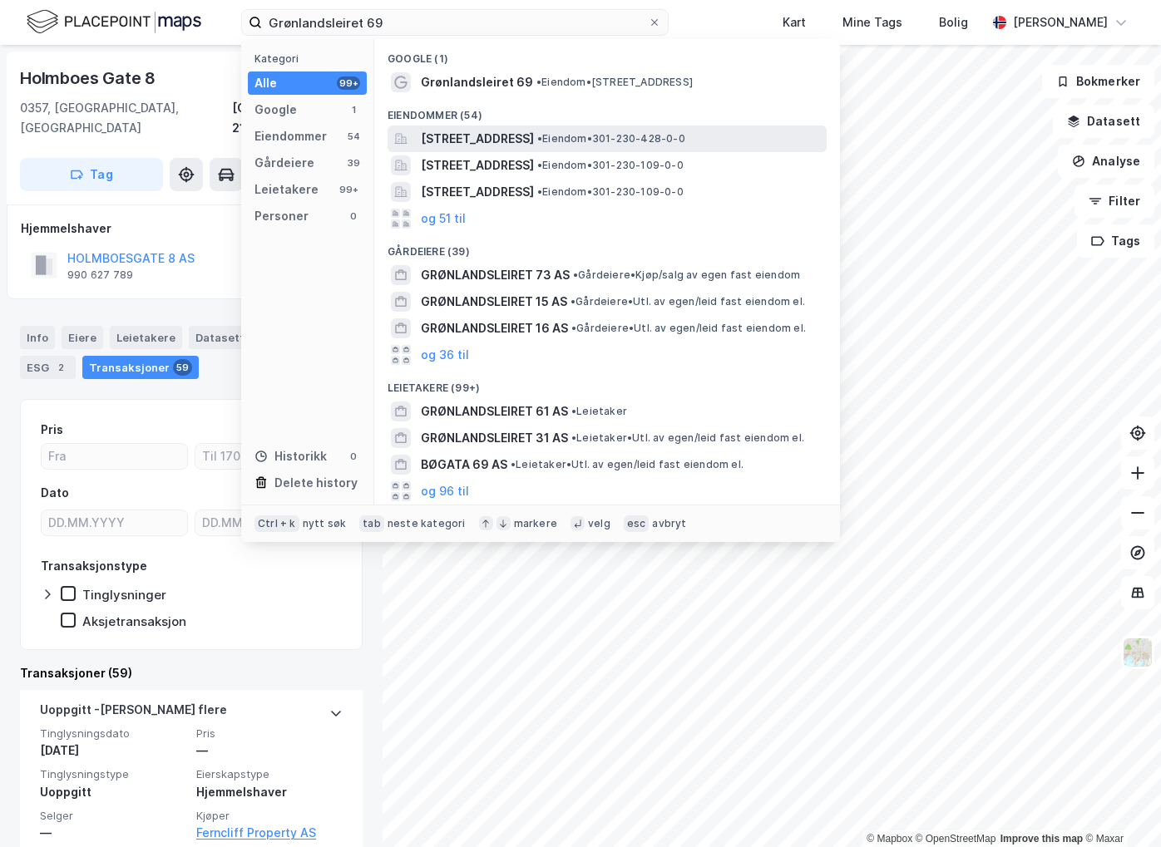
click at [502, 135] on span "[STREET_ADDRESS]" at bounding box center [477, 139] width 113 height 20
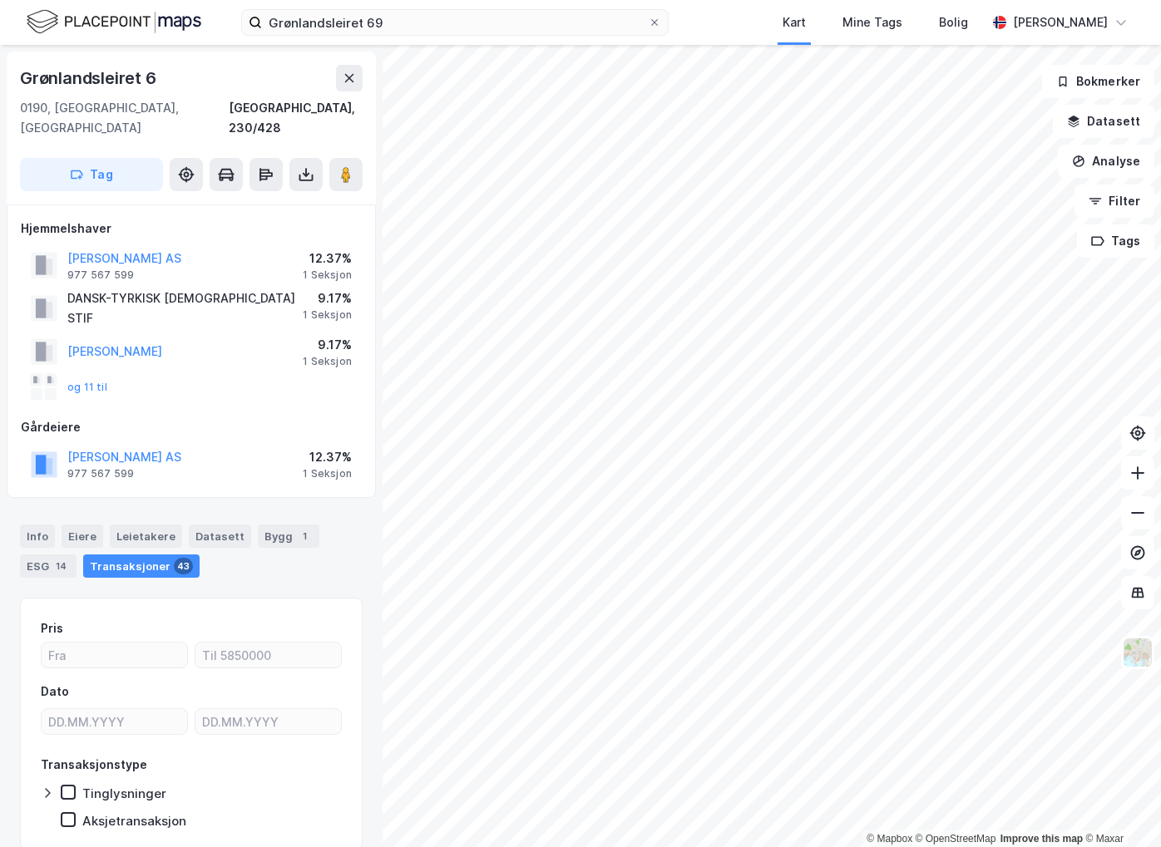
scroll to position [2, 0]
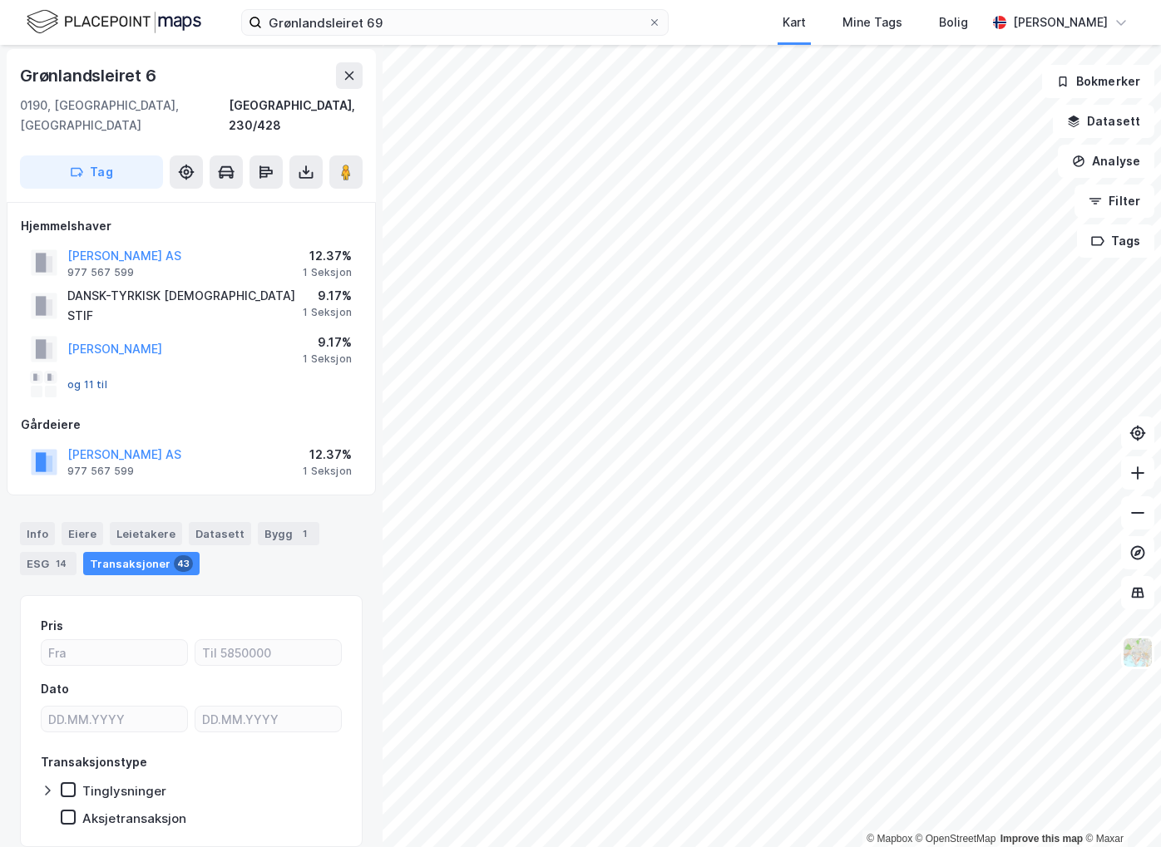
click at [0, 0] on button "og 11 til" at bounding box center [0, 0] width 0 height 0
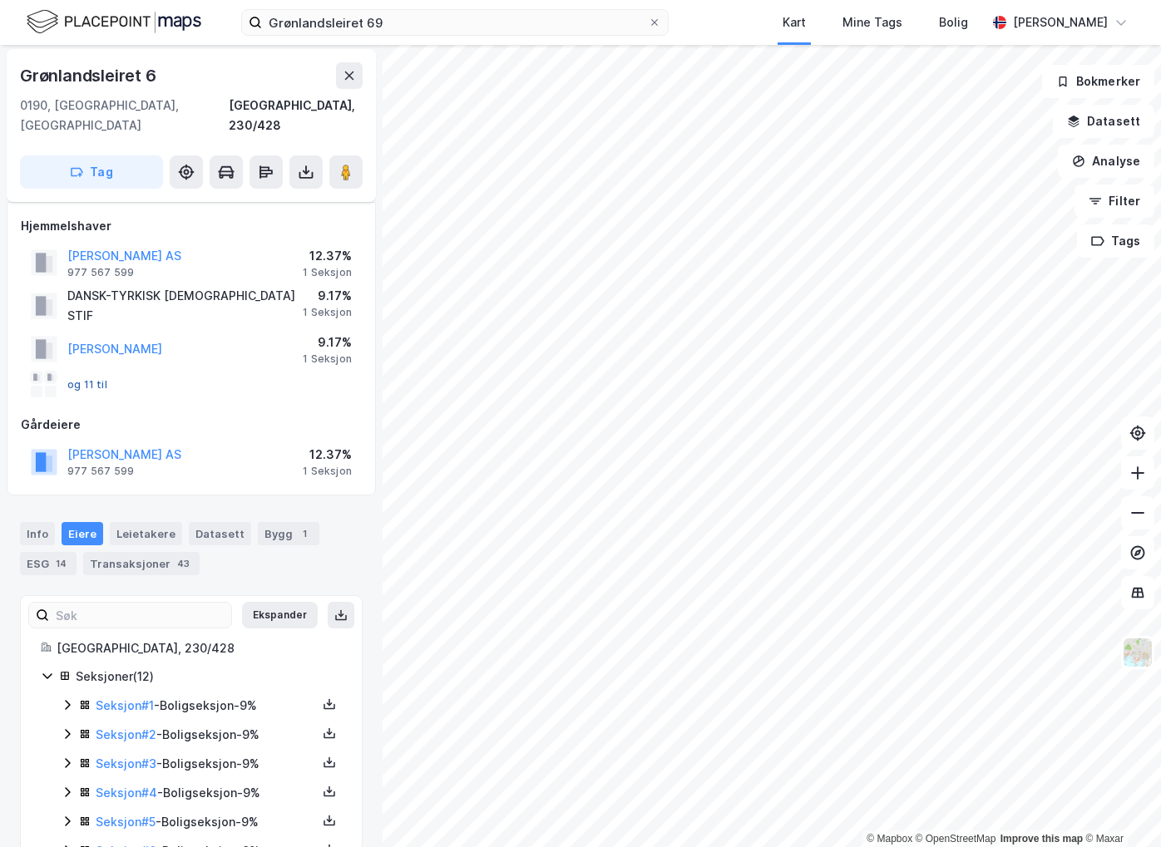
scroll to position [206, 0]
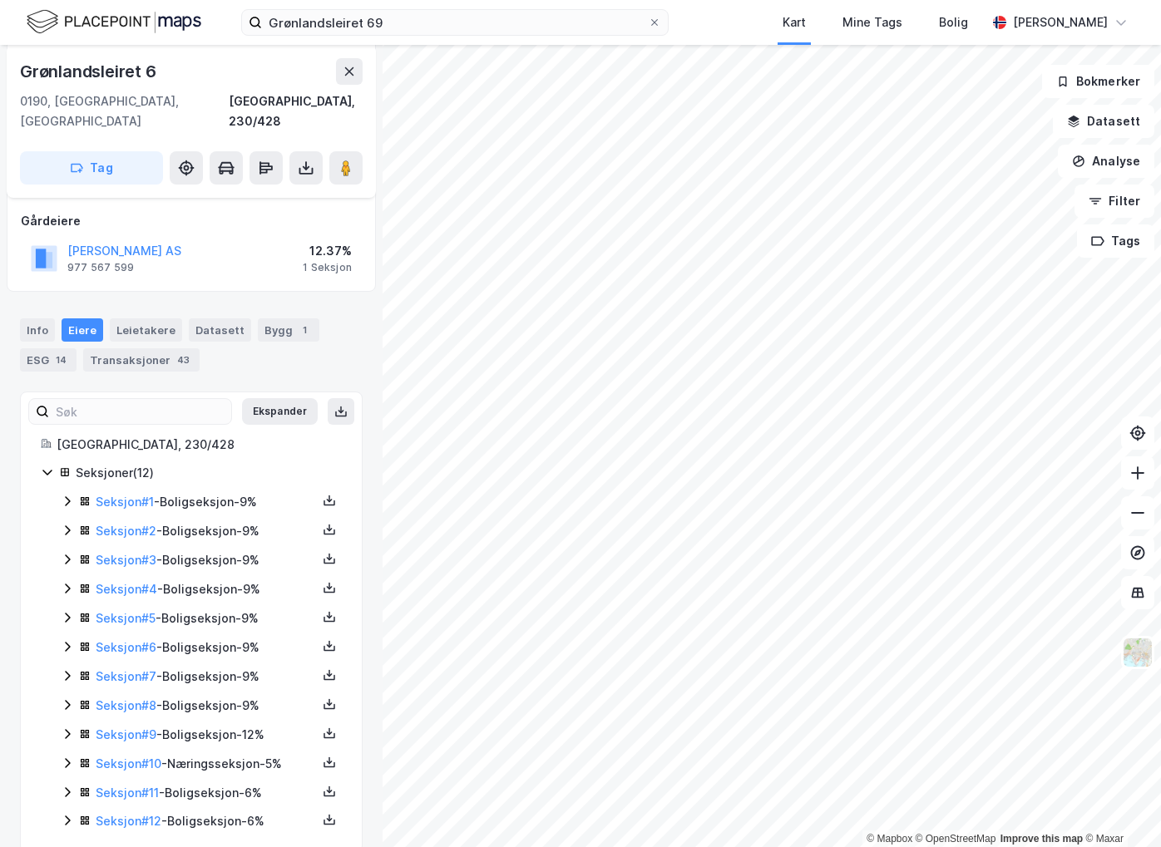
drag, startPoint x: 86, startPoint y: 362, endPoint x: 239, endPoint y: 259, distance: 184.5
click at [239, 259] on div "[PERSON_NAME] AS 977 567 599 12.37% 1 Seksjon DANSK-TYRKISK ISLAMSK STIF 9.17% …" at bounding box center [191, 145] width 369 height 294
click at [63, 553] on icon at bounding box center [67, 559] width 13 height 13
click at [67, 495] on icon at bounding box center [67, 501] width 13 height 13
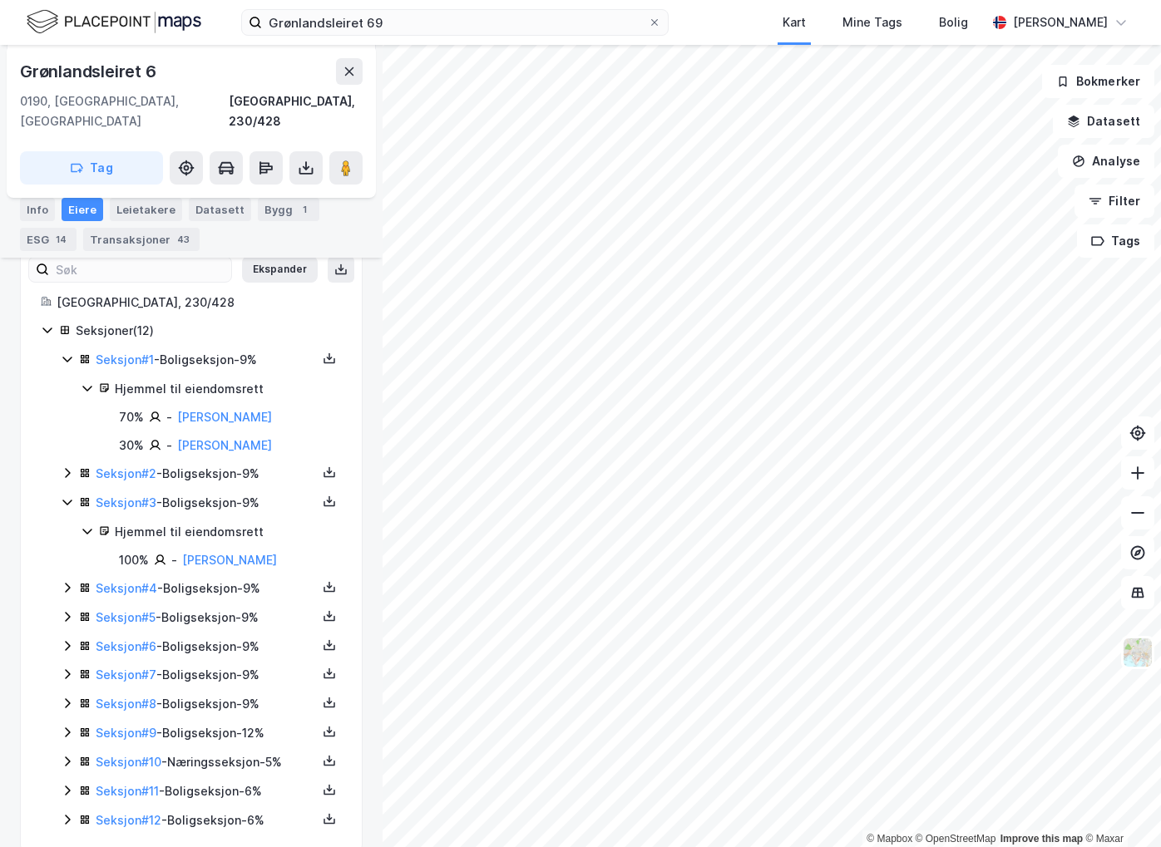
scroll to position [0, 0]
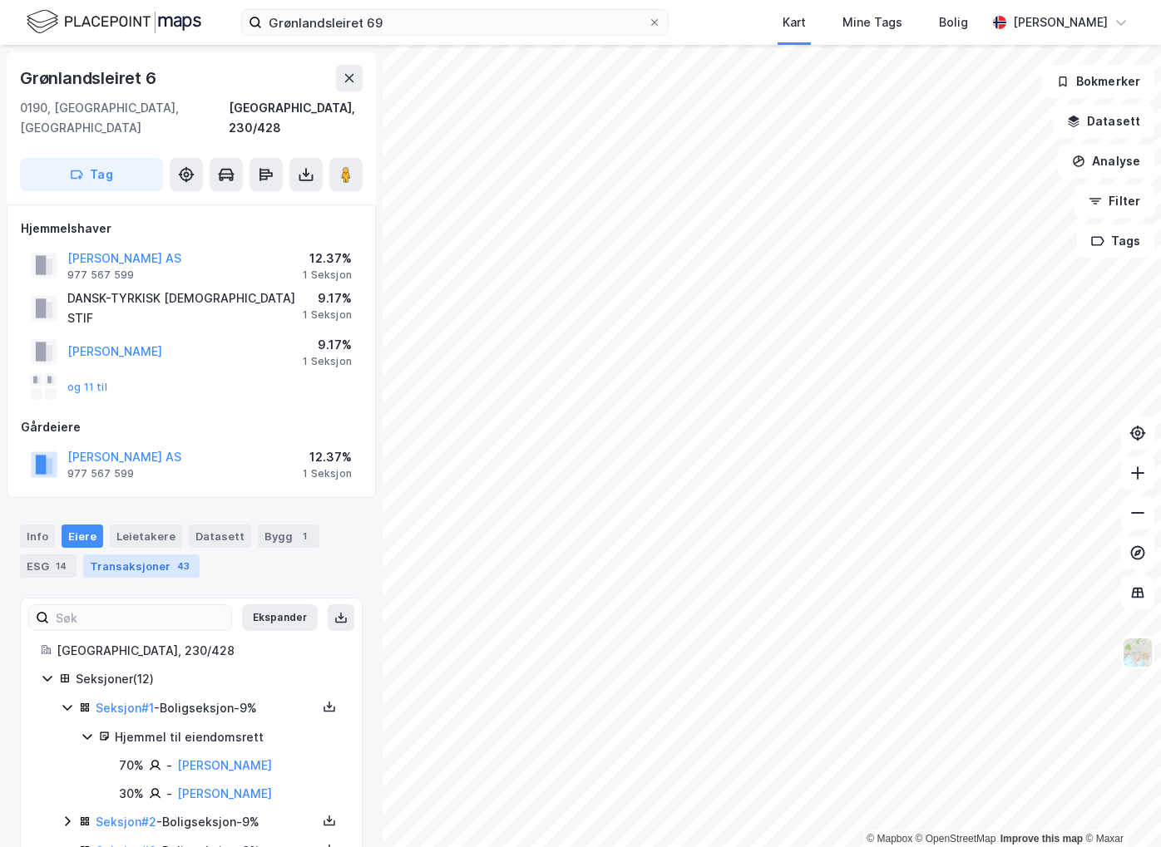
click at [131, 555] on div "Transaksjoner 43" at bounding box center [141, 566] width 116 height 23
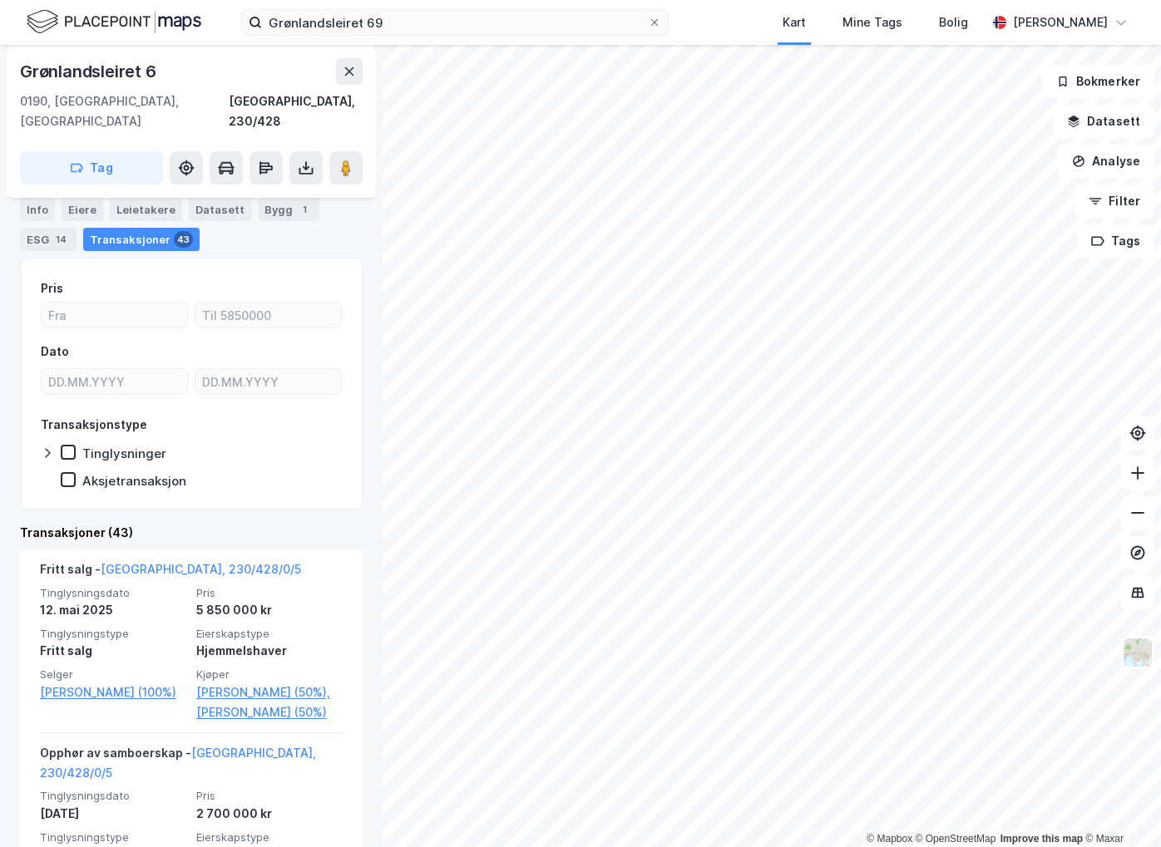
scroll to position [118, 0]
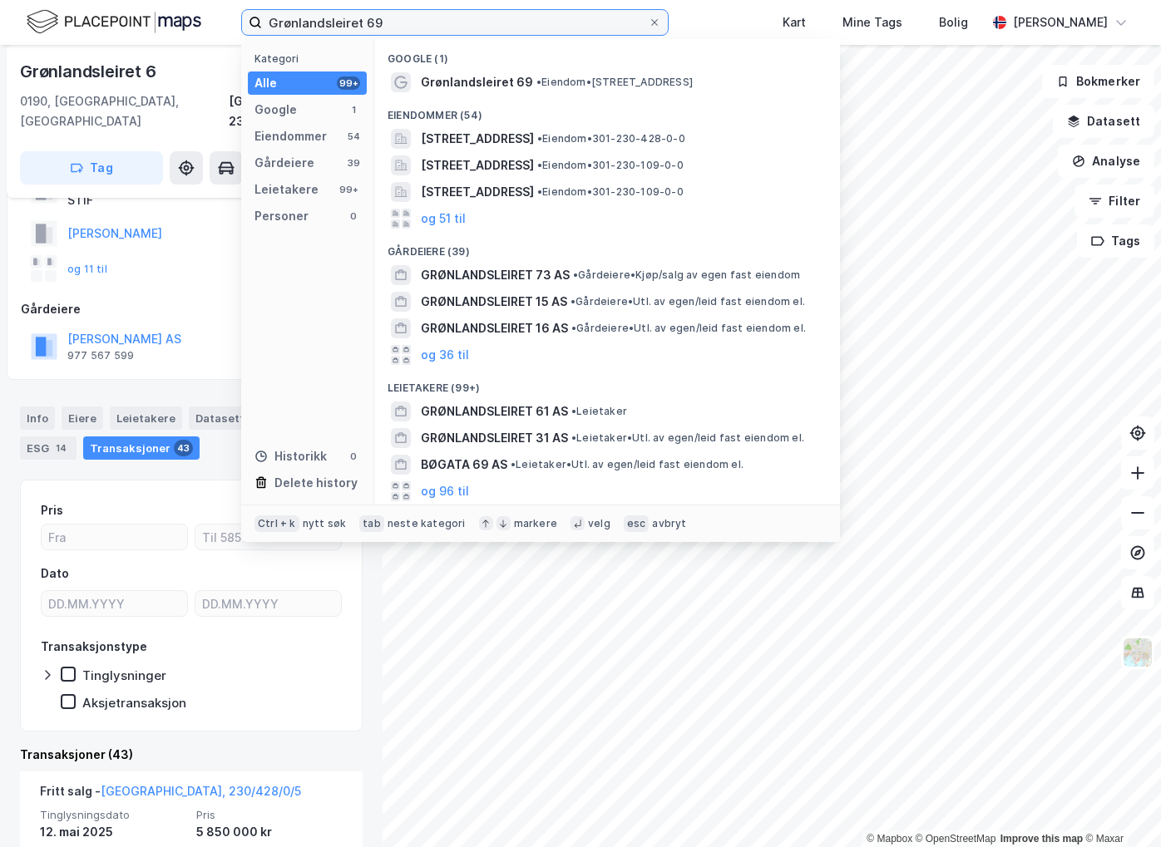
click at [126, 6] on div "Grønlandsleiret 69 Kategori Alle 99+ Google 1 Eiendommer 54 Gårdeiere 39 Leieta…" at bounding box center [580, 22] width 1161 height 45
paste input "[STREET_ADDRESS]"
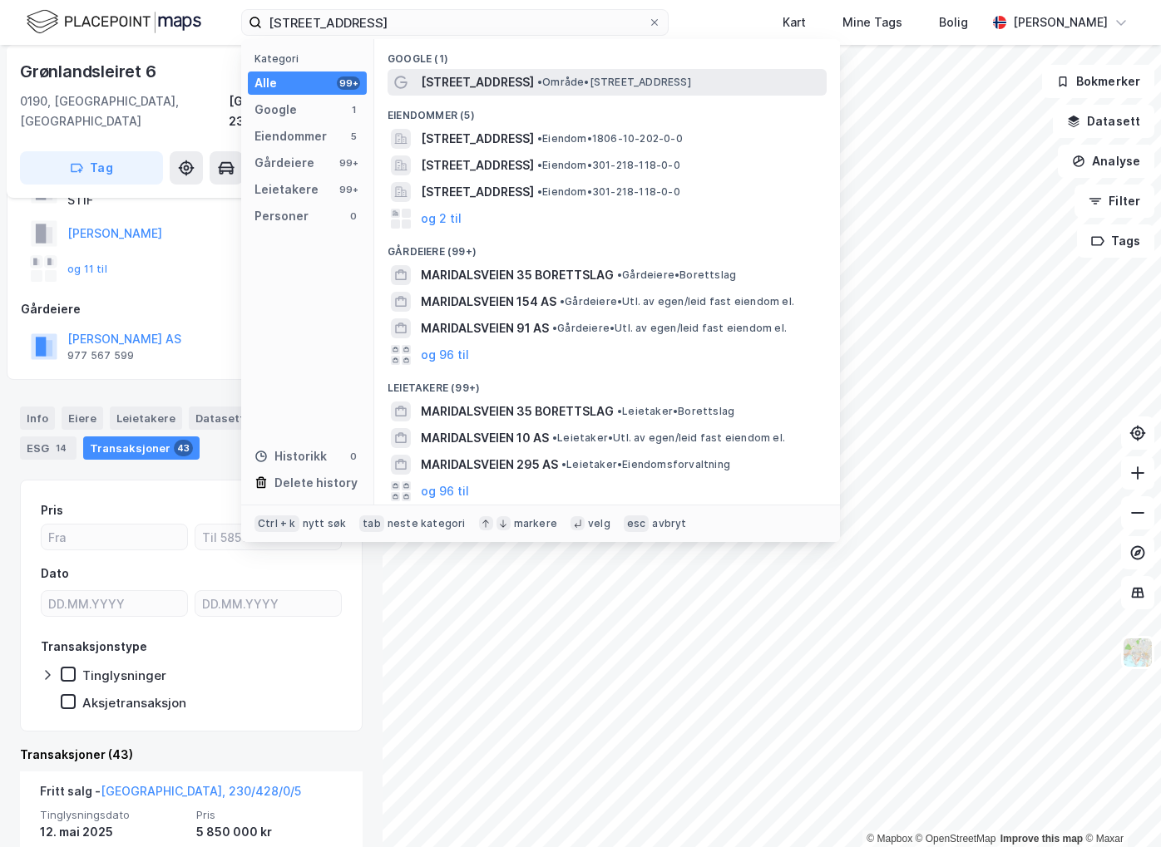
click at [537, 84] on span "•" at bounding box center [539, 82] width 5 height 12
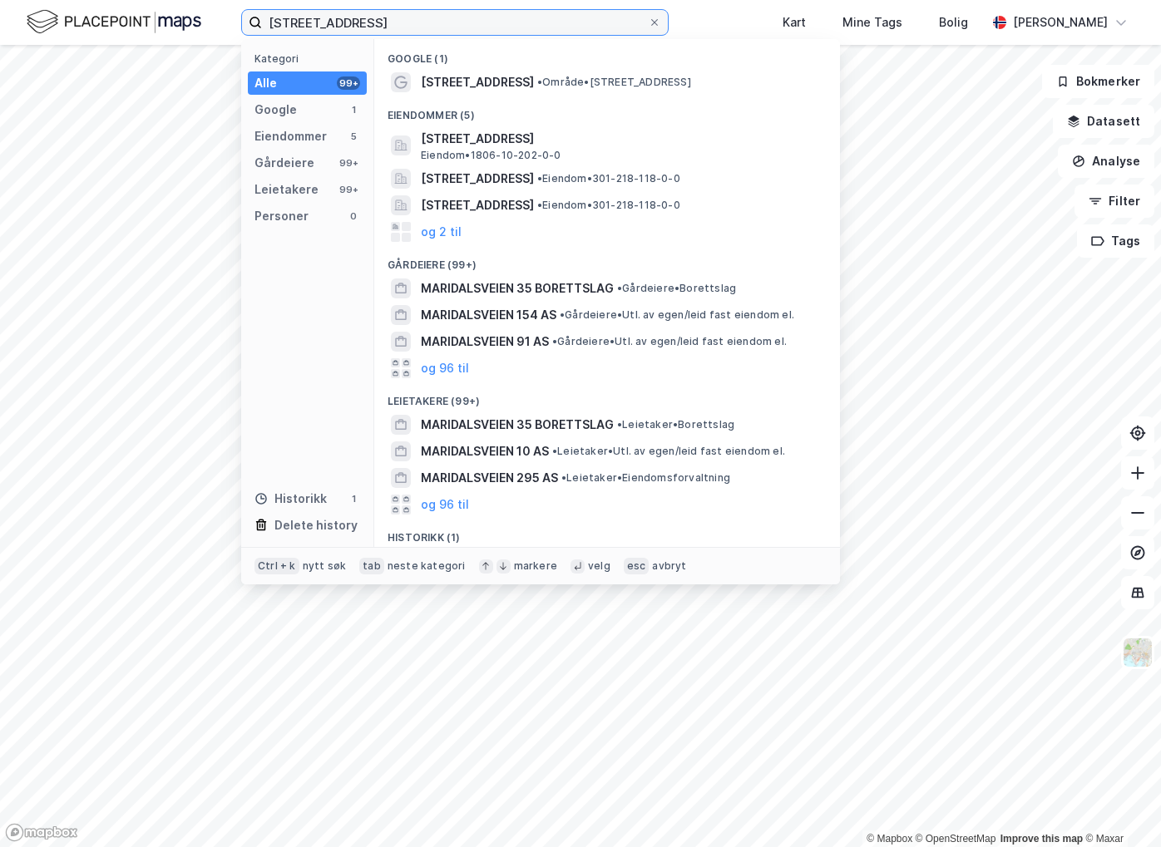
click at [402, 20] on input "[STREET_ADDRESS]" at bounding box center [455, 22] width 386 height 25
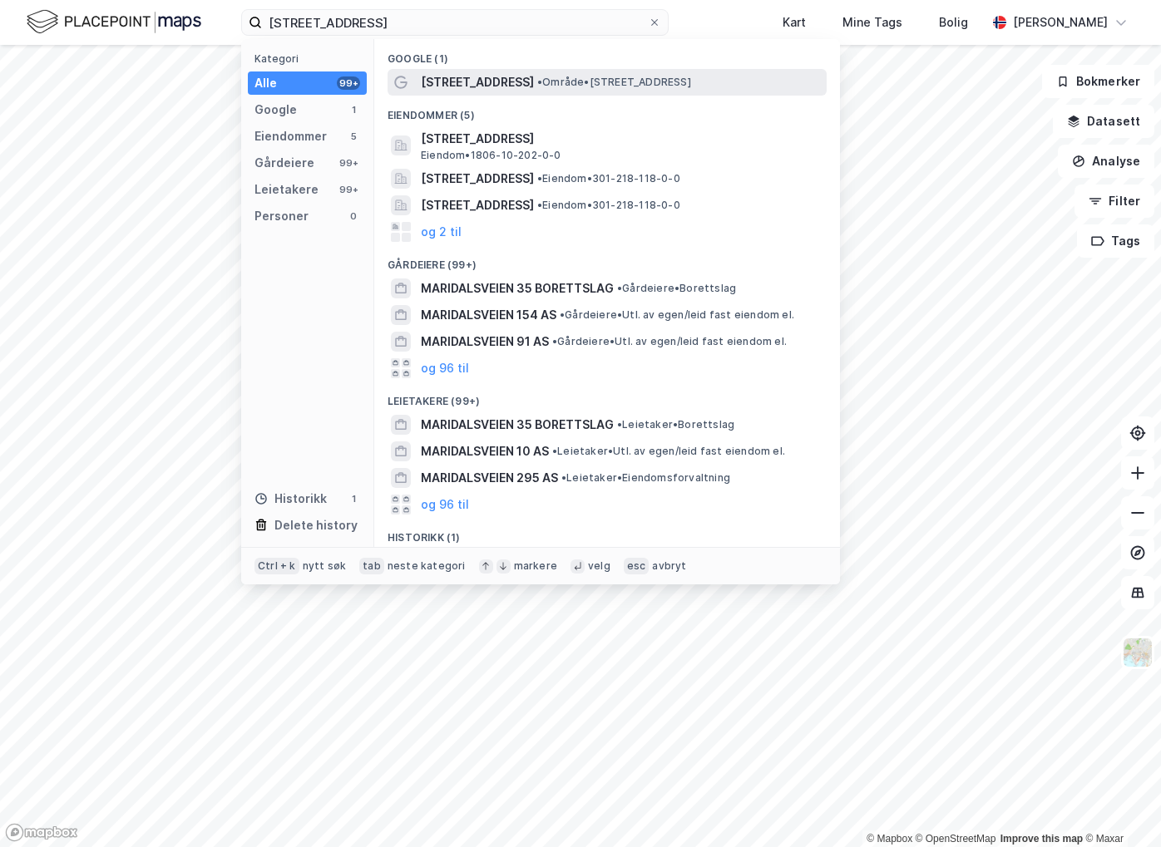
click at [454, 76] on span "[STREET_ADDRESS]" at bounding box center [477, 82] width 113 height 20
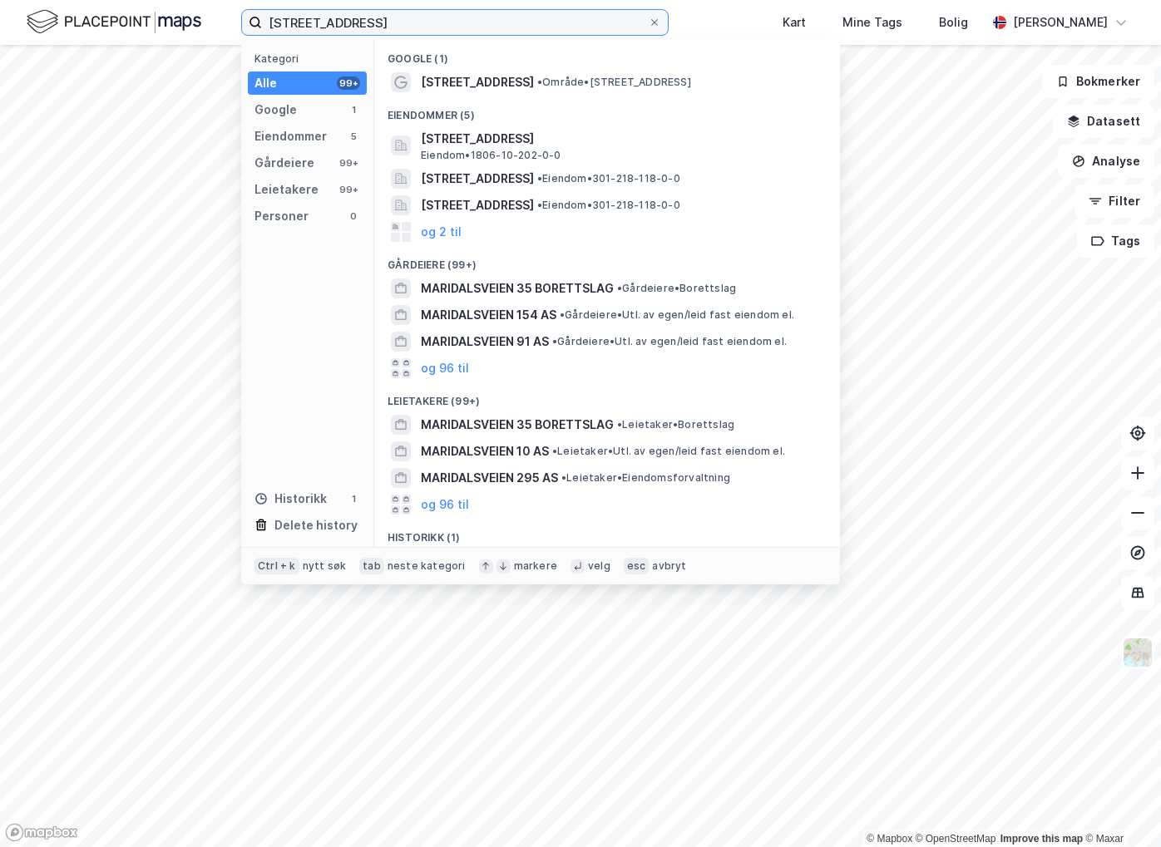
click at [411, 20] on input "[STREET_ADDRESS]" at bounding box center [455, 22] width 386 height 25
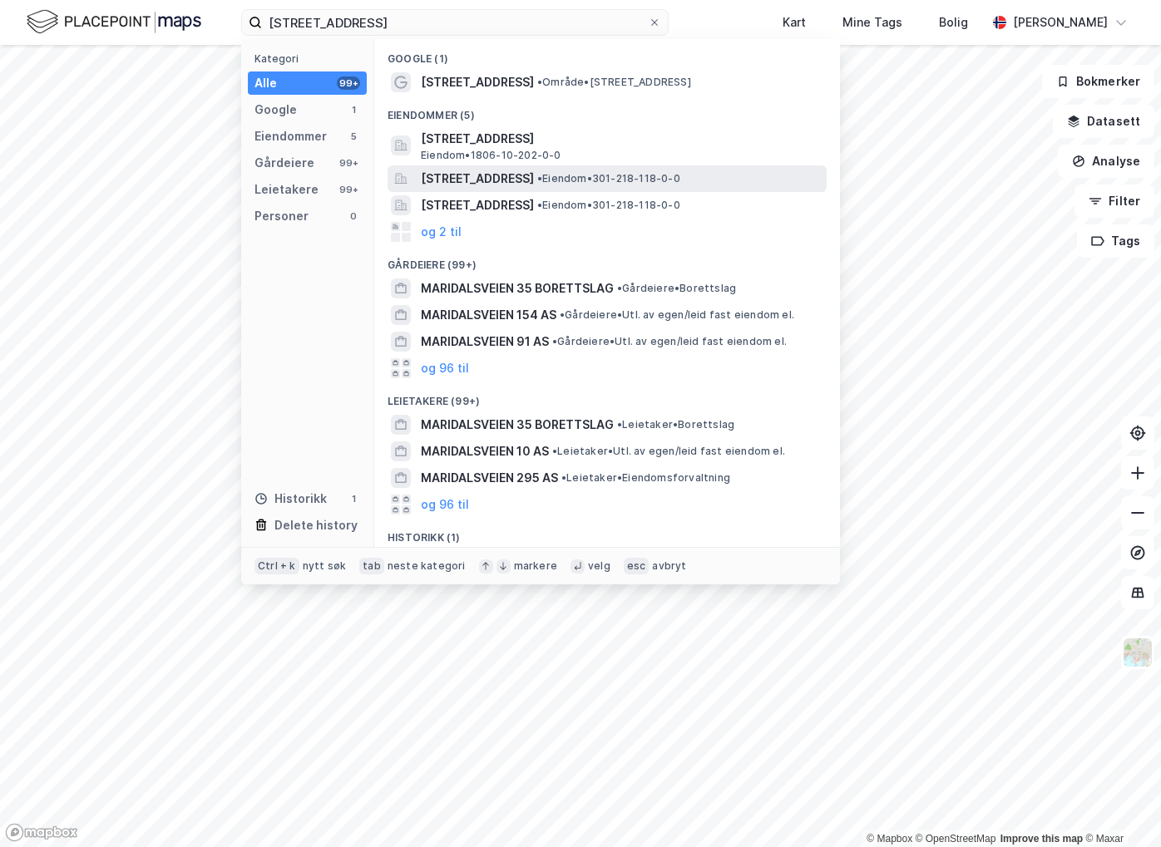
click at [498, 179] on span "[STREET_ADDRESS]" at bounding box center [477, 179] width 113 height 20
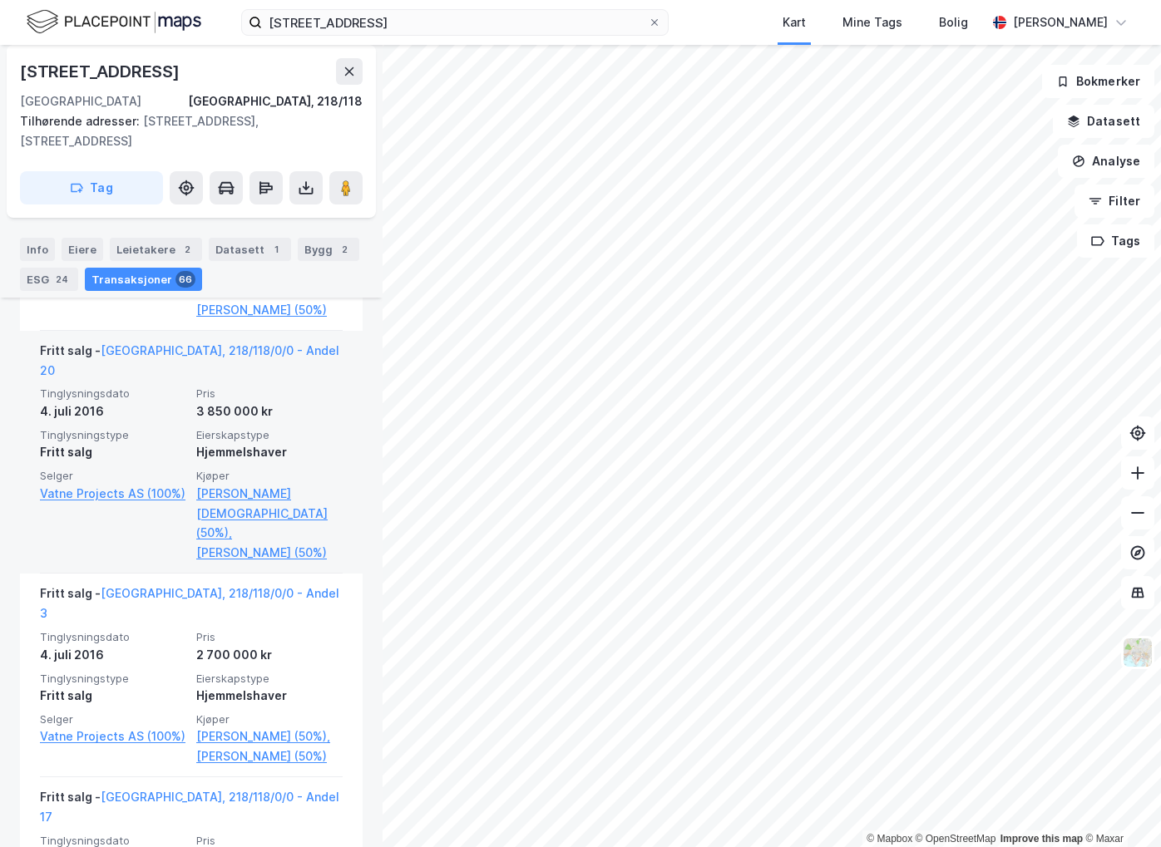
scroll to position [9040, 0]
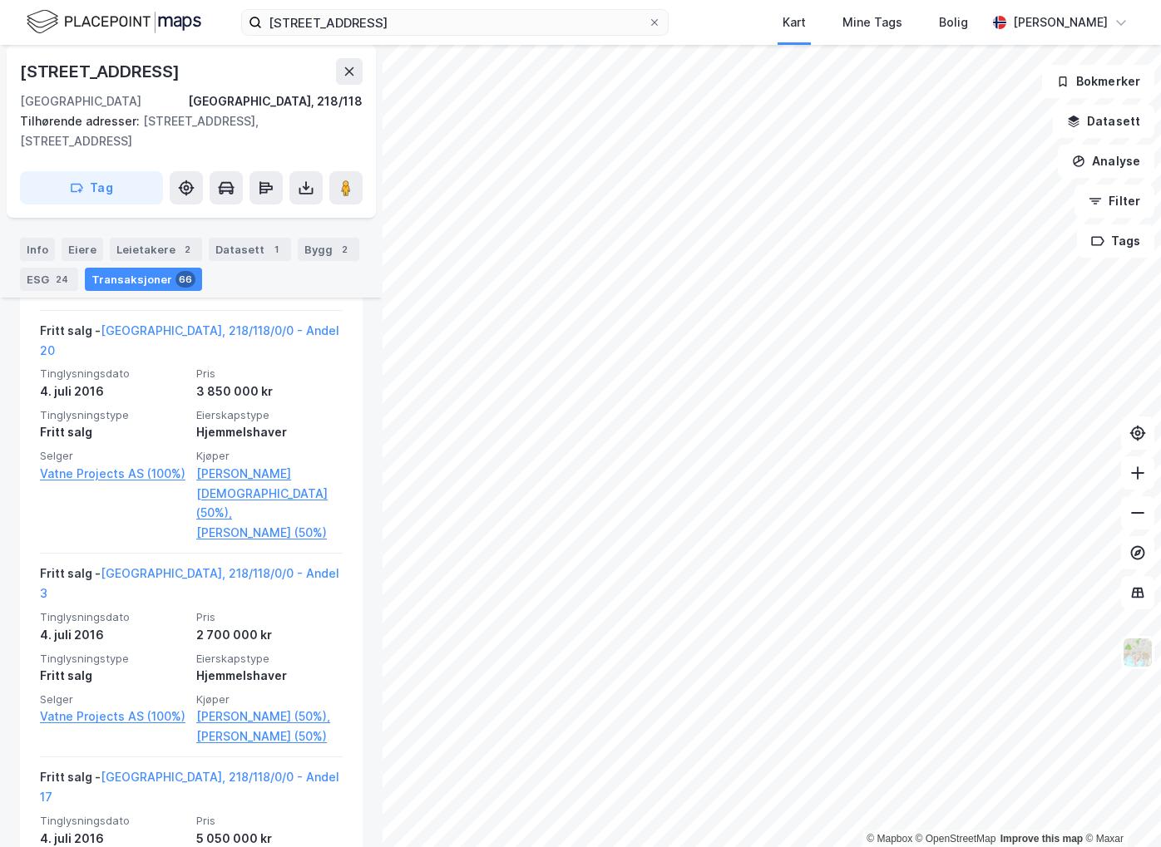
click at [365, 546] on div "[STREET_ADDRESS], 218/118 Tilhørende adresser: [STREET_ADDRESS], [STREET_ADDRES…" at bounding box center [191, 446] width 383 height 802
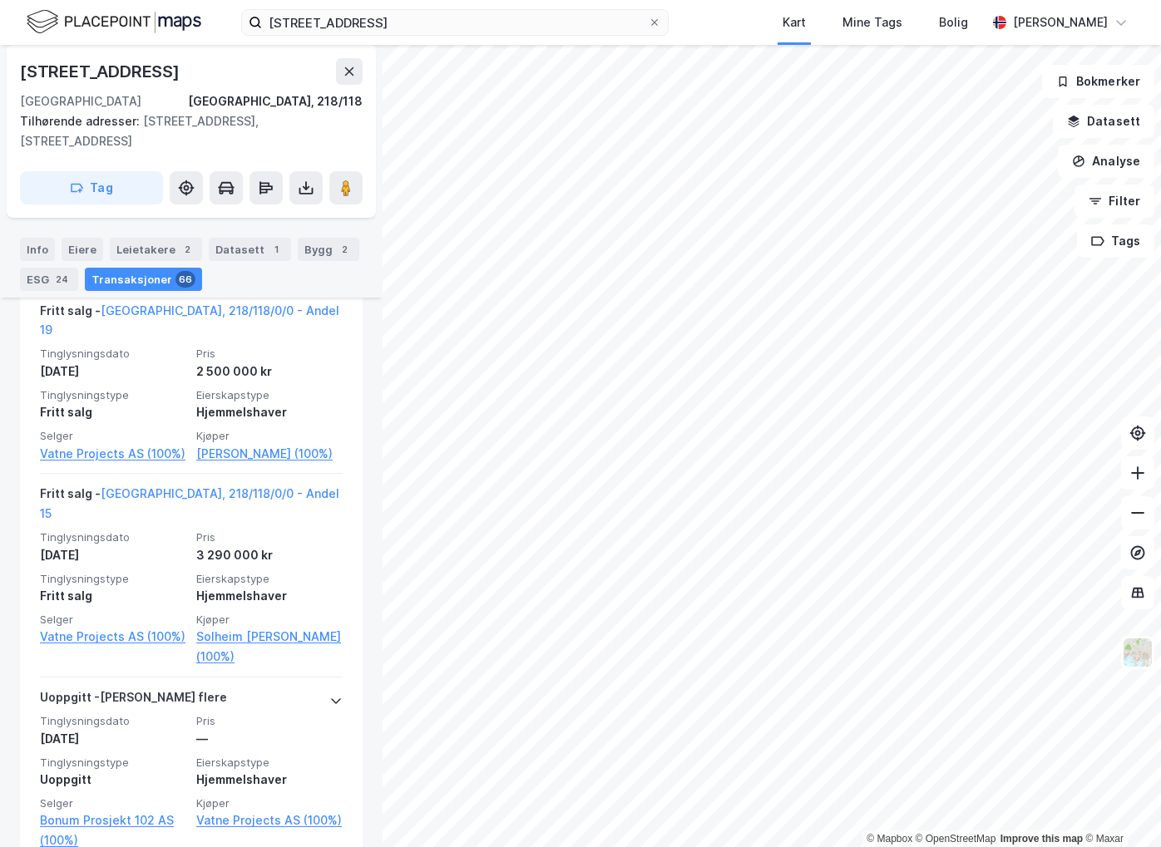
scroll to position [12077, 0]
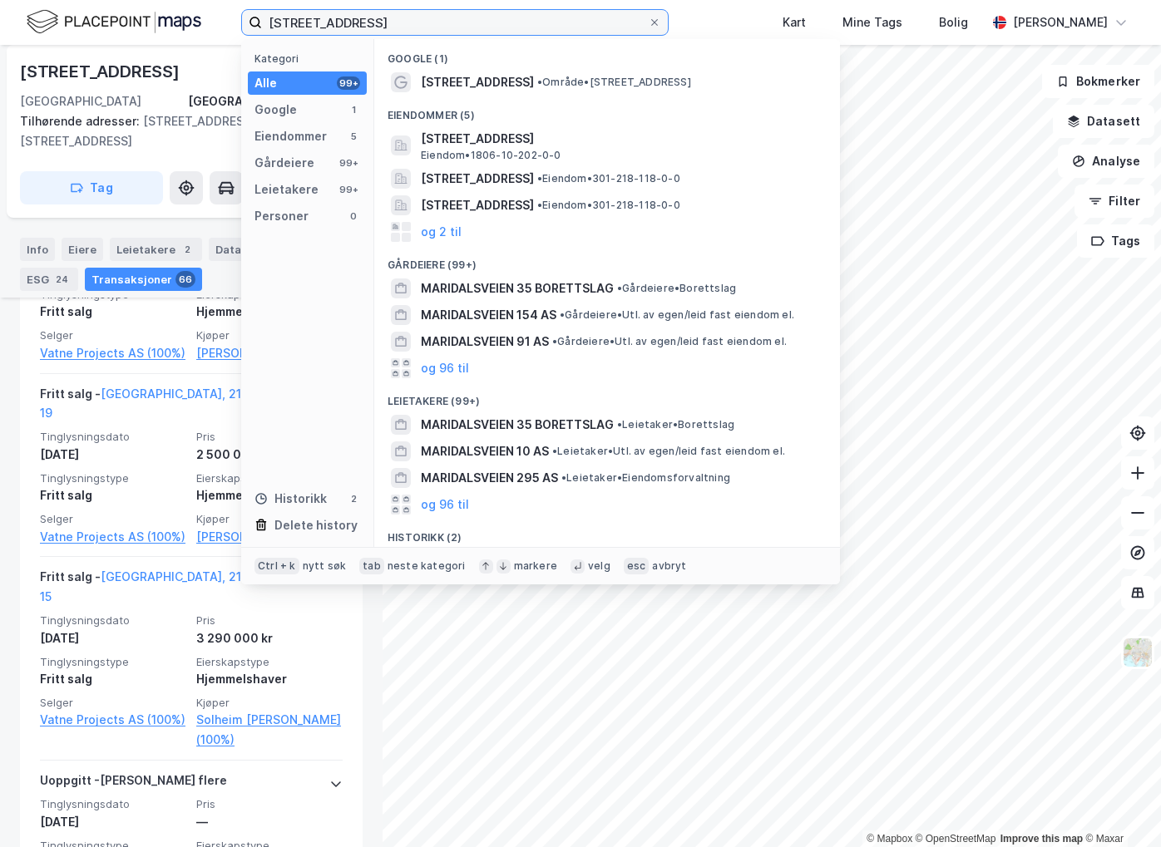
drag, startPoint x: 407, startPoint y: 23, endPoint x: -4, endPoint y: 12, distance: 411.8
click at [0, 12] on html "Maridalsveien 35 Kategori Alle 99+ Google 1 Eiendommer 5 Gårdeiere 99+ Leietake…" at bounding box center [580, 423] width 1161 height 847
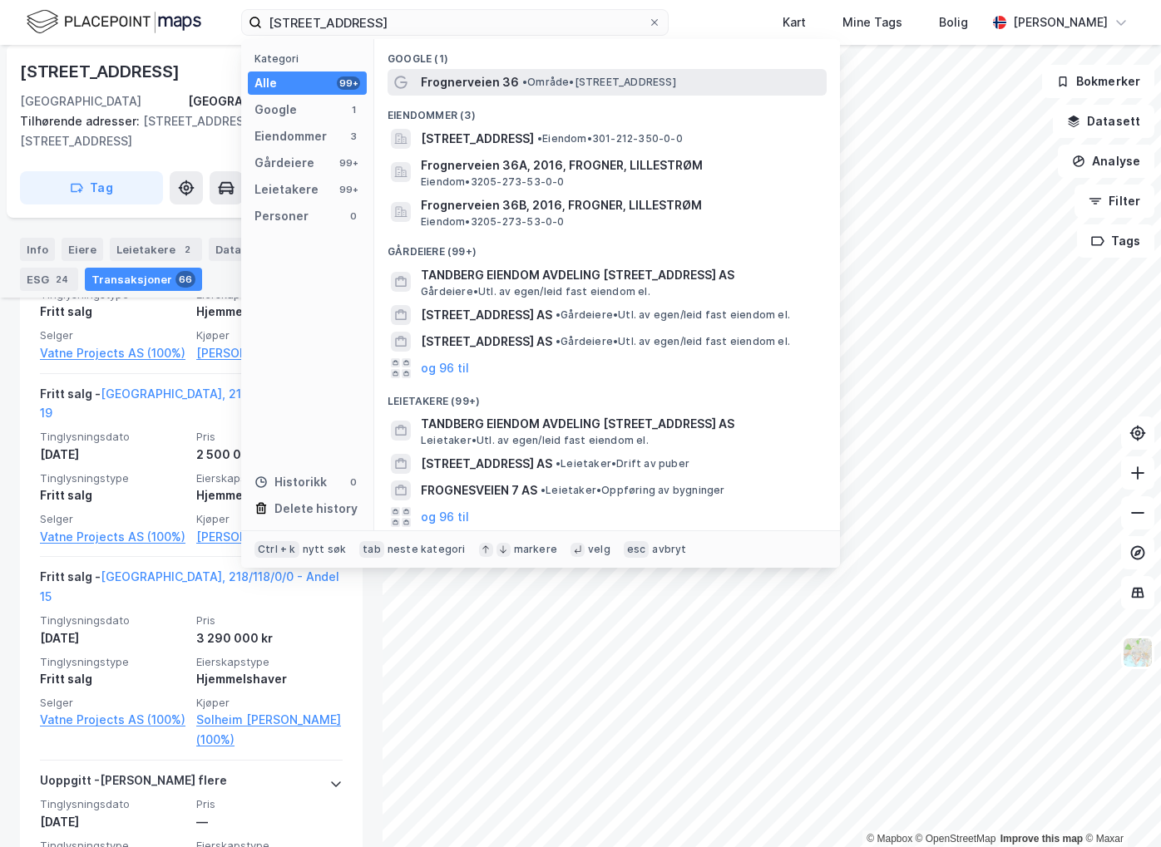
click at [556, 82] on span "• Område • [STREET_ADDRESS]" at bounding box center [599, 82] width 154 height 13
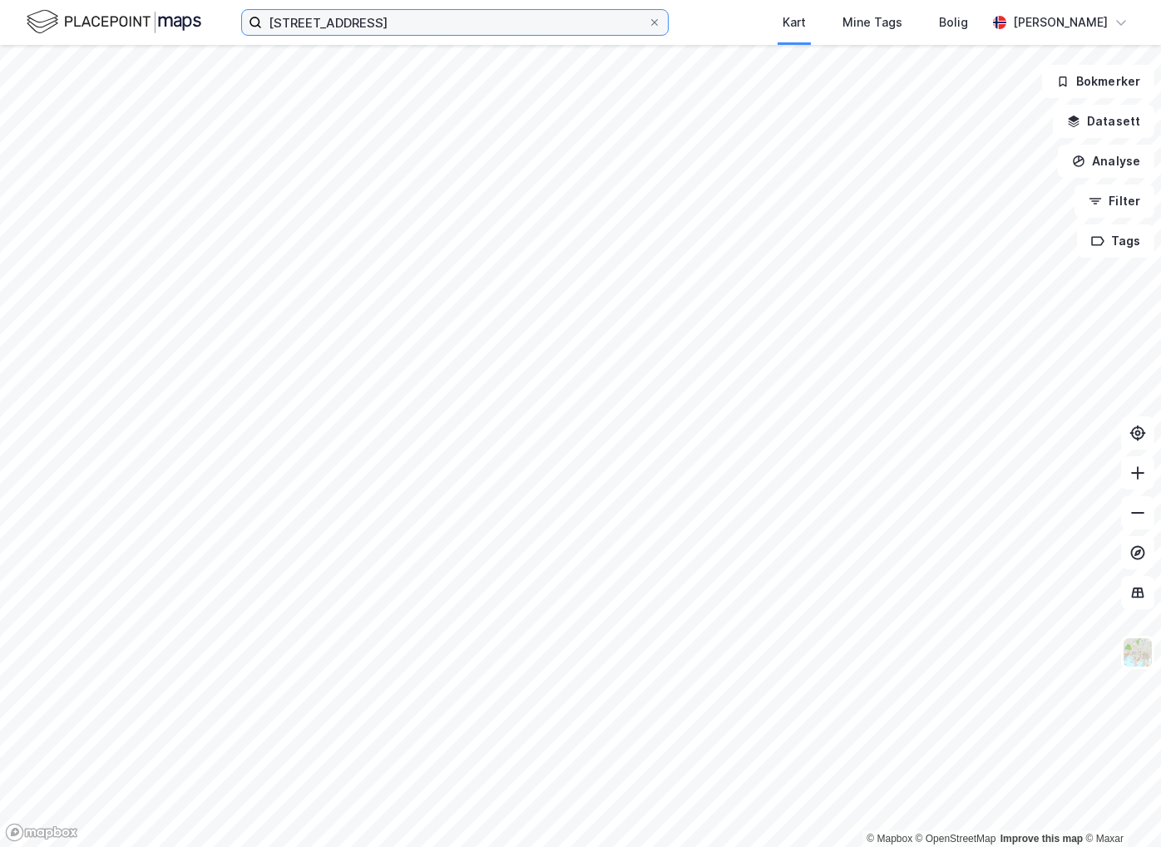
click at [383, 22] on input "[STREET_ADDRESS]" at bounding box center [455, 22] width 386 height 25
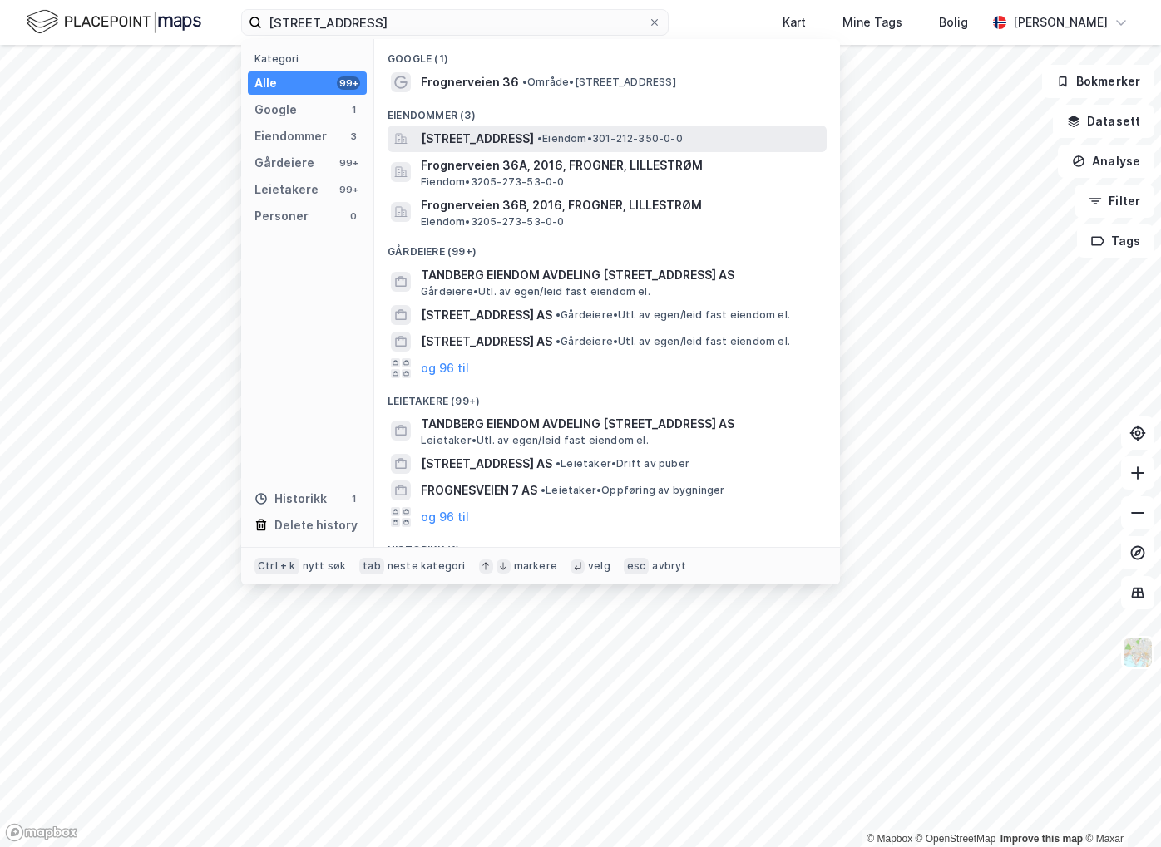
click at [481, 139] on span "[STREET_ADDRESS]" at bounding box center [477, 139] width 113 height 20
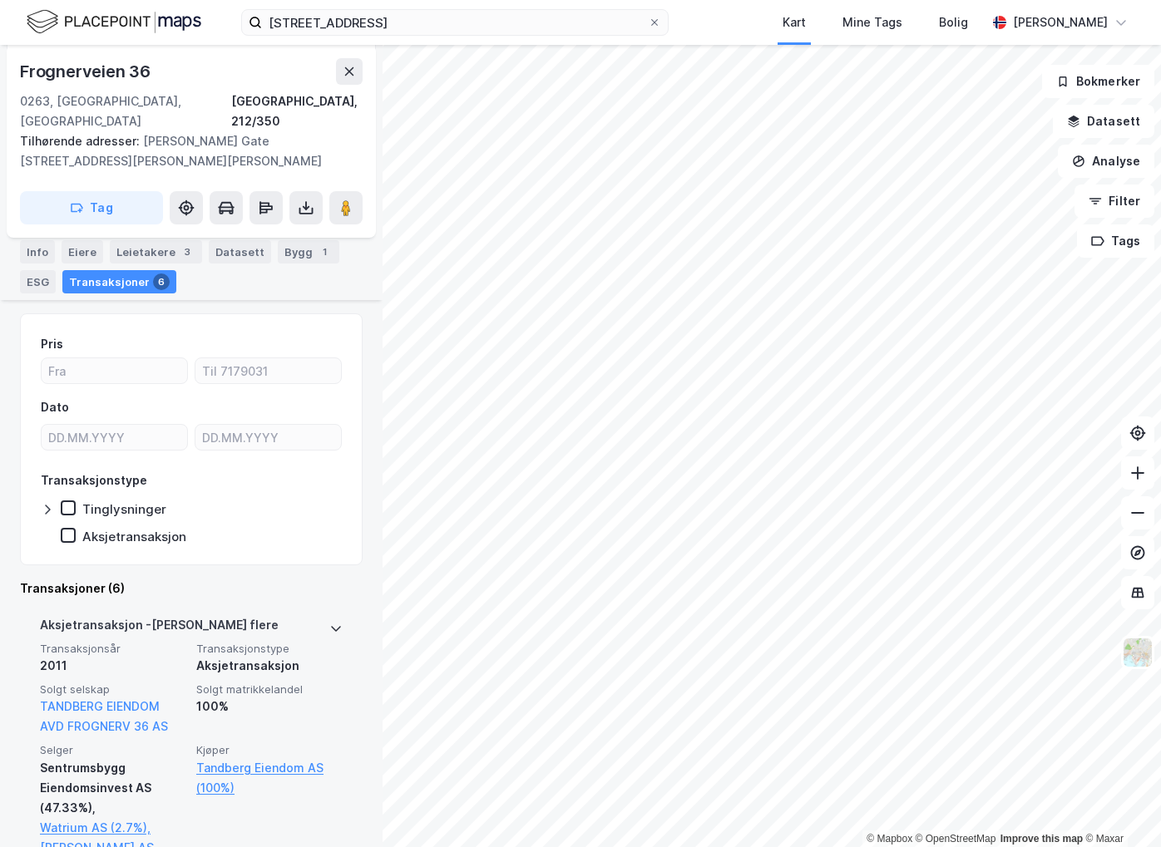
scroll to position [166, 0]
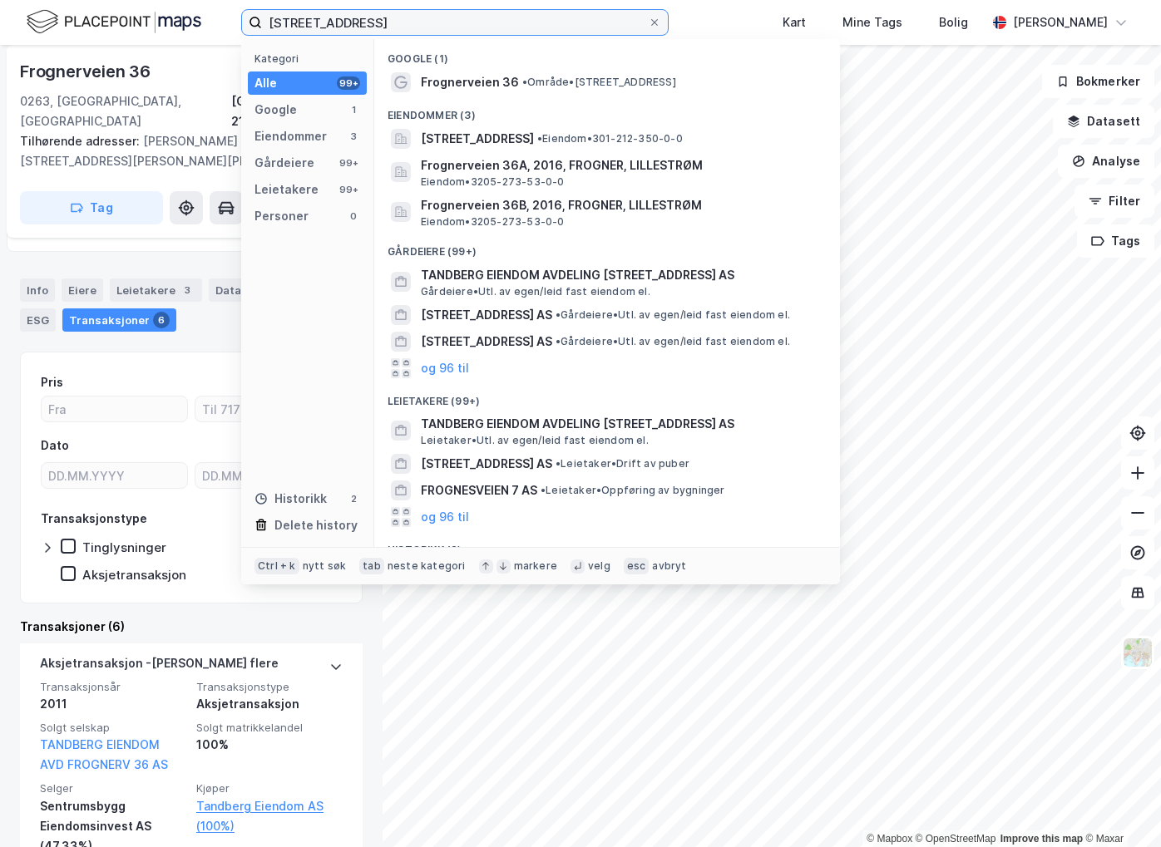
drag, startPoint x: 369, startPoint y: 19, endPoint x: 139, endPoint y: 27, distance: 230.5
click at [139, 27] on div "[STREET_ADDRESS] Kategori Alle 99+ Google 1 Eiendommer 3 Gårdeiere 99+ Leietake…" at bounding box center [580, 22] width 1161 height 45
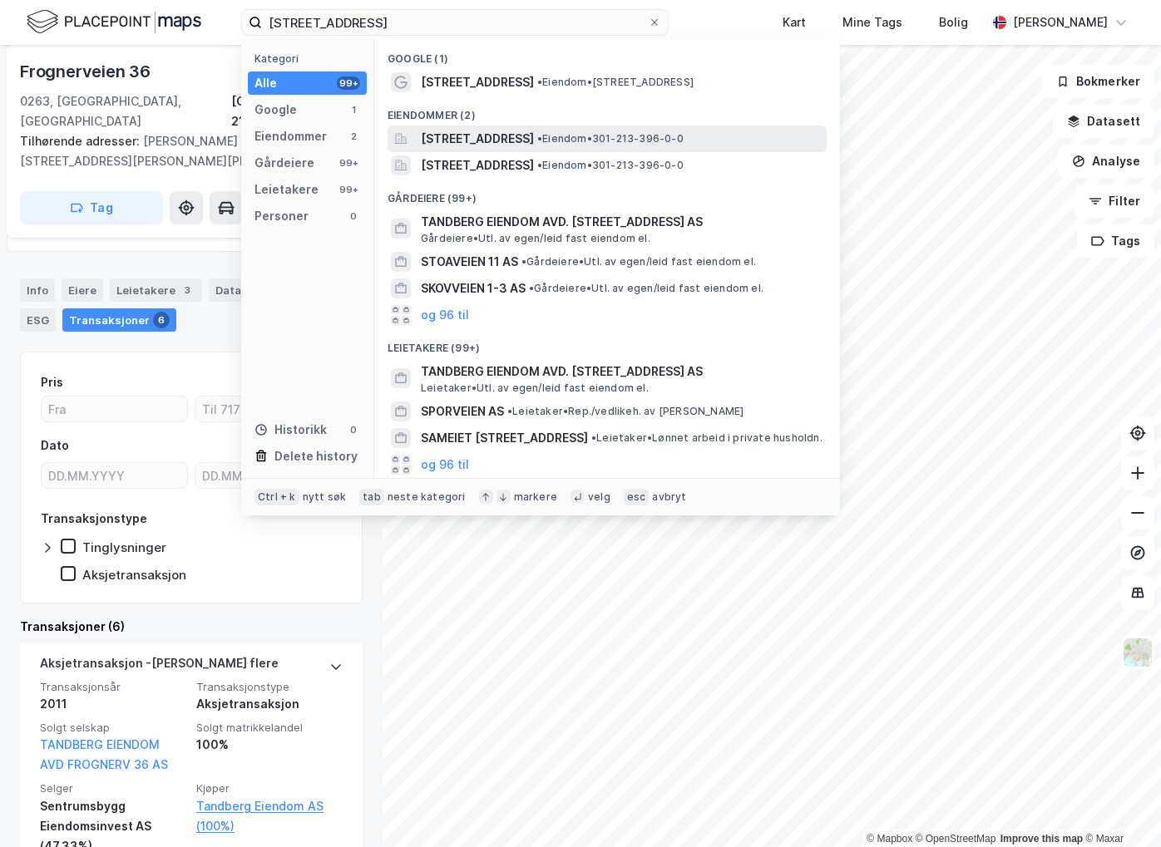
click at [476, 143] on span "[STREET_ADDRESS]" at bounding box center [477, 139] width 113 height 20
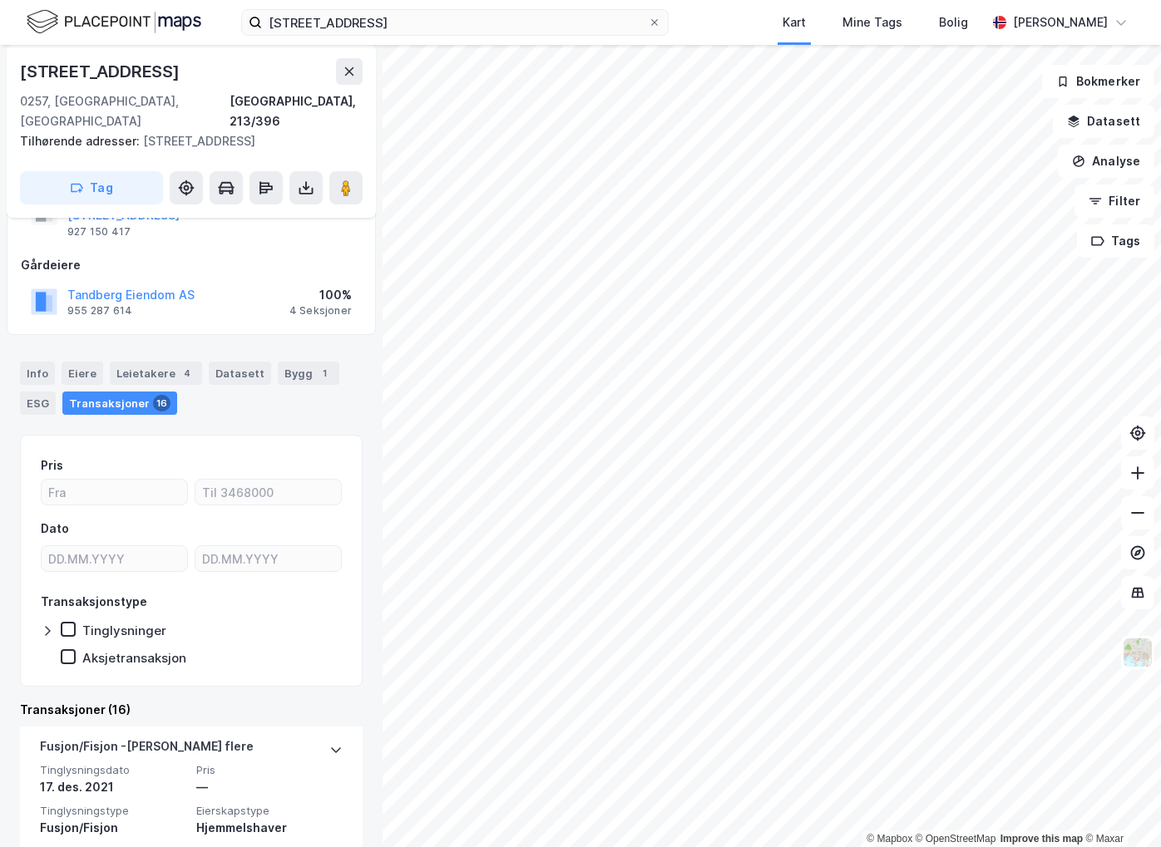
scroll to position [333, 0]
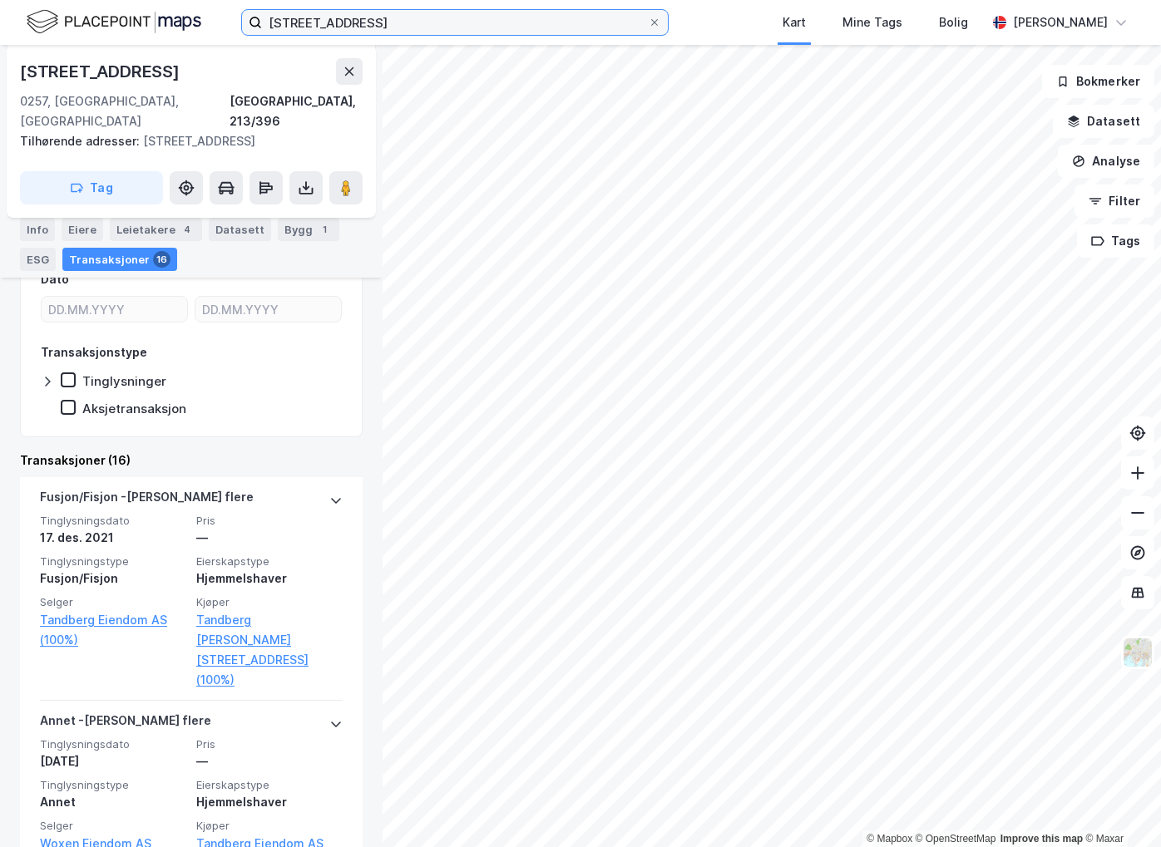
click at [376, 26] on input "[STREET_ADDRESS]" at bounding box center [455, 22] width 386 height 25
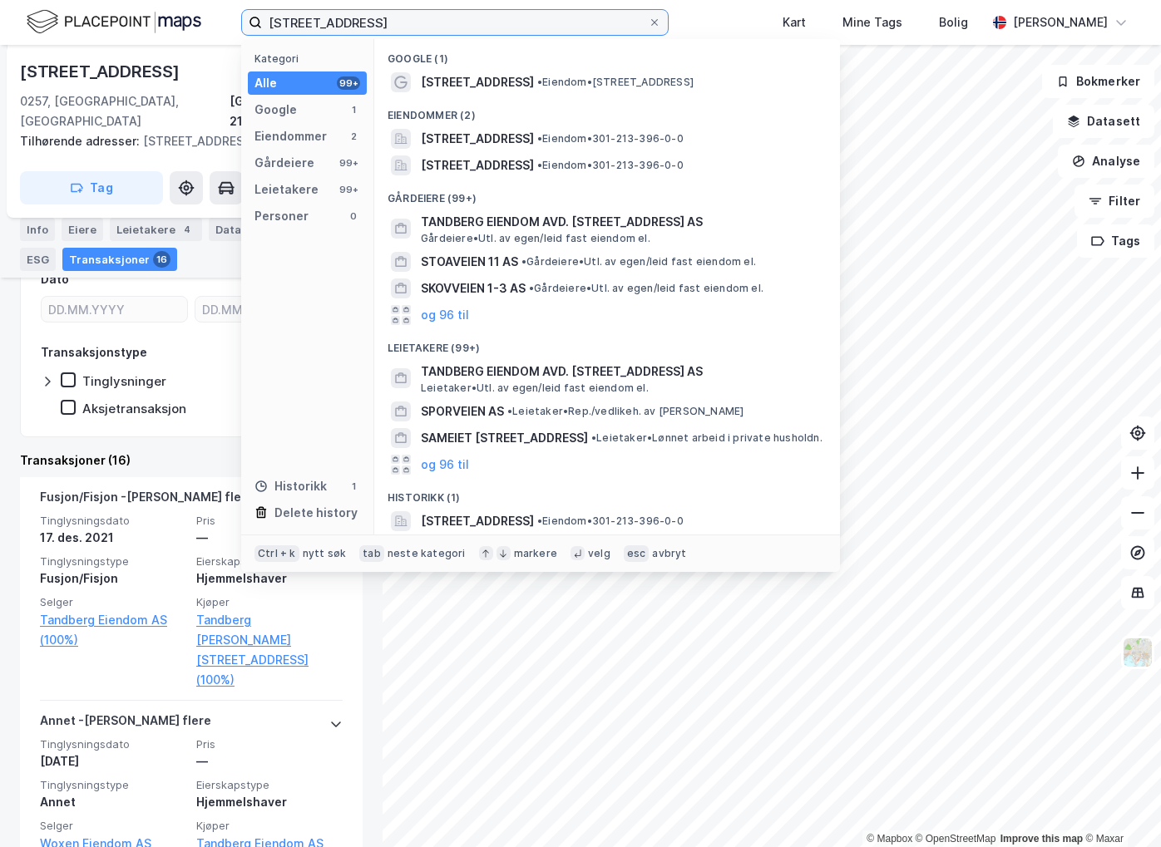
drag, startPoint x: 396, startPoint y: 20, endPoint x: 121, endPoint y: 12, distance: 274.5
click at [121, 12] on div "skovveien 11 Kategori Alle 99+ Google 1 Eiendommer 2 Gårdeiere 99+ Leietakere 9…" at bounding box center [580, 22] width 1161 height 45
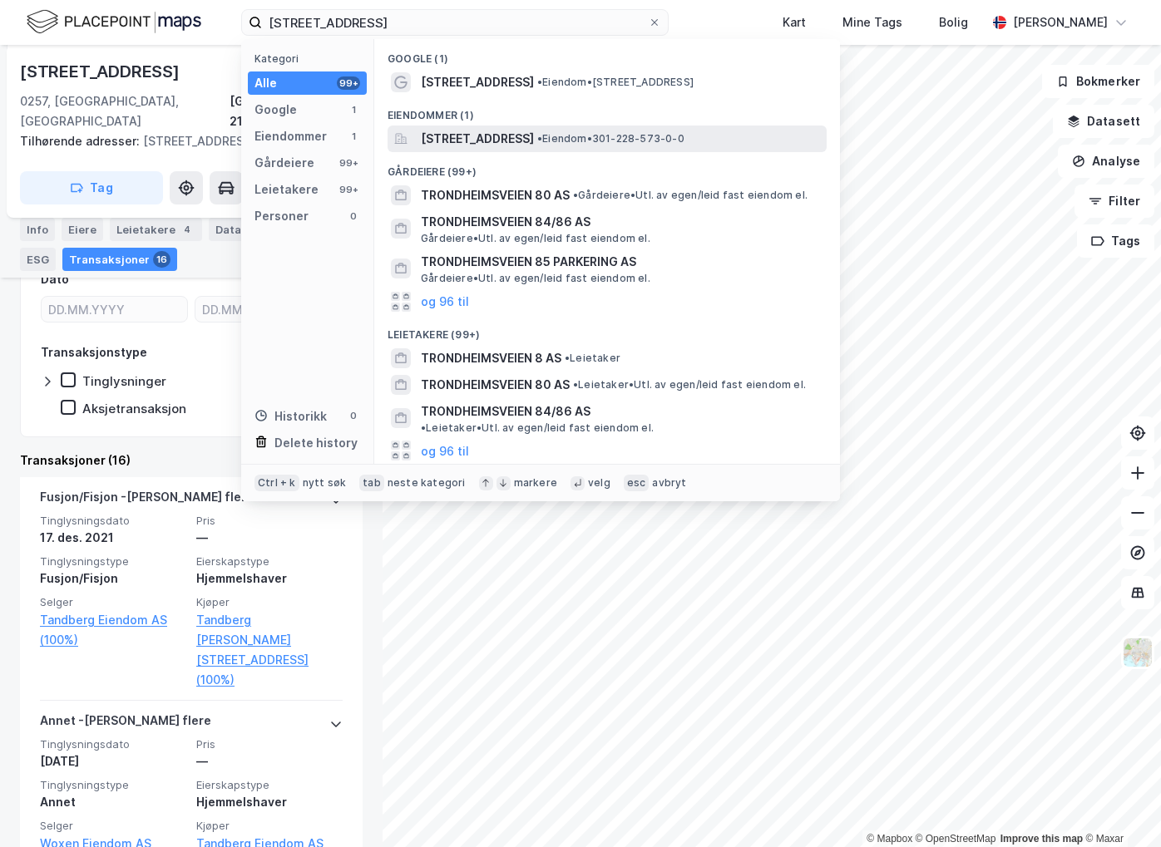
click at [684, 136] on span "• Eiendom • 301-228-573-0-0" at bounding box center [610, 138] width 147 height 13
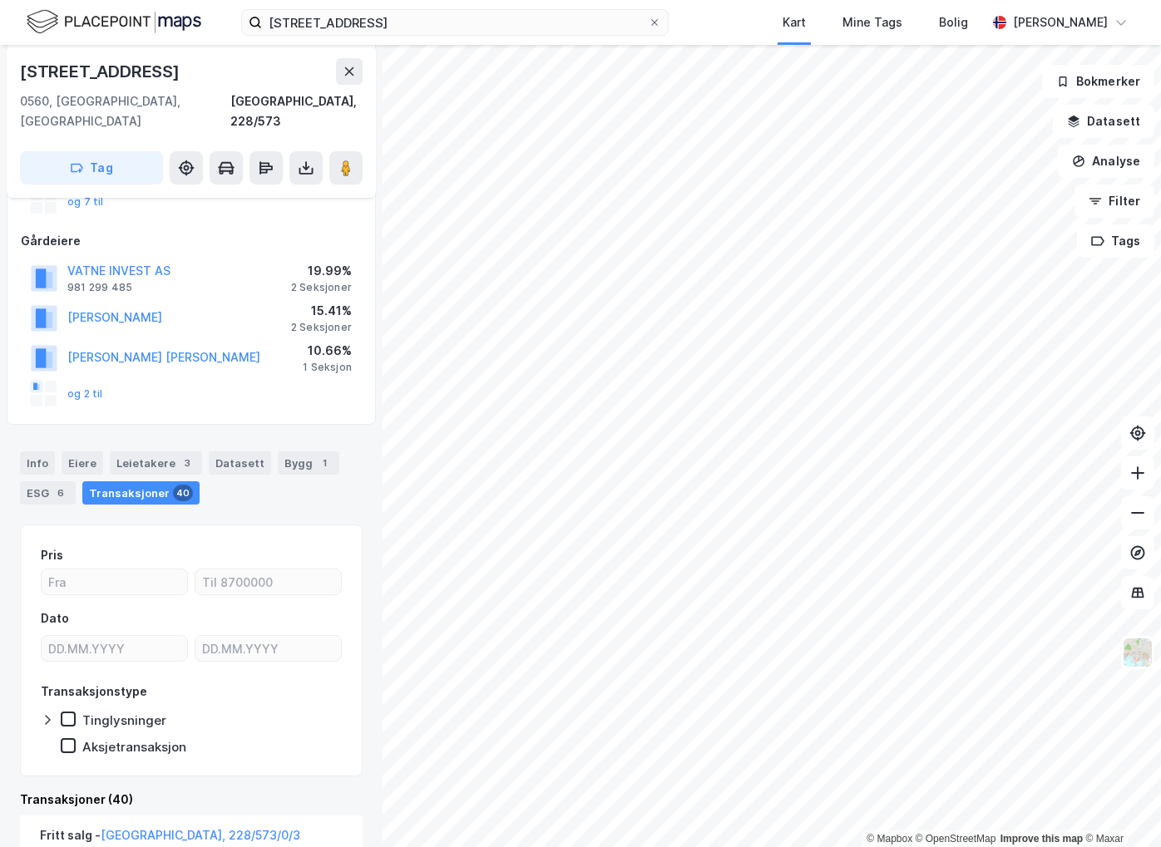
scroll to position [64, 0]
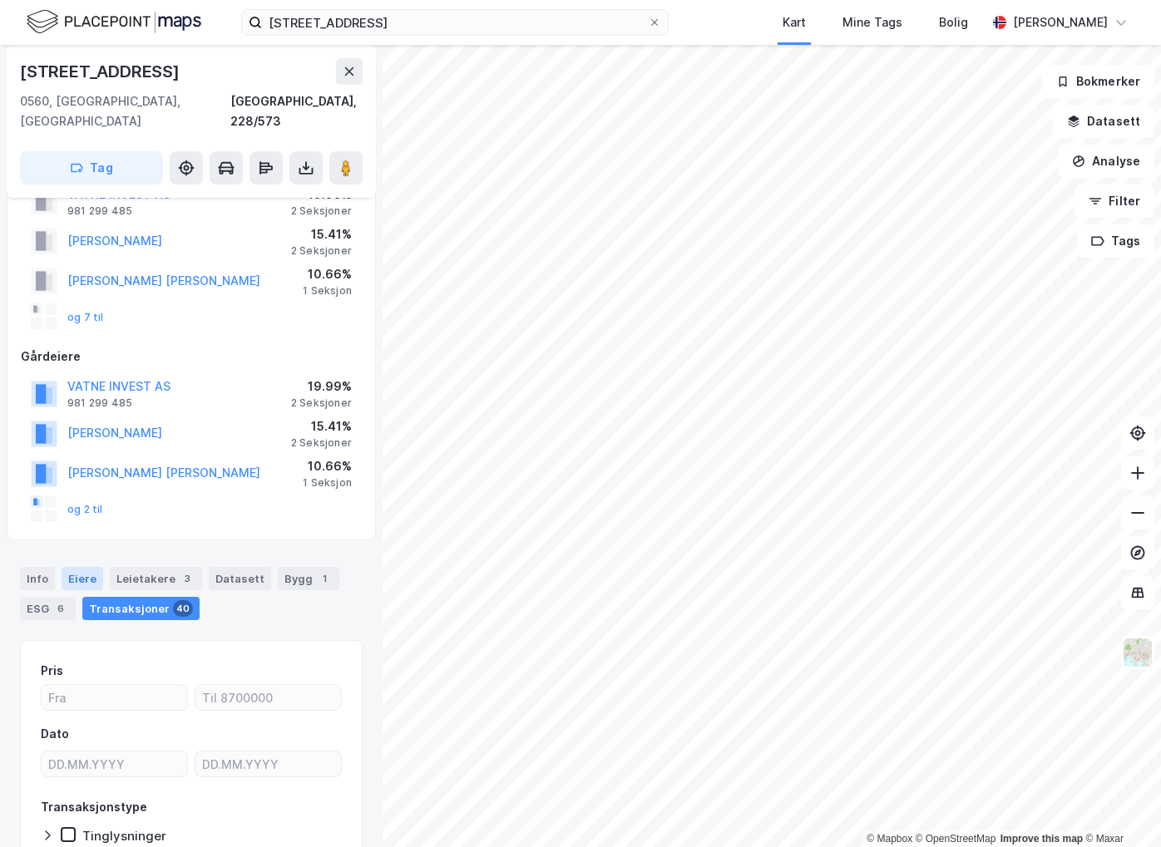
click at [64, 567] on div "Eiere" at bounding box center [83, 578] width 42 height 23
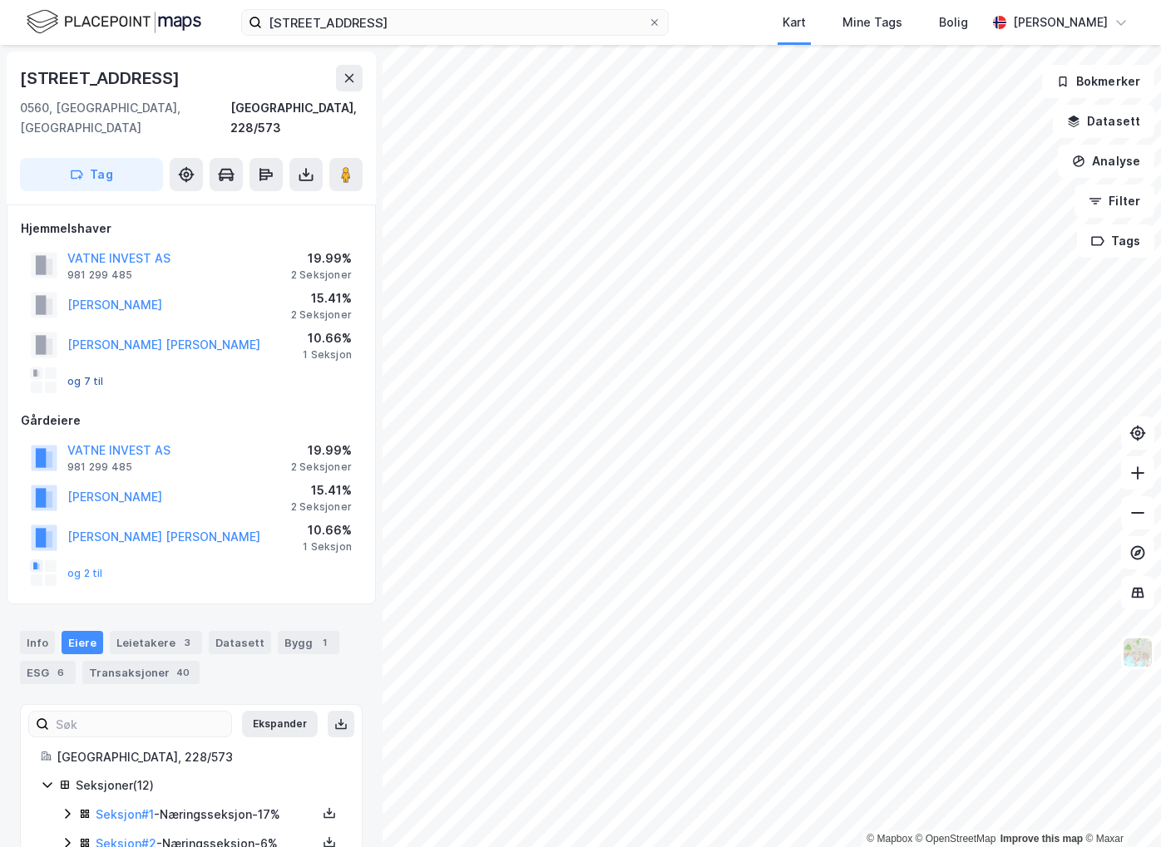
click at [0, 0] on button "og 7 til" at bounding box center [0, 0] width 0 height 0
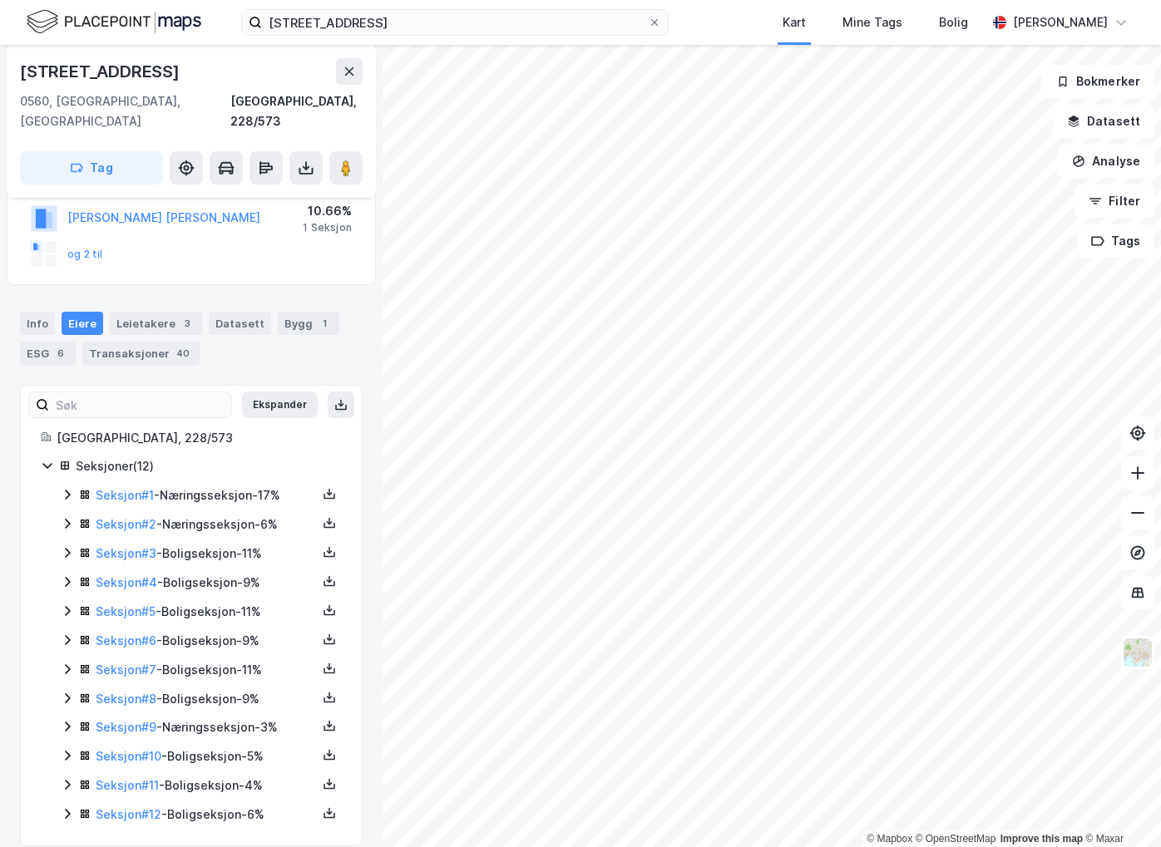
click at [67, 488] on icon at bounding box center [67, 494] width 13 height 13
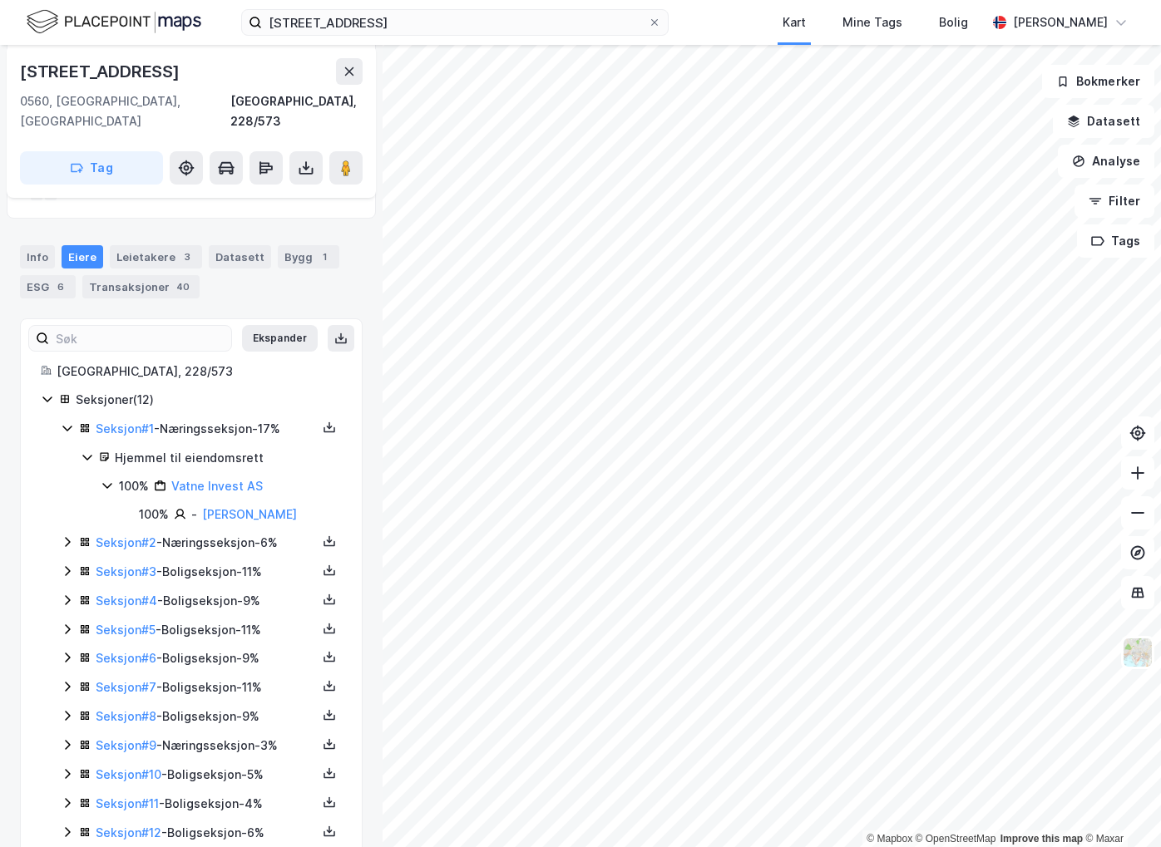
scroll to position [404, 0]
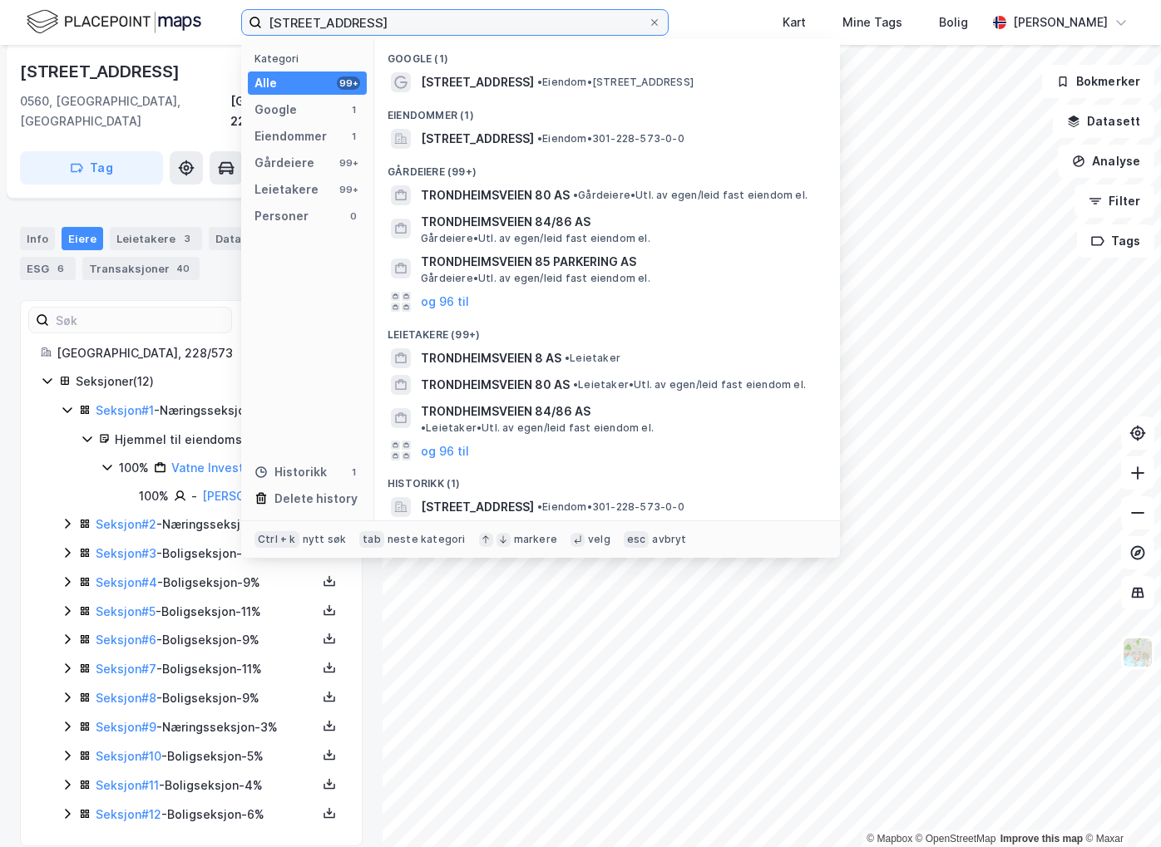
drag, startPoint x: 422, startPoint y: 31, endPoint x: -4, endPoint y: -32, distance: 431.3
click at [0, 0] on html "trondheimsveien 8 Kategori Alle 99+ Google 1 Eiendommer 1 Gårdeiere 99+ Leietak…" at bounding box center [580, 423] width 1161 height 847
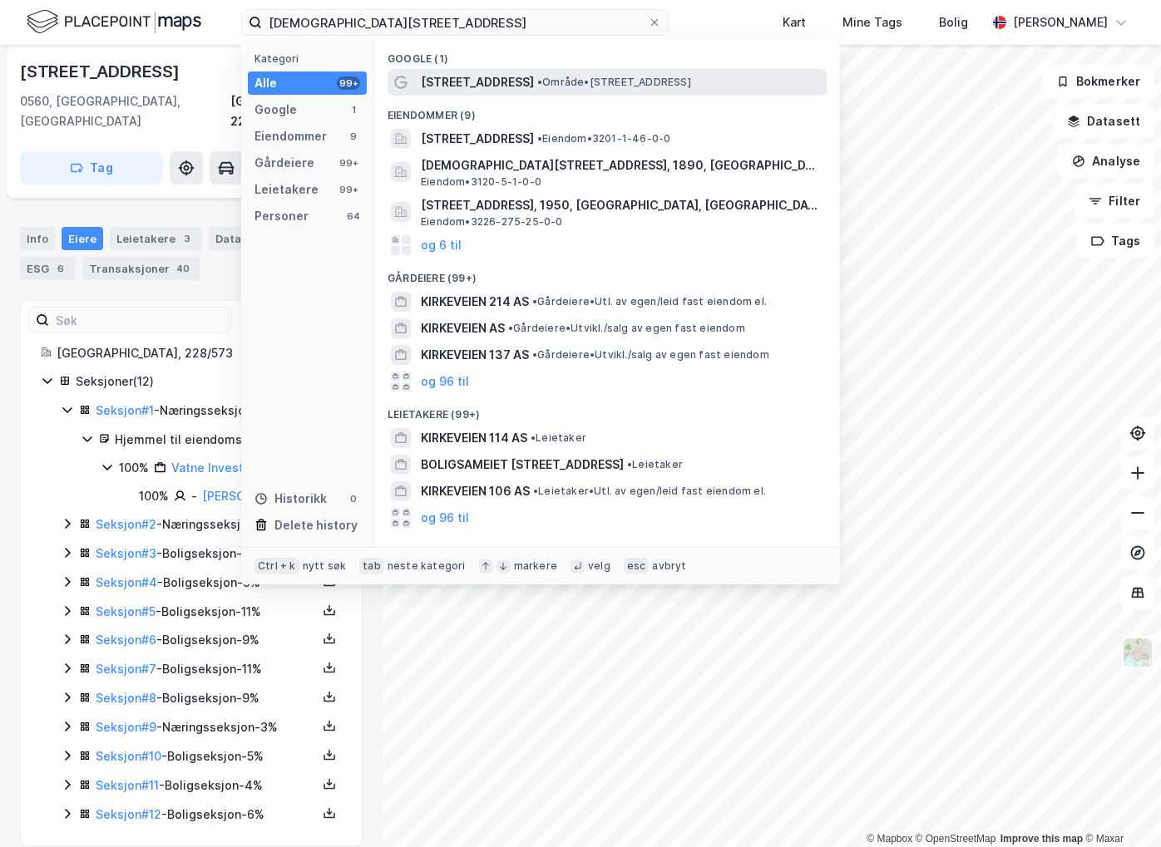
click at [537, 83] on span "• Område • [STREET_ADDRESS]" at bounding box center [614, 82] width 154 height 13
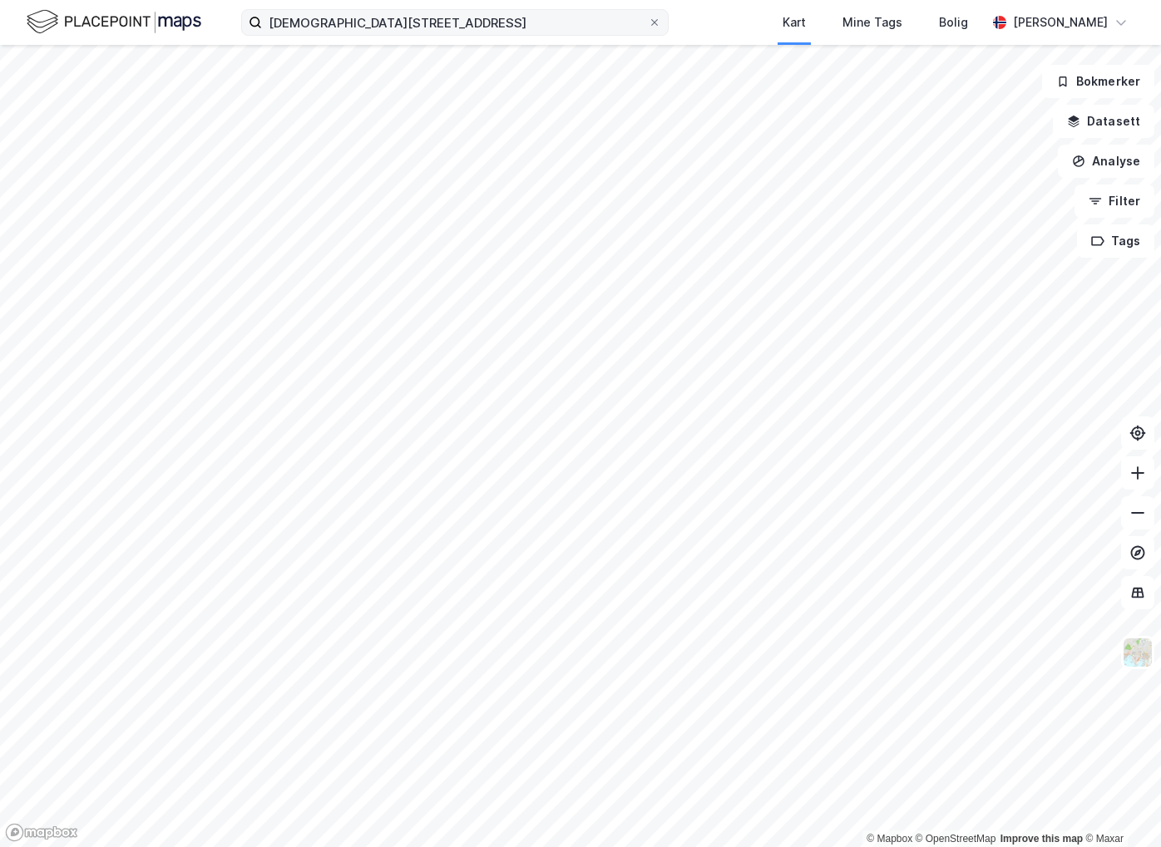
click at [386, 35] on label "[DEMOGRAPHIC_DATA][STREET_ADDRESS]" at bounding box center [454, 22] width 427 height 27
click at [386, 35] on input "[DEMOGRAPHIC_DATA][STREET_ADDRESS]" at bounding box center [455, 22] width 386 height 25
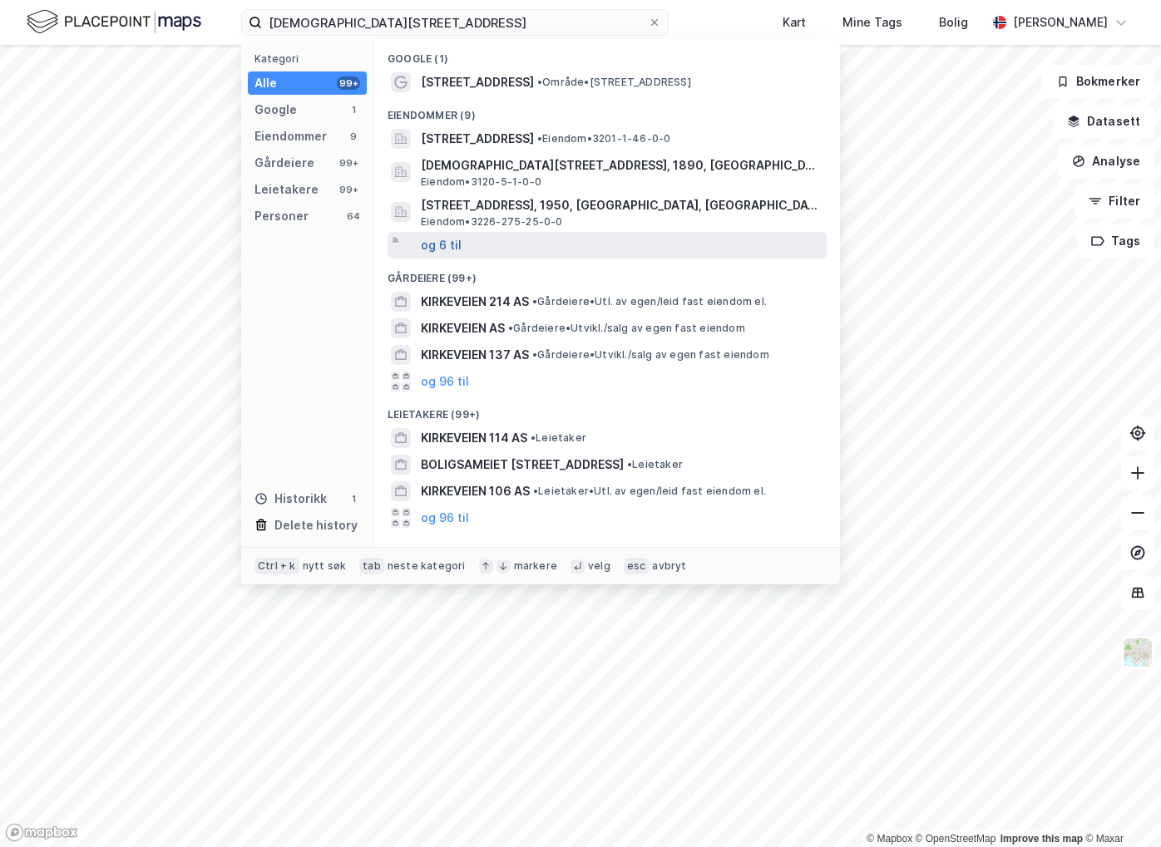
click at [431, 245] on button "og 6 til" at bounding box center [441, 245] width 41 height 20
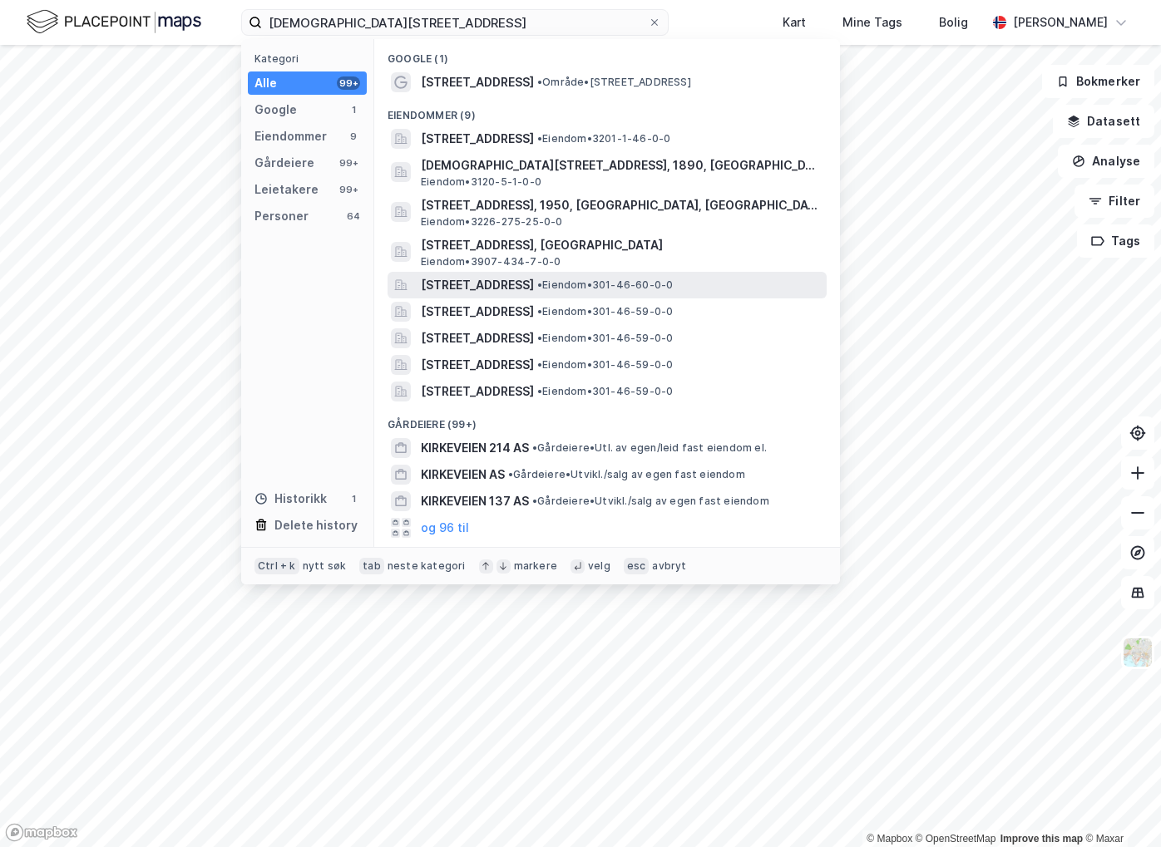
click at [534, 284] on span "[STREET_ADDRESS]" at bounding box center [477, 285] width 113 height 20
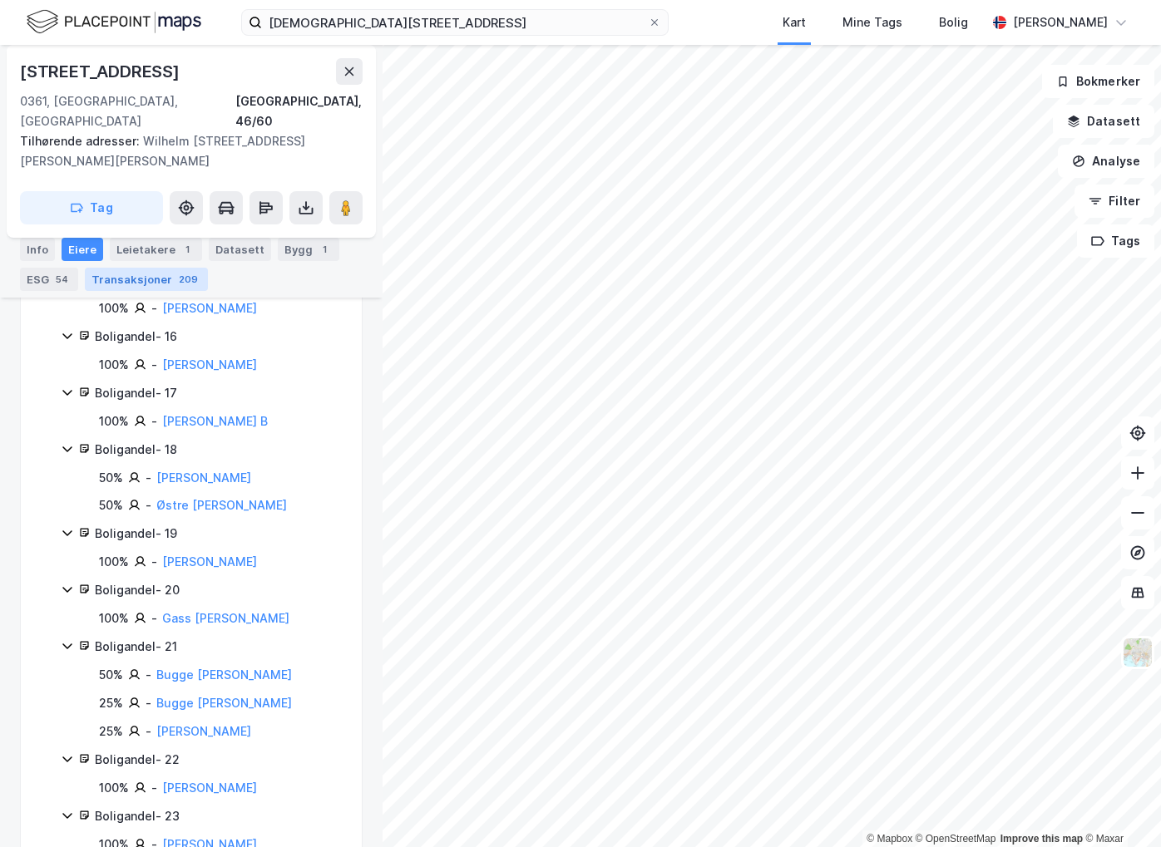
scroll to position [1247, 0]
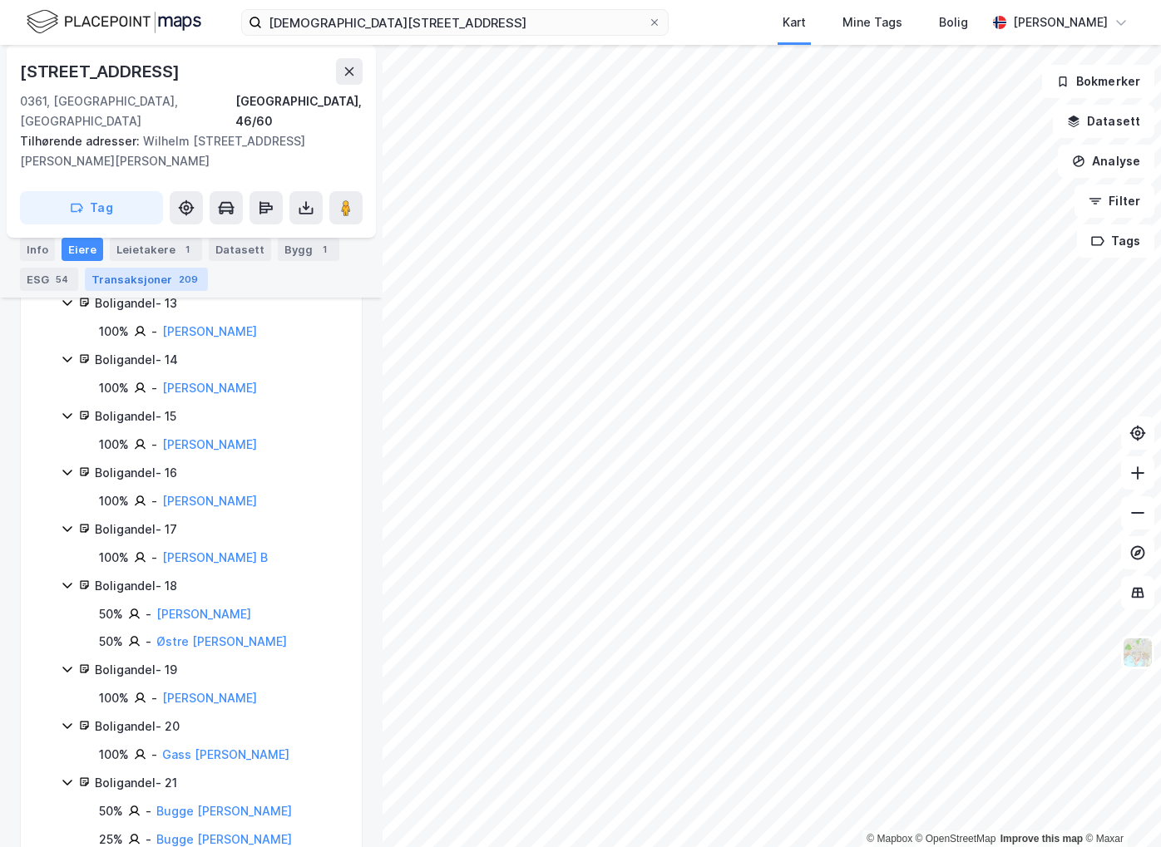
click at [162, 274] on div "Transaksjoner 209" at bounding box center [146, 279] width 123 height 23
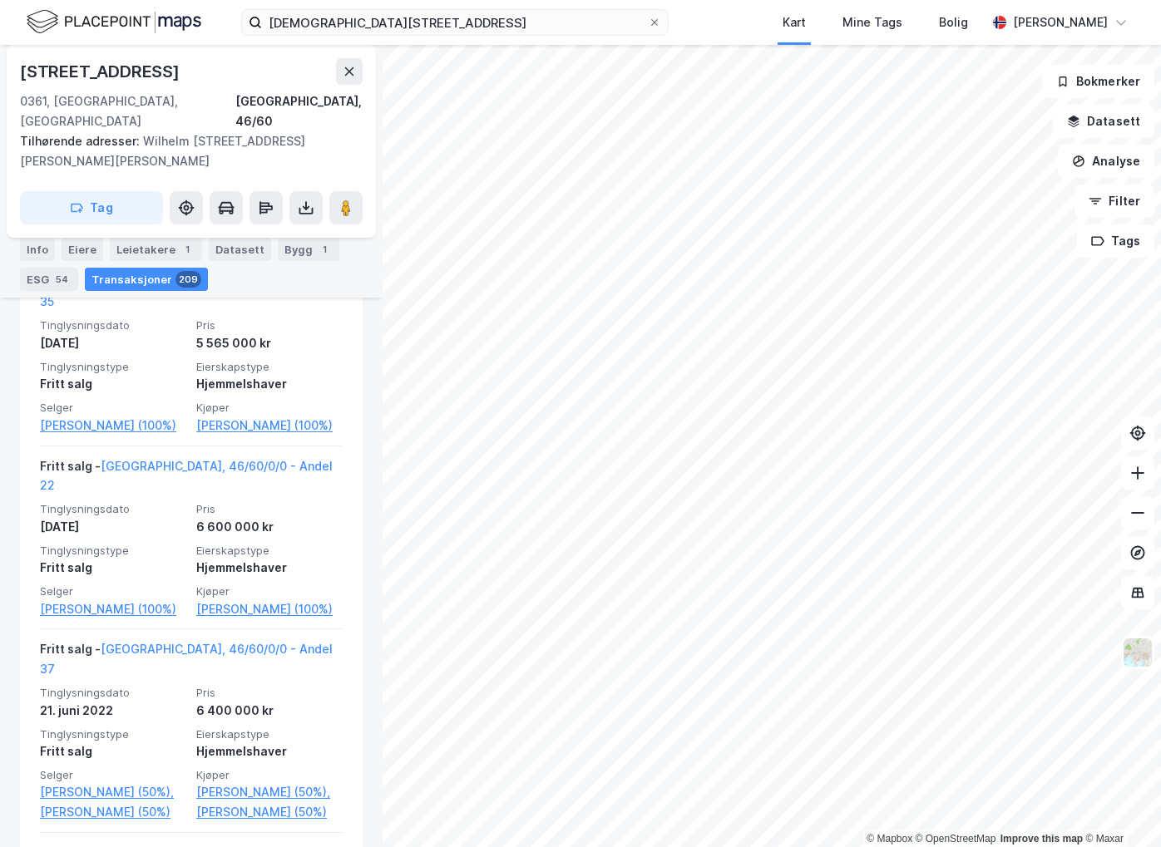
scroll to position [4657, 0]
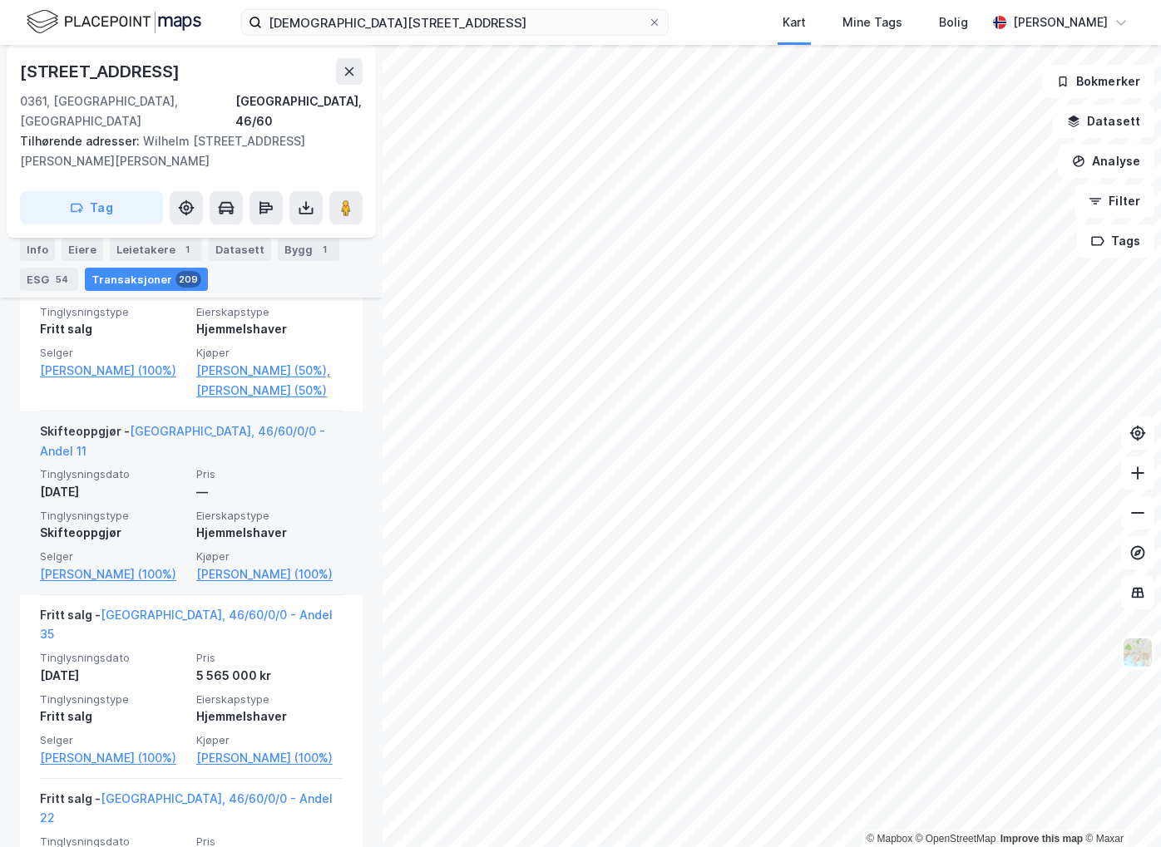
click at [344, 477] on div "Skifteoppgjør - [GEOGRAPHIC_DATA], 46/60/0/0 - Andel 11 Tinglysningsdato [DATE]…" at bounding box center [191, 504] width 343 height 184
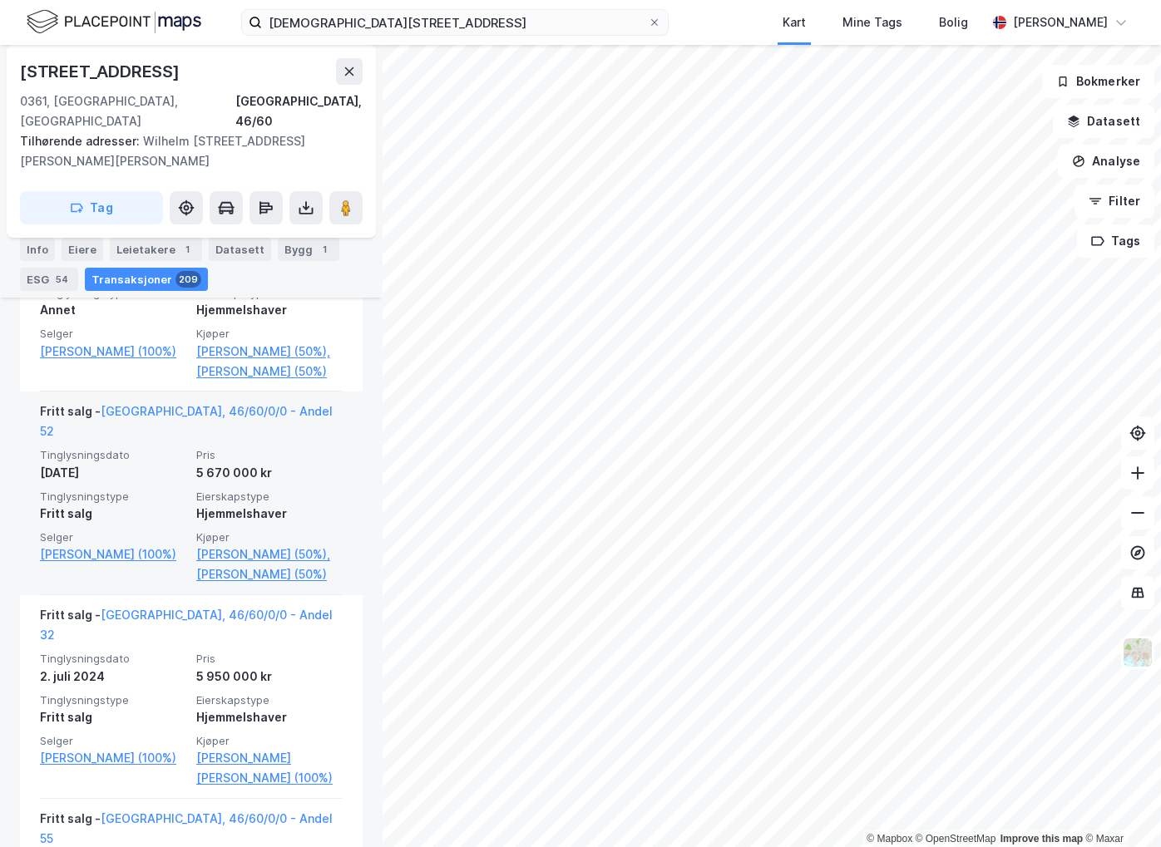
scroll to position [1331, 0]
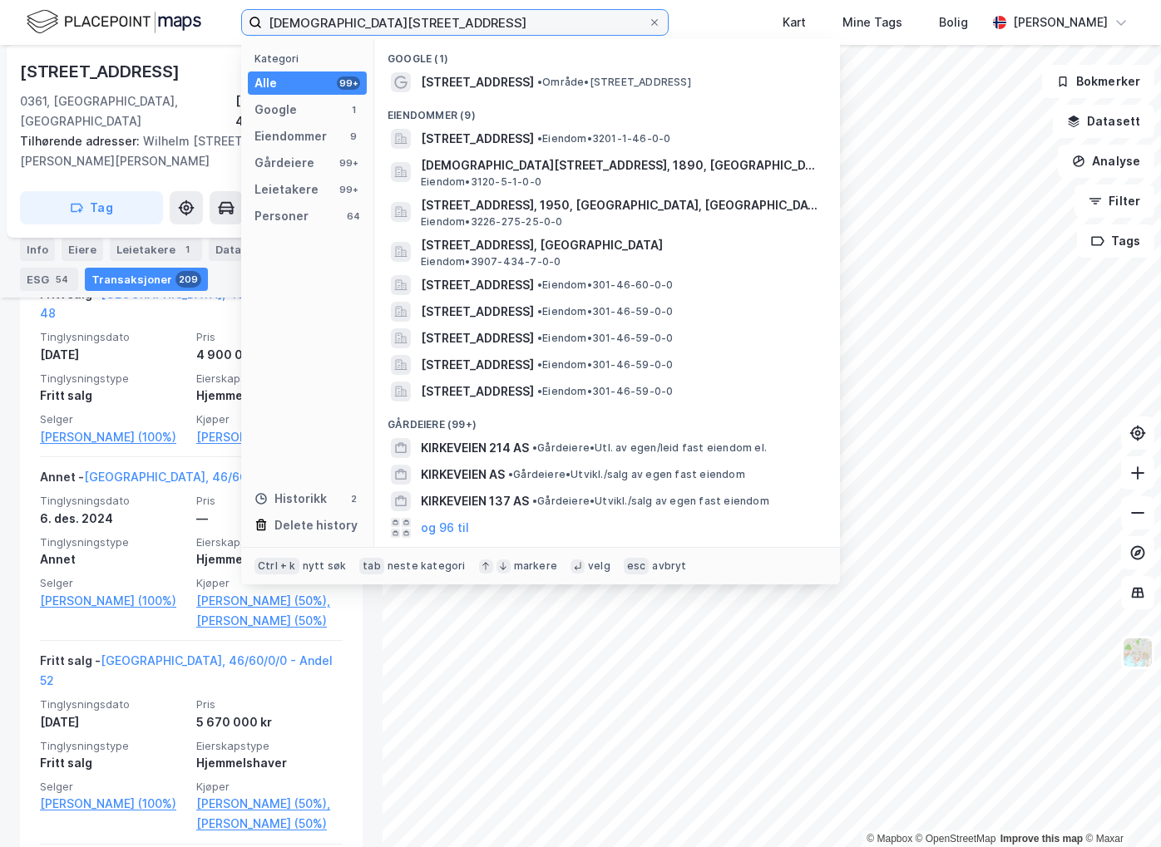
drag, startPoint x: 511, startPoint y: 26, endPoint x: 283, endPoint y: 25, distance: 228.7
click at [283, 25] on input "[DEMOGRAPHIC_DATA][STREET_ADDRESS]" at bounding box center [455, 22] width 386 height 25
type input "k"
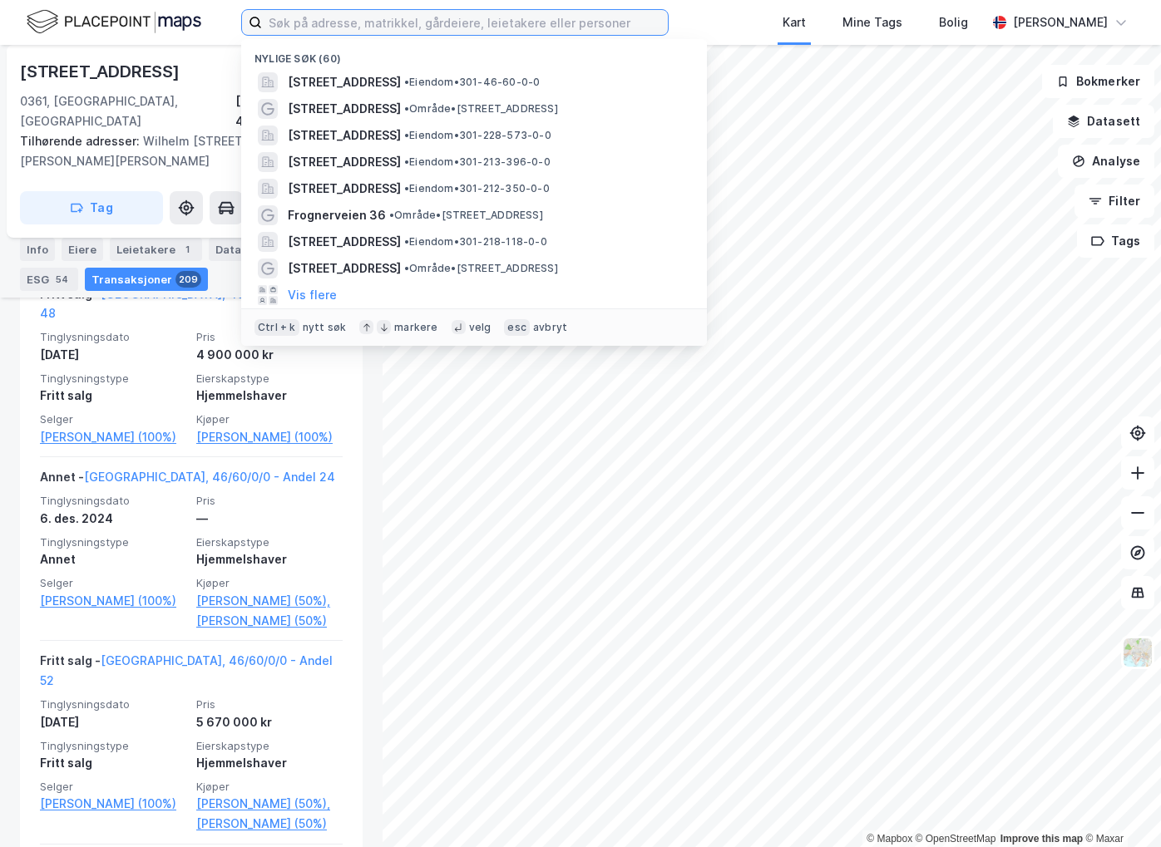
paste input "Skippergata 22-26"
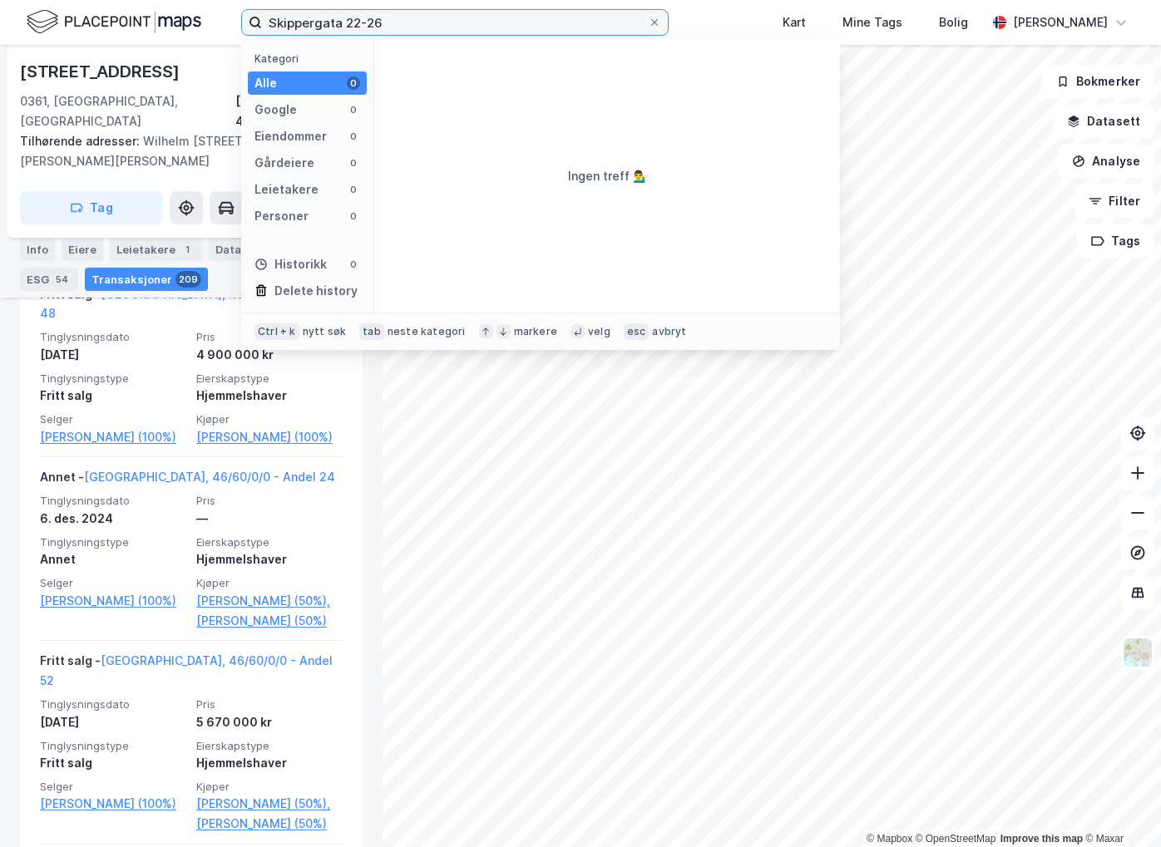
click at [385, 29] on input "Skippergata 22-26" at bounding box center [455, 22] width 386 height 25
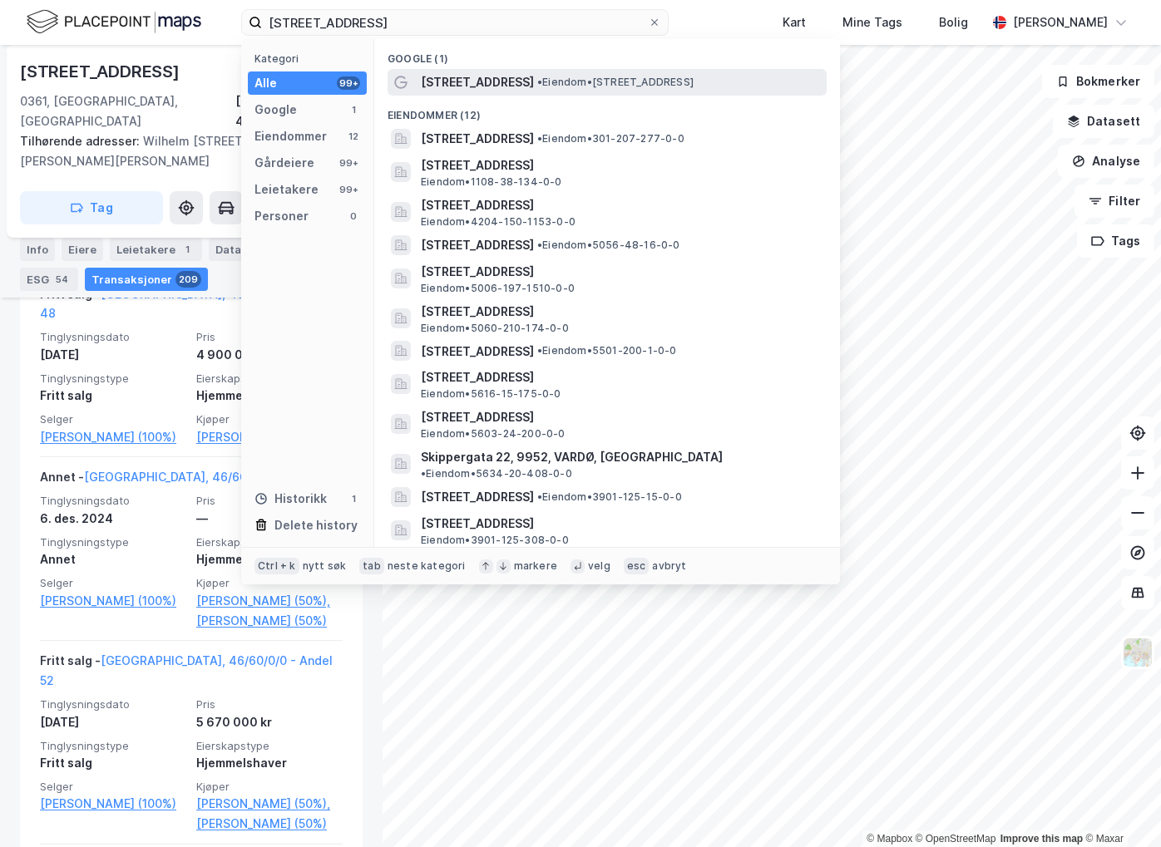
click at [492, 78] on span "[STREET_ADDRESS]" at bounding box center [477, 82] width 113 height 20
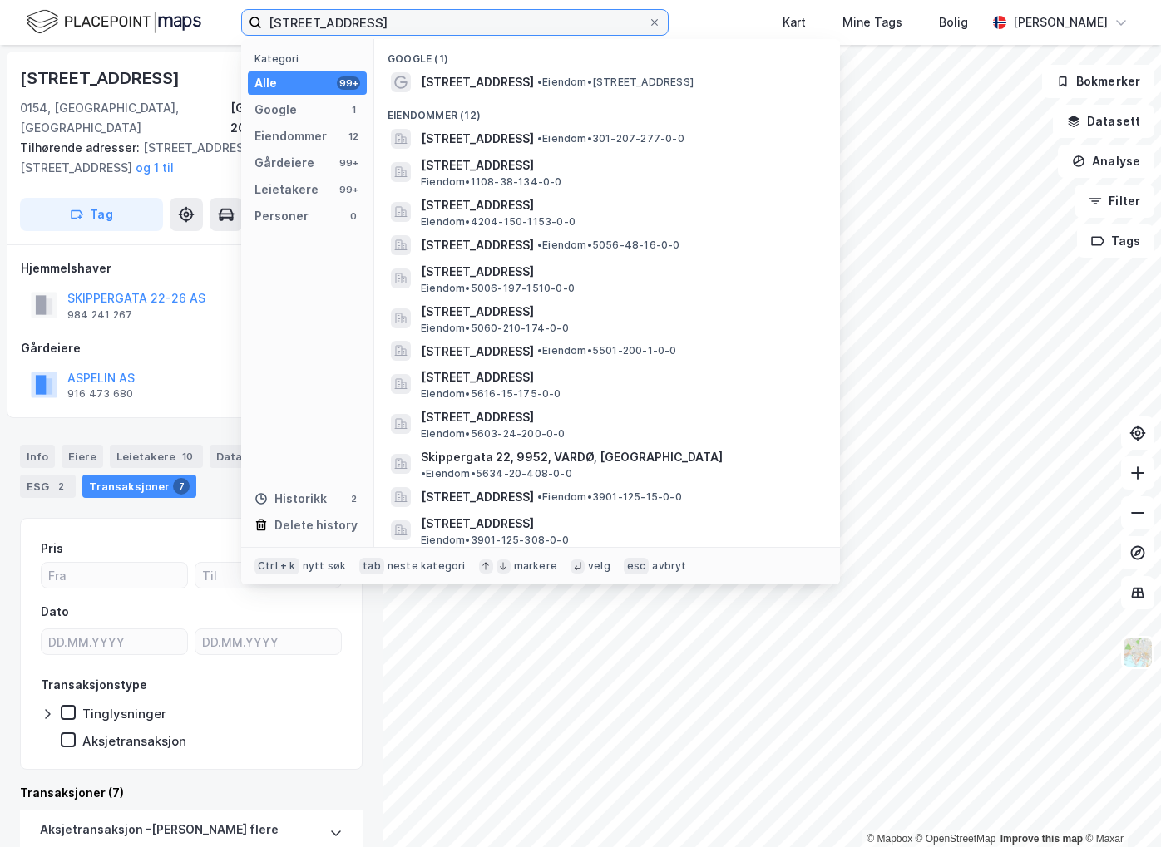
click at [393, 13] on input "[STREET_ADDRESS]" at bounding box center [455, 22] width 386 height 25
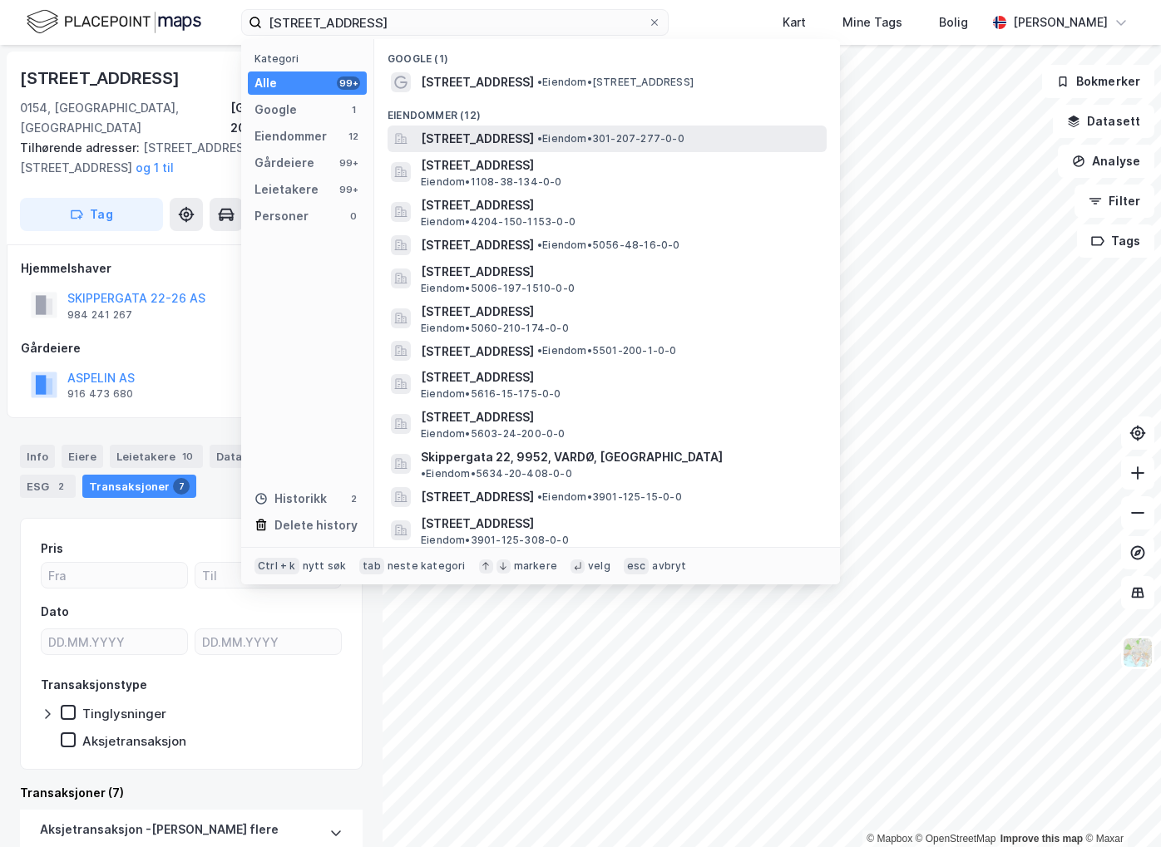
click at [534, 145] on span "[STREET_ADDRESS]" at bounding box center [477, 139] width 113 height 20
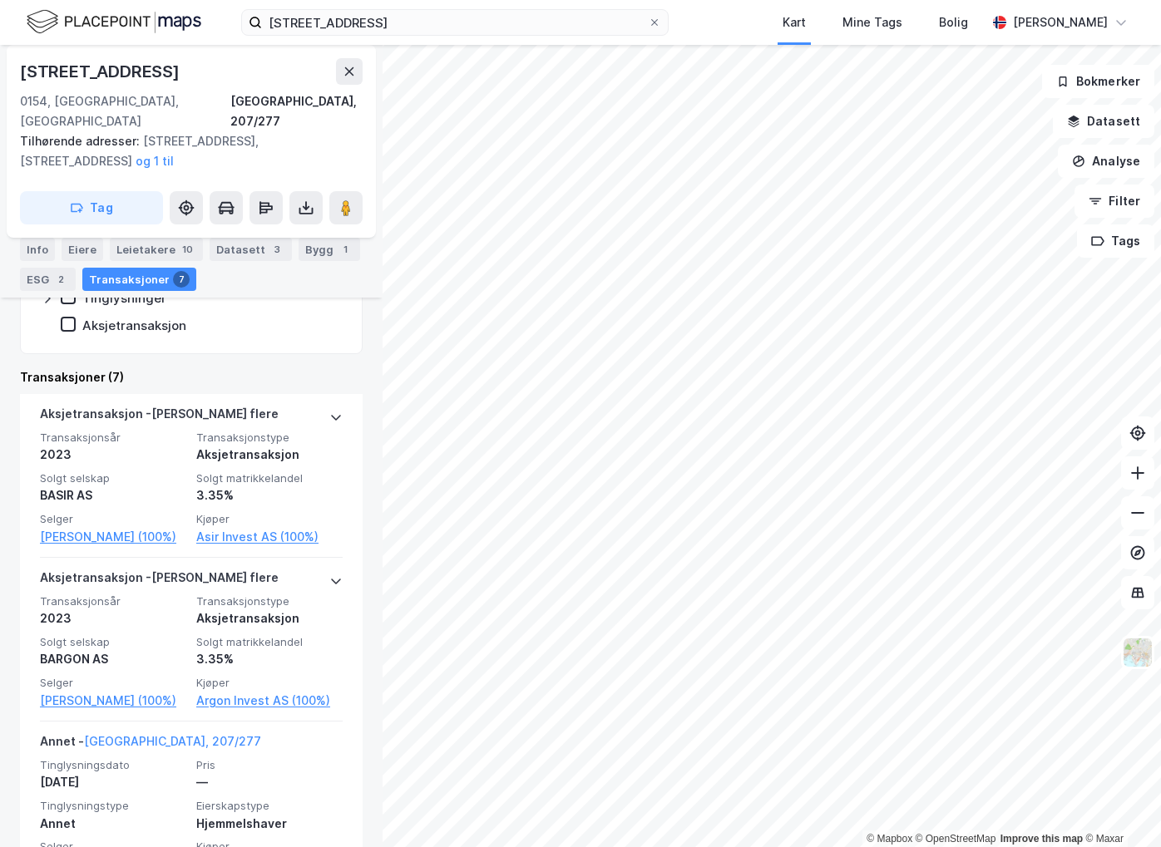
scroll to position [582, 0]
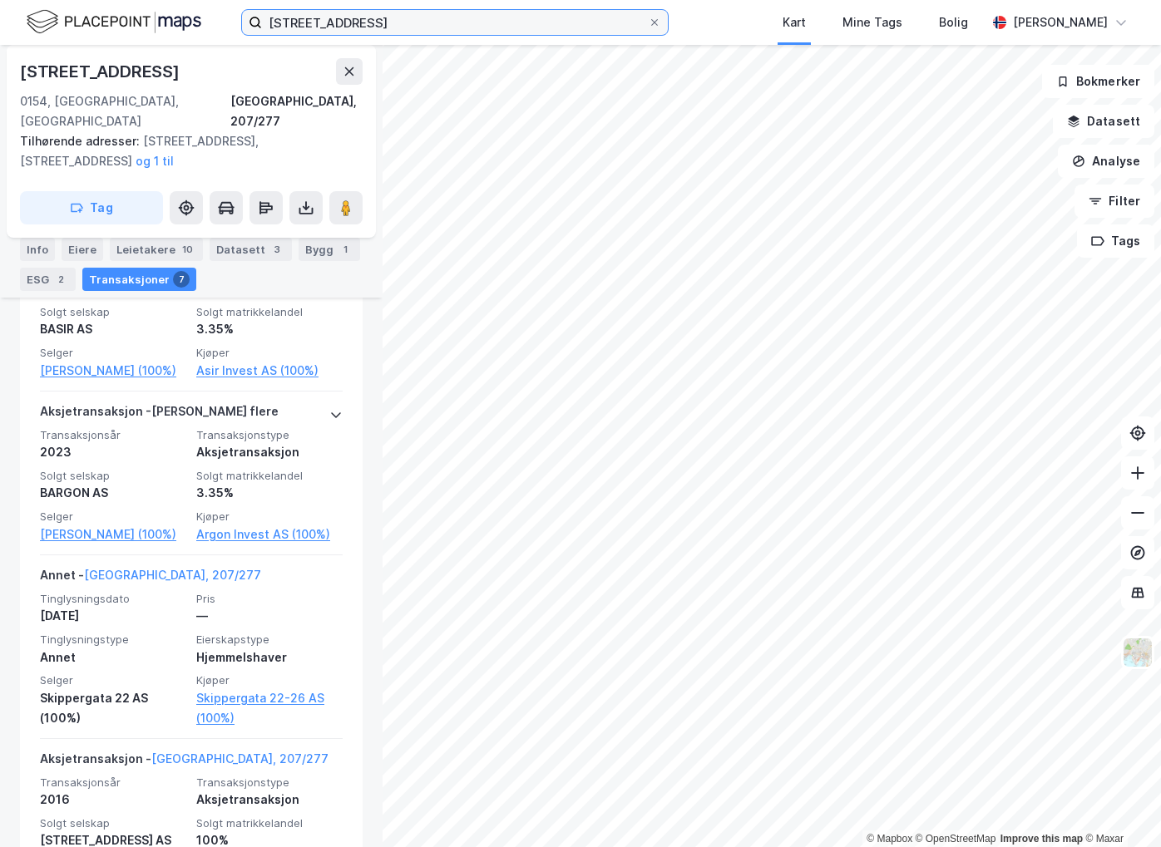
click at [388, 22] on input "[STREET_ADDRESS]" at bounding box center [455, 22] width 386 height 25
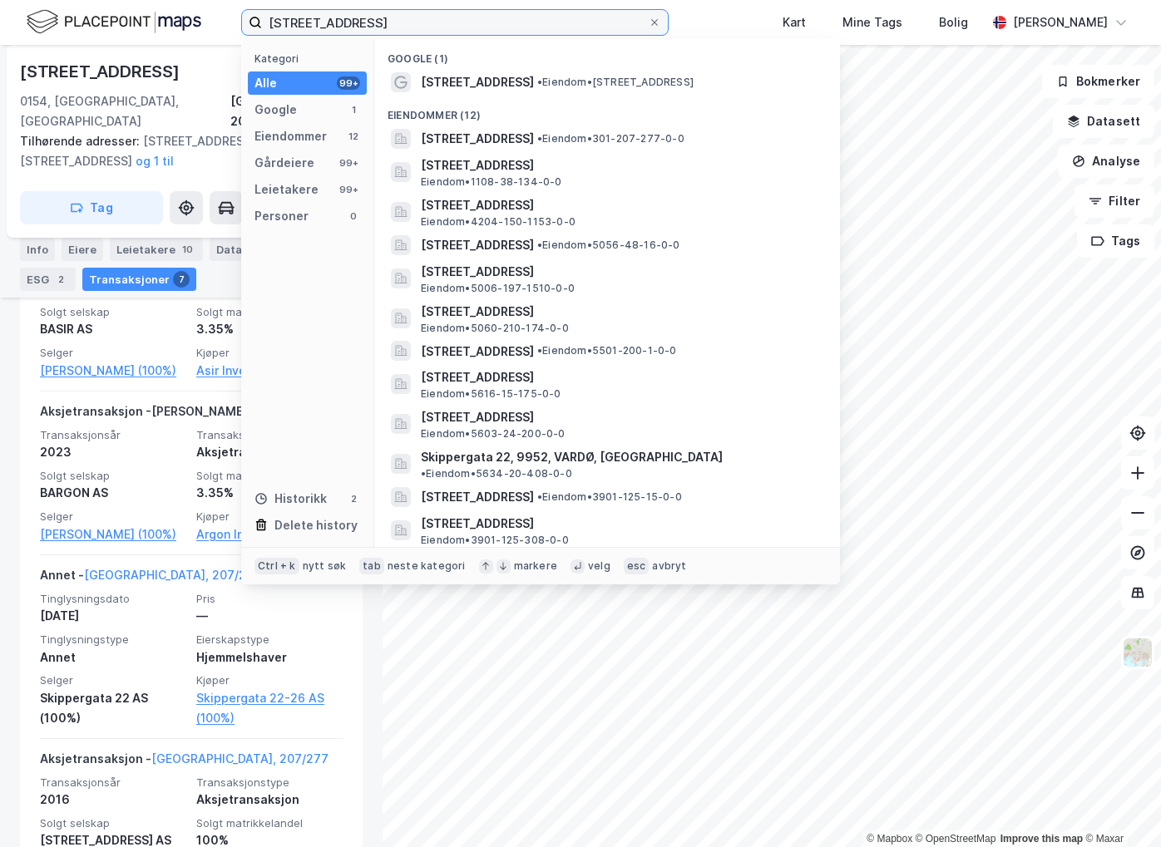
click at [388, 22] on input "[STREET_ADDRESS]" at bounding box center [455, 22] width 386 height 25
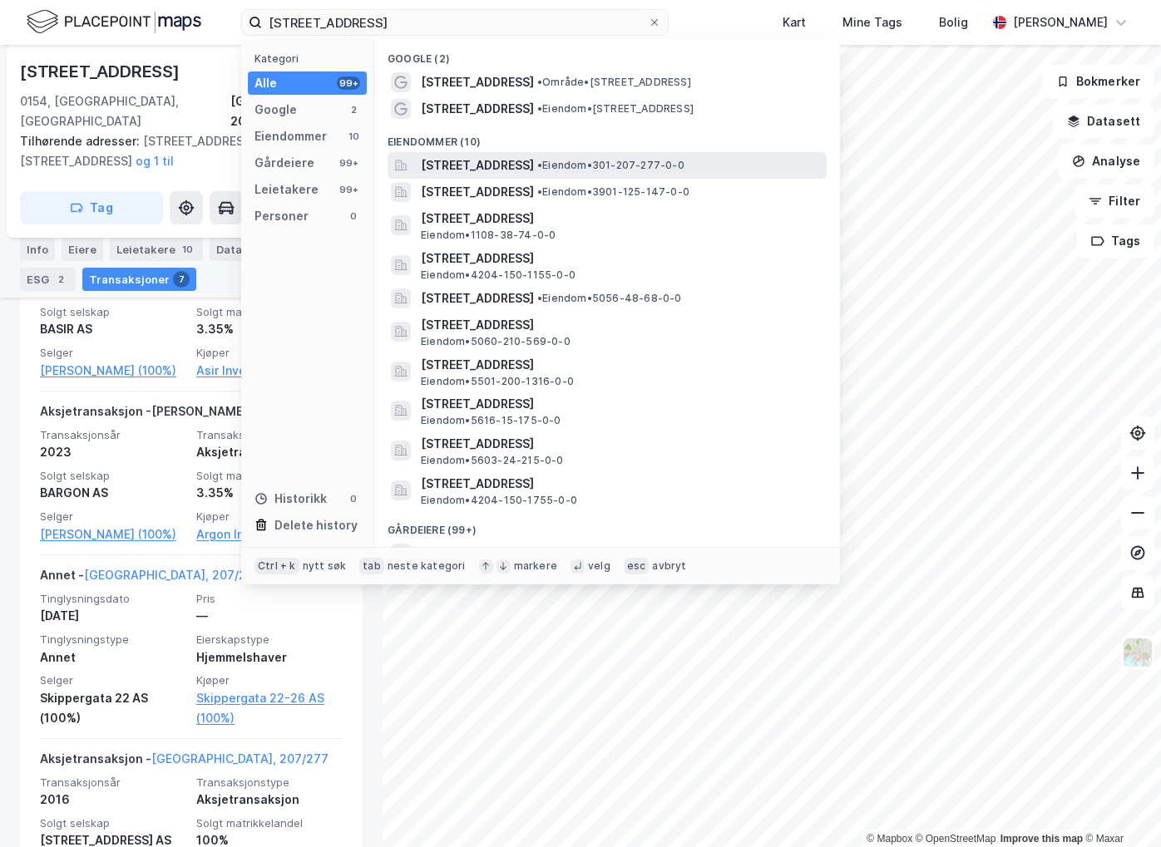
click at [502, 162] on span "[STREET_ADDRESS]" at bounding box center [477, 166] width 113 height 20
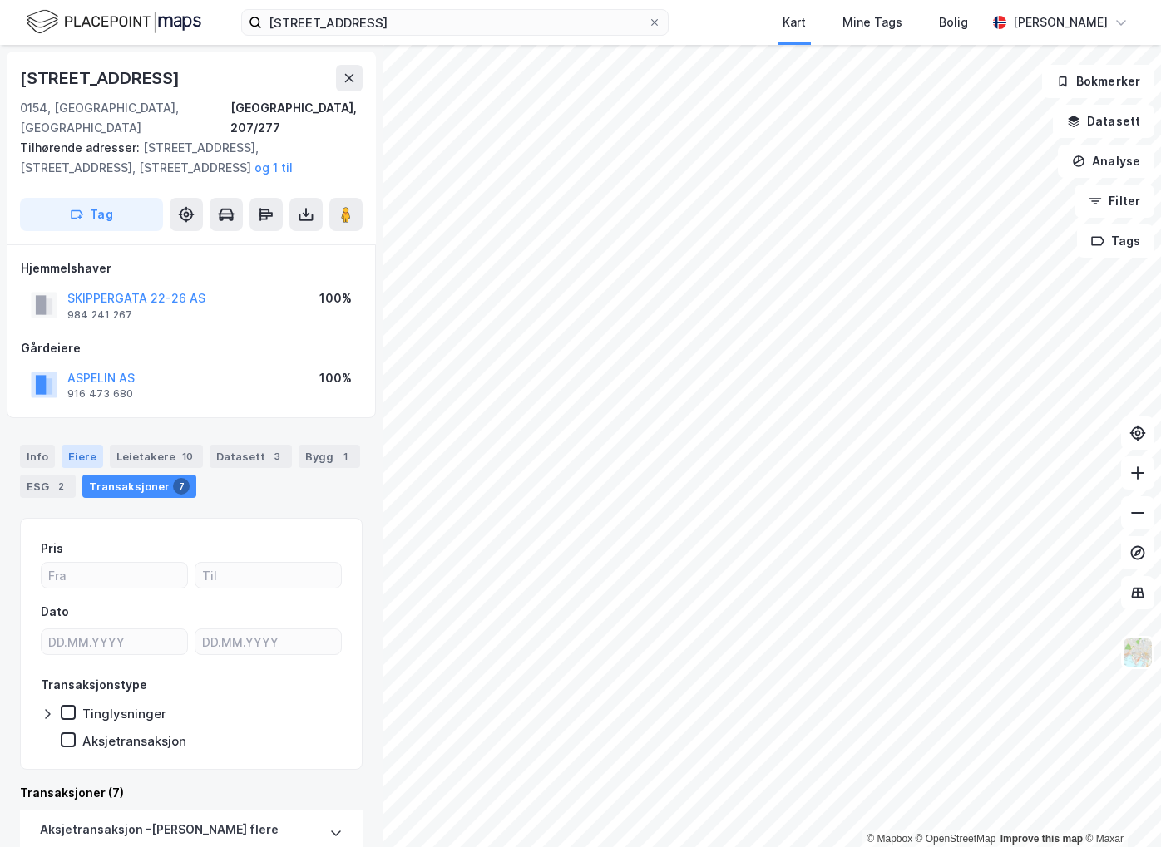
click at [86, 445] on div "Eiere" at bounding box center [83, 456] width 42 height 23
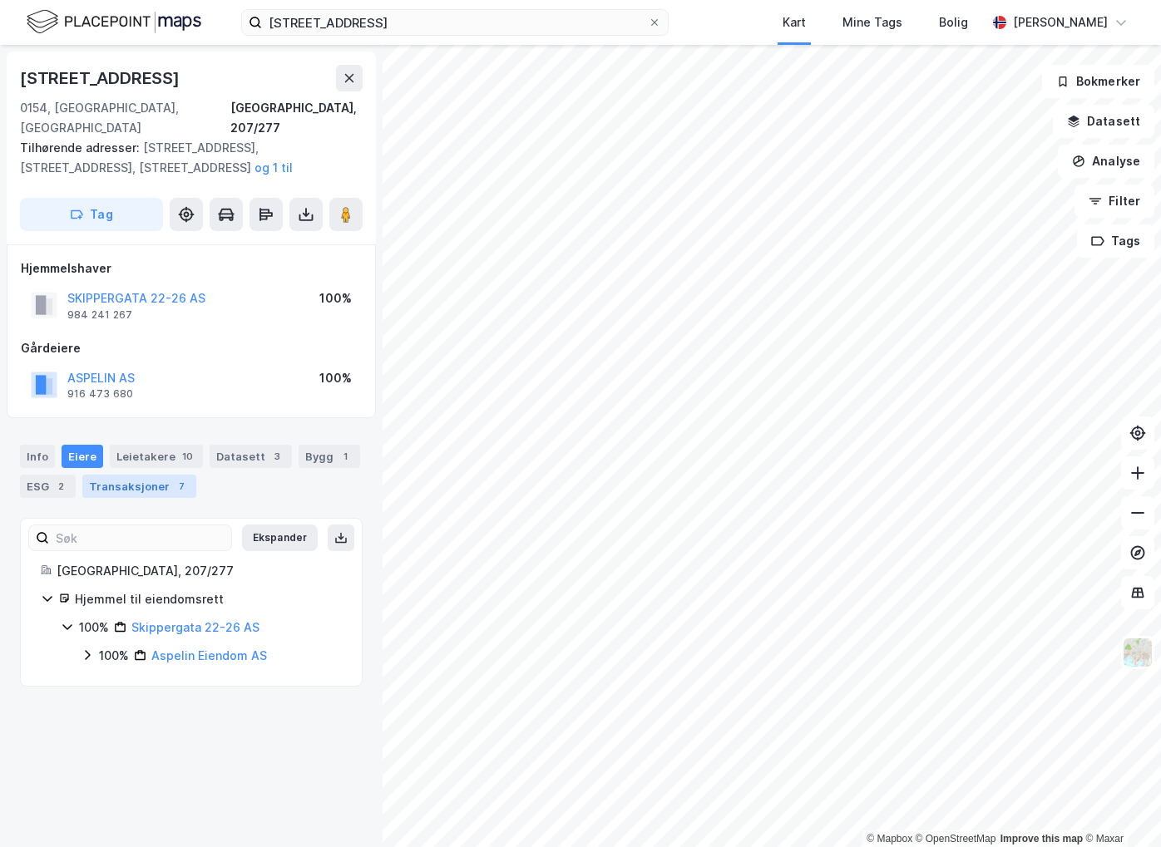
click at [136, 475] on div "Transaksjoner 7" at bounding box center [139, 486] width 114 height 23
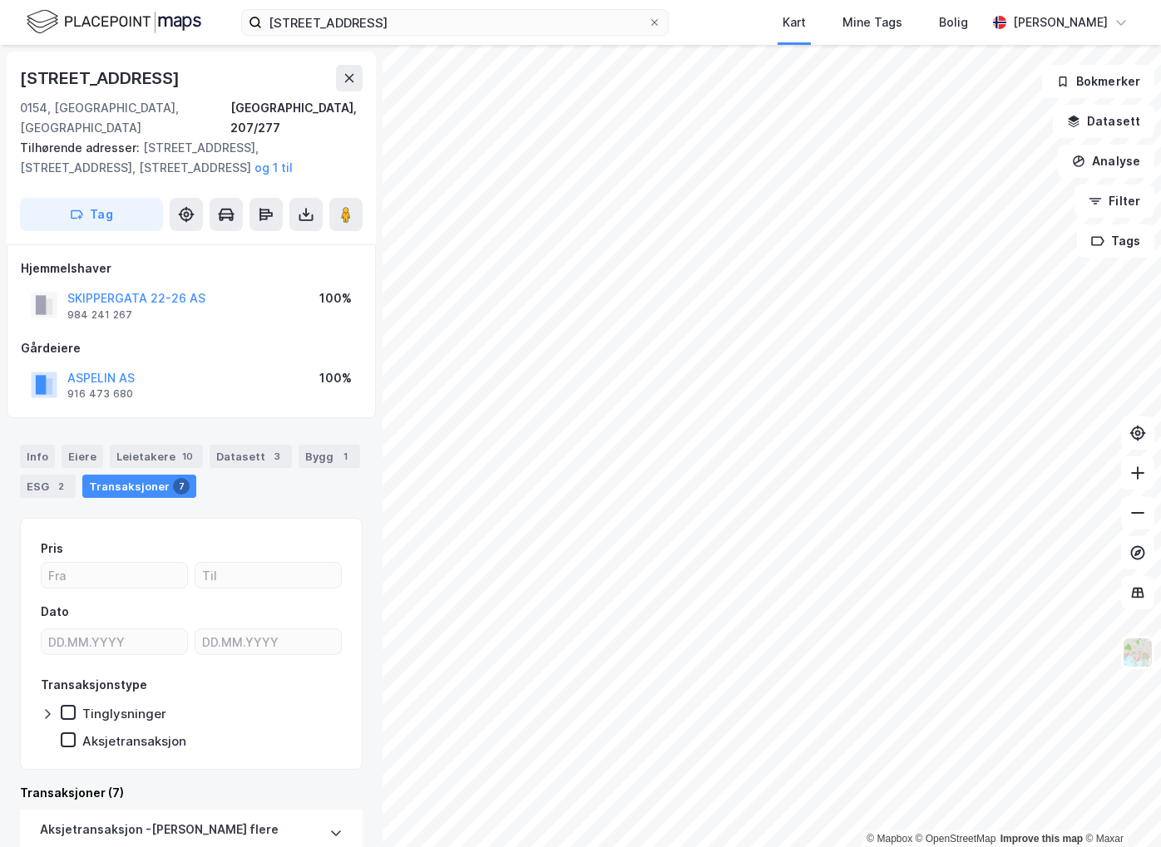
click at [337, 448] on div "1" at bounding box center [345, 456] width 17 height 17
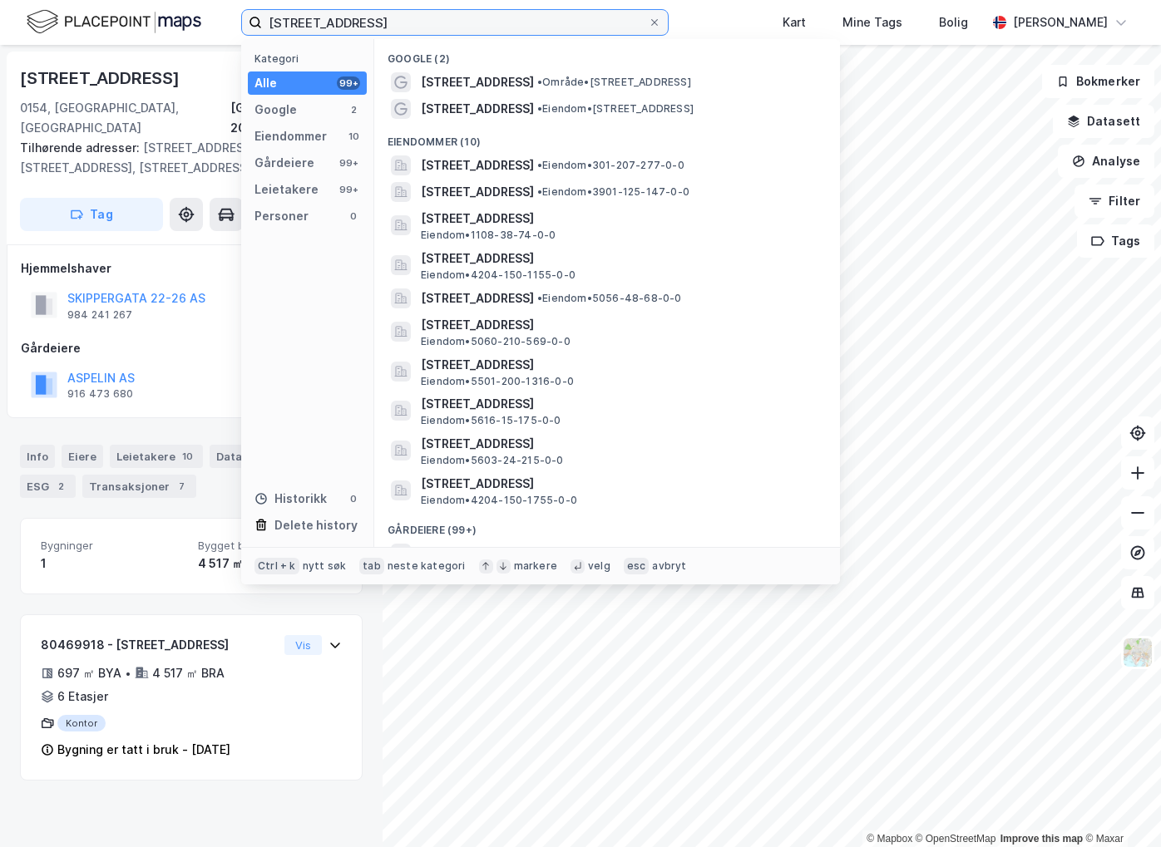
drag, startPoint x: 410, startPoint y: 19, endPoint x: 220, endPoint y: 29, distance: 190.7
click at [220, 29] on div "[STREET_ADDRESS] Kategori Alle 99+ Google 2 Eiendommer 10 Gårdeiere 99+ Leietak…" at bounding box center [580, 22] width 1161 height 45
paste input "Frogner og [PERSON_NAME] AS"
type input "Frogner og [PERSON_NAME] AS"
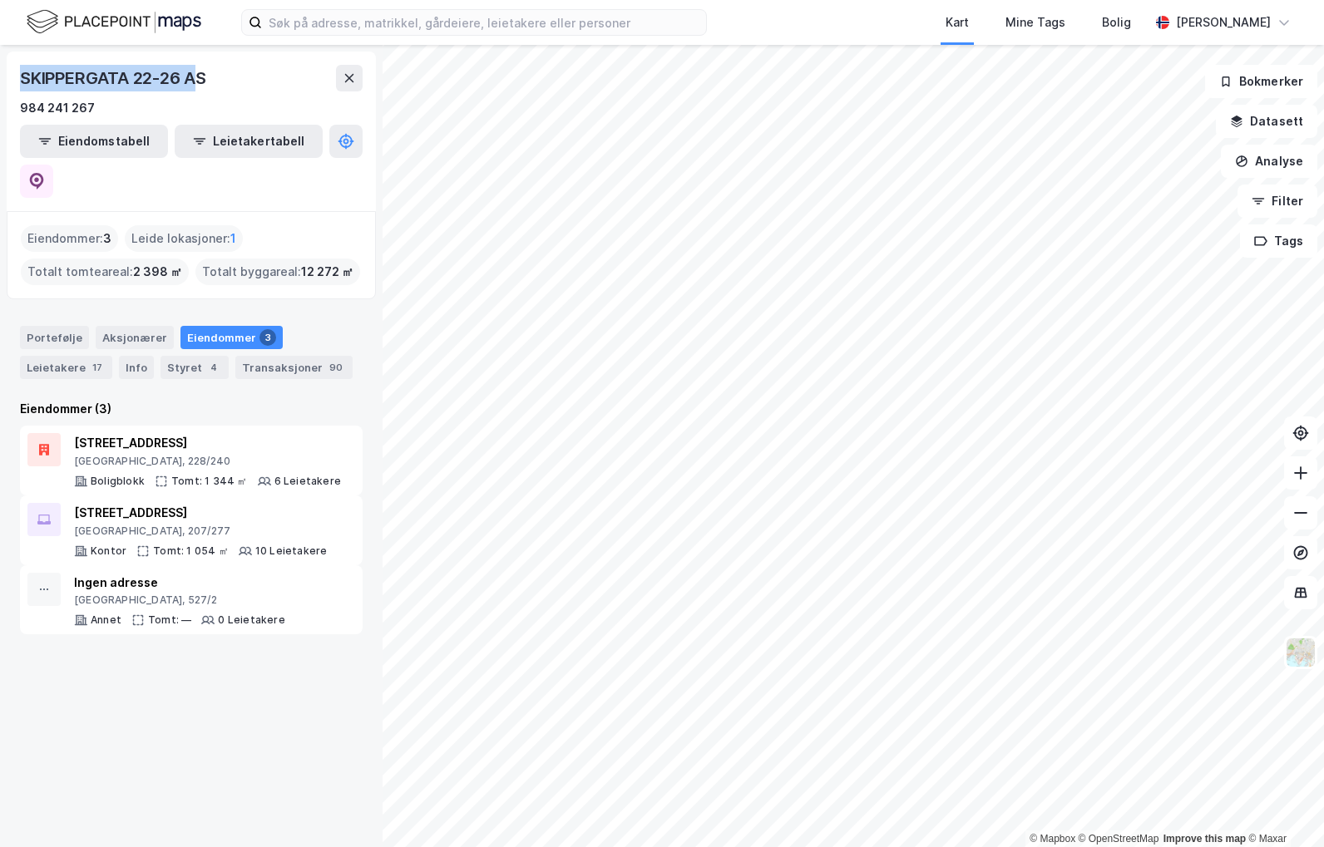
drag, startPoint x: 197, startPoint y: 81, endPoint x: 19, endPoint y: 75, distance: 178.1
click at [19, 75] on div "SKIPPERGATA 22-26 AS 984 241 267 Eiendomstabell Leietakertabell" at bounding box center [191, 132] width 369 height 160
click at [170, 701] on div "SKIPPERGATA 22-26 AS 984 241 267 Eiendomstabell Leietakertabell Eiendommer : 3 …" at bounding box center [191, 446] width 383 height 802
drag, startPoint x: 221, startPoint y: 86, endPoint x: -3, endPoint y: 60, distance: 226.1
click at [0, 60] on html "Kart Mine Tags Bolig Sonja Huang © Mapbox © OpenStreetMap Improve this map © Ma…" at bounding box center [662, 423] width 1324 height 847
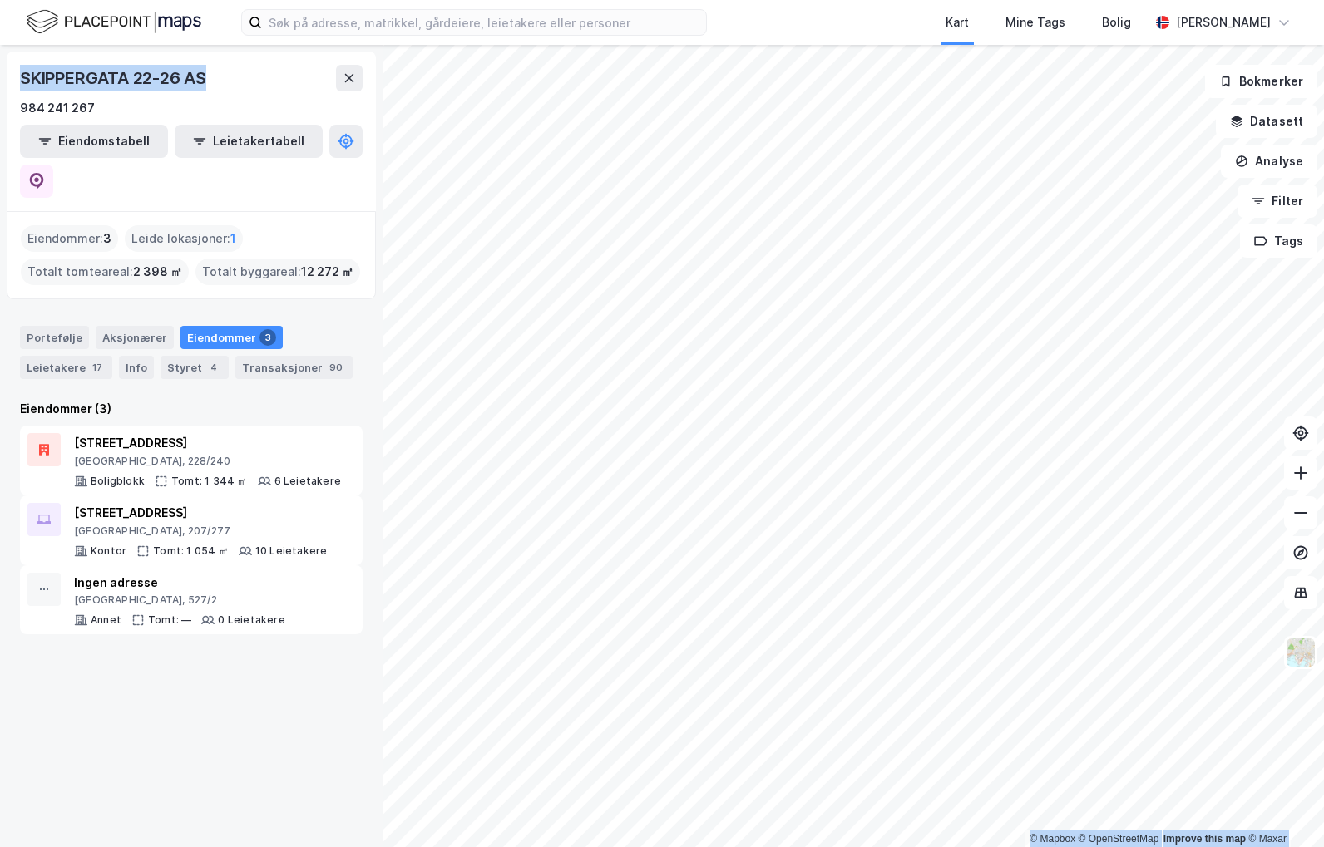
copy div "© Mapbox © OpenStreetMap Improve this map © Maxar SKIPPERGATA 22-26 AS"
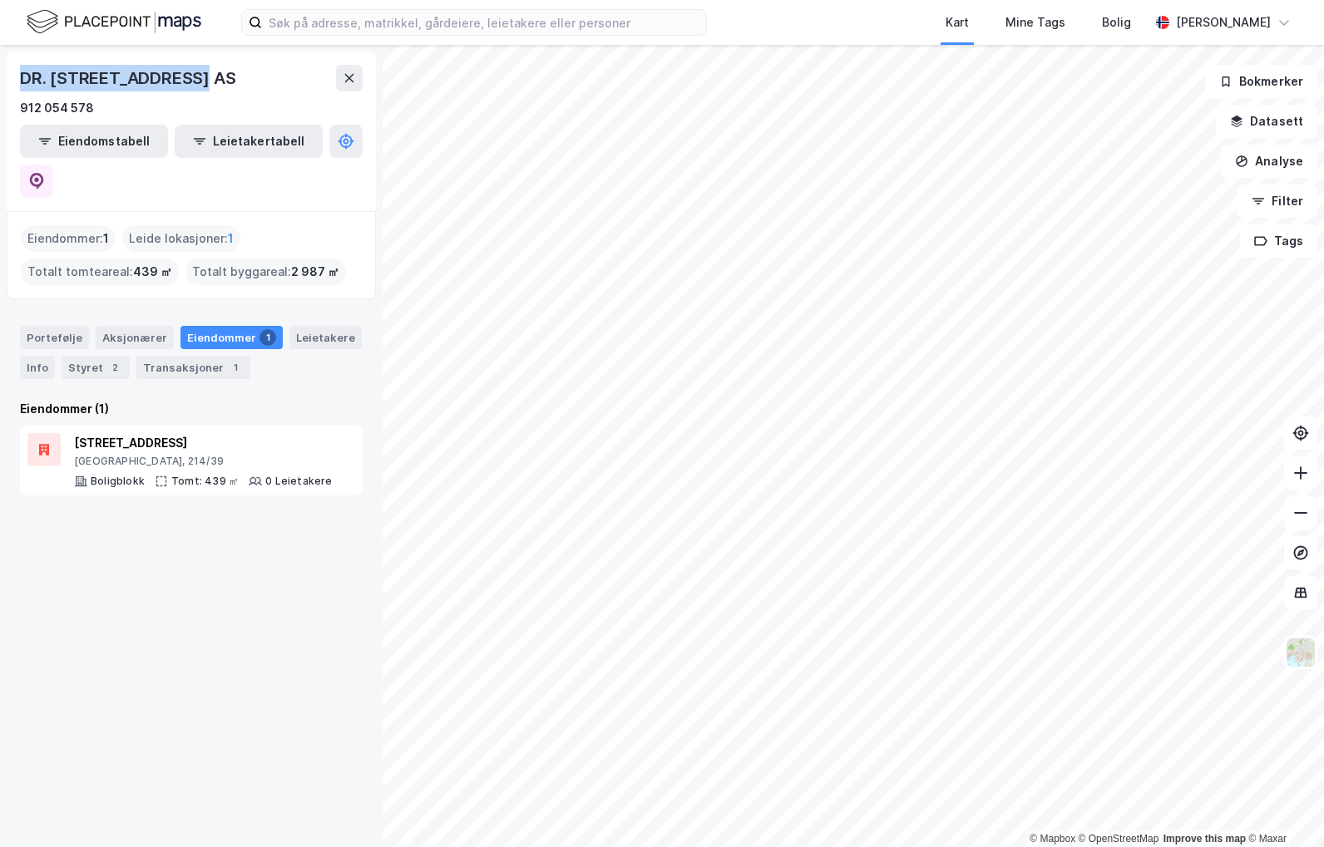
drag, startPoint x: 205, startPoint y: 76, endPoint x: 12, endPoint y: 76, distance: 192.9
click at [12, 76] on div "DR. ASTRIDSGATE 2 AS 912 054 578 Eiendomstabell Leietakertabell" at bounding box center [191, 132] width 369 height 160
copy div "DR. ASTRIDSGATE 2 AS"
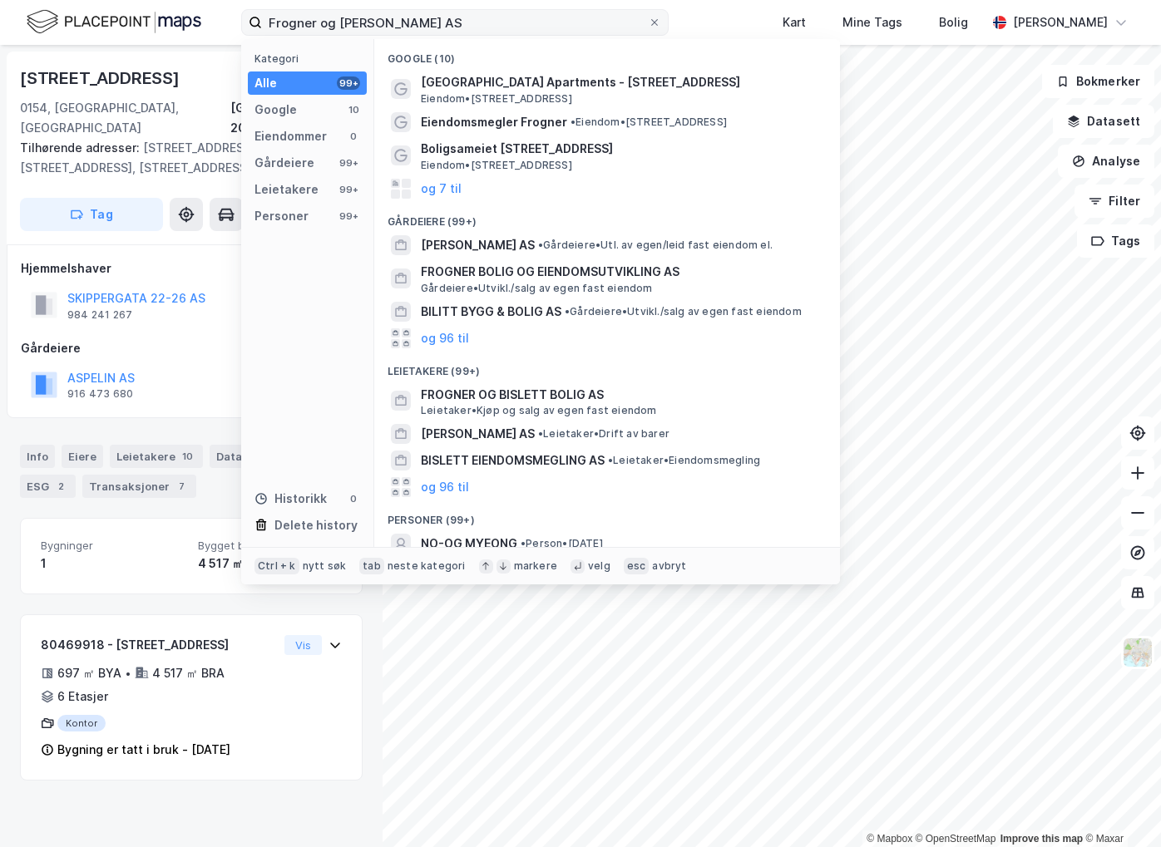
click at [459, 22] on input "Frogner og [PERSON_NAME] AS" at bounding box center [455, 22] width 386 height 25
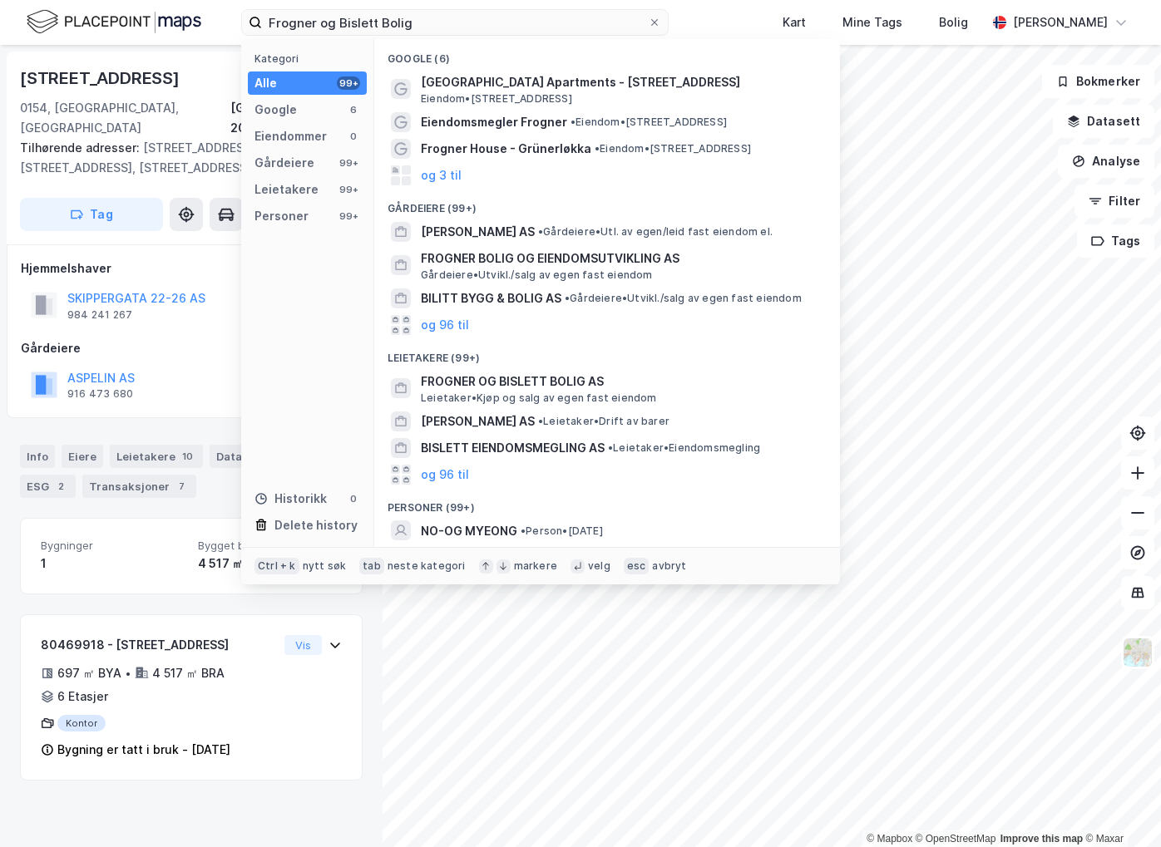
type input "Frogner og Bislett Bolig"
click at [556, 230] on span "• Gårdeiere • Utl. av egen/leid fast eiendom el." at bounding box center [655, 231] width 235 height 13
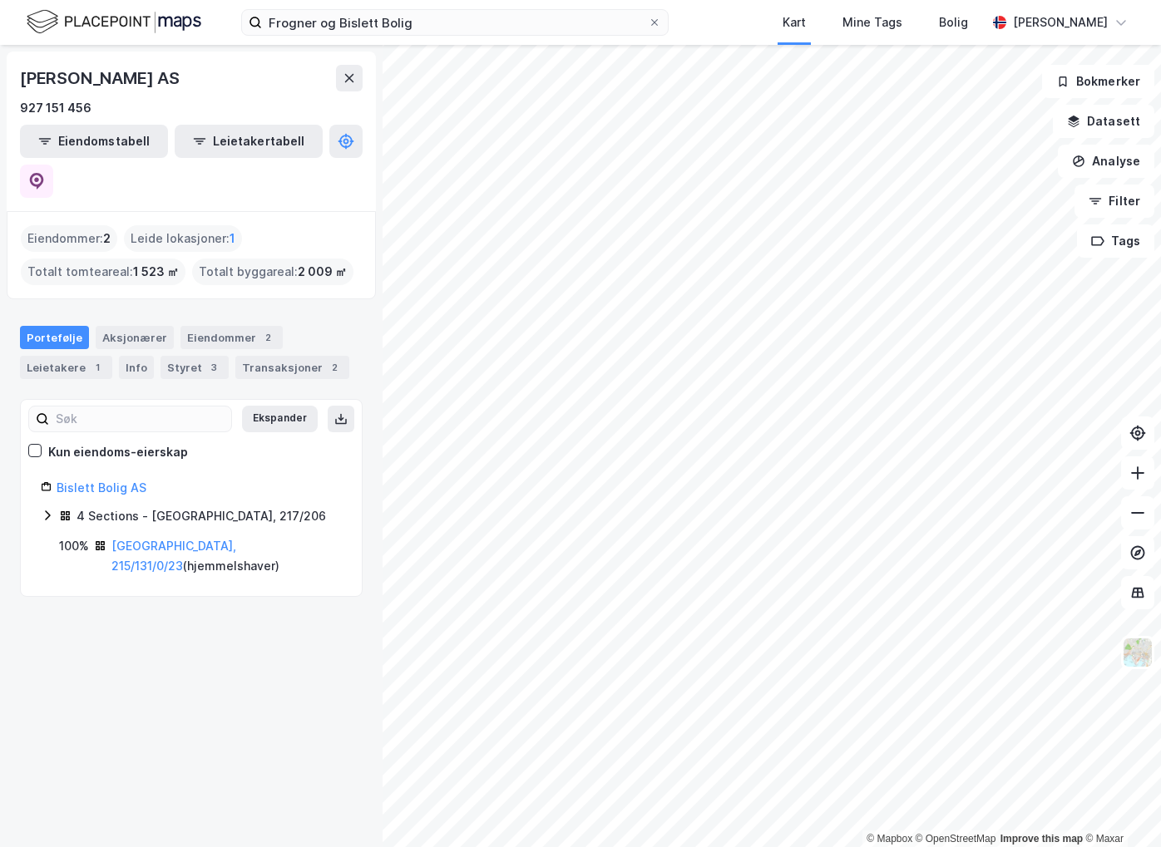
click at [52, 509] on icon at bounding box center [47, 515] width 13 height 13
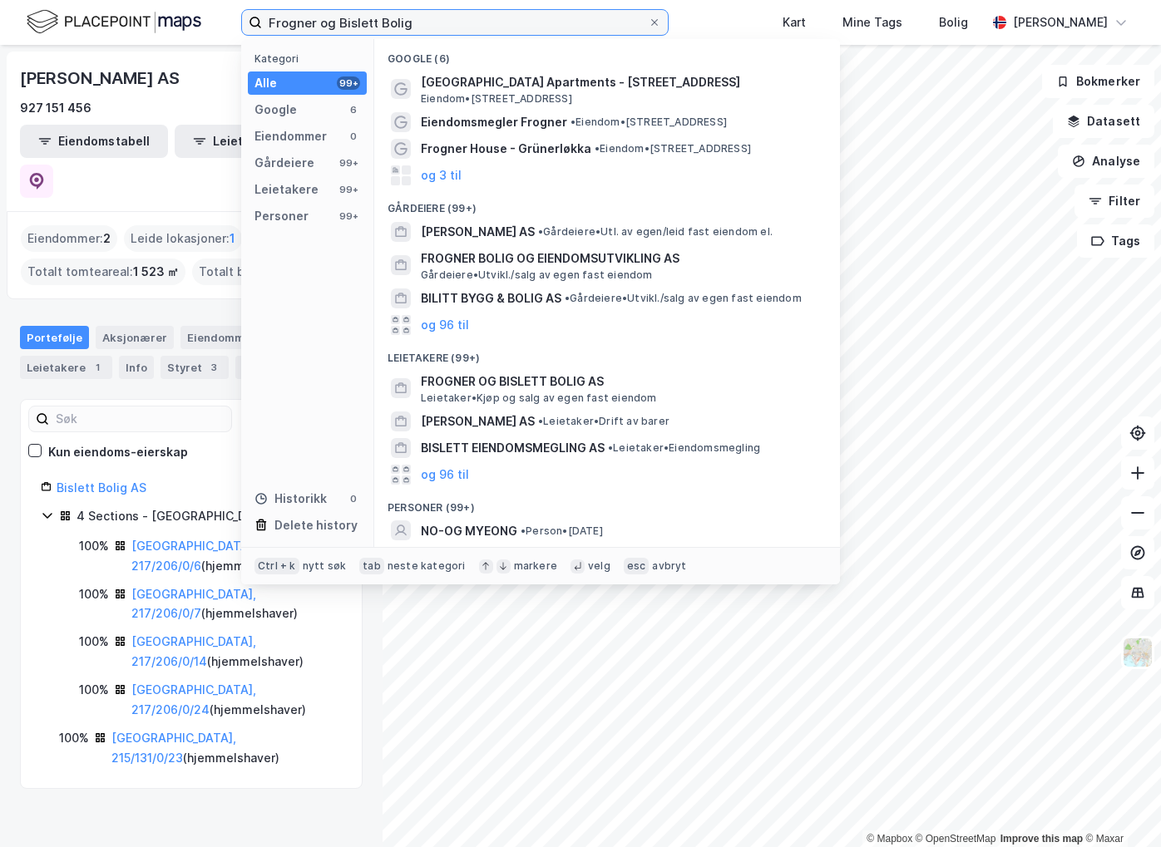
click at [427, 20] on input "Frogner og Bislett Bolig" at bounding box center [455, 22] width 386 height 25
drag, startPoint x: 427, startPoint y: 20, endPoint x: 156, endPoint y: 13, distance: 271.2
click at [156, 13] on div "Frogner og Bislett Bolig Kategori Alle 99+ Google 6 Eiendommer 0 Gårdeiere 99+ …" at bounding box center [580, 22] width 1161 height 45
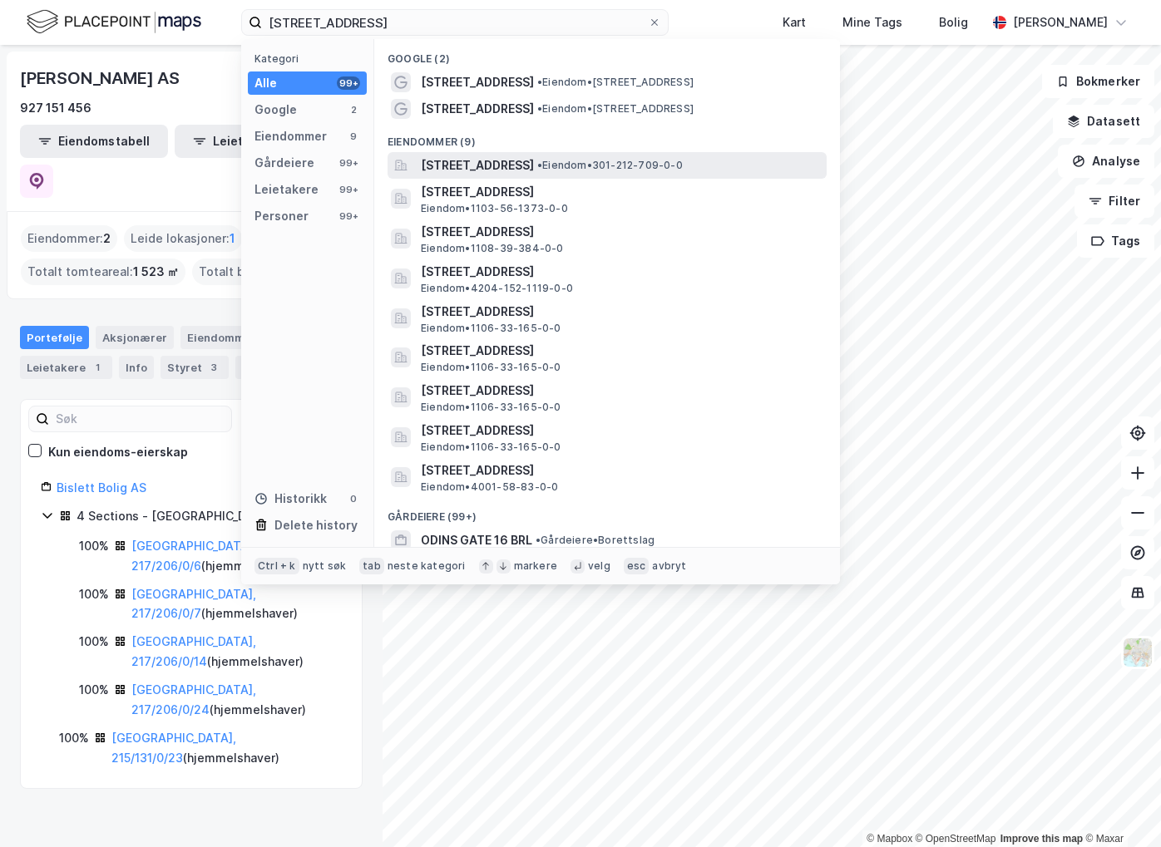
click at [534, 171] on span "Odins gate 16, 0266, OSLO, OSLO" at bounding box center [477, 166] width 113 height 20
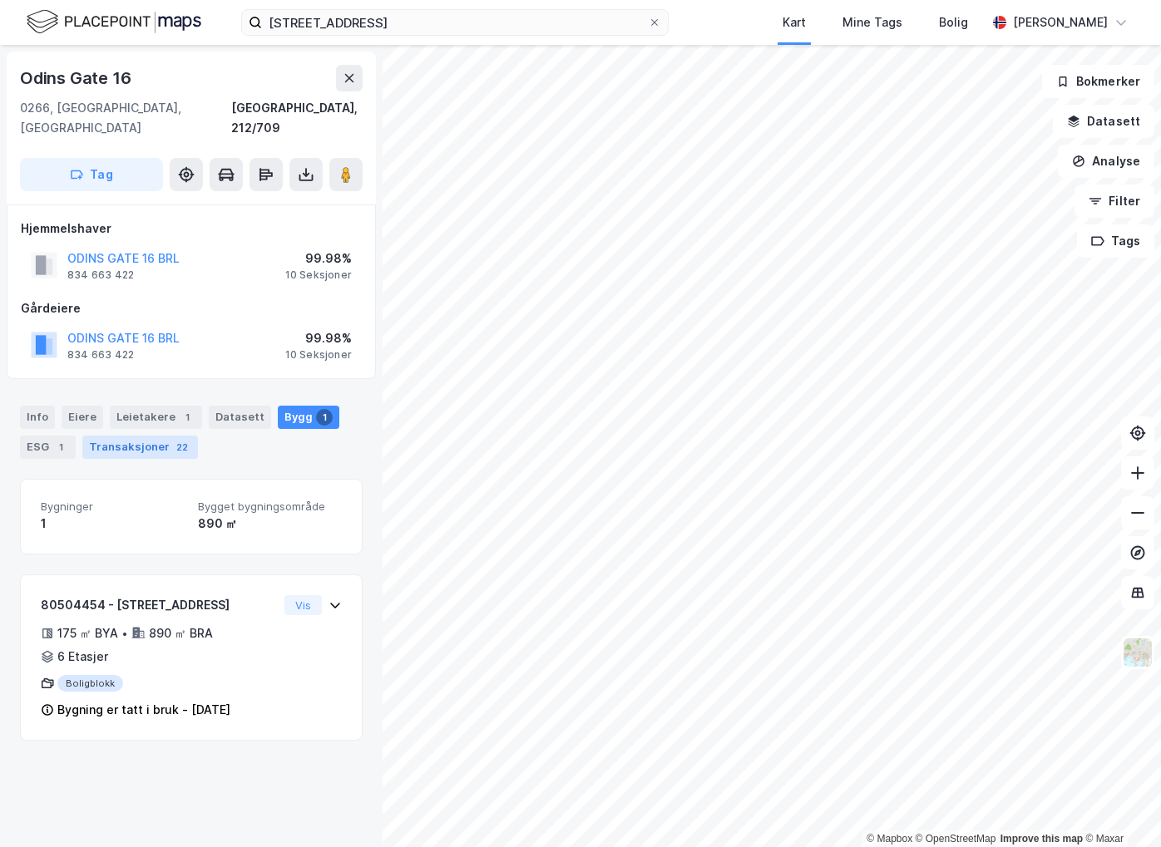
click at [175, 439] on div "22" at bounding box center [182, 447] width 18 height 17
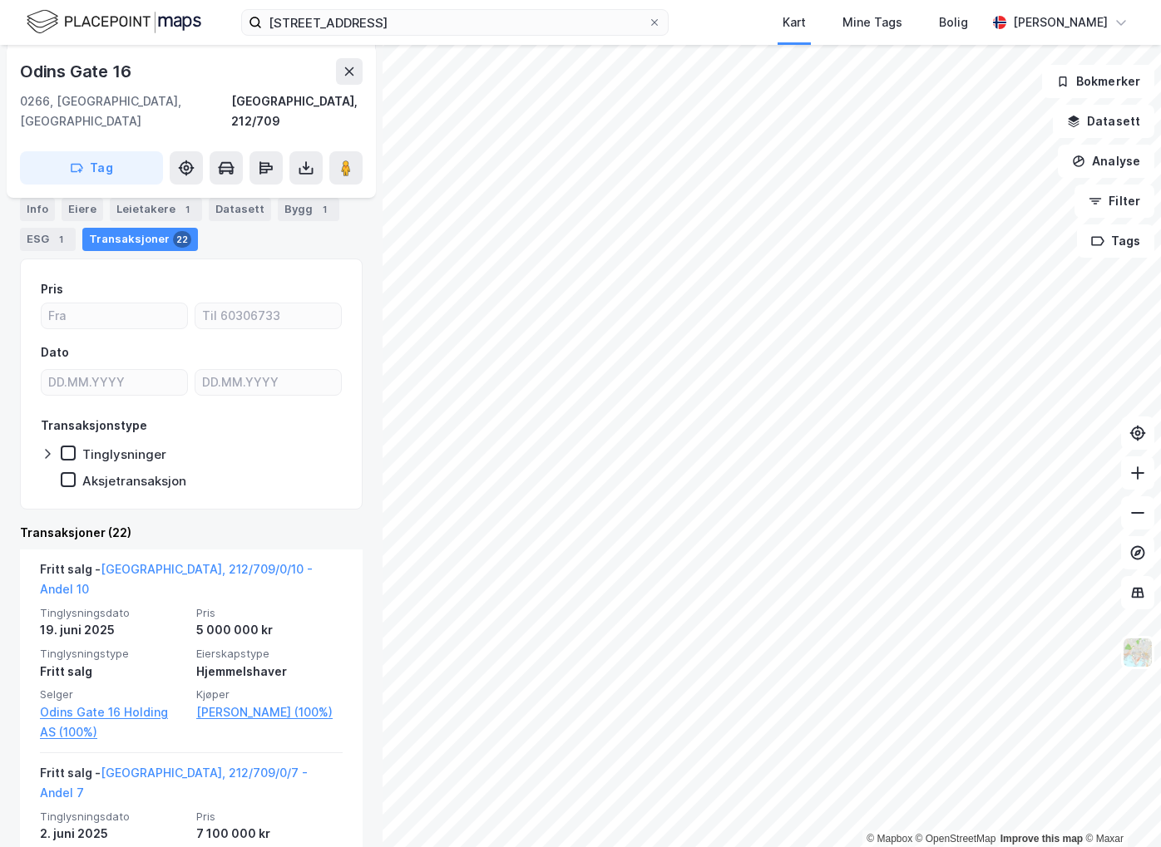
scroll to position [83, 0]
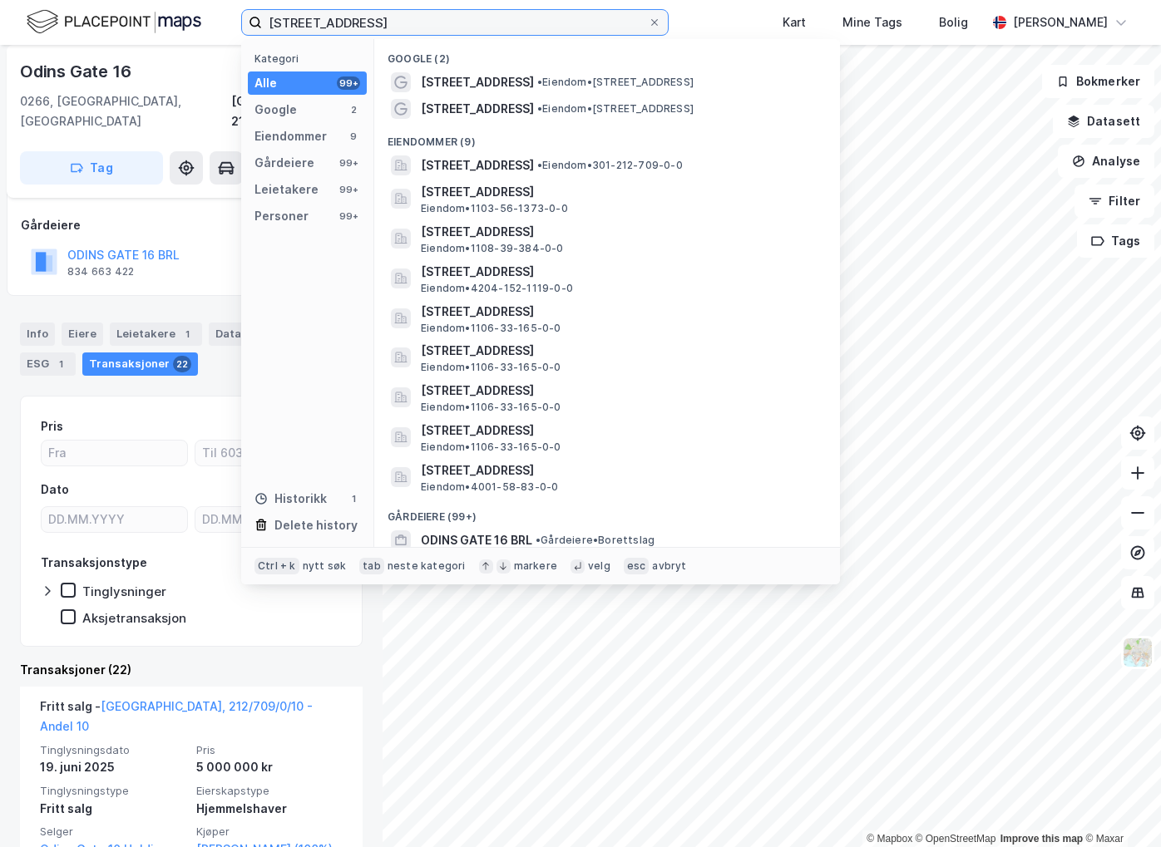
drag, startPoint x: 369, startPoint y: 22, endPoint x: 210, endPoint y: 41, distance: 160.7
click at [180, 28] on div "odins gate 16 Kategori Alle 99+ Google 2 Eiendommer 9 Gårdeiere 99+ Leietakere …" at bounding box center [580, 22] width 1161 height 45
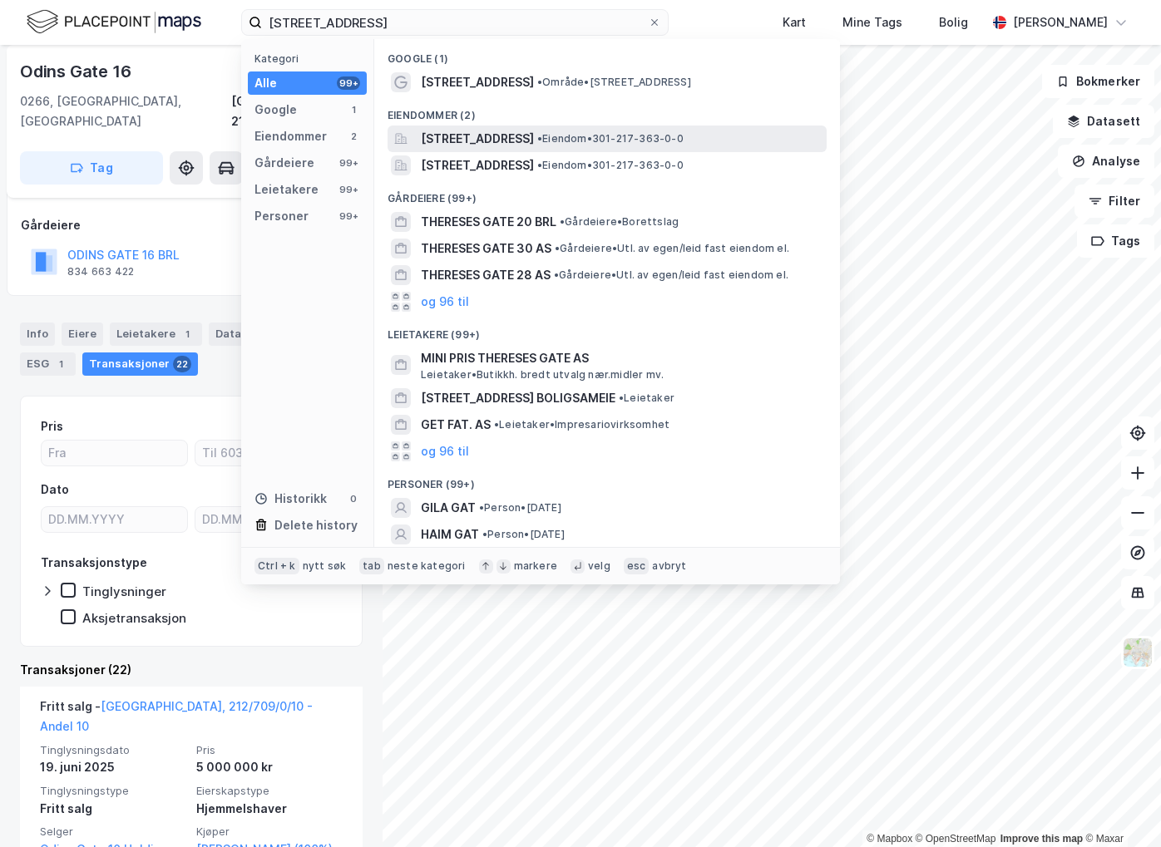
click at [534, 141] on span "Thereses gate 20A, 0168, OSLO, OSLO" at bounding box center [477, 139] width 113 height 20
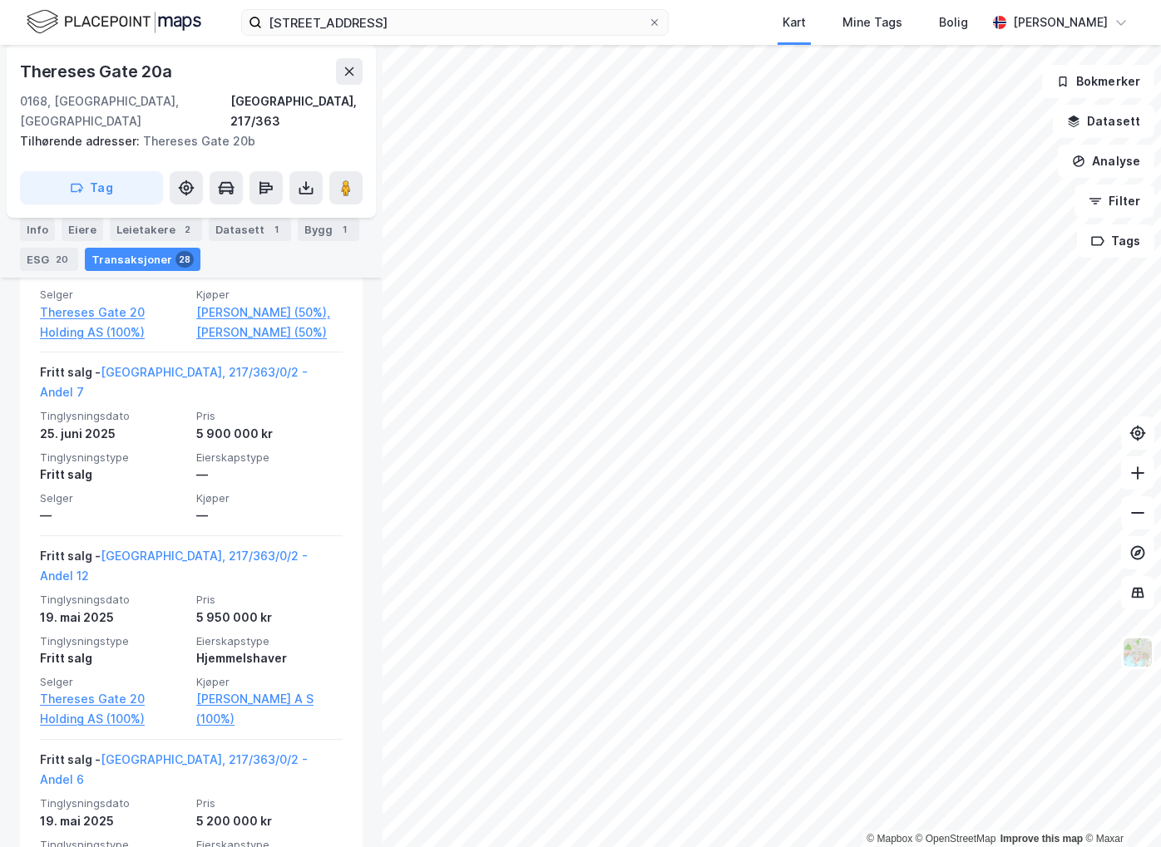
scroll to position [1331, 0]
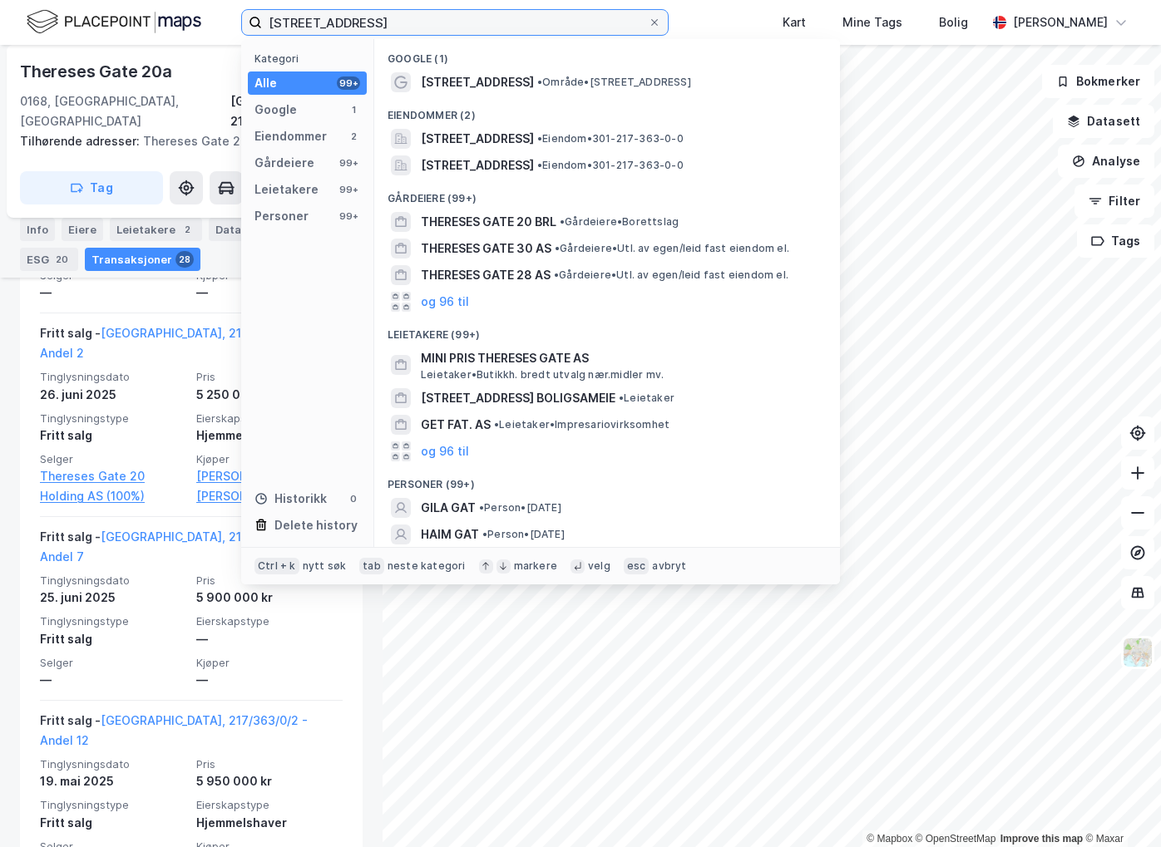
drag, startPoint x: 383, startPoint y: 18, endPoint x: 120, endPoint y: 15, distance: 262.8
click at [120, 15] on div "thereses gat 20 Kategori Alle 99+ Google 1 Eiendommer 2 Gårdeiere 99+ Leietaker…" at bounding box center [580, 22] width 1161 height 45
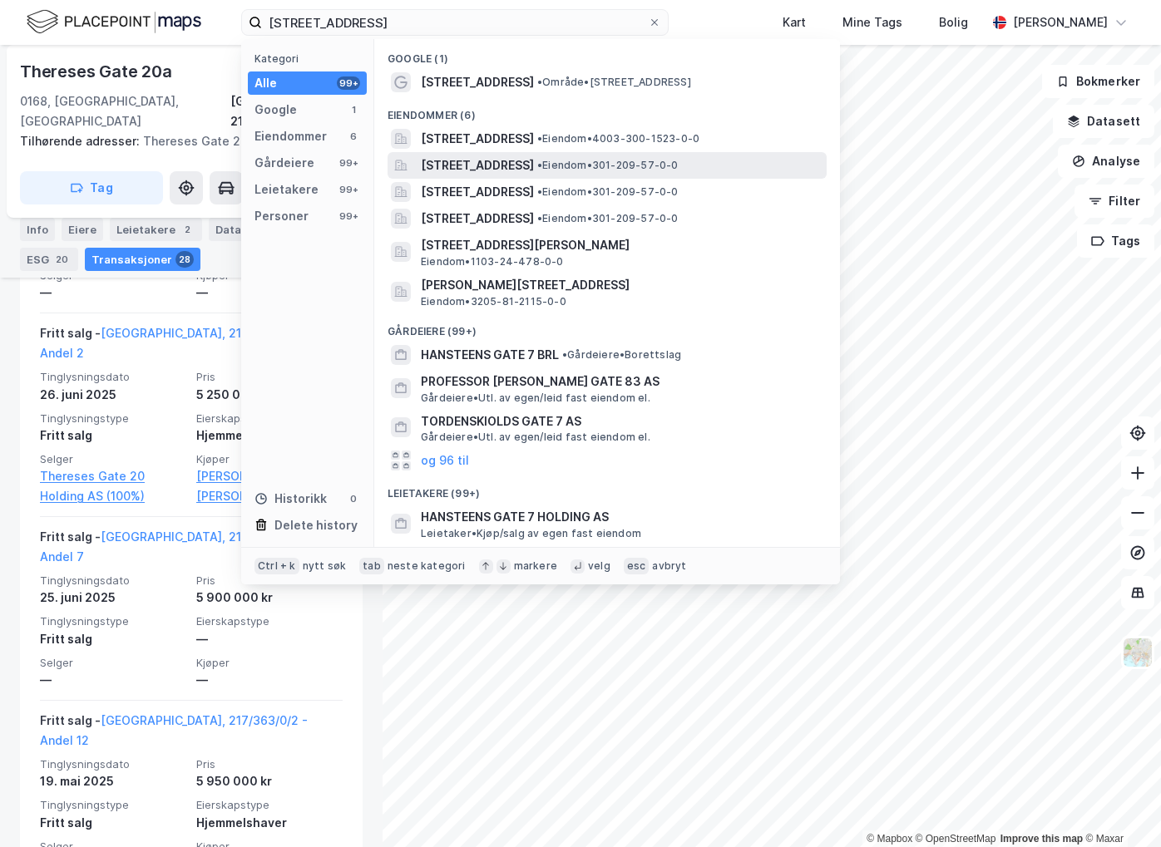
click at [516, 159] on span "Hansteens gate 7A, 0253, OSLO, OSLO" at bounding box center [477, 166] width 113 height 20
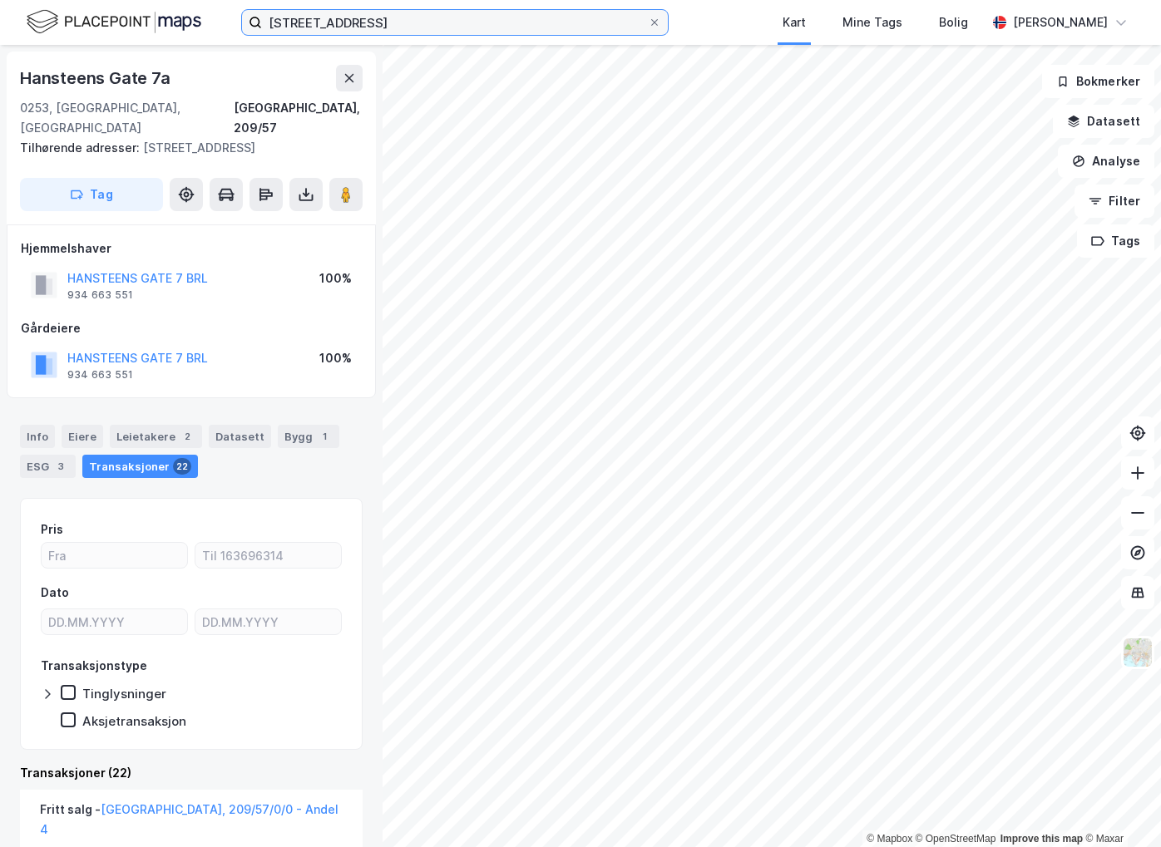
click at [403, 27] on input "hansteens gate 7" at bounding box center [455, 22] width 386 height 25
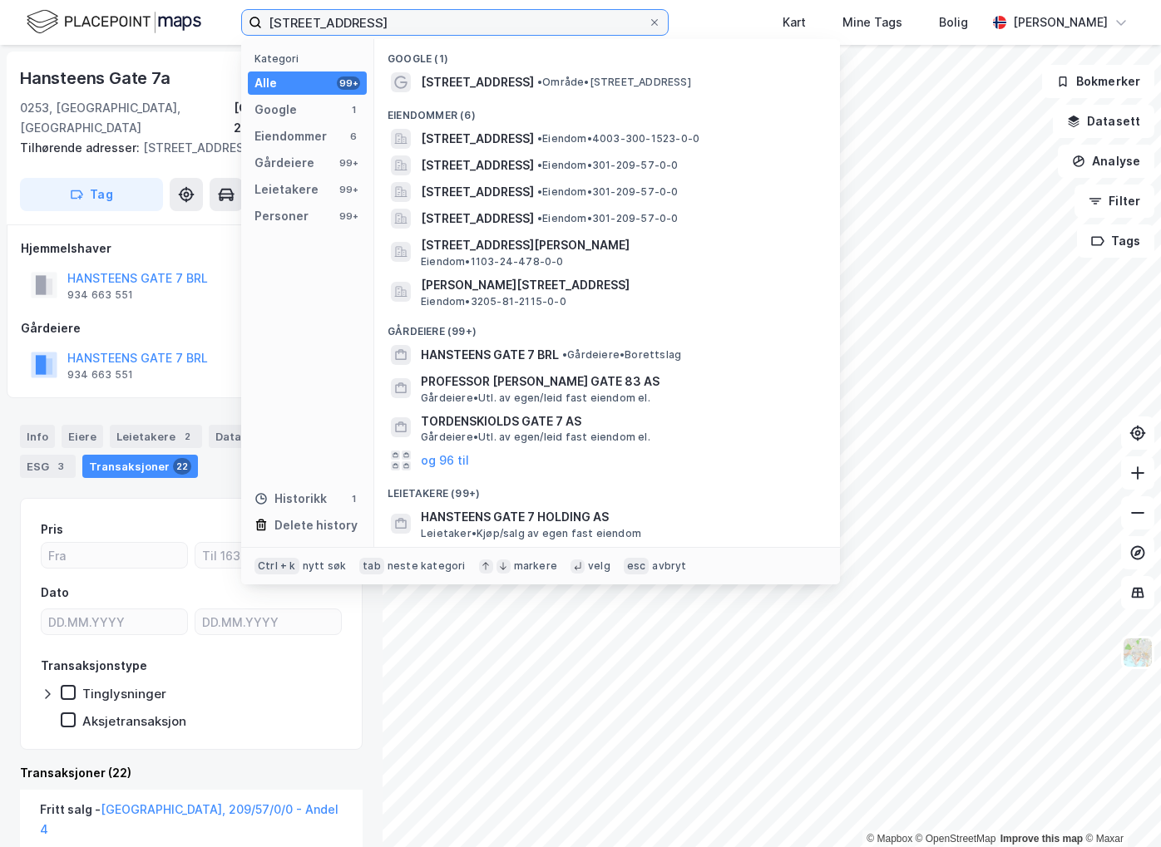
drag, startPoint x: 400, startPoint y: 17, endPoint x: 212, endPoint y: 19, distance: 188.0
click at [212, 19] on div "hansteens gate 7 Kategori Alle 99+ Google 1 Eiendommer 6 Gårdeiere 99+ Leietake…" at bounding box center [580, 22] width 1161 height 45
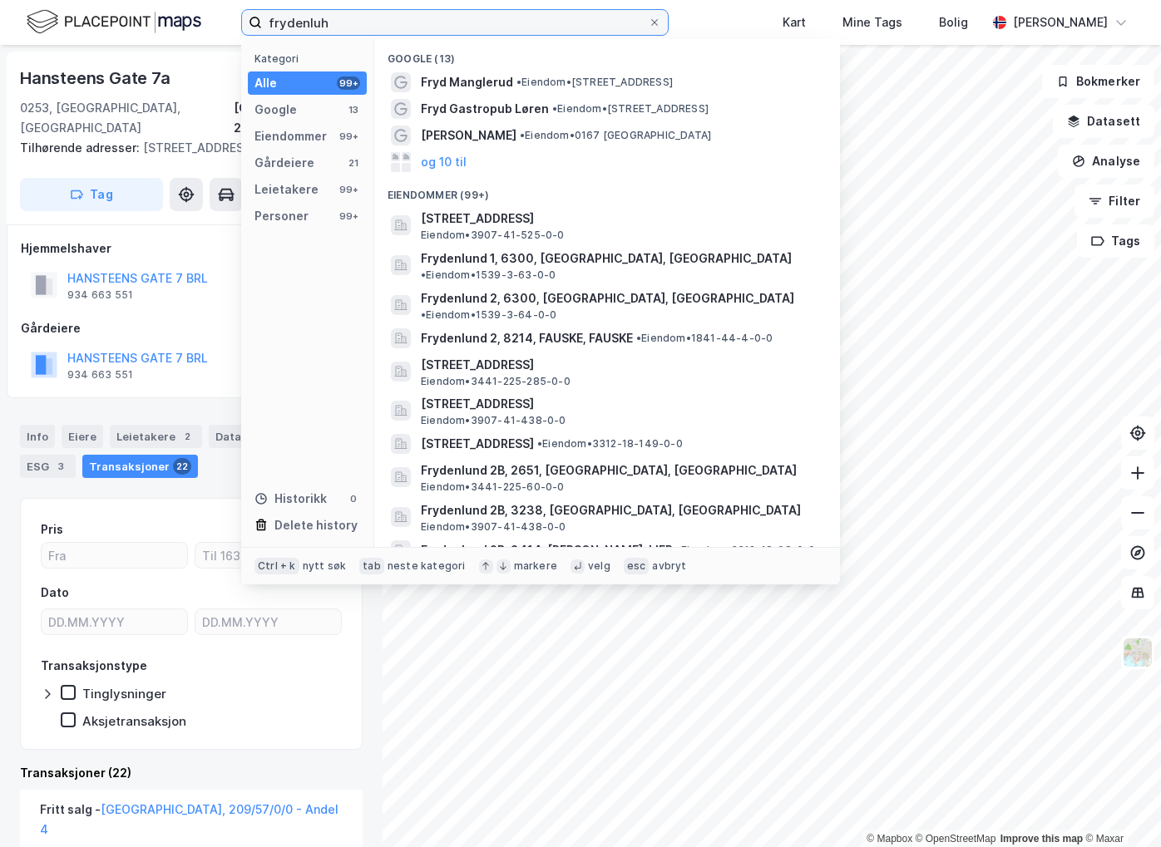
type input "frydenlu"
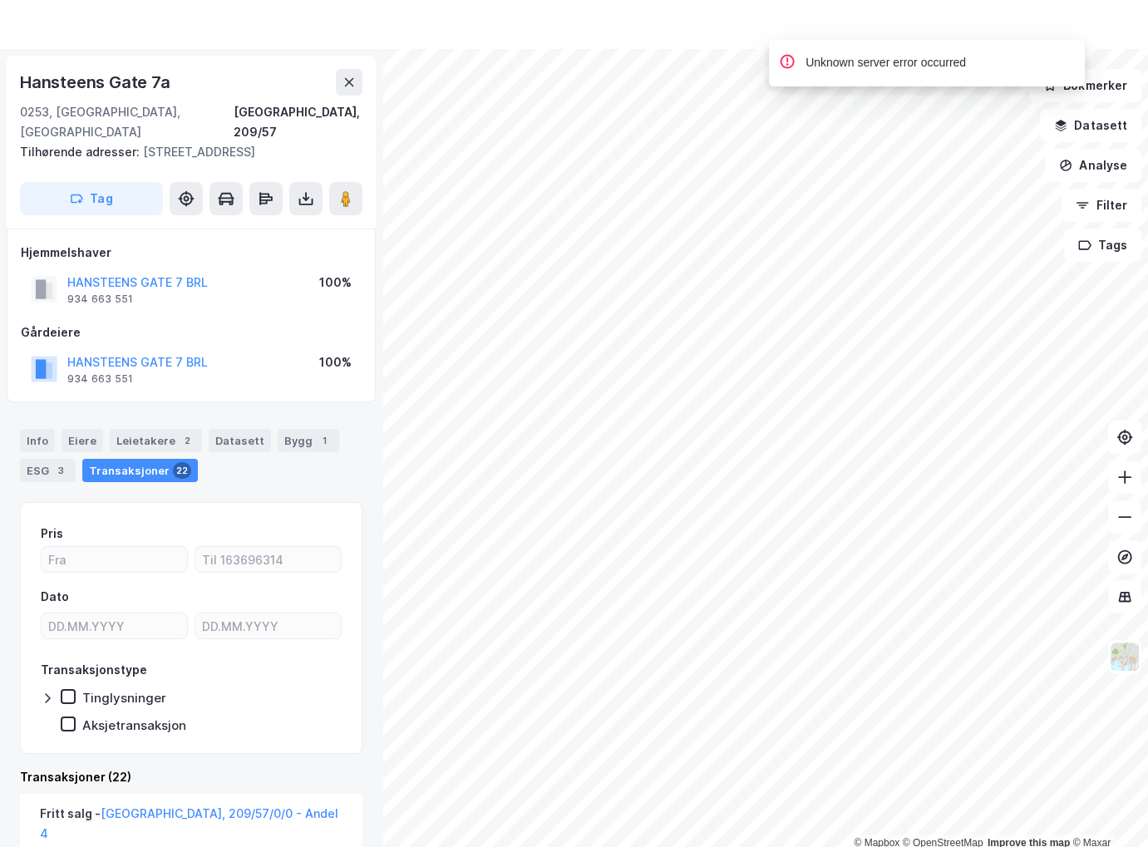
scroll to position [273, 0]
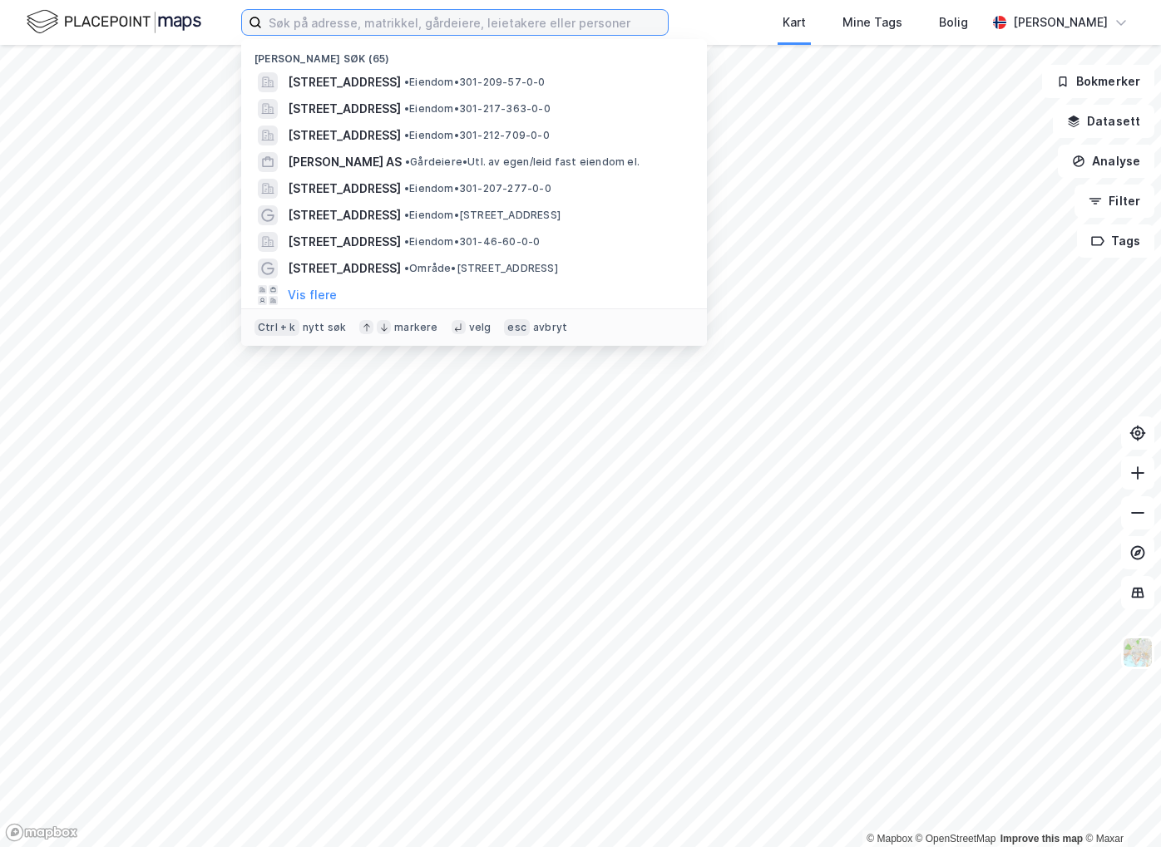
click at [399, 23] on input at bounding box center [465, 22] width 406 height 25
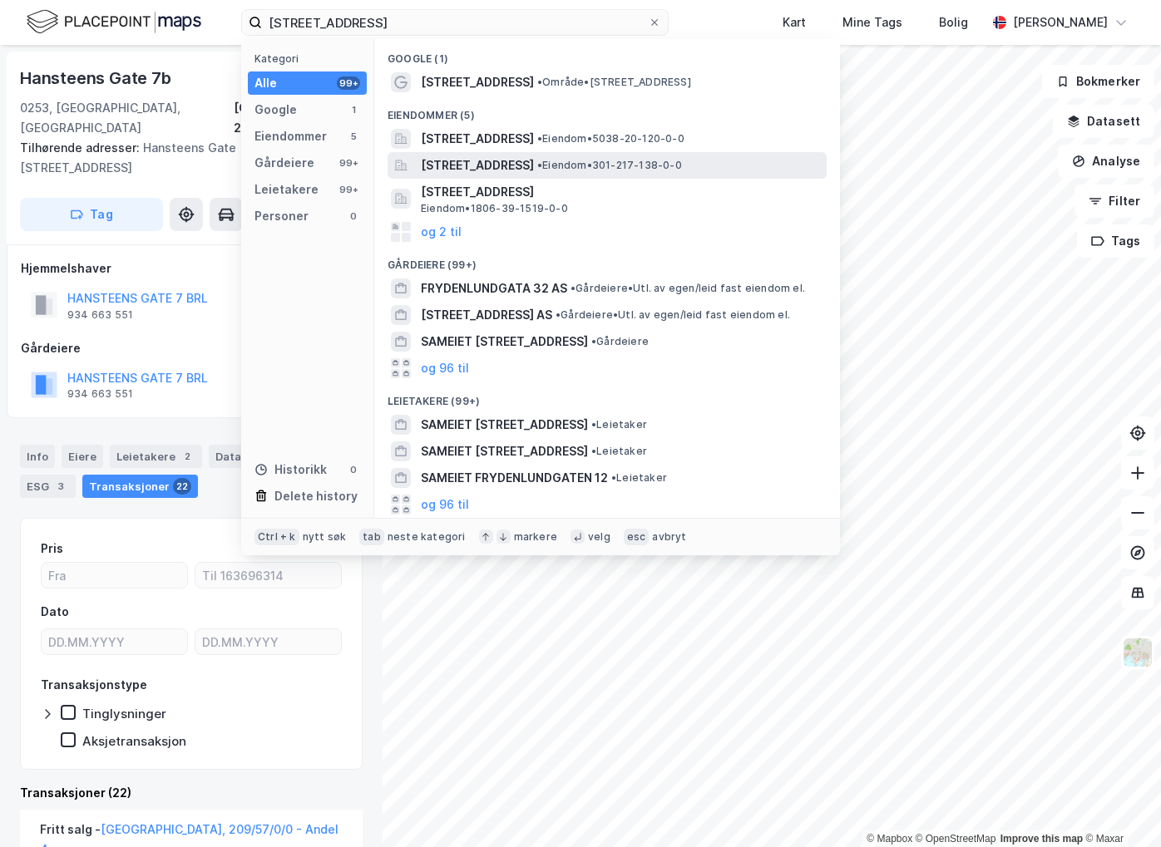
click at [534, 165] on span "Frydenlundgata 10A, 0169, OSLO, OSLO" at bounding box center [477, 166] width 113 height 20
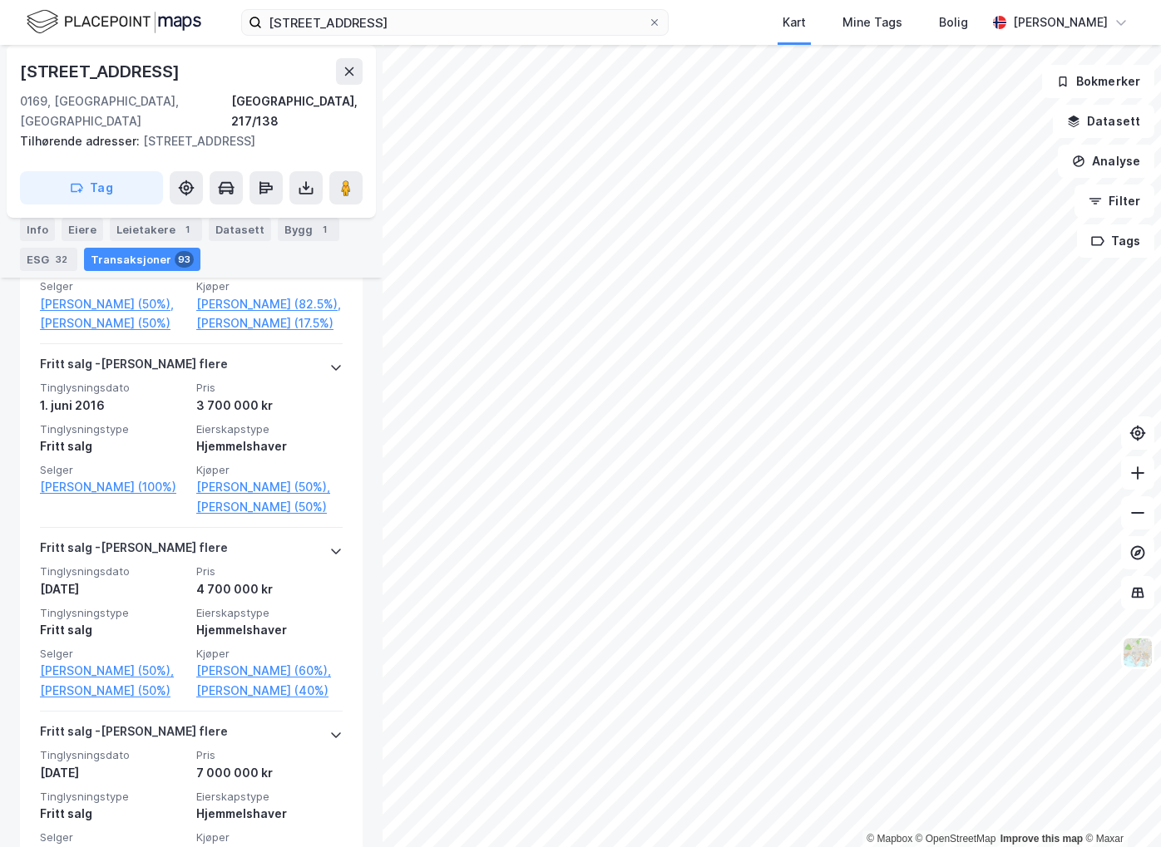
scroll to position [4933, 0]
click at [385, 12] on input "frydenlundgata 10" at bounding box center [455, 22] width 386 height 25
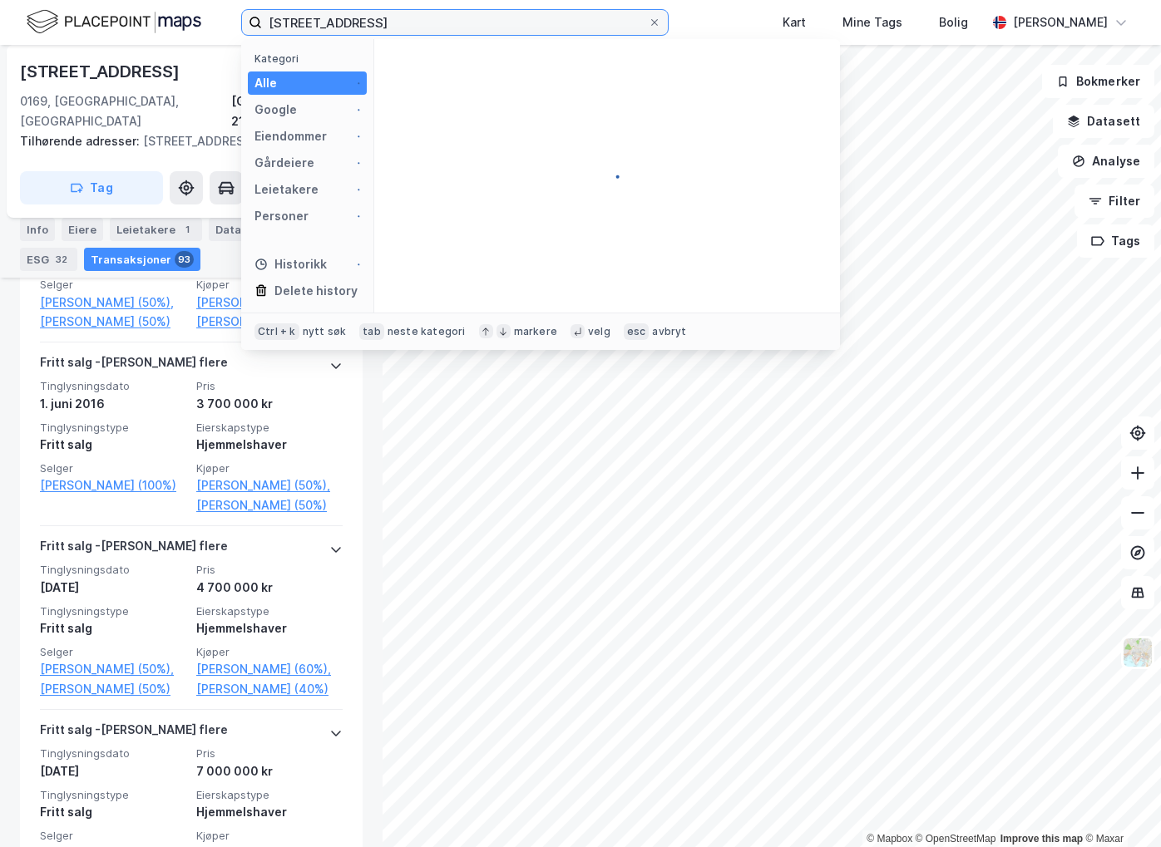
type input "frydenlundgata 2"
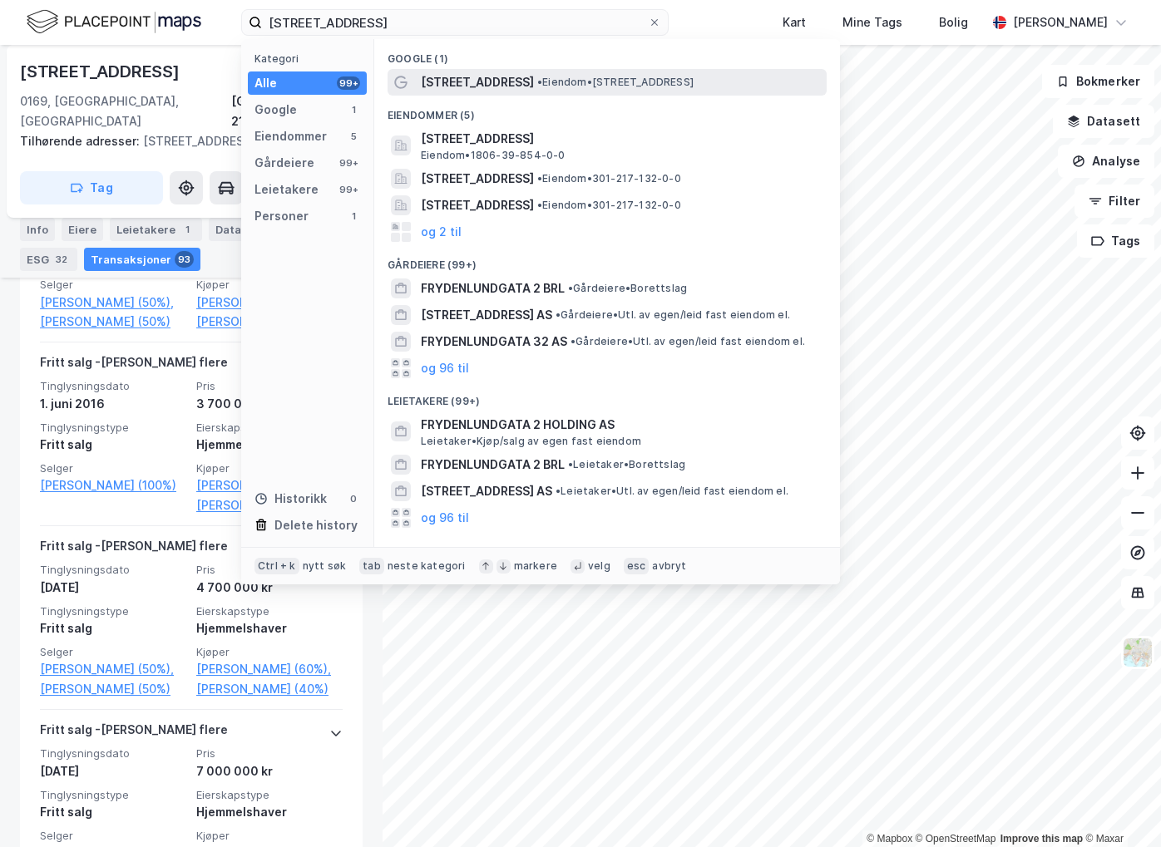
click at [511, 79] on span "Frydenlundgata 2" at bounding box center [477, 82] width 113 height 20
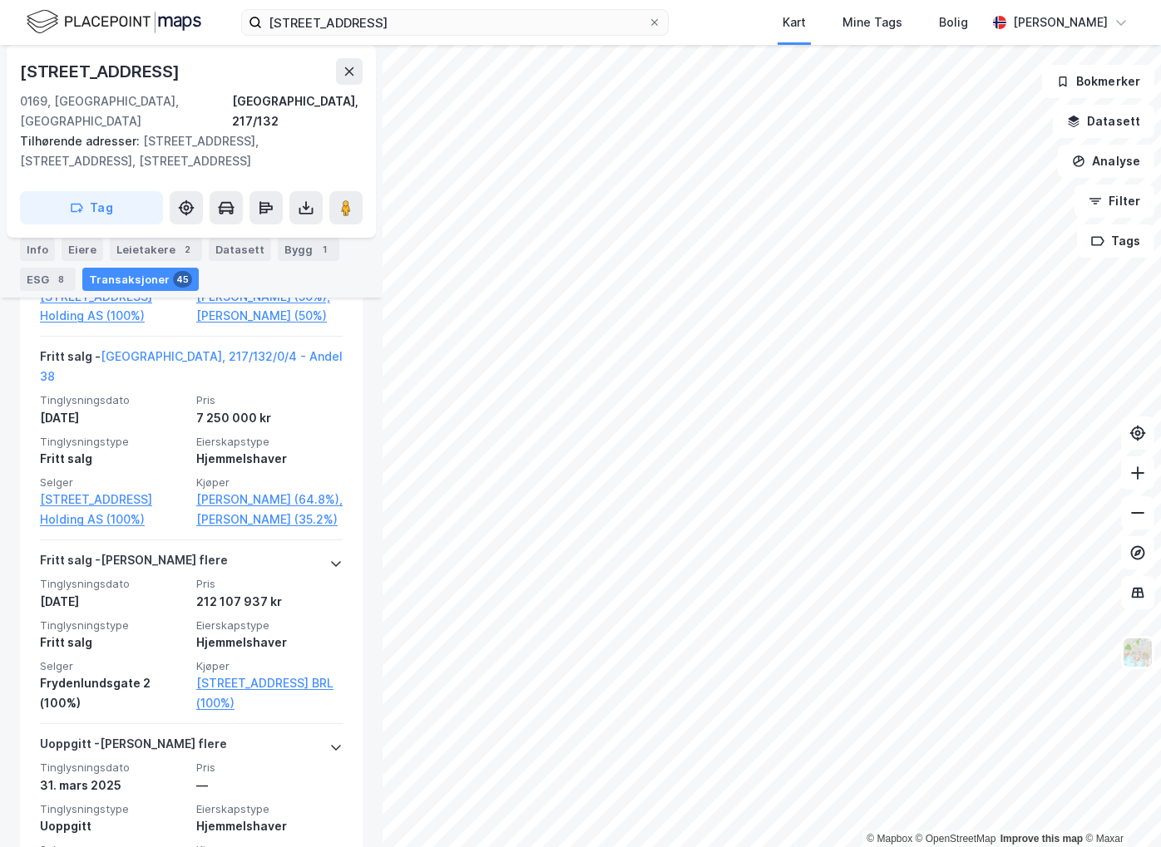
scroll to position [6502, 0]
